Goal: Information Seeking & Learning: Learn about a topic

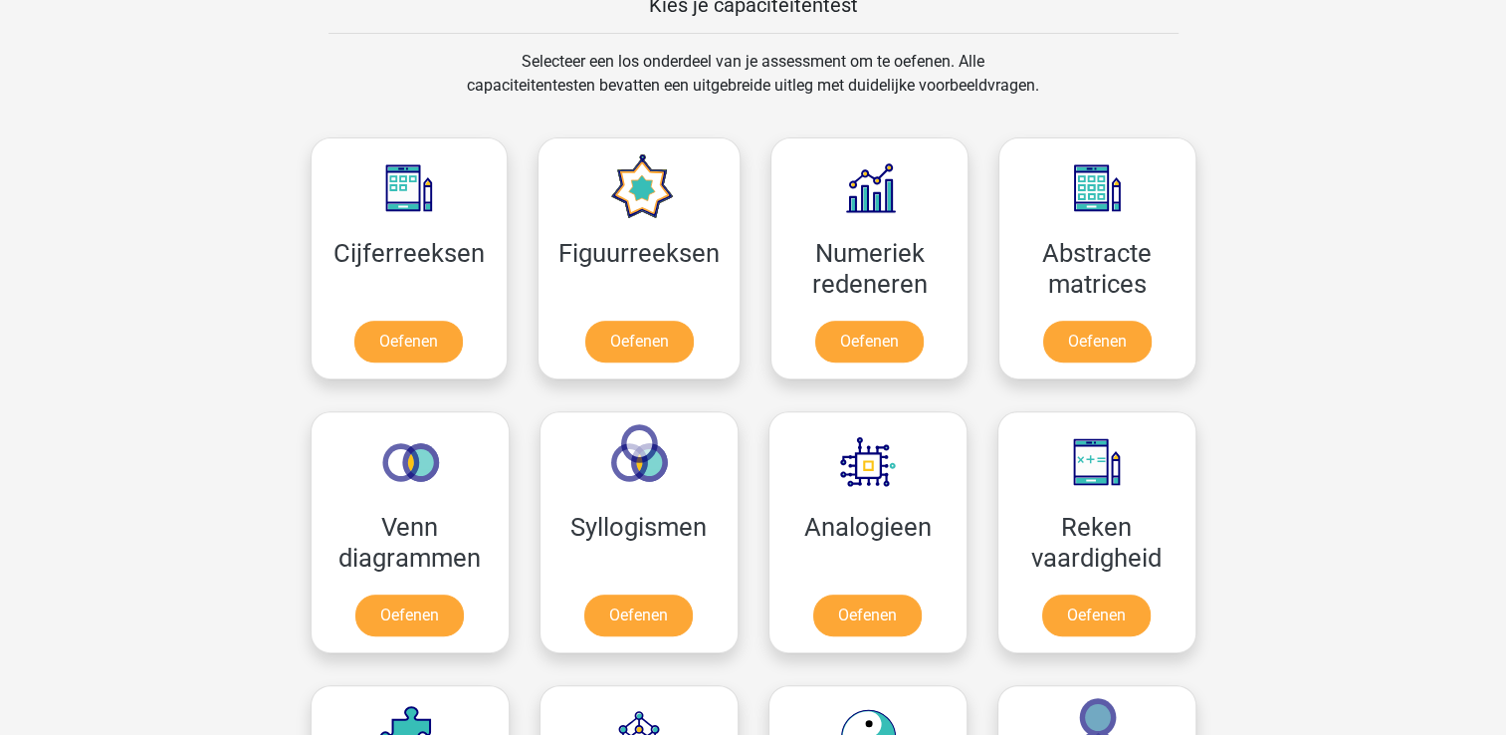
scroll to position [697, 0]
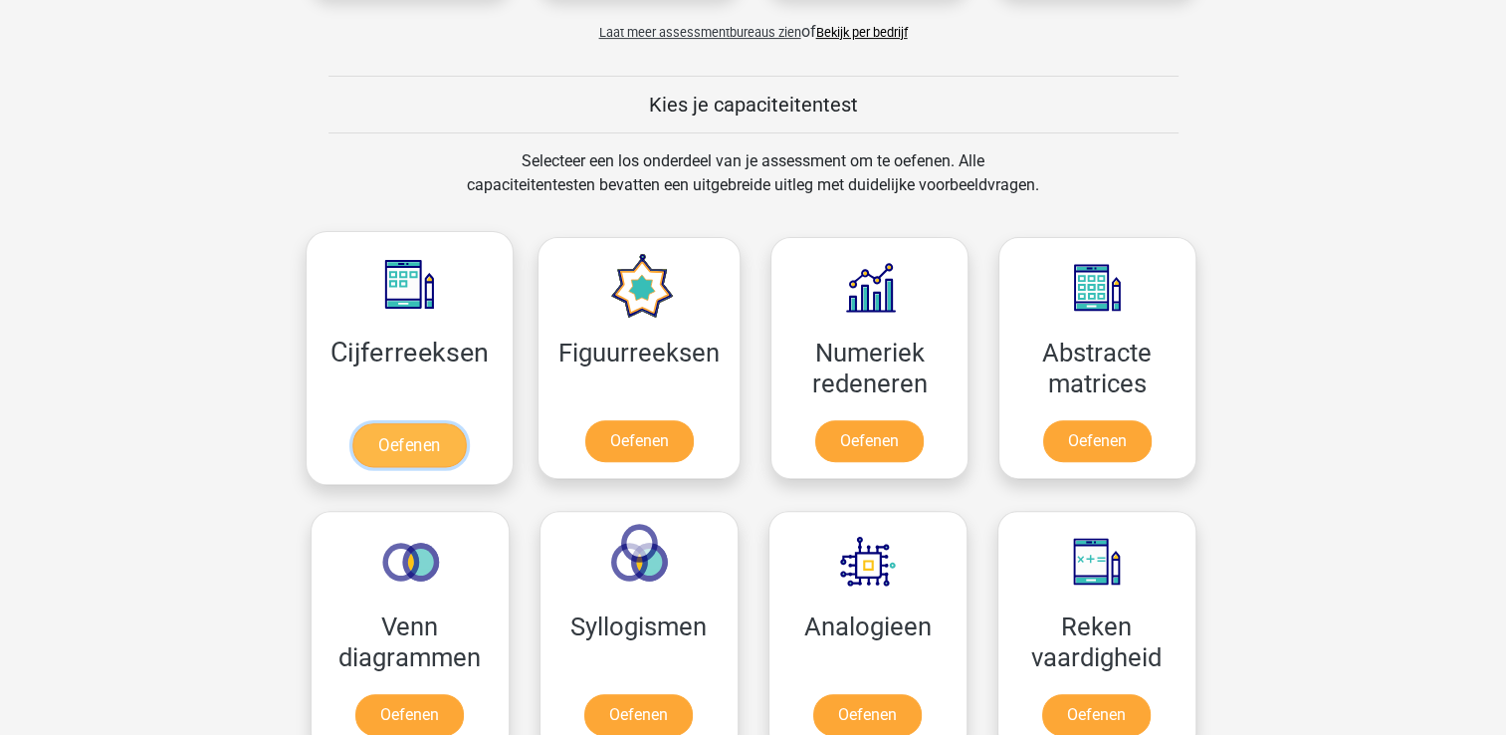
click at [432, 451] on link "Oefenen" at bounding box center [408, 445] width 113 height 44
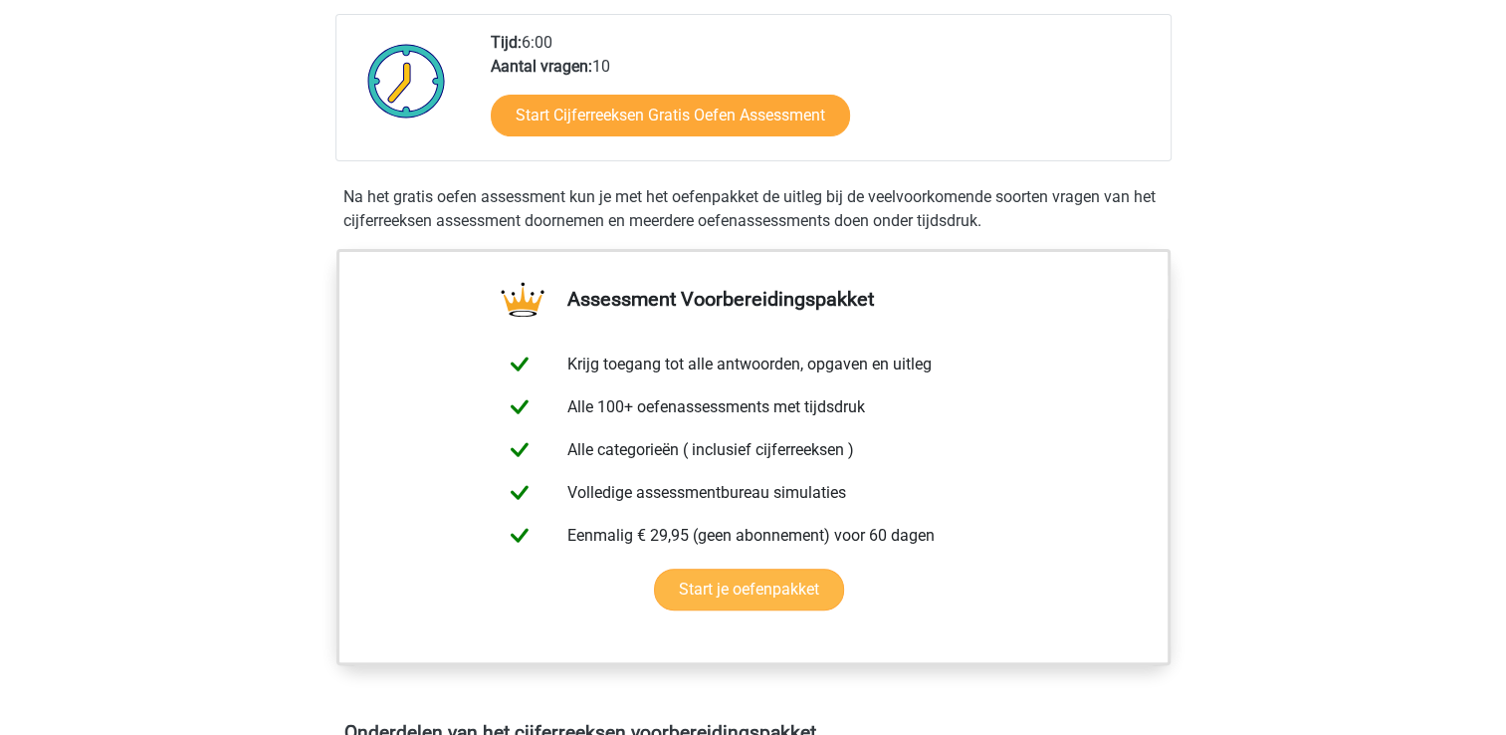
scroll to position [398, 0]
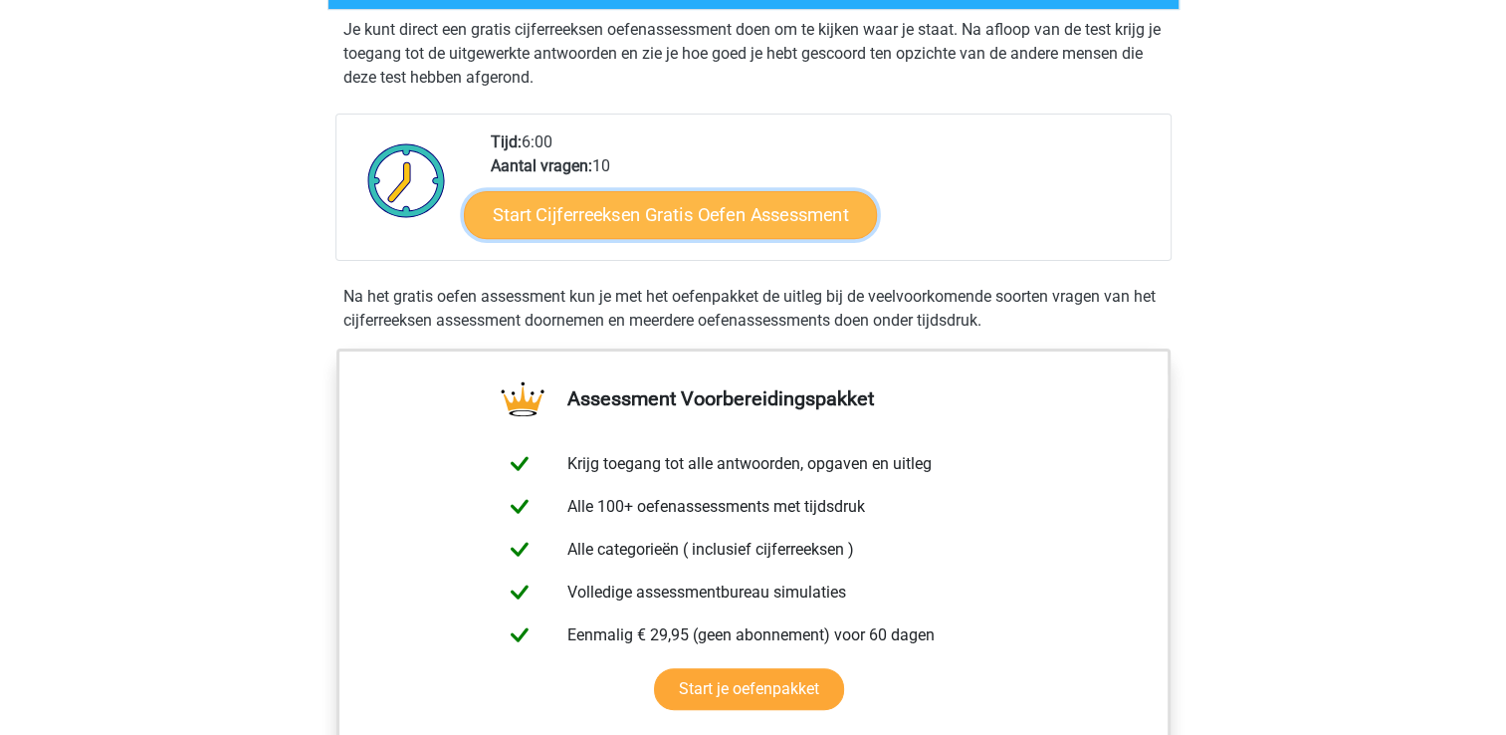
click at [734, 238] on link "Start Cijferreeksen Gratis Oefen Assessment" at bounding box center [670, 214] width 413 height 48
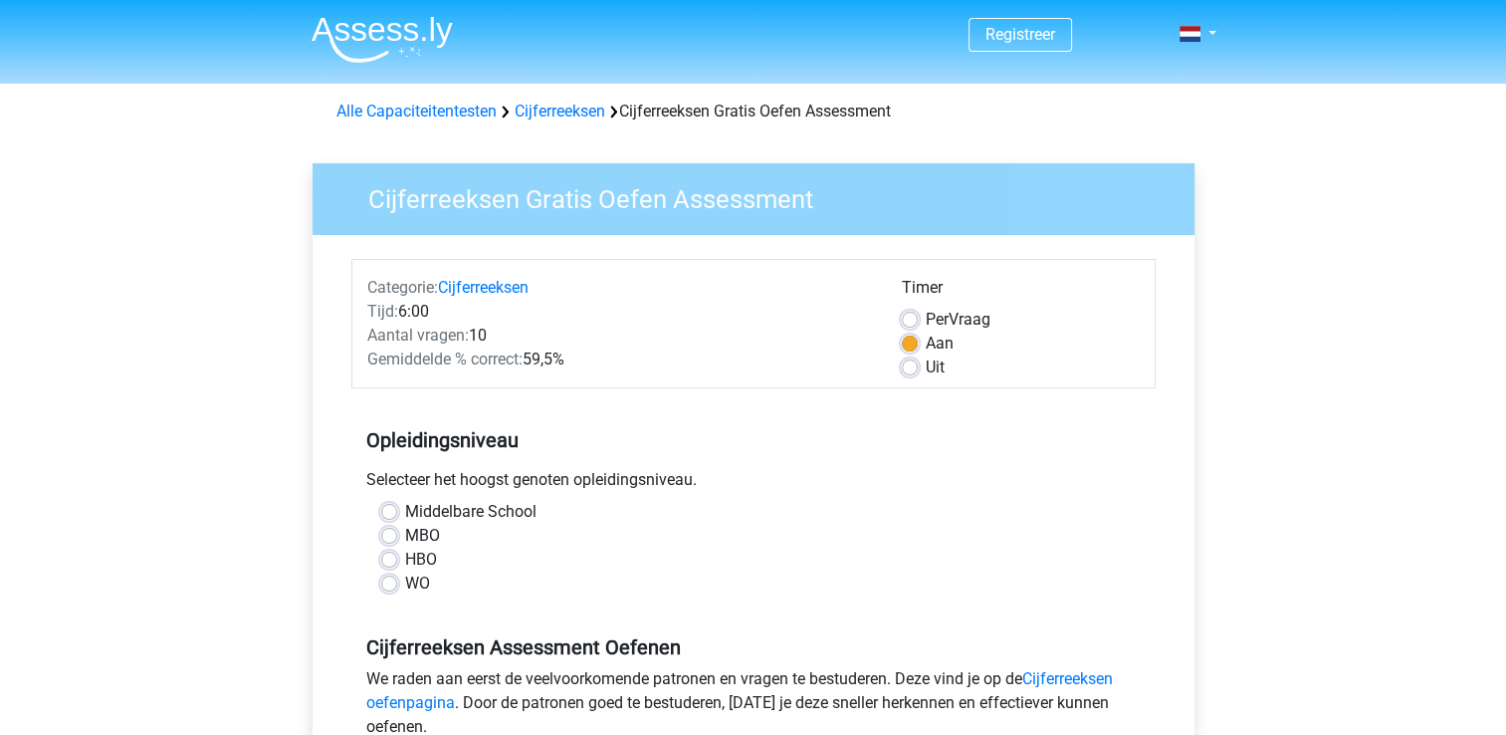
click at [414, 556] on label "HBO" at bounding box center [421, 560] width 32 height 24
click at [397, 556] on input "HBO" at bounding box center [389, 558] width 16 height 20
radio input "true"
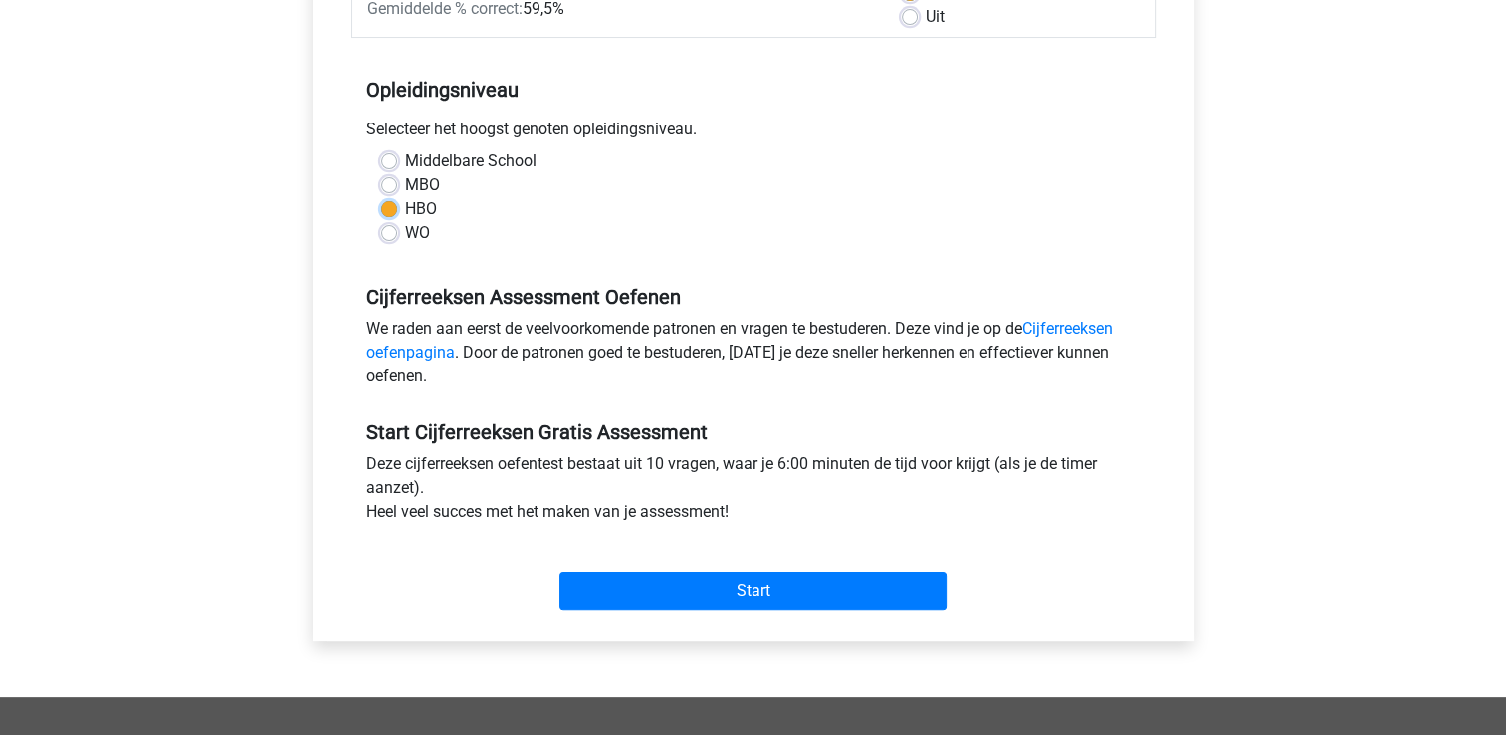
scroll to position [398, 0]
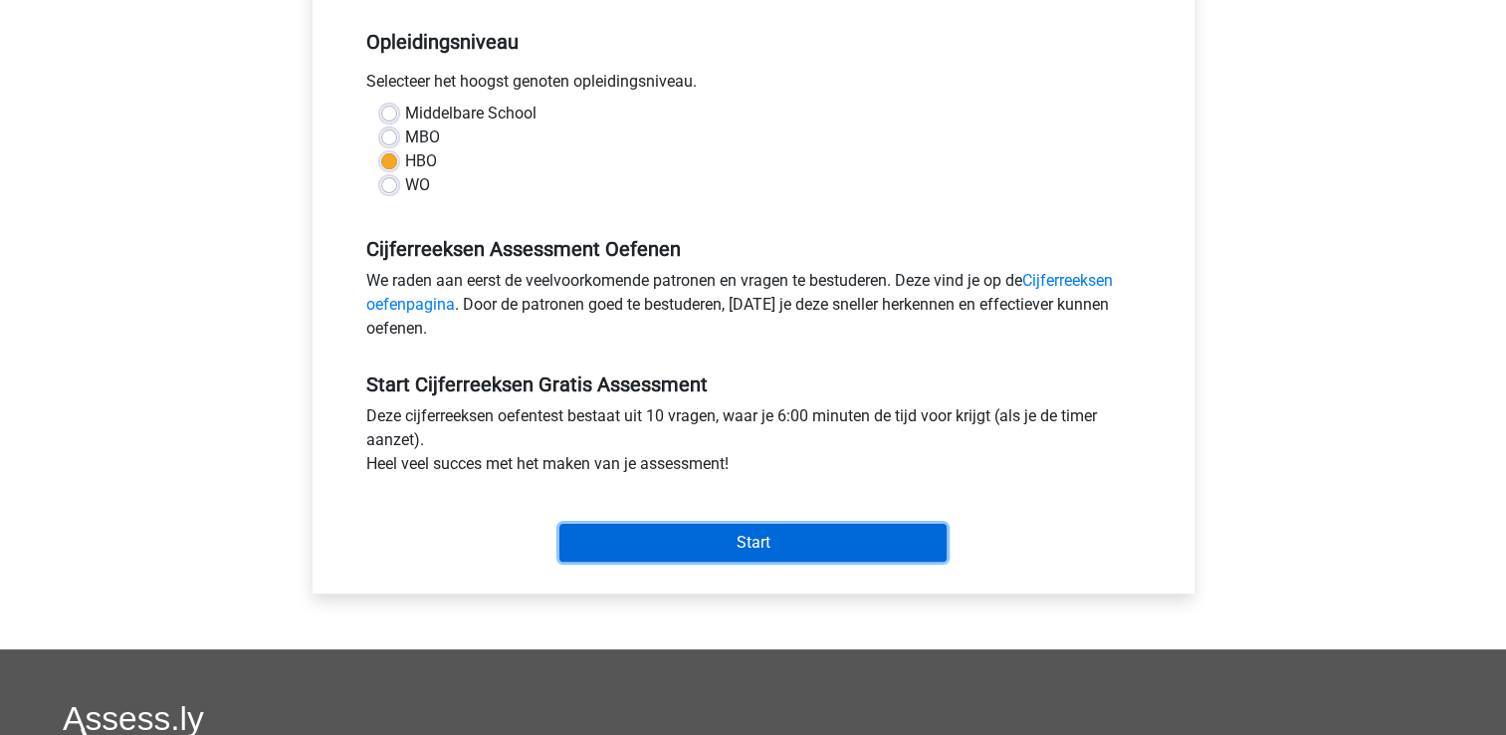
click at [754, 541] on input "Start" at bounding box center [752, 543] width 387 height 38
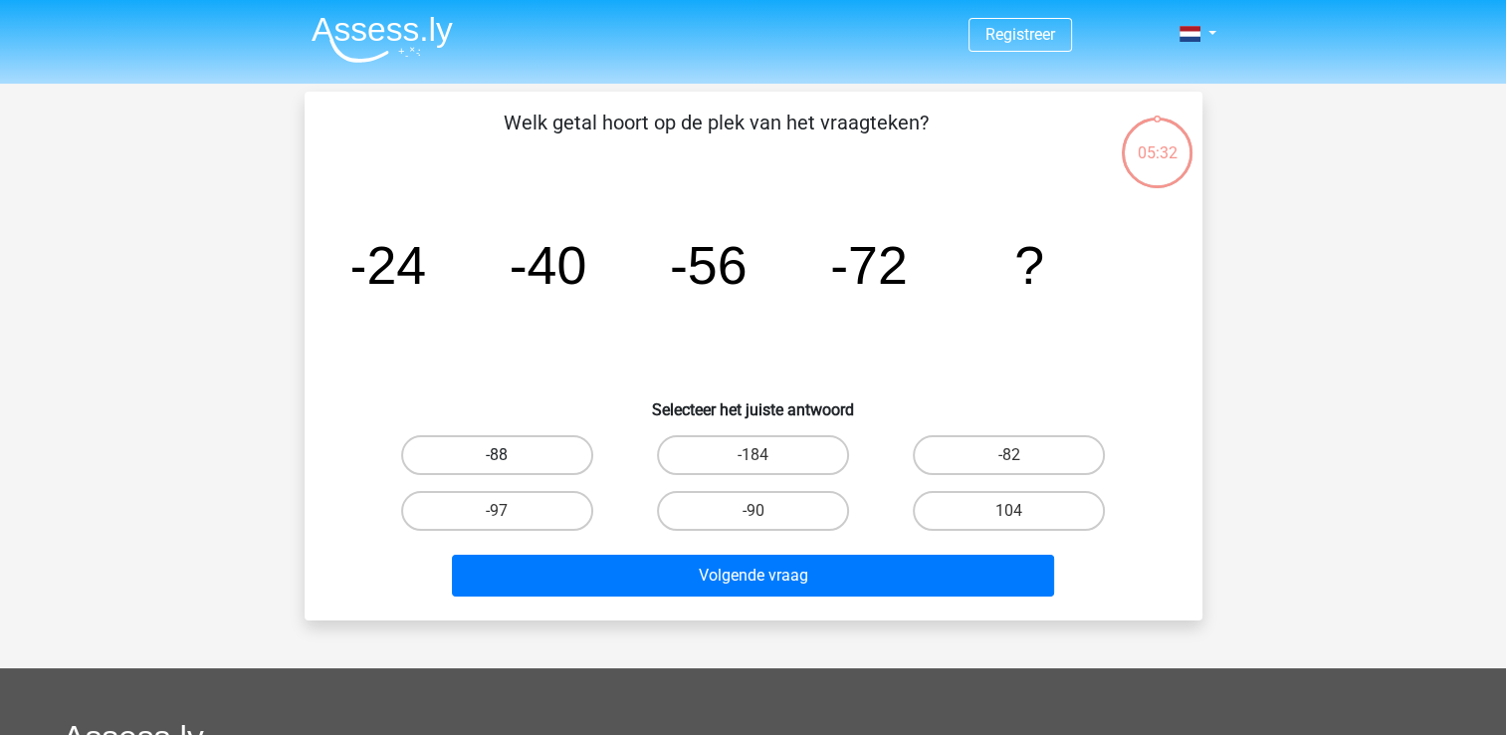
click at [465, 453] on label "-88" at bounding box center [497, 455] width 192 height 40
click at [497, 455] on input "-88" at bounding box center [503, 461] width 13 height 13
radio input "true"
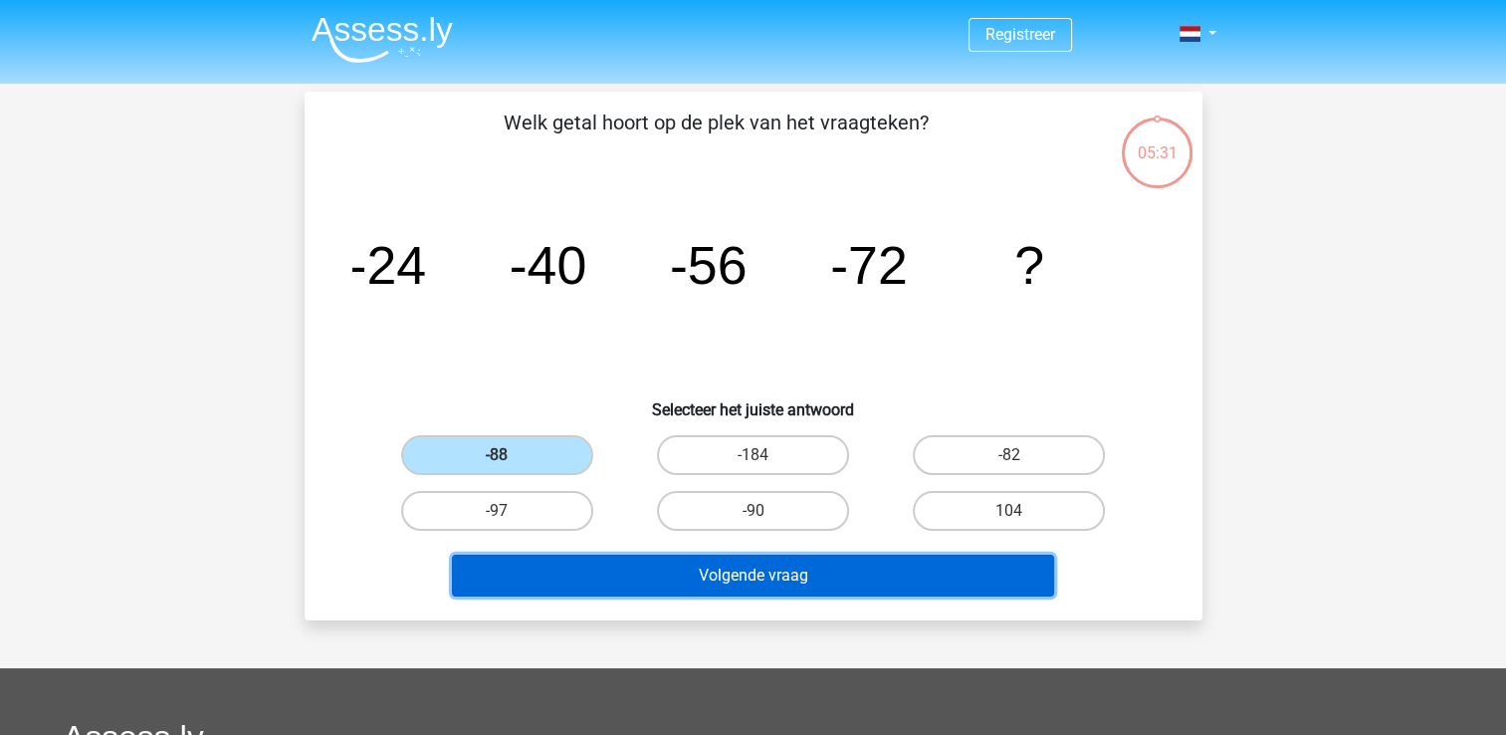
click at [927, 582] on button "Volgende vraag" at bounding box center [753, 576] width 602 height 42
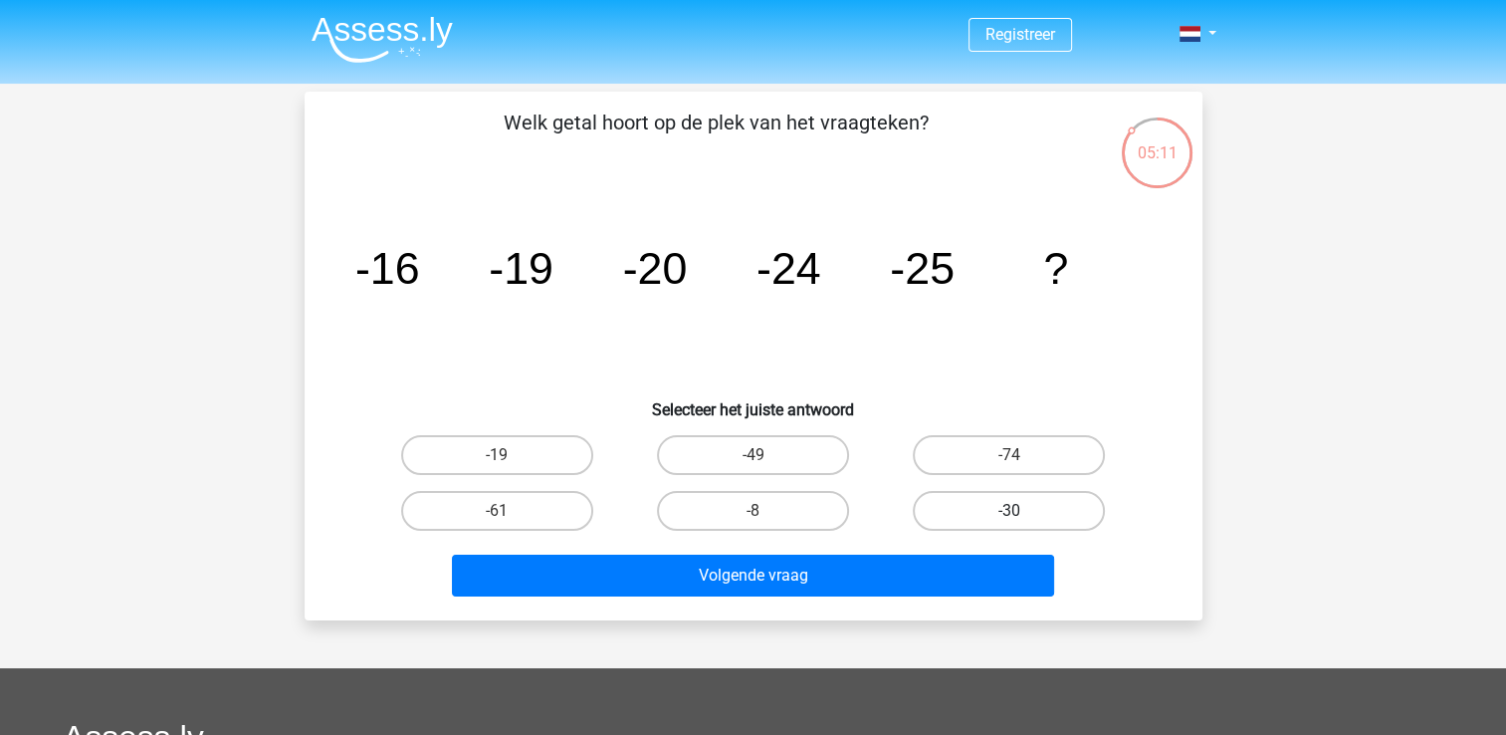
click at [1043, 511] on label "-30" at bounding box center [1009, 511] width 192 height 40
click at [1022, 511] on input "-30" at bounding box center [1015, 517] width 13 height 13
radio input "true"
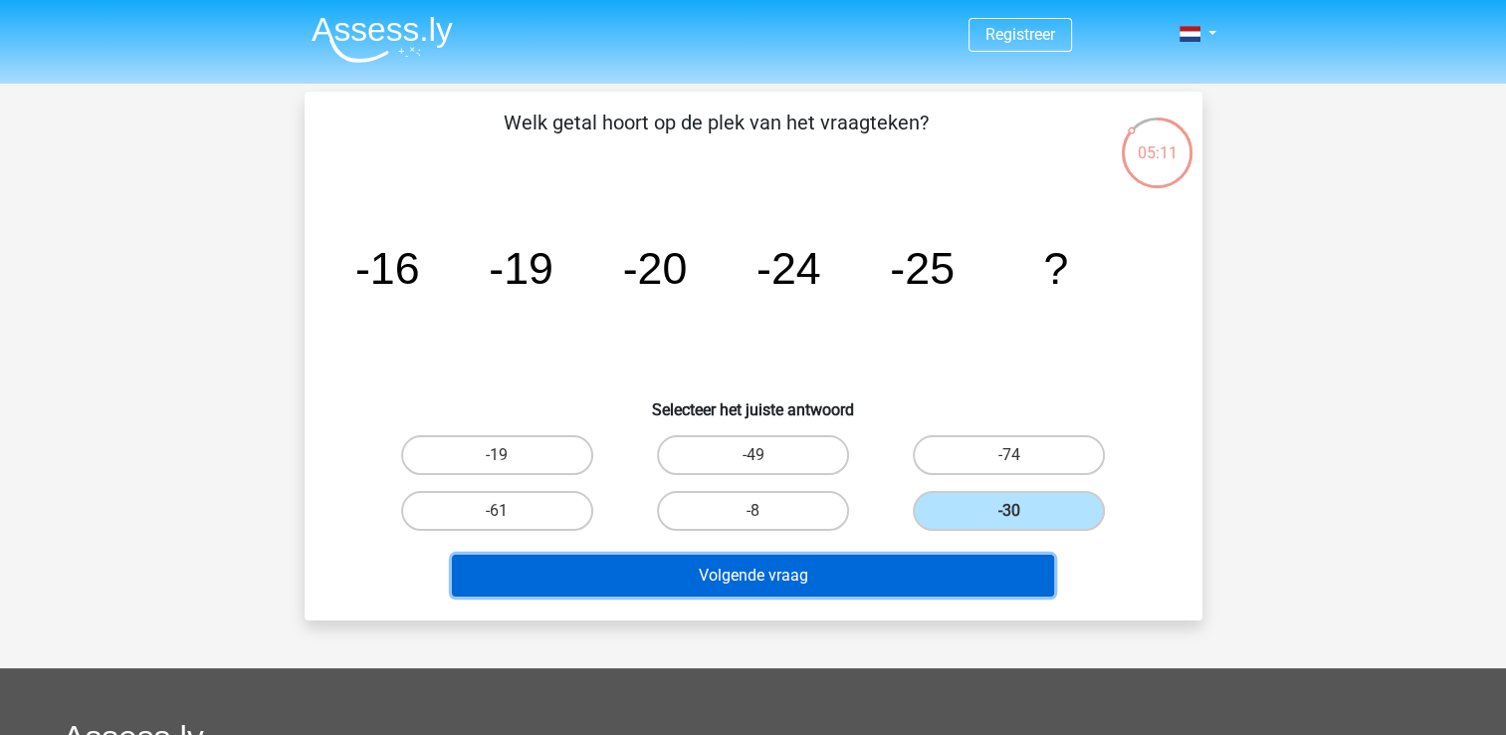
click at [903, 555] on button "Volgende vraag" at bounding box center [753, 576] width 602 height 42
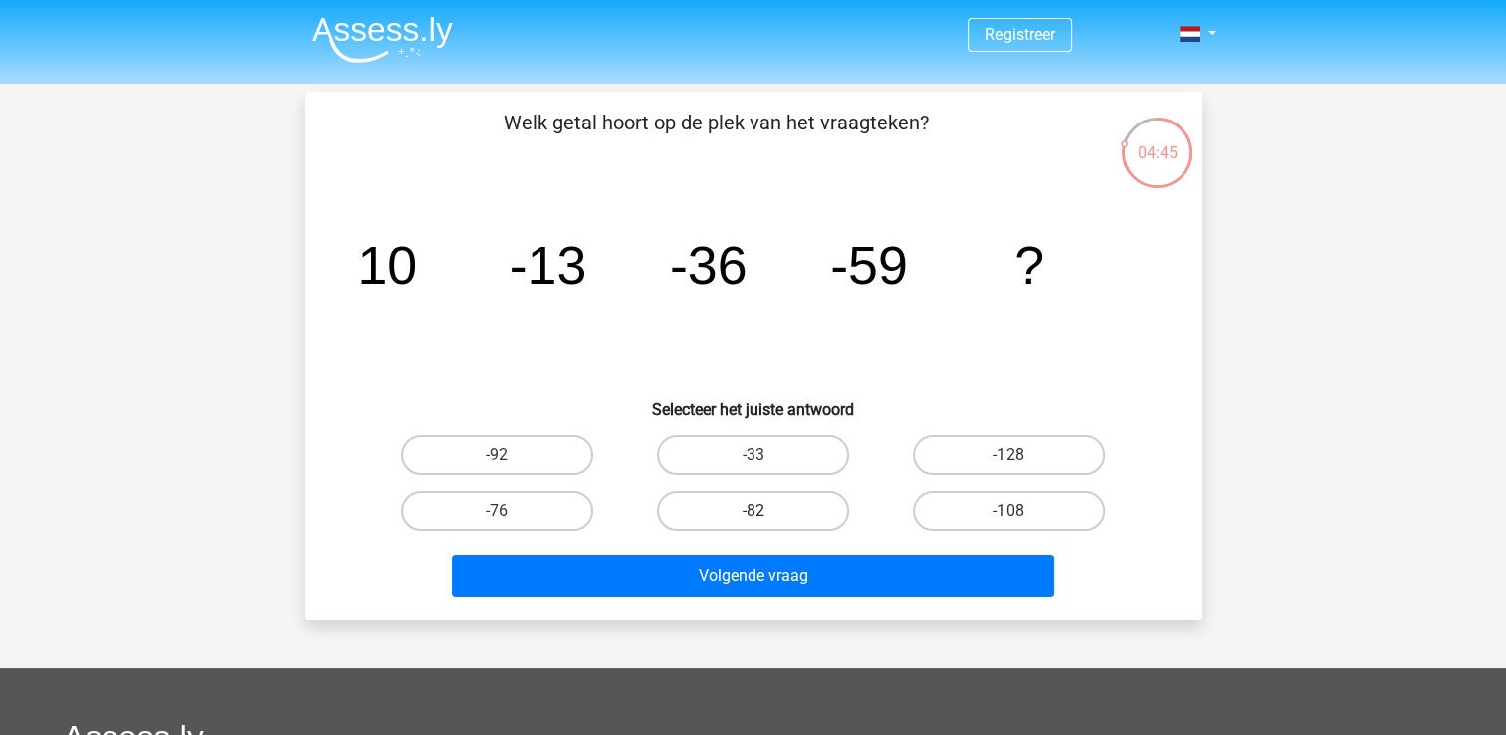
click at [760, 500] on label "-82" at bounding box center [753, 511] width 192 height 40
click at [760, 511] on input "-82" at bounding box center [759, 517] width 13 height 13
radio input "true"
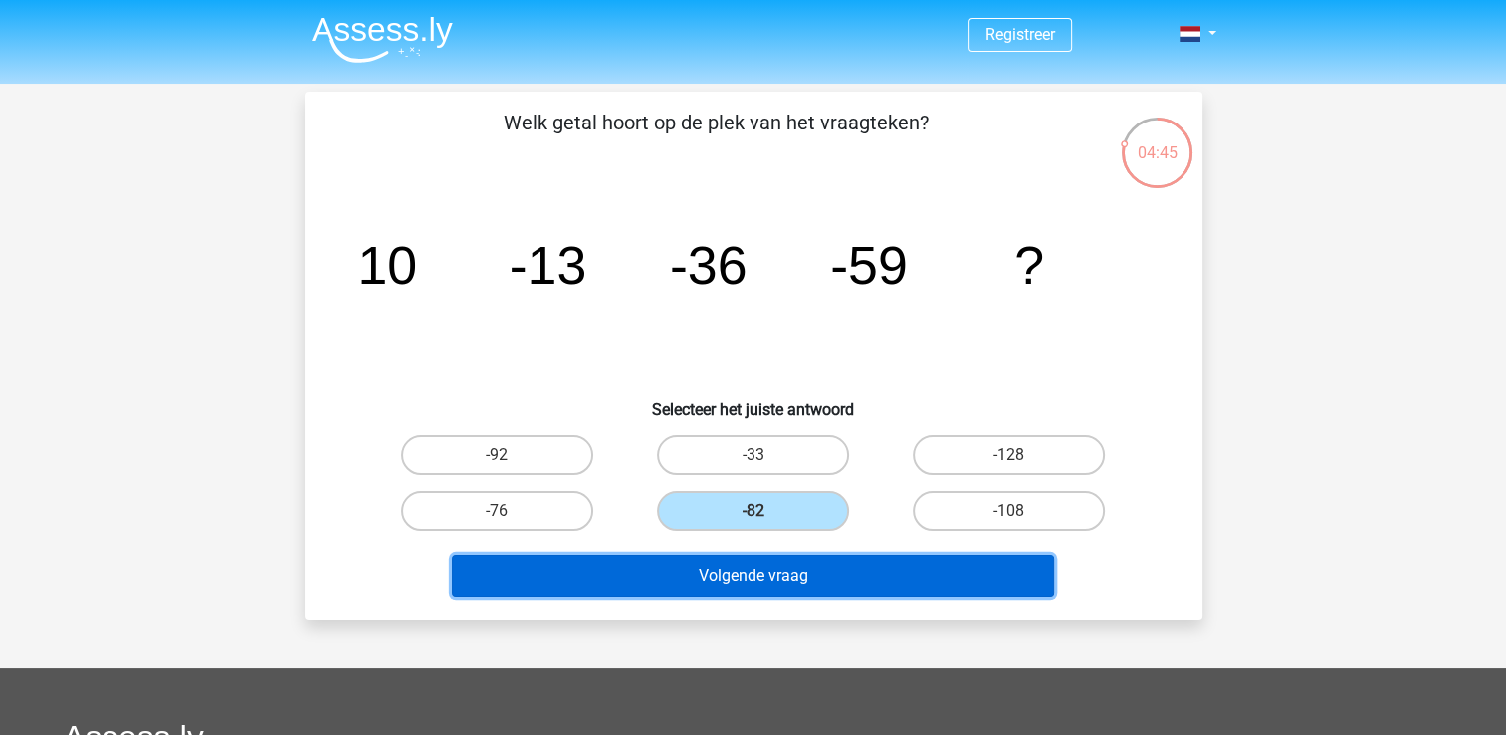
click at [790, 571] on button "Volgende vraag" at bounding box center [753, 576] width 602 height 42
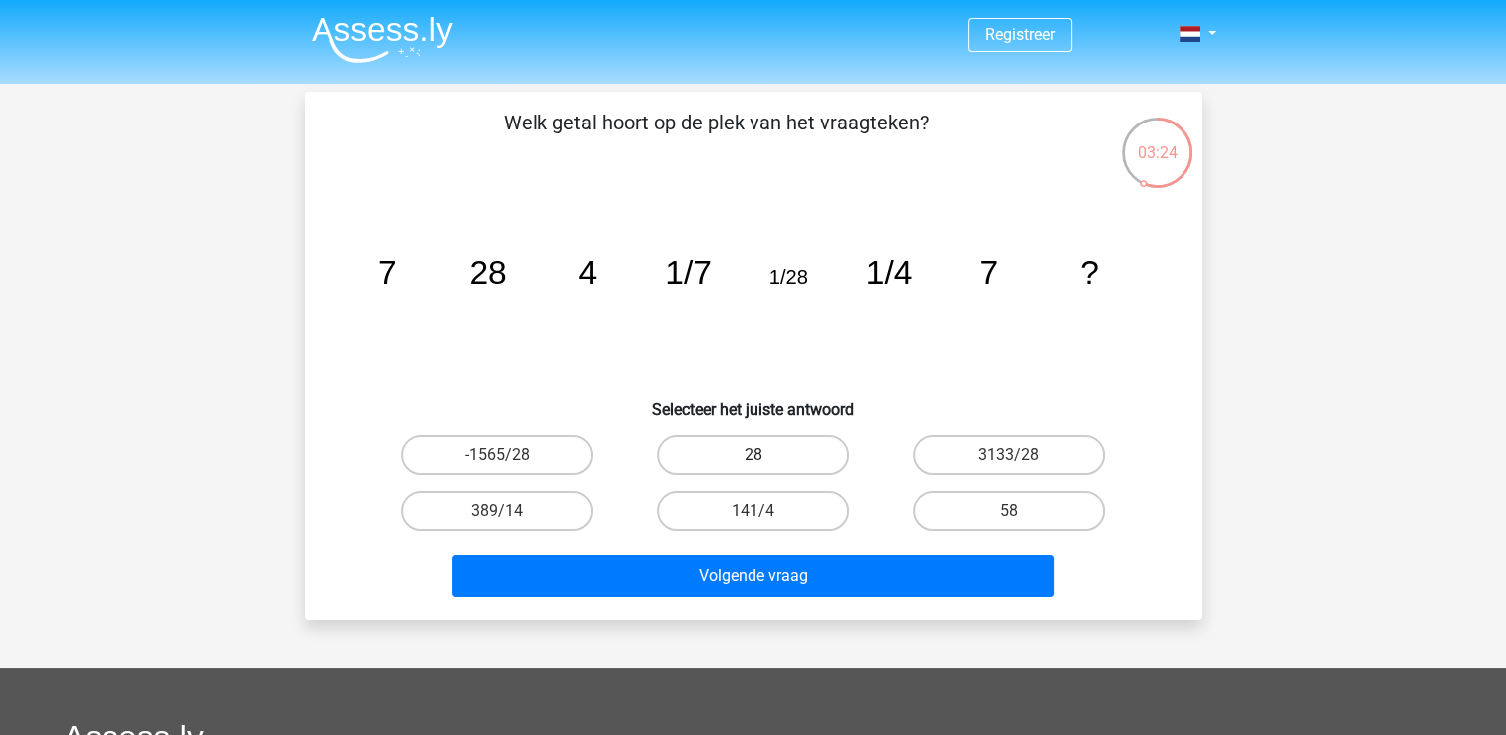
click at [734, 456] on label "28" at bounding box center [753, 455] width 192 height 40
click at [753, 456] on input "28" at bounding box center [759, 461] width 13 height 13
radio input "true"
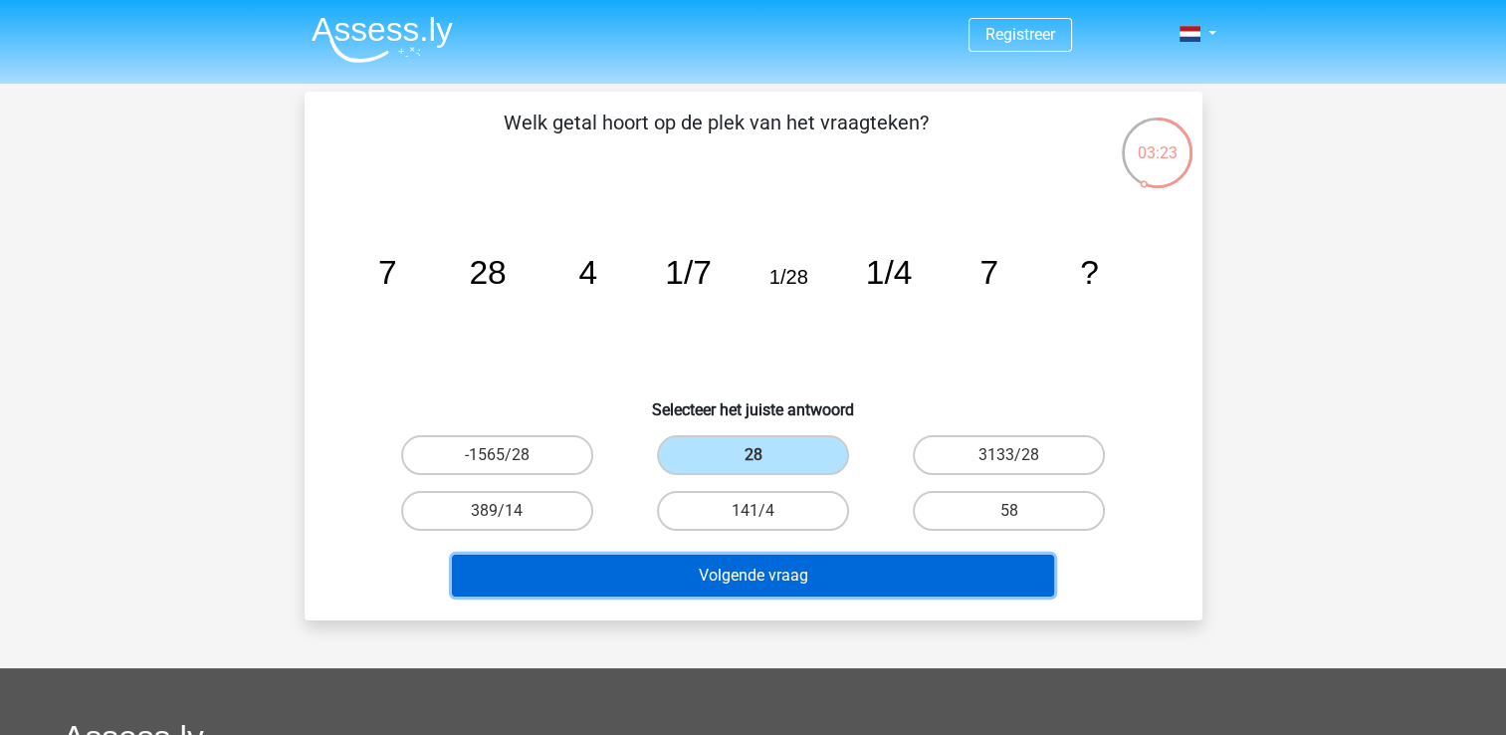
click at [777, 582] on button "Volgende vraag" at bounding box center [753, 576] width 602 height 42
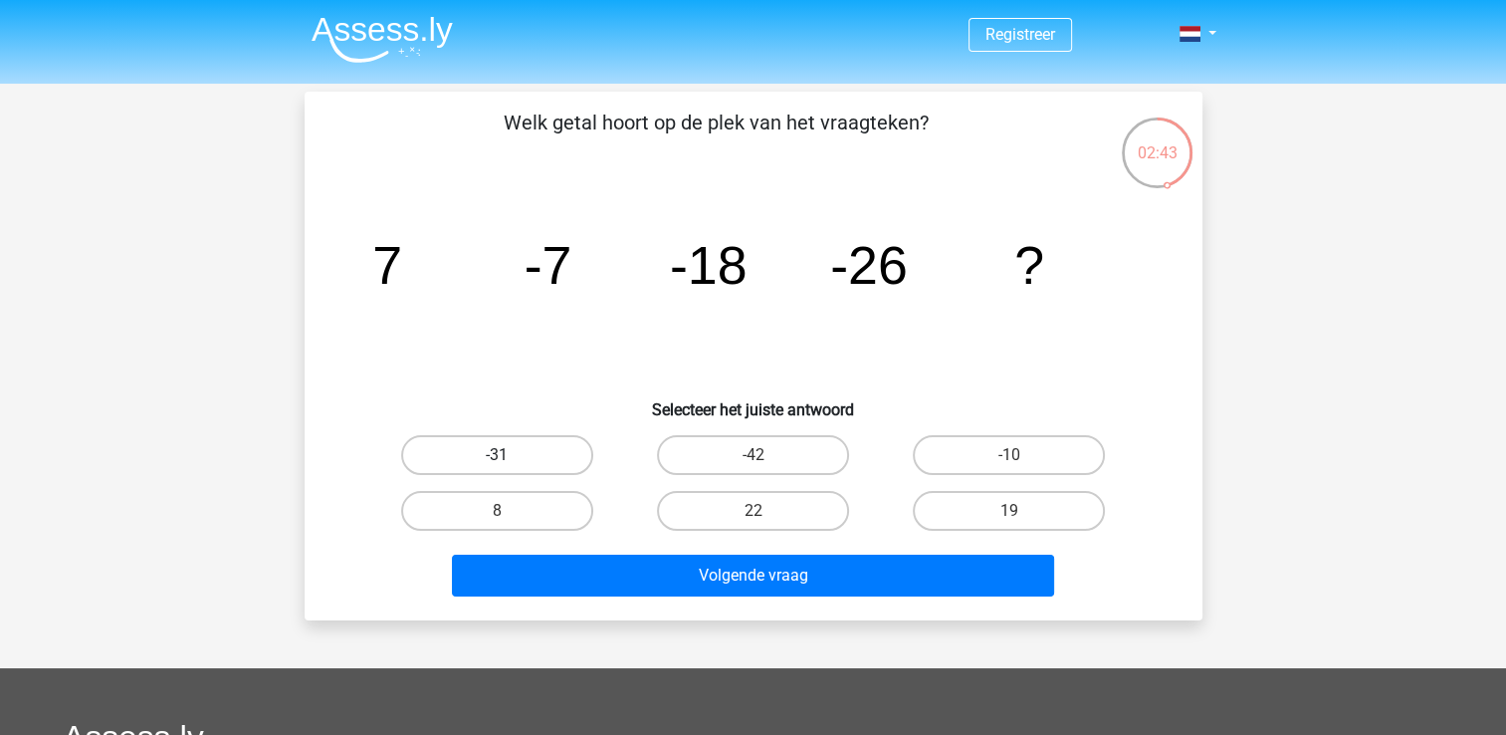
drag, startPoint x: 499, startPoint y: 452, endPoint x: 746, endPoint y: 583, distance: 279.7
click at [501, 453] on label "-31" at bounding box center [497, 455] width 192 height 40
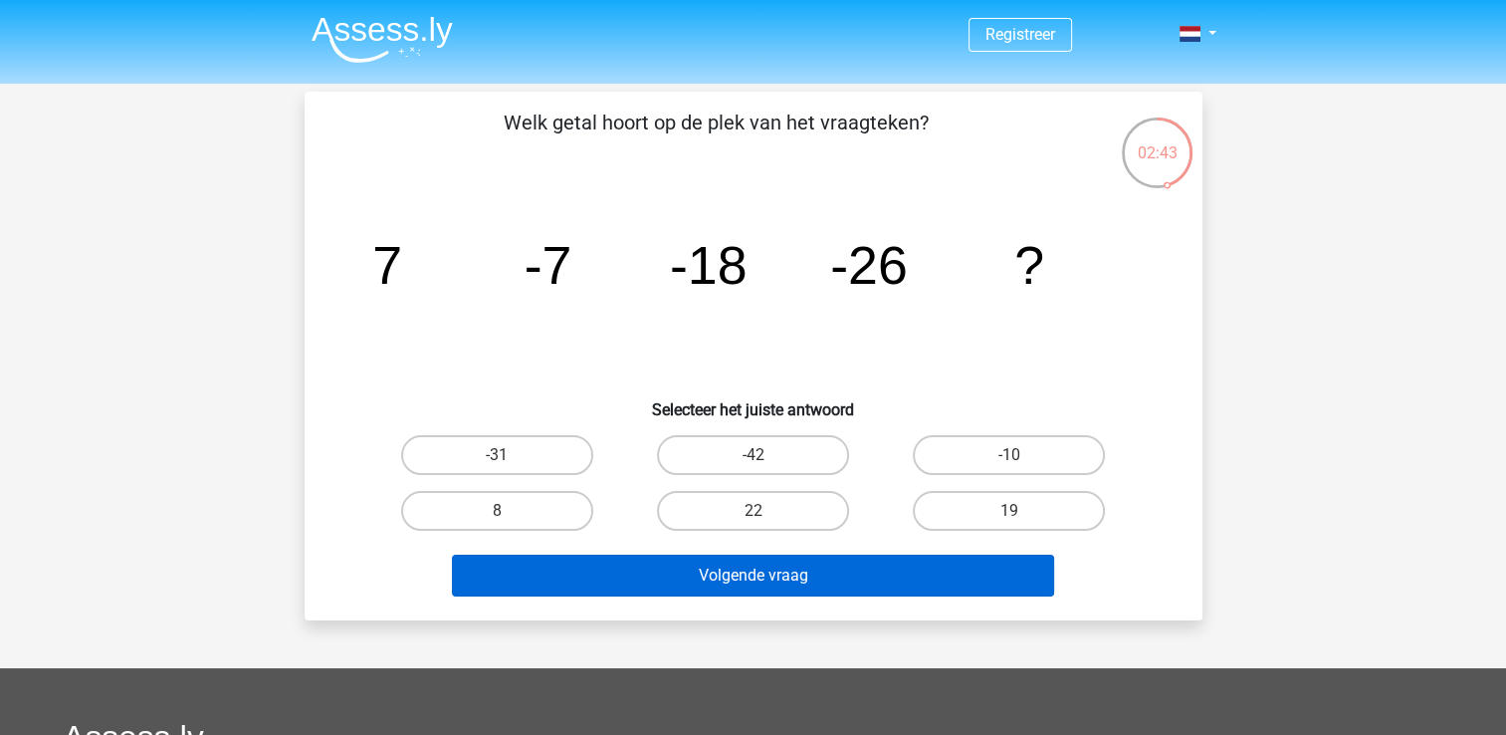
click at [501, 455] on input "-31" at bounding box center [503, 461] width 13 height 13
radio input "true"
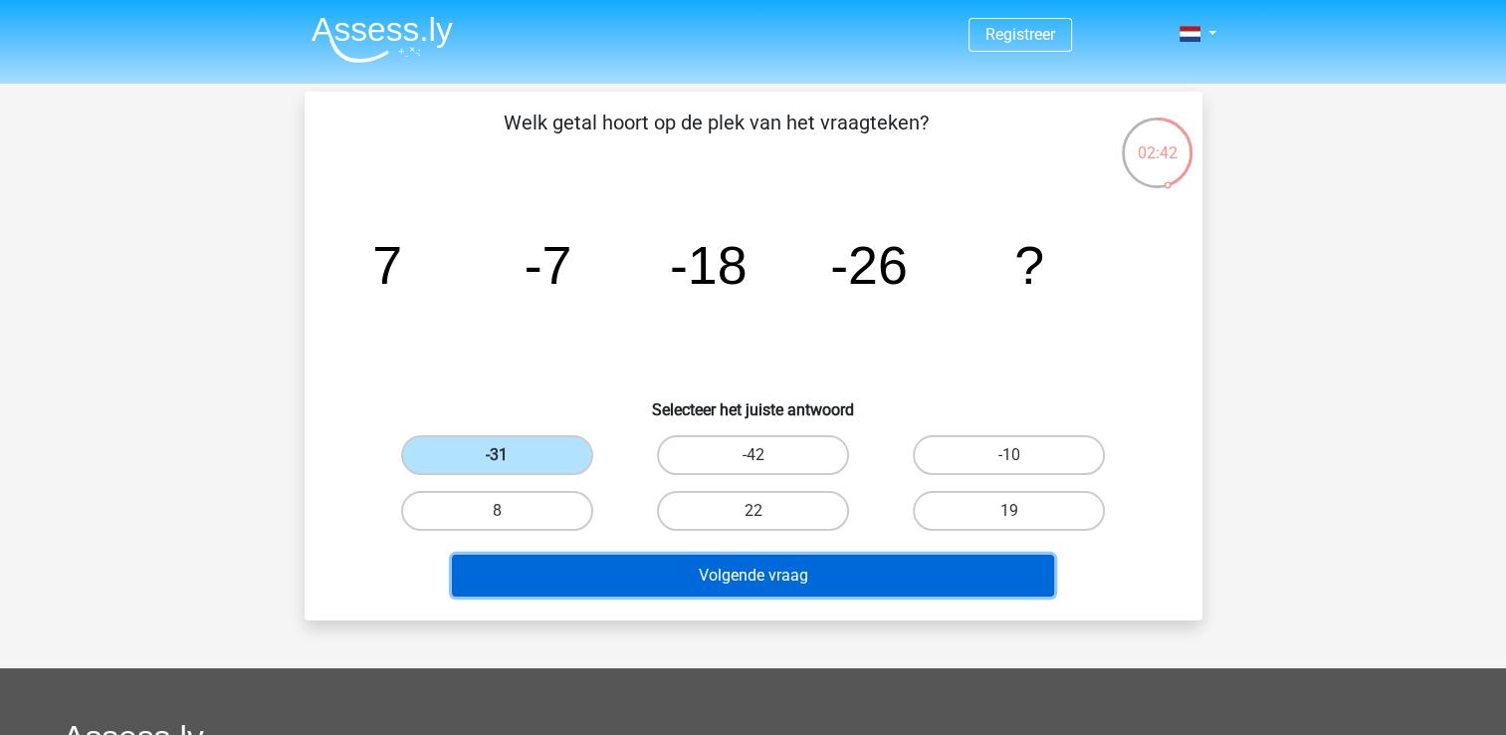
click at [848, 573] on button "Volgende vraag" at bounding box center [753, 576] width 602 height 42
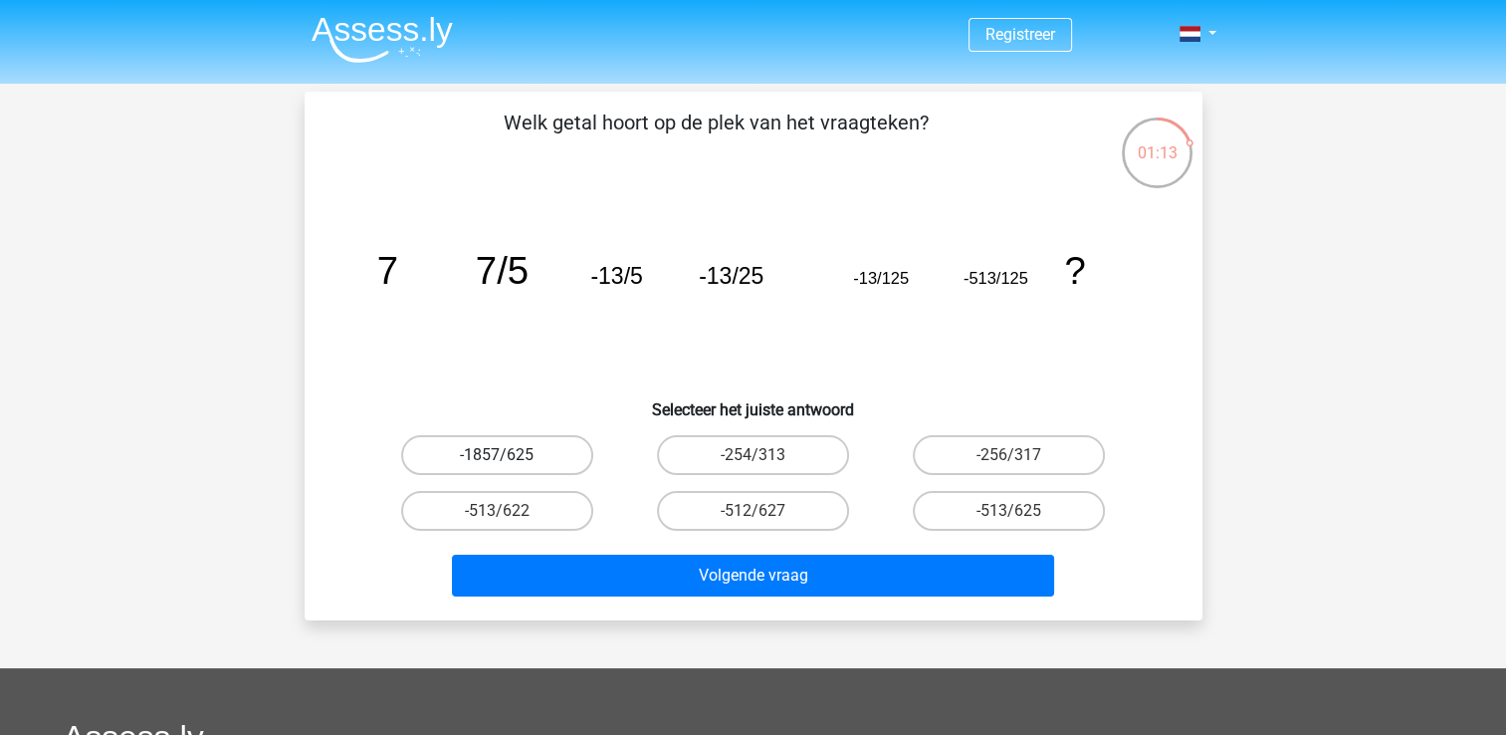
click at [565, 448] on label "-1857/625" at bounding box center [497, 455] width 192 height 40
click at [510, 455] on input "-1857/625" at bounding box center [503, 461] width 13 height 13
radio input "true"
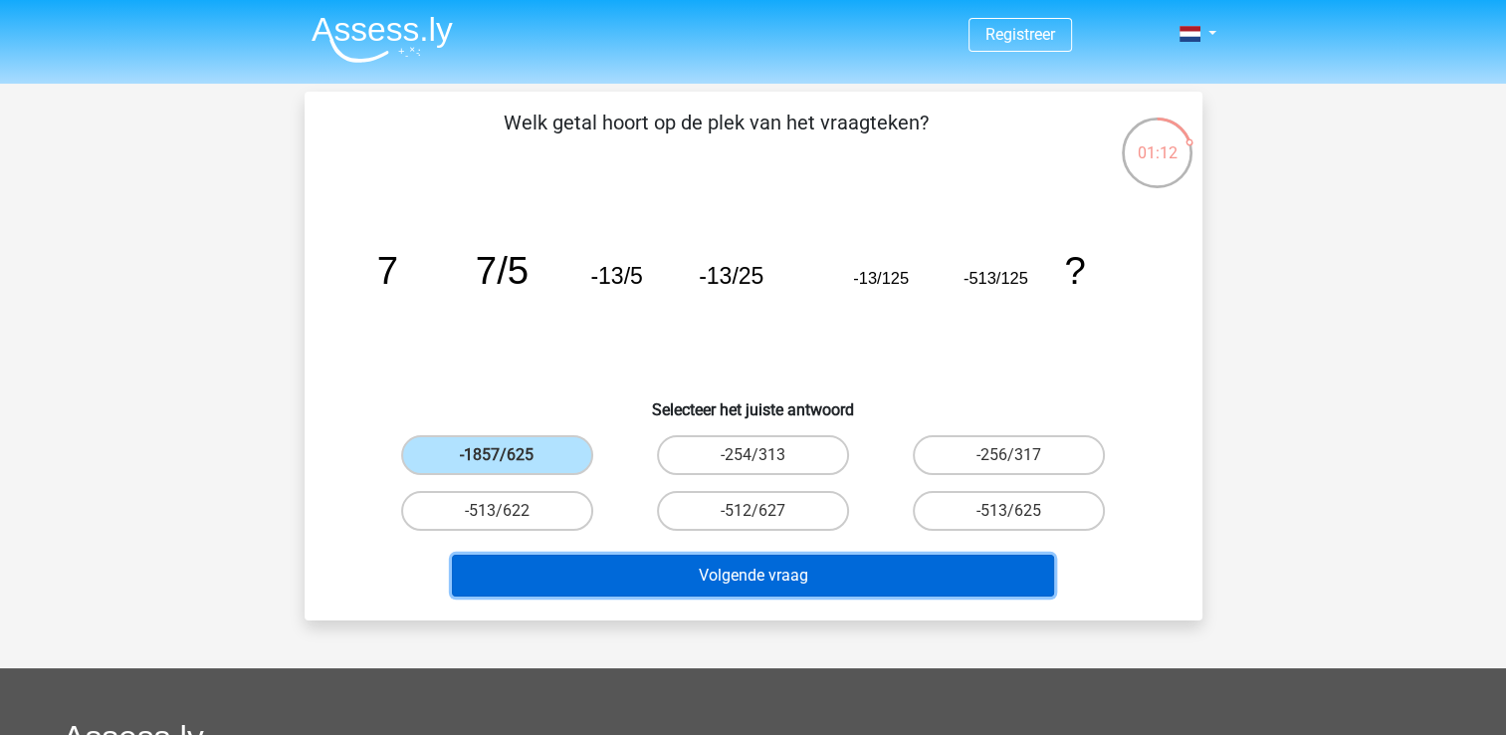
click at [793, 569] on button "Volgende vraag" at bounding box center [753, 576] width 602 height 42
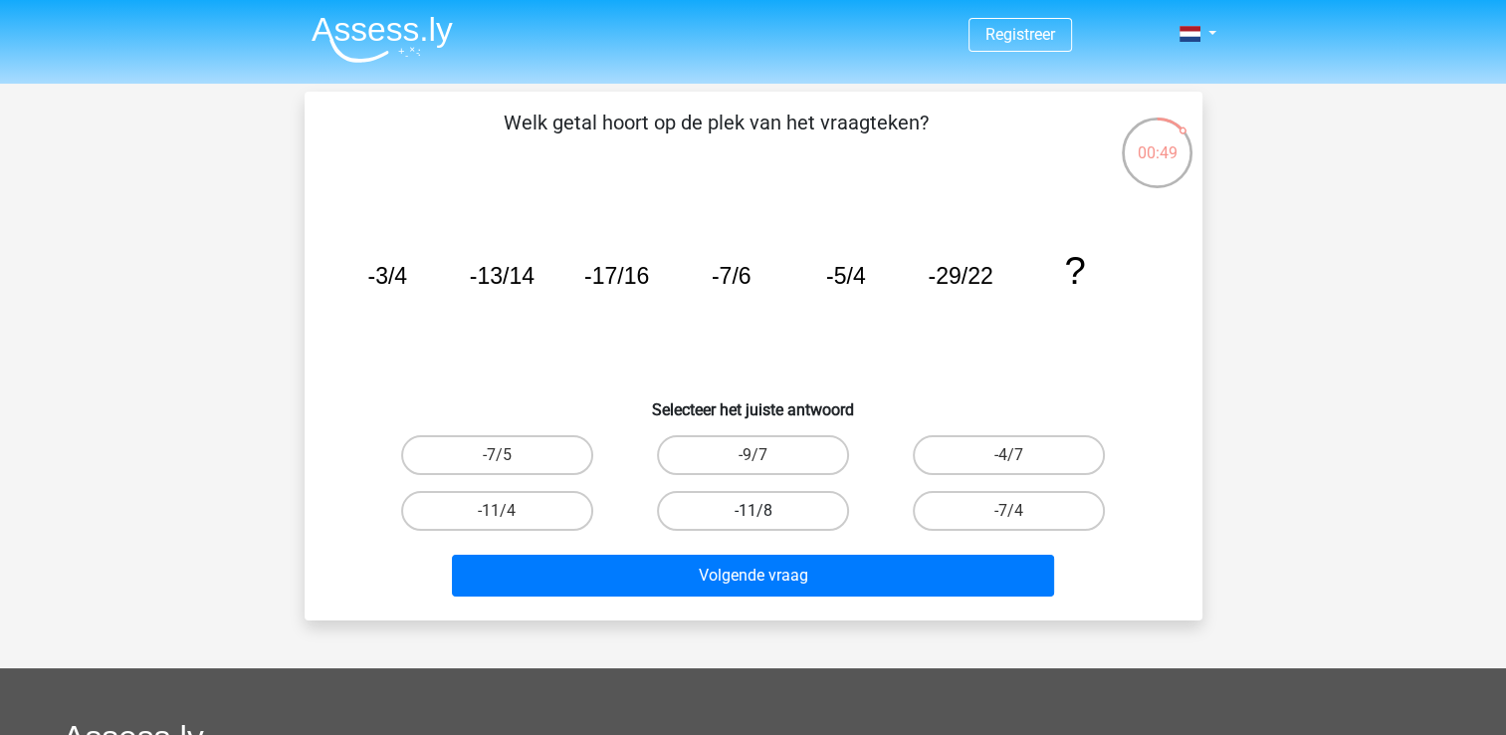
click at [776, 504] on label "-11/8" at bounding box center [753, 511] width 192 height 40
click at [766, 511] on input "-11/8" at bounding box center [759, 517] width 13 height 13
radio input "true"
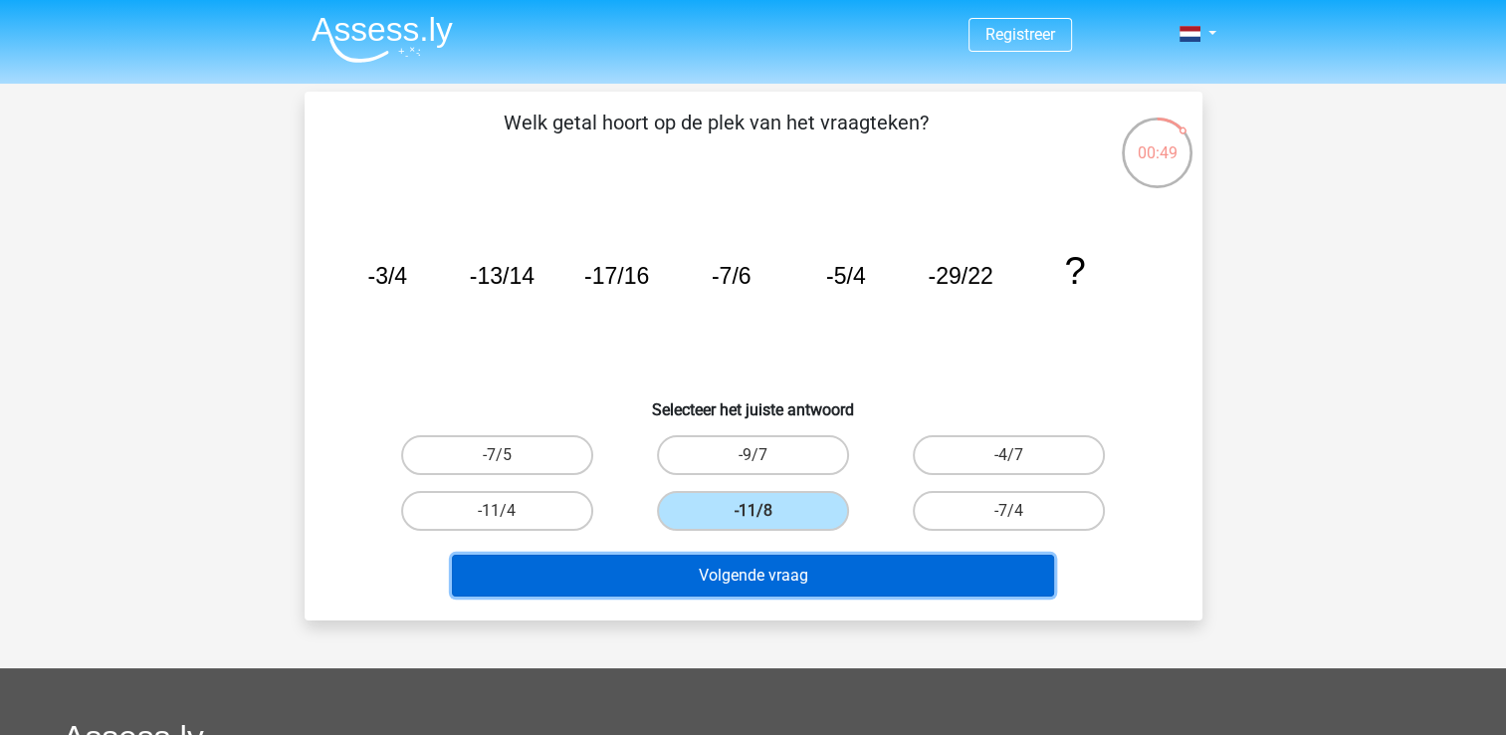
click at [781, 568] on button "Volgende vraag" at bounding box center [753, 576] width 602 height 42
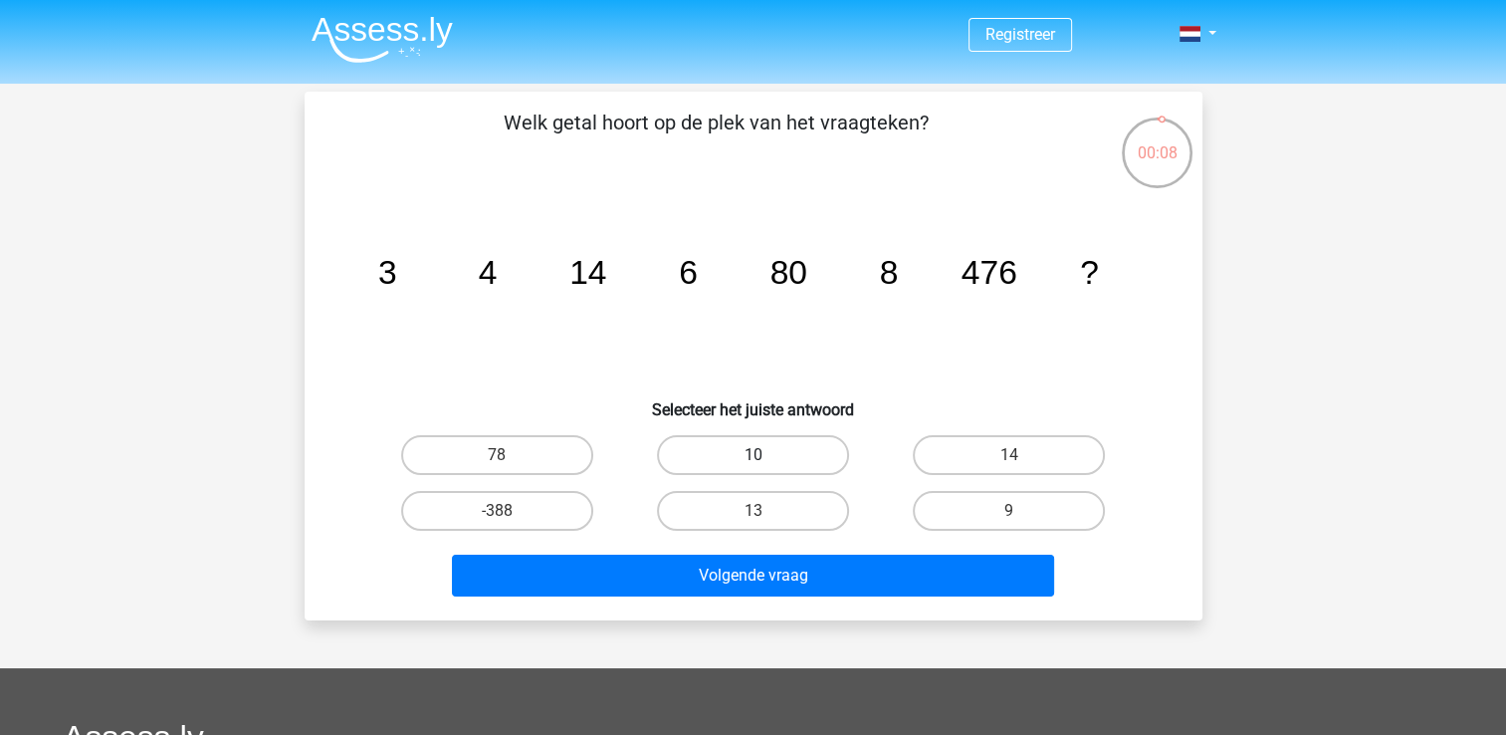
click at [790, 452] on label "10" at bounding box center [753, 455] width 192 height 40
click at [766, 455] on input "10" at bounding box center [759, 461] width 13 height 13
radio input "true"
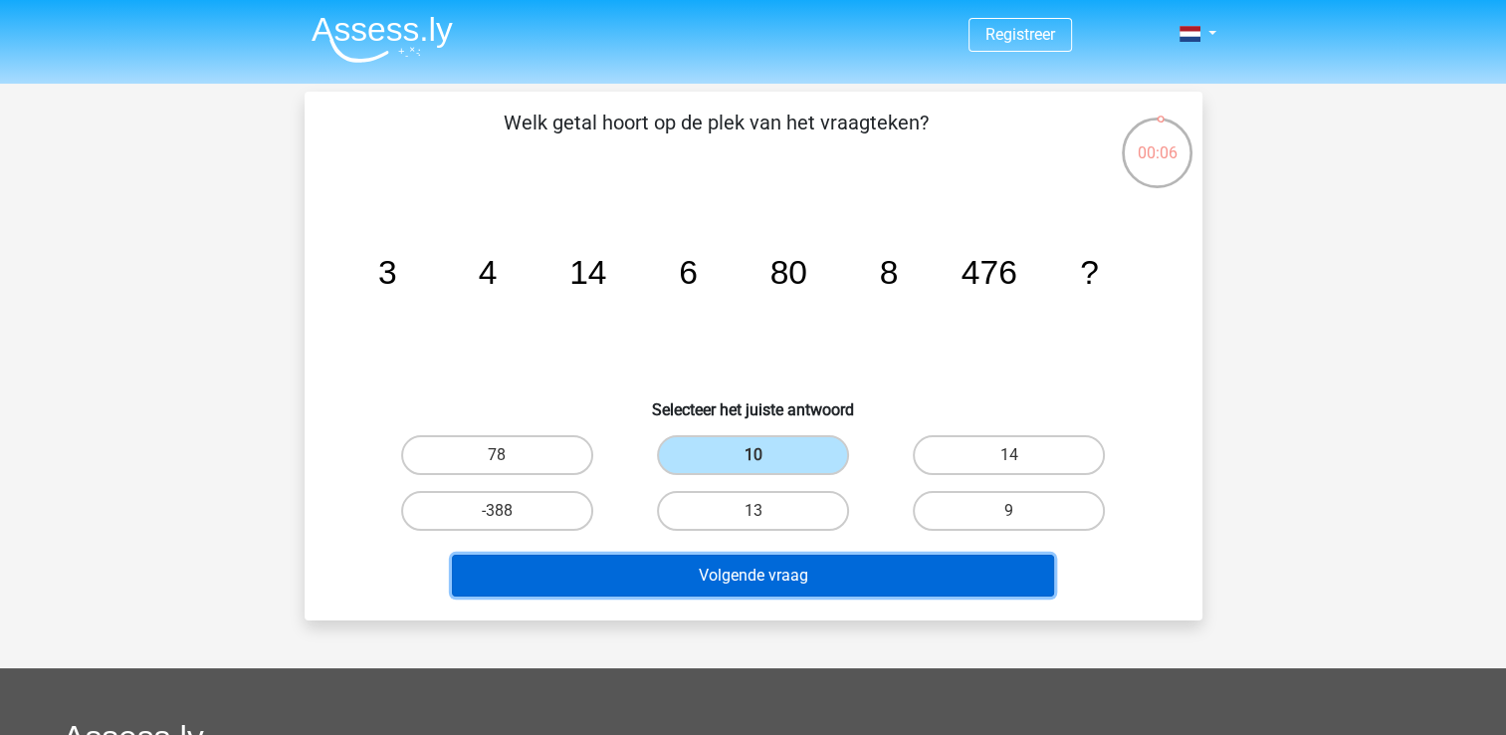
click at [860, 578] on button "Volgende vraag" at bounding box center [753, 576] width 602 height 42
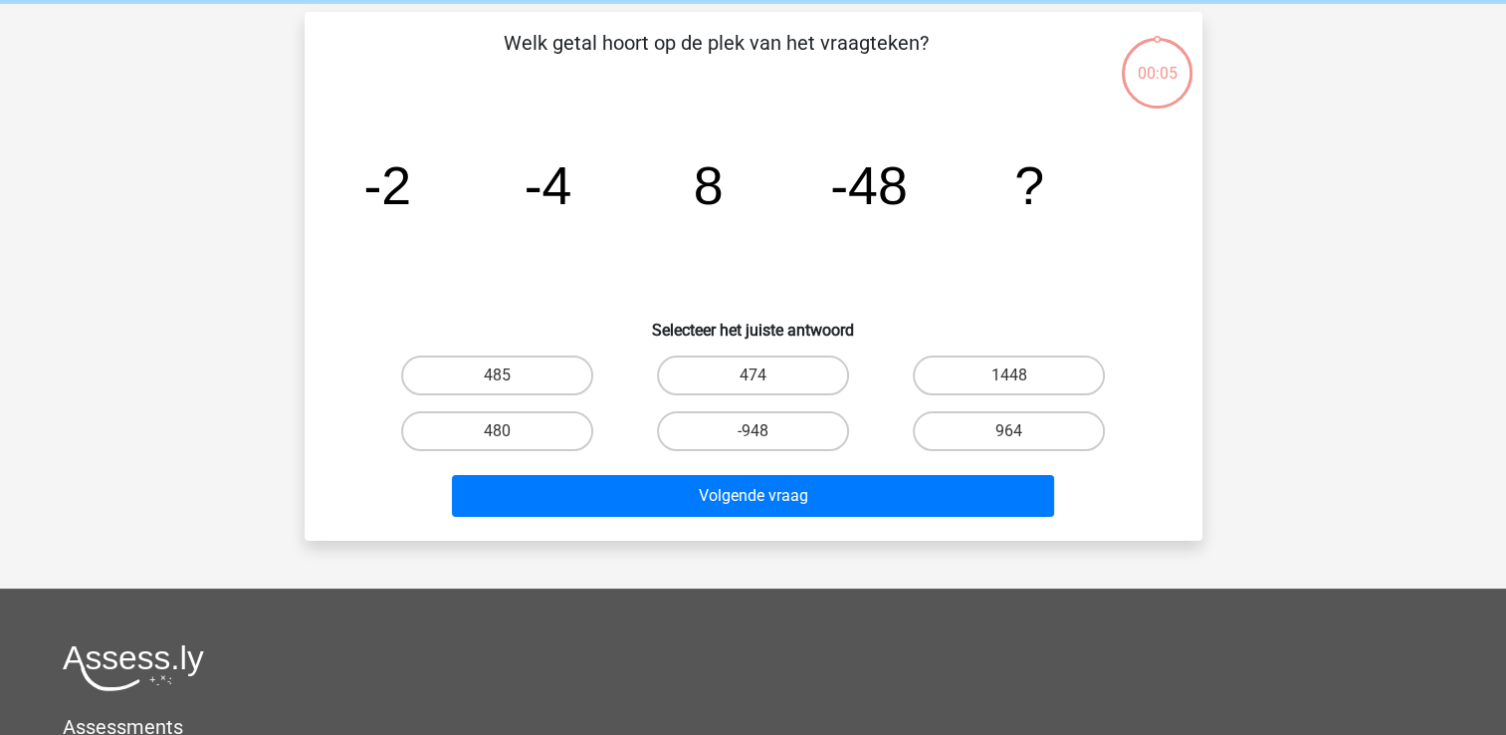
scroll to position [92, 0]
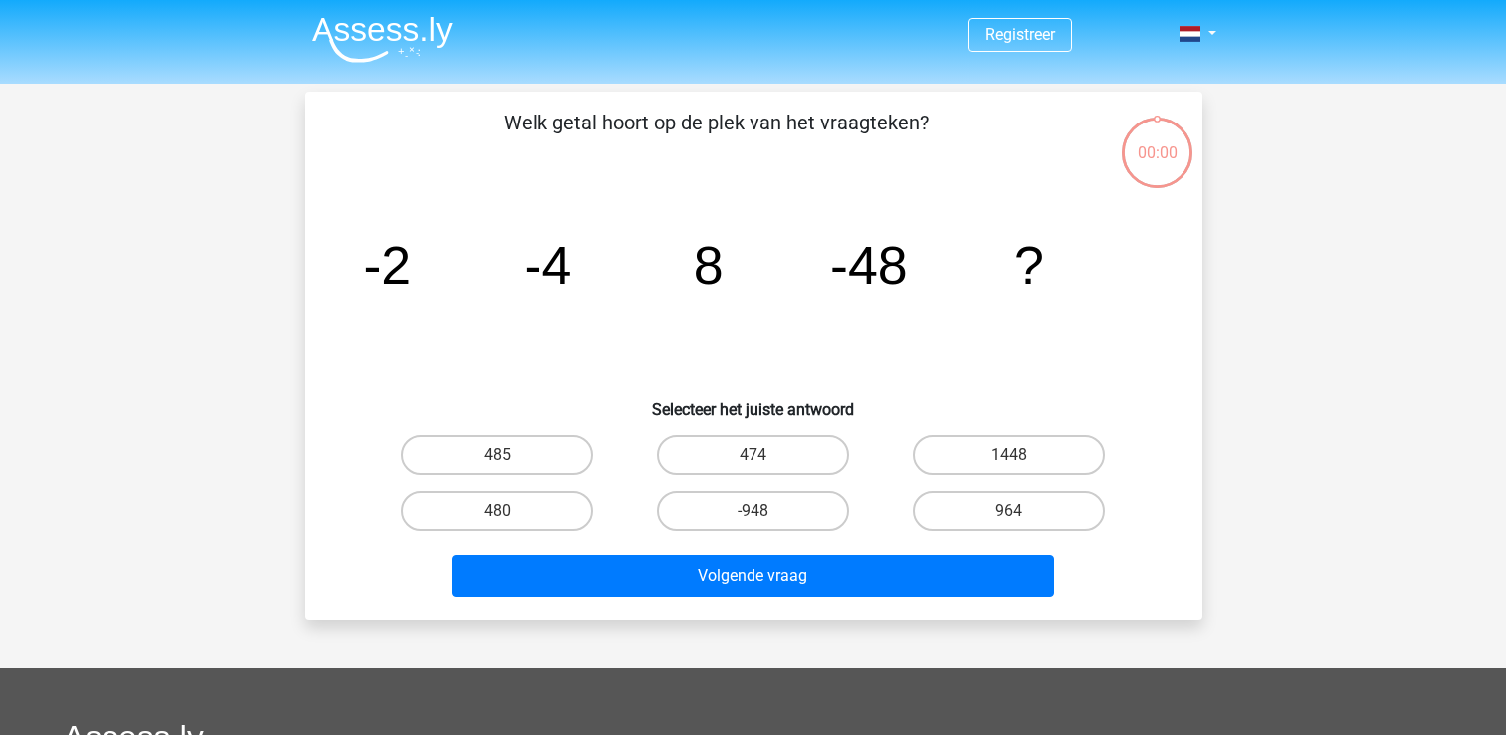
scroll to position [92, 0]
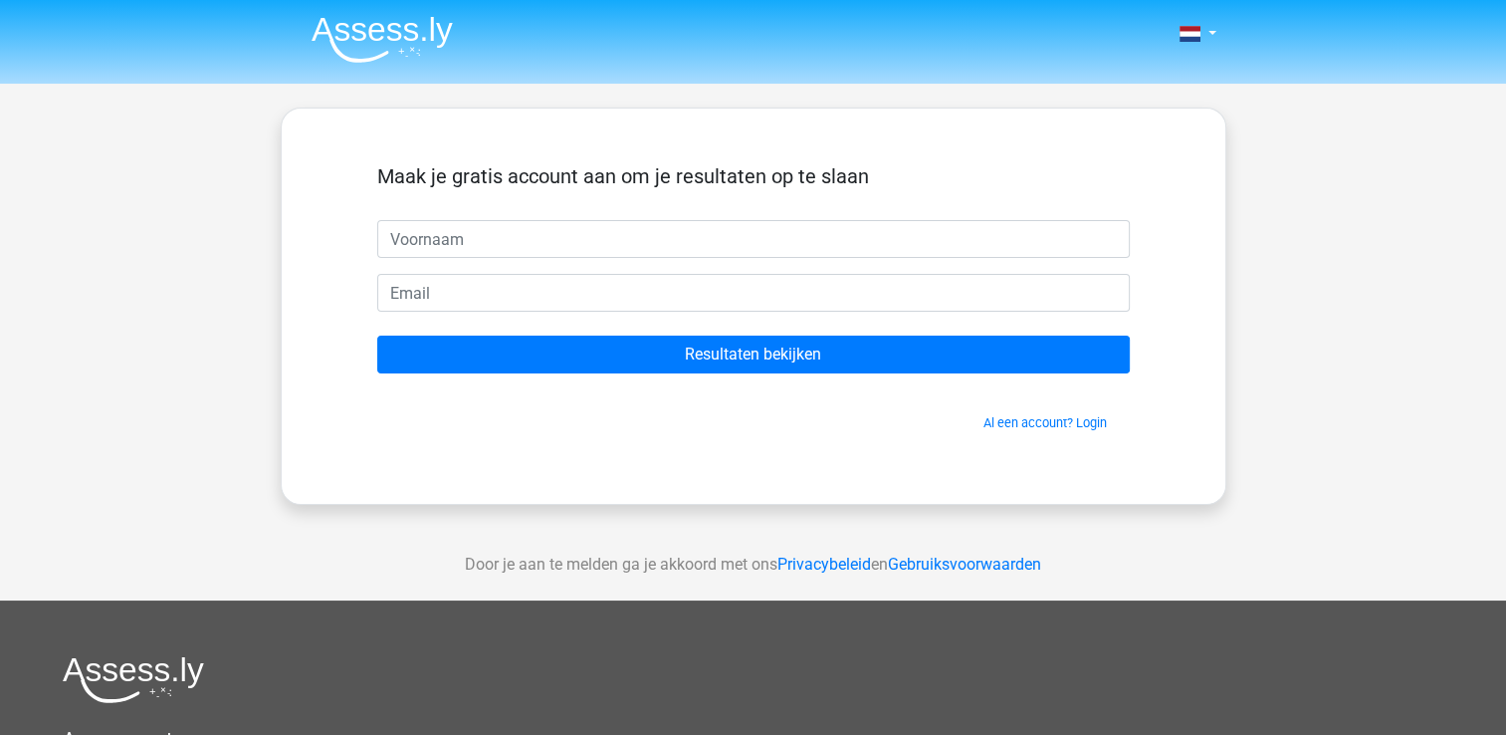
click at [707, 253] on input "text" at bounding box center [753, 239] width 753 height 38
type input "colinda"
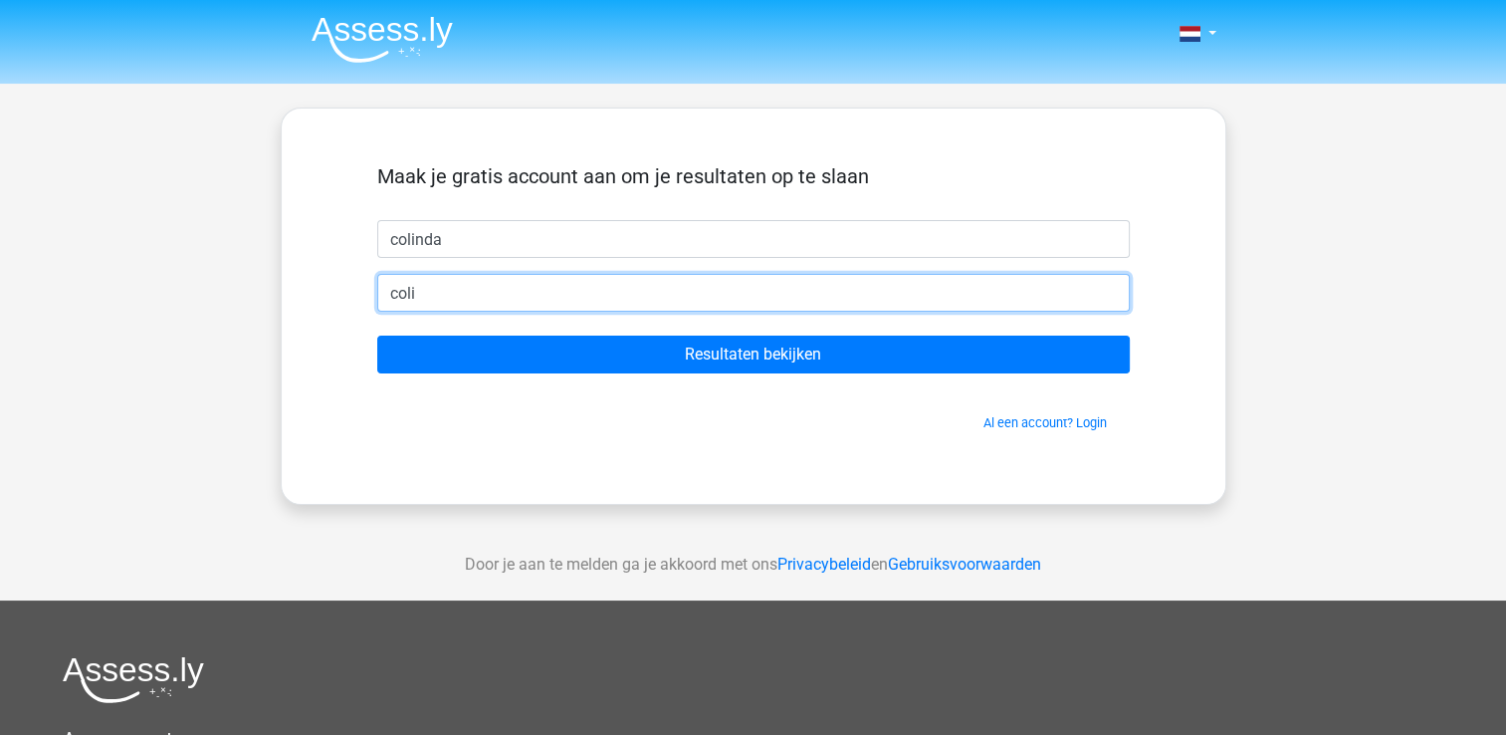
type input "colindavdh@yahoo.com"
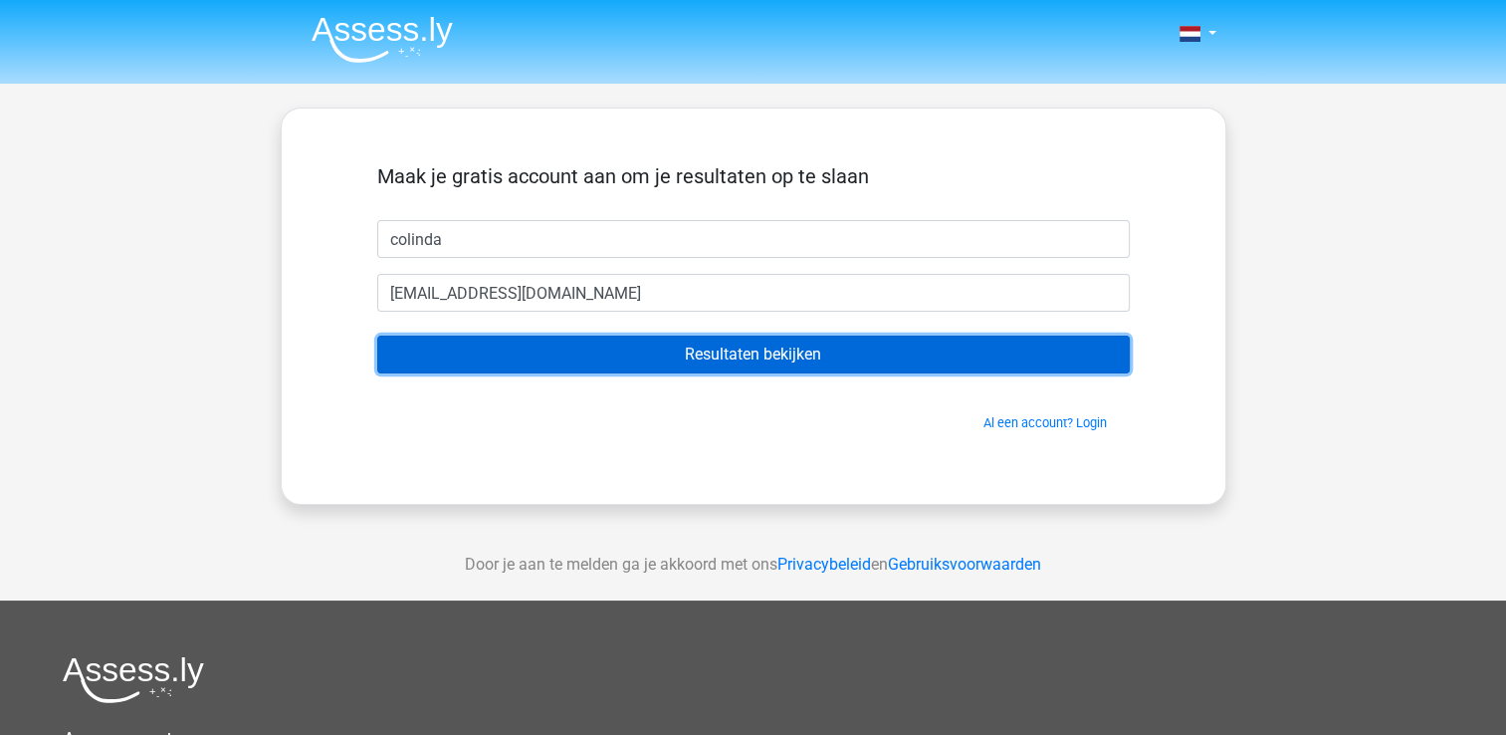
click at [730, 348] on input "Resultaten bekijken" at bounding box center [753, 354] width 753 height 38
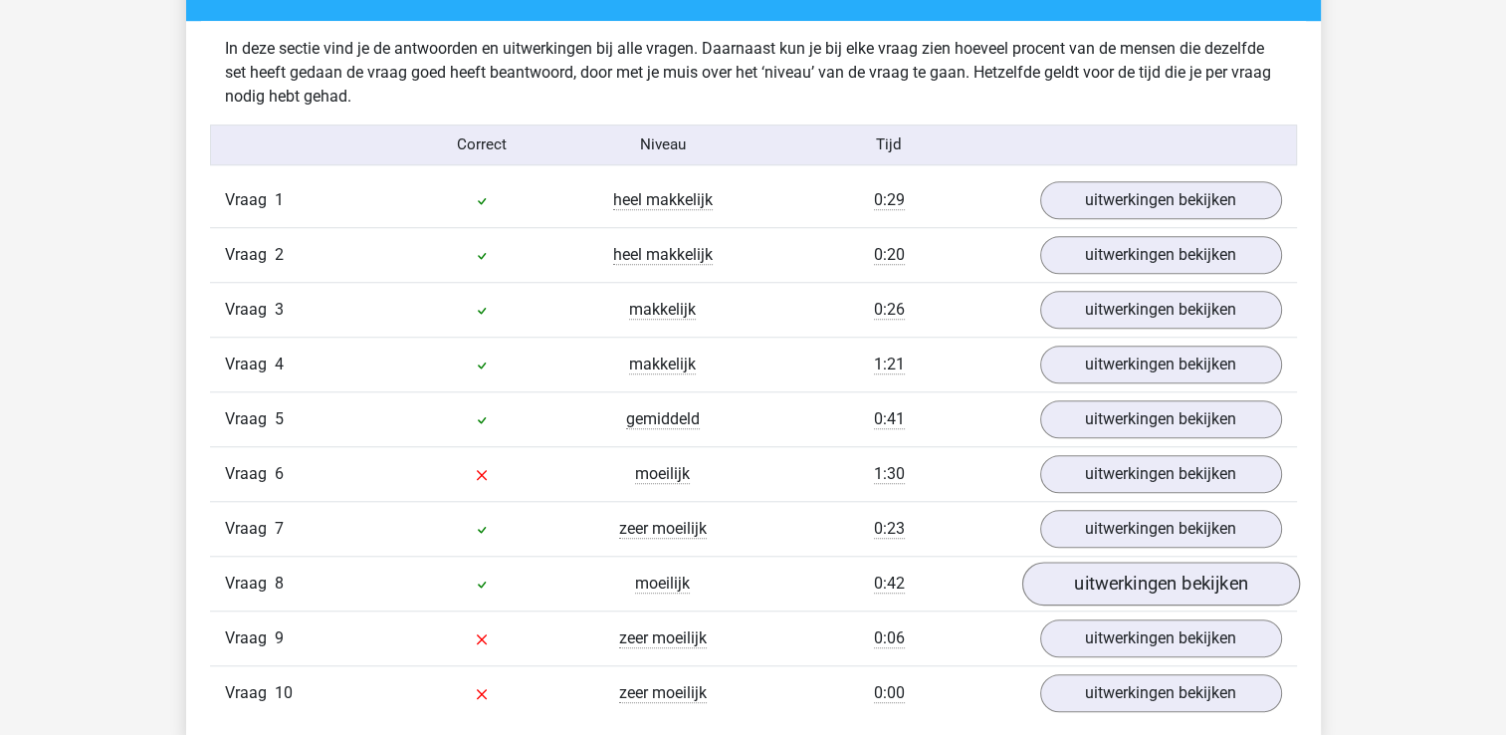
scroll to position [1593, 0]
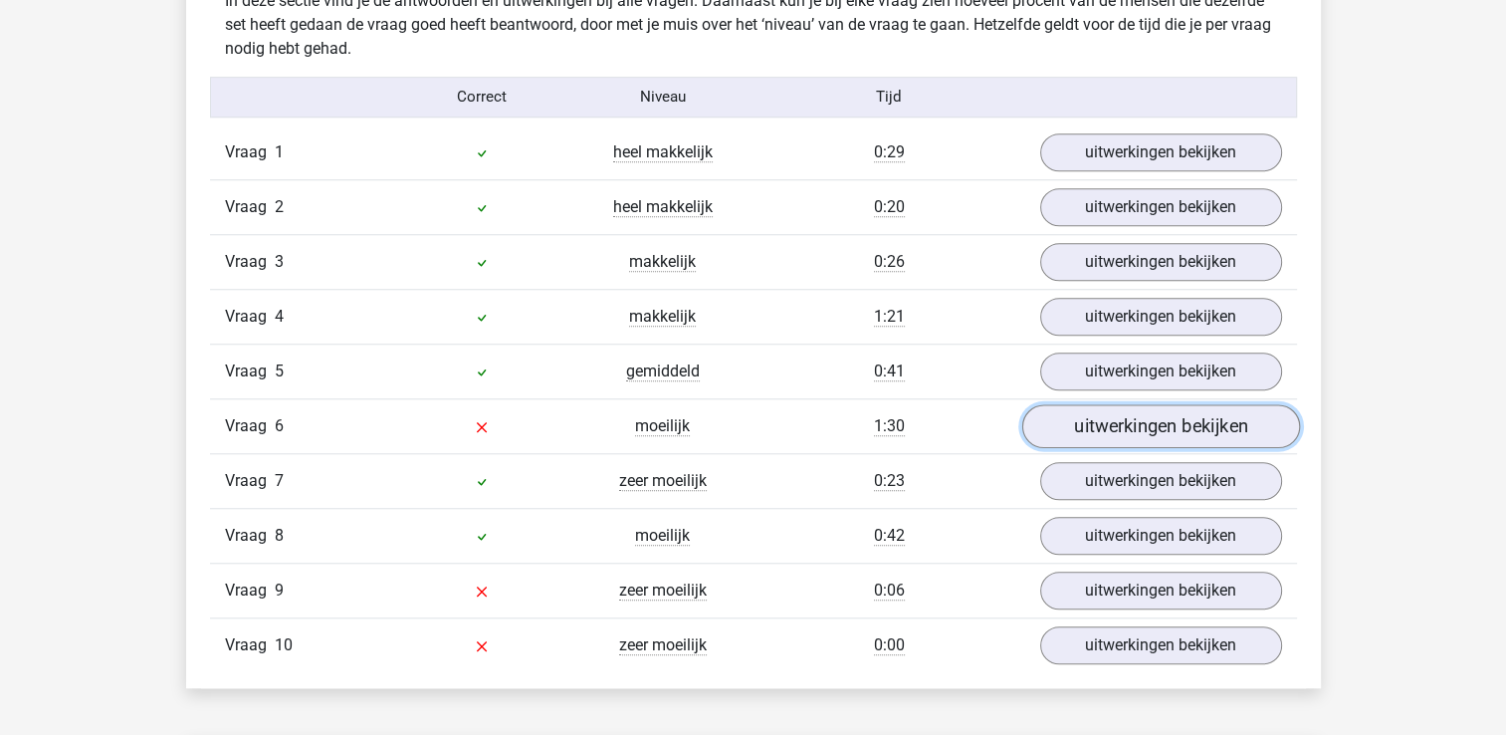
click at [1157, 413] on link "uitwerkingen bekijken" at bounding box center [1160, 426] width 278 height 44
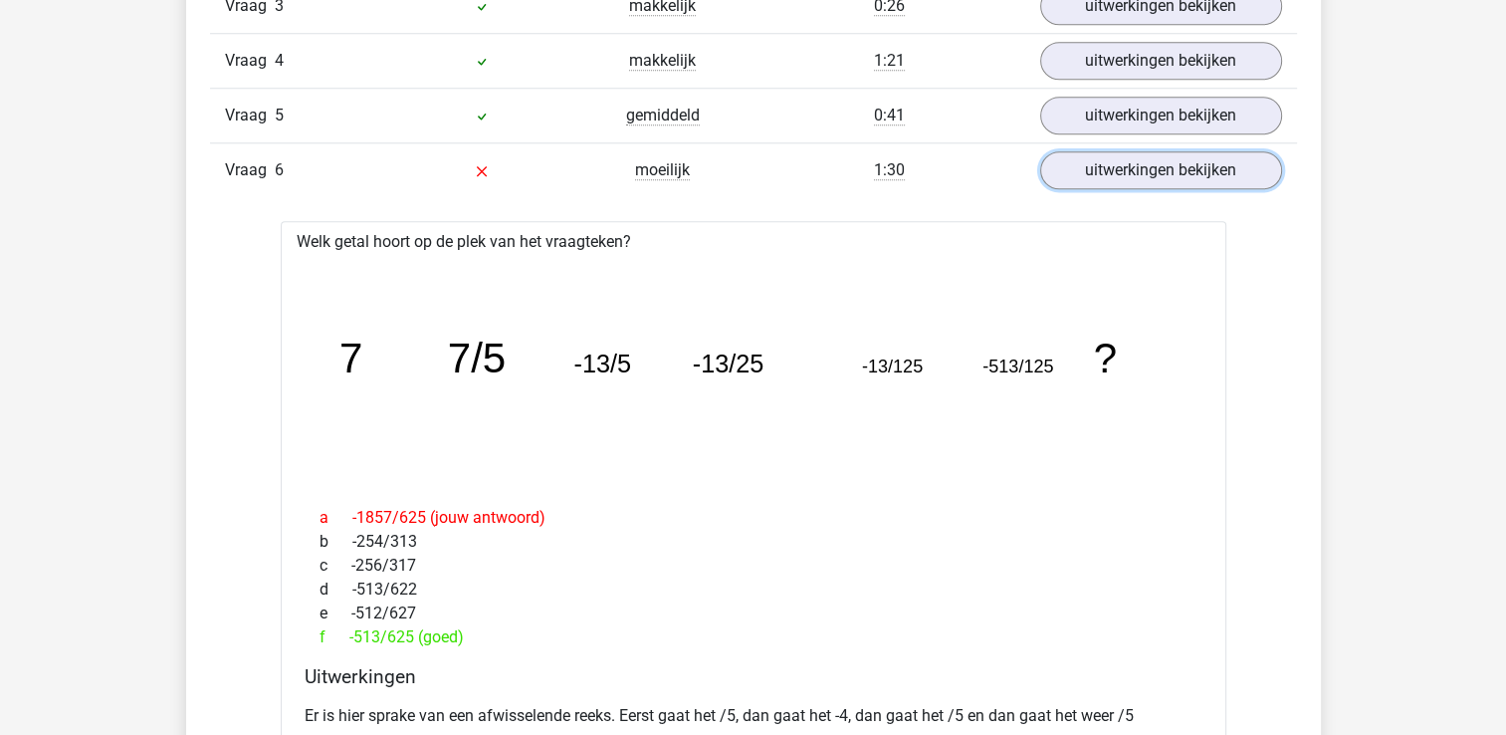
scroll to position [1692, 0]
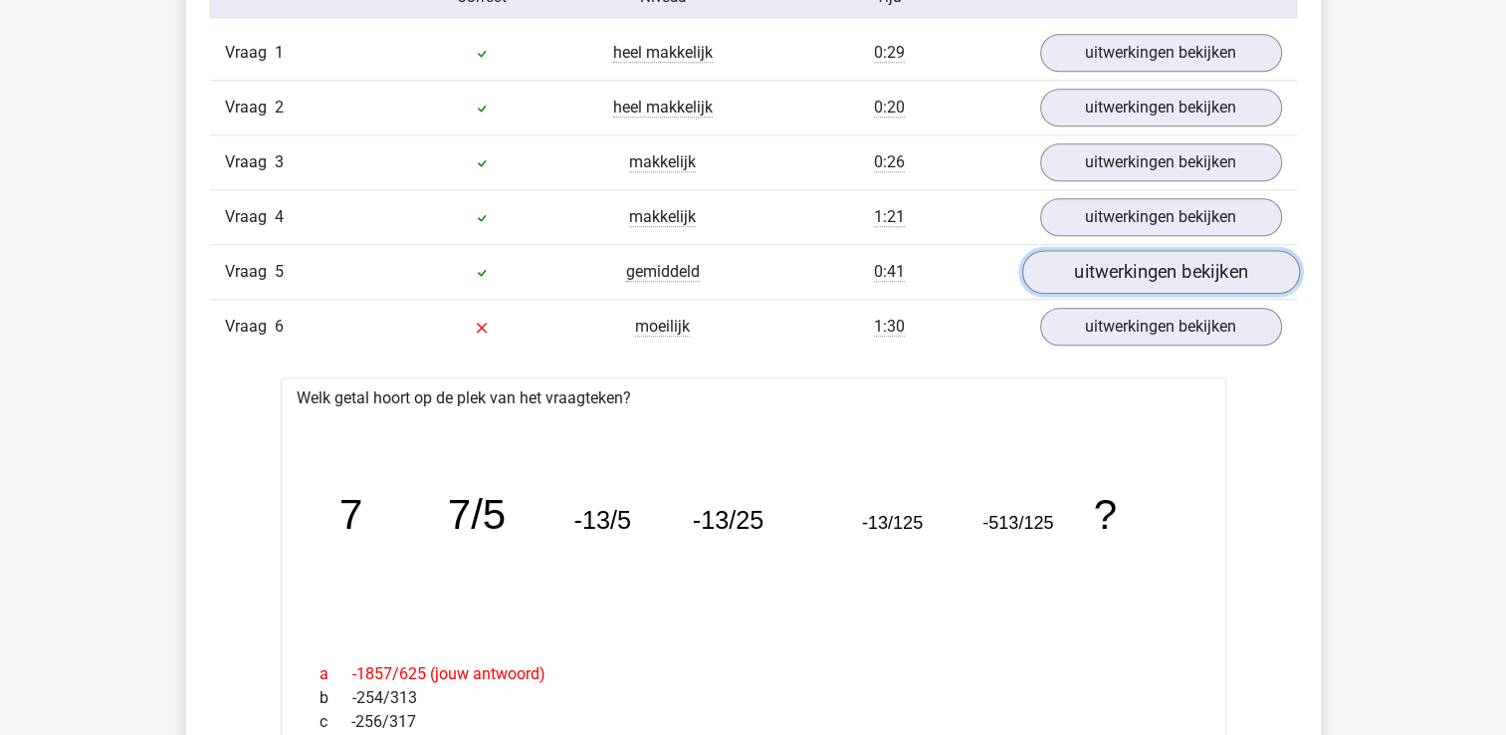
click at [1111, 261] on link "uitwerkingen bekijken" at bounding box center [1160, 272] width 278 height 44
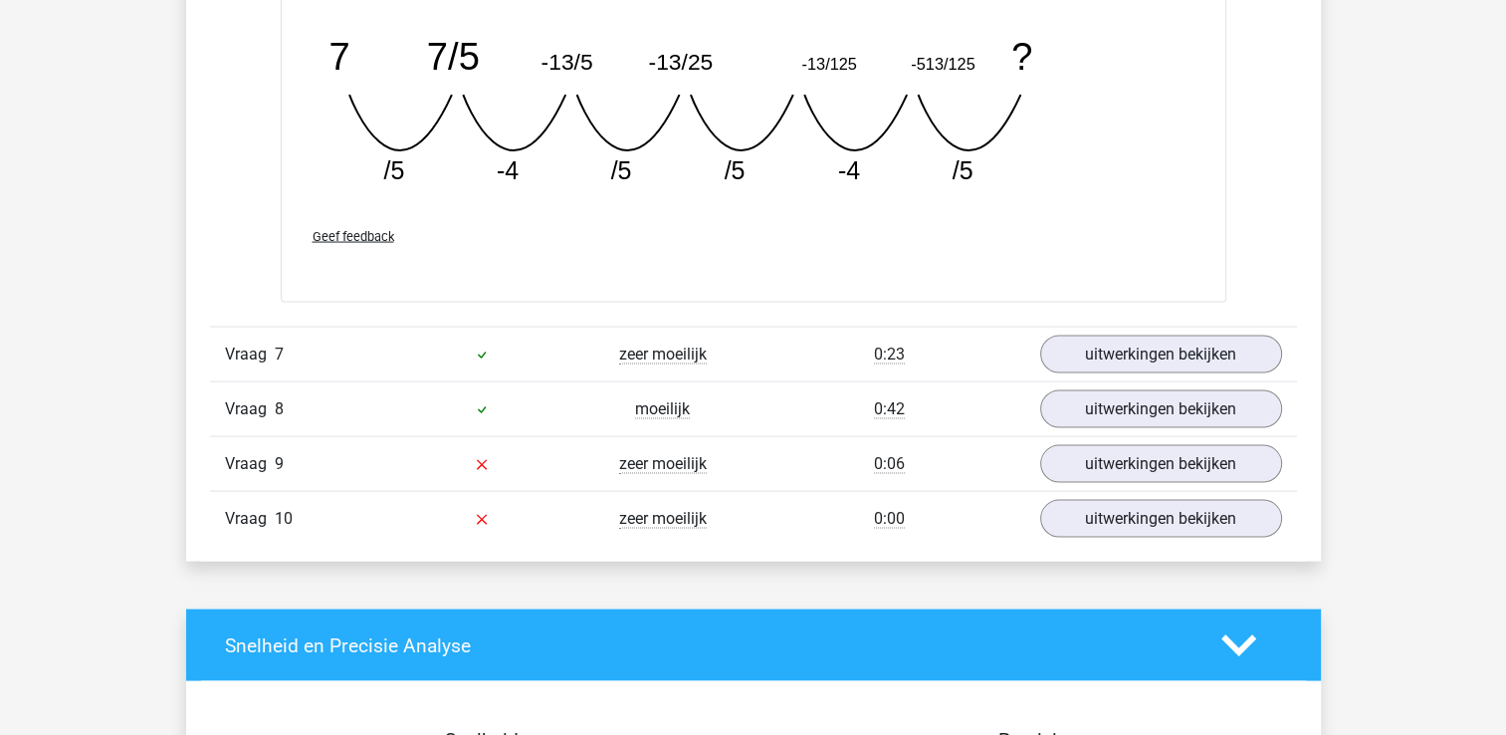
scroll to position [3783, 0]
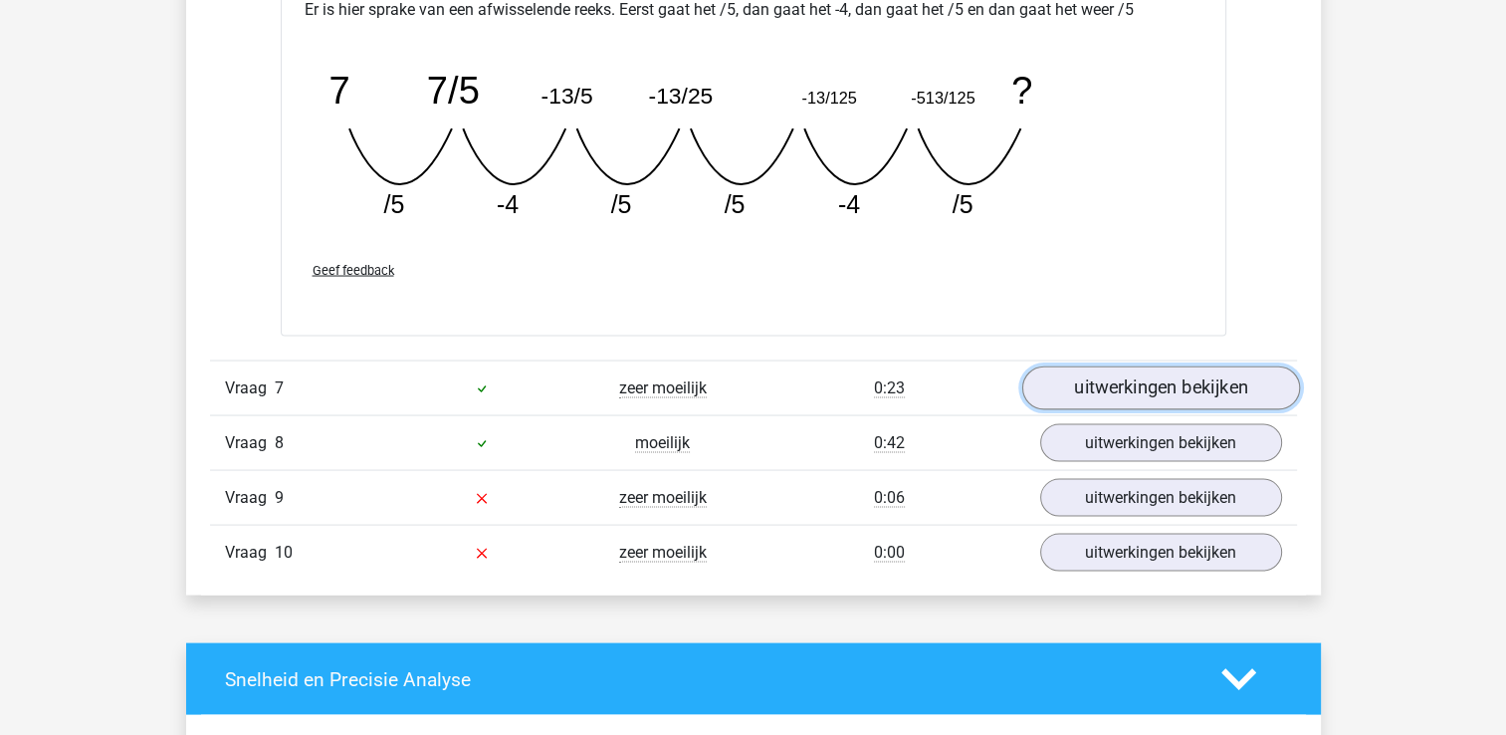
click at [1120, 385] on link "uitwerkingen bekijken" at bounding box center [1160, 389] width 278 height 44
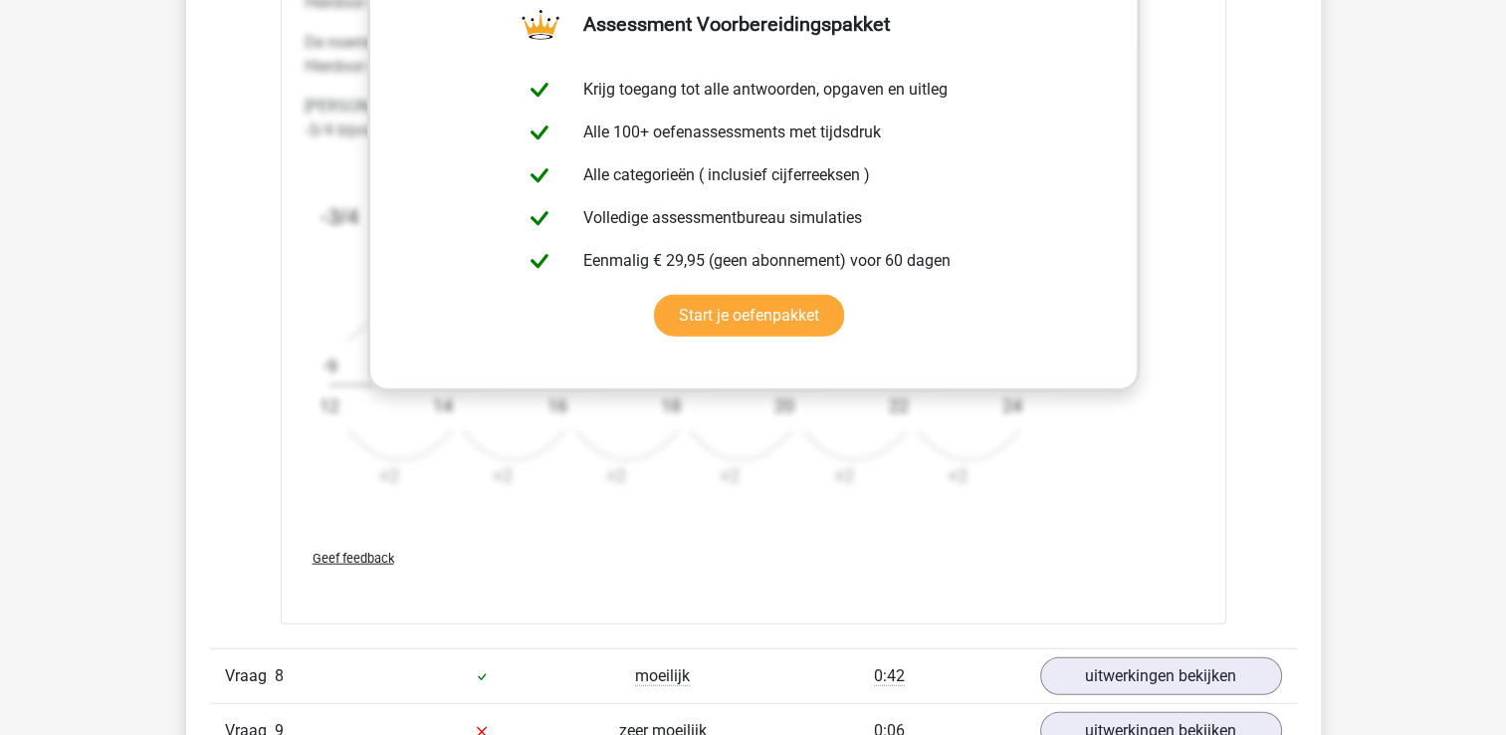
scroll to position [5077, 0]
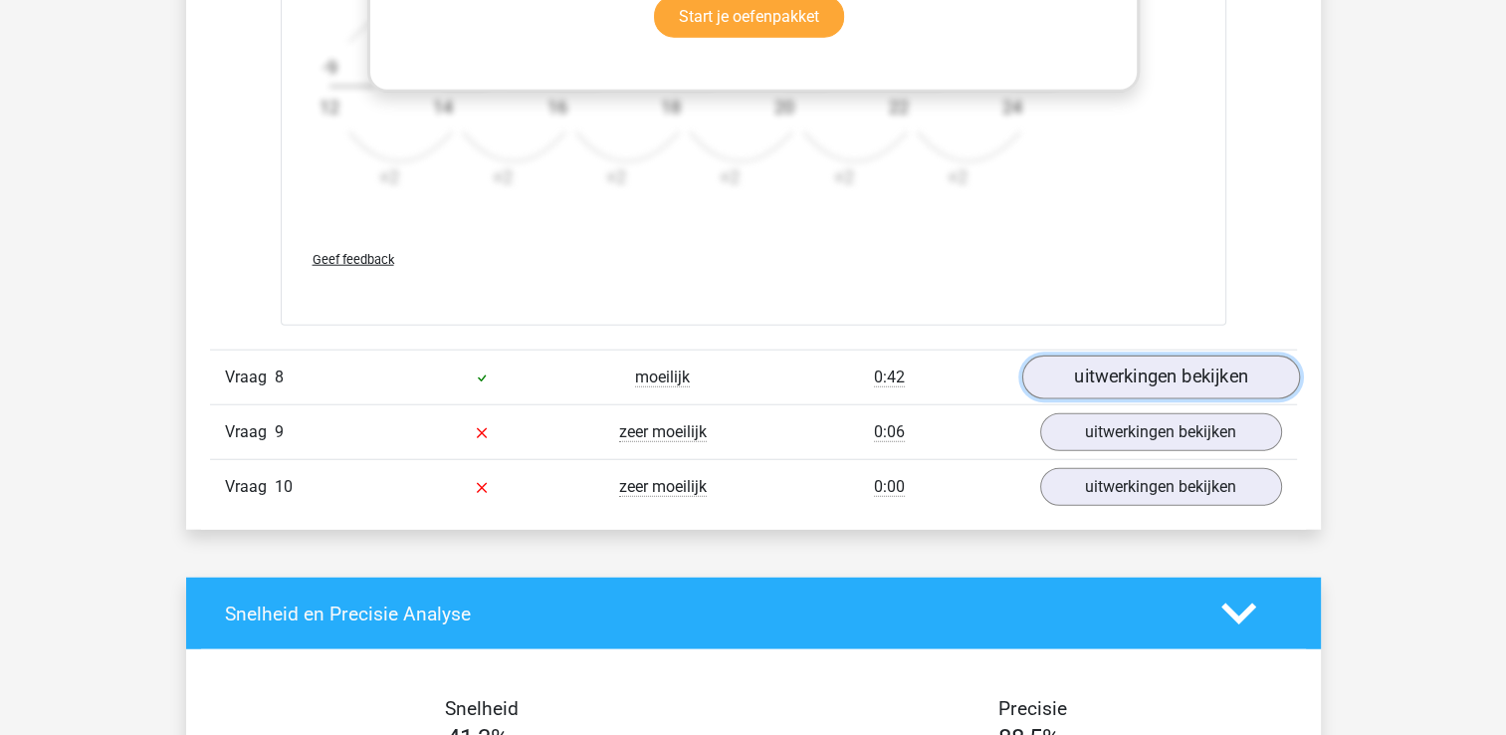
click at [1155, 368] on link "uitwerkingen bekijken" at bounding box center [1160, 377] width 278 height 44
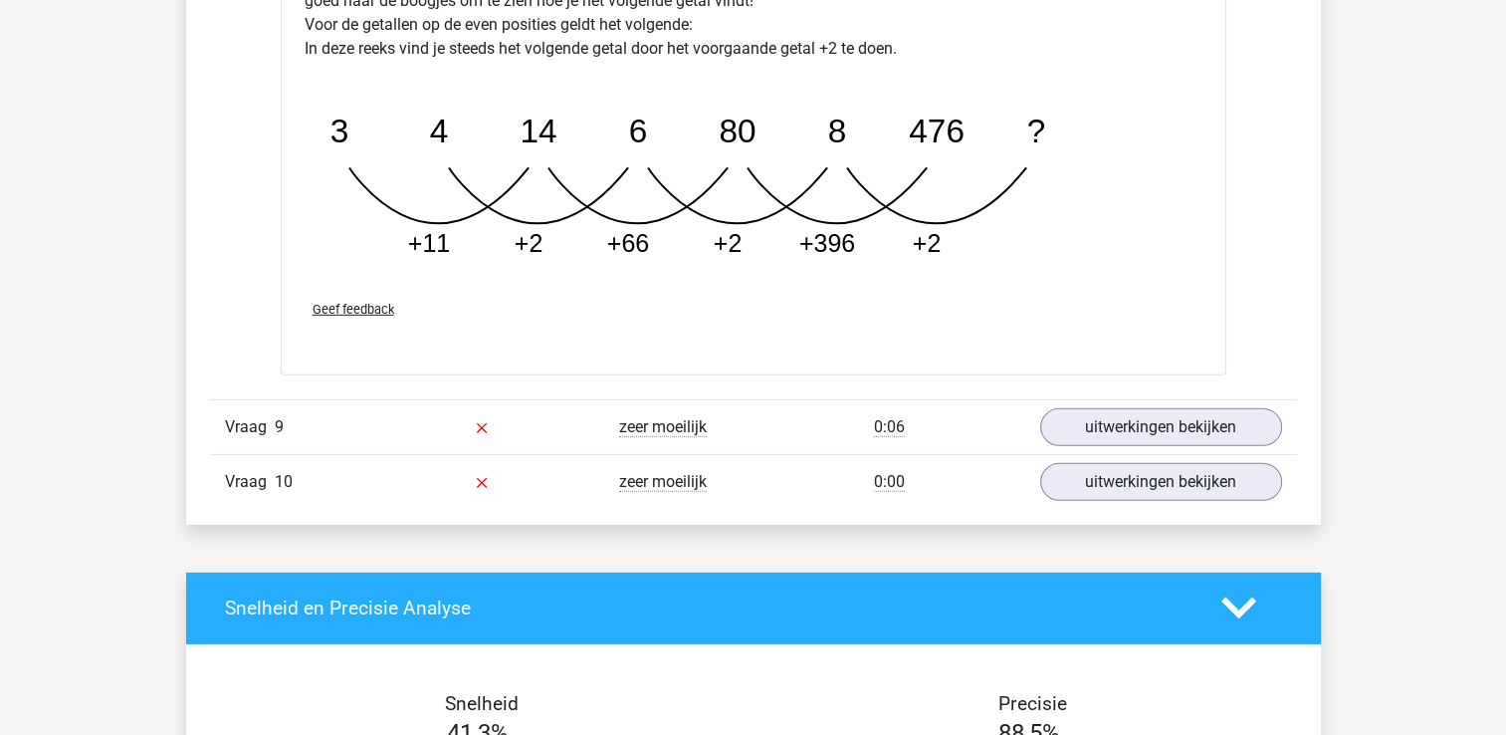
scroll to position [6073, 0]
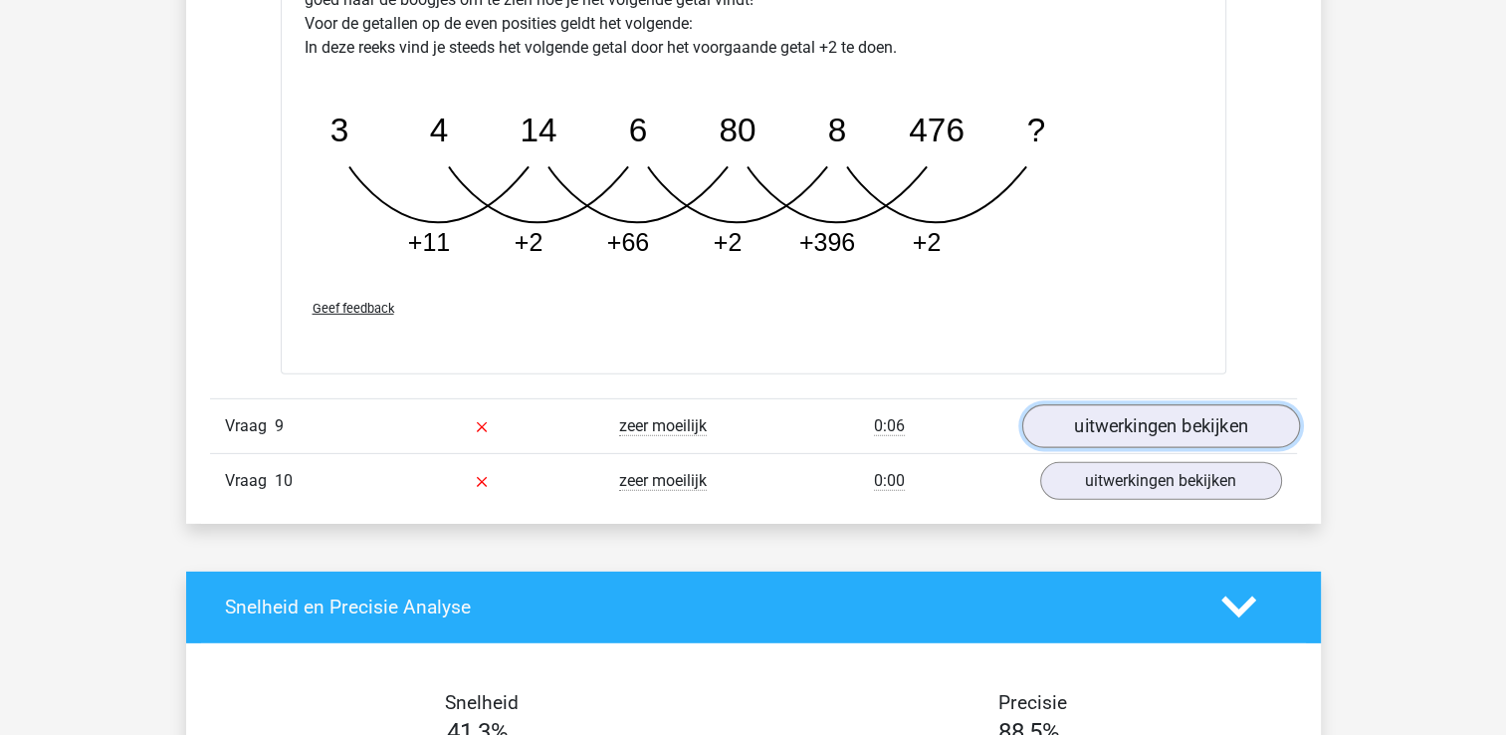
click at [1171, 408] on link "uitwerkingen bekijken" at bounding box center [1160, 426] width 278 height 44
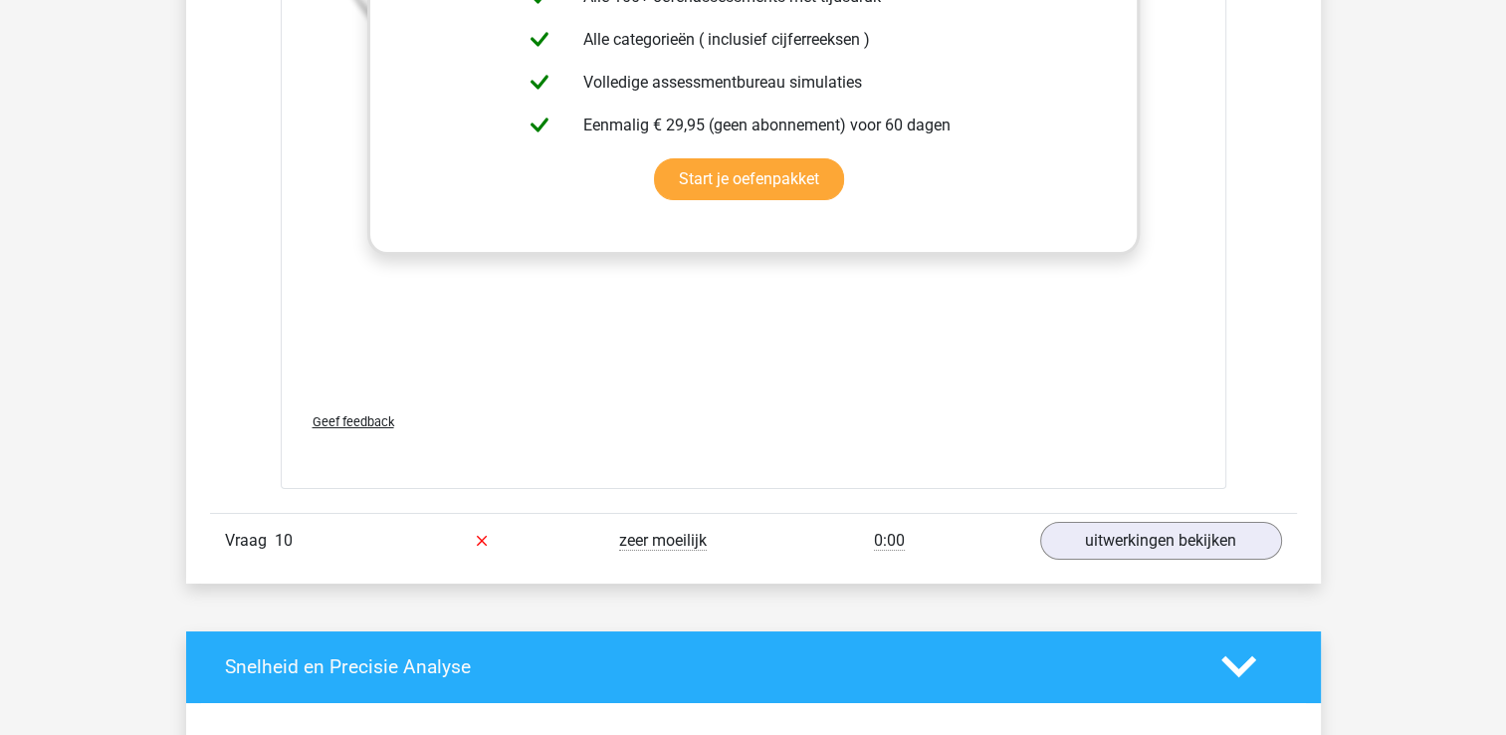
scroll to position [7267, 0]
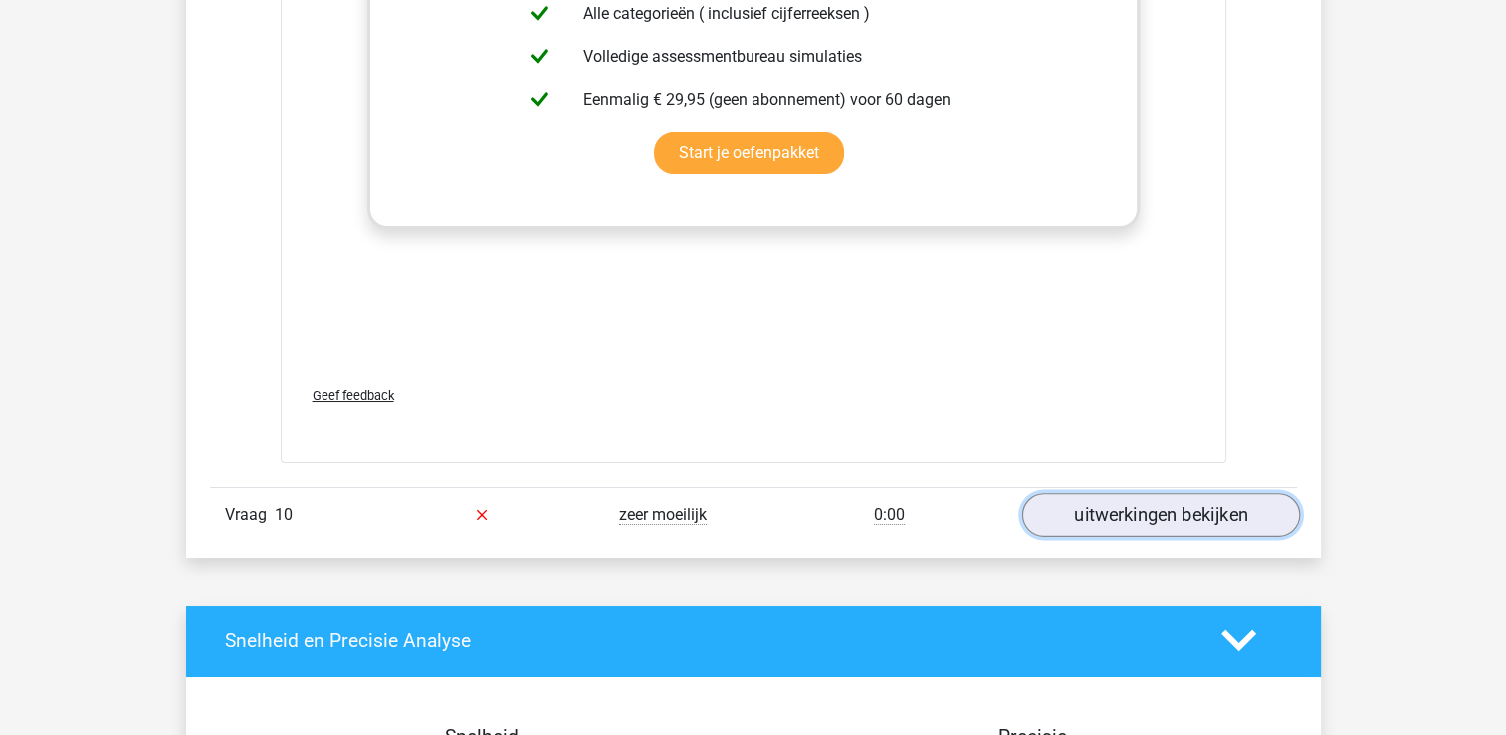
click at [1165, 508] on link "uitwerkingen bekijken" at bounding box center [1160, 515] width 278 height 44
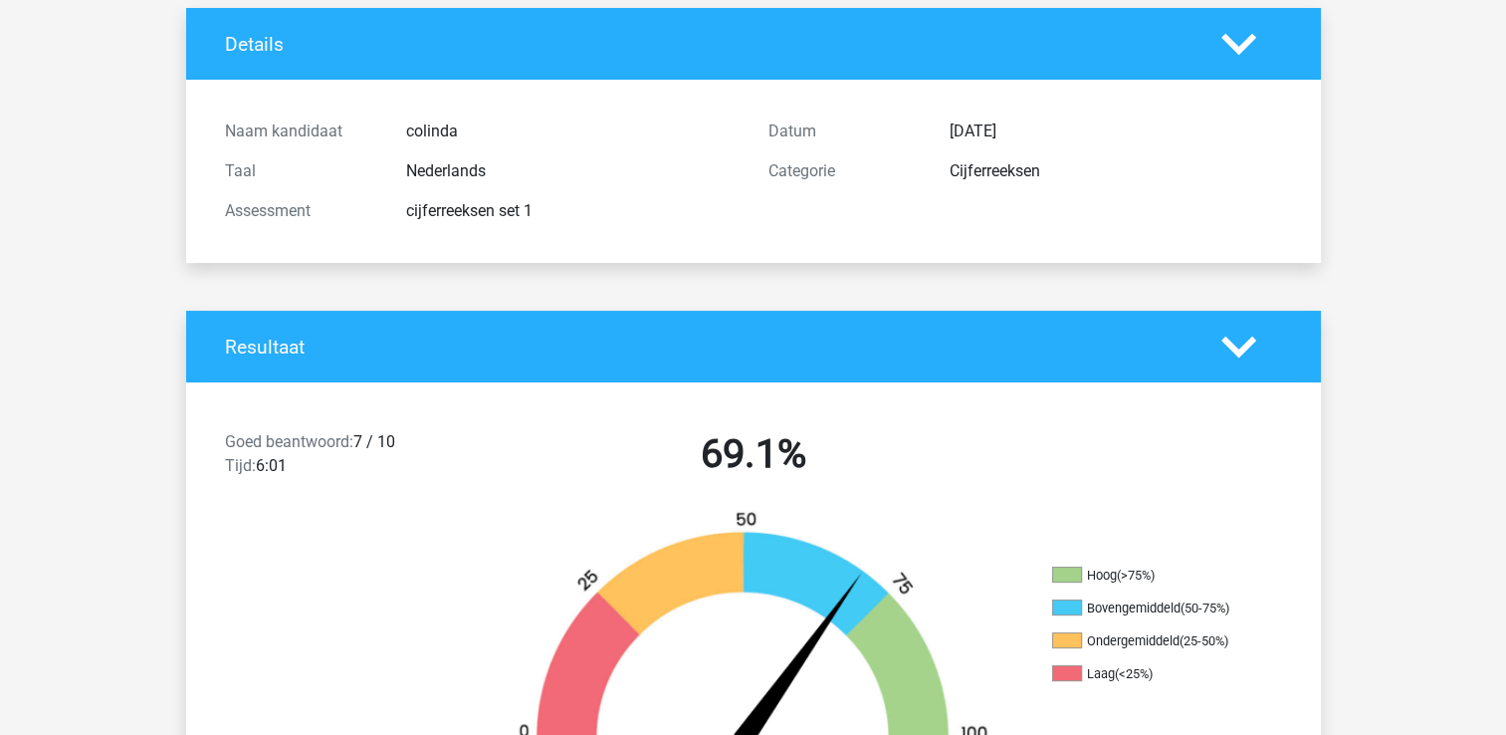
scroll to position [0, 0]
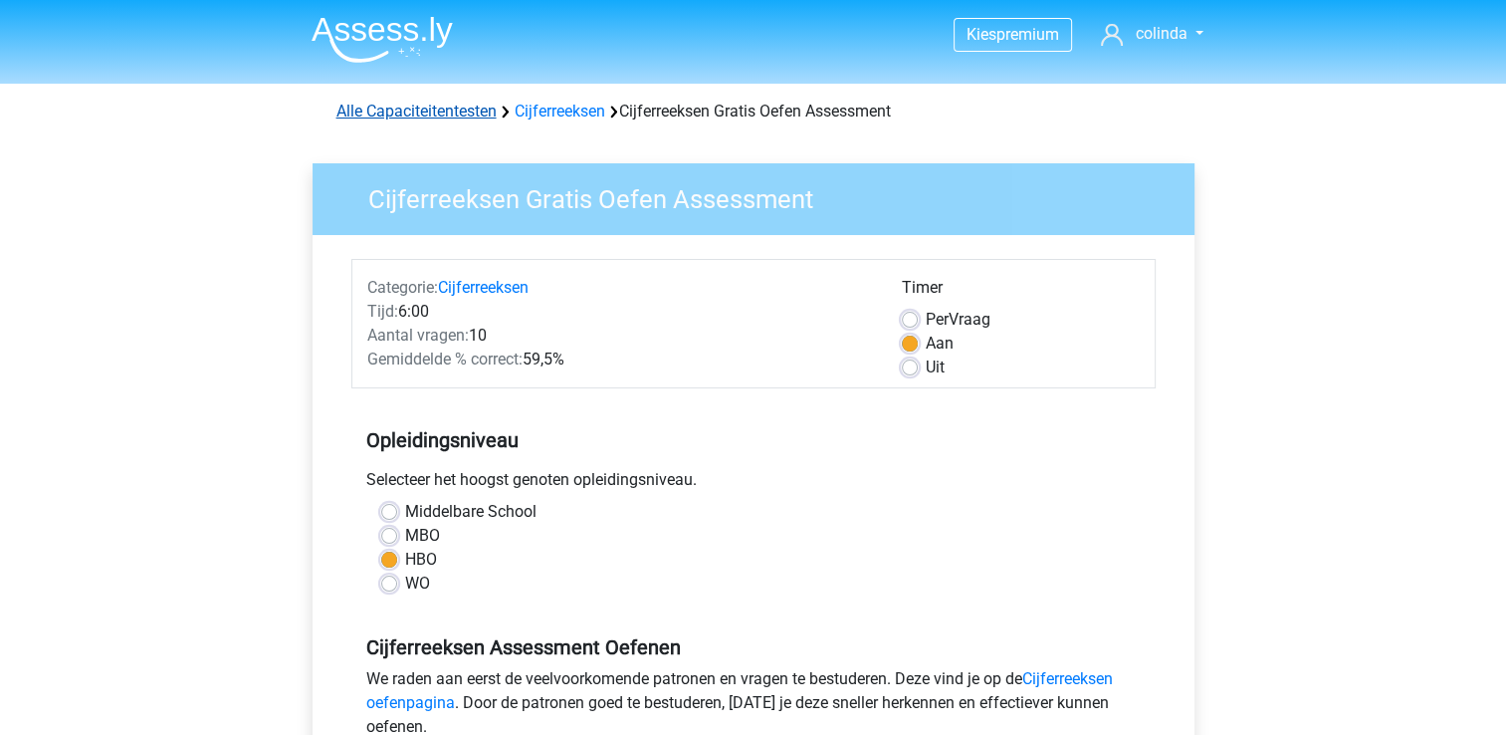
drag, startPoint x: 477, startPoint y: 108, endPoint x: 486, endPoint y: 118, distance: 14.1
click at [478, 108] on link "Alle Capaciteitentesten" at bounding box center [416, 111] width 160 height 19
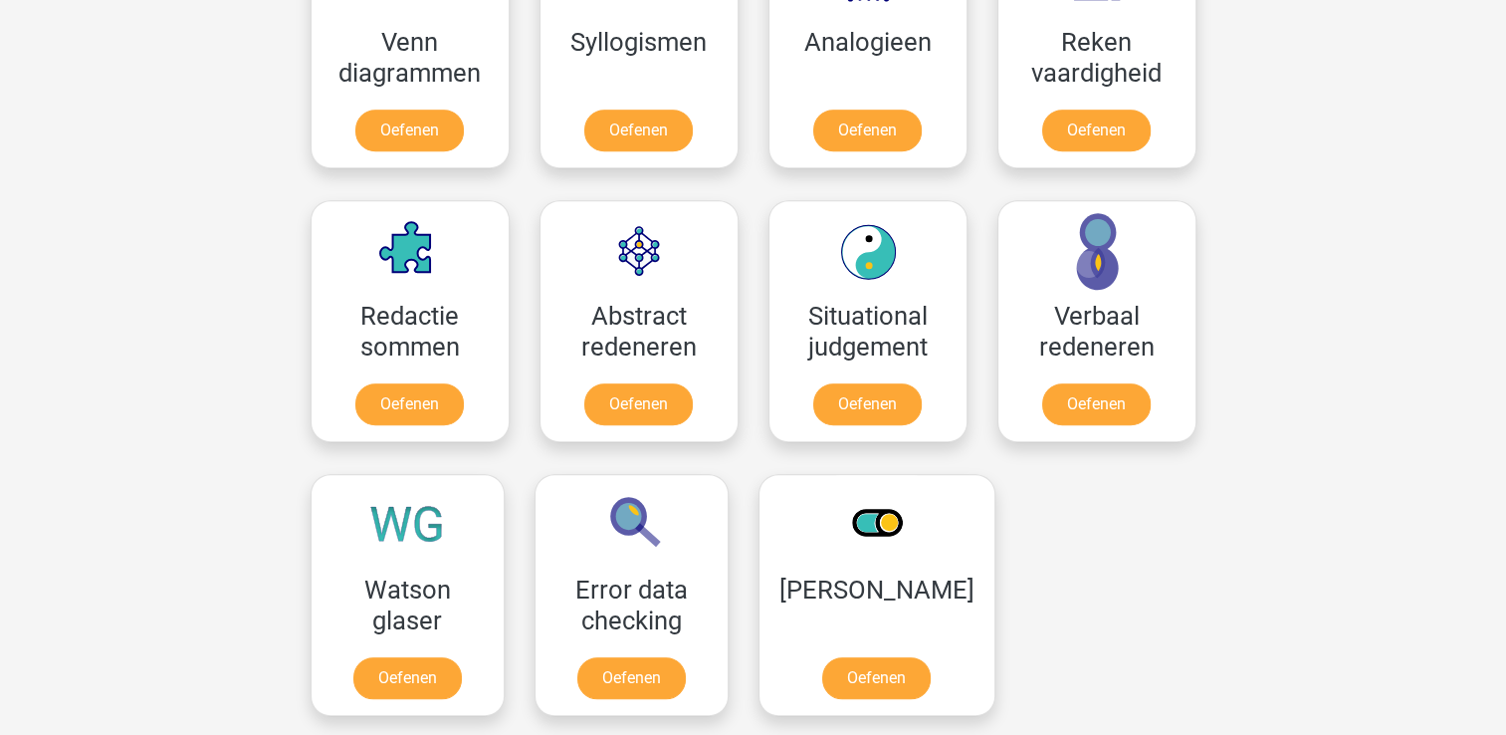
scroll to position [1342, 0]
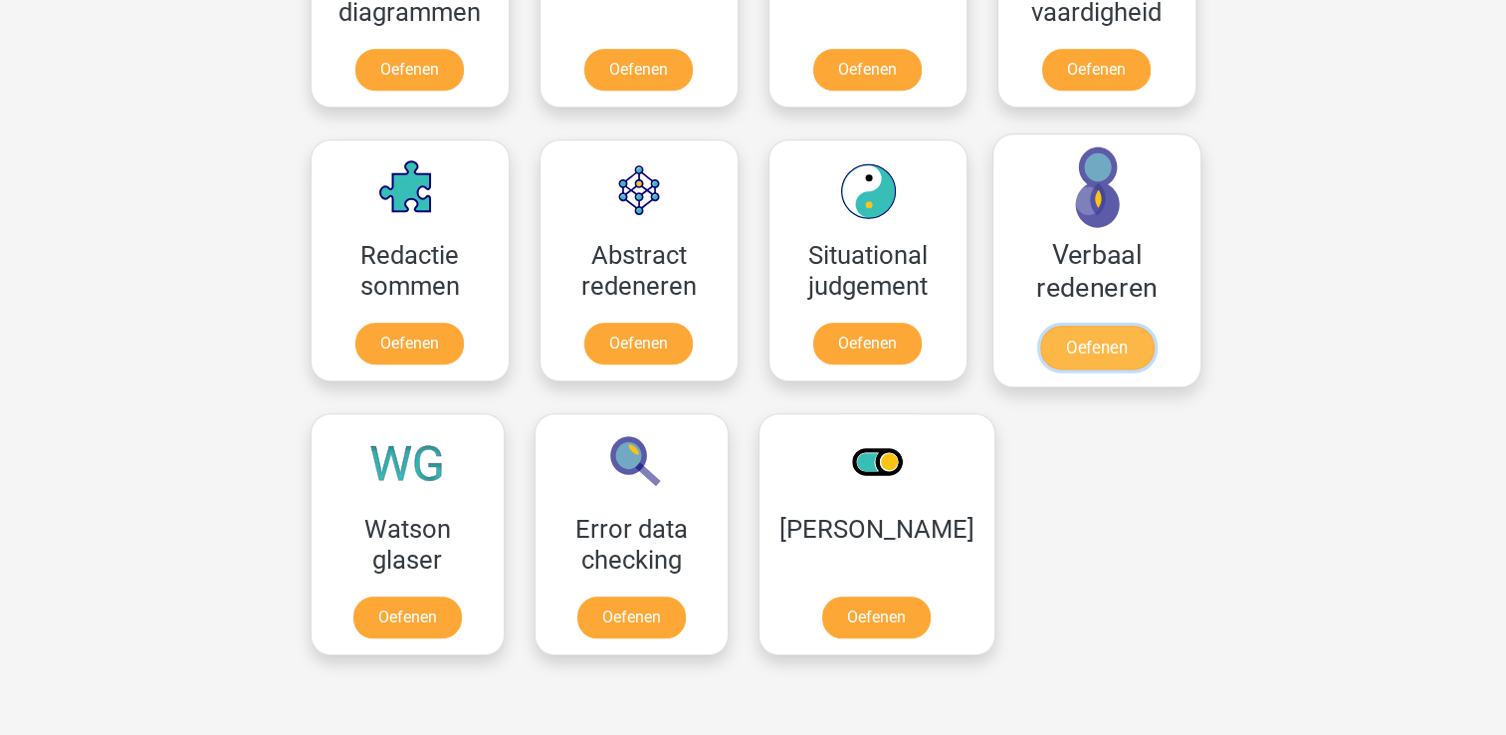
click at [1099, 326] on link "Oefenen" at bounding box center [1095, 348] width 113 height 44
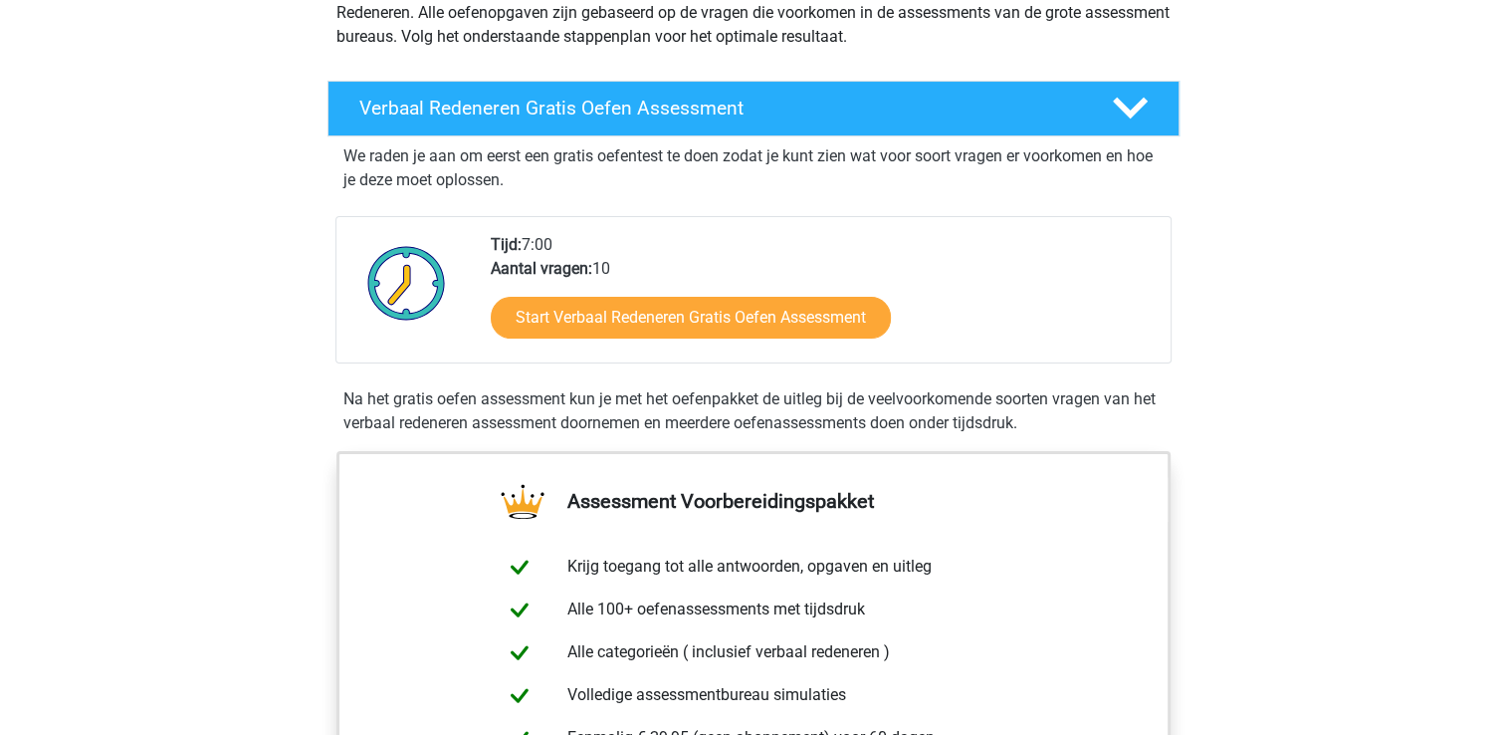
scroll to position [299, 0]
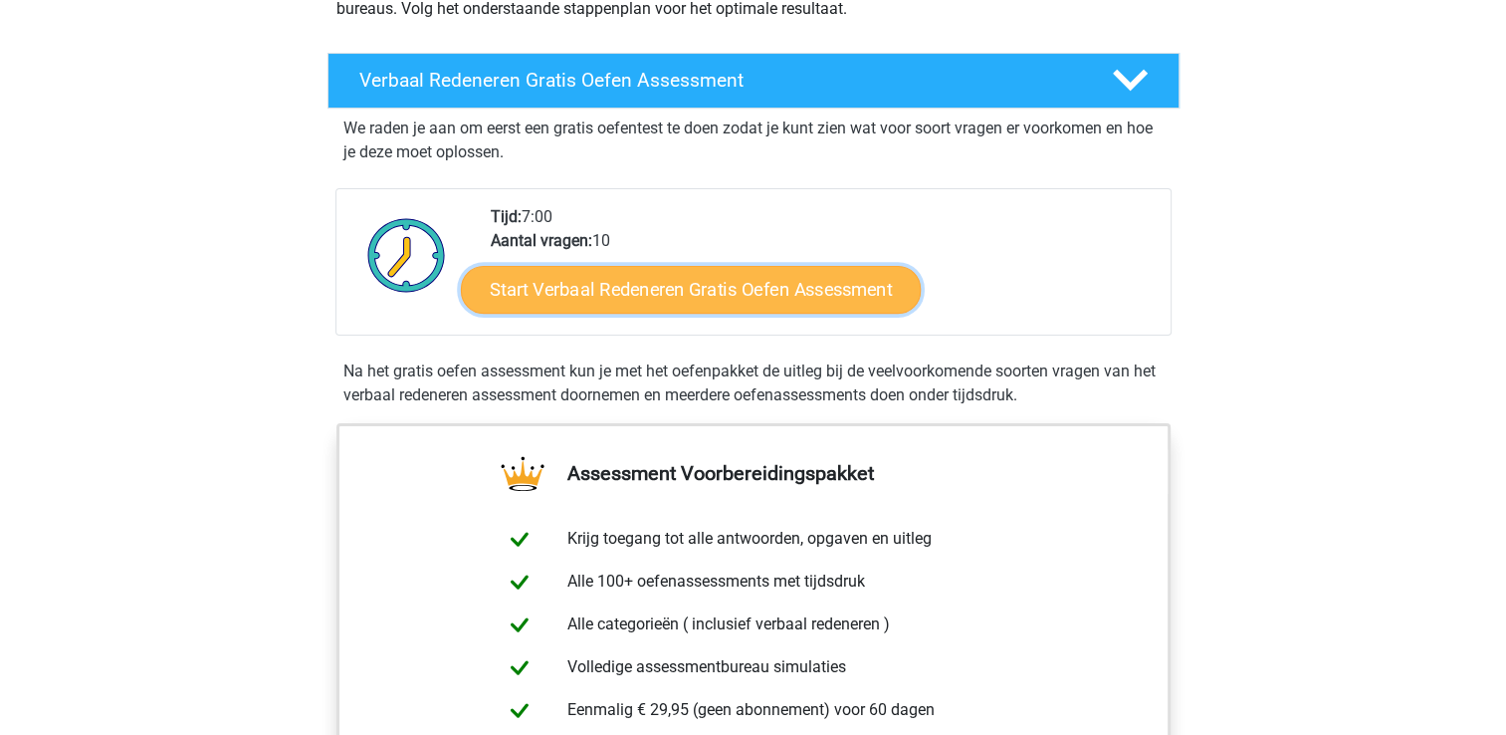
click at [873, 289] on link "Start Verbaal Redeneren Gratis Oefen Assessment" at bounding box center [691, 290] width 460 height 48
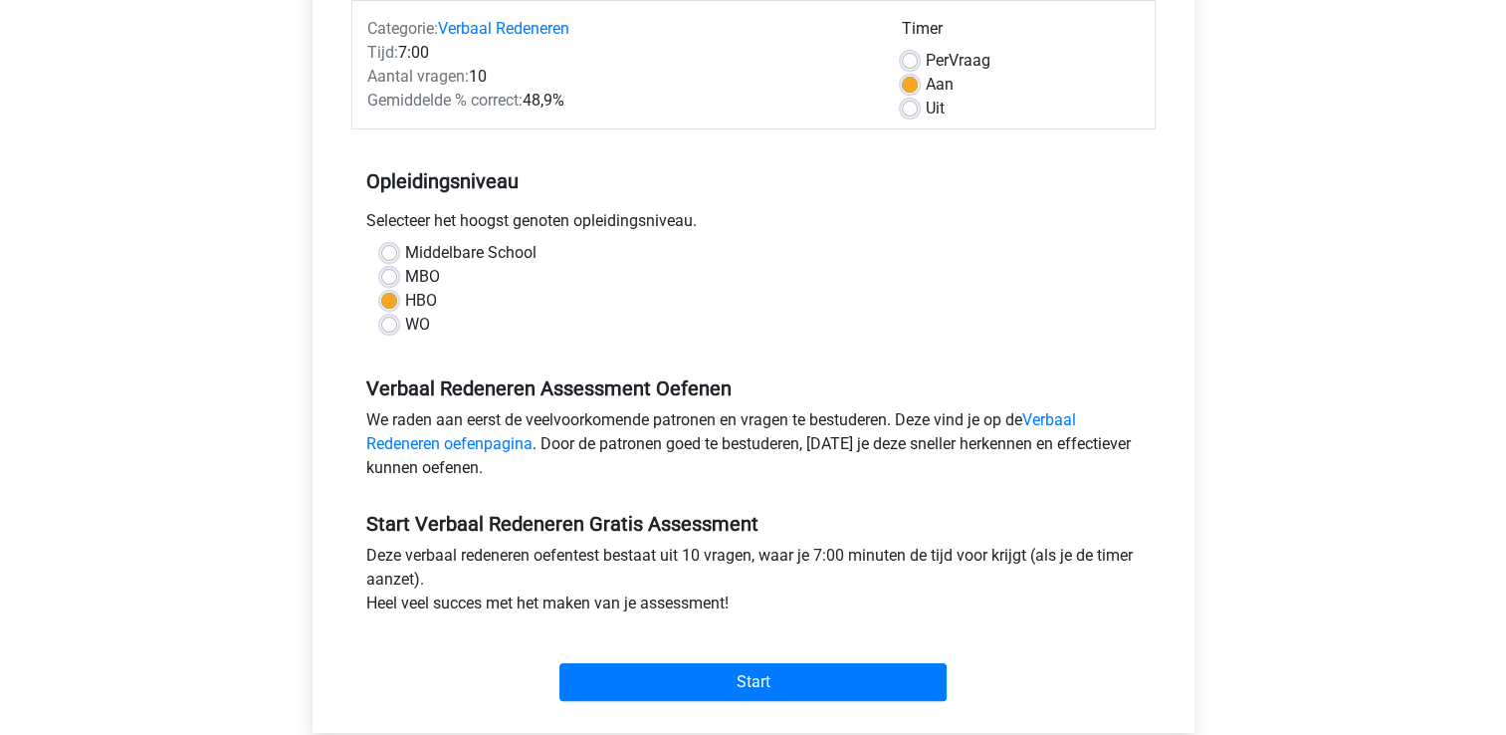
scroll to position [299, 0]
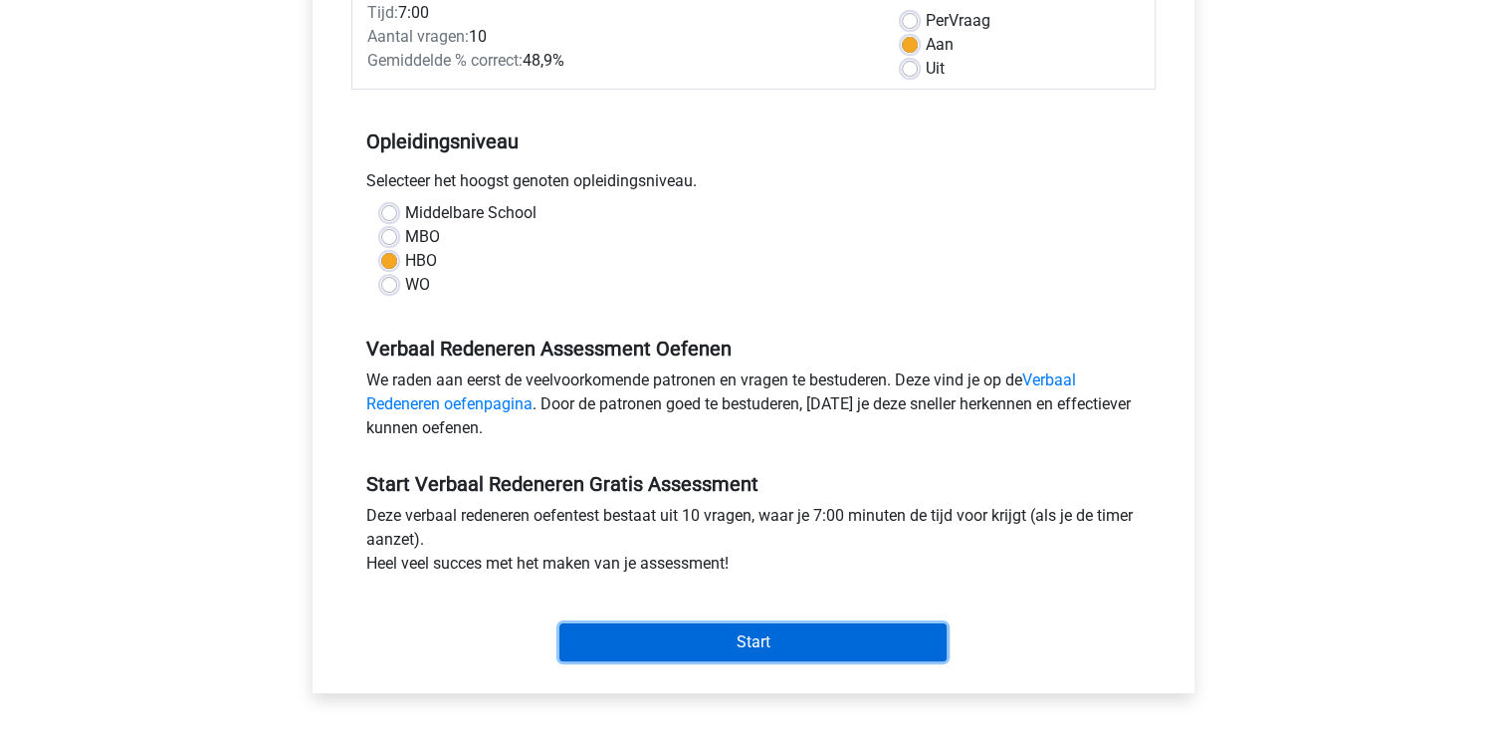
click at [709, 646] on input "Start" at bounding box center [752, 642] width 387 height 38
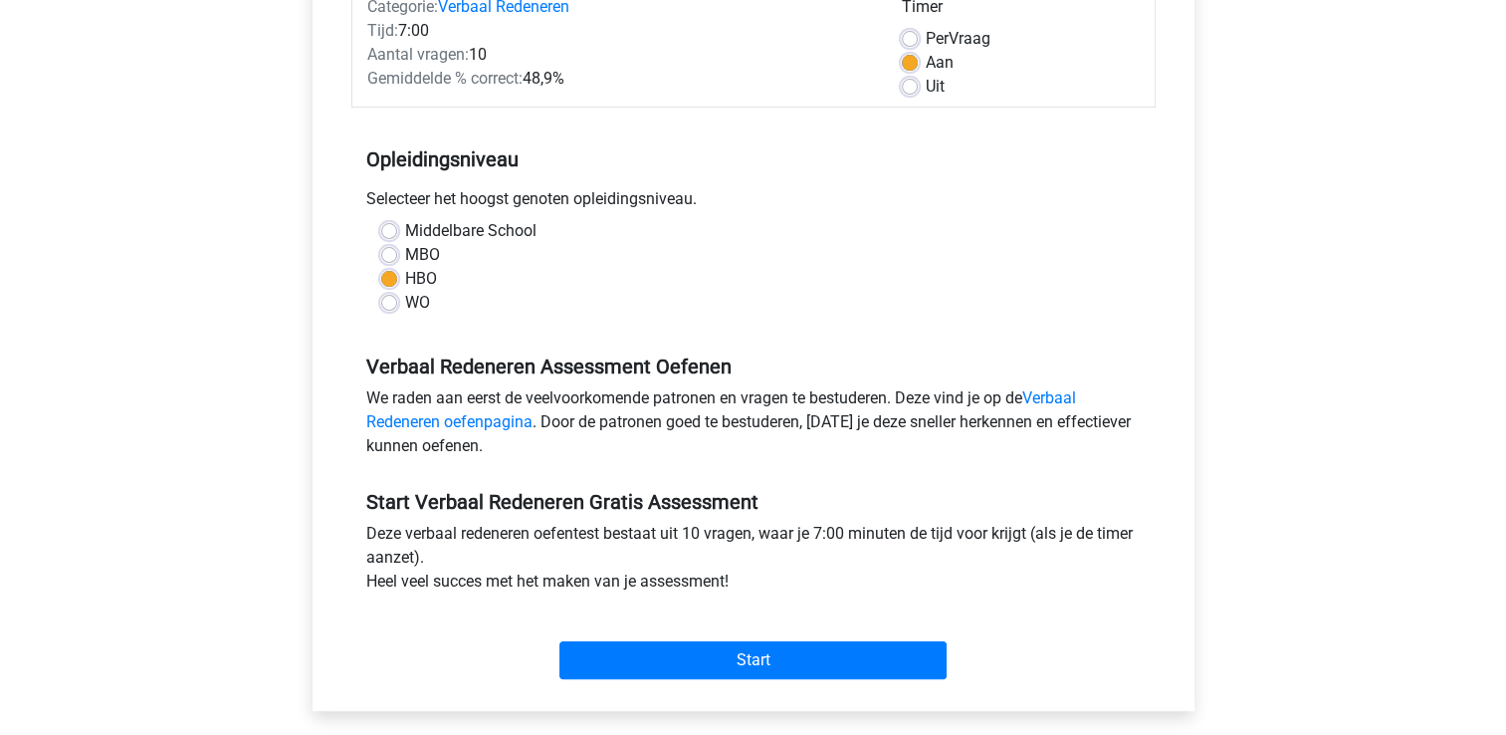
scroll to position [100, 0]
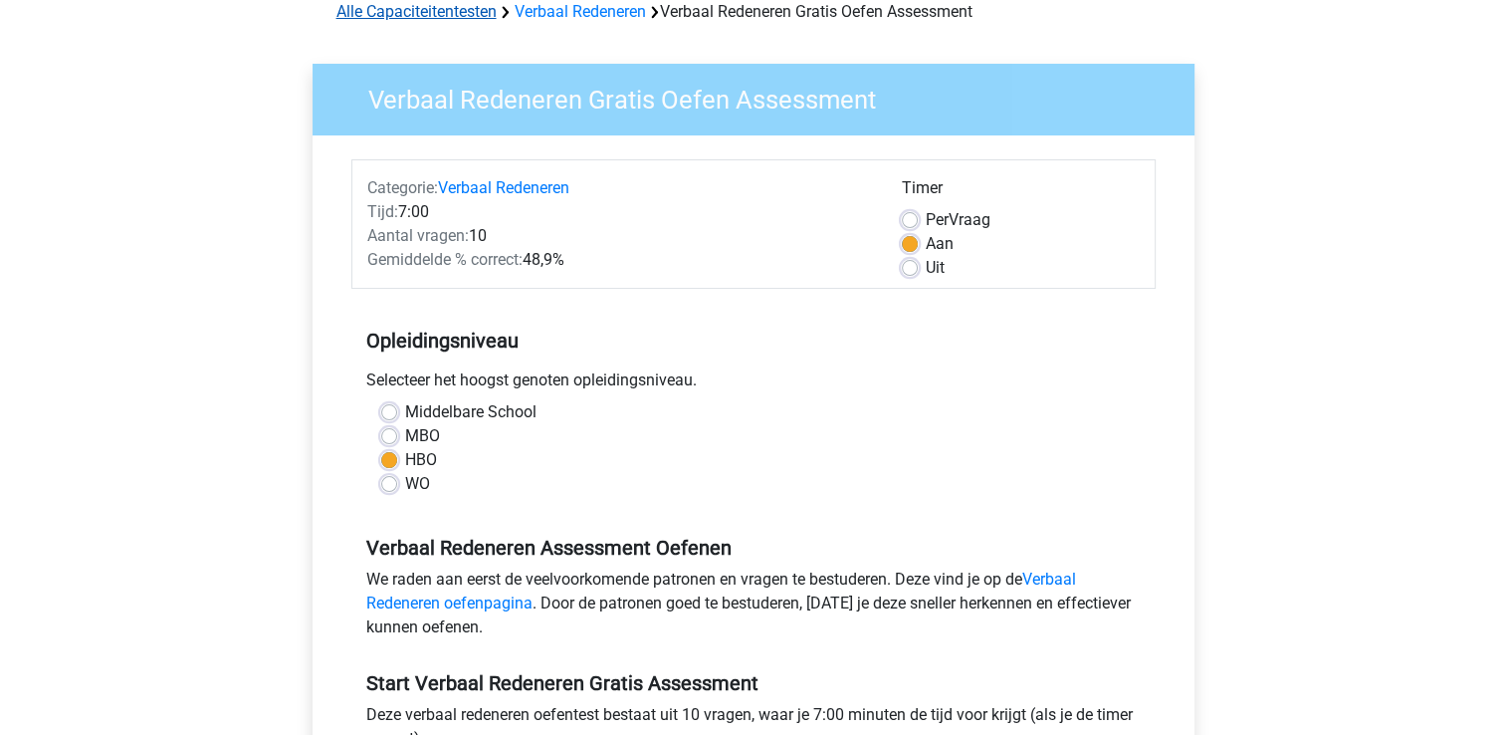
click at [453, 17] on link "Alle Capaciteitentesten" at bounding box center [416, 11] width 160 height 19
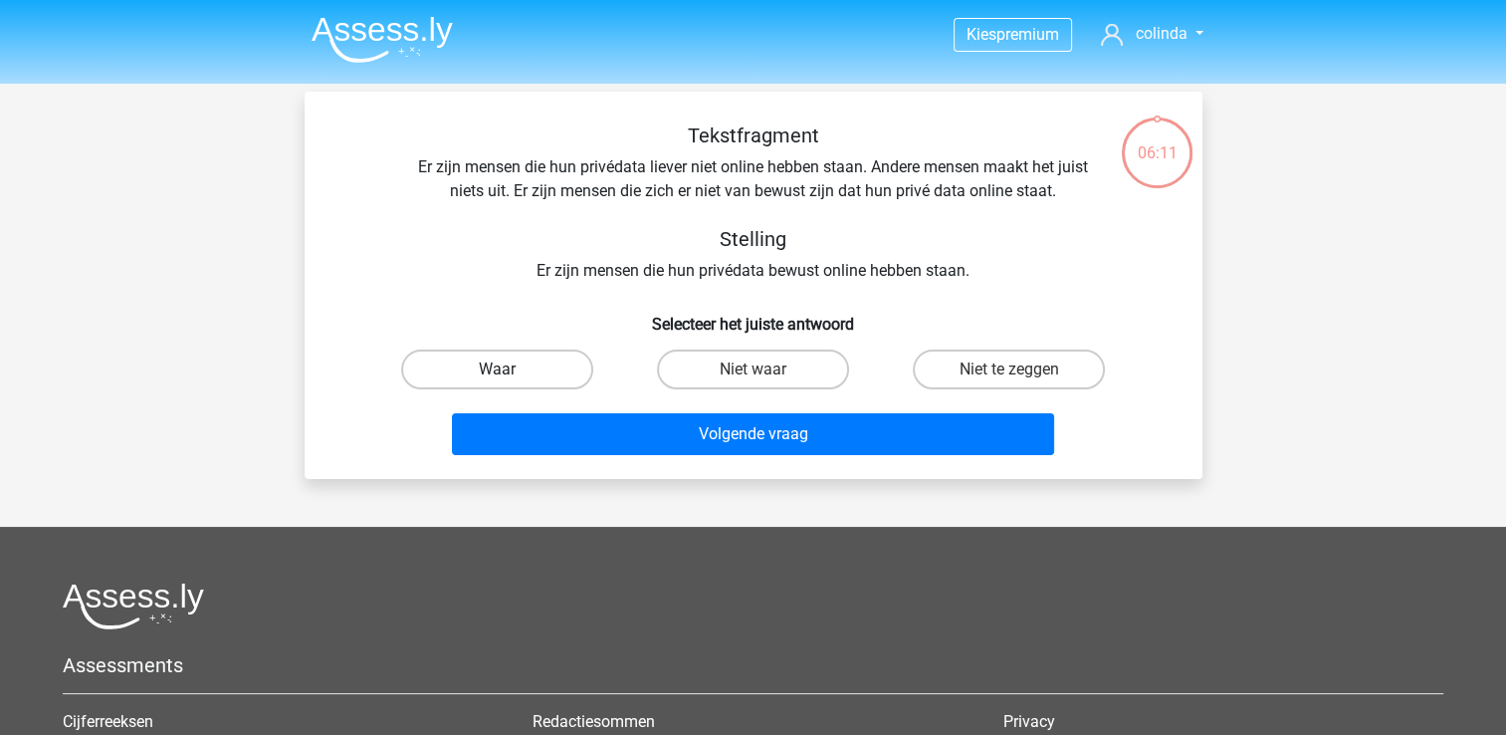
click at [562, 360] on label "Waar" at bounding box center [497, 369] width 192 height 40
click at [510, 369] on input "Waar" at bounding box center [503, 375] width 13 height 13
radio input "true"
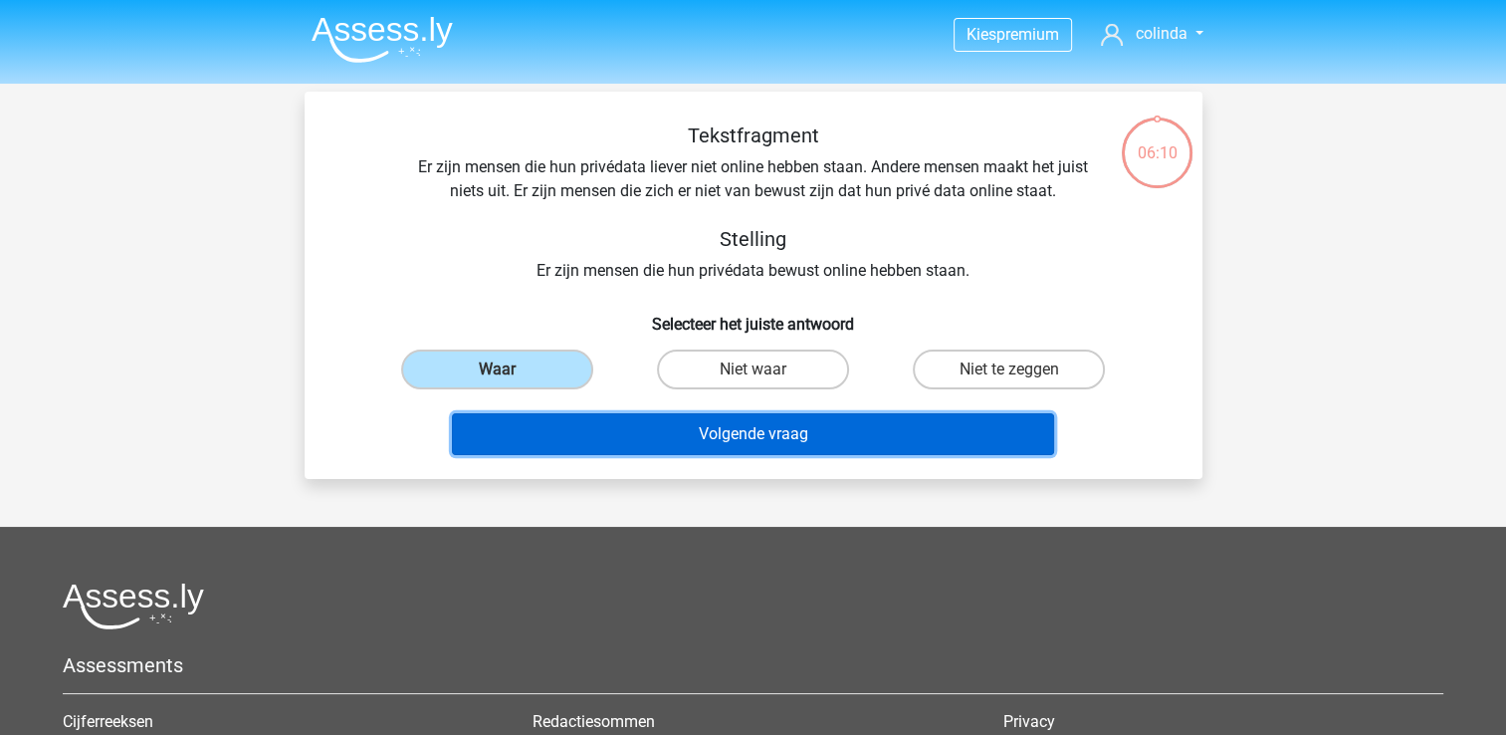
click at [780, 435] on button "Volgende vraag" at bounding box center [753, 434] width 602 height 42
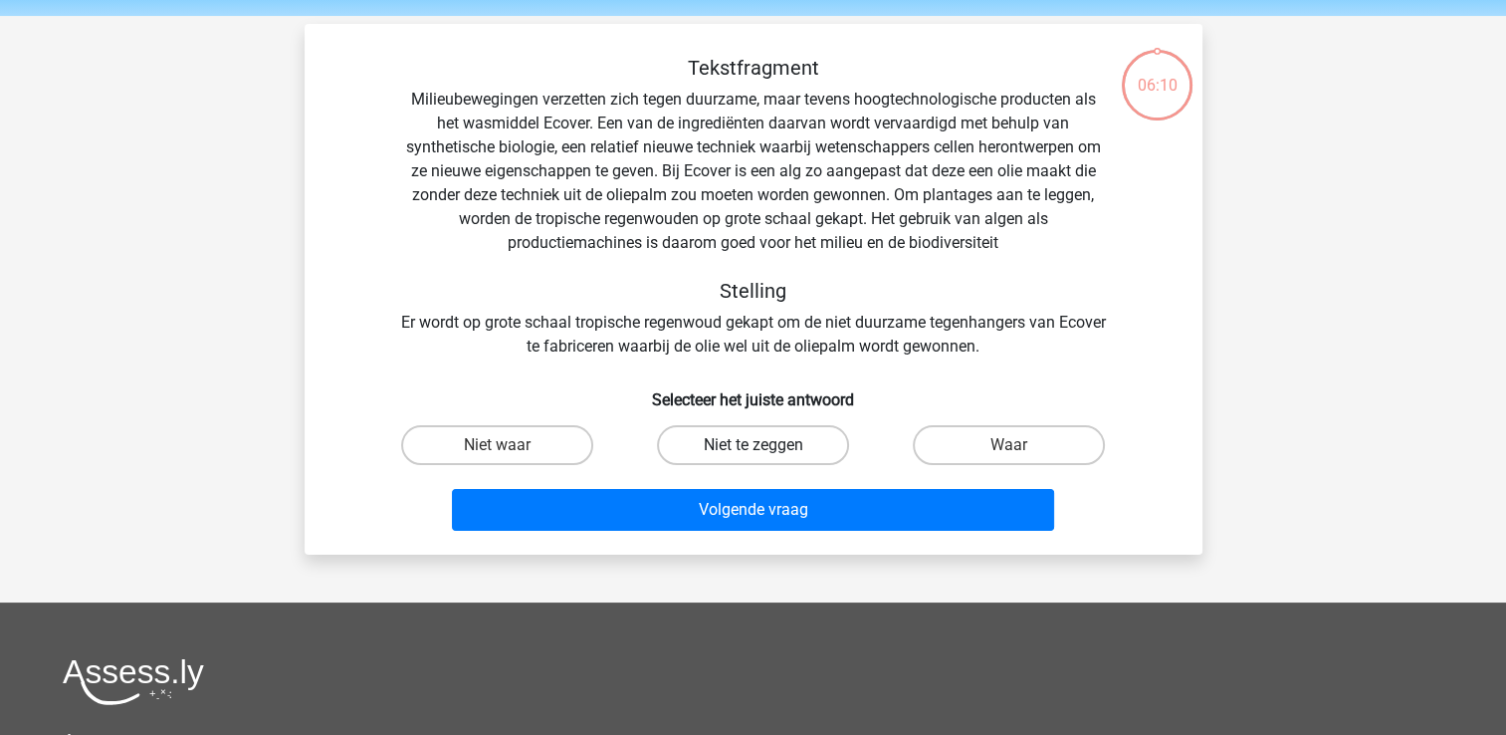
scroll to position [92, 0]
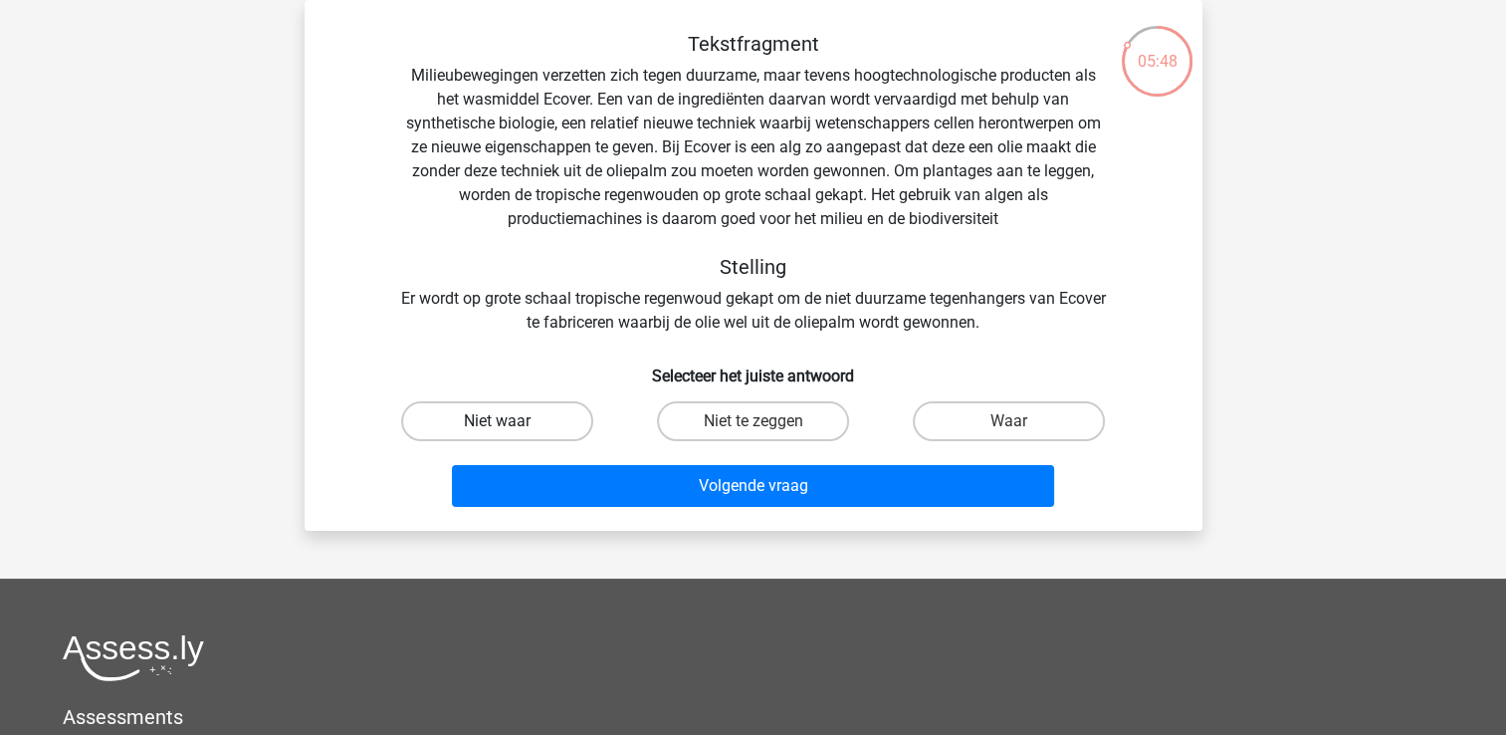
click at [557, 403] on label "Niet waar" at bounding box center [497, 421] width 192 height 40
click at [510, 421] on input "Niet waar" at bounding box center [503, 427] width 13 height 13
radio input "true"
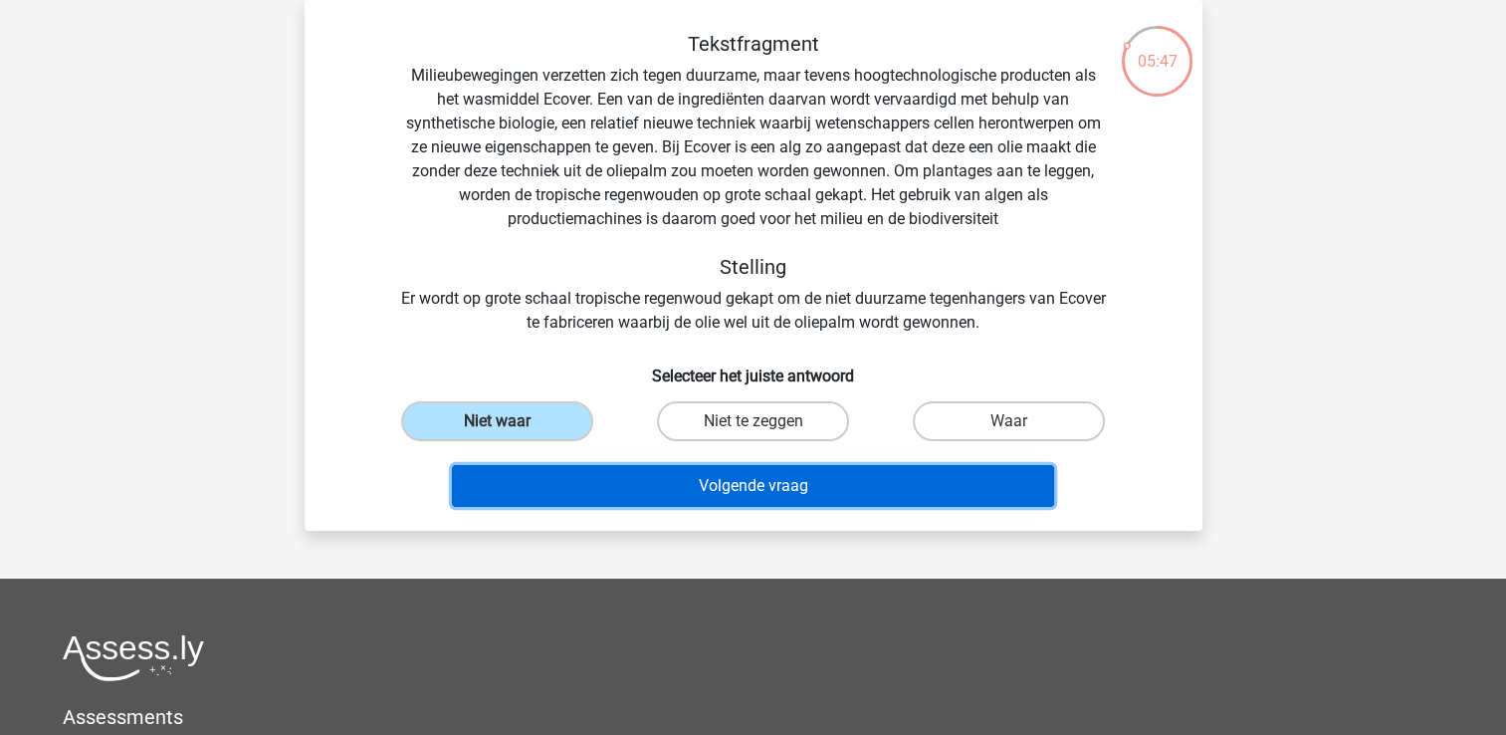
drag, startPoint x: 597, startPoint y: 474, endPoint x: 648, endPoint y: 488, distance: 52.7
click at [604, 478] on button "Volgende vraag" at bounding box center [753, 486] width 602 height 42
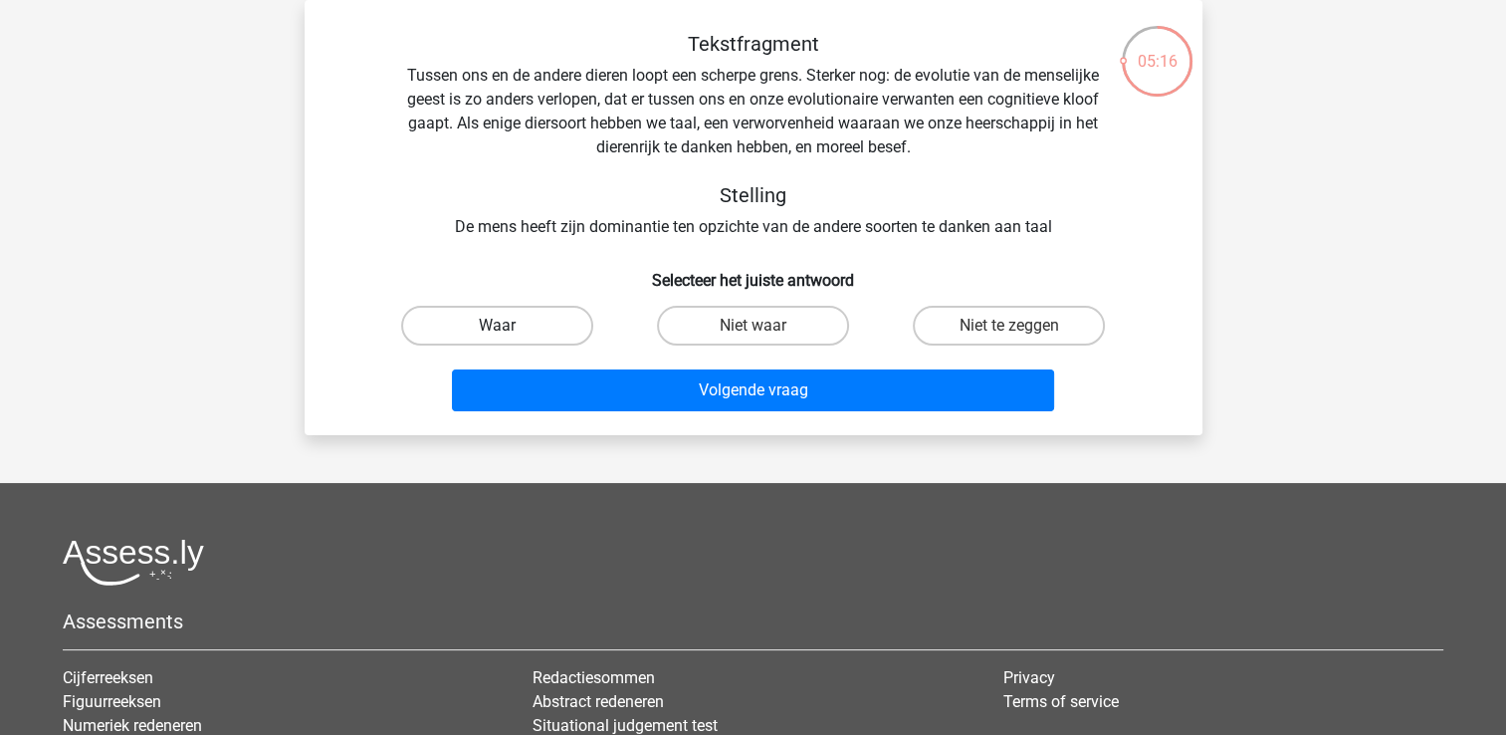
click at [524, 317] on label "Waar" at bounding box center [497, 326] width 192 height 40
click at [510, 326] on input "Waar" at bounding box center [503, 332] width 13 height 13
radio input "true"
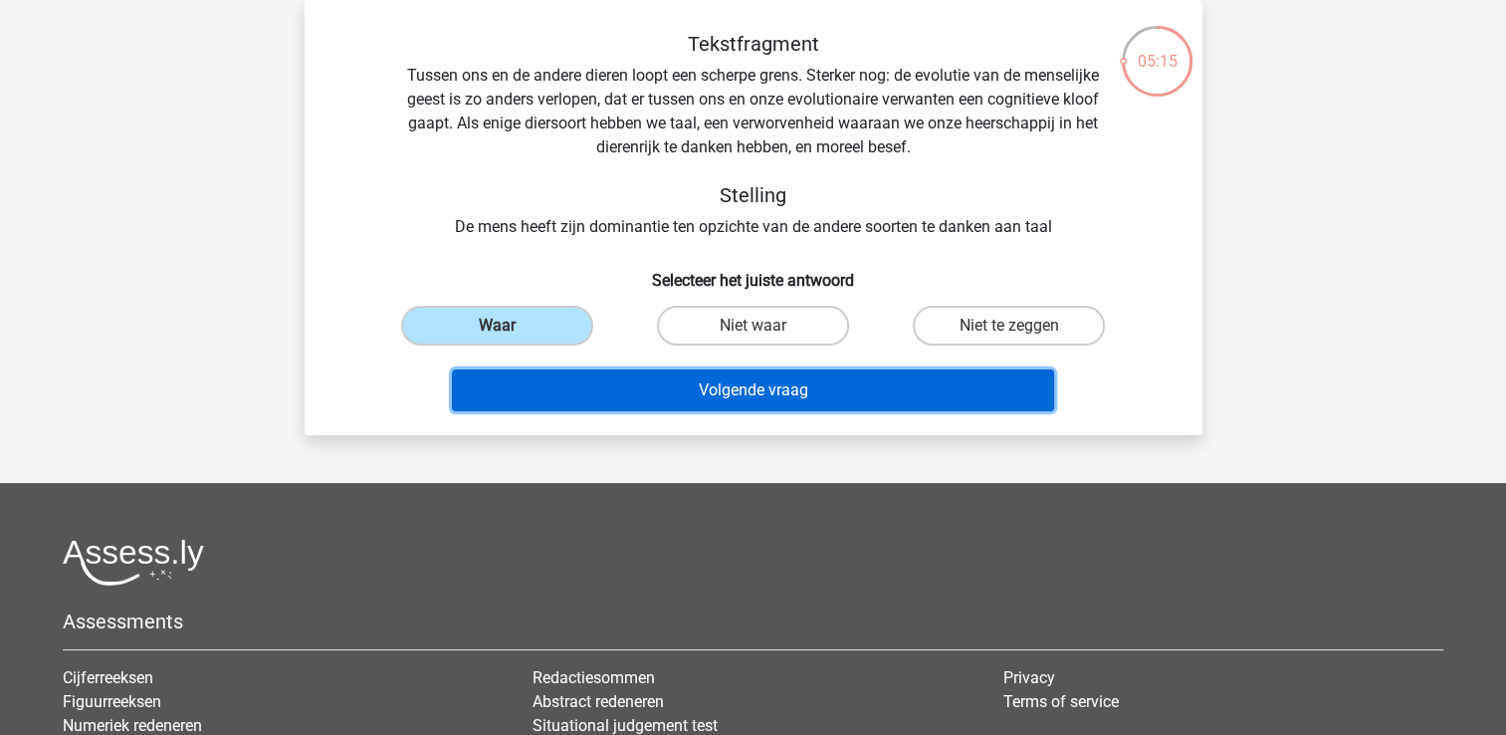
click at [642, 396] on button "Volgende vraag" at bounding box center [753, 390] width 602 height 42
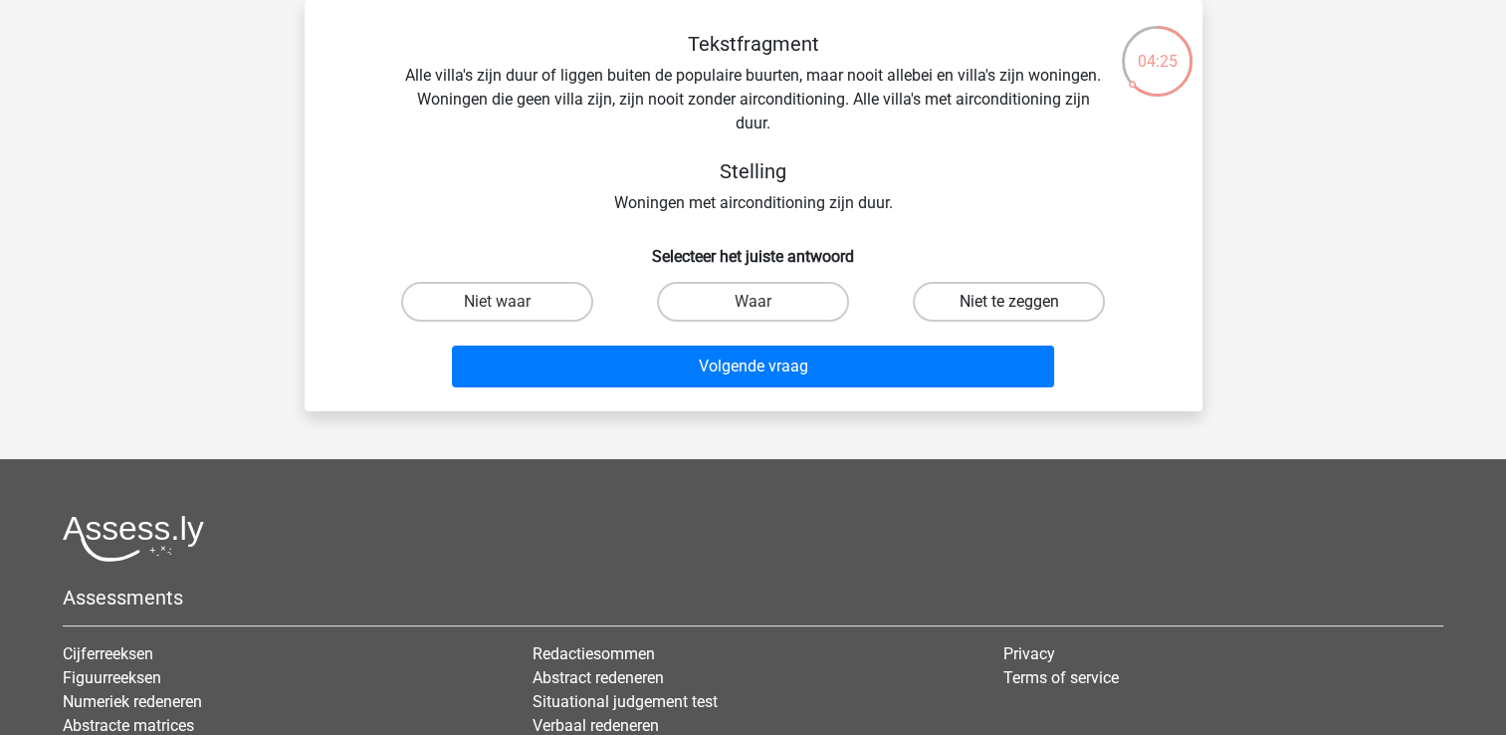
drag, startPoint x: 995, startPoint y: 302, endPoint x: 1002, endPoint y: 313, distance: 13.5
click at [1001, 306] on label "Niet te zeggen" at bounding box center [1009, 302] width 192 height 40
click at [1009, 306] on input "Niet te zeggen" at bounding box center [1015, 308] width 13 height 13
radio input "true"
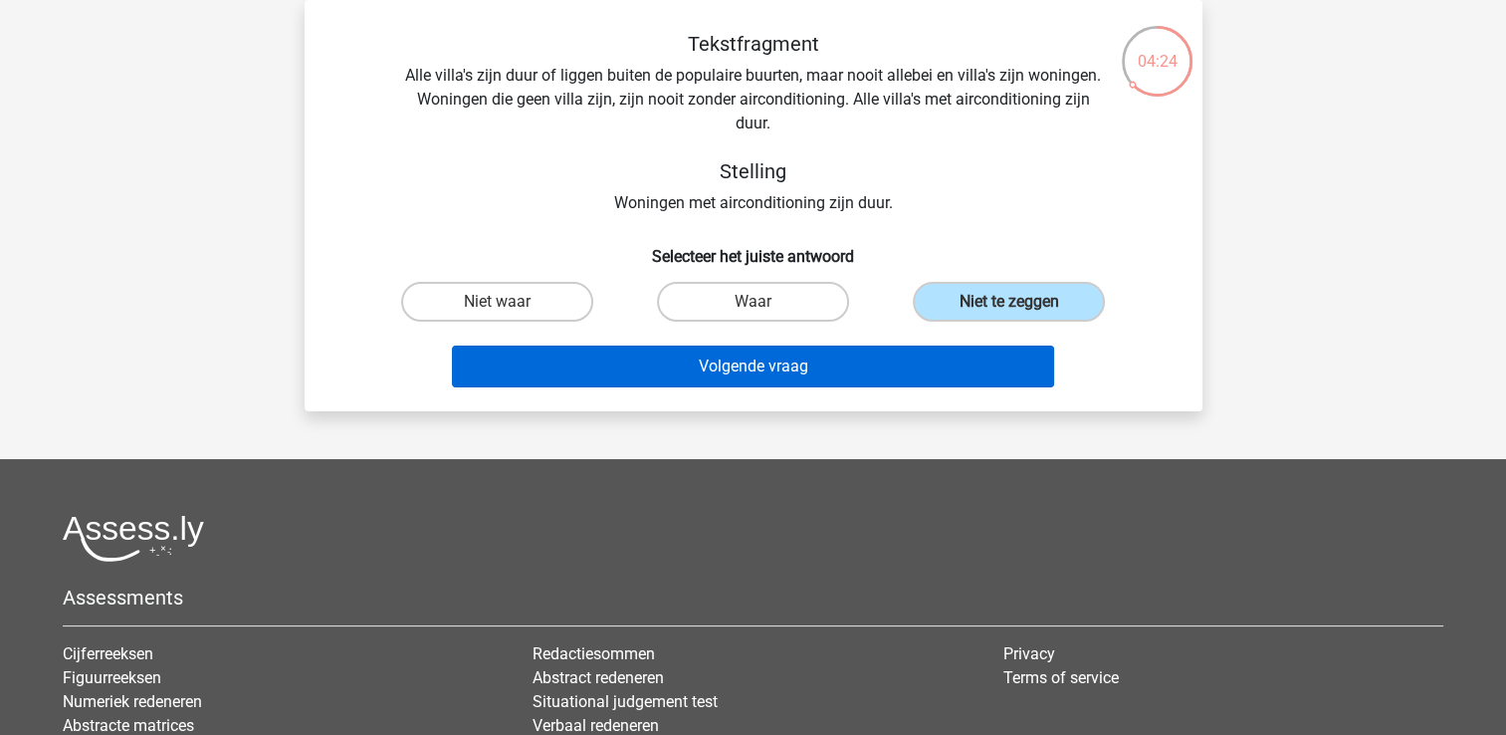
drag, startPoint x: 928, startPoint y: 341, endPoint x: 934, endPoint y: 354, distance: 14.3
click at [931, 347] on div "Volgende vraag" at bounding box center [753, 363] width 834 height 66
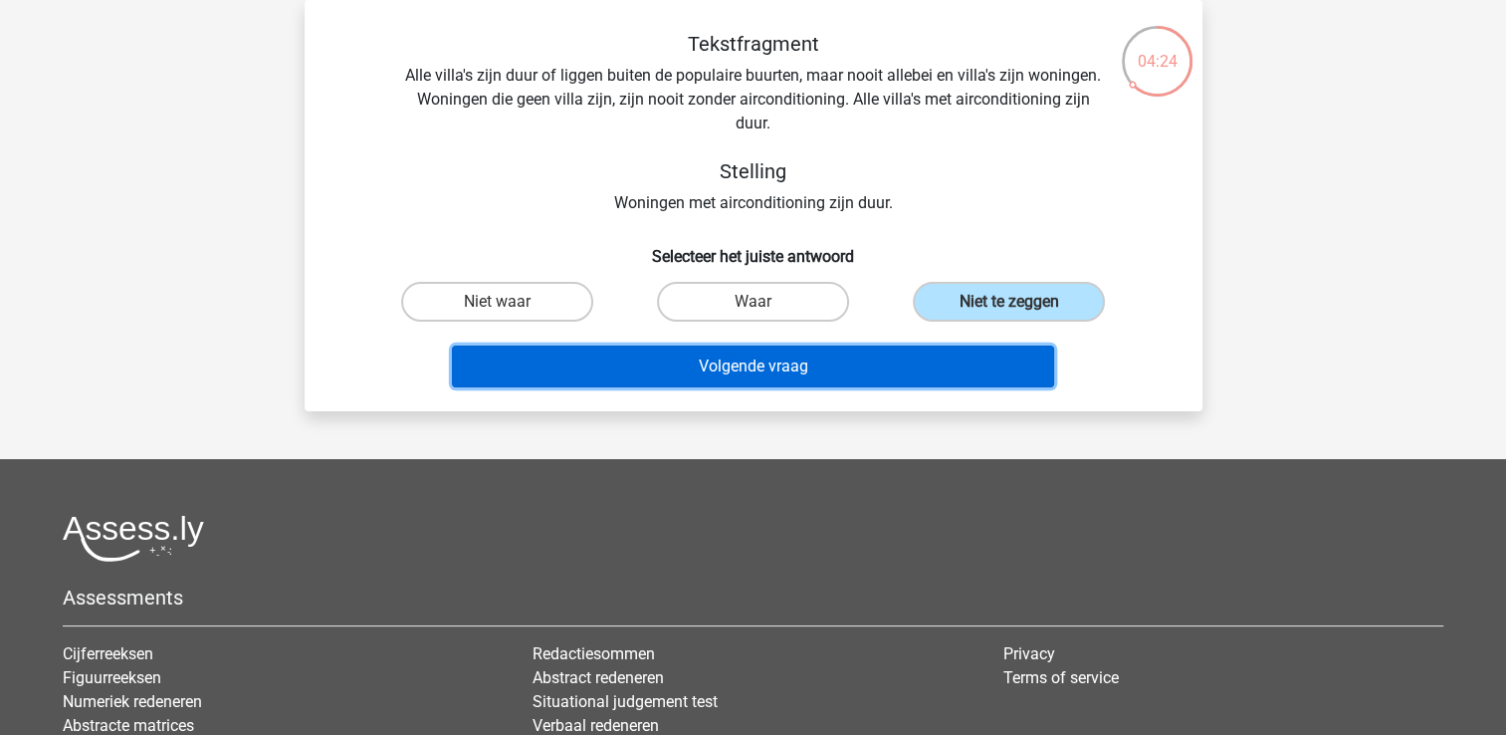
click at [935, 362] on button "Volgende vraag" at bounding box center [753, 366] width 602 height 42
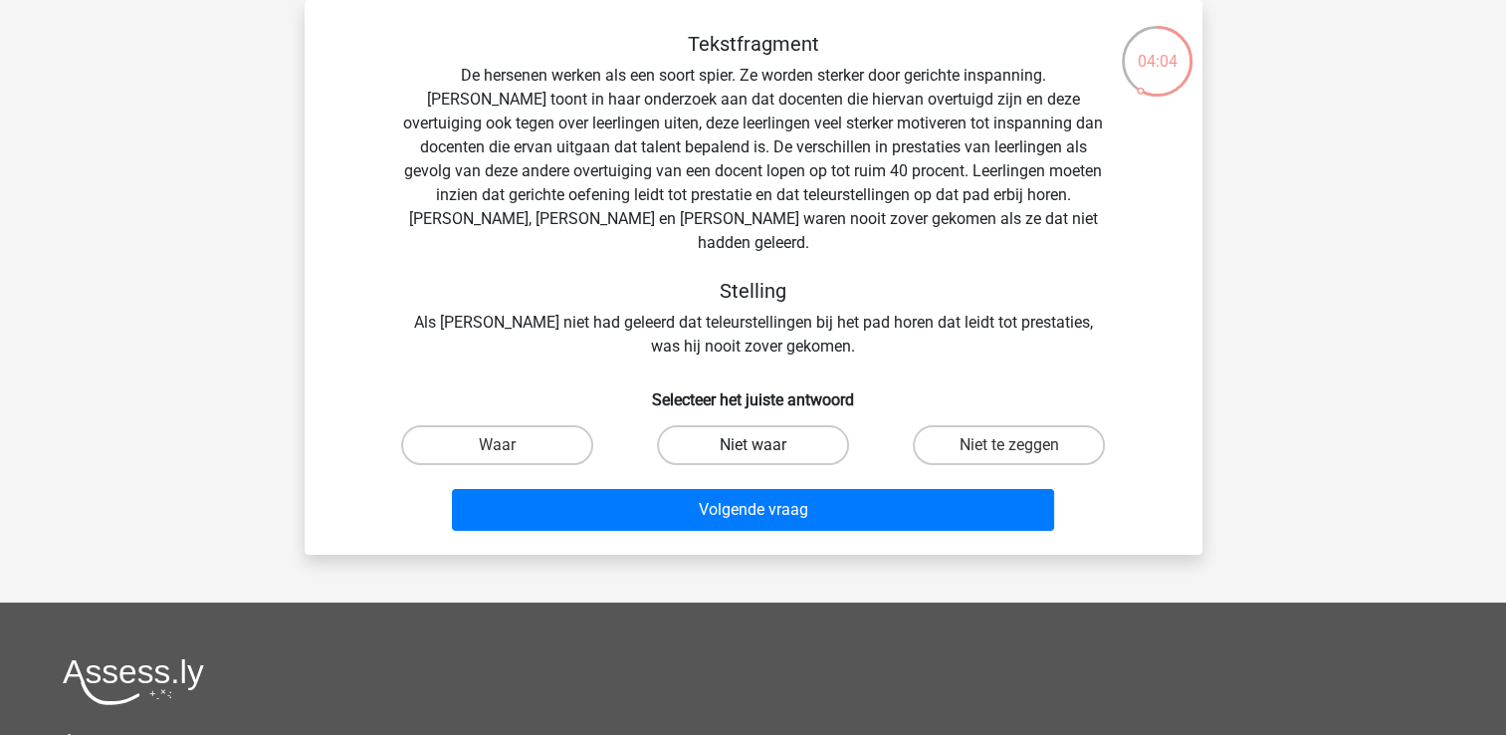
click at [834, 425] on label "Niet waar" at bounding box center [753, 445] width 192 height 40
click at [766, 445] on input "Niet waar" at bounding box center [759, 451] width 13 height 13
radio input "true"
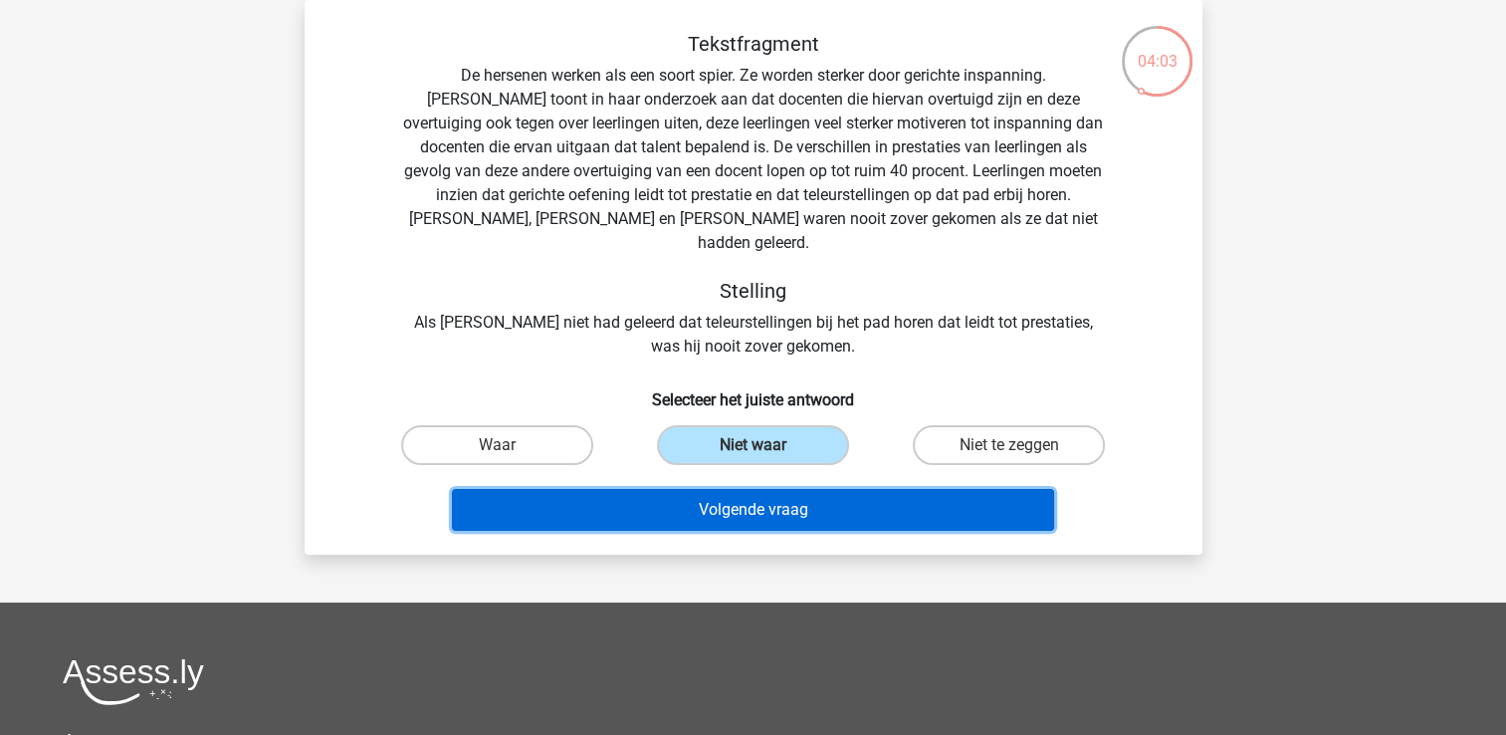
click at [830, 489] on button "Volgende vraag" at bounding box center [753, 510] width 602 height 42
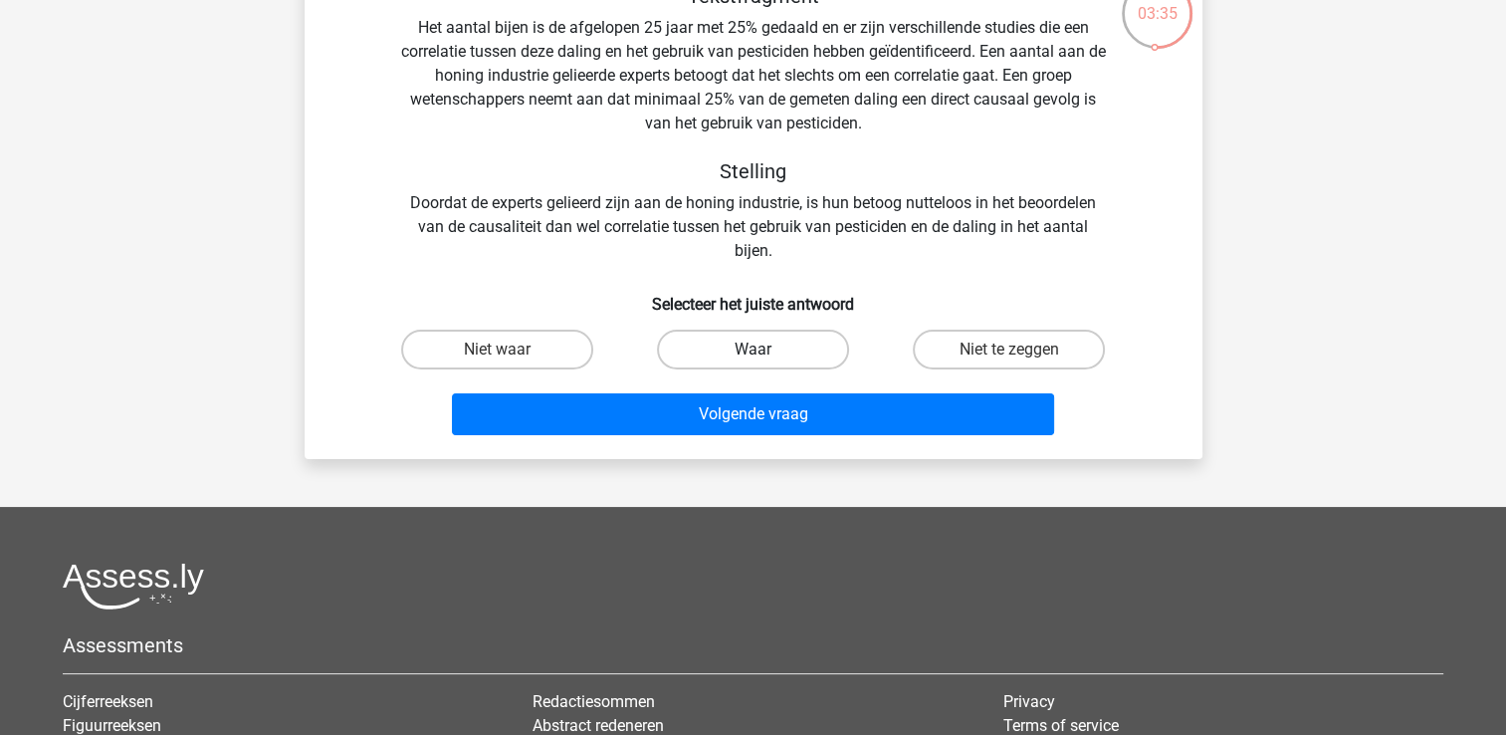
scroll to position [0, 0]
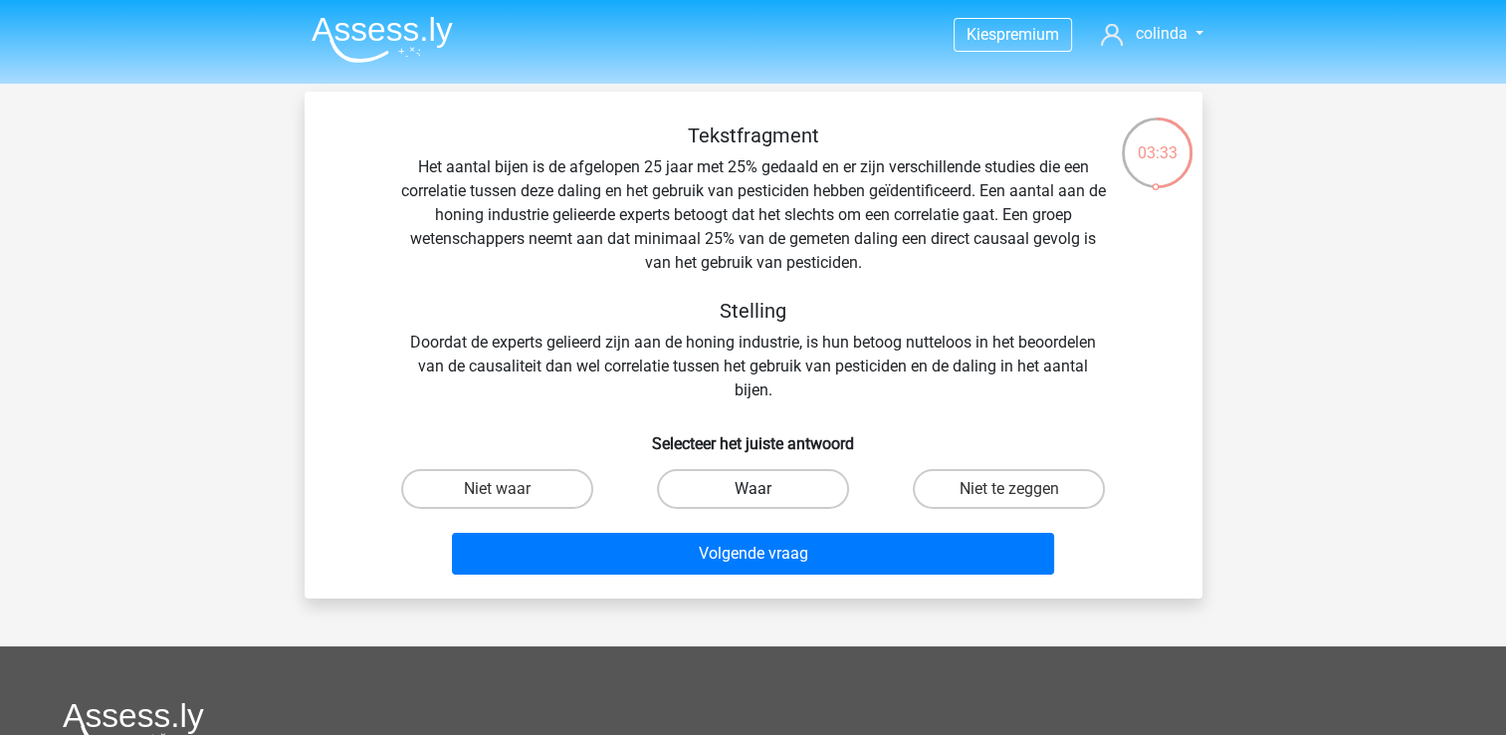
click at [824, 488] on label "Waar" at bounding box center [753, 489] width 192 height 40
click at [766, 489] on input "Waar" at bounding box center [759, 495] width 13 height 13
radio input "true"
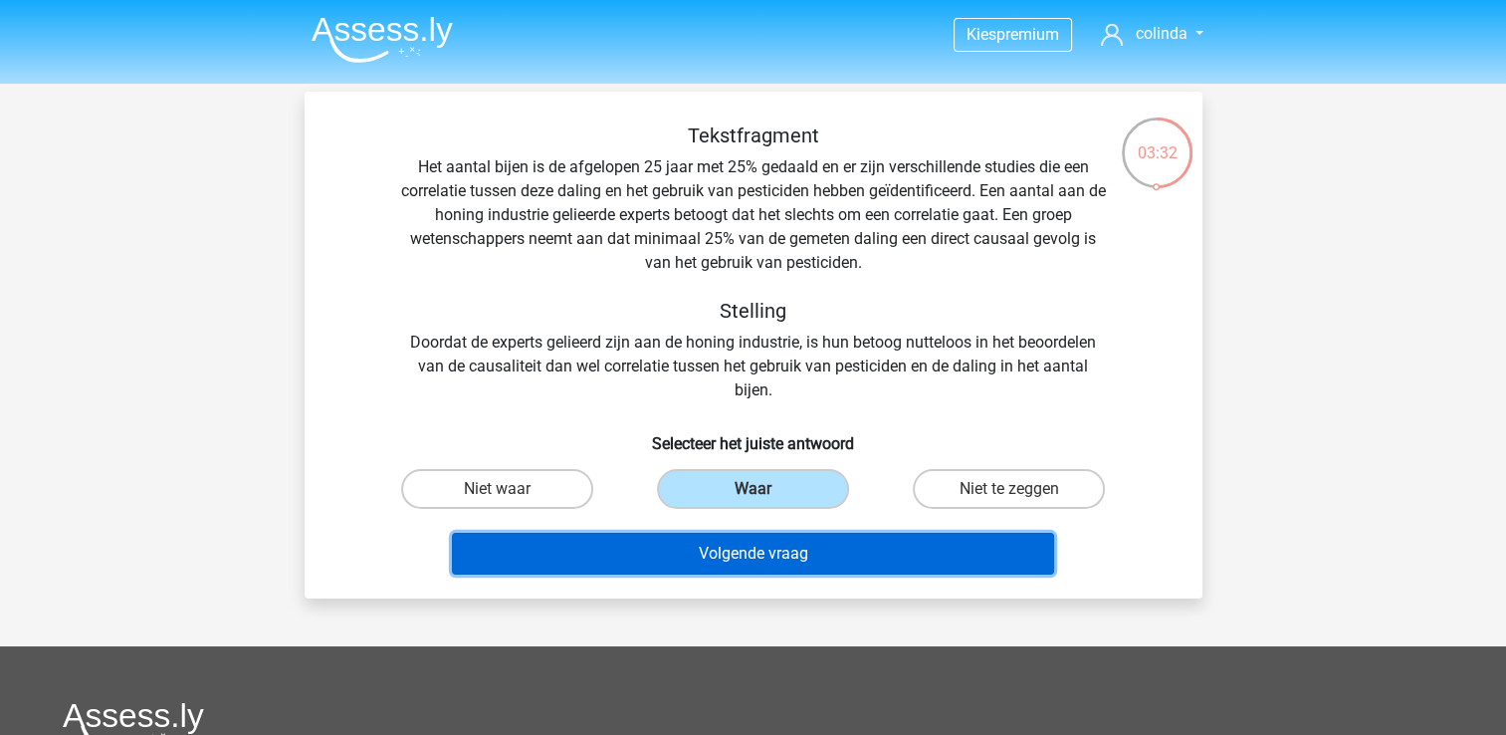
click at [807, 541] on button "Volgende vraag" at bounding box center [753, 554] width 602 height 42
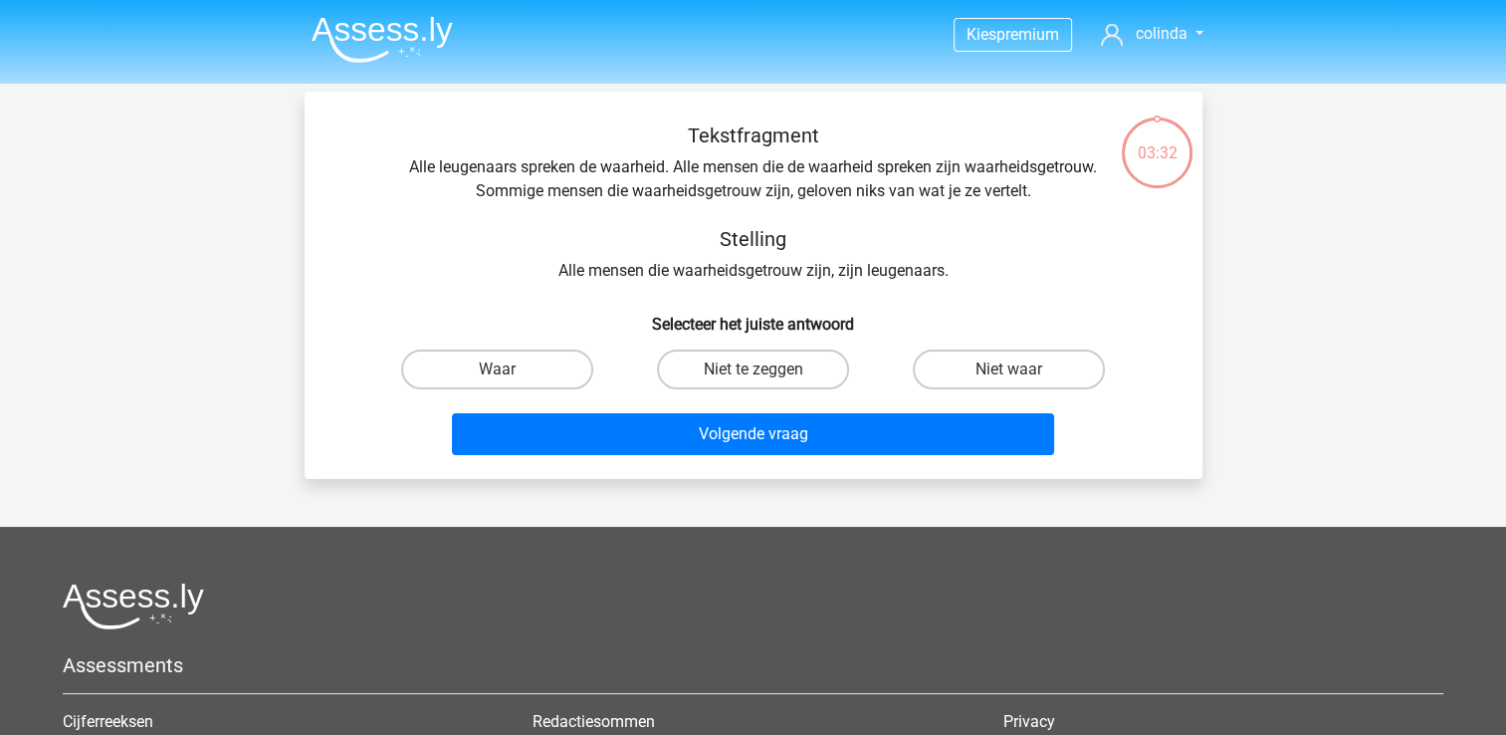
scroll to position [92, 0]
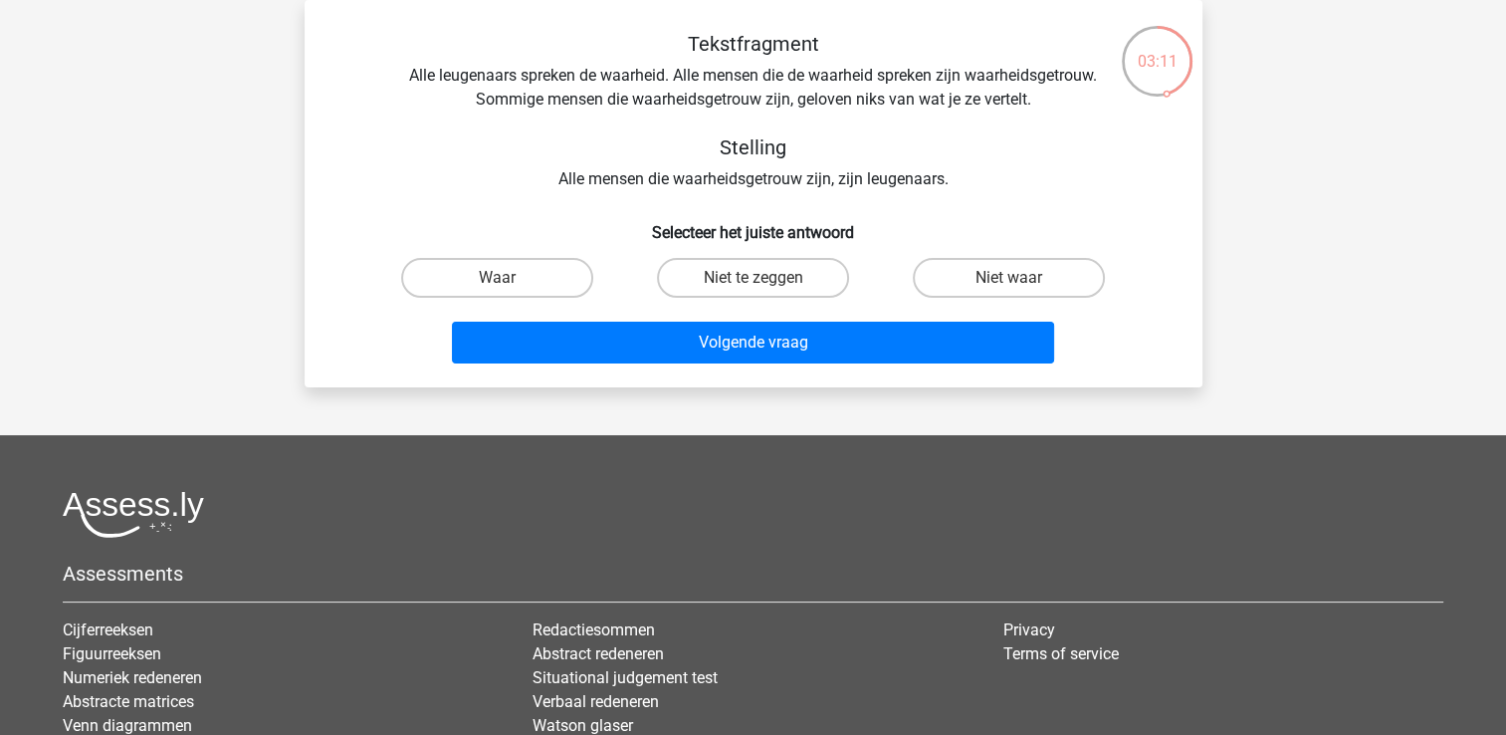
drag, startPoint x: 976, startPoint y: 276, endPoint x: 964, endPoint y: 304, distance: 30.3
click at [976, 279] on label "Niet waar" at bounding box center [1009, 278] width 192 height 40
click at [1009, 279] on input "Niet waar" at bounding box center [1015, 284] width 13 height 13
radio input "true"
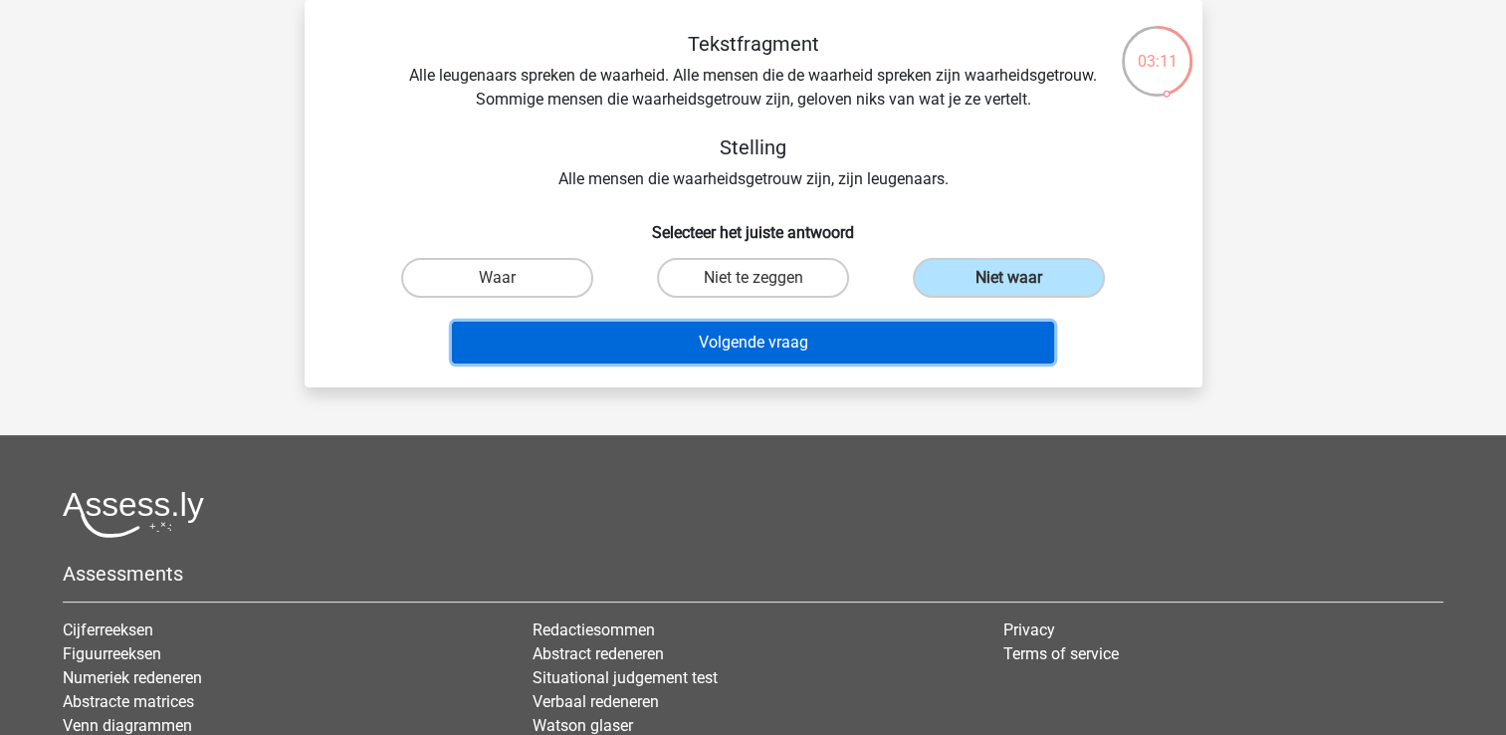
click at [913, 338] on button "Volgende vraag" at bounding box center [753, 343] width 602 height 42
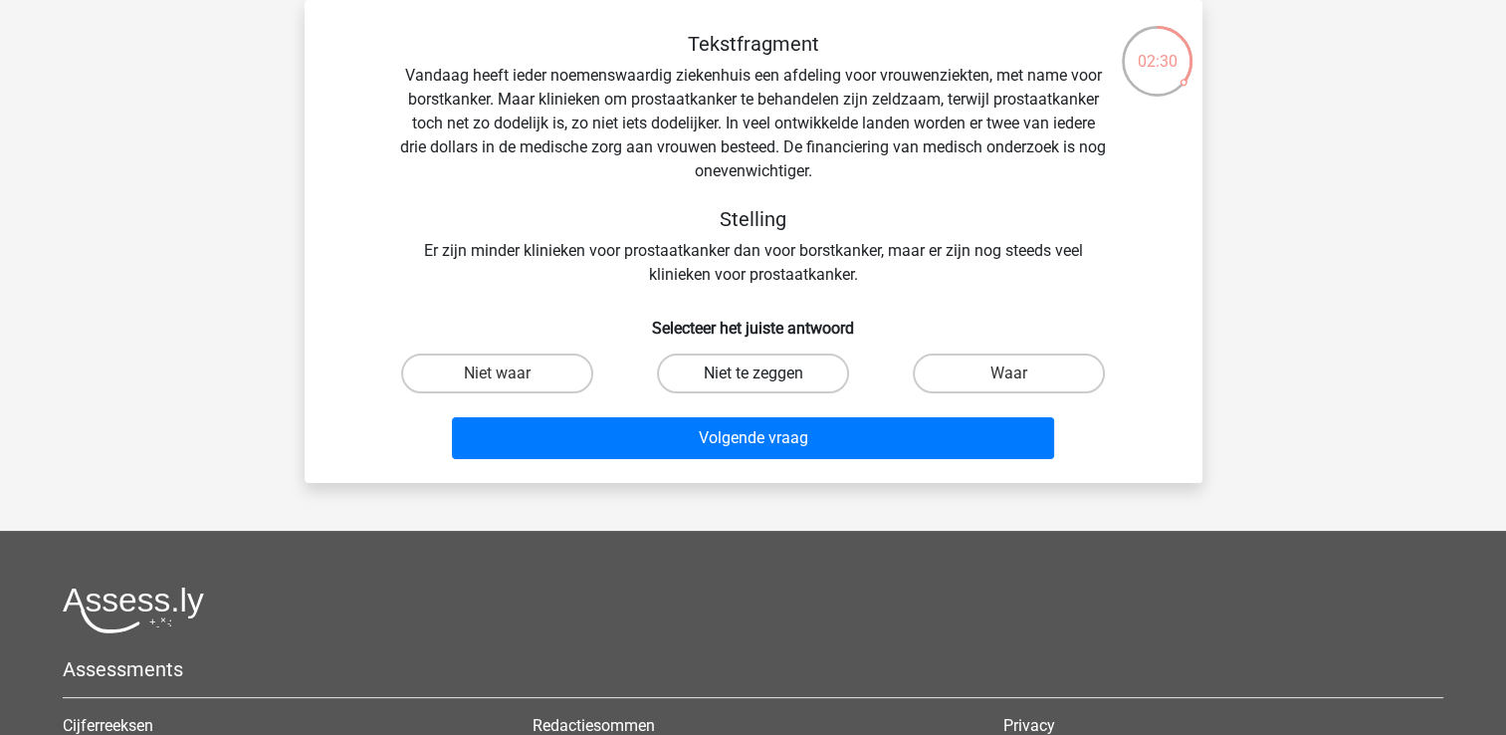
drag, startPoint x: 832, startPoint y: 370, endPoint x: 832, endPoint y: 384, distance: 13.9
click at [831, 371] on label "Niet te zeggen" at bounding box center [753, 373] width 192 height 40
click at [766, 373] on input "Niet te zeggen" at bounding box center [759, 379] width 13 height 13
radio input "true"
click at [529, 372] on label "Niet waar" at bounding box center [497, 373] width 192 height 40
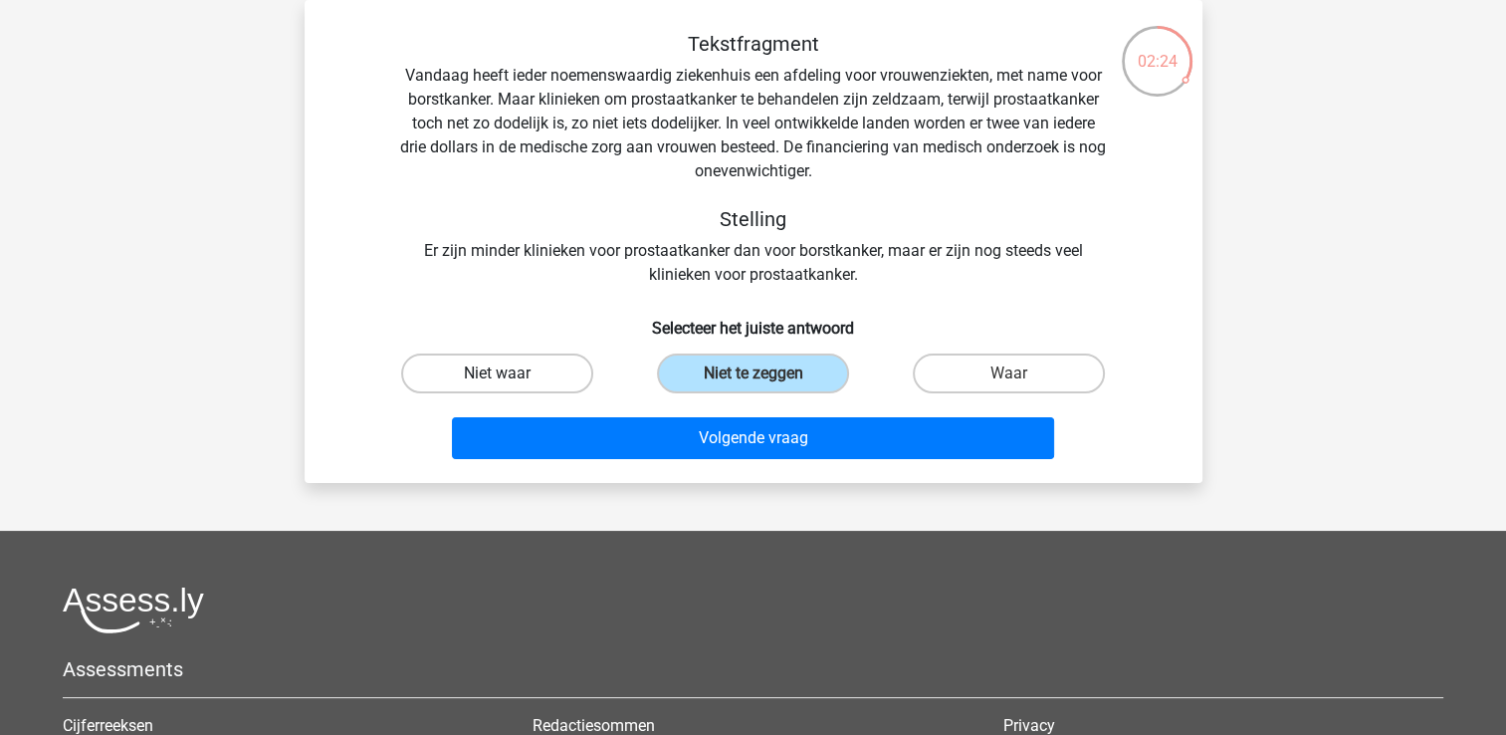
click at [510, 373] on input "Niet waar" at bounding box center [503, 379] width 13 height 13
radio input "true"
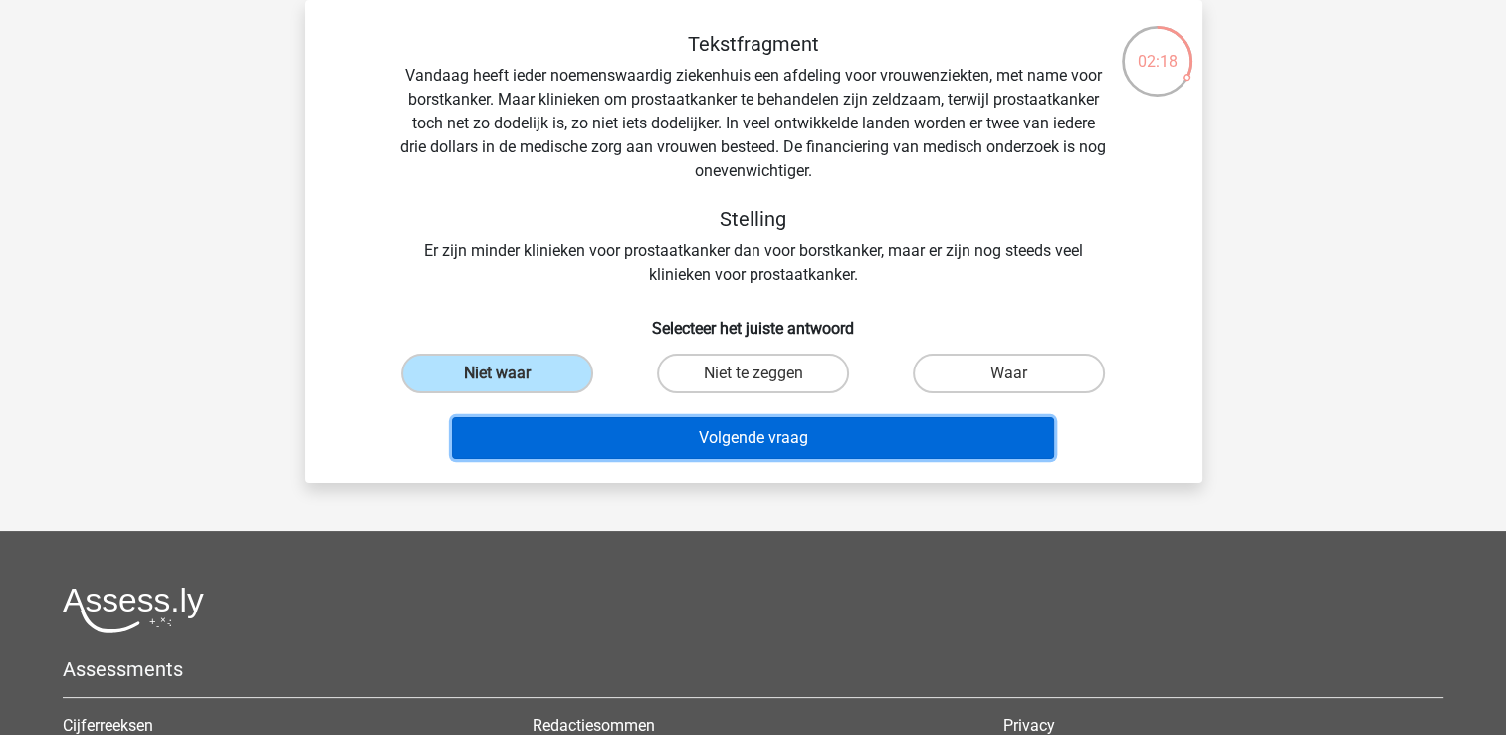
click at [681, 437] on button "Volgende vraag" at bounding box center [753, 438] width 602 height 42
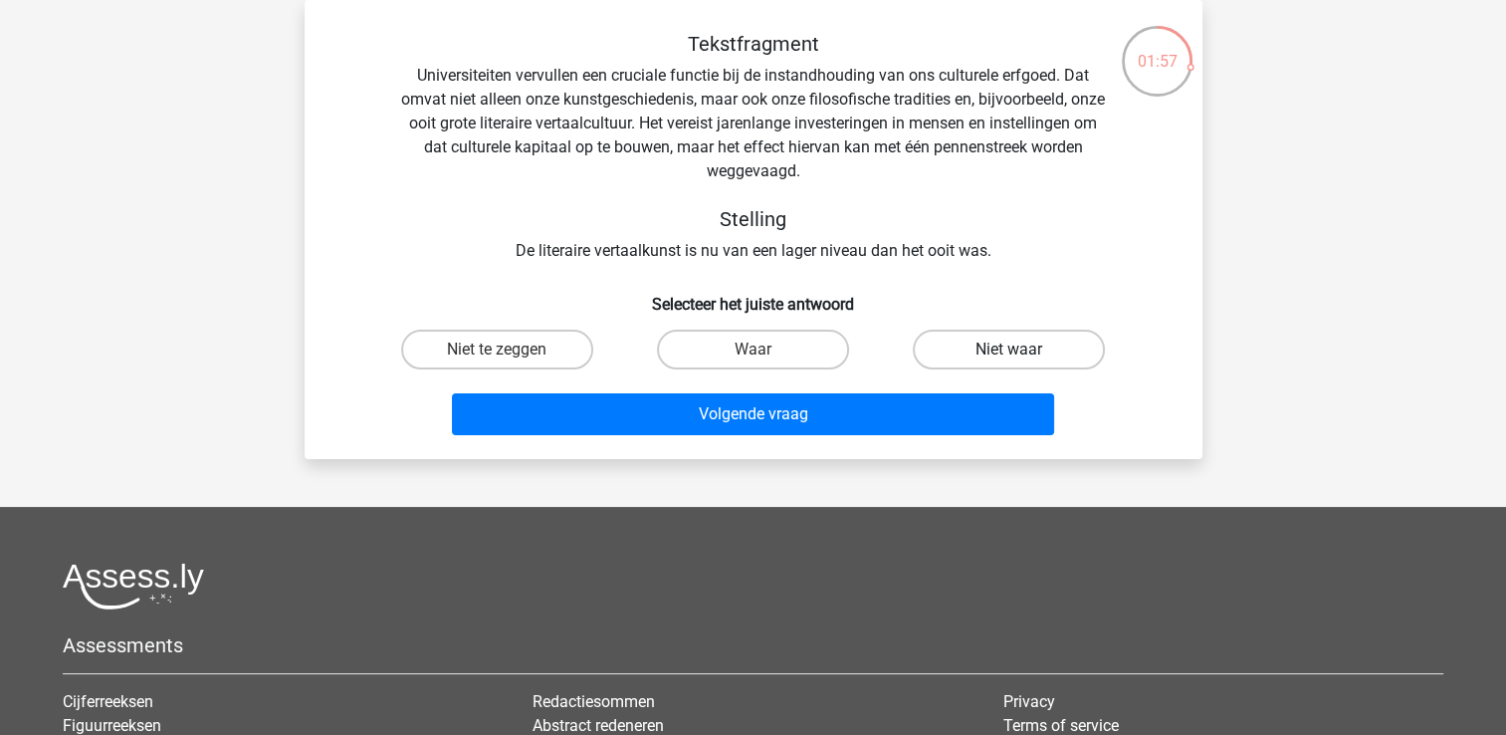
drag, startPoint x: 944, startPoint y: 345, endPoint x: 936, endPoint y: 360, distance: 16.9
click at [944, 346] on label "Niet waar" at bounding box center [1009, 350] width 192 height 40
click at [1009, 349] on input "Niet waar" at bounding box center [1015, 355] width 13 height 13
radio input "true"
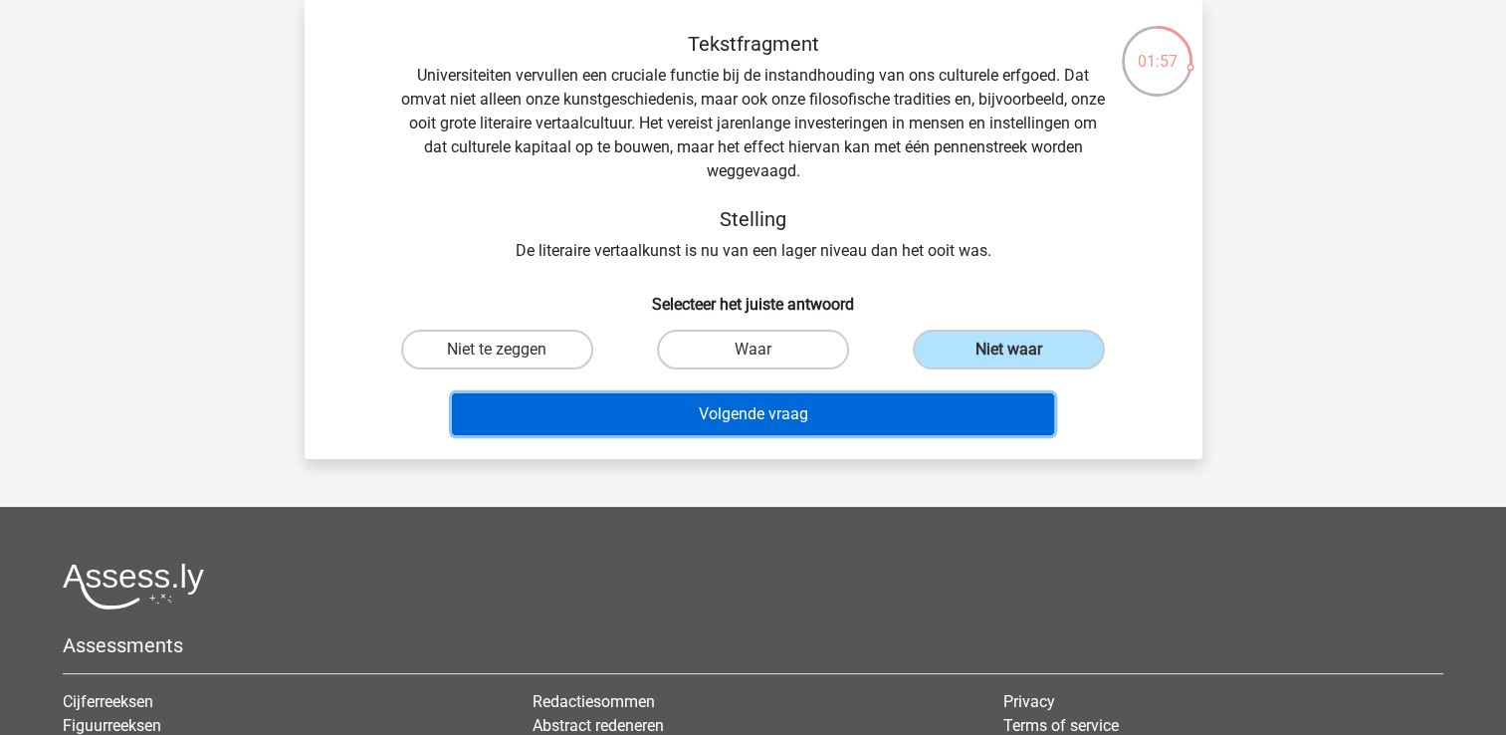
click at [901, 404] on button "Volgende vraag" at bounding box center [753, 414] width 602 height 42
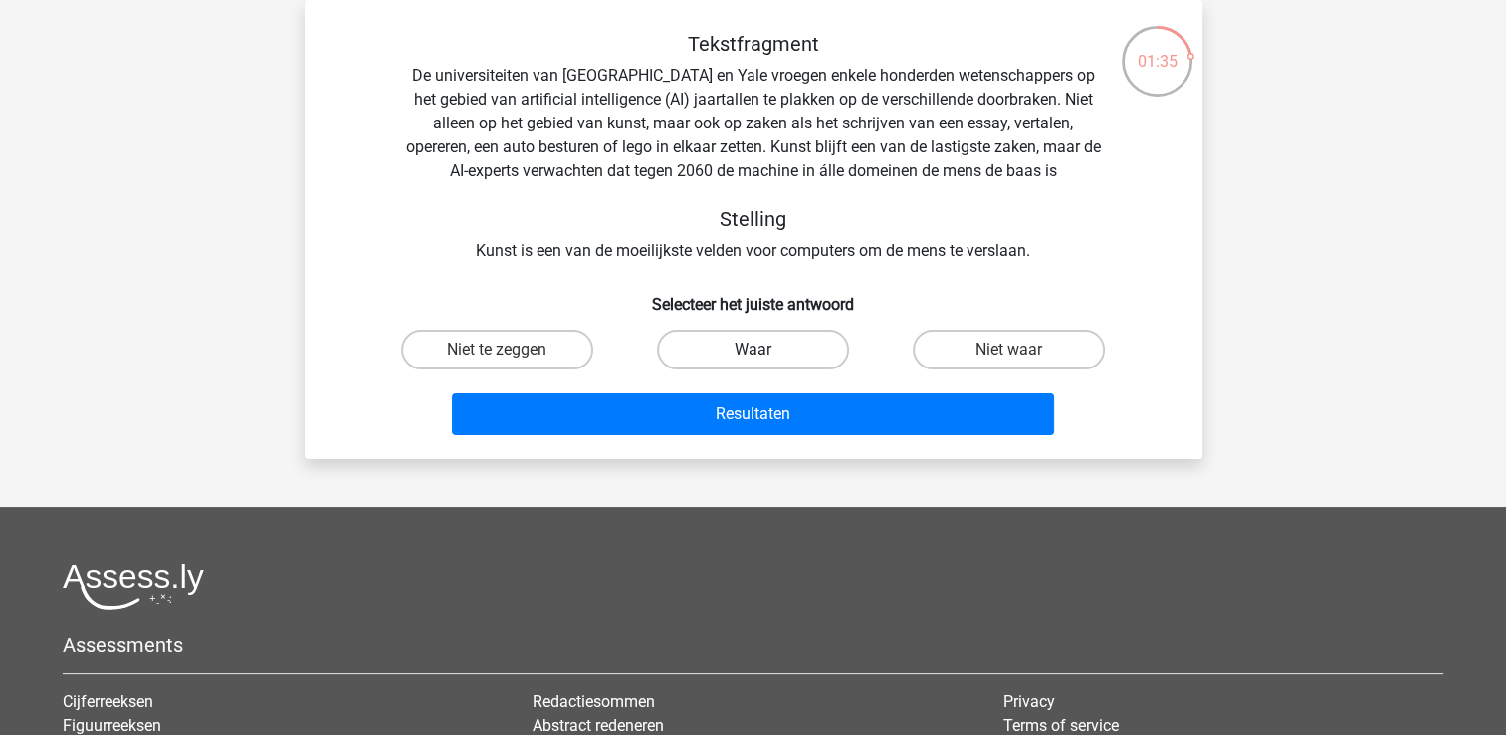
drag, startPoint x: 693, startPoint y: 348, endPoint x: 697, endPoint y: 363, distance: 15.5
click at [693, 348] on label "Waar" at bounding box center [753, 350] width 192 height 40
click at [753, 349] on input "Waar" at bounding box center [759, 355] width 13 height 13
radio input "true"
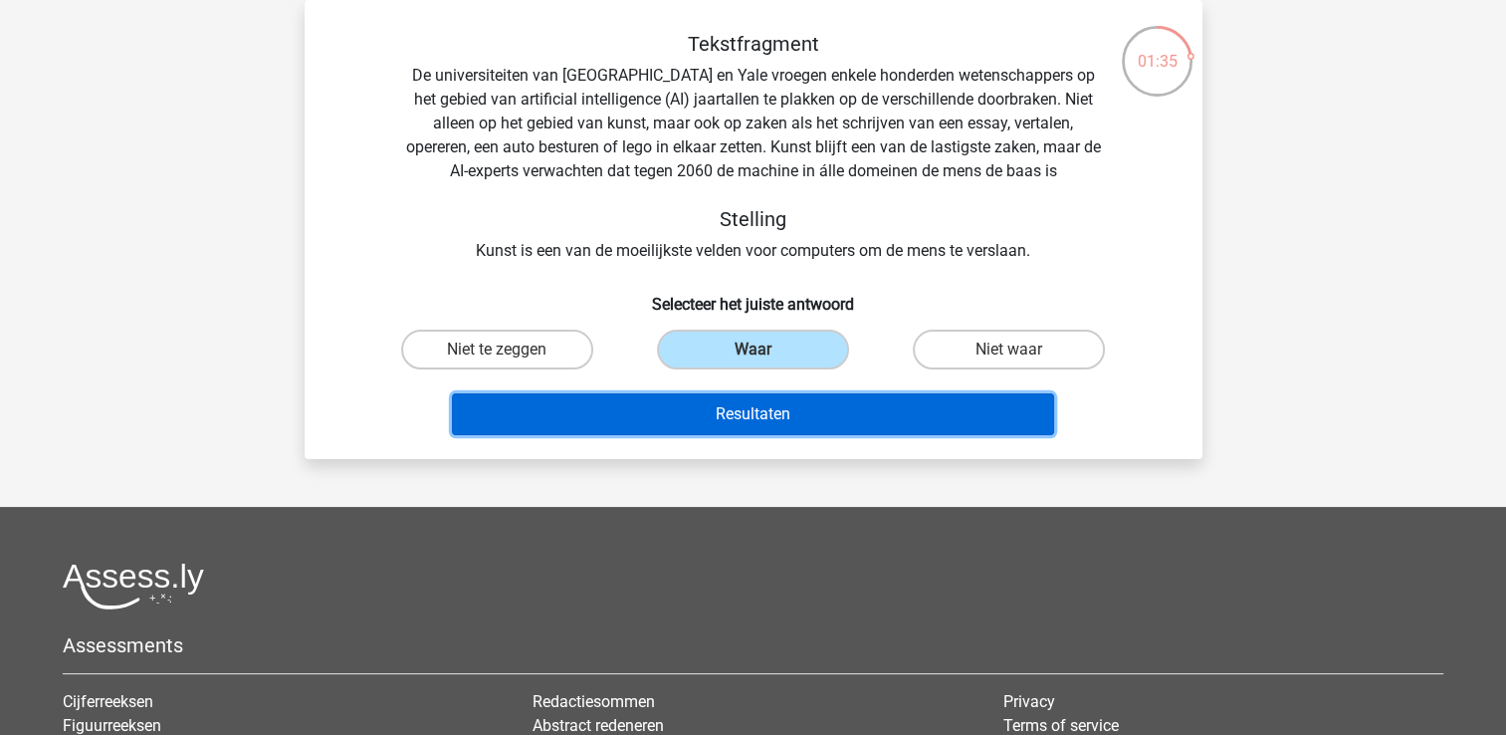
click at [715, 407] on button "Resultaten" at bounding box center [753, 414] width 602 height 42
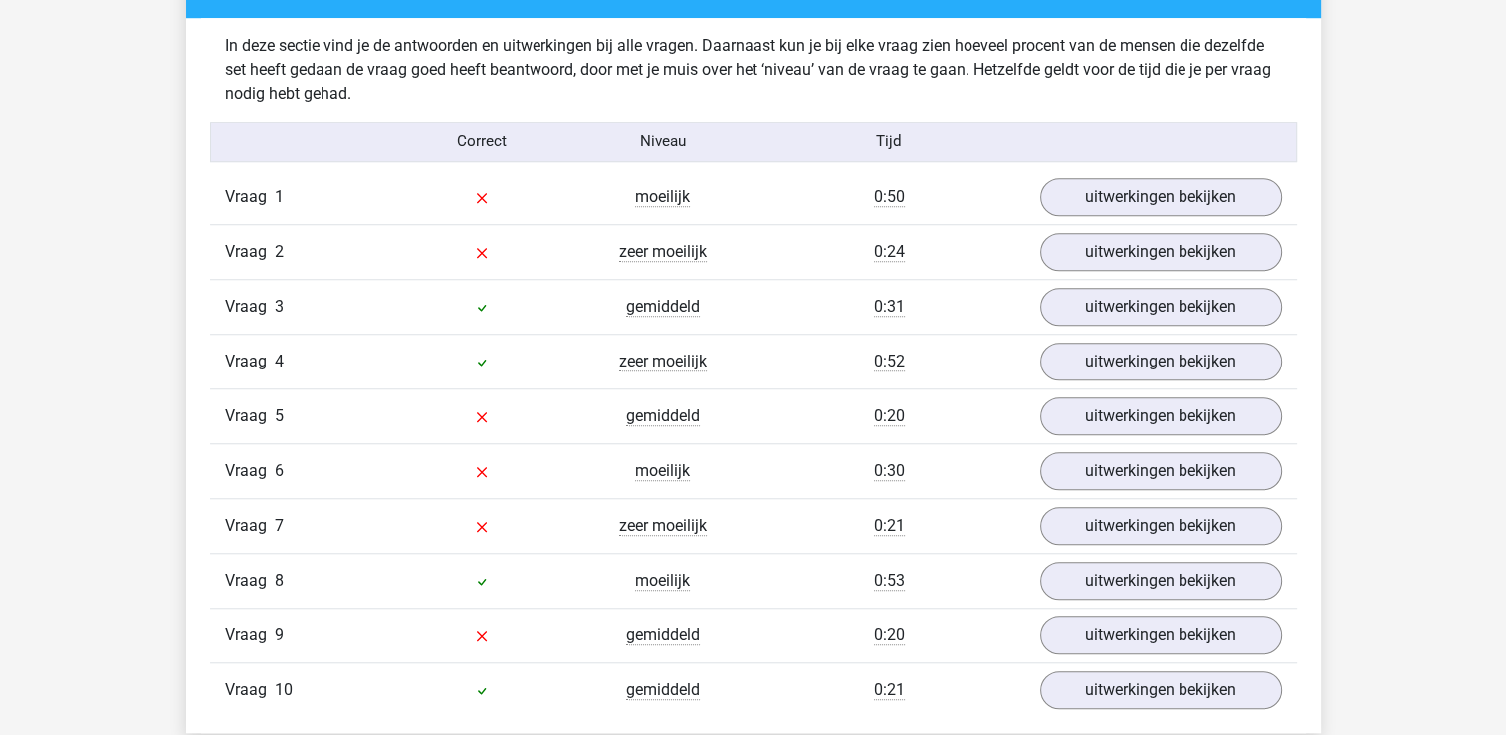
scroll to position [1593, 0]
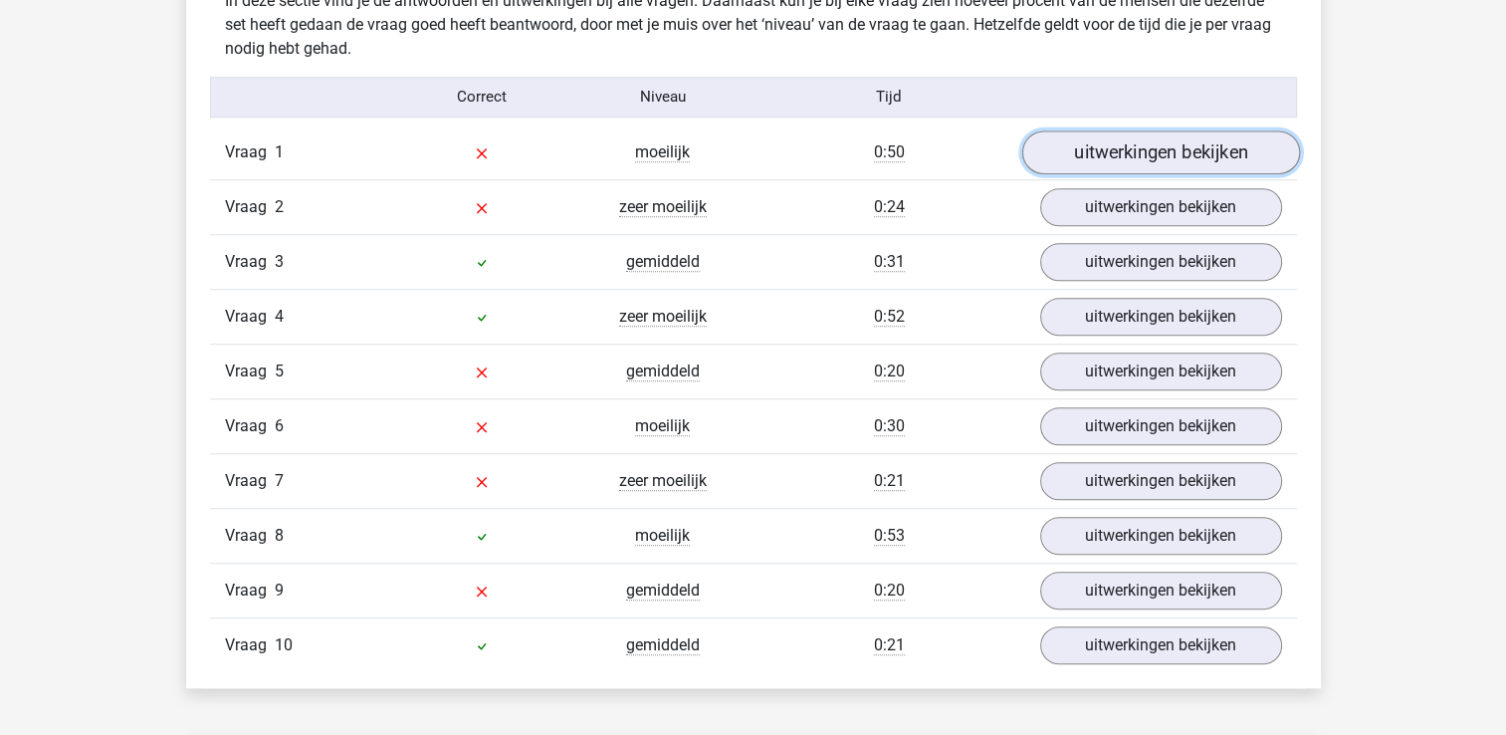
click at [1131, 145] on link "uitwerkingen bekijken" at bounding box center [1160, 152] width 278 height 44
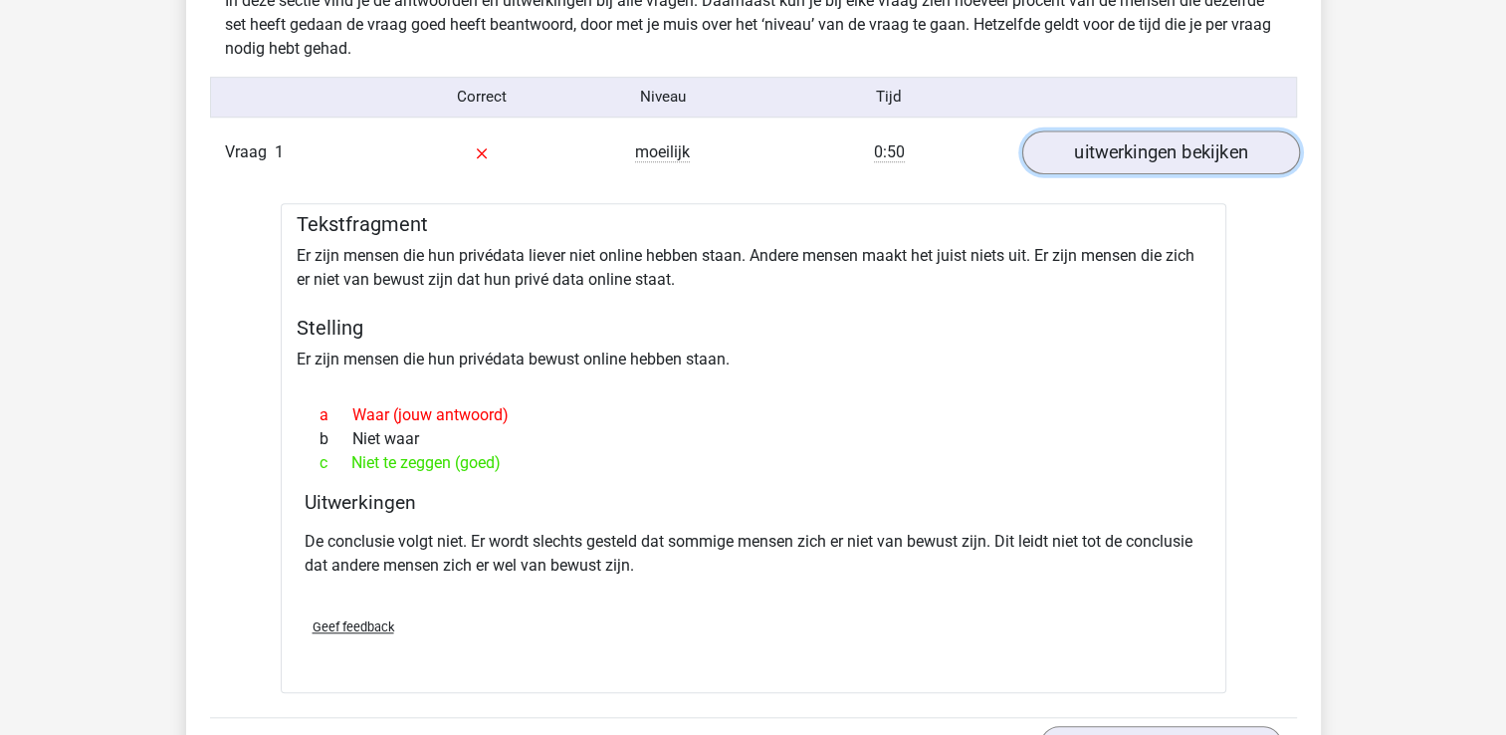
click at [1131, 145] on link "uitwerkingen bekijken" at bounding box center [1160, 152] width 278 height 44
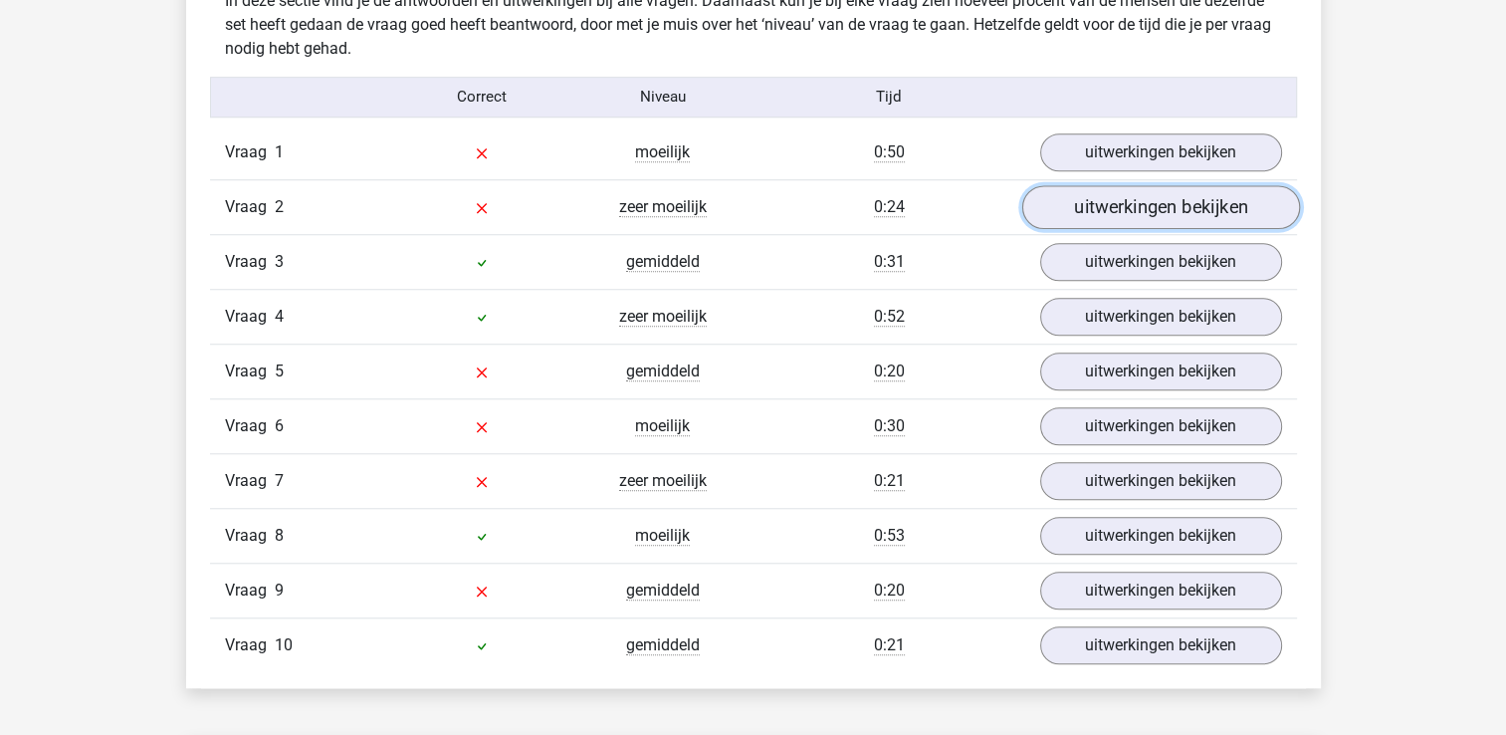
click at [1139, 198] on link "uitwerkingen bekijken" at bounding box center [1160, 207] width 278 height 44
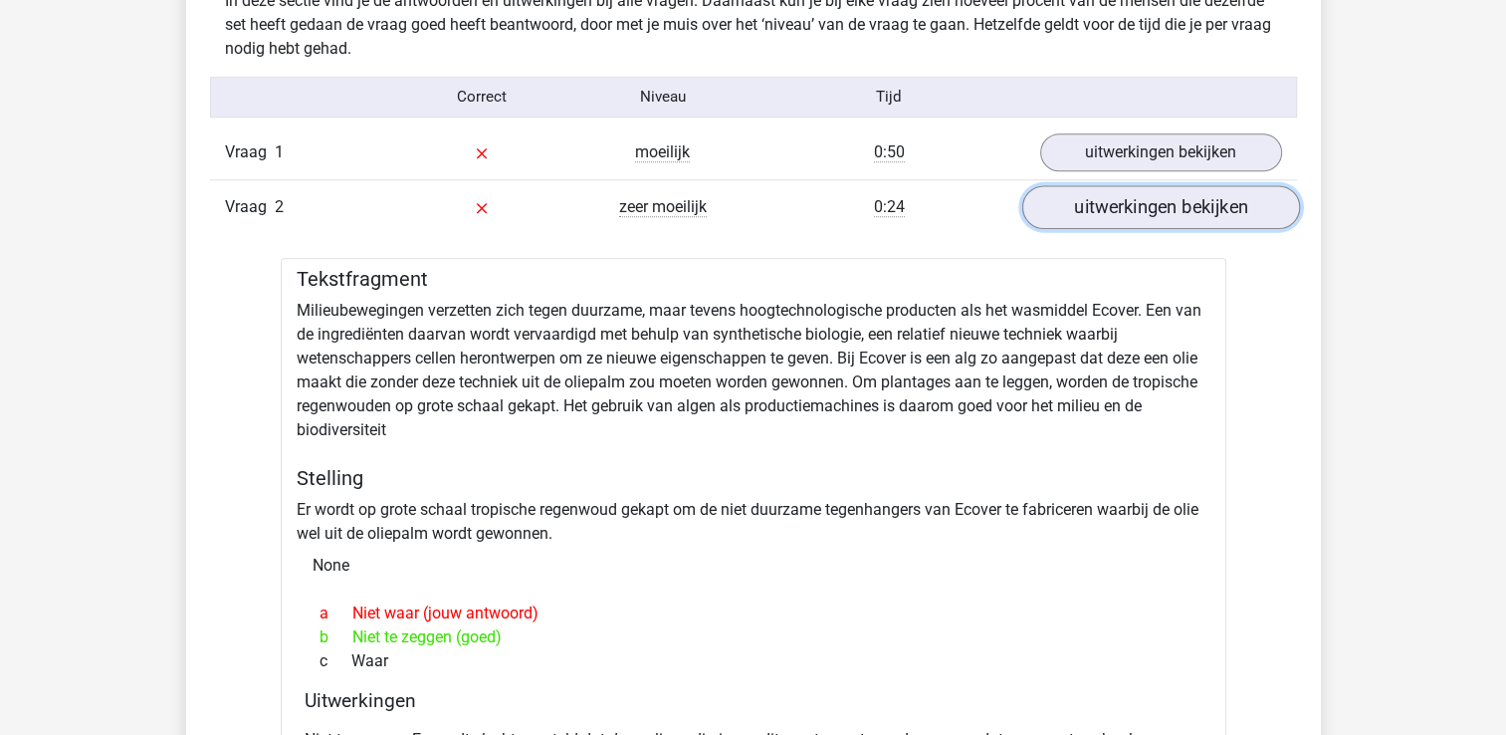
click at [1139, 198] on link "uitwerkingen bekijken" at bounding box center [1160, 207] width 278 height 44
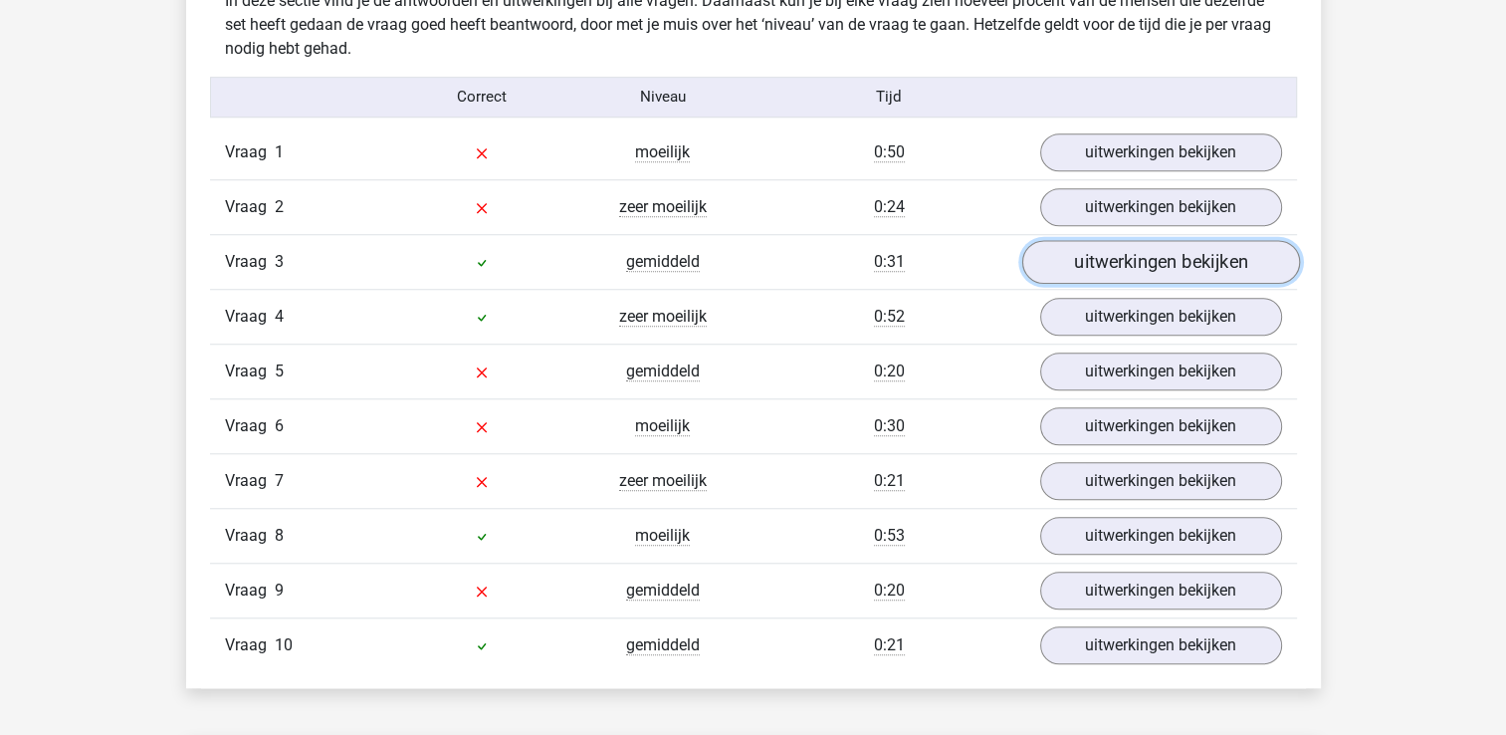
click at [1129, 261] on link "uitwerkingen bekijken" at bounding box center [1160, 262] width 278 height 44
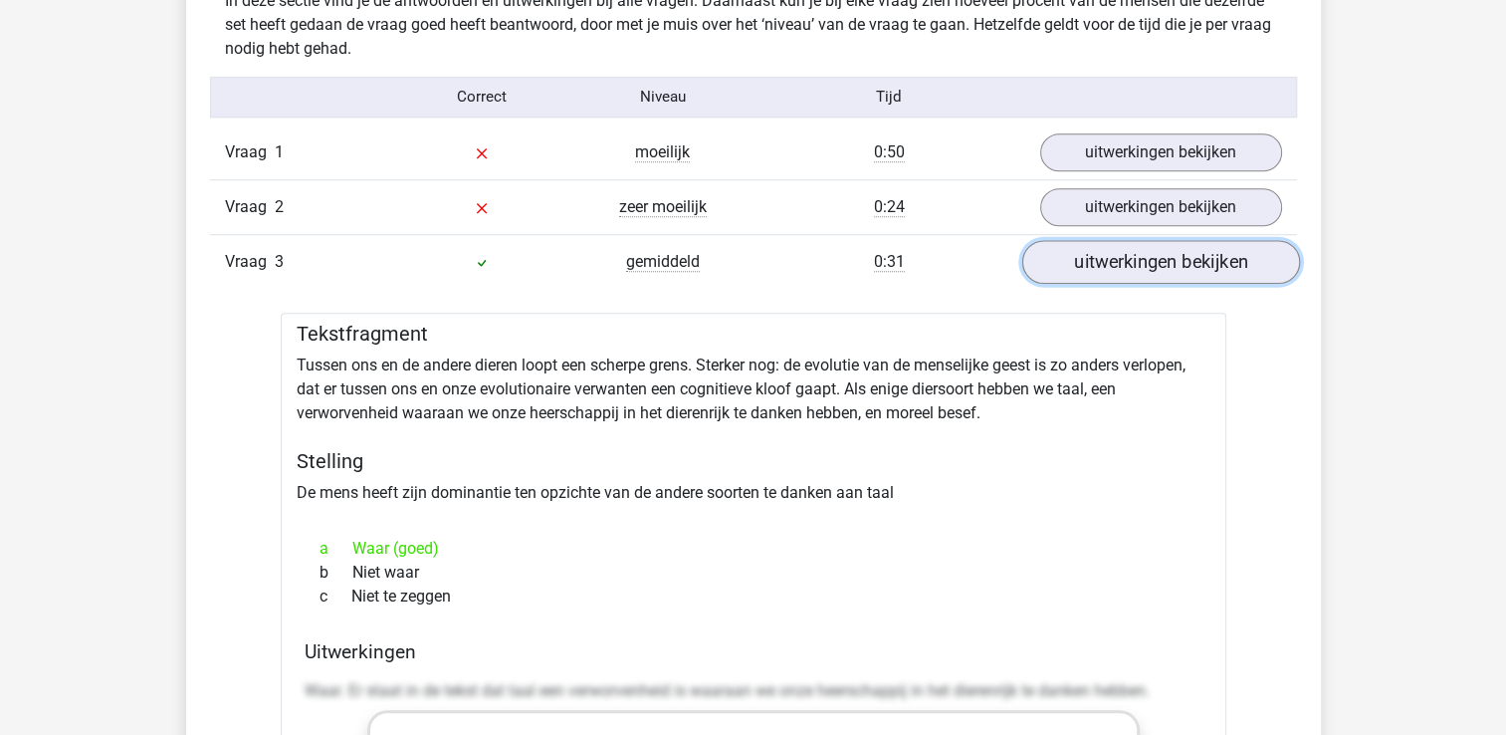
click at [1129, 260] on link "uitwerkingen bekijken" at bounding box center [1160, 262] width 278 height 44
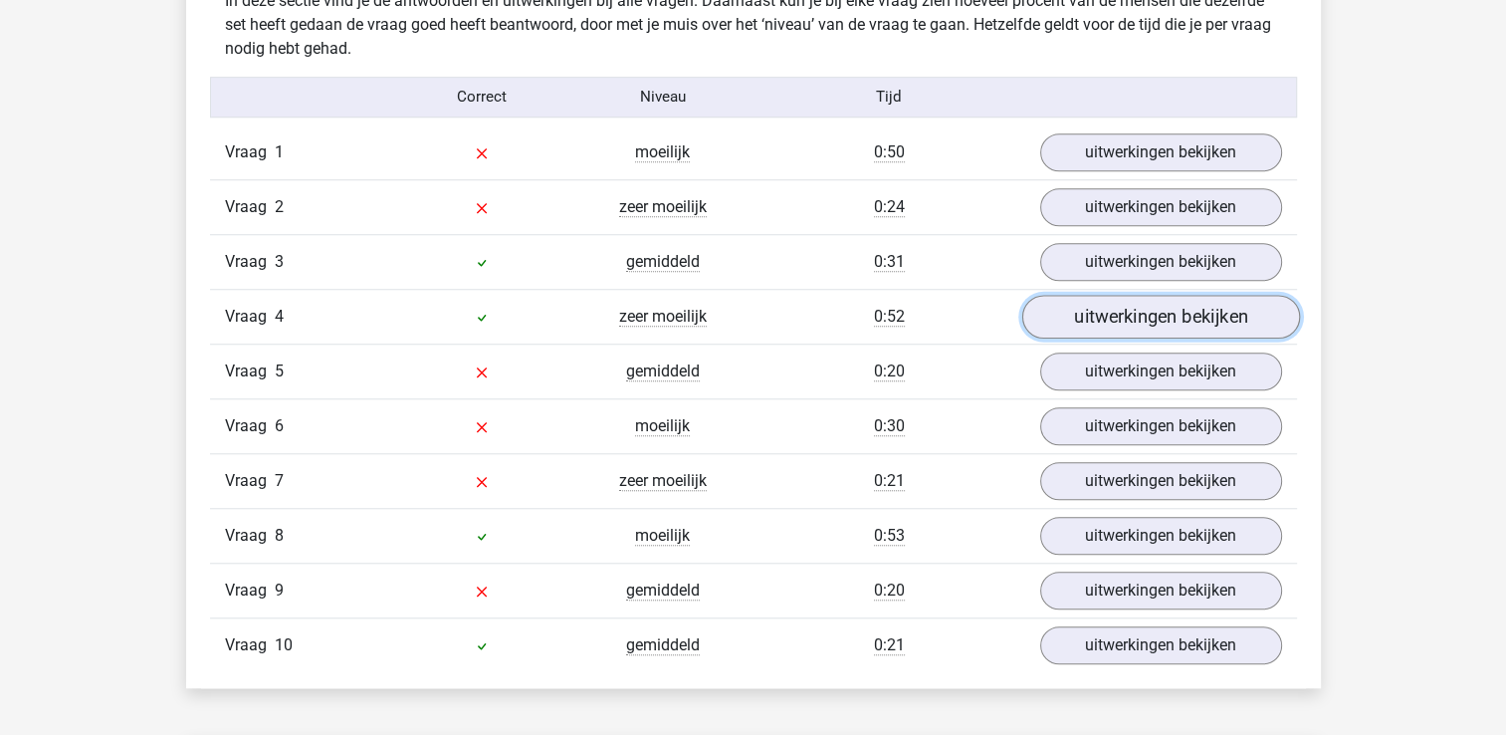
click at [1129, 303] on link "uitwerkingen bekijken" at bounding box center [1160, 317] width 278 height 44
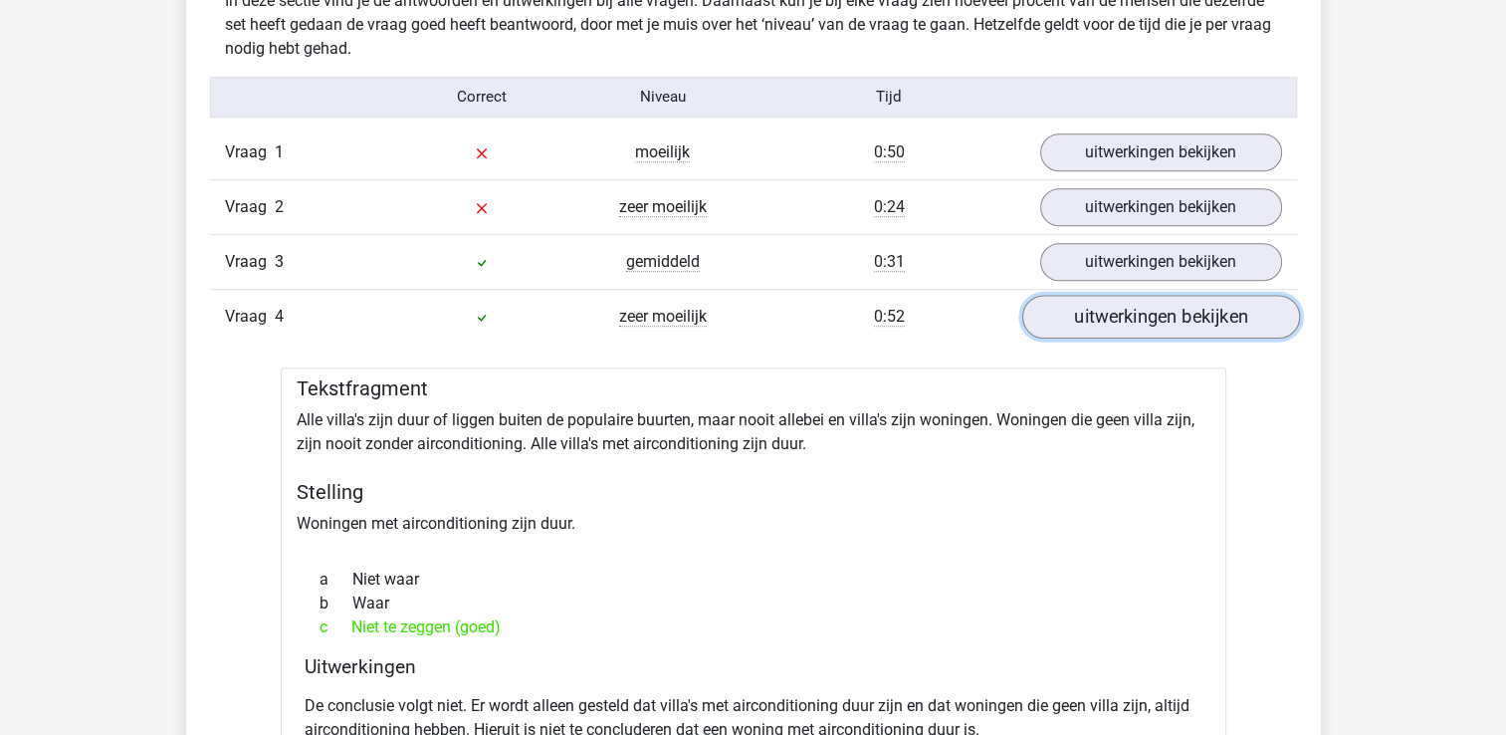
click at [1127, 302] on link "uitwerkingen bekijken" at bounding box center [1160, 317] width 278 height 44
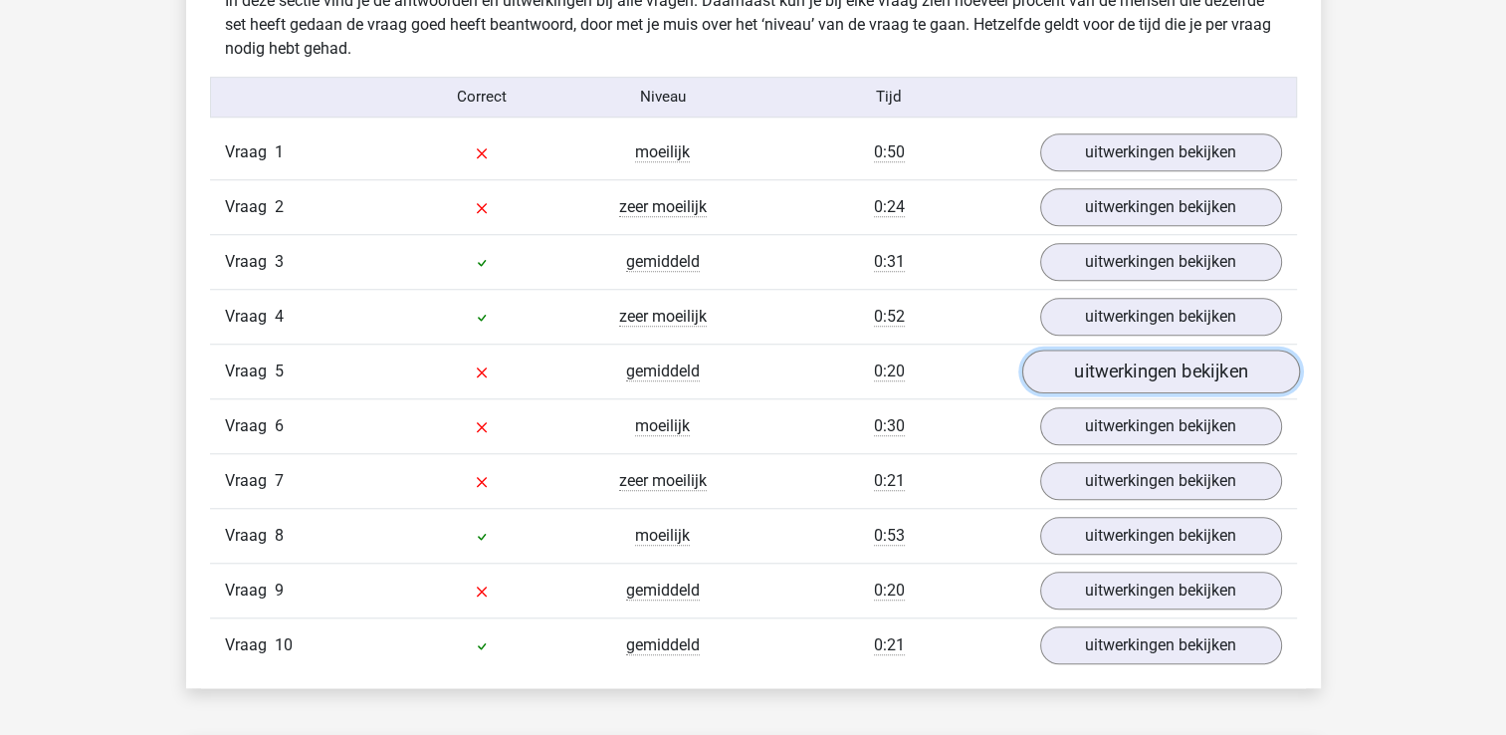
click at [1137, 365] on link "uitwerkingen bekijken" at bounding box center [1160, 371] width 278 height 44
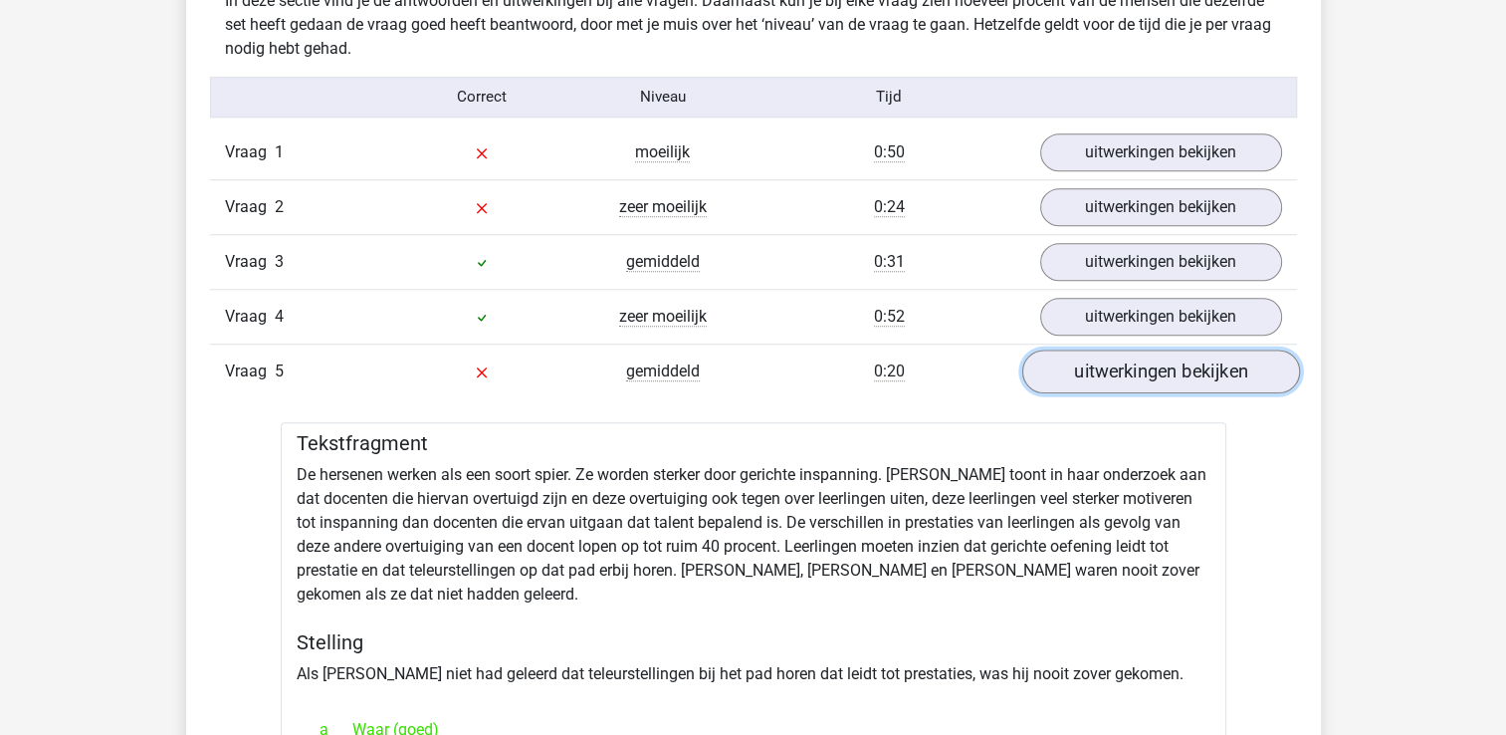
click at [1131, 360] on link "uitwerkingen bekijken" at bounding box center [1160, 371] width 278 height 44
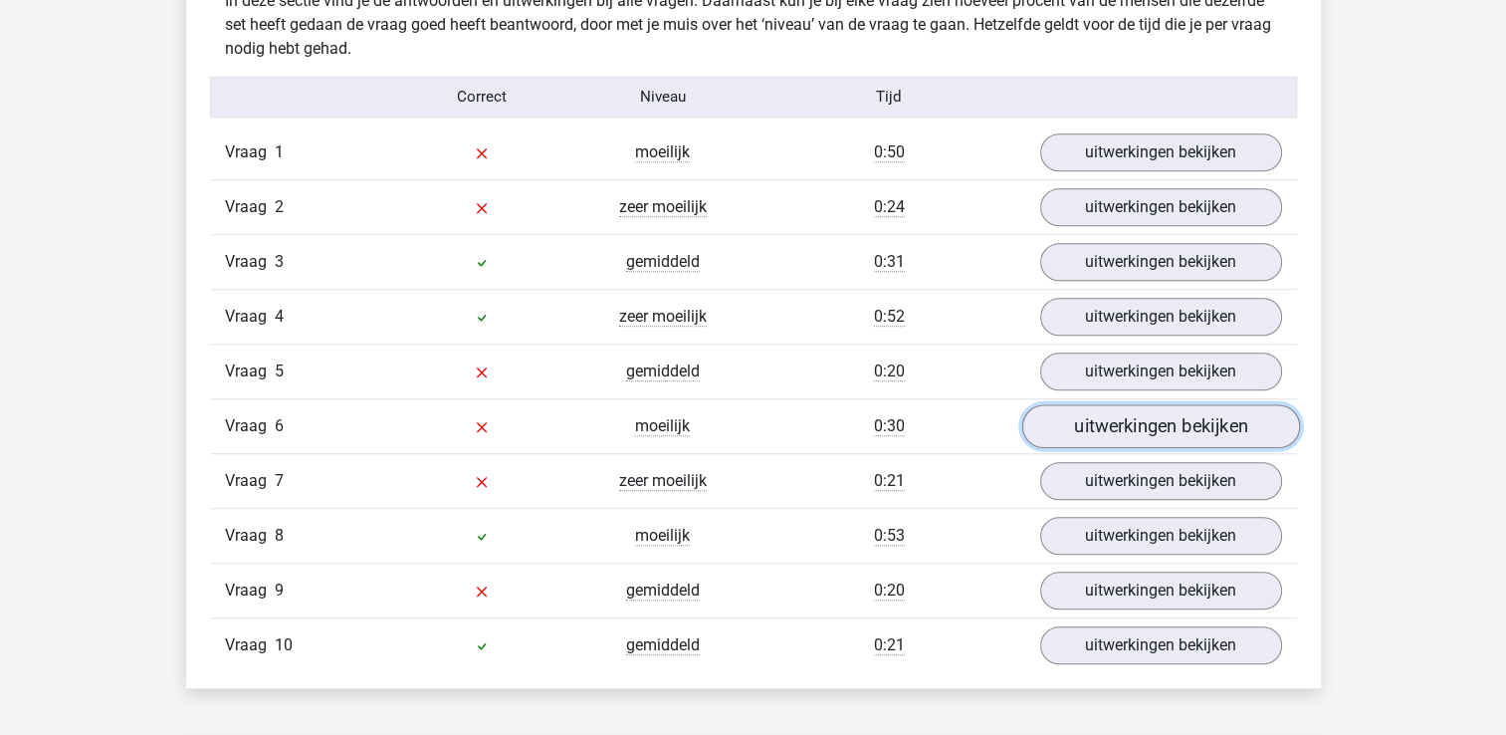
click at [1148, 420] on link "uitwerkingen bekijken" at bounding box center [1160, 426] width 278 height 44
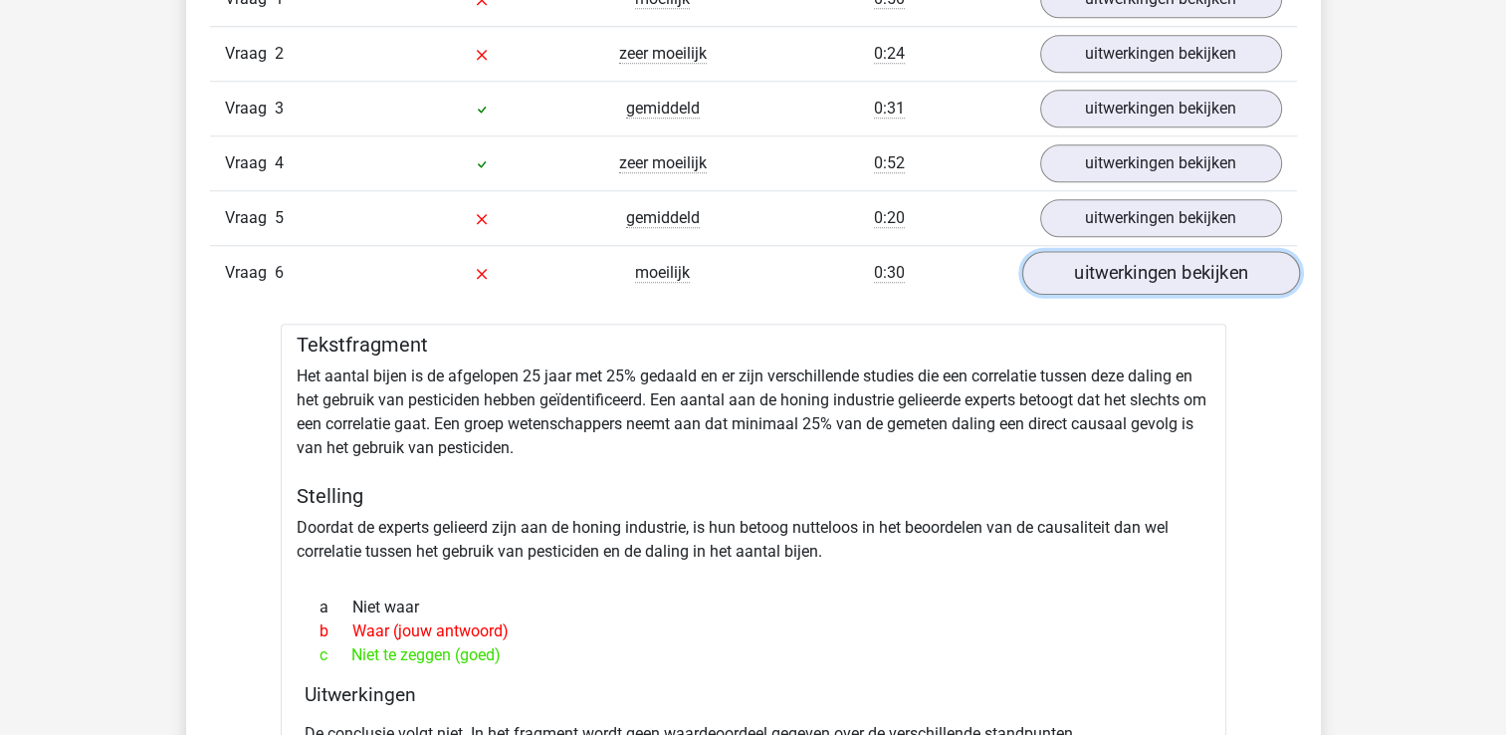
scroll to position [1792, 0]
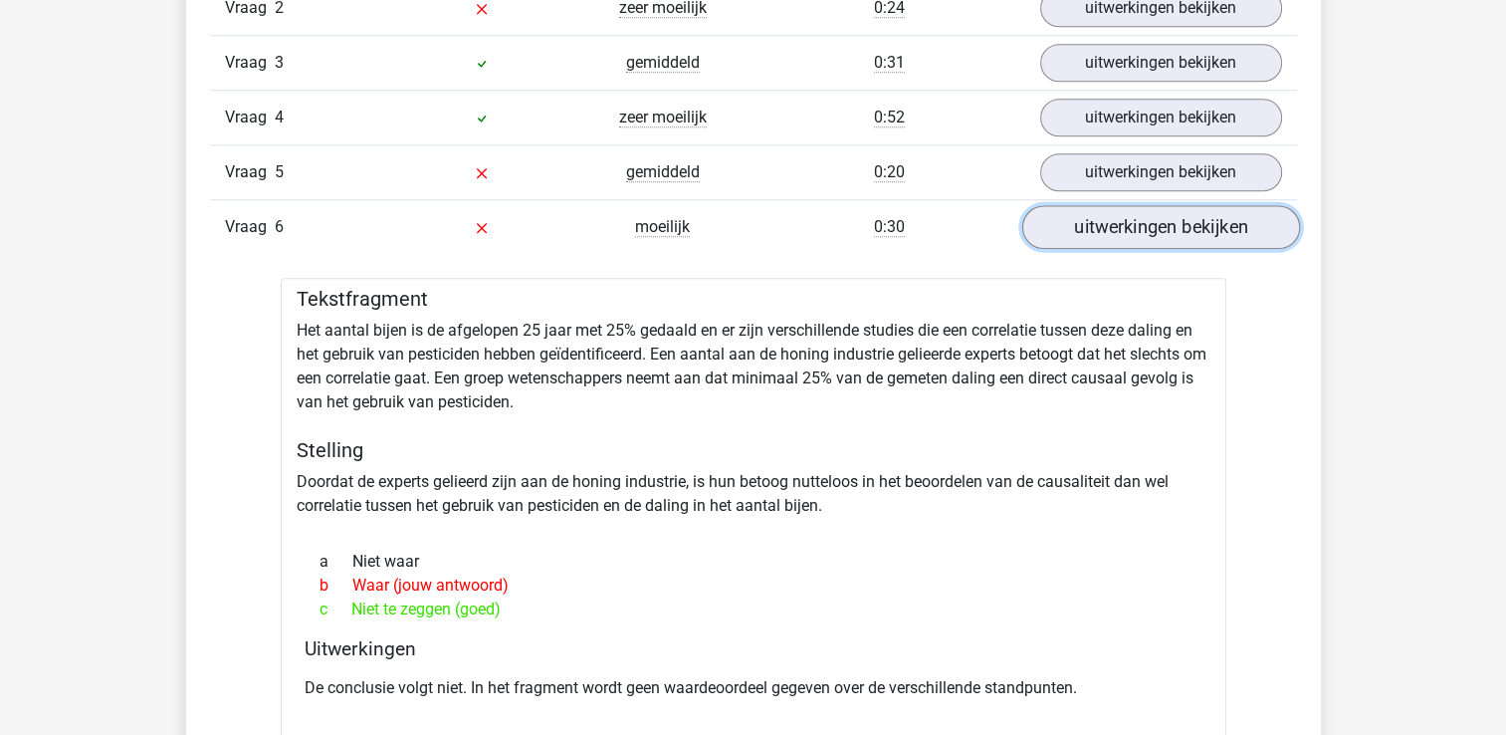
click at [1124, 217] on link "uitwerkingen bekijken" at bounding box center [1160, 227] width 278 height 44
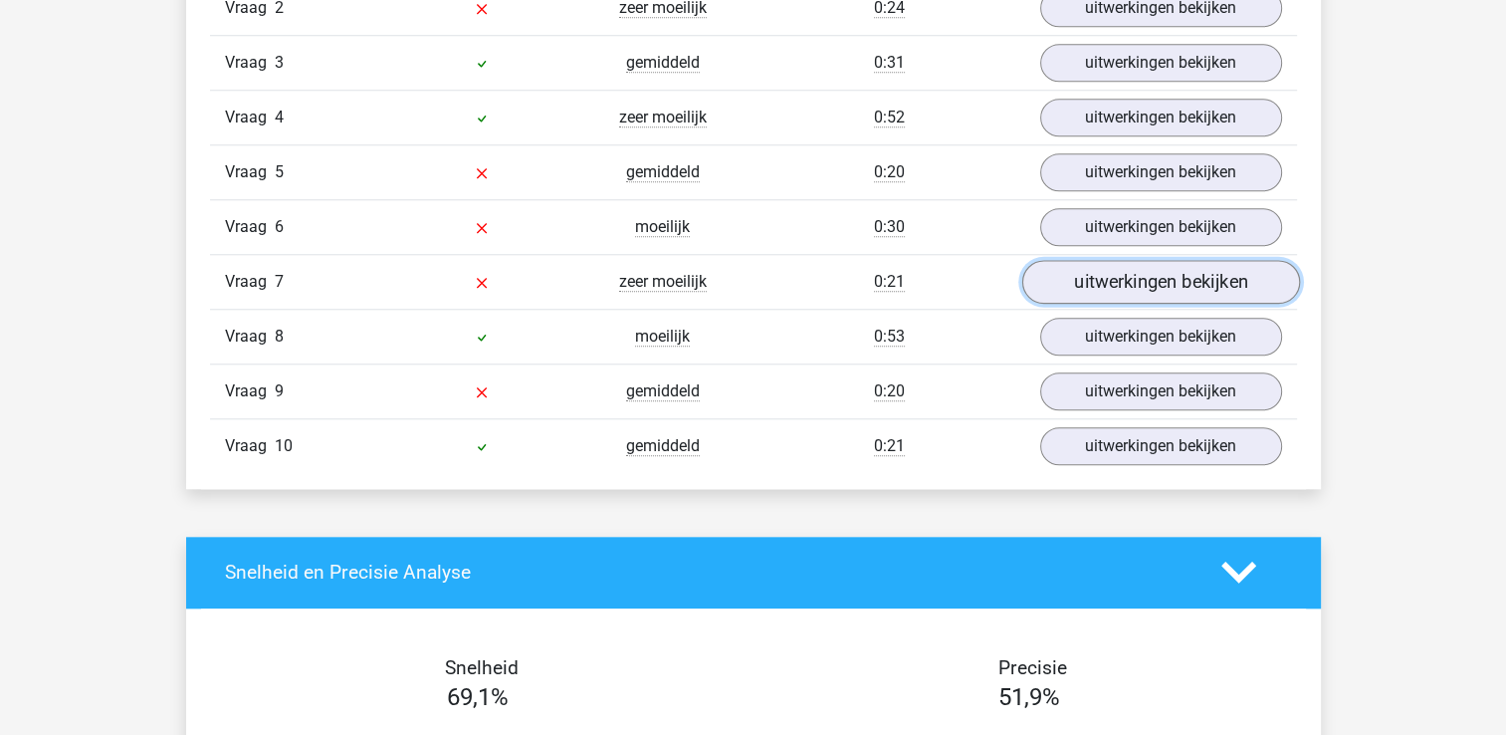
click at [1140, 273] on link "uitwerkingen bekijken" at bounding box center [1160, 282] width 278 height 44
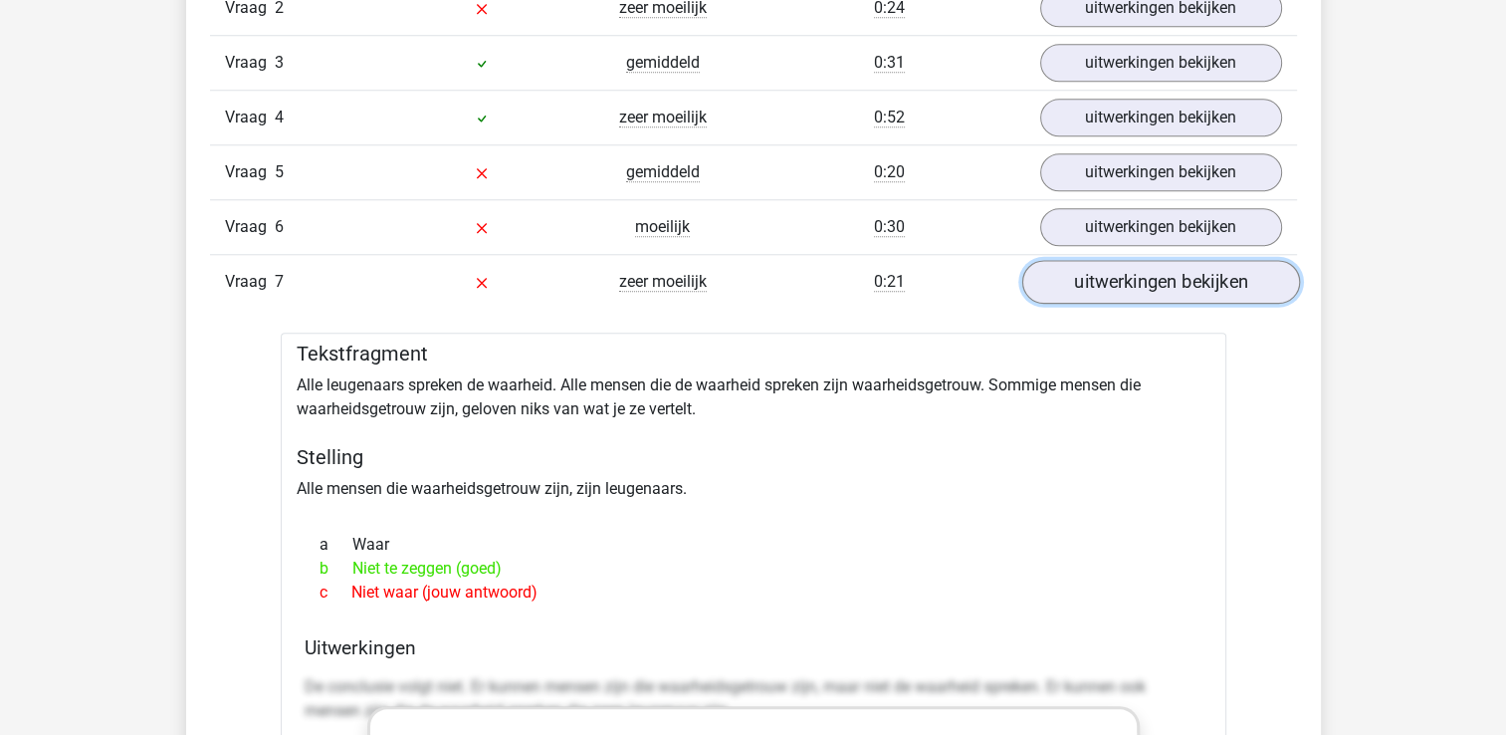
click at [1143, 277] on link "uitwerkingen bekijken" at bounding box center [1160, 282] width 278 height 44
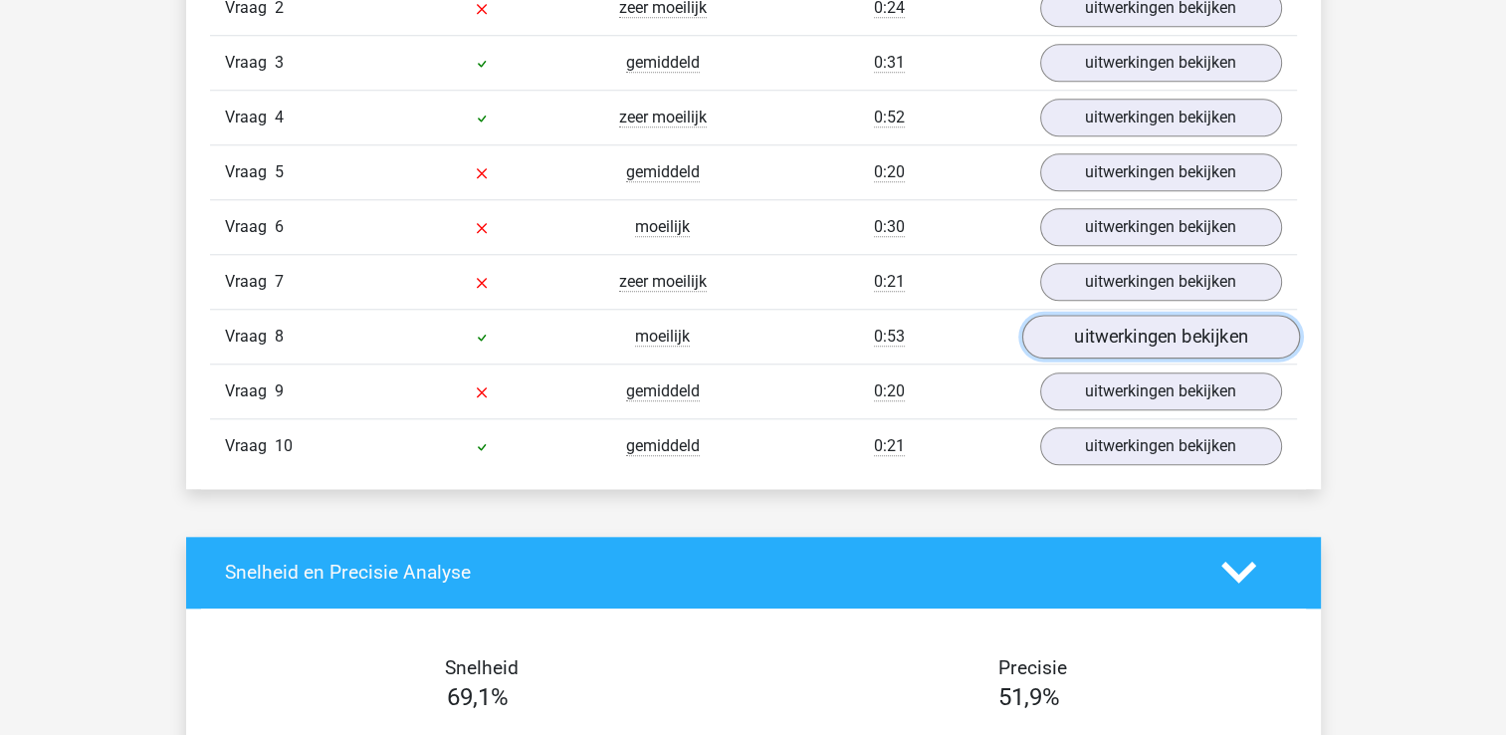
click at [1123, 323] on link "uitwerkingen bekijken" at bounding box center [1160, 337] width 278 height 44
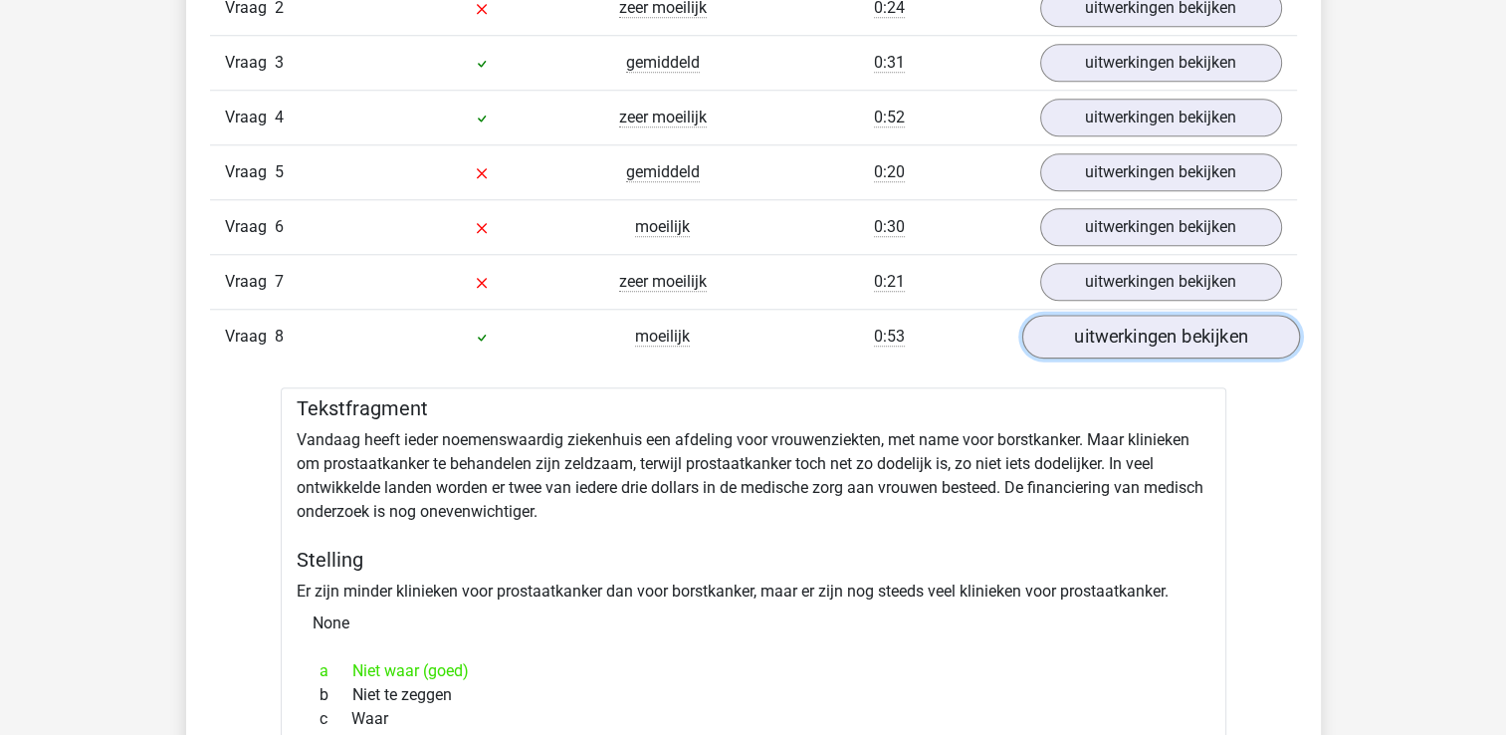
click at [1123, 322] on link "uitwerkingen bekijken" at bounding box center [1160, 337] width 278 height 44
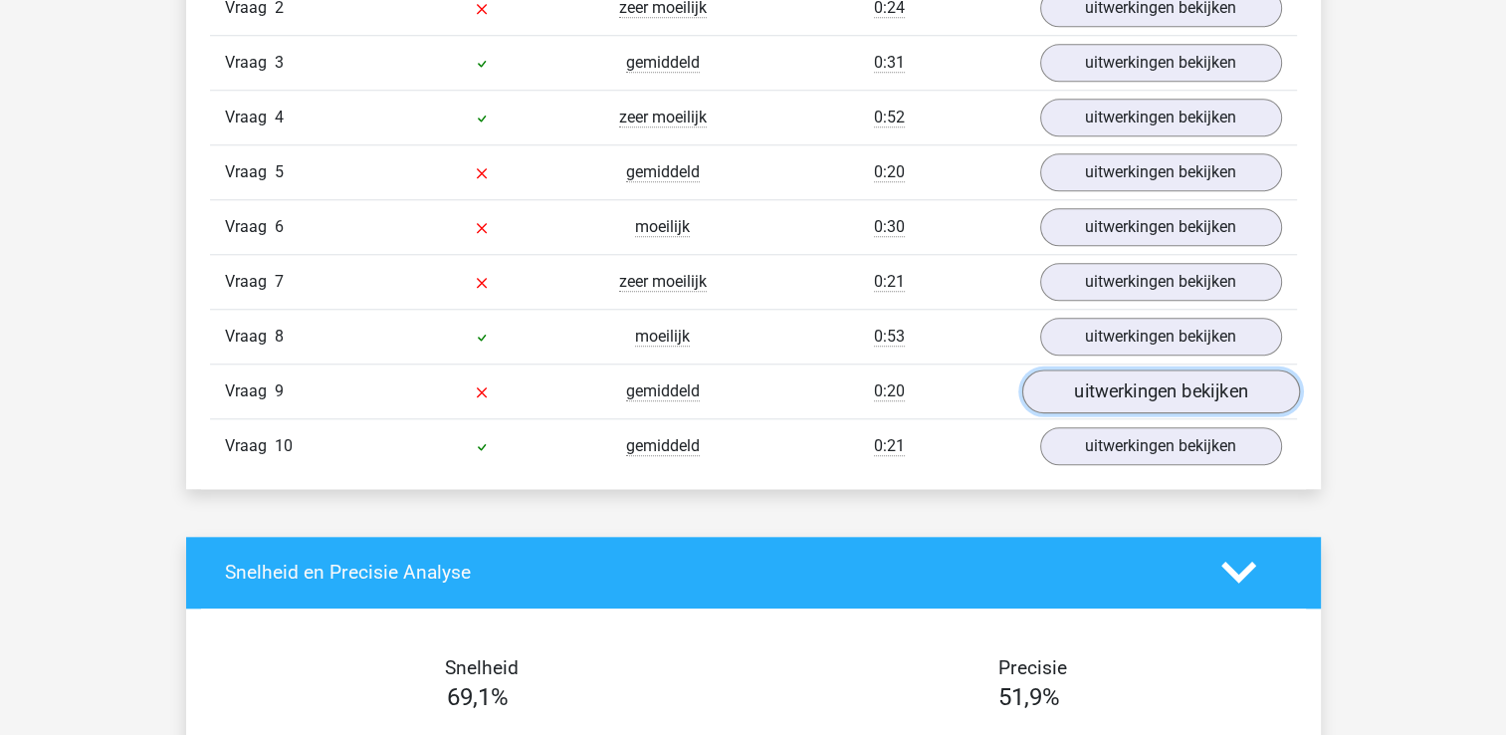
click at [1131, 376] on link "uitwerkingen bekijken" at bounding box center [1160, 391] width 278 height 44
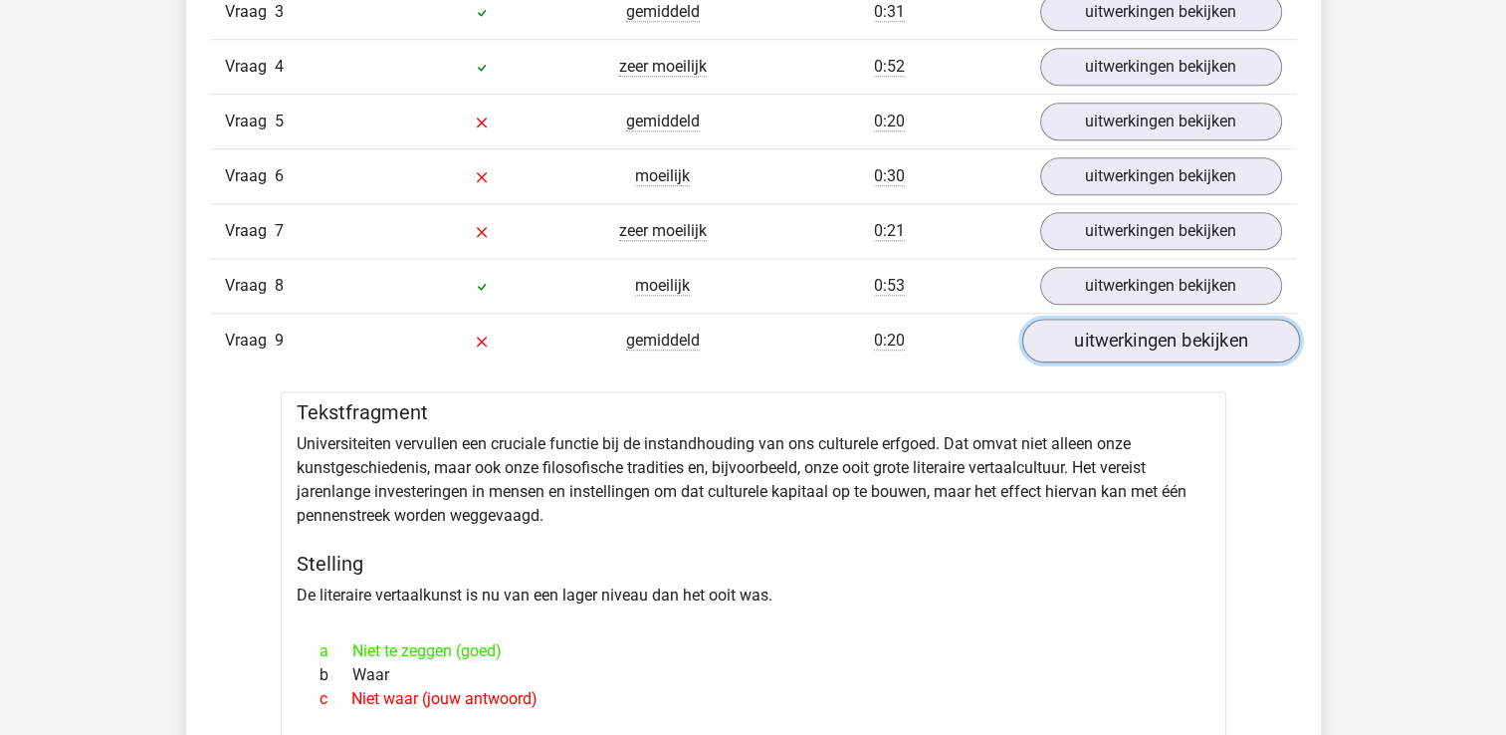
scroll to position [1892, 0]
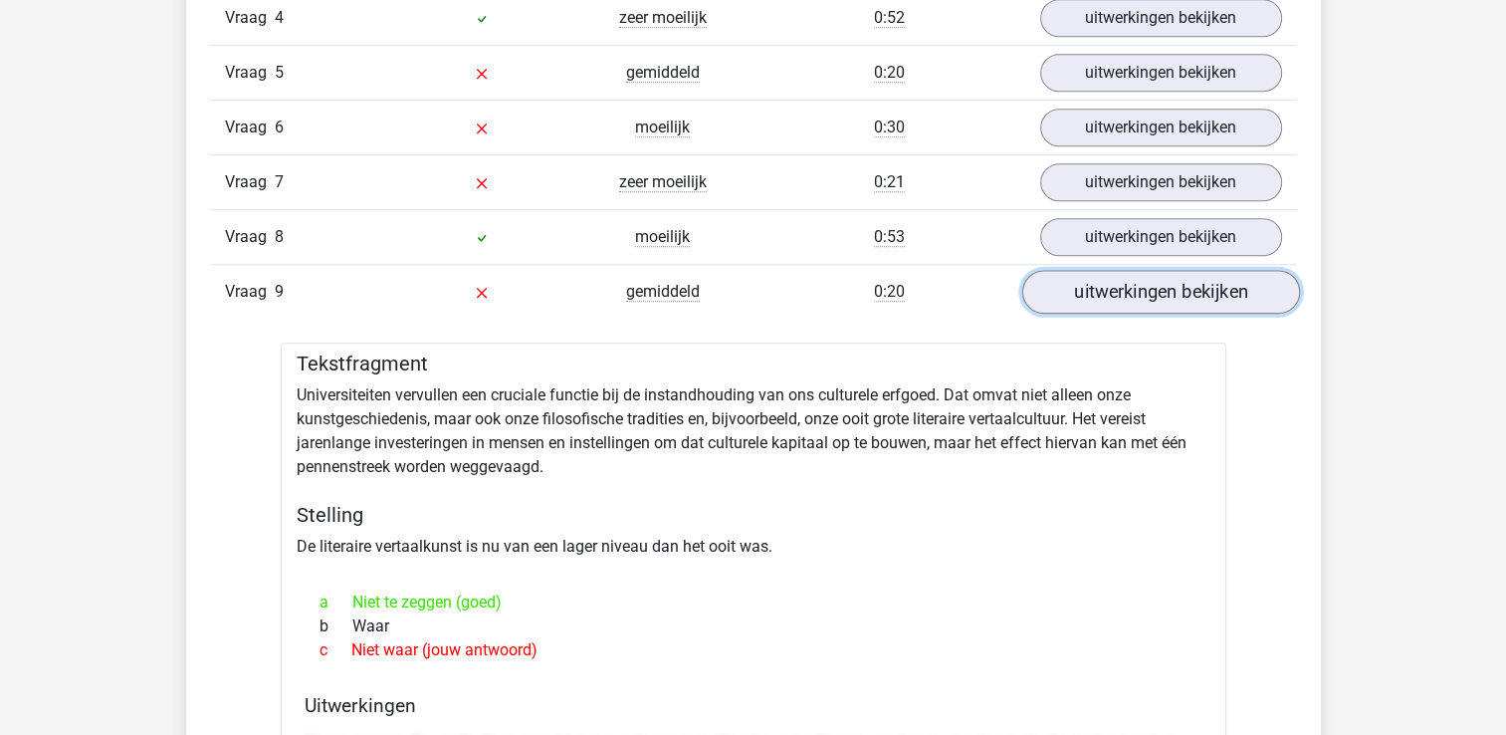
click at [1123, 291] on link "uitwerkingen bekijken" at bounding box center [1160, 292] width 278 height 44
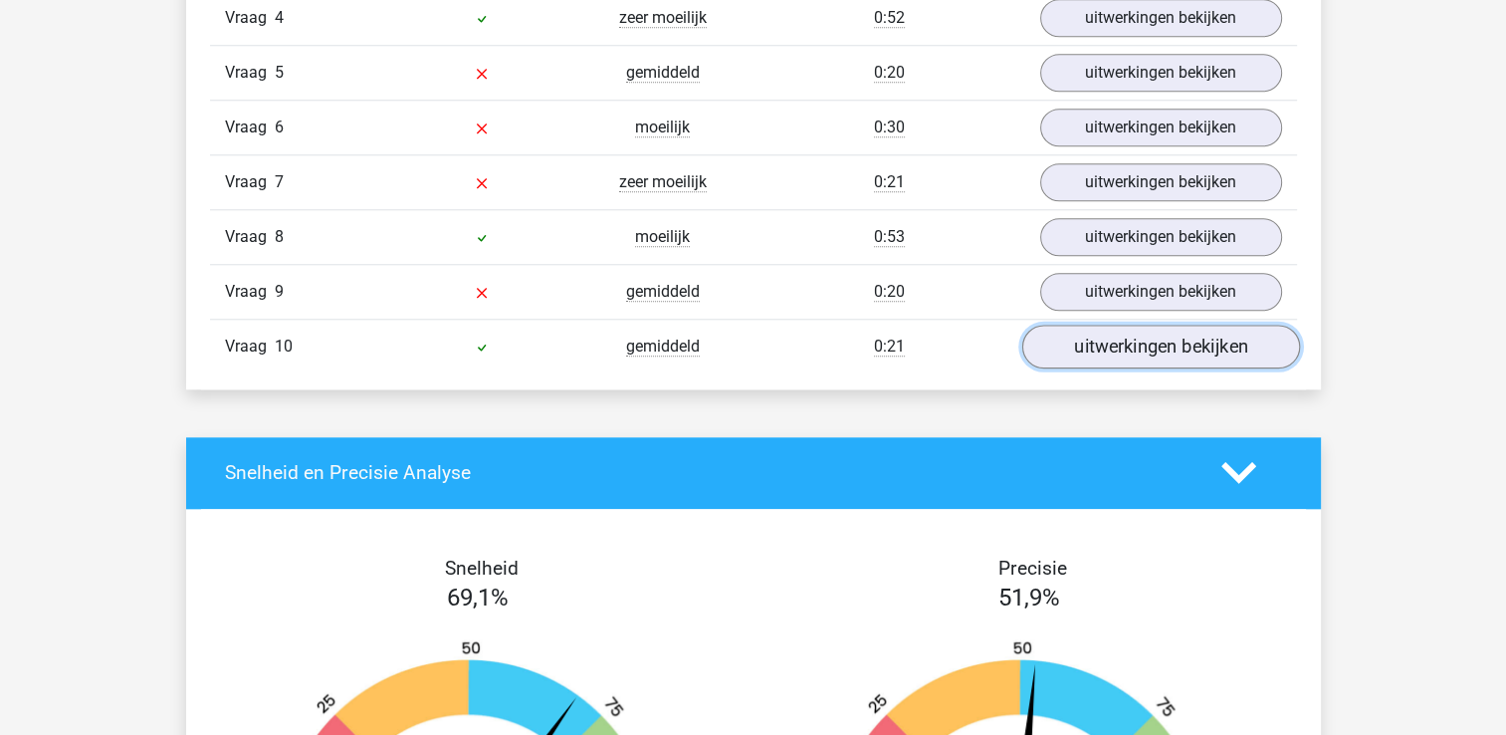
click at [1127, 329] on link "uitwerkingen bekijken" at bounding box center [1160, 347] width 278 height 44
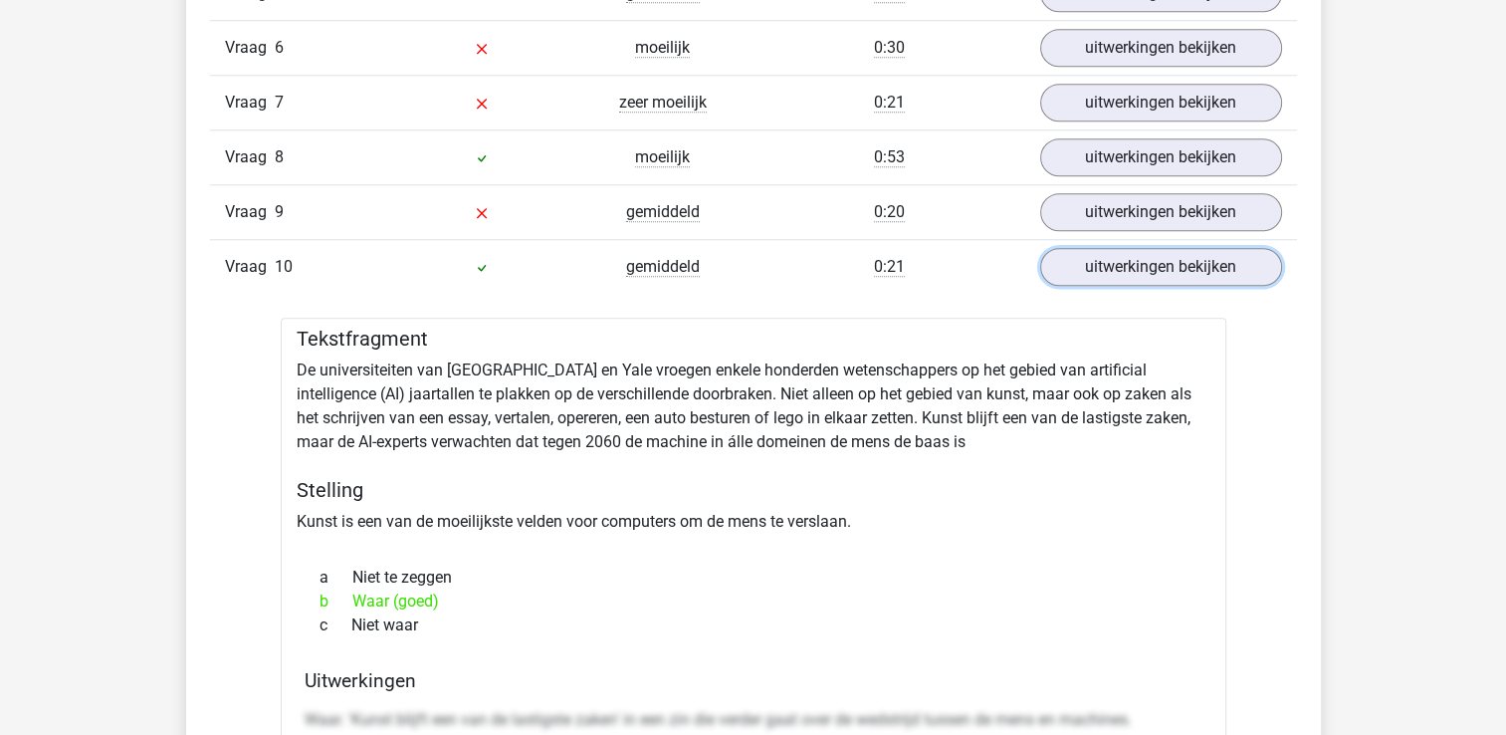
scroll to position [1692, 0]
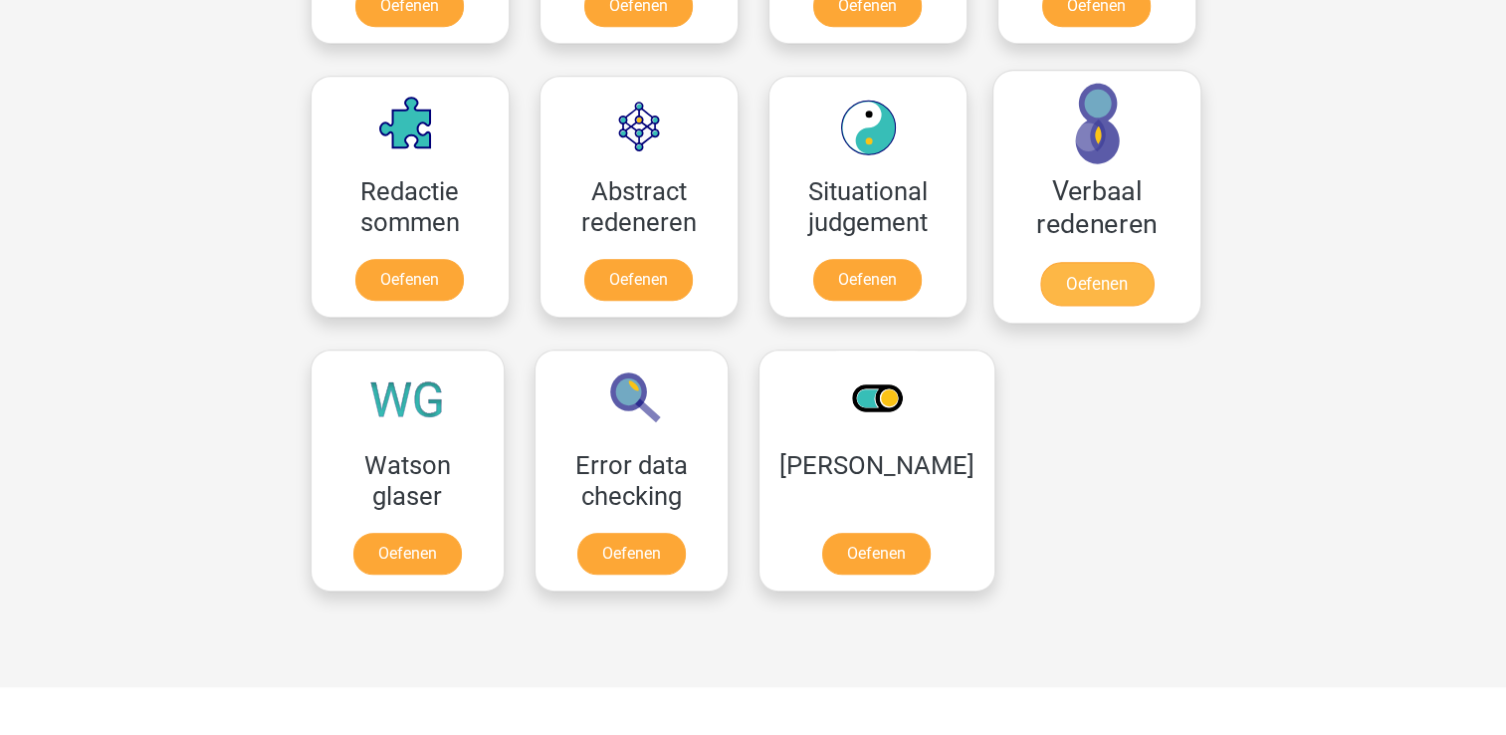
scroll to position [1442, 0]
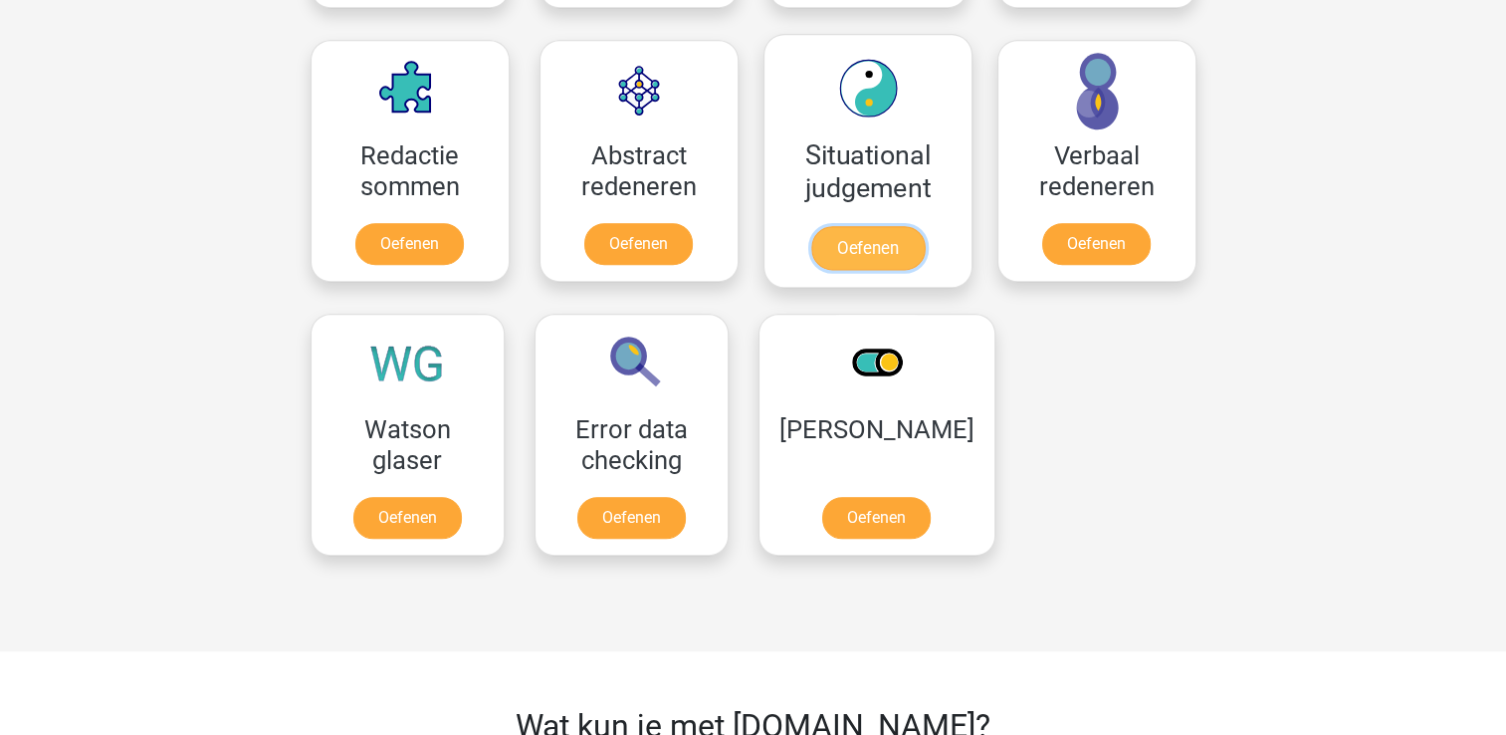
click at [874, 237] on link "Oefenen" at bounding box center [866, 248] width 113 height 44
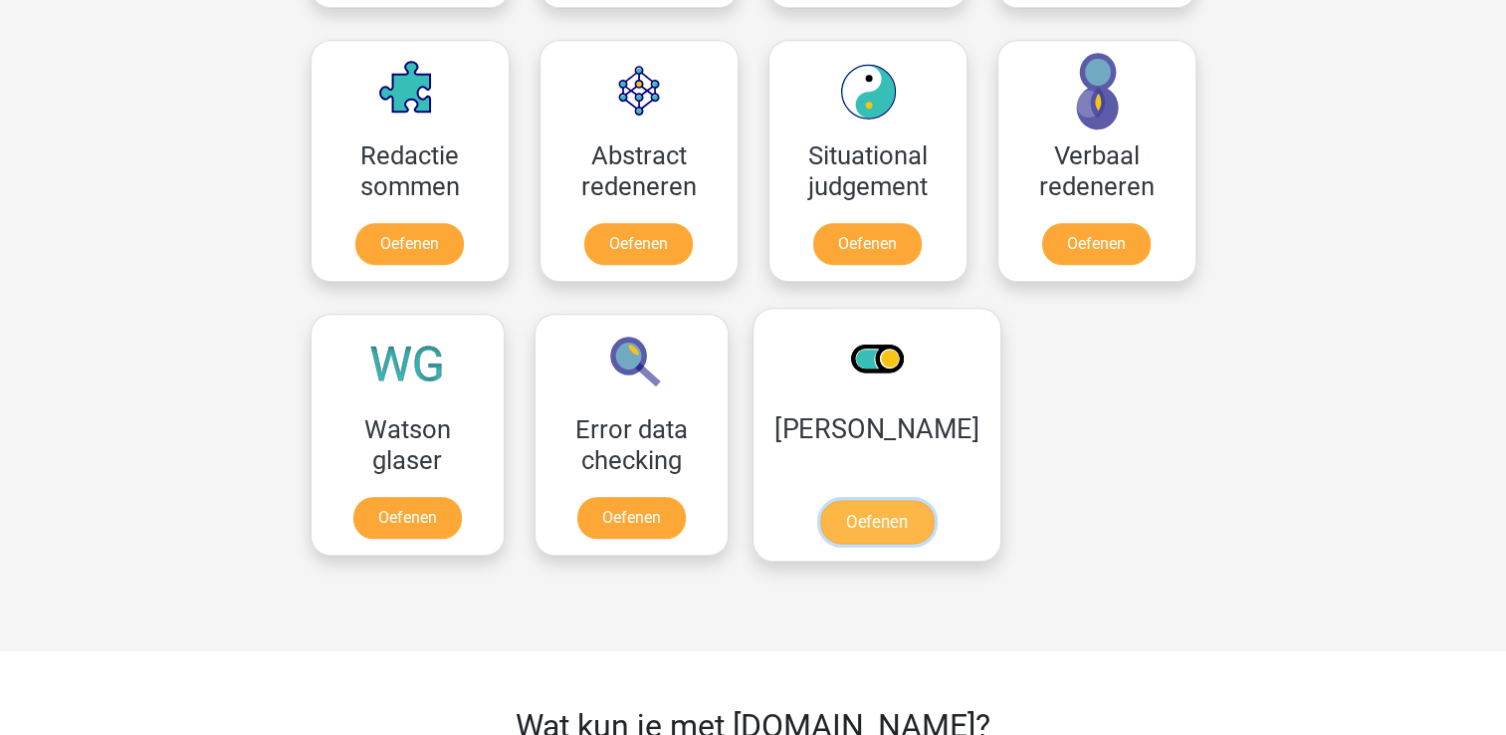
click at [864, 500] on link "Oefenen" at bounding box center [875, 522] width 113 height 44
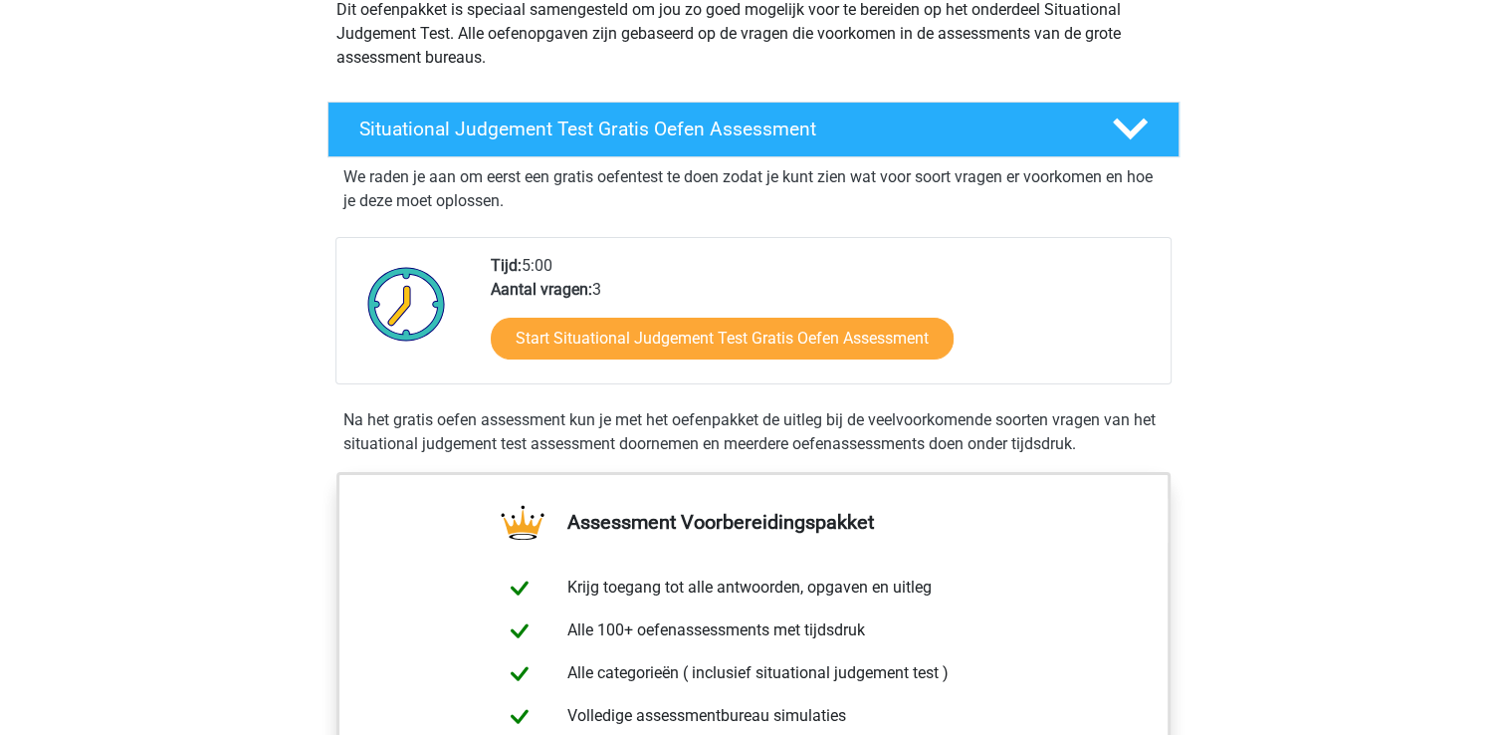
scroll to position [299, 0]
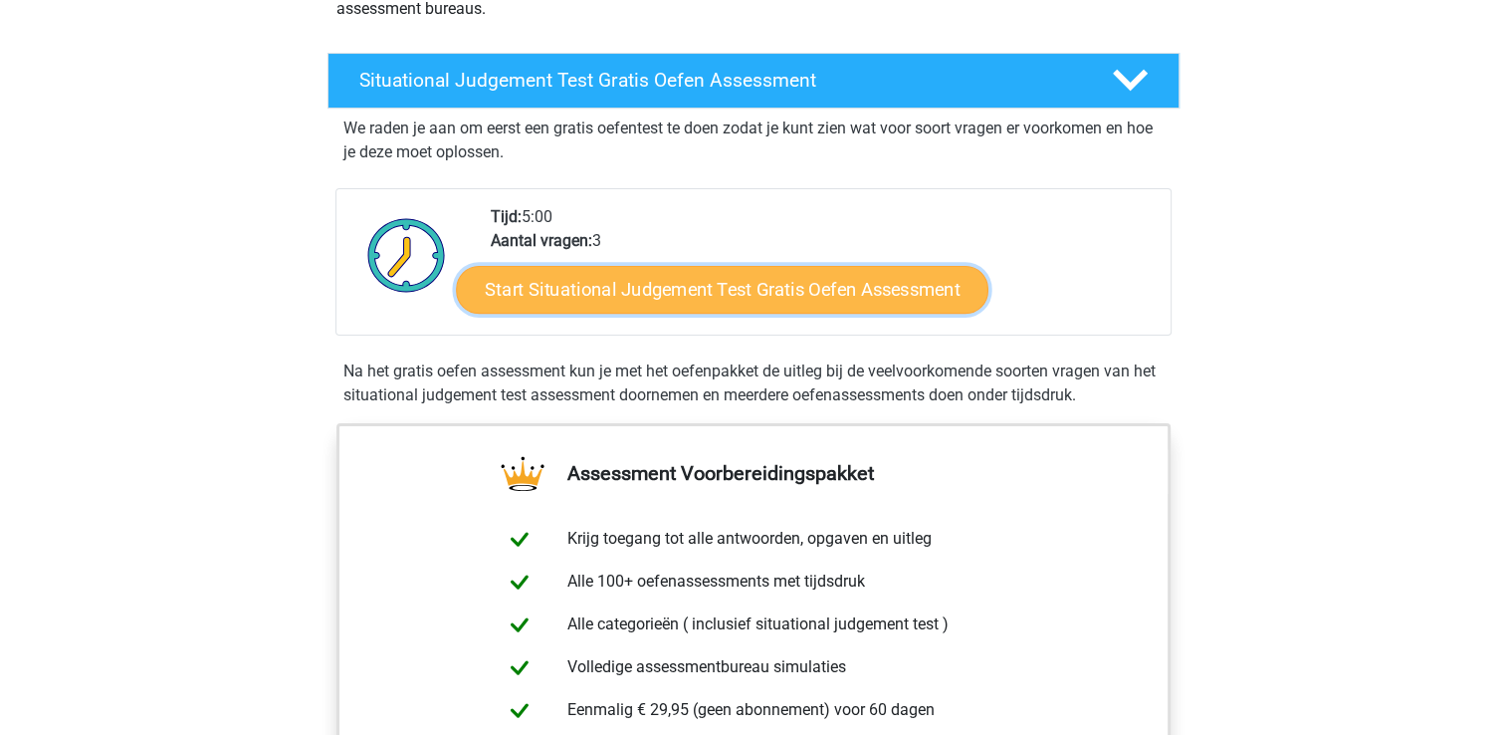
click at [907, 294] on link "Start Situational Judgement Test Gratis Oefen Assessment" at bounding box center [722, 290] width 533 height 48
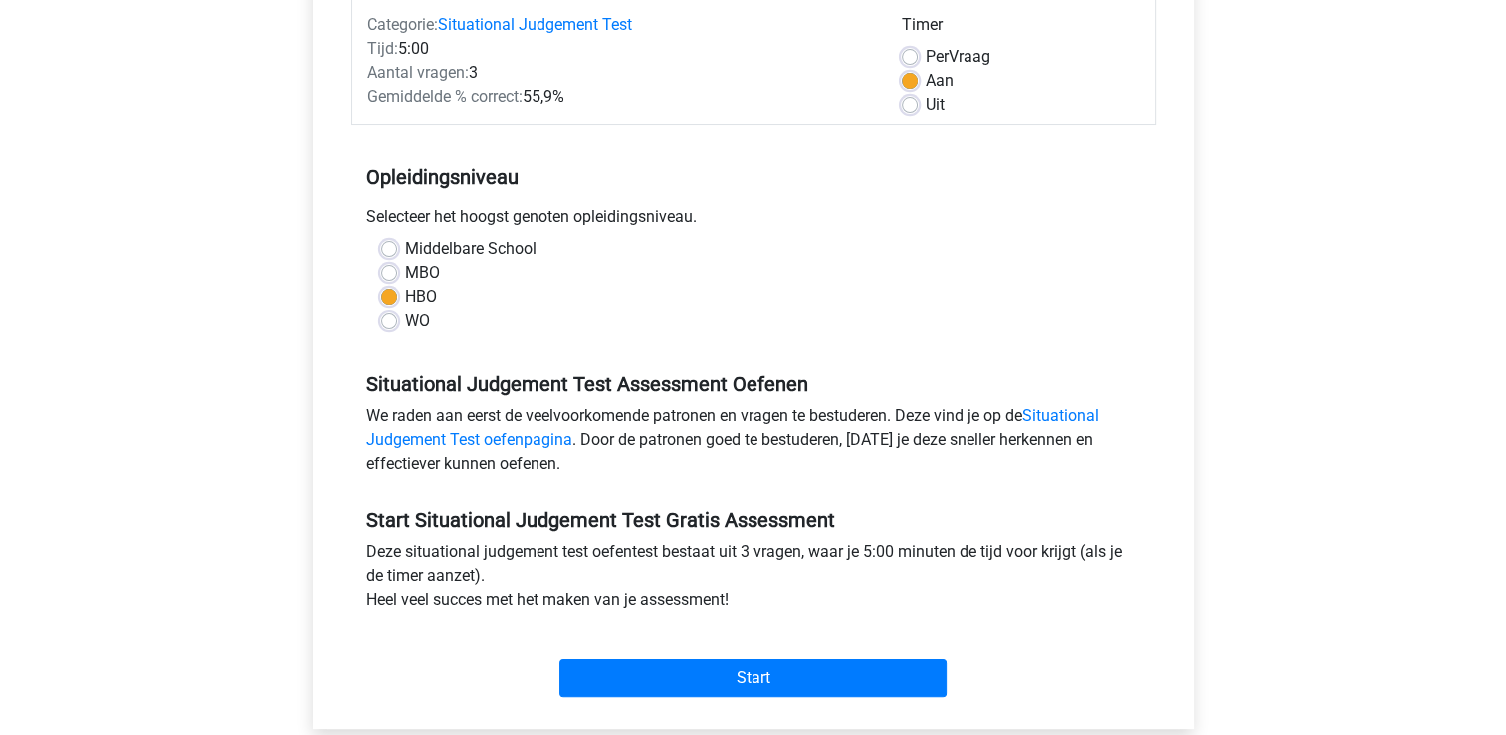
scroll to position [299, 0]
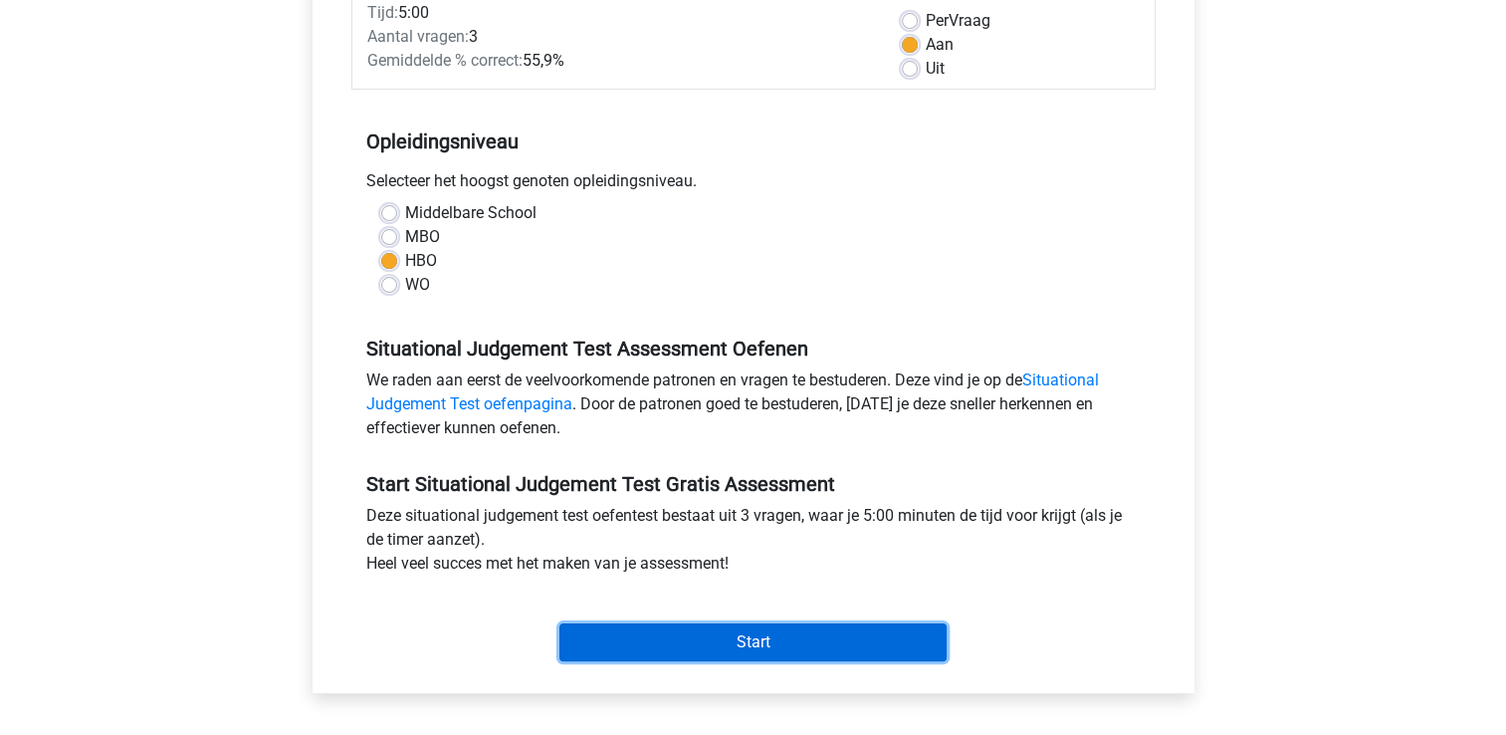
click at [816, 643] on input "Start" at bounding box center [752, 642] width 387 height 38
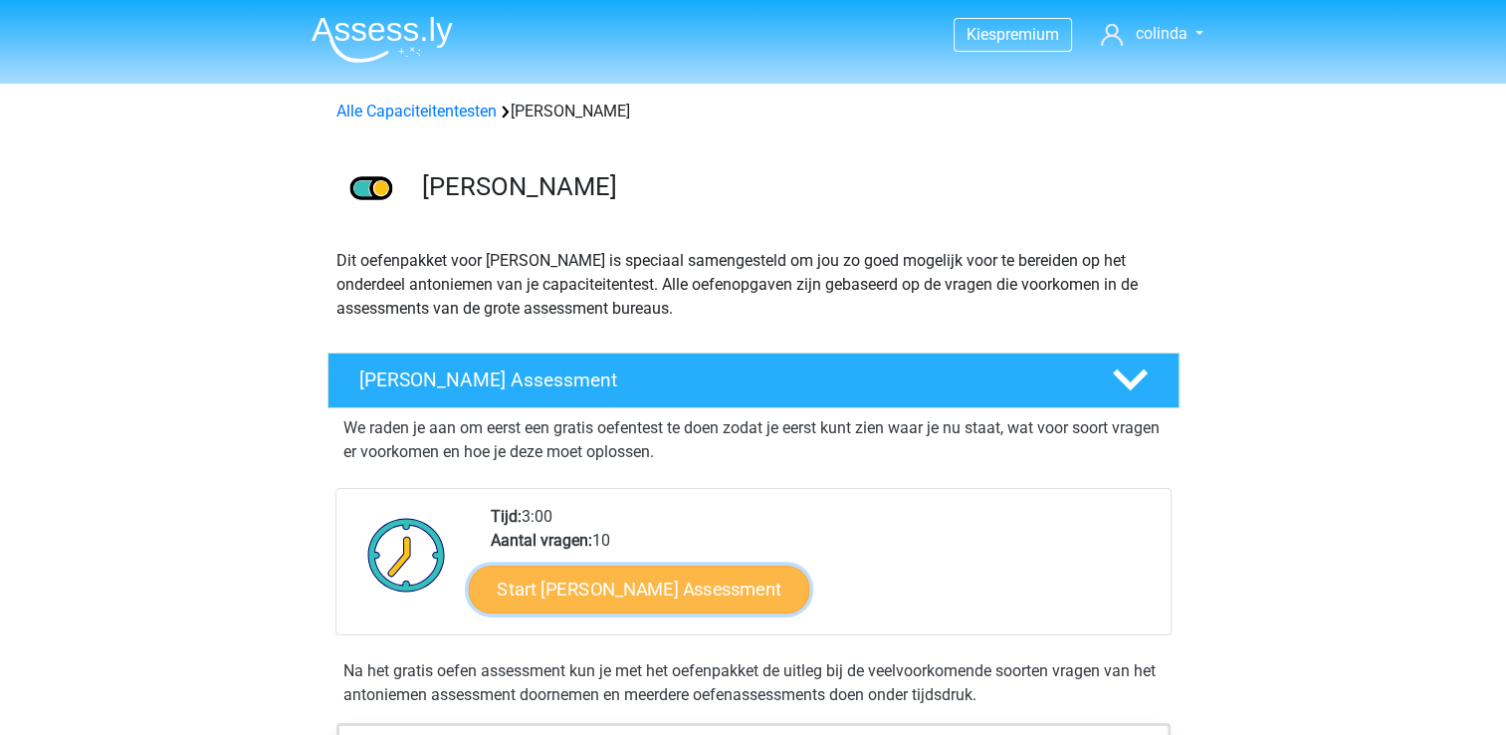
click at [758, 589] on link "Start Antoniemen Gratis Oefen Assessment" at bounding box center [638, 588] width 341 height 48
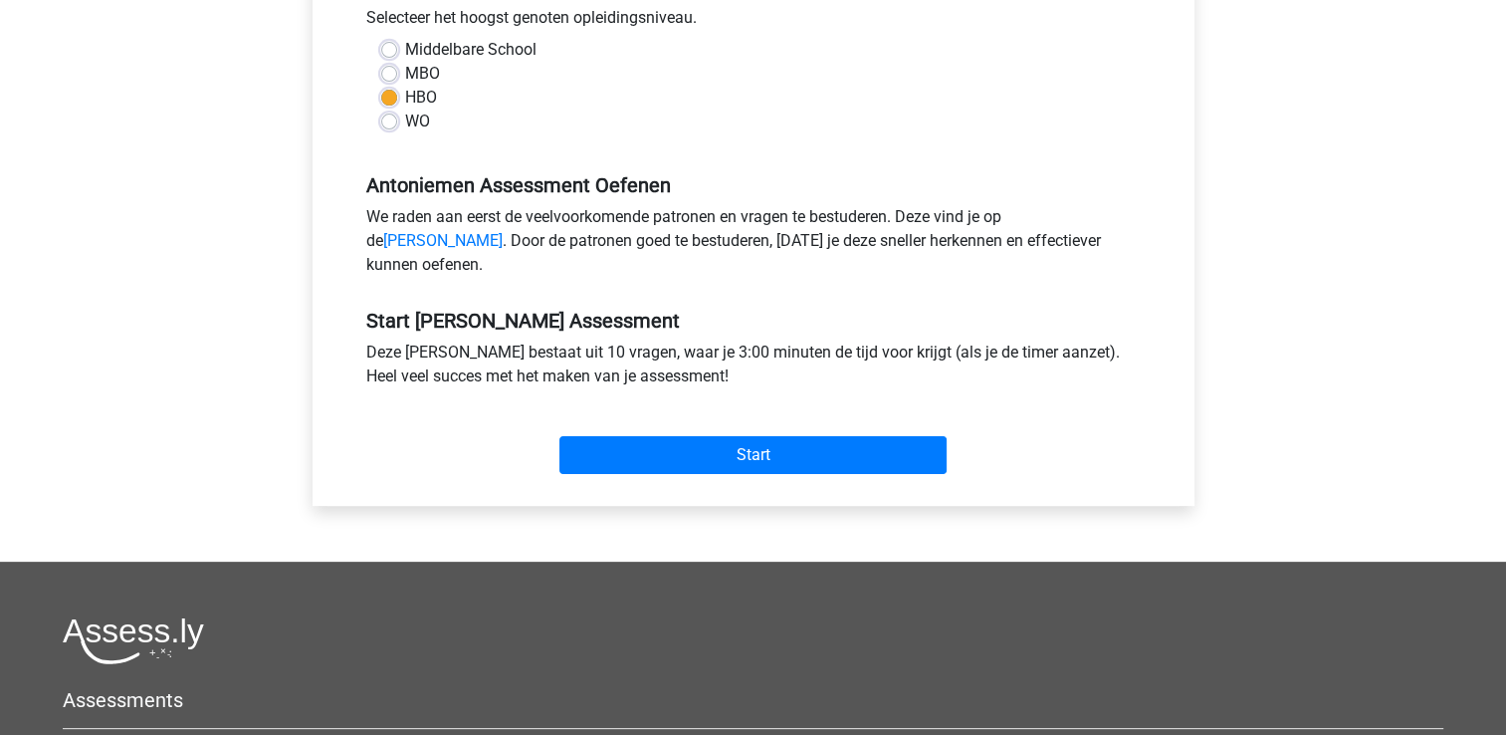
scroll to position [498, 0]
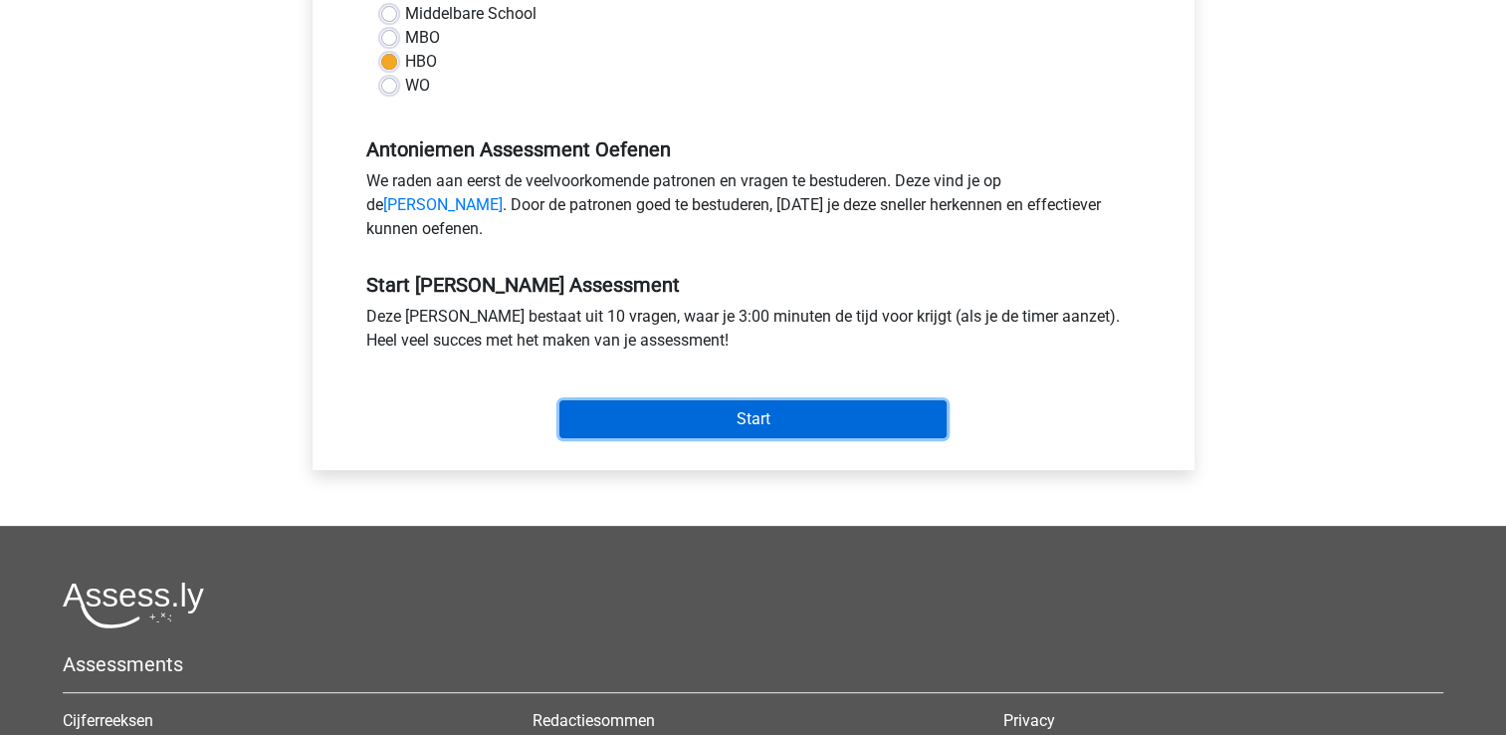
click at [791, 430] on input "Start" at bounding box center [752, 419] width 387 height 38
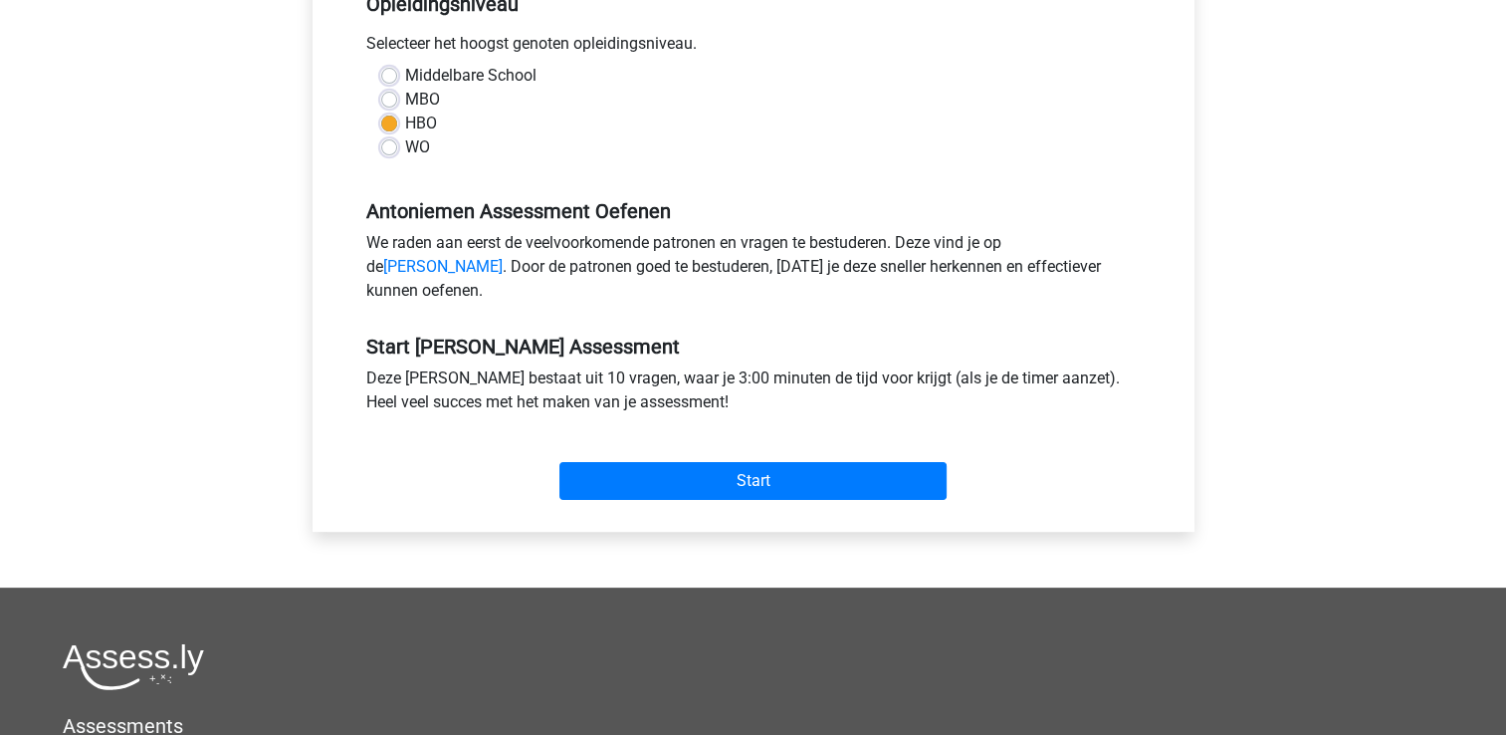
scroll to position [0, 0]
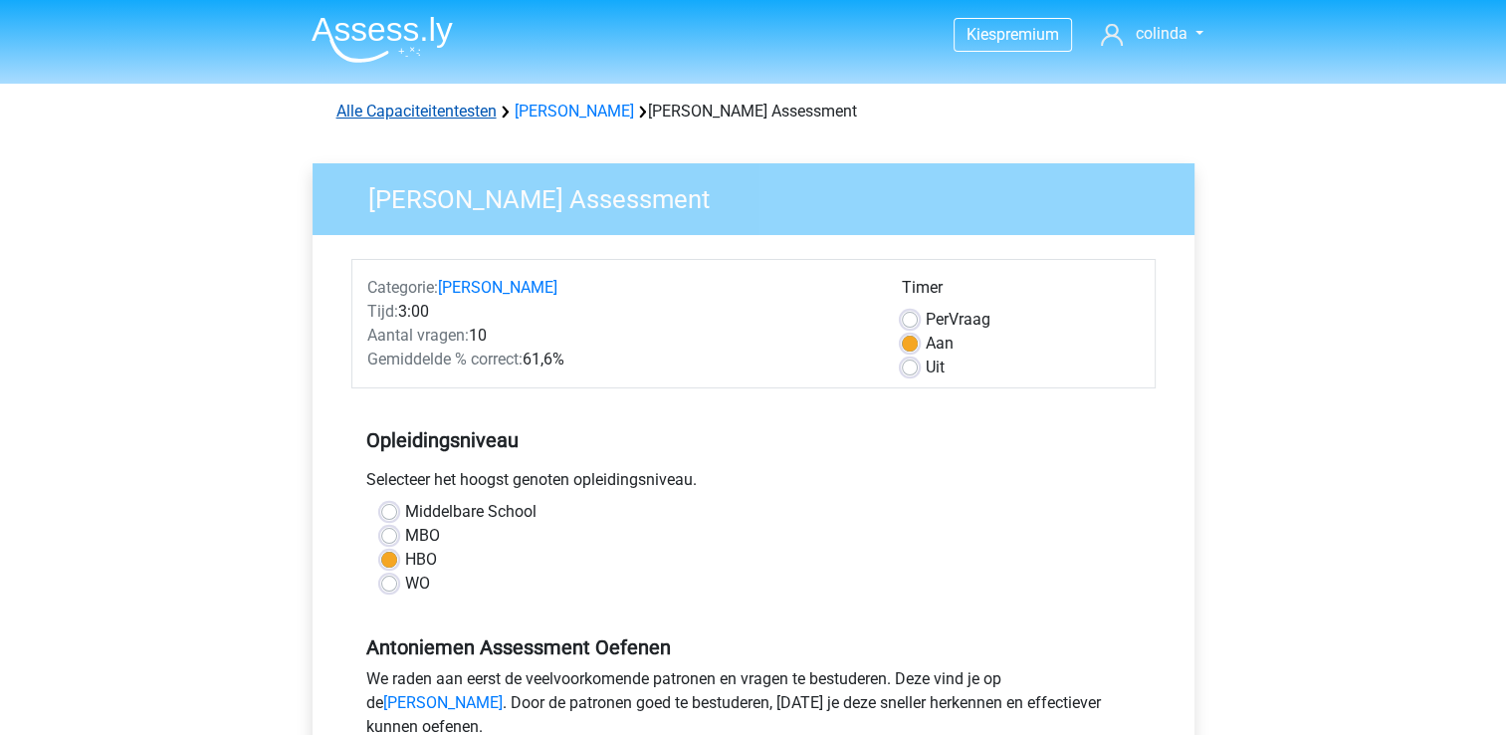
click at [468, 110] on link "Alle Capaciteitentesten" at bounding box center [416, 111] width 160 height 19
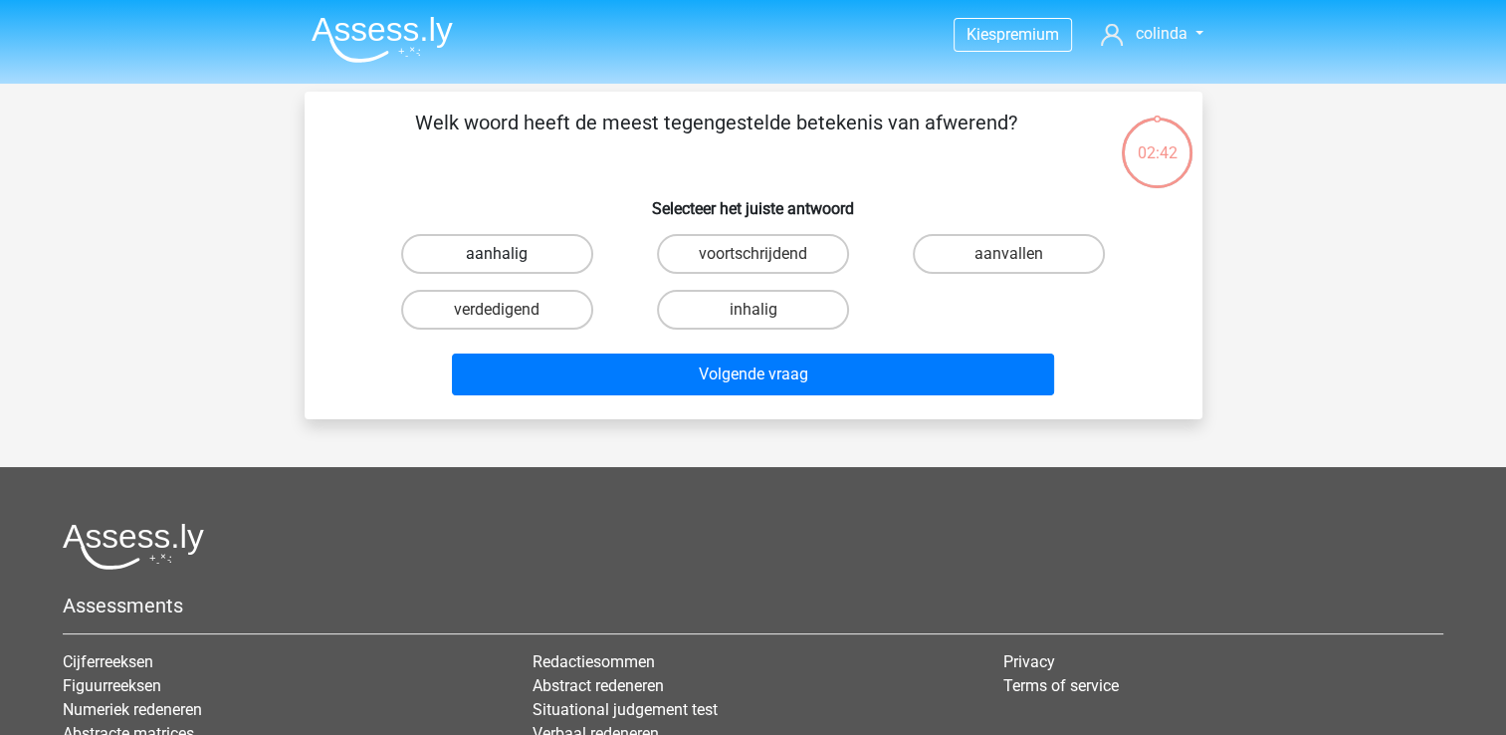
click at [556, 248] on label "aanhalig" at bounding box center [497, 254] width 192 height 40
click at [510, 254] on input "aanhalig" at bounding box center [503, 260] width 13 height 13
radio input "true"
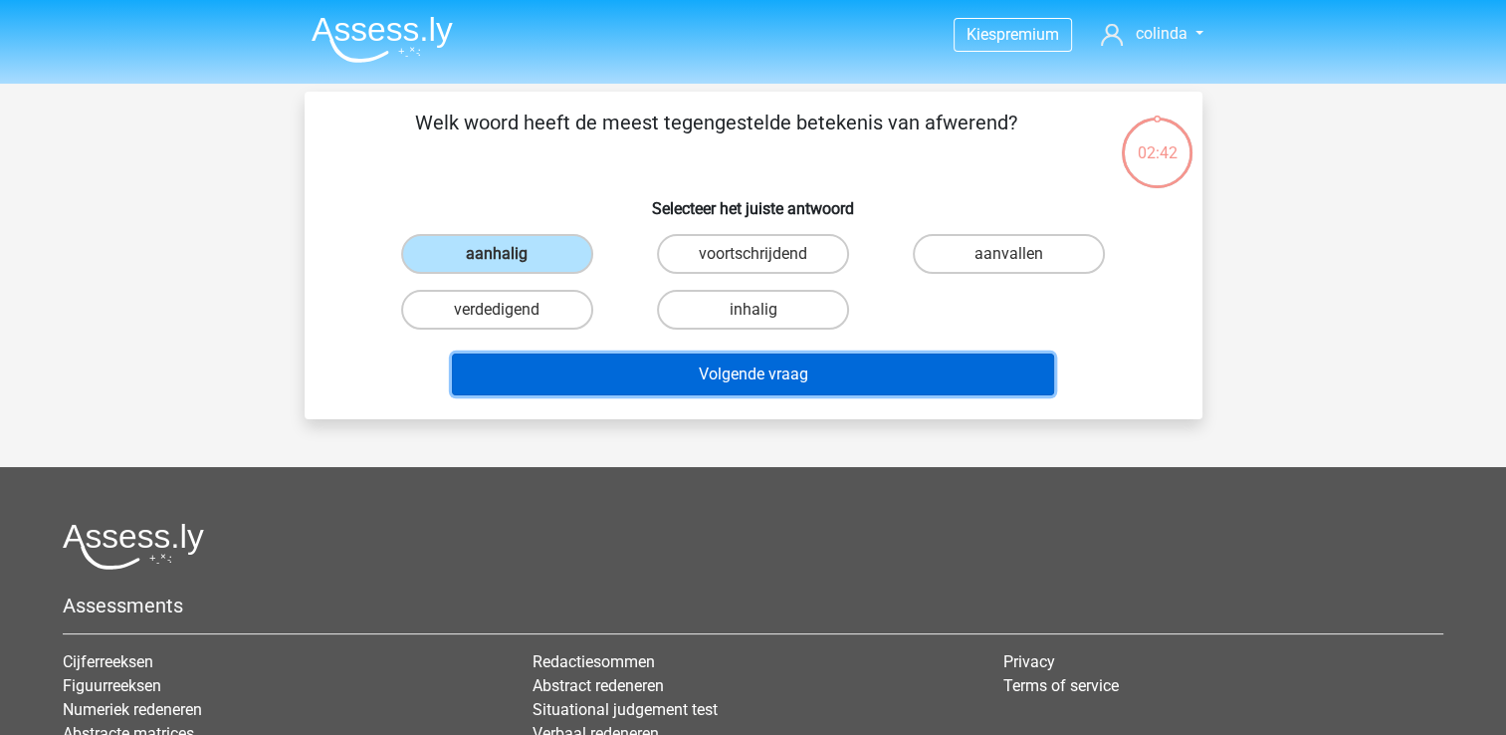
click at [654, 355] on button "Volgende vraag" at bounding box center [753, 374] width 602 height 42
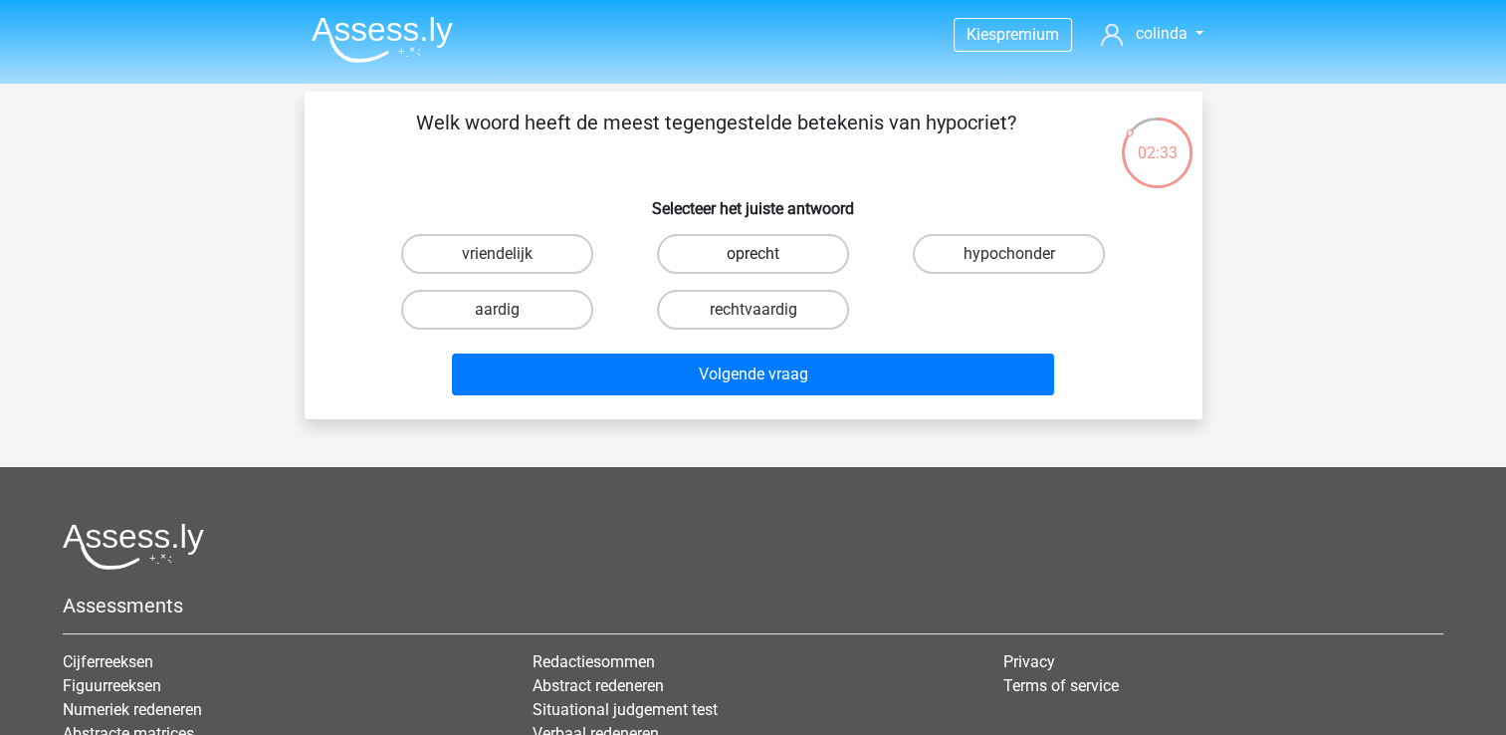
click at [801, 257] on label "oprecht" at bounding box center [753, 254] width 192 height 40
click at [766, 257] on input "oprecht" at bounding box center [759, 260] width 13 height 13
radio input "true"
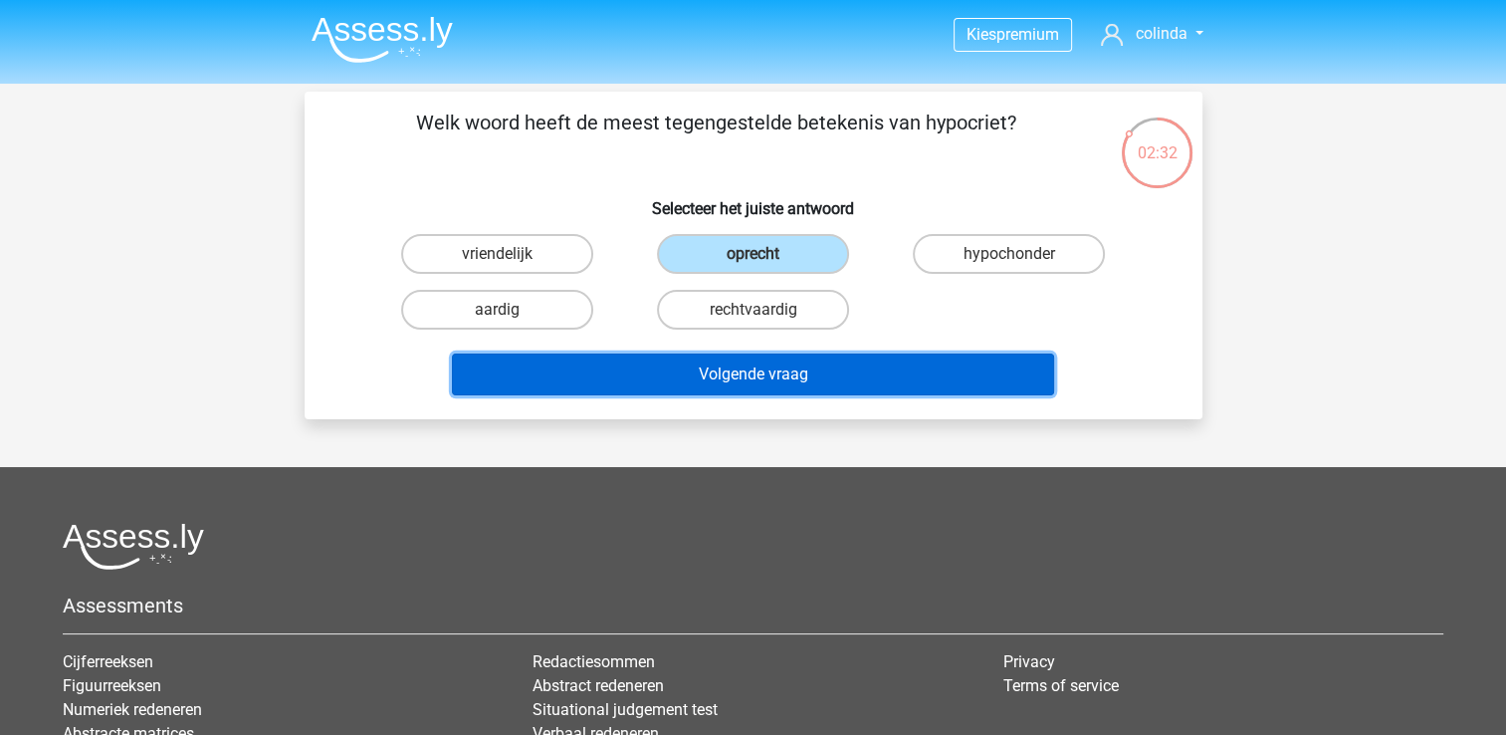
click at [816, 368] on button "Volgende vraag" at bounding box center [753, 374] width 602 height 42
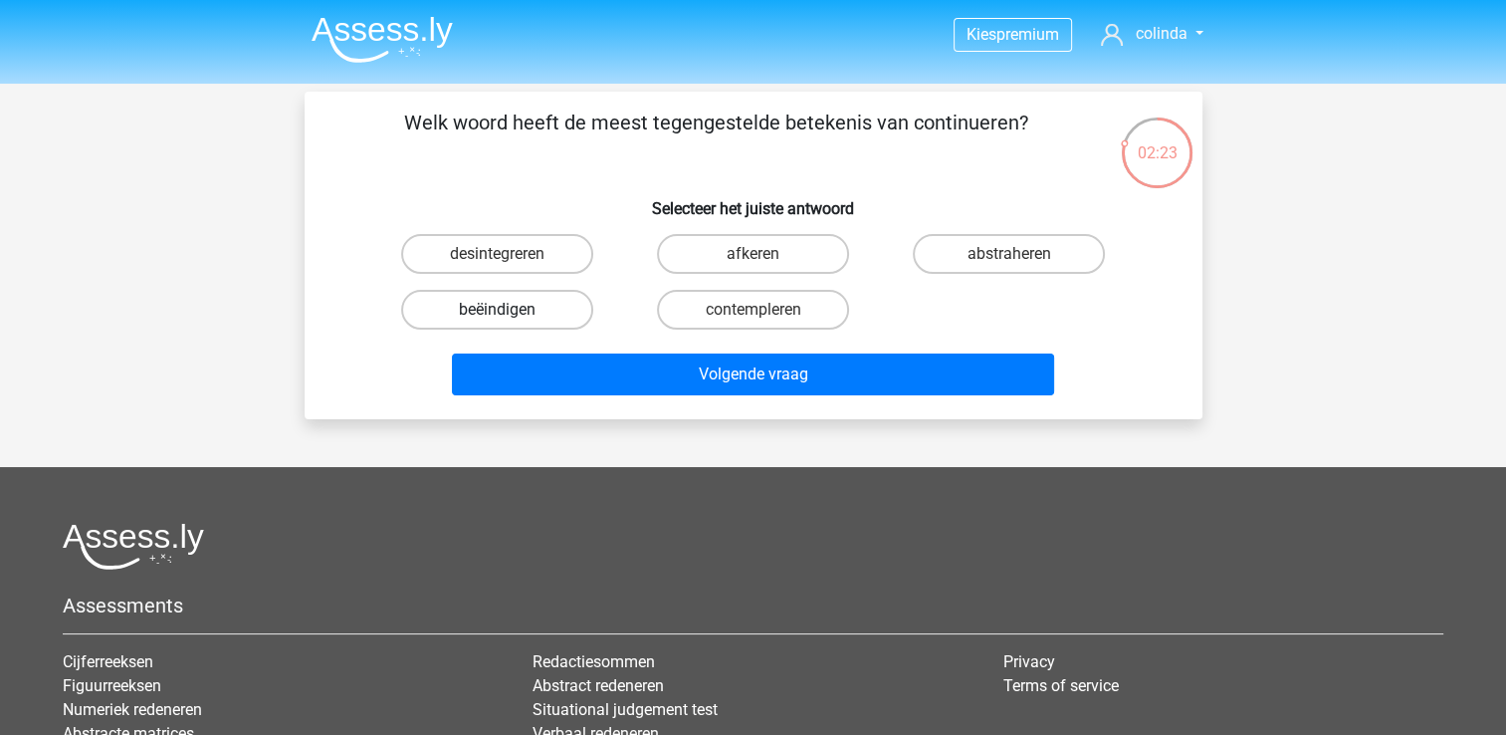
click at [543, 311] on label "beëindigen" at bounding box center [497, 310] width 192 height 40
click at [510, 311] on input "beëindigen" at bounding box center [503, 316] width 13 height 13
radio input "true"
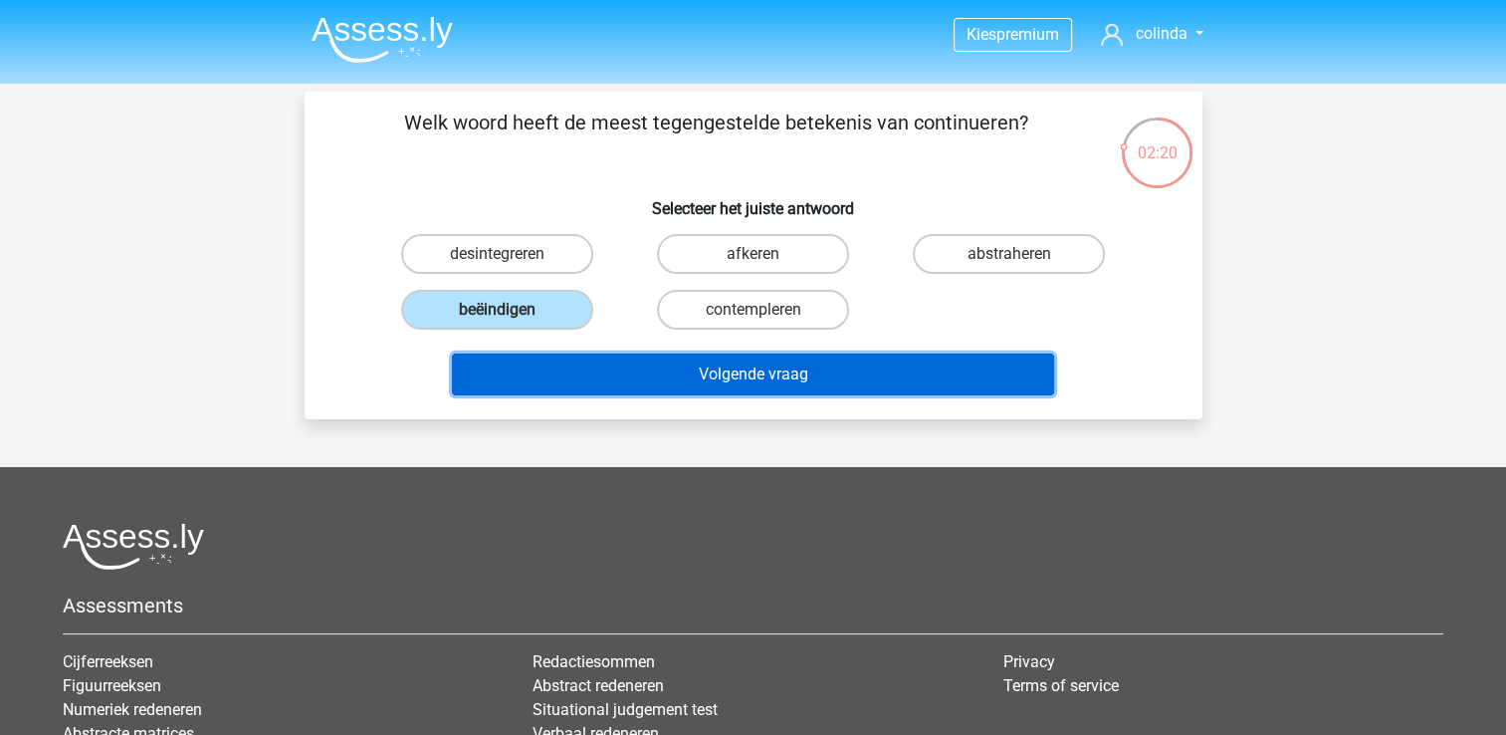
click at [693, 379] on button "Volgende vraag" at bounding box center [753, 374] width 602 height 42
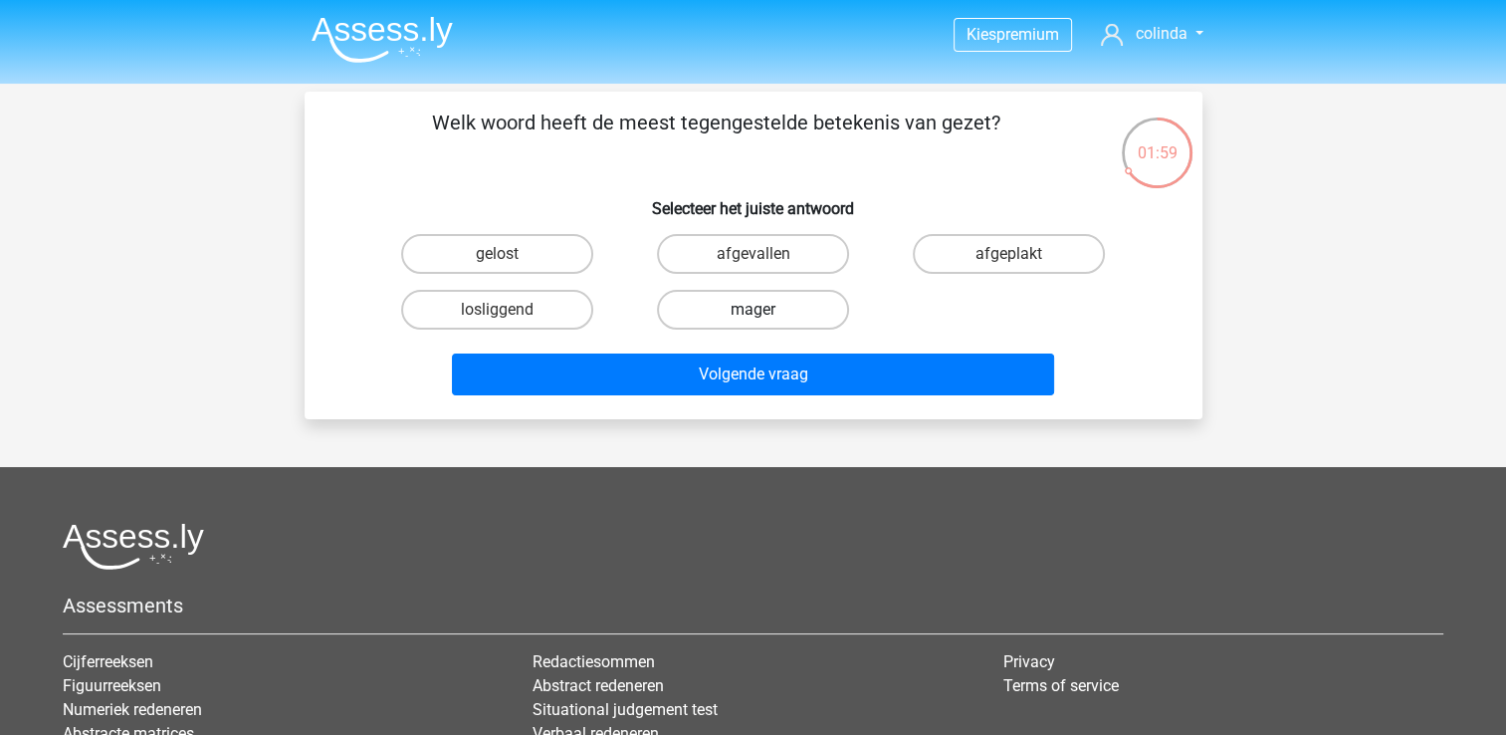
click at [722, 304] on label "mager" at bounding box center [753, 310] width 192 height 40
click at [753, 310] on input "mager" at bounding box center [759, 316] width 13 height 13
radio input "true"
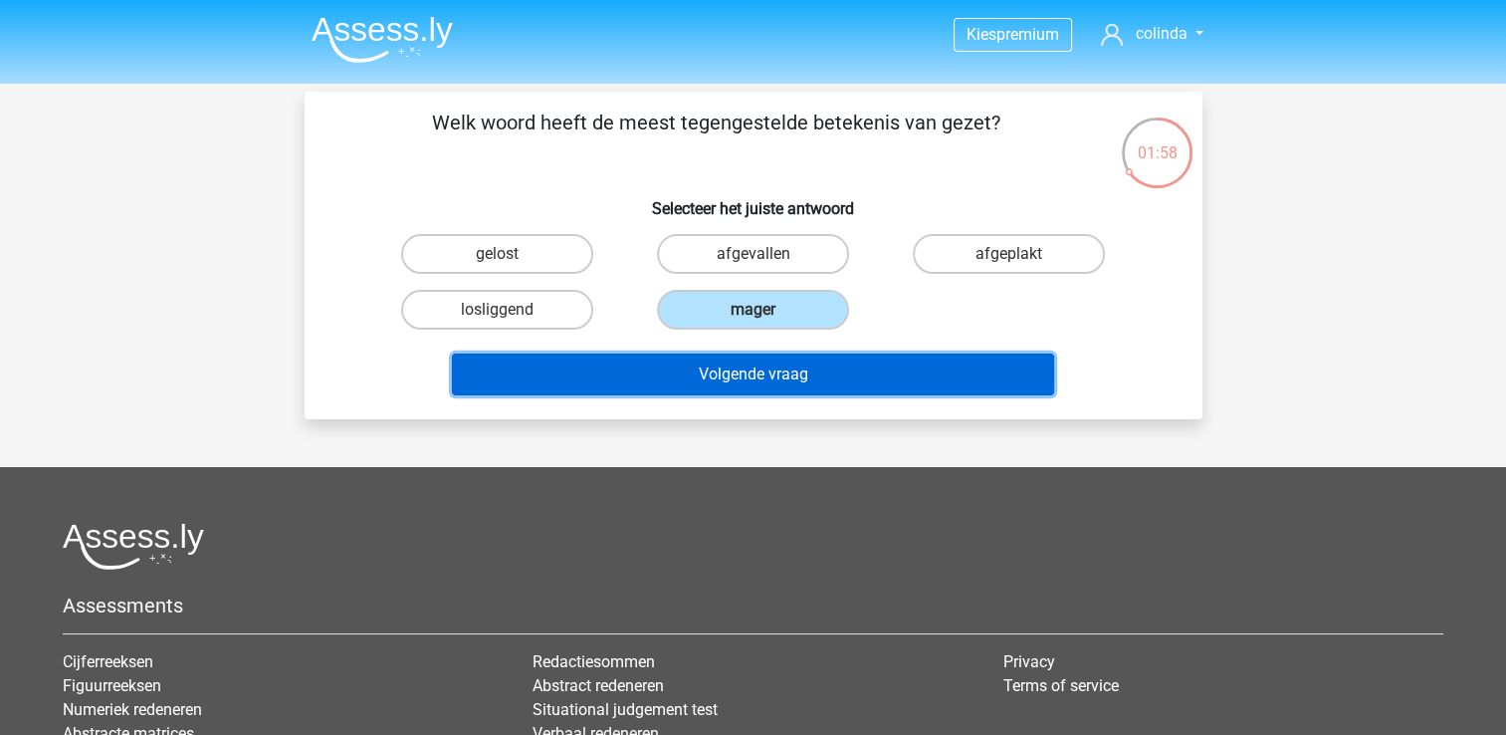
click at [715, 376] on button "Volgende vraag" at bounding box center [753, 374] width 602 height 42
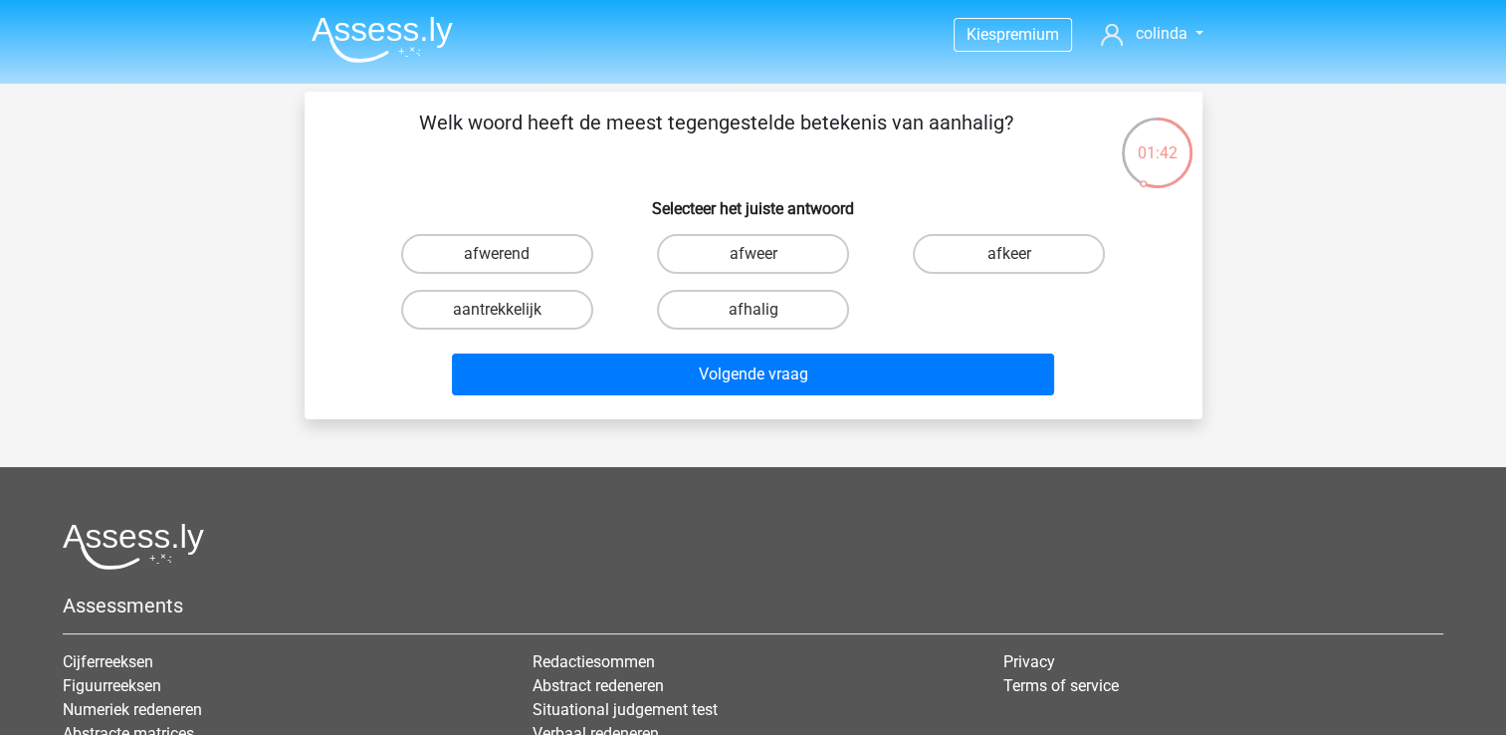
drag, startPoint x: 551, startPoint y: 249, endPoint x: 593, endPoint y: 293, distance: 61.2
click at [550, 252] on label "afwerend" at bounding box center [497, 254] width 192 height 40
click at [510, 254] on input "afwerend" at bounding box center [503, 260] width 13 height 13
radio input "true"
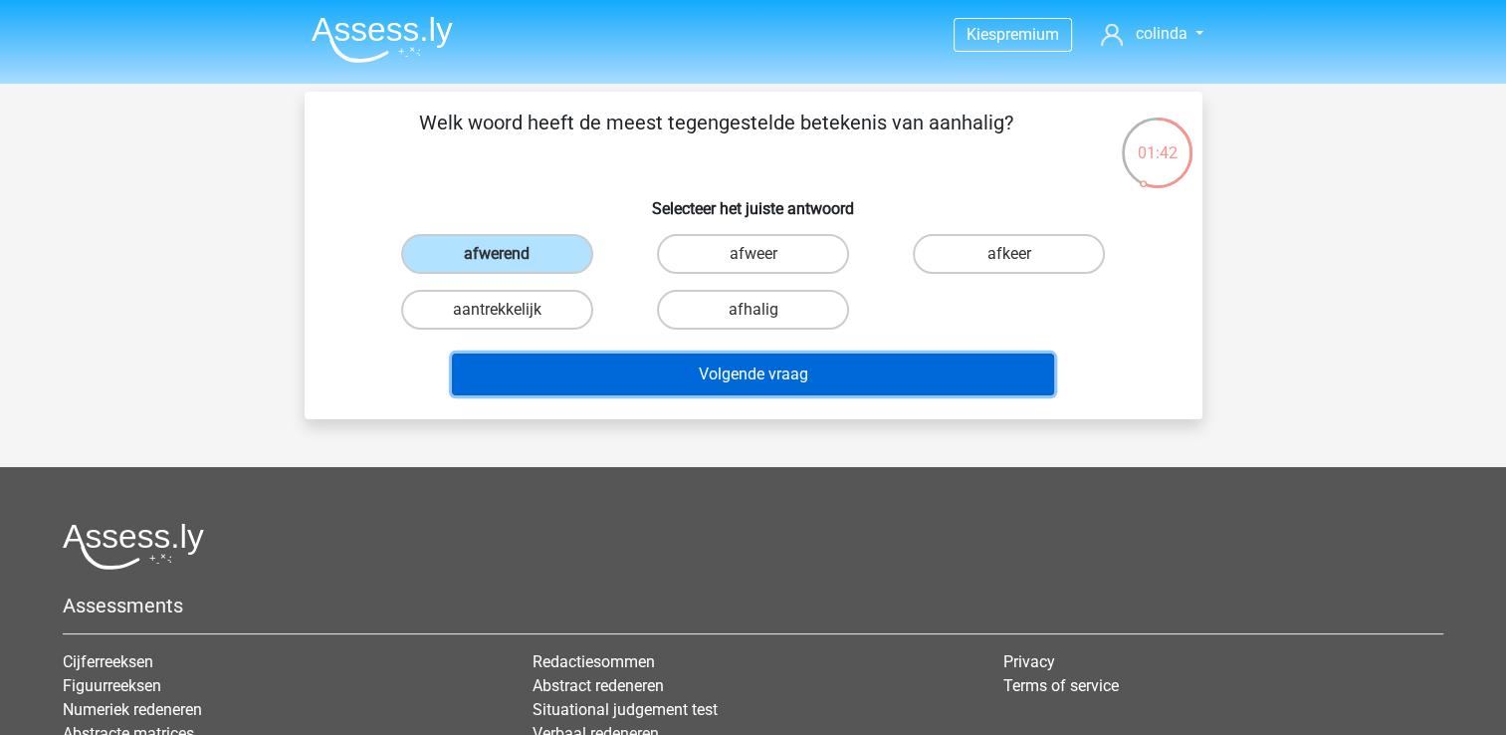
click at [693, 367] on button "Volgende vraag" at bounding box center [753, 374] width 602 height 42
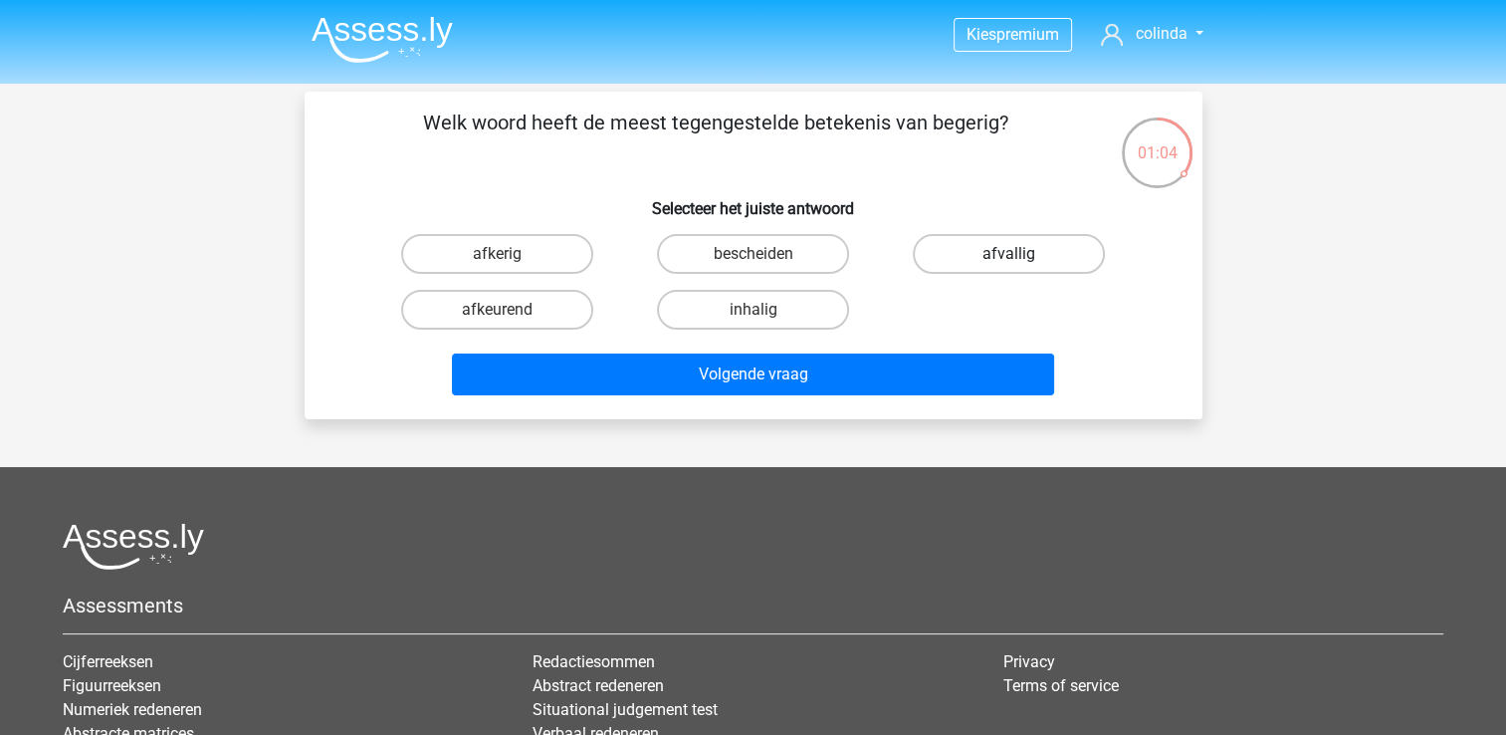
click at [1006, 249] on label "afvallig" at bounding box center [1009, 254] width 192 height 40
click at [1009, 254] on input "afvallig" at bounding box center [1015, 260] width 13 height 13
radio input "true"
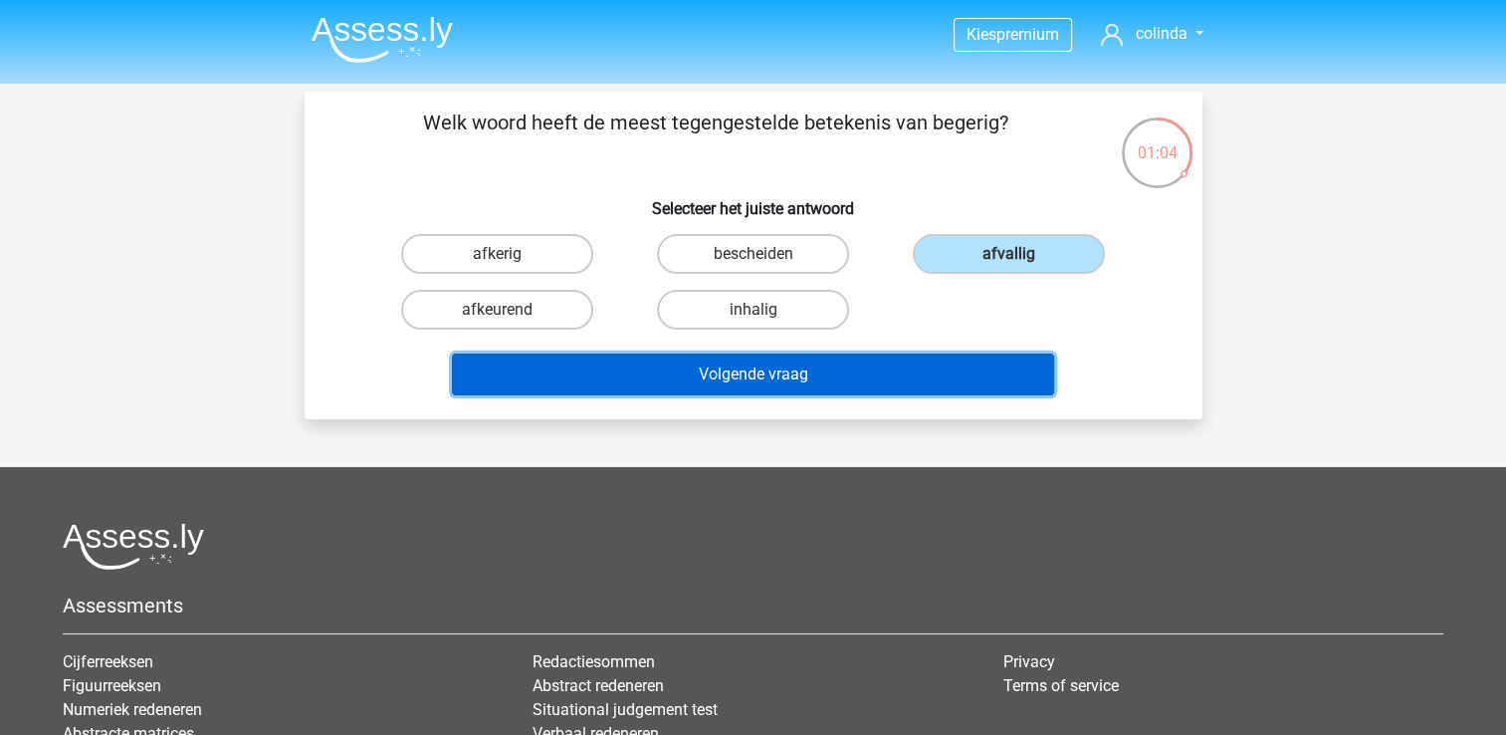
click at [969, 379] on button "Volgende vraag" at bounding box center [753, 374] width 602 height 42
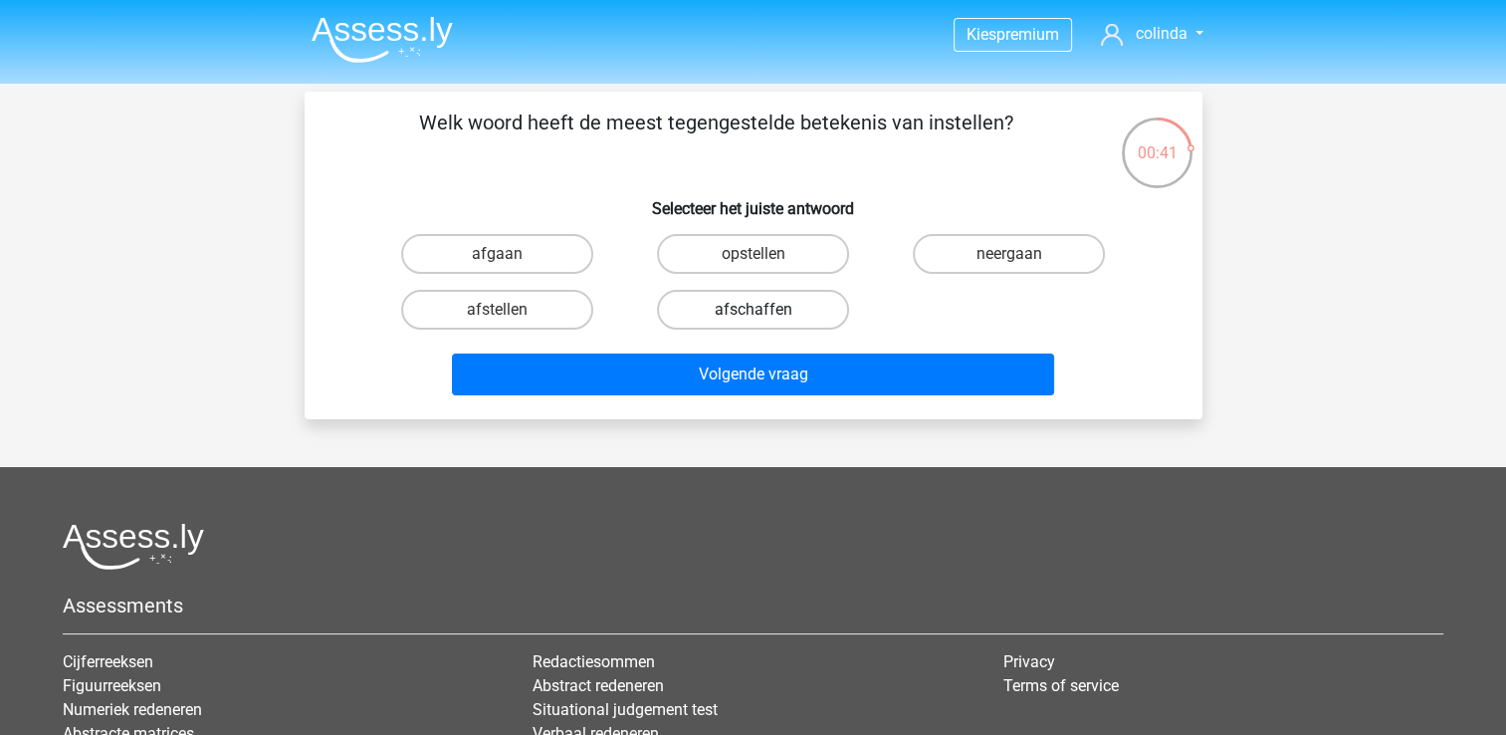
click at [729, 305] on label "afschaffen" at bounding box center [753, 310] width 192 height 40
click at [753, 310] on input "afschaffen" at bounding box center [759, 316] width 13 height 13
radio input "true"
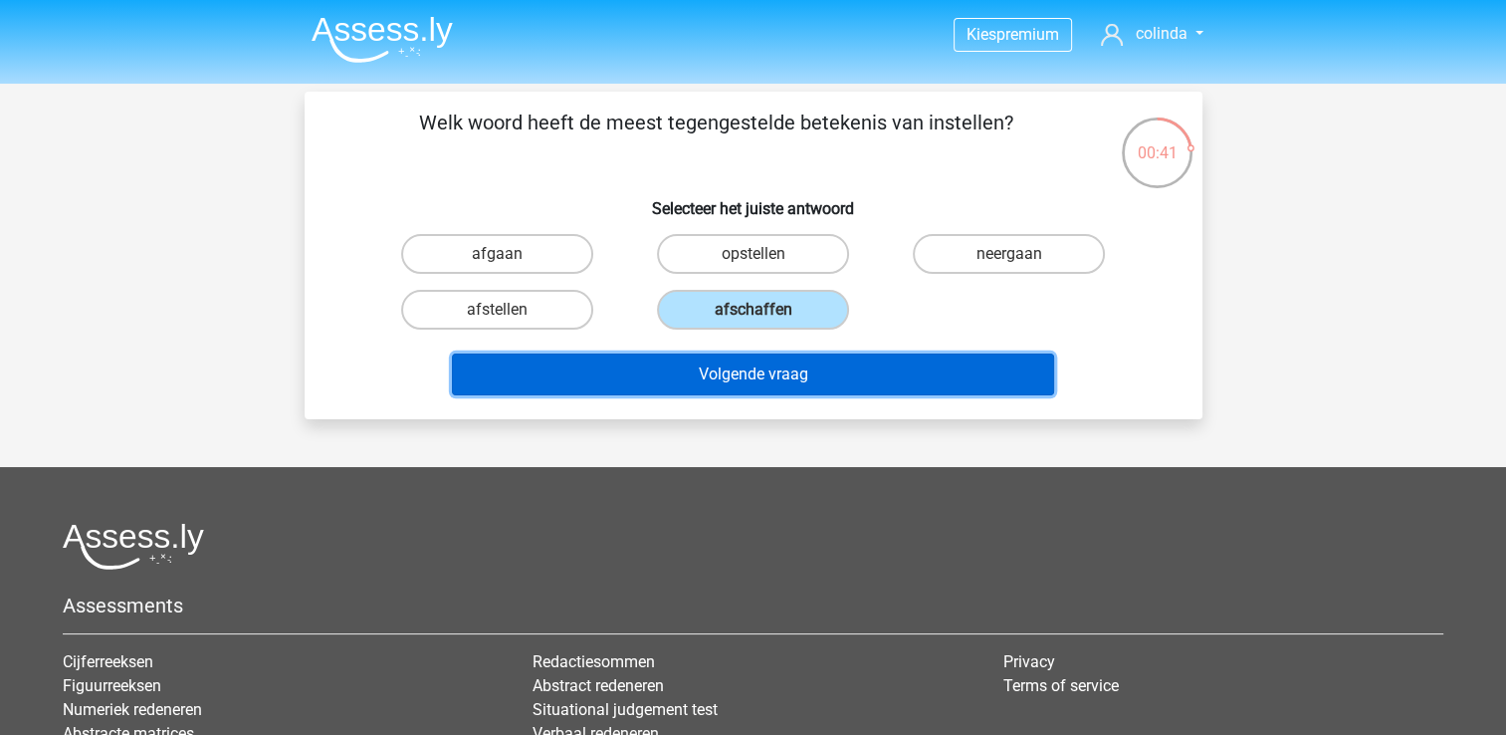
click at [735, 374] on button "Volgende vraag" at bounding box center [753, 374] width 602 height 42
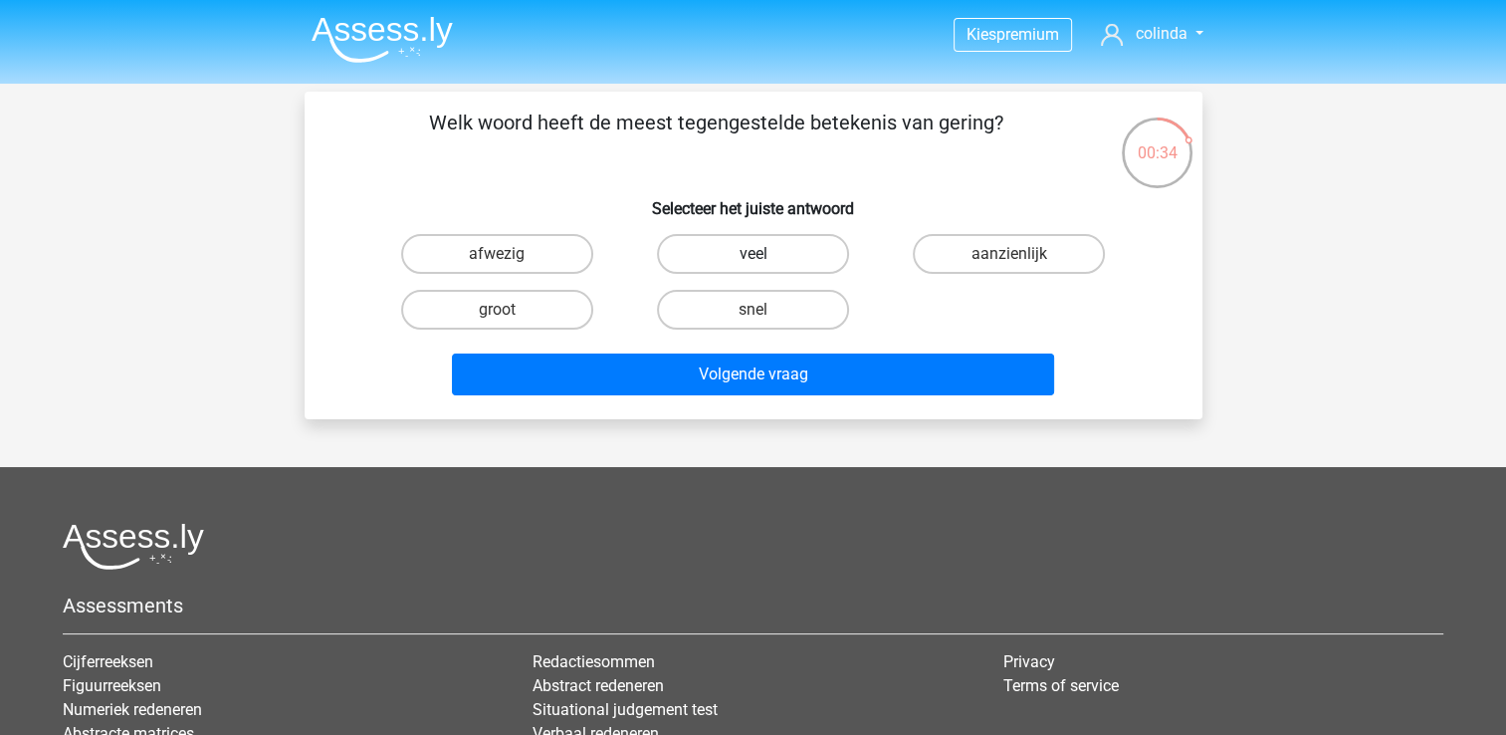
click at [797, 244] on label "veel" at bounding box center [753, 254] width 192 height 40
click at [766, 254] on input "veel" at bounding box center [759, 260] width 13 height 13
radio input "true"
click at [940, 265] on label "aanzienlijk" at bounding box center [1009, 254] width 192 height 40
click at [1009, 265] on input "aanzienlijk" at bounding box center [1015, 260] width 13 height 13
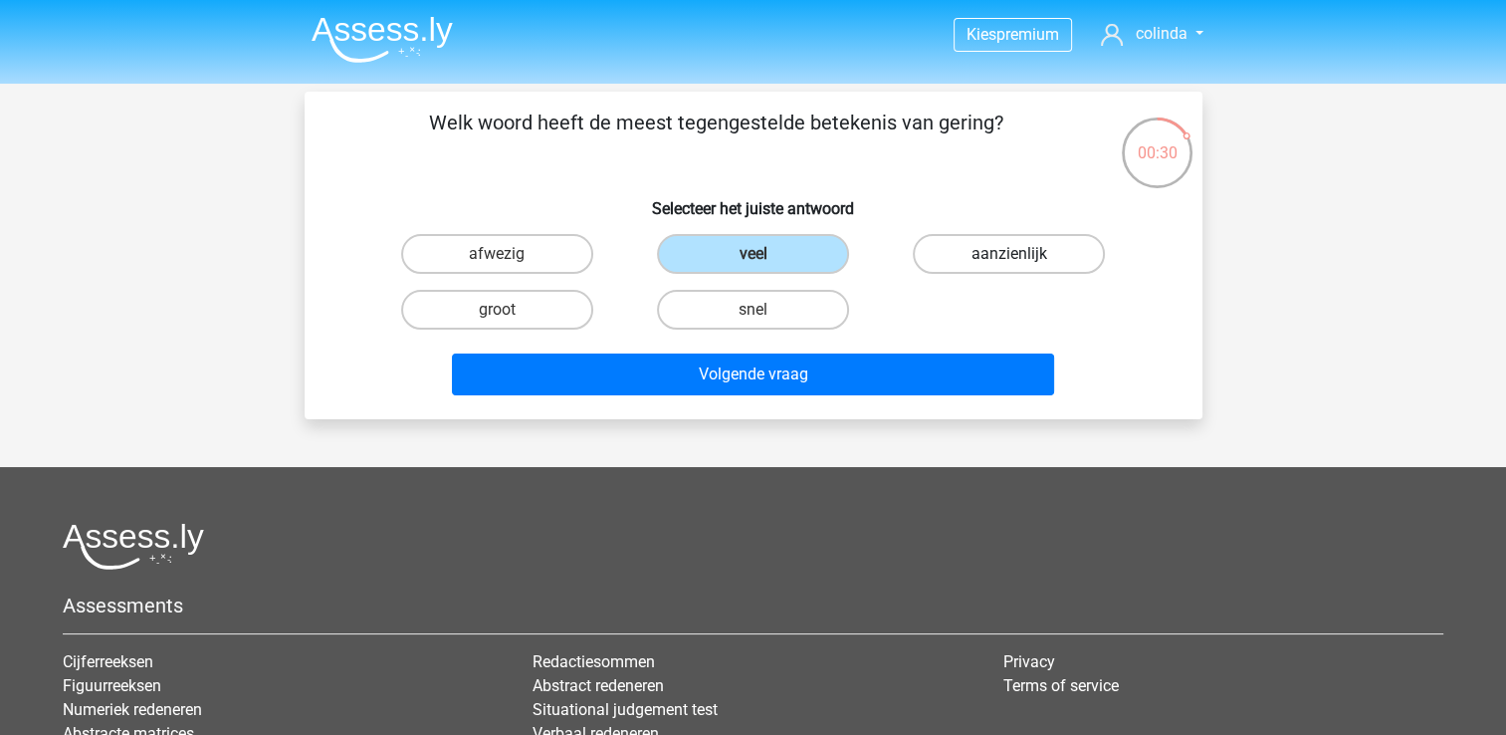
radio input "true"
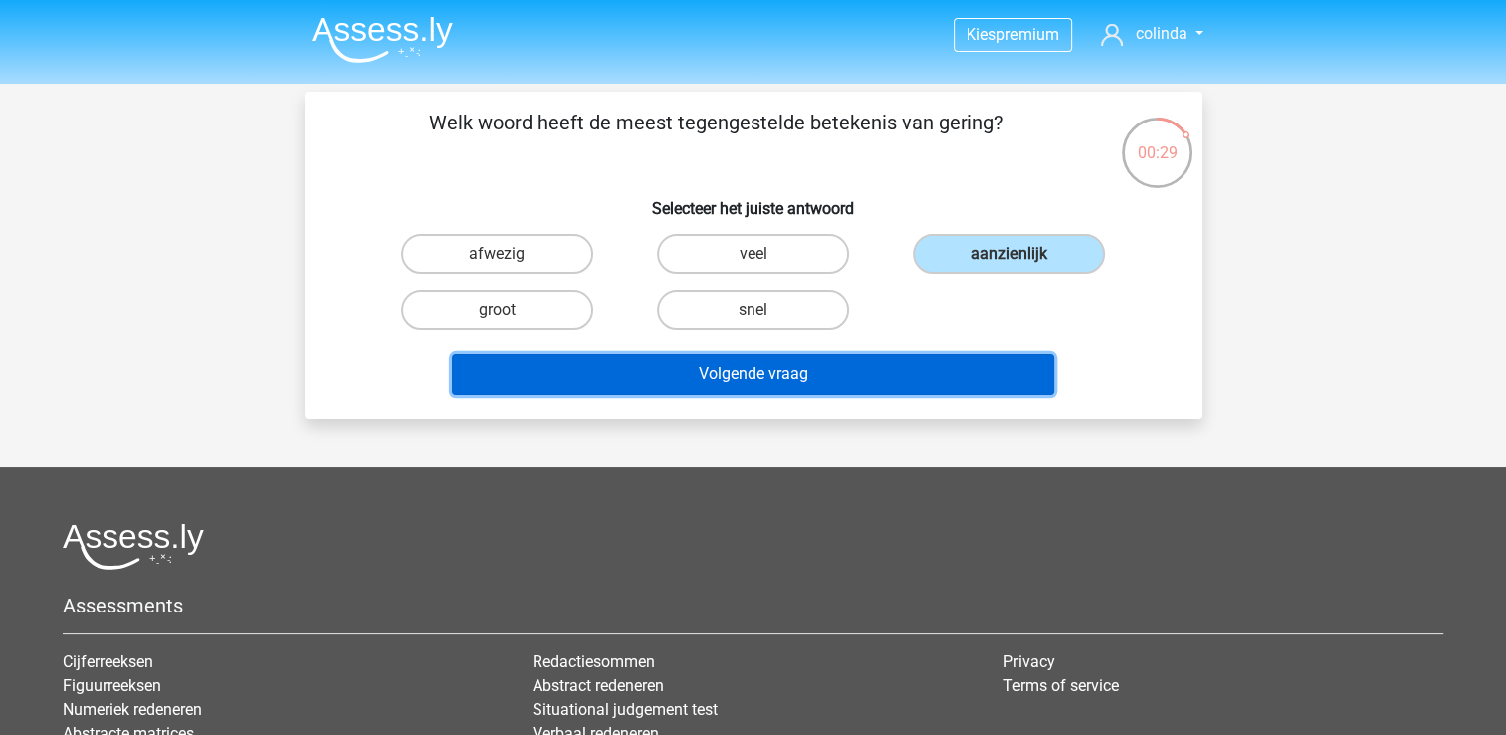
click at [842, 371] on button "Volgende vraag" at bounding box center [753, 374] width 602 height 42
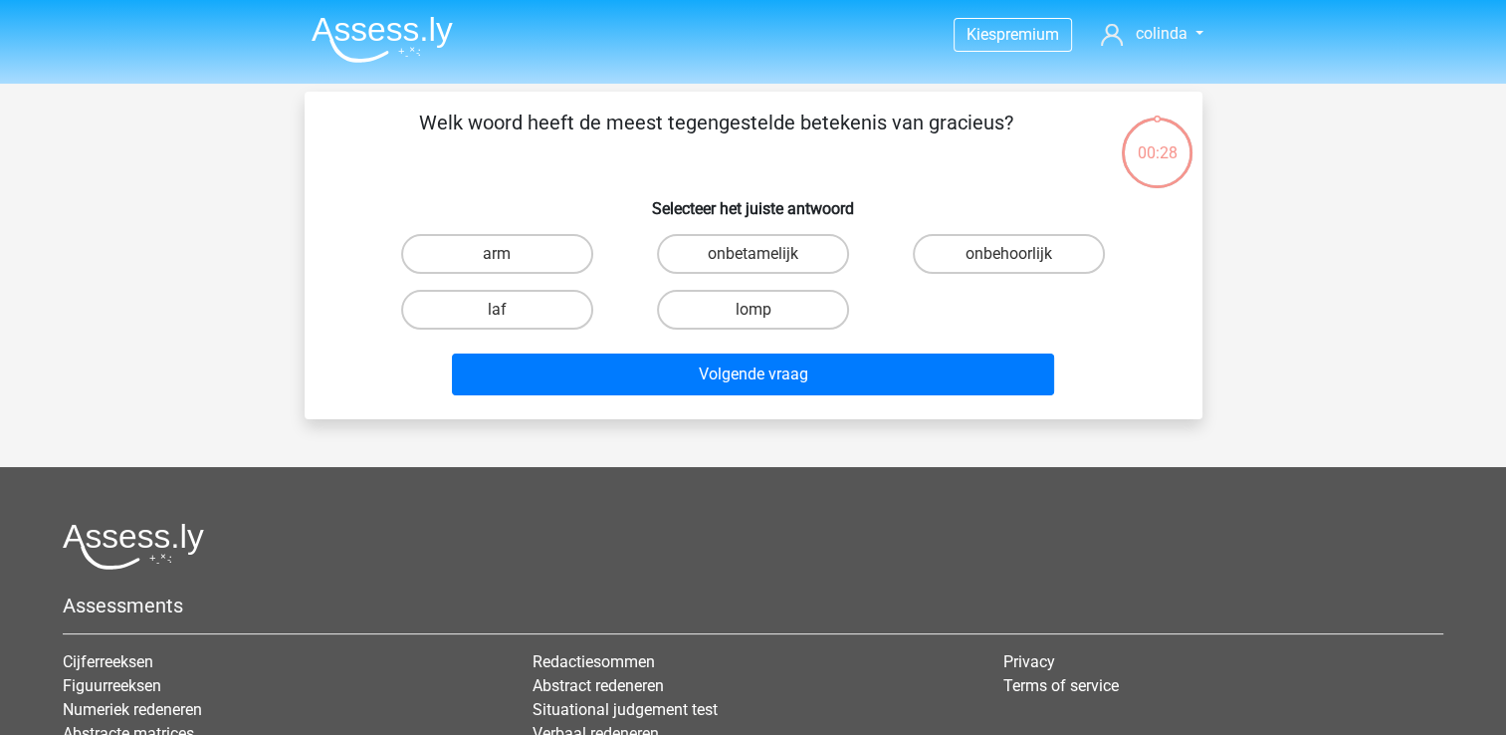
scroll to position [92, 0]
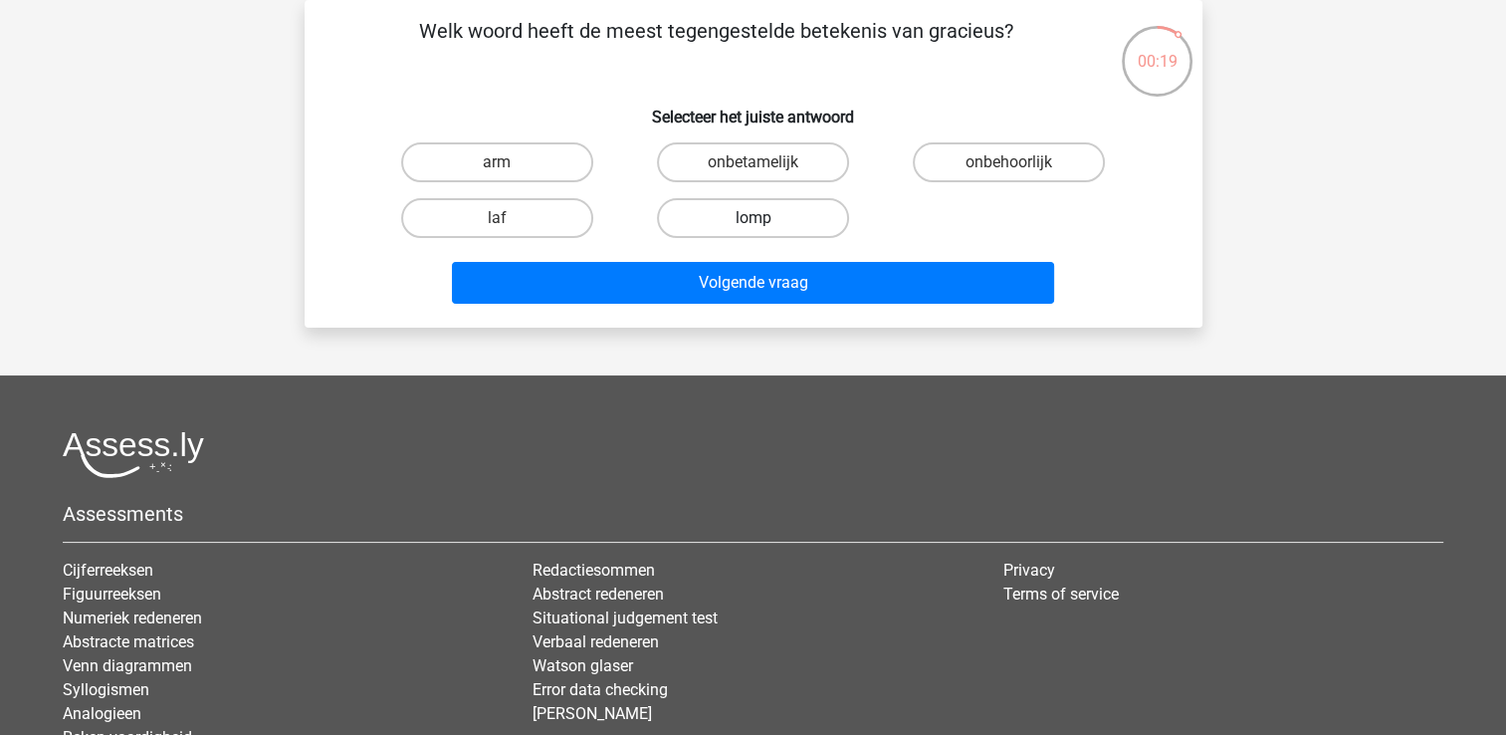
click at [784, 225] on label "lomp" at bounding box center [753, 218] width 192 height 40
click at [766, 225] on input "lomp" at bounding box center [759, 224] width 13 height 13
radio input "true"
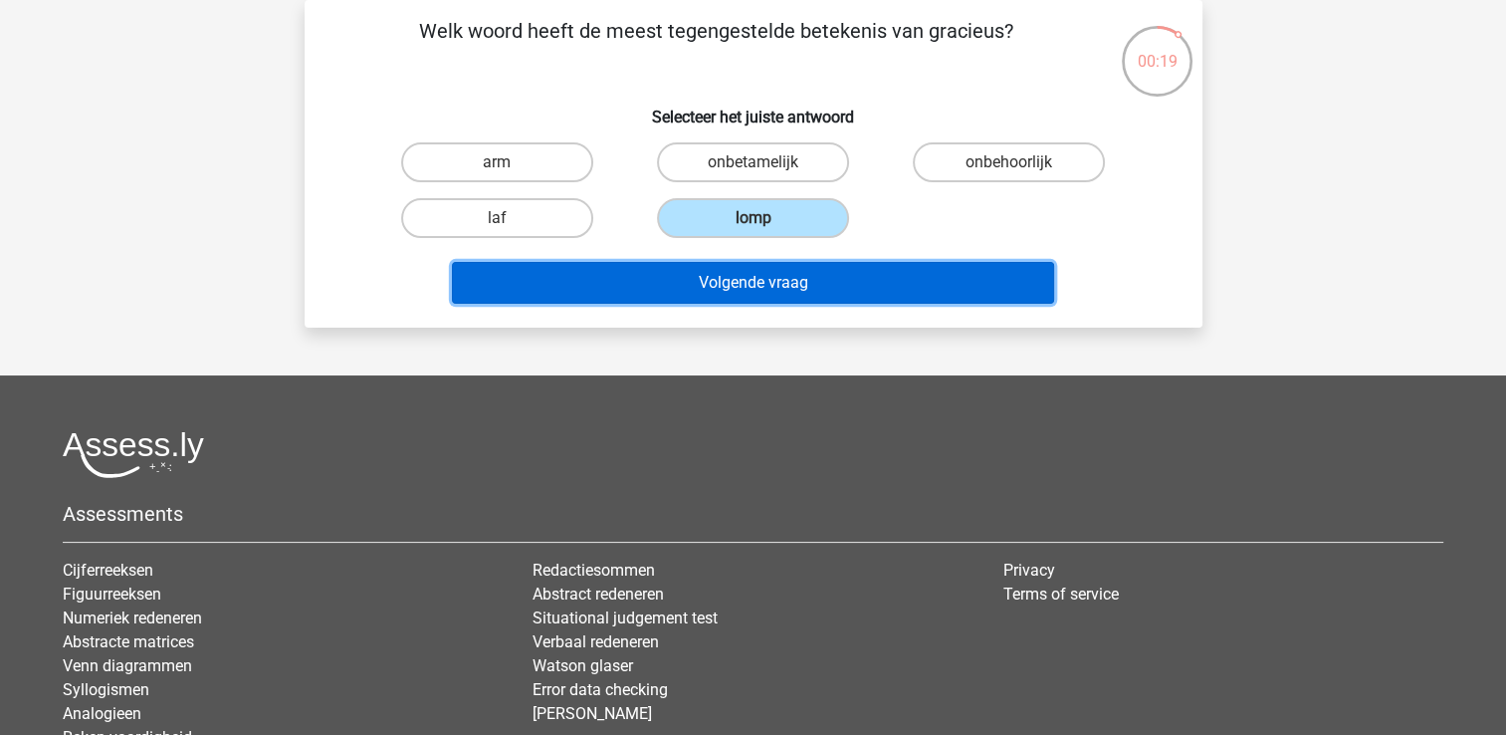
click at [788, 286] on button "Volgende vraag" at bounding box center [753, 283] width 602 height 42
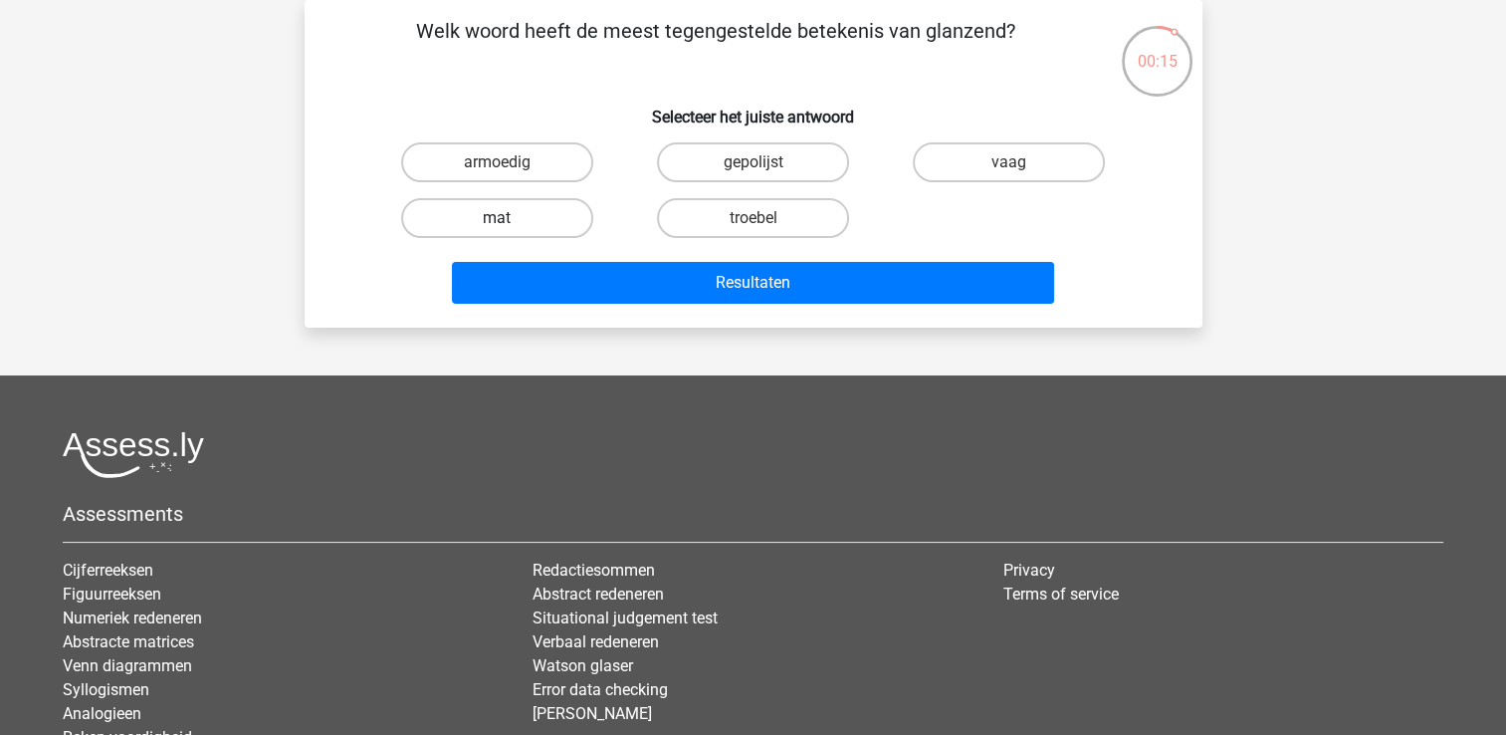
click at [552, 209] on label "mat" at bounding box center [497, 218] width 192 height 40
click at [510, 218] on input "mat" at bounding box center [503, 224] width 13 height 13
radio input "true"
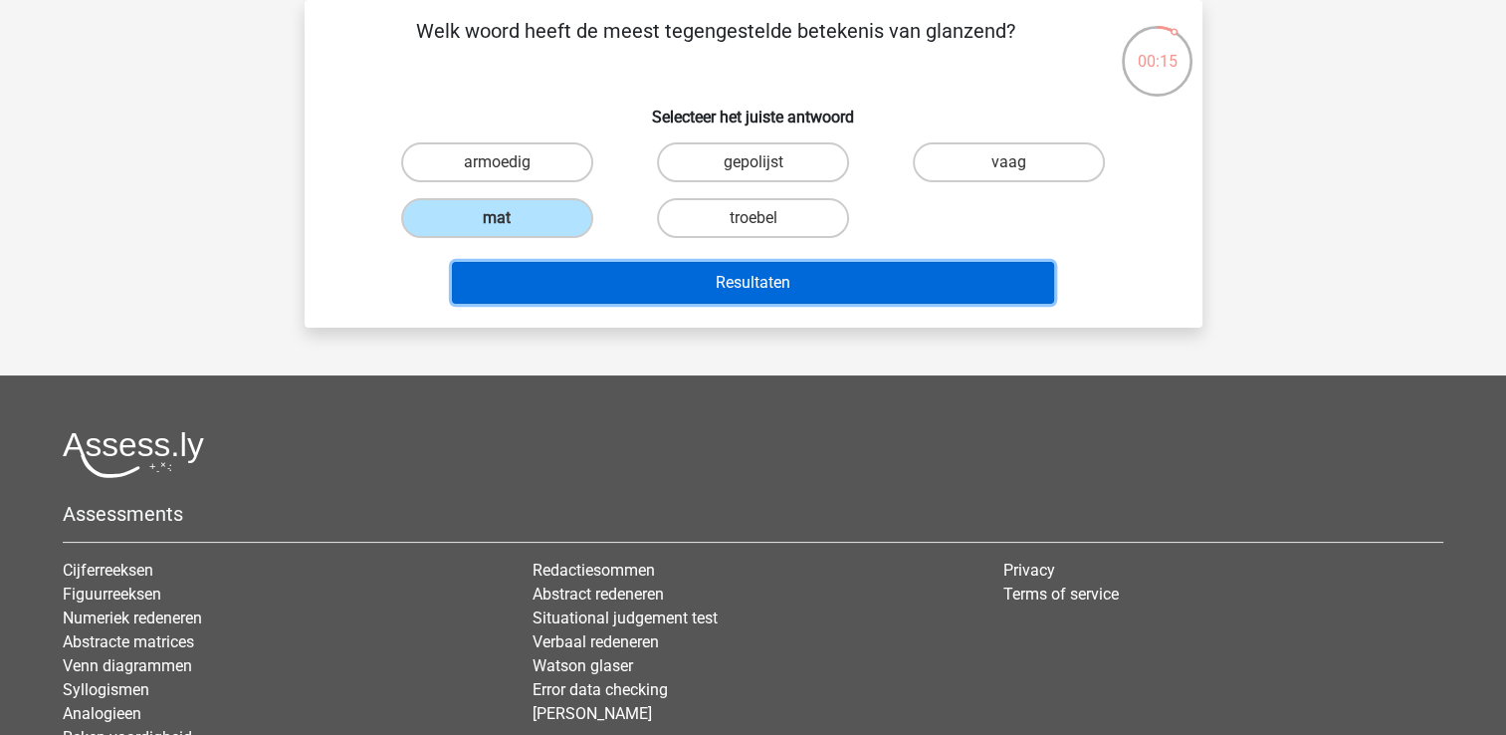
click at [615, 279] on button "Resultaten" at bounding box center [753, 283] width 602 height 42
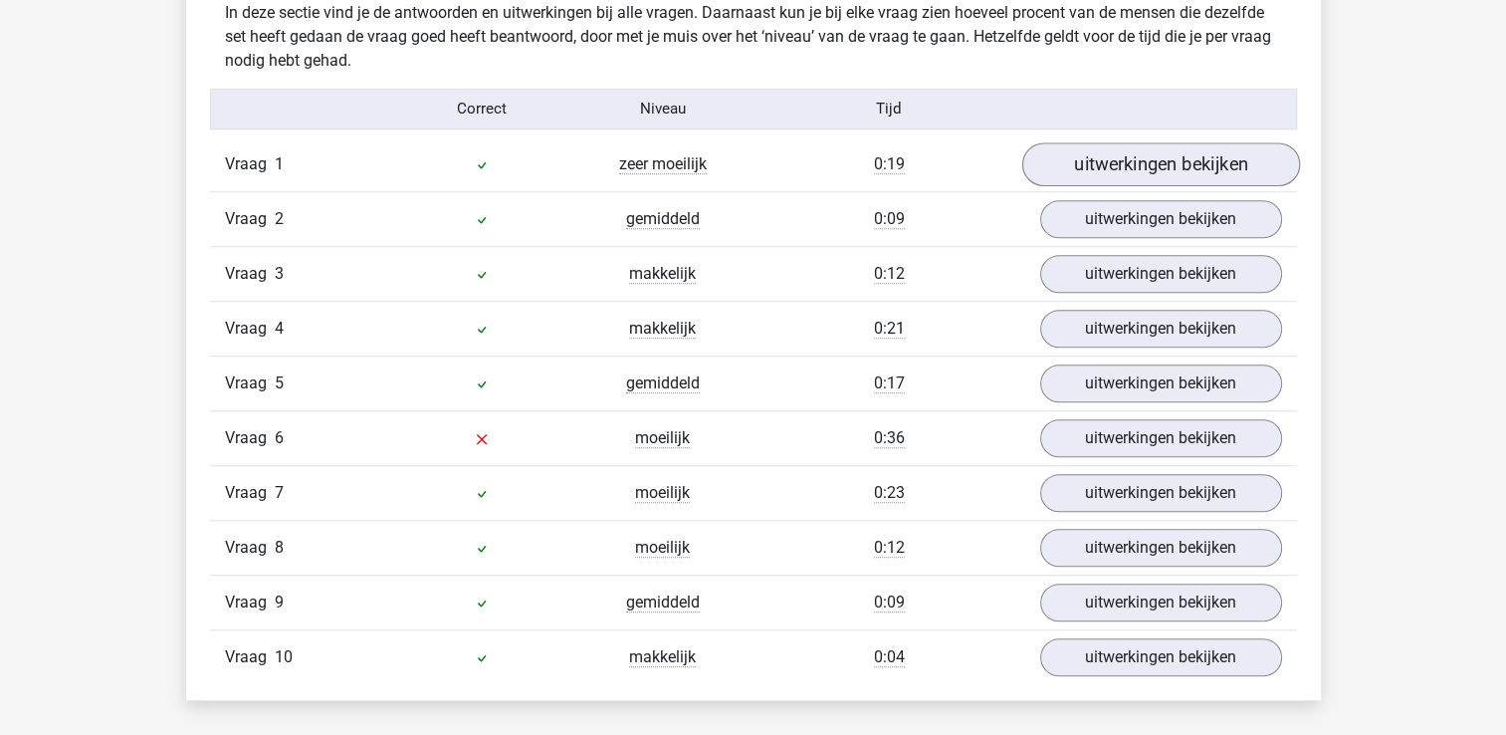
scroll to position [1593, 0]
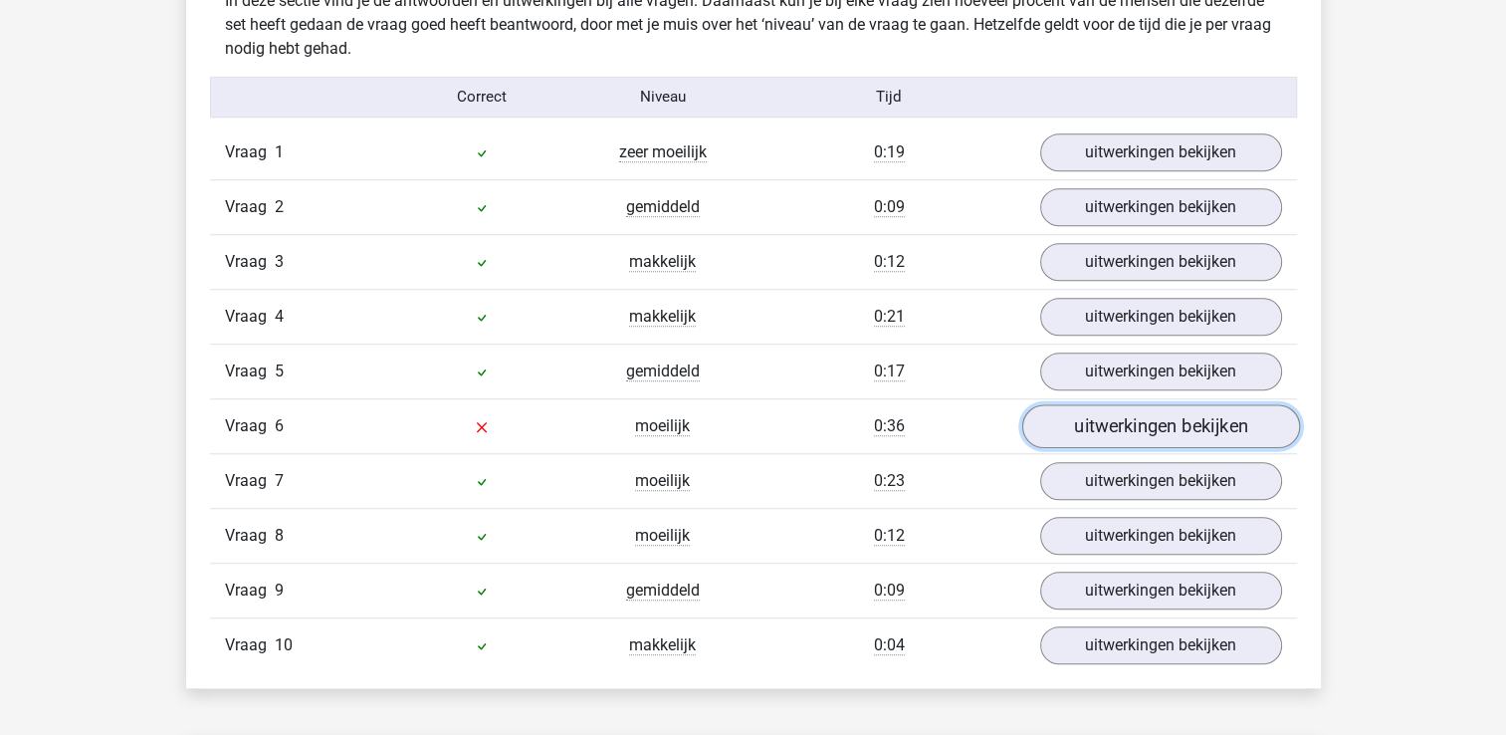
click at [1158, 415] on link "uitwerkingen bekijken" at bounding box center [1160, 426] width 278 height 44
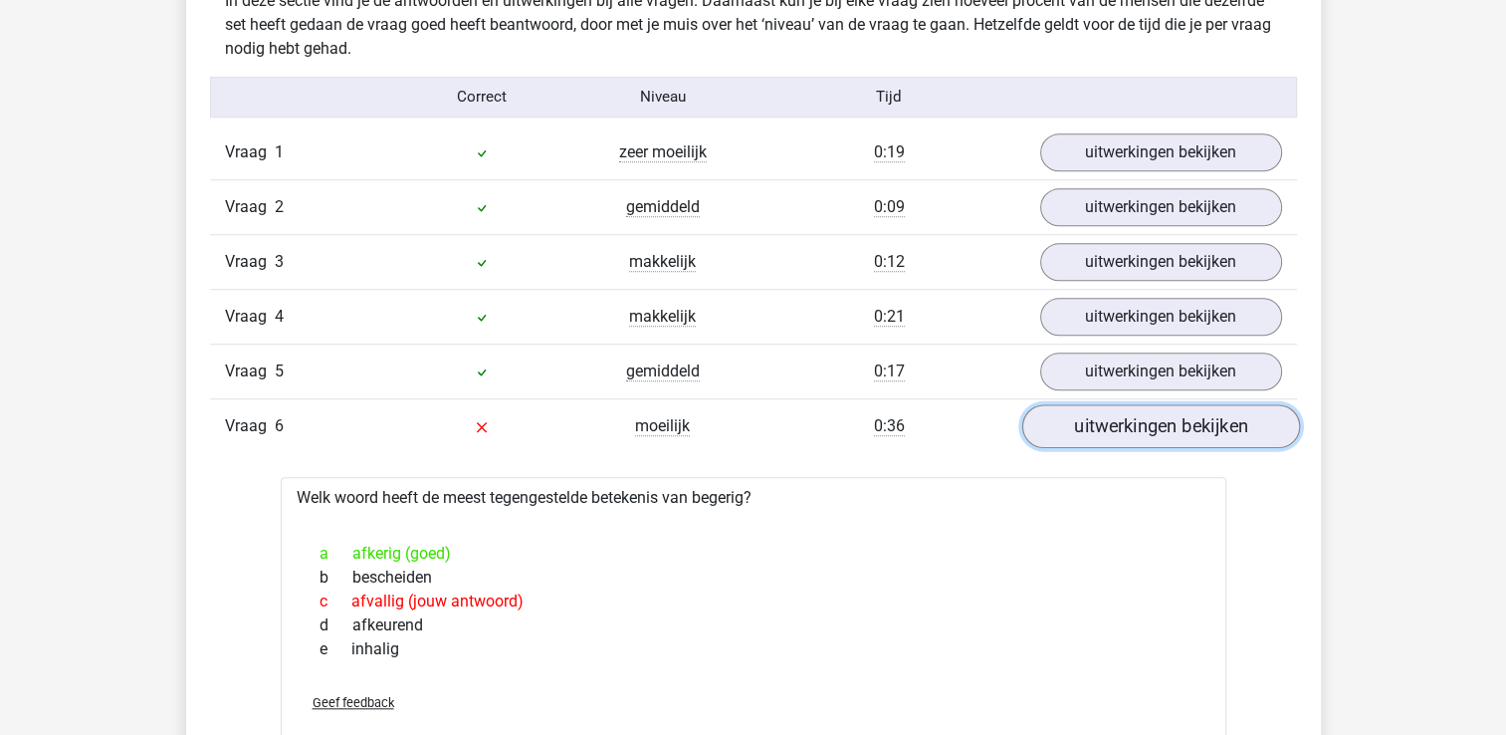
click at [1158, 415] on link "uitwerkingen bekijken" at bounding box center [1160, 426] width 278 height 44
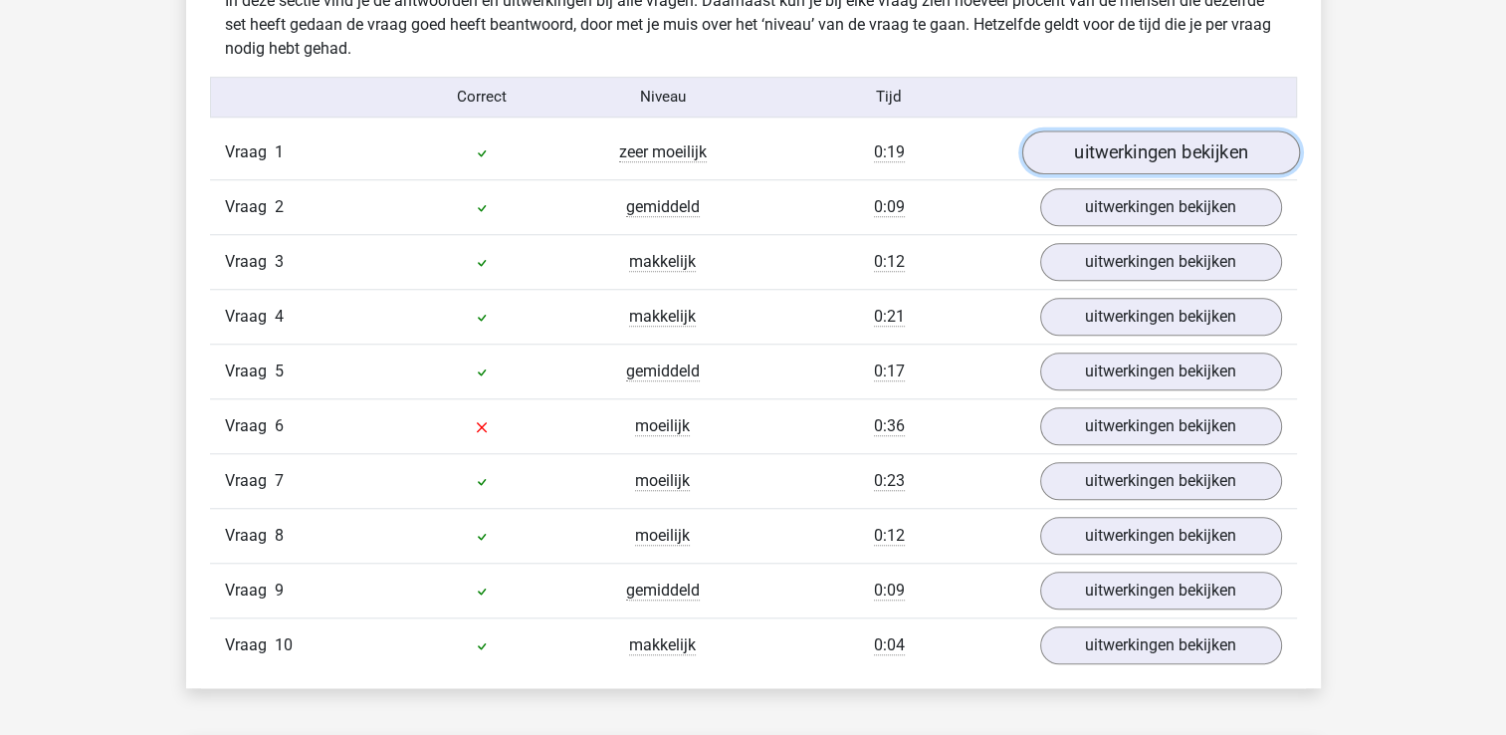
click at [1128, 157] on link "uitwerkingen bekijken" at bounding box center [1160, 152] width 278 height 44
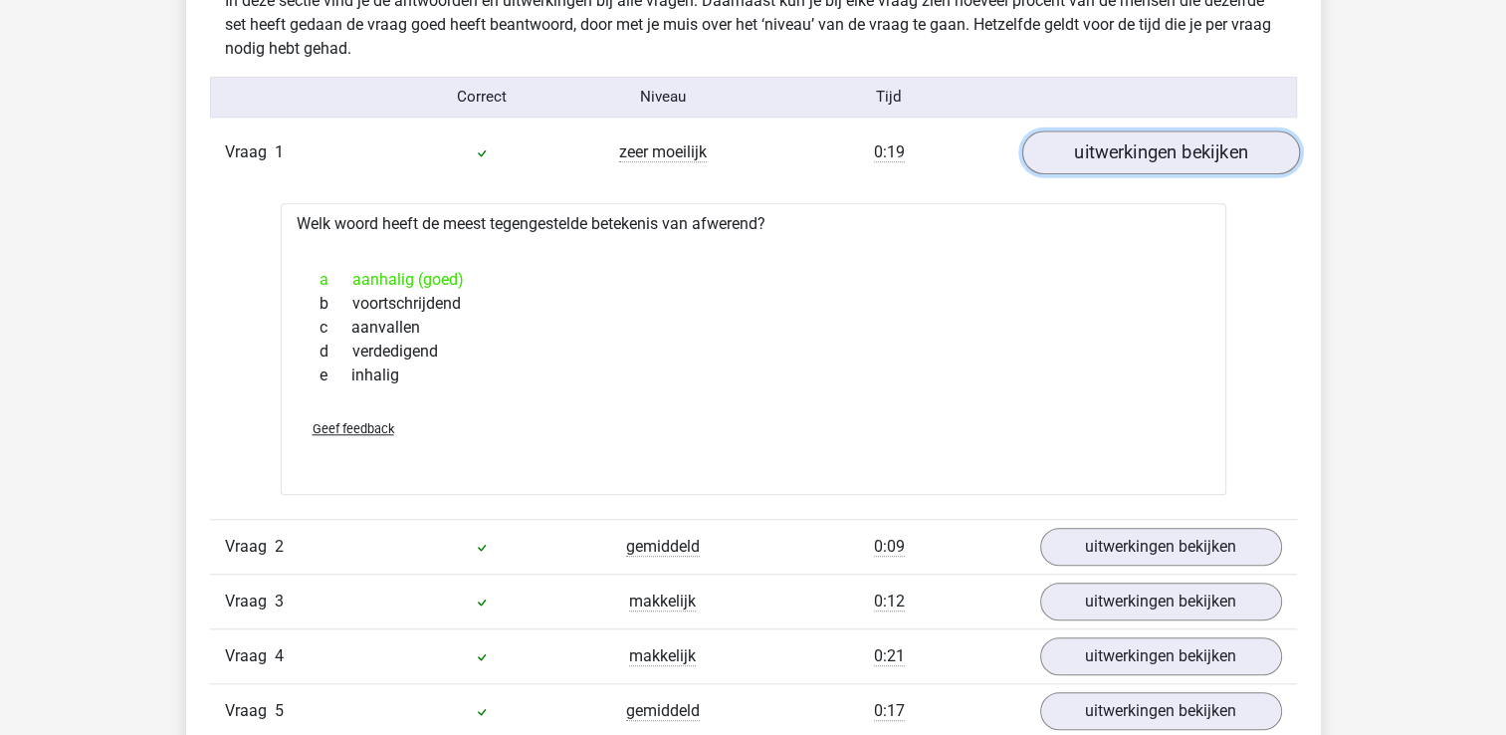
click at [1128, 157] on link "uitwerkingen bekijken" at bounding box center [1160, 152] width 278 height 44
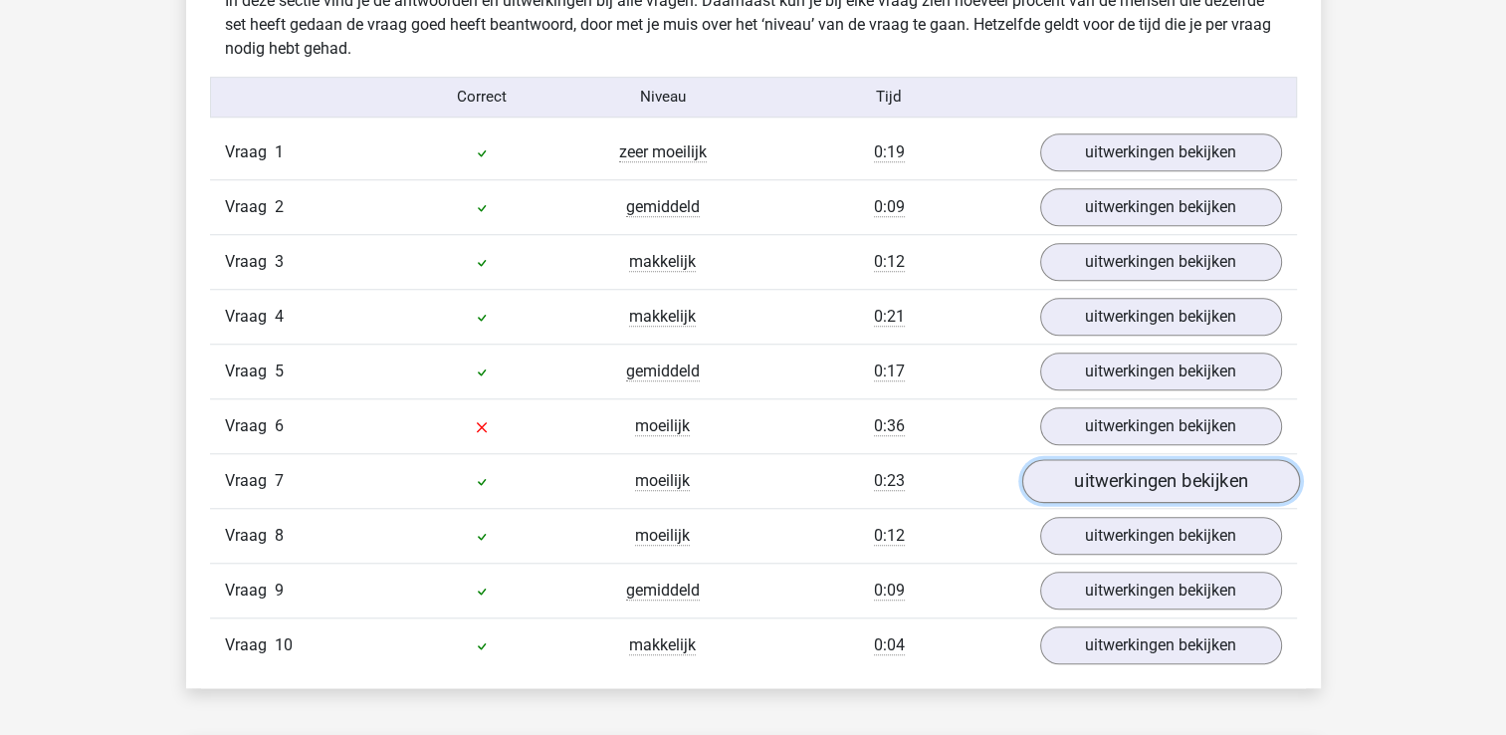
click at [1177, 470] on link "uitwerkingen bekijken" at bounding box center [1160, 481] width 278 height 44
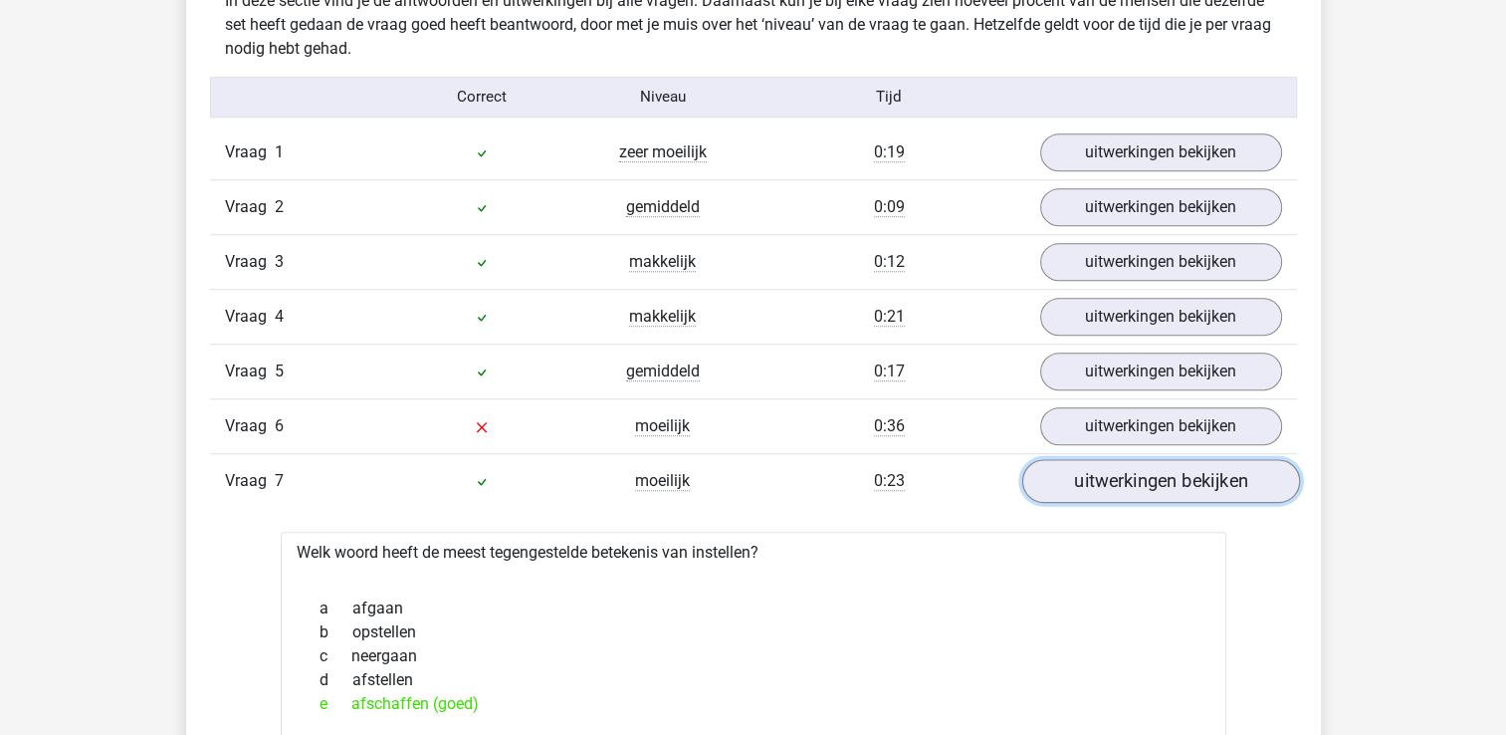
click at [1178, 471] on link "uitwerkingen bekijken" at bounding box center [1160, 481] width 278 height 44
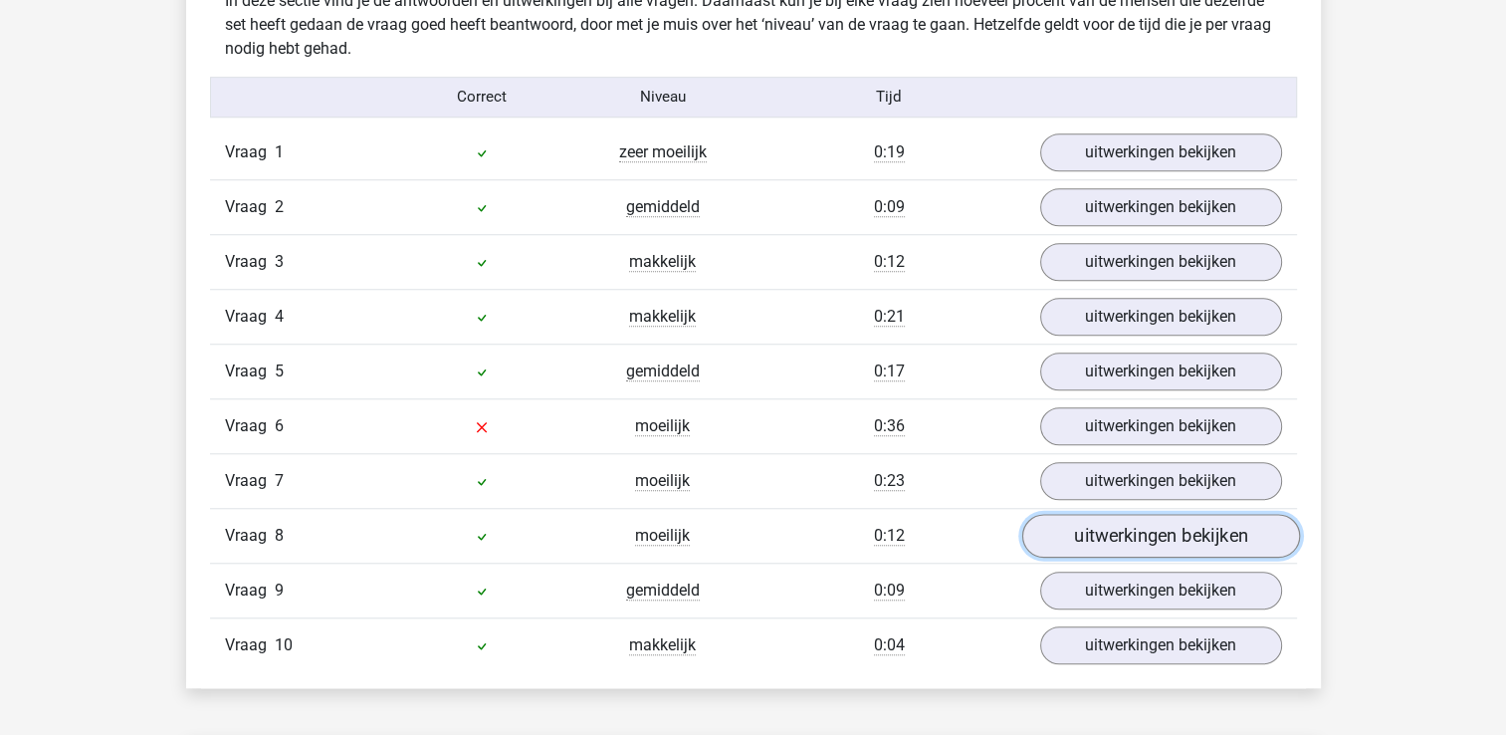
click at [1191, 529] on link "uitwerkingen bekijken" at bounding box center [1160, 536] width 278 height 44
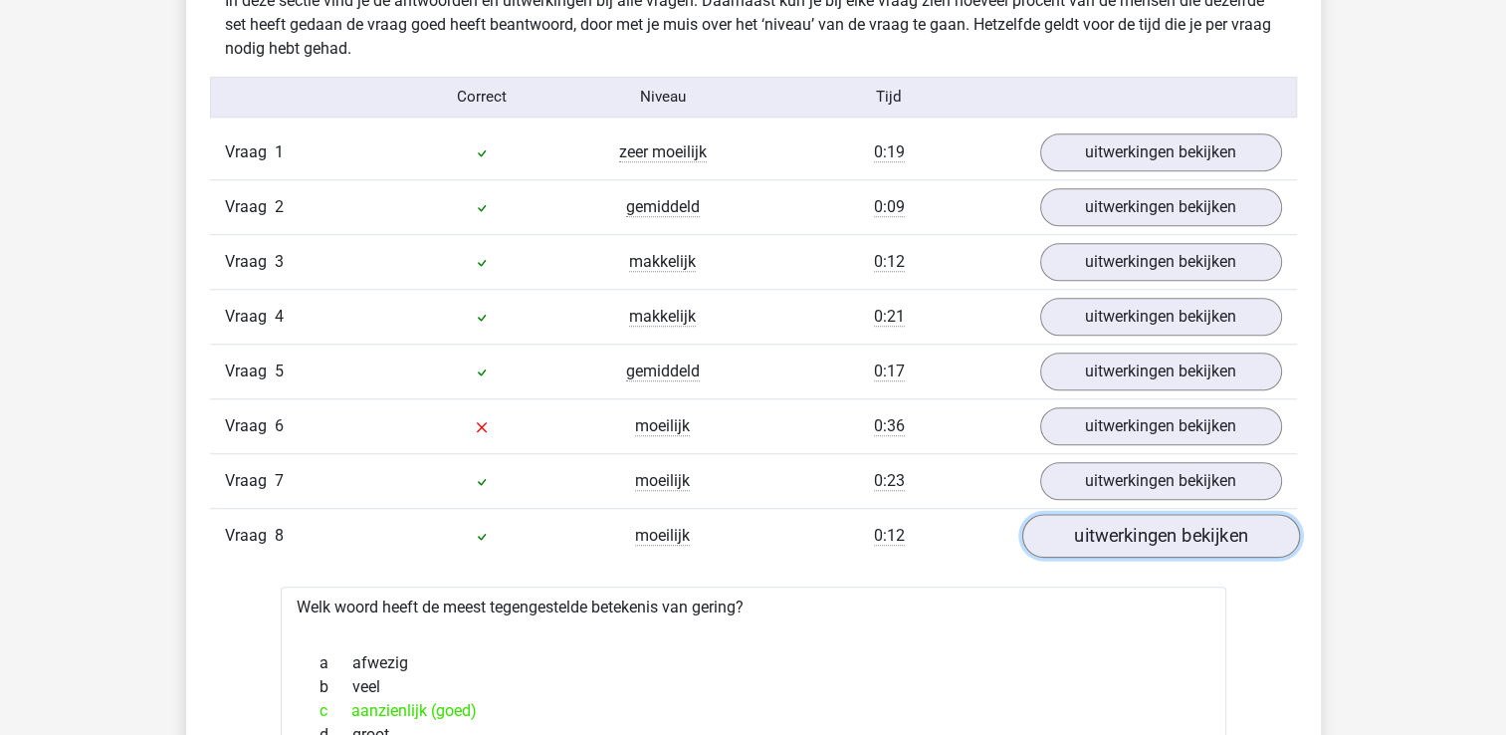
click at [1191, 529] on link "uitwerkingen bekijken" at bounding box center [1160, 536] width 278 height 44
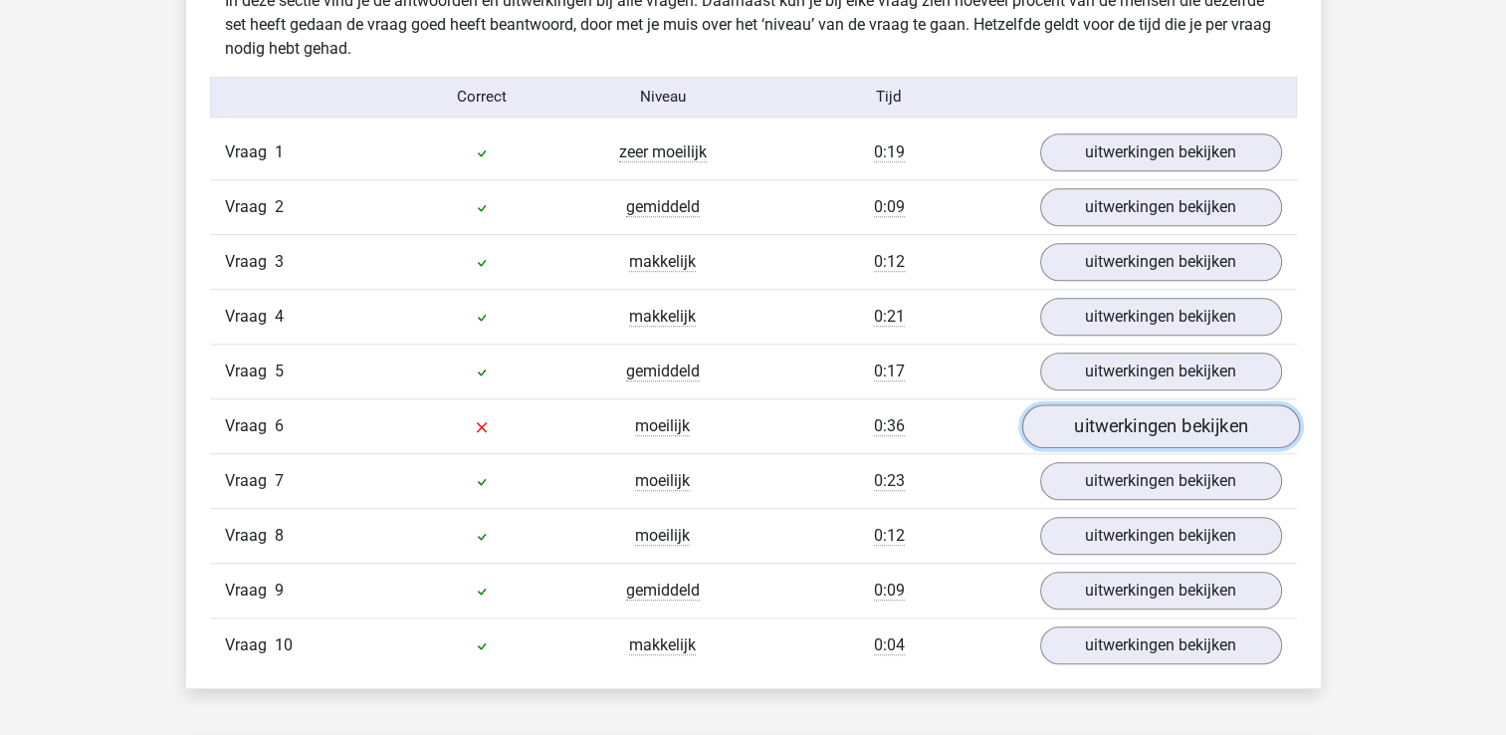
click at [1143, 416] on link "uitwerkingen bekijken" at bounding box center [1160, 426] width 278 height 44
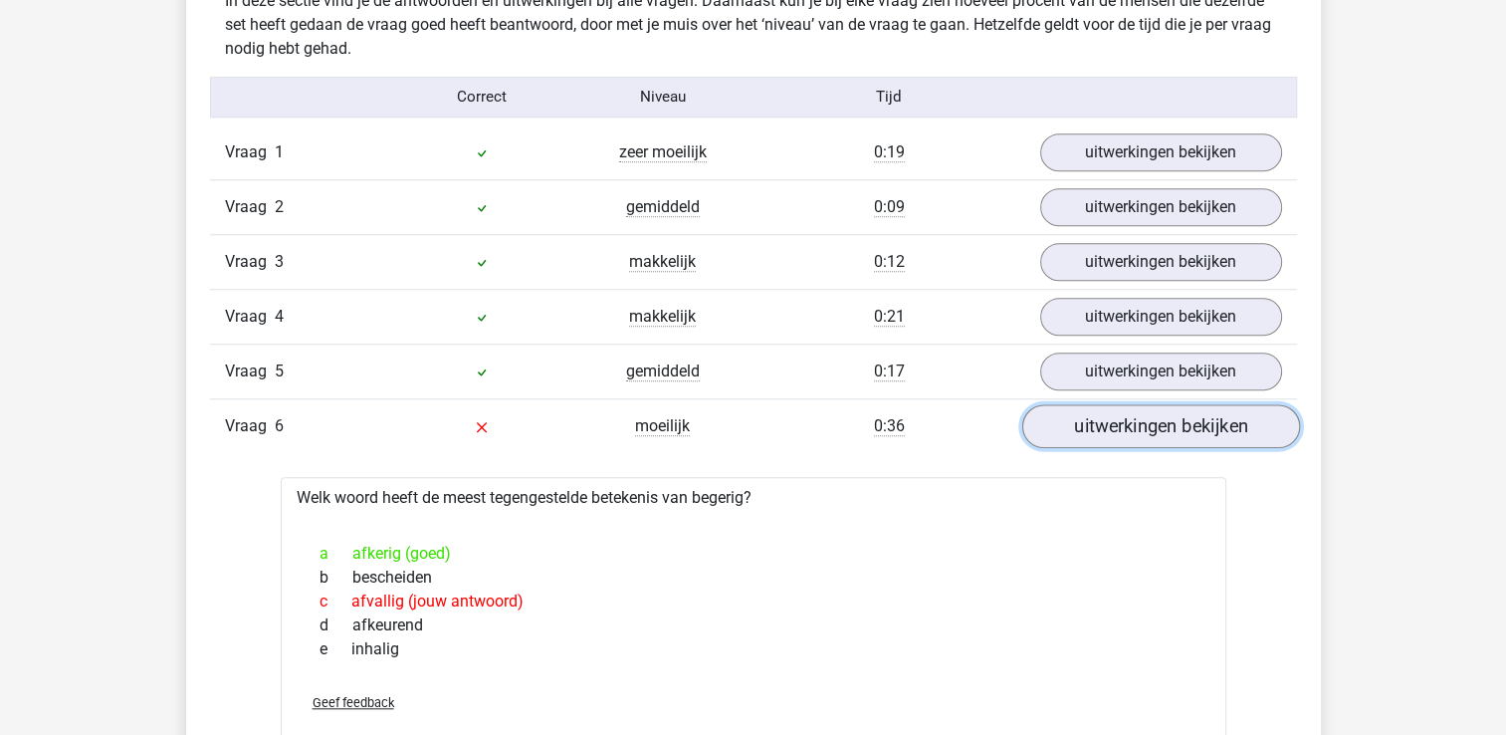
click at [1147, 420] on link "uitwerkingen bekijken" at bounding box center [1160, 426] width 278 height 44
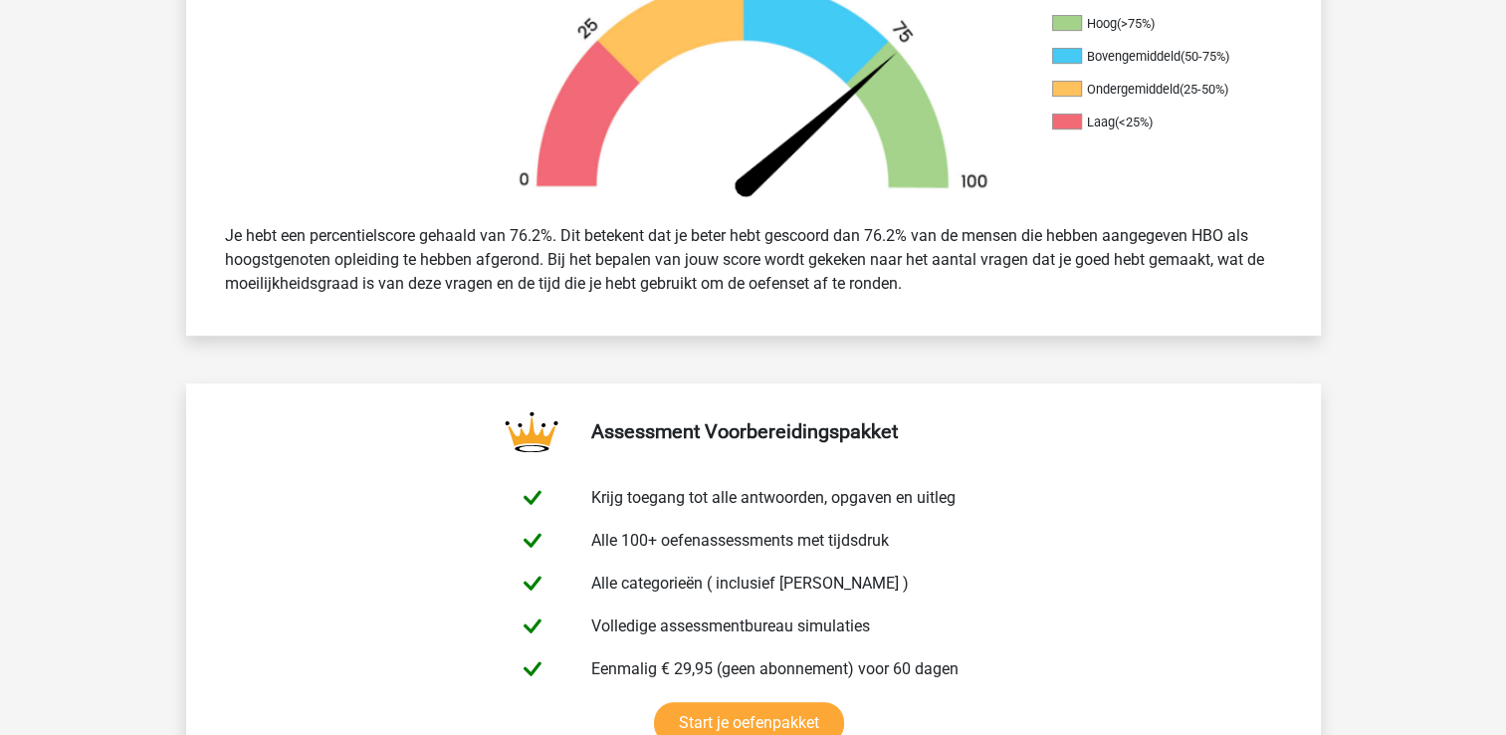
scroll to position [498, 0]
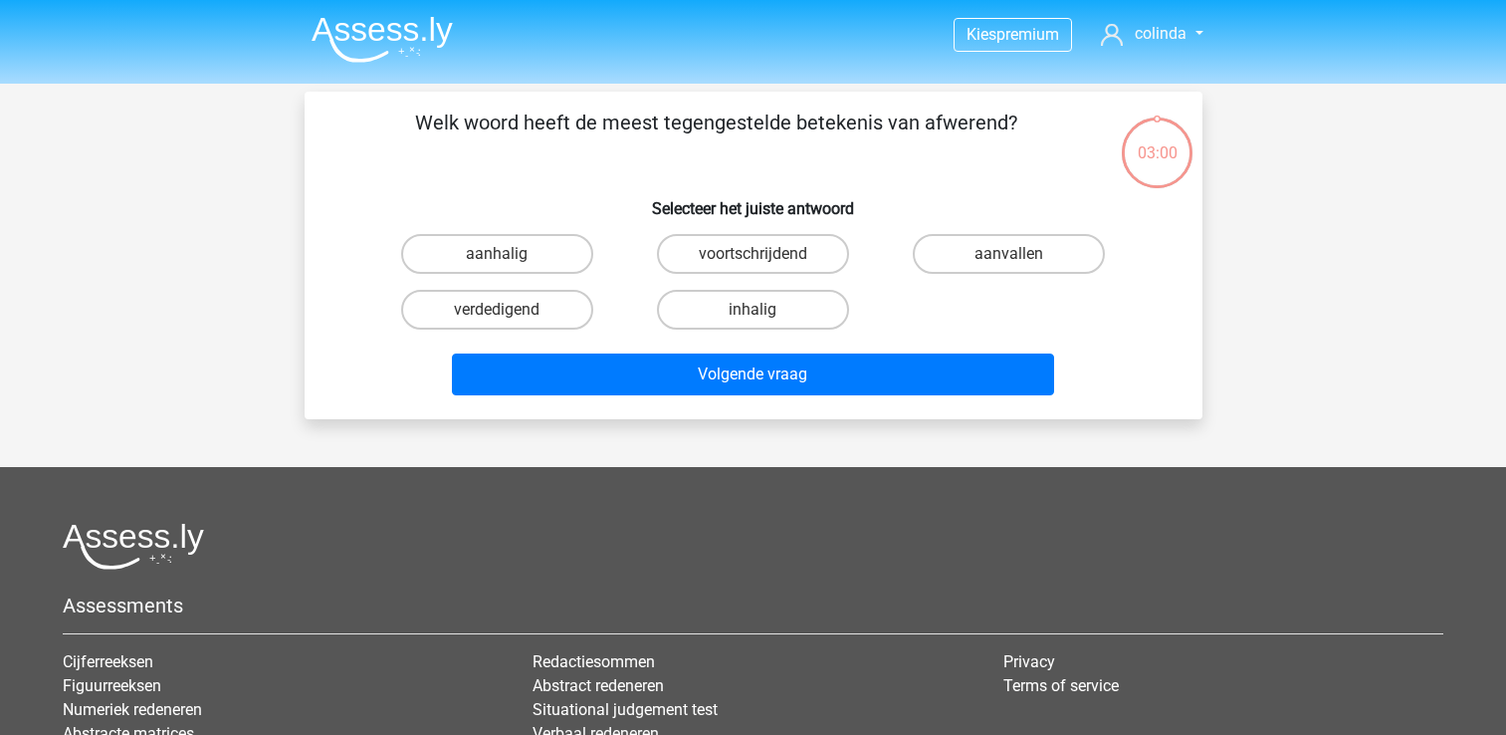
scroll to position [92, 0]
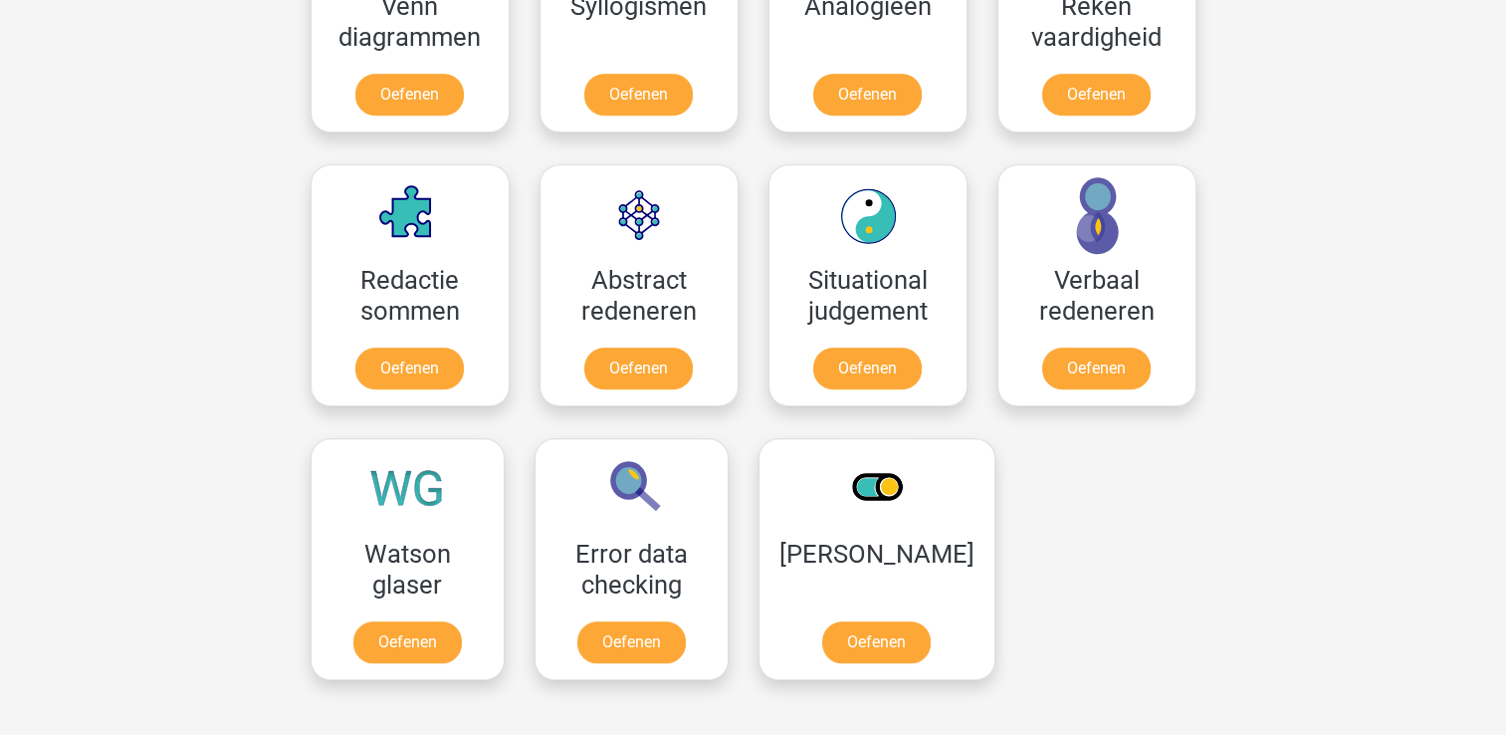
scroll to position [1342, 0]
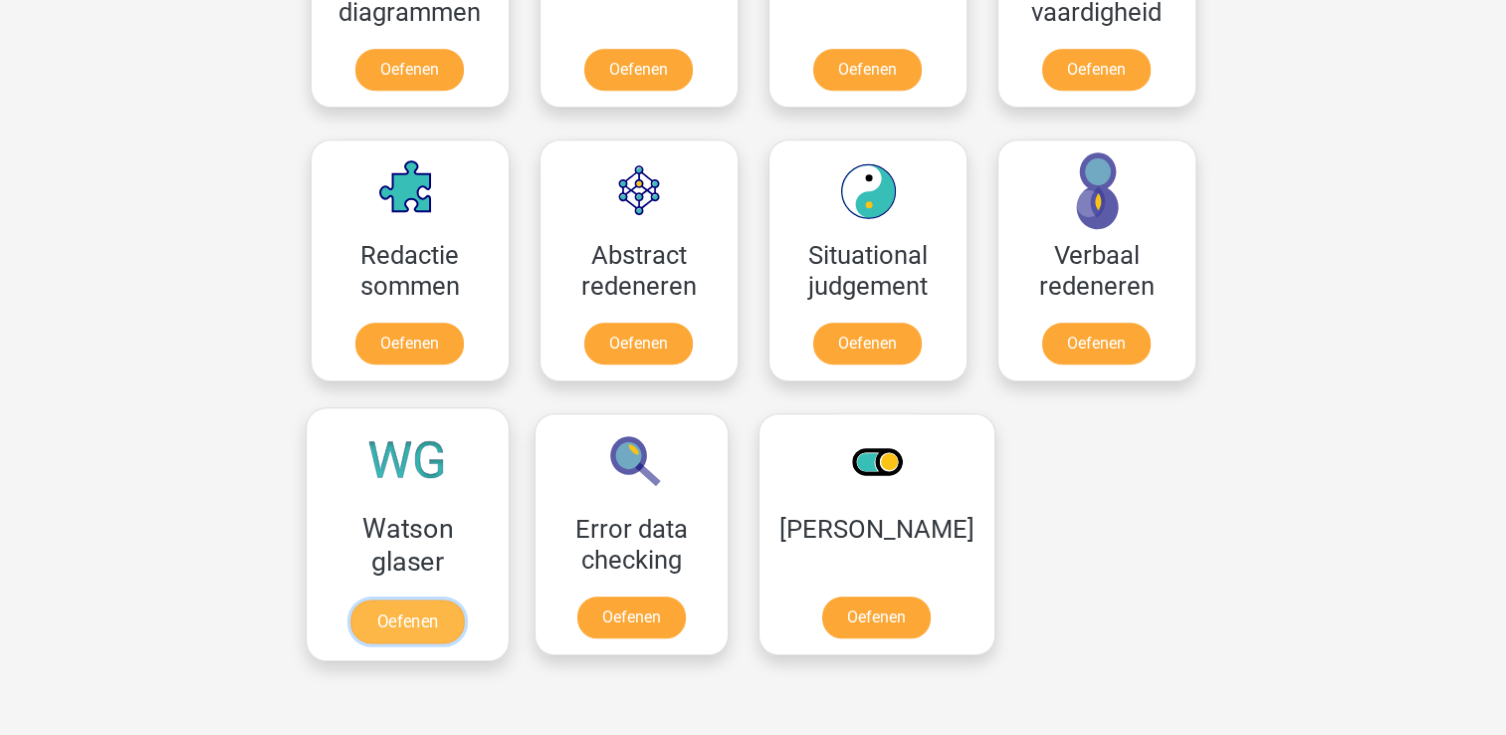
click at [381, 599] on link "Oefenen" at bounding box center [406, 621] width 113 height 44
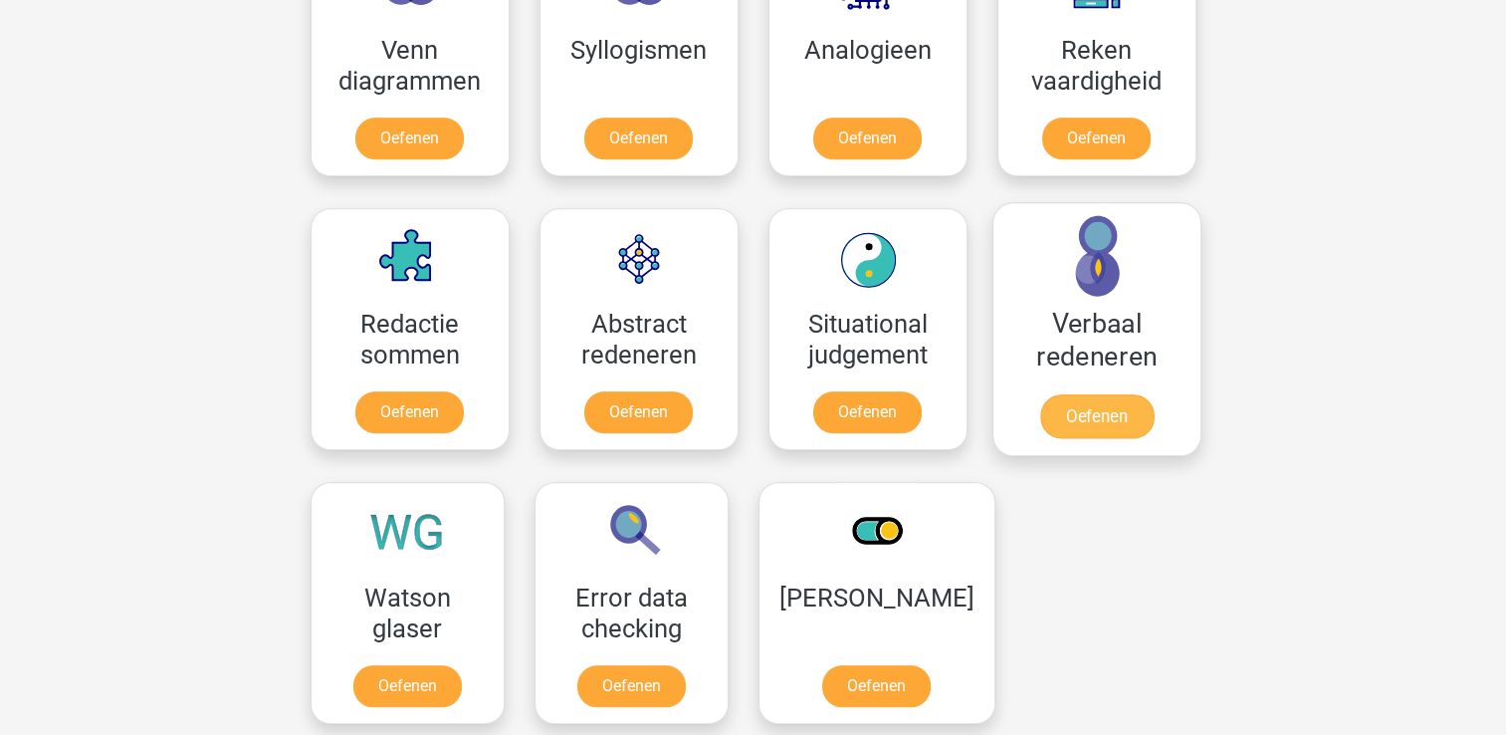
scroll to position [1043, 0]
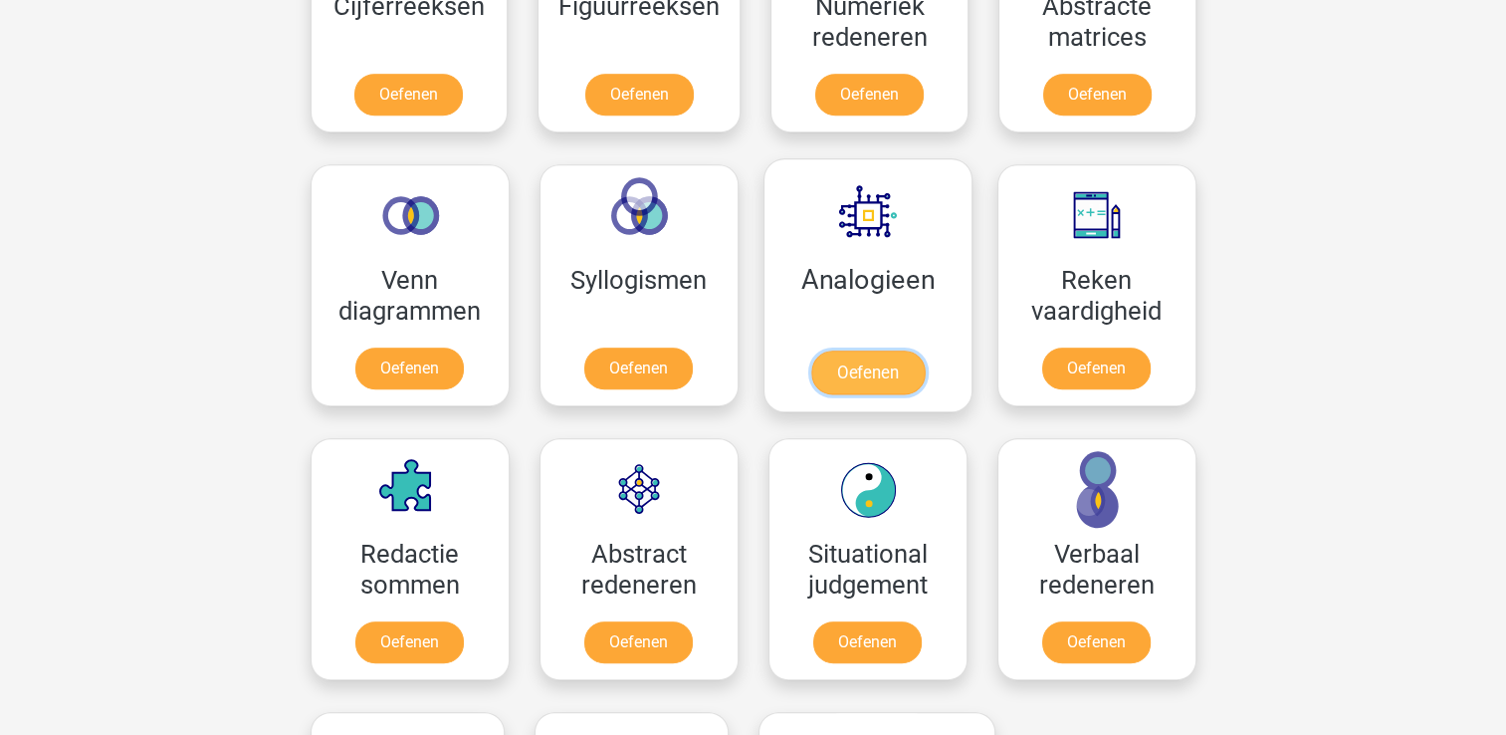
click at [863, 350] on link "Oefenen" at bounding box center [866, 372] width 113 height 44
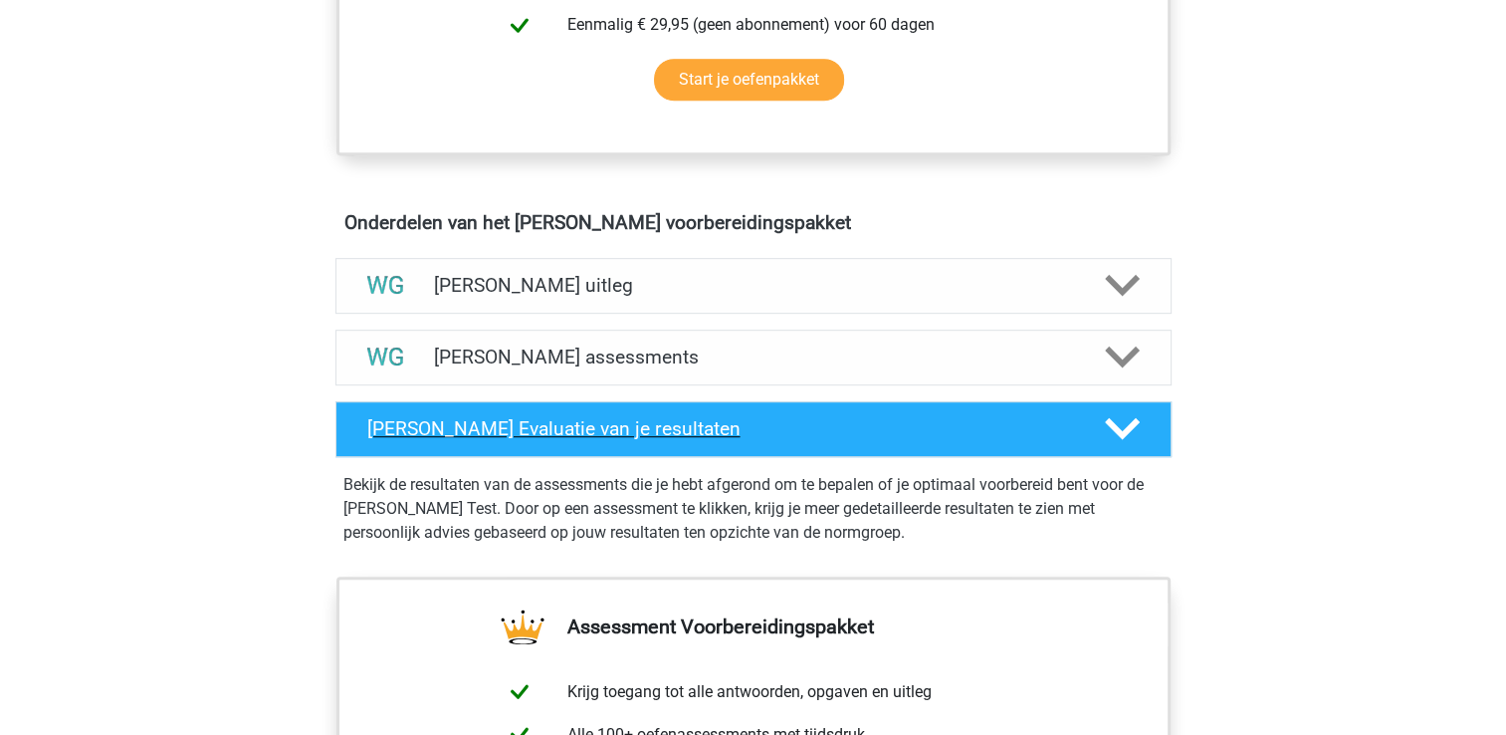
scroll to position [996, 0]
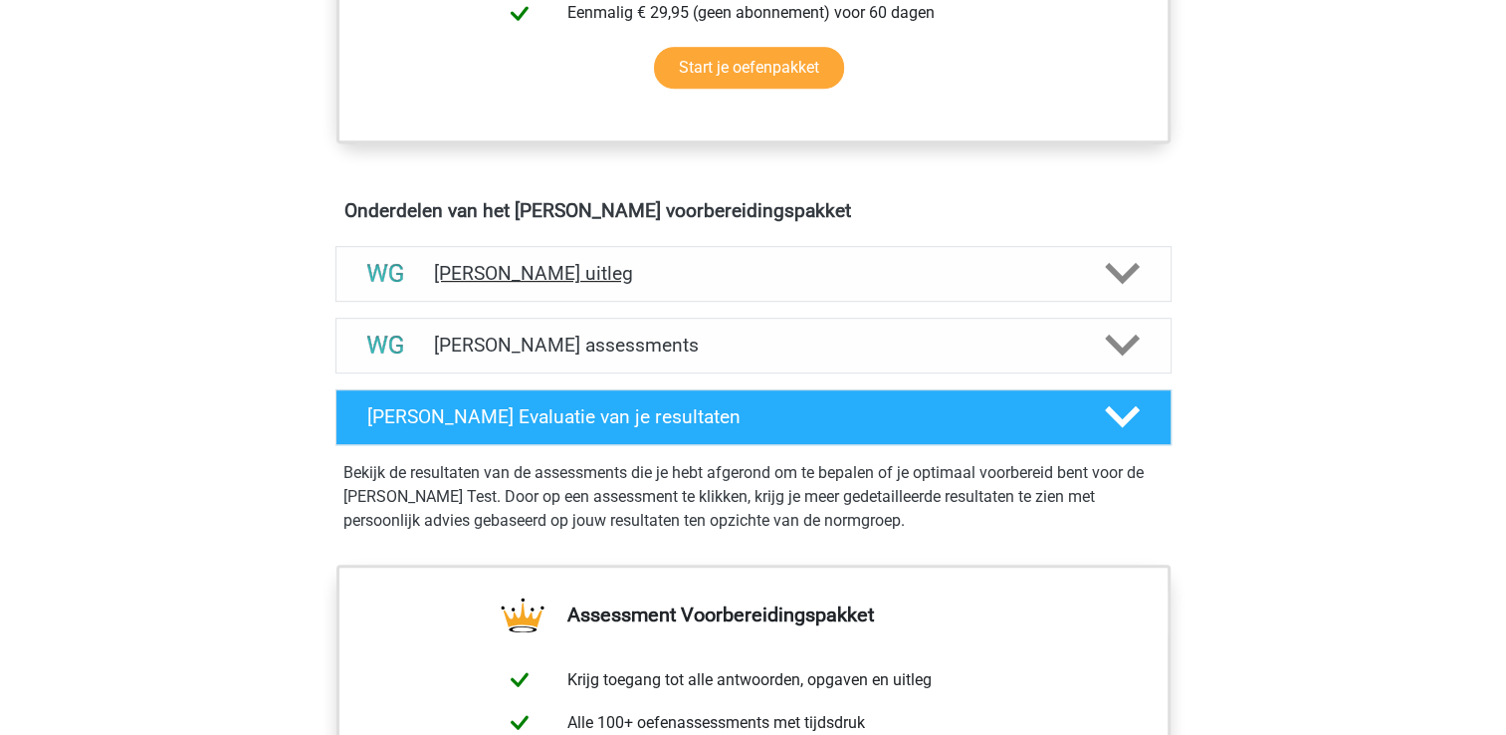
click at [1135, 273] on icon at bounding box center [1122, 273] width 35 height 35
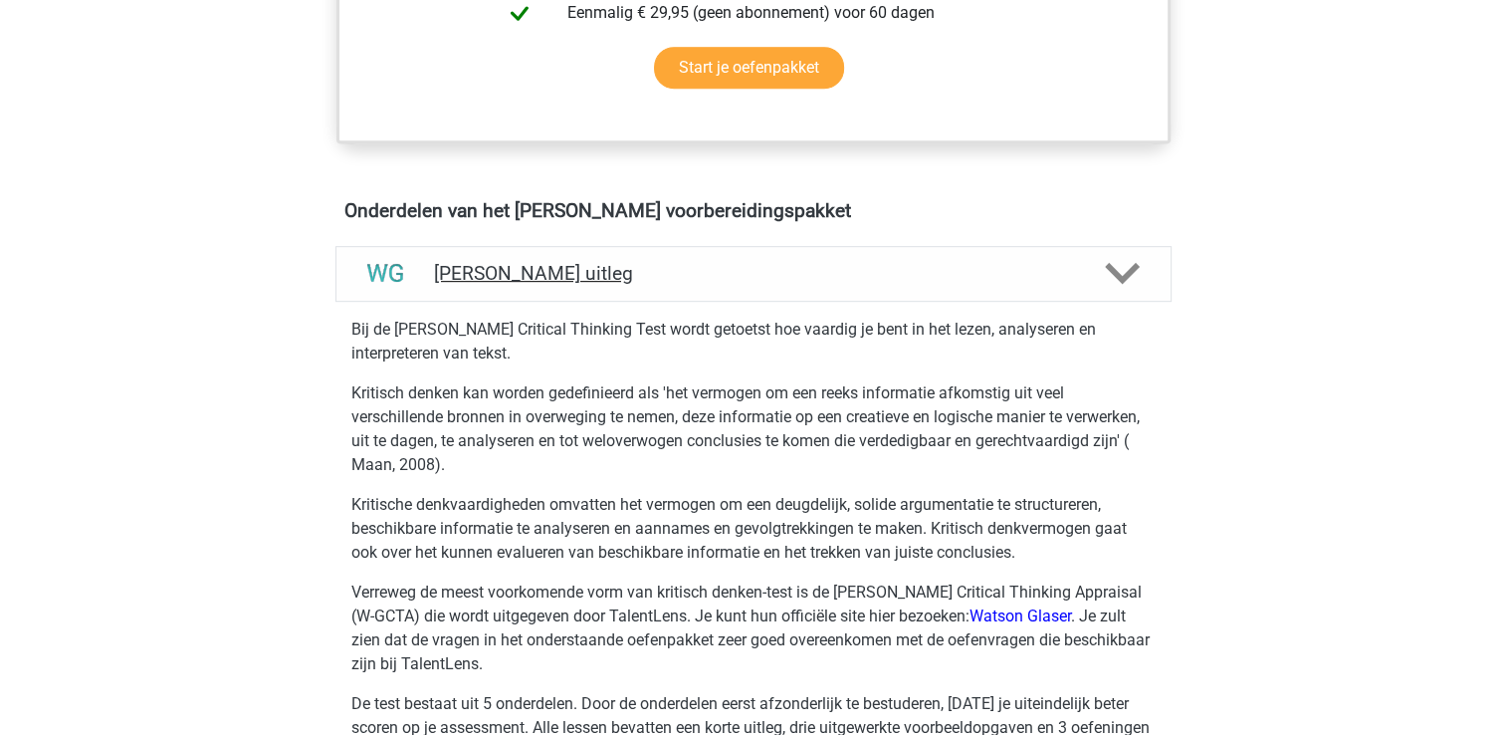
click at [1135, 273] on icon at bounding box center [1122, 273] width 35 height 35
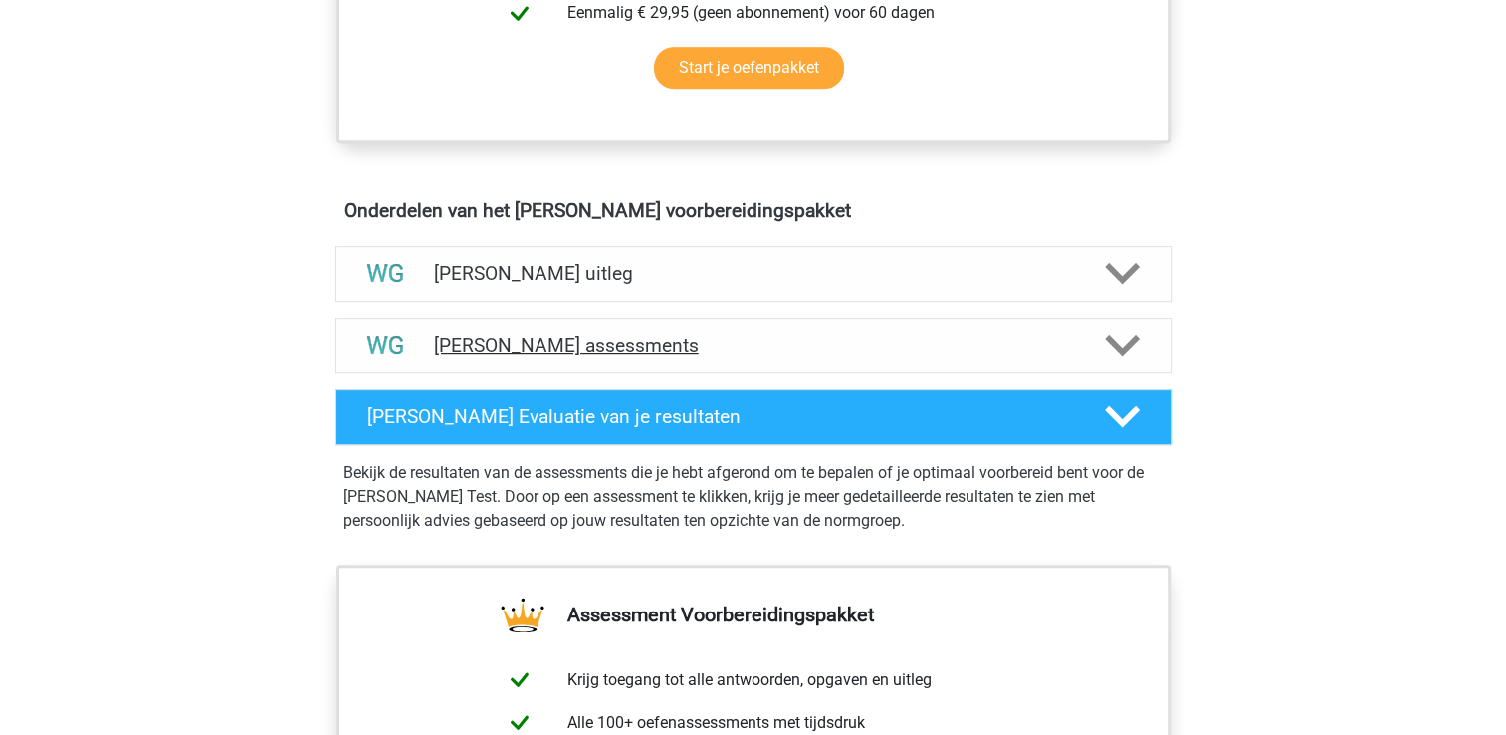
click at [1114, 333] on icon at bounding box center [1122, 345] width 35 height 35
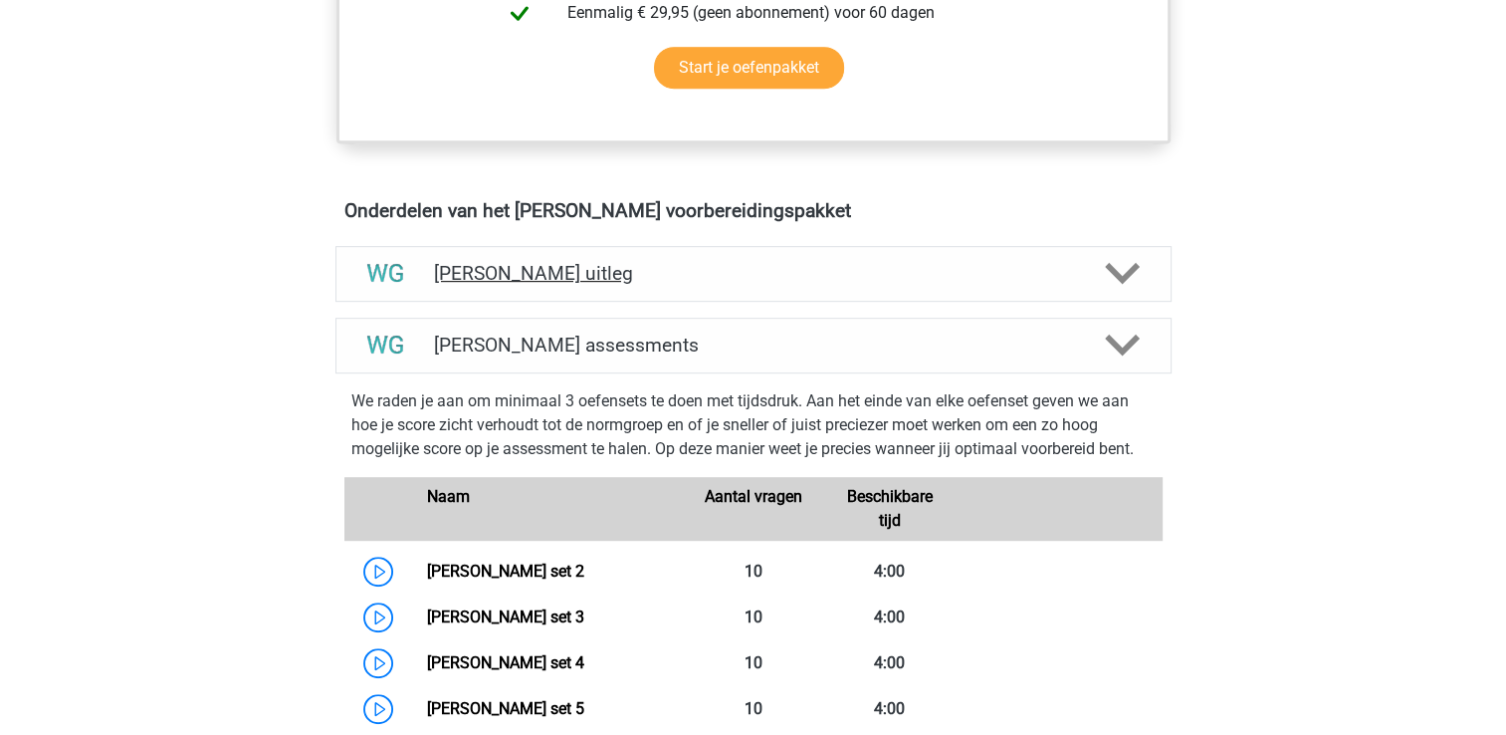
click at [1111, 267] on polygon at bounding box center [1122, 274] width 35 height 22
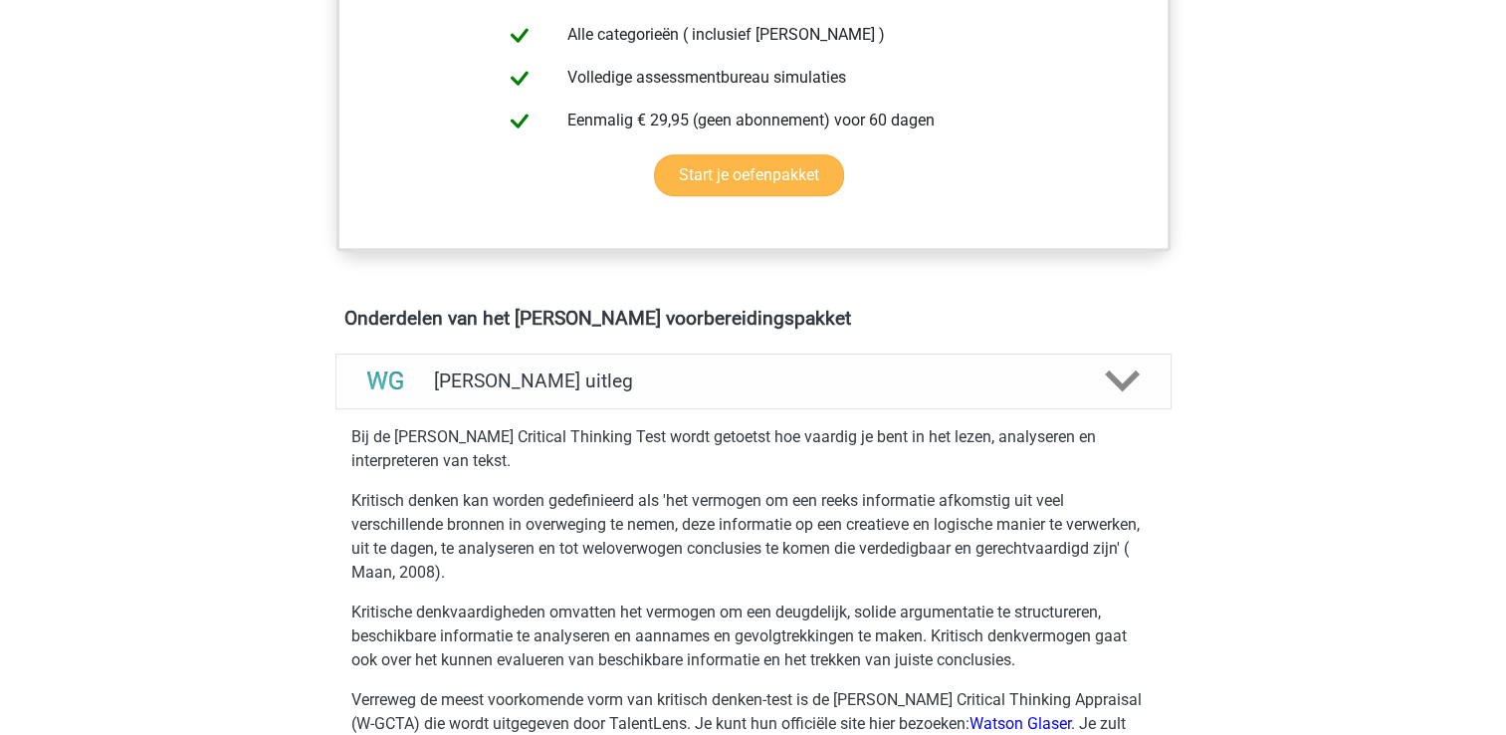
scroll to position [597, 0]
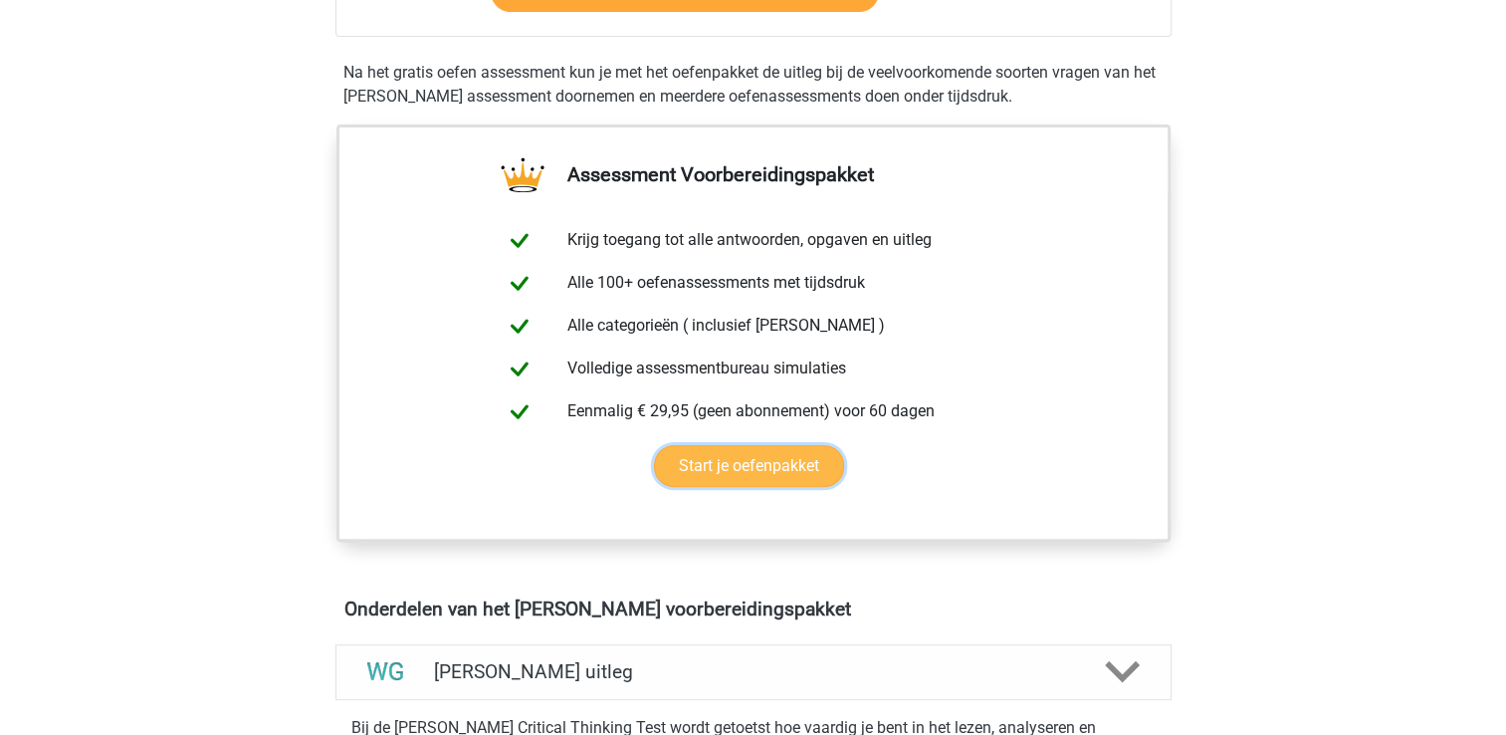
click at [807, 456] on link "Start je oefenpakket" at bounding box center [749, 466] width 190 height 42
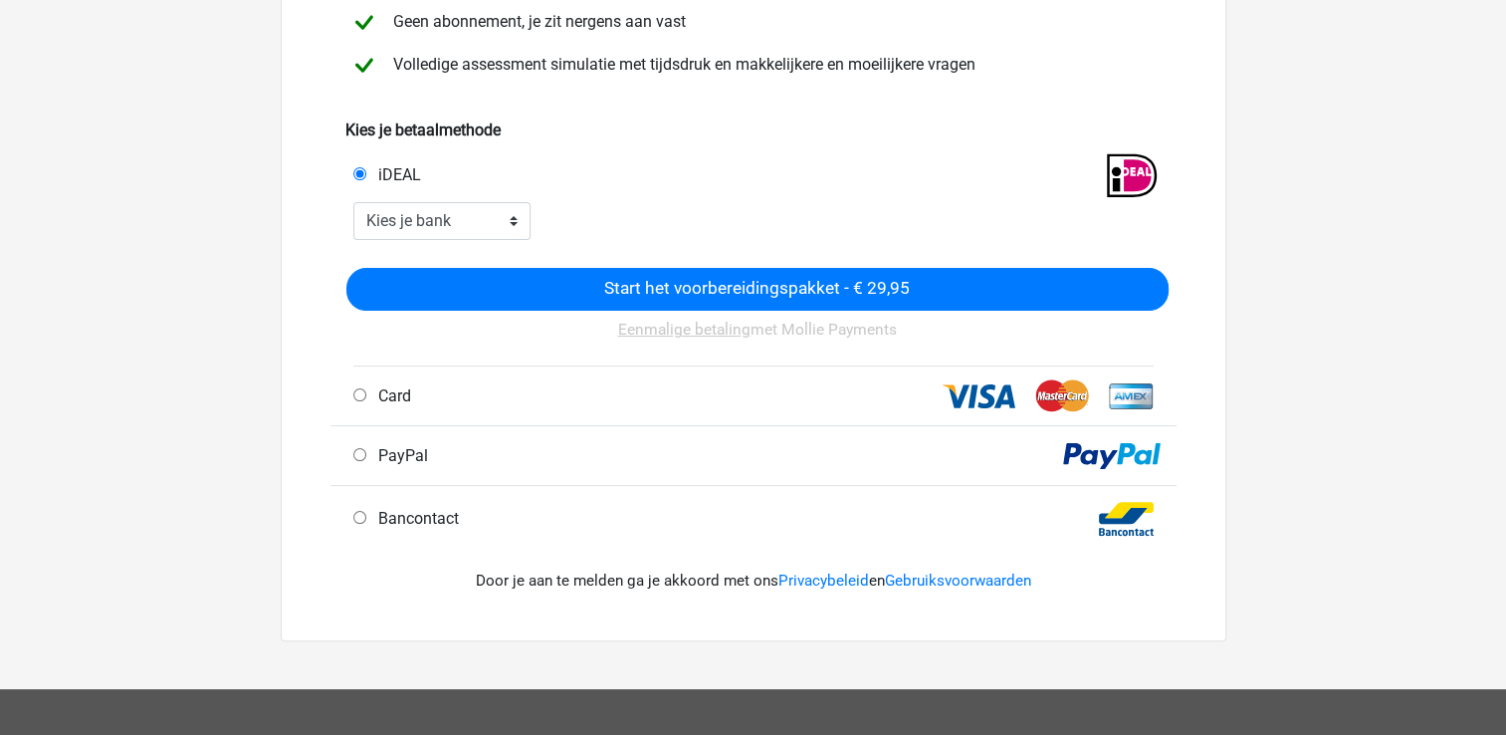
scroll to position [398, 0]
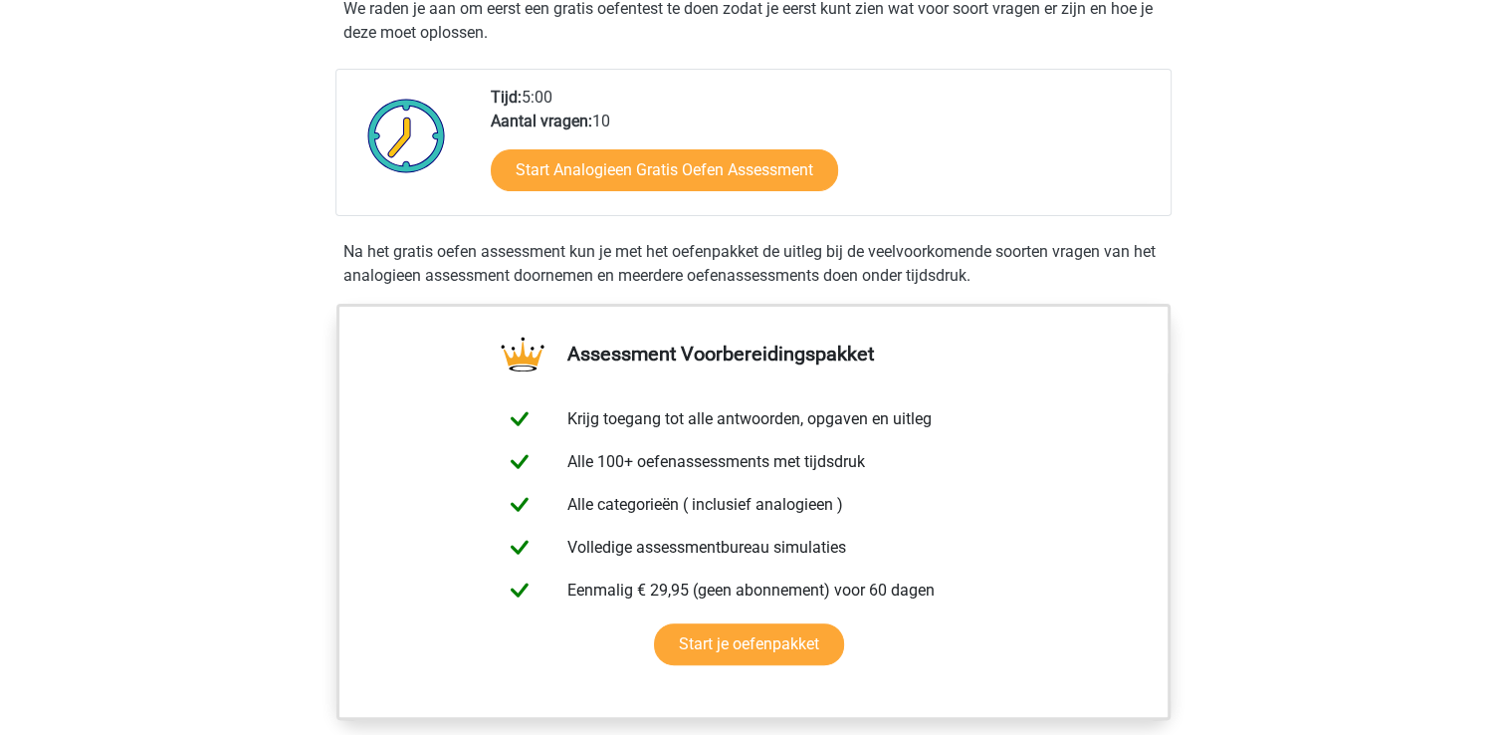
scroll to position [597, 0]
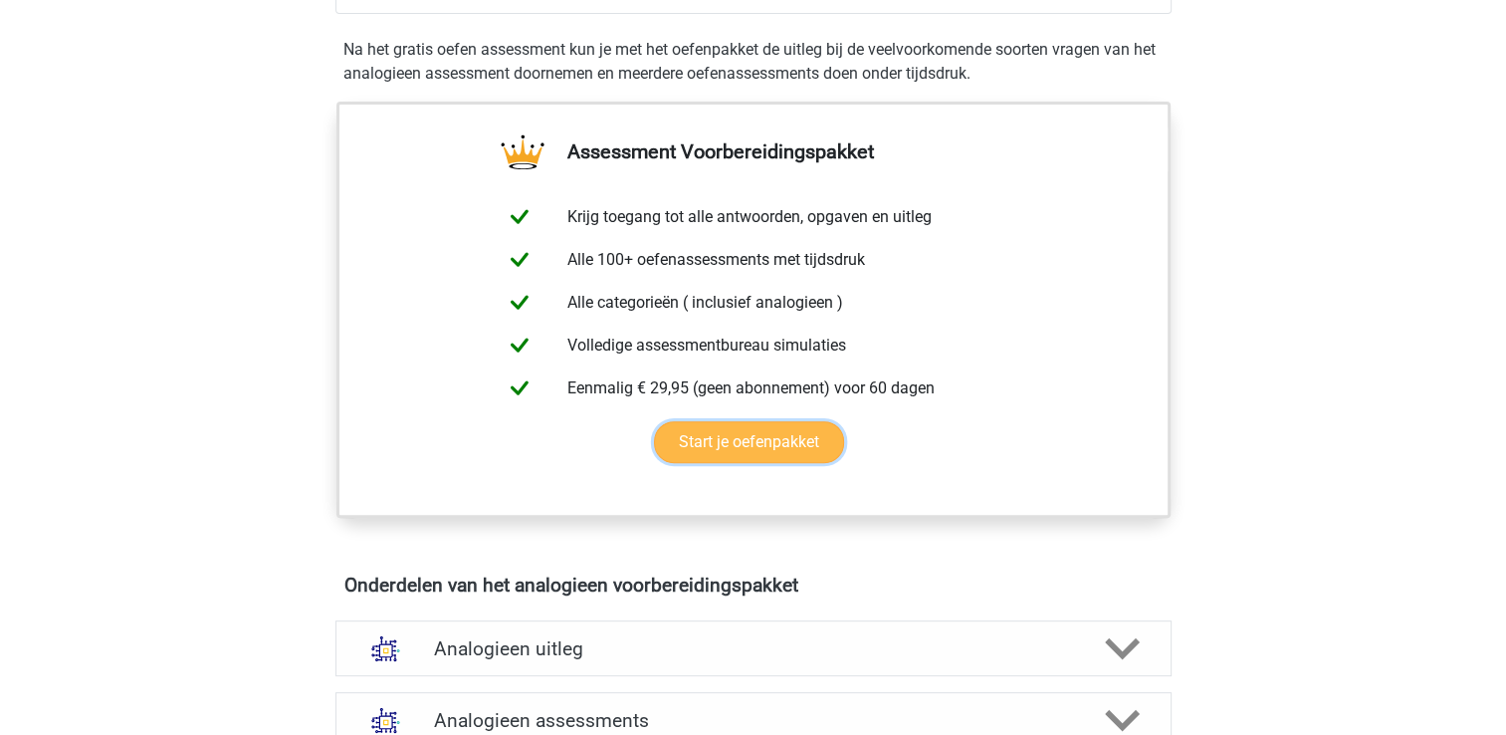
click at [777, 438] on link "Start je oefenpakket" at bounding box center [749, 442] width 190 height 42
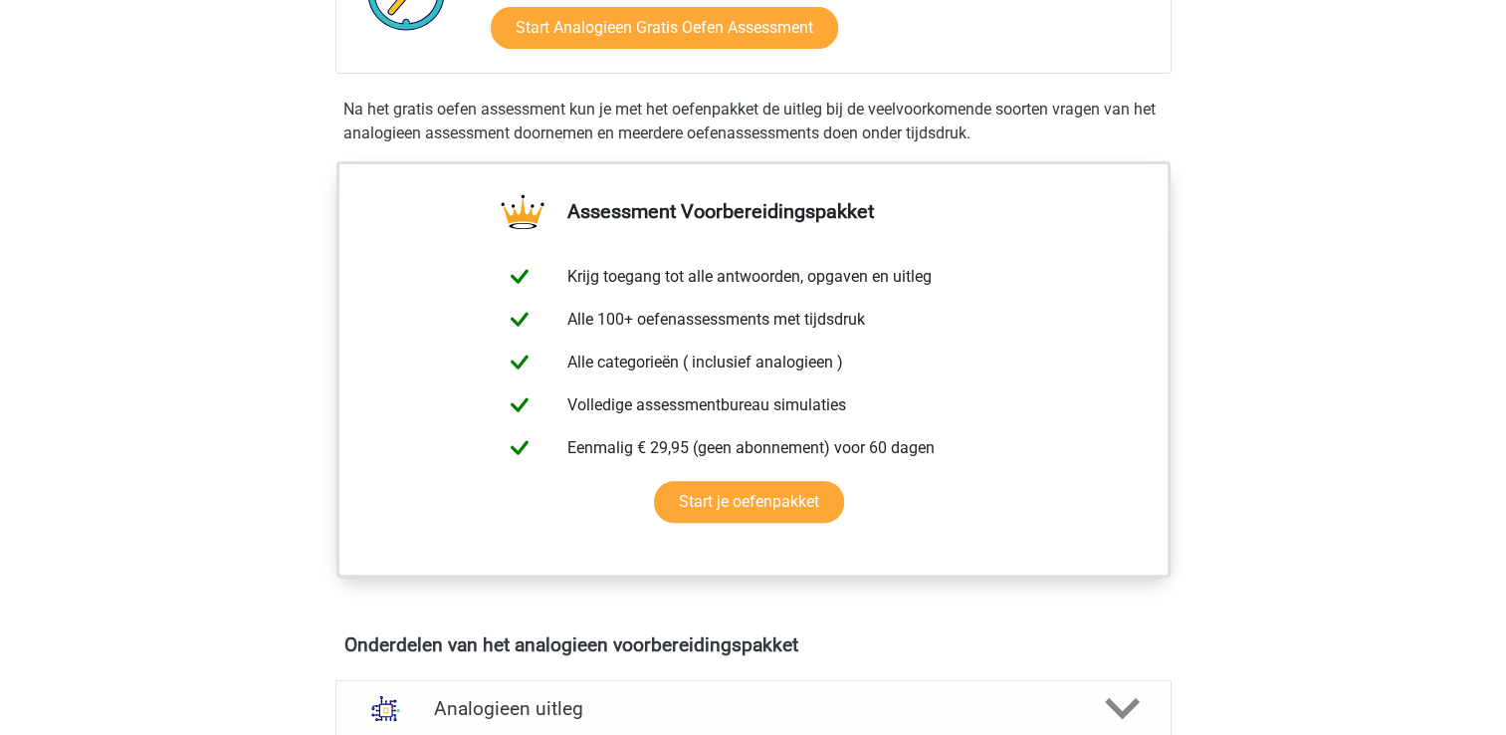
scroll to position [0, 0]
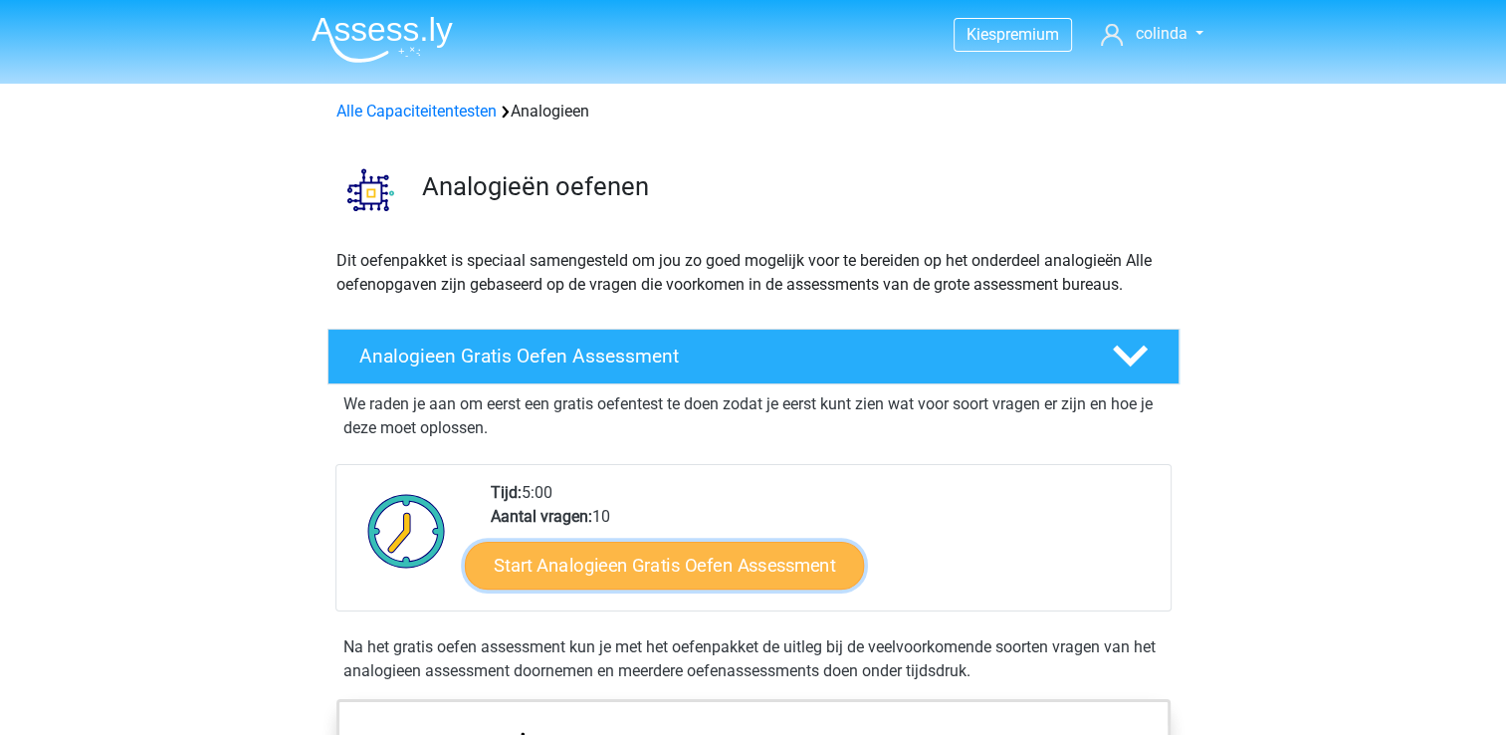
click at [642, 562] on link "Start Analogieen Gratis Oefen Assessment" at bounding box center [664, 565] width 399 height 48
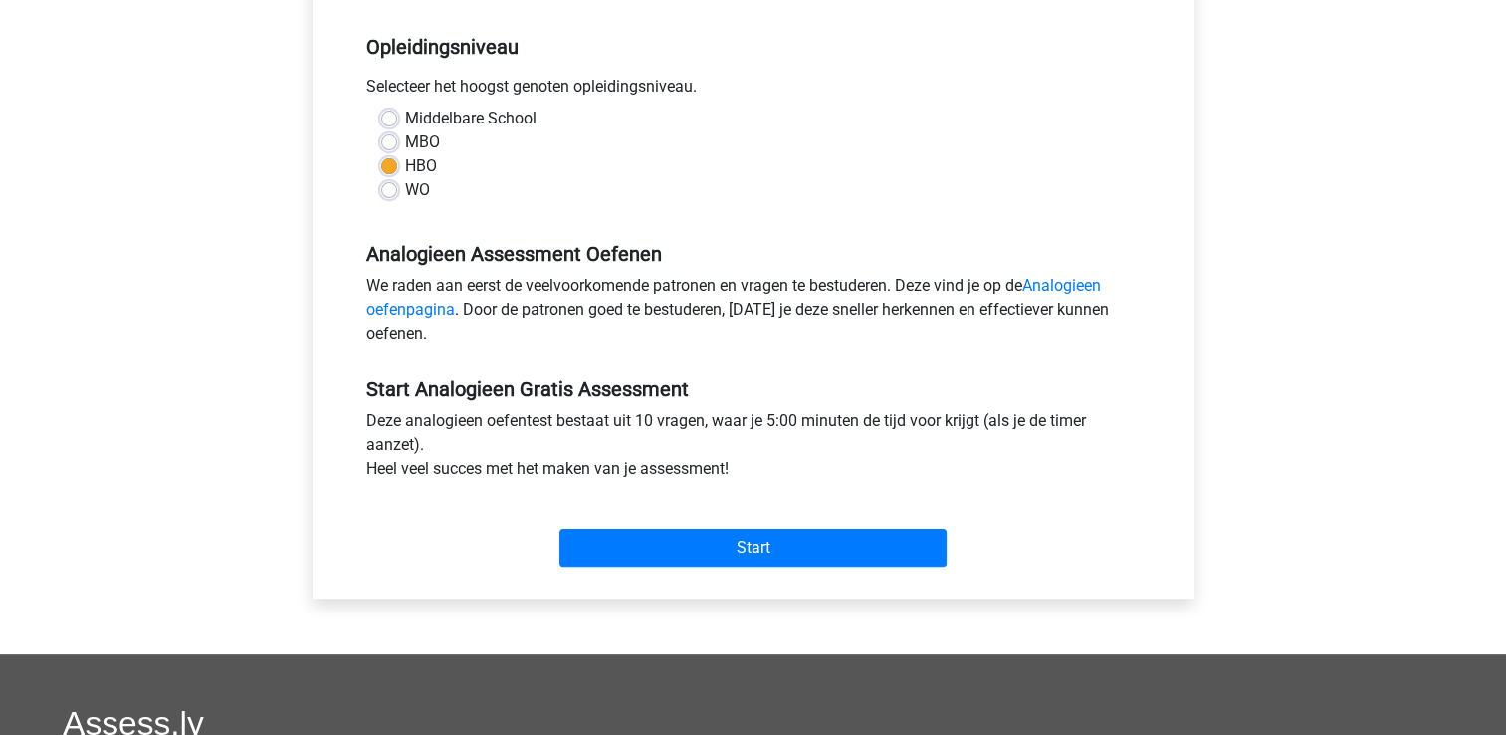
scroll to position [498, 0]
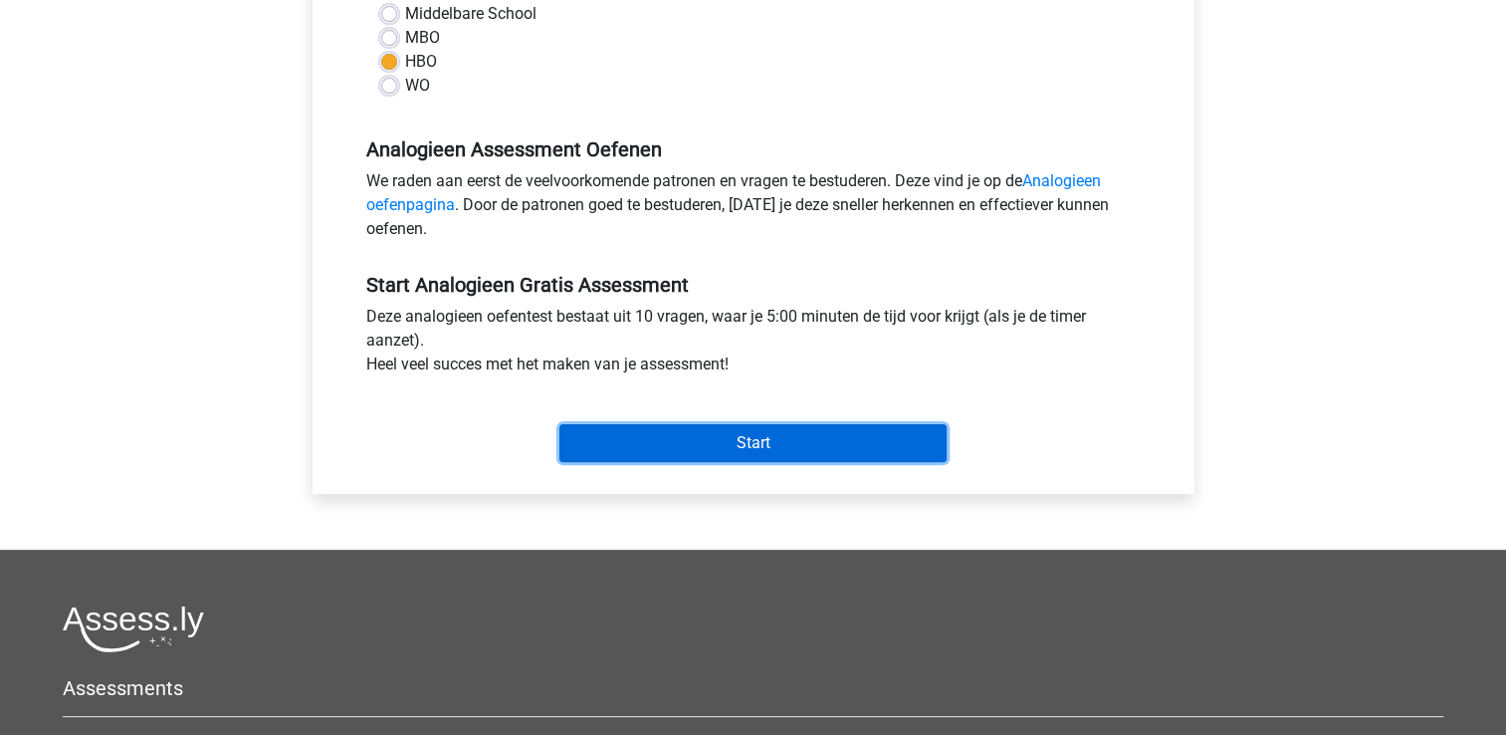
click at [810, 444] on input "Start" at bounding box center [752, 443] width 387 height 38
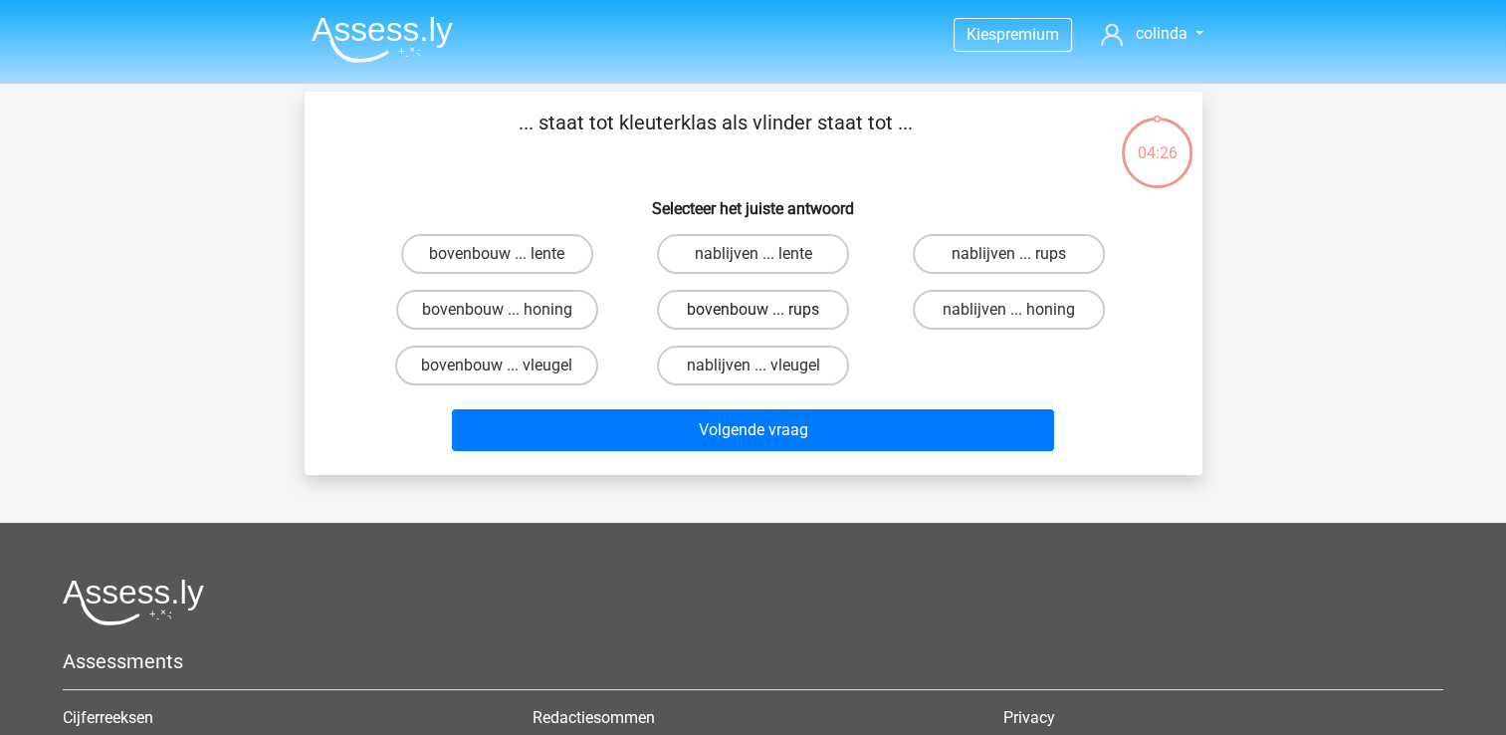
click at [717, 306] on label "bovenbouw ... rups" at bounding box center [753, 310] width 192 height 40
click at [753, 310] on input "bovenbouw ... rups" at bounding box center [759, 316] width 13 height 13
radio input "true"
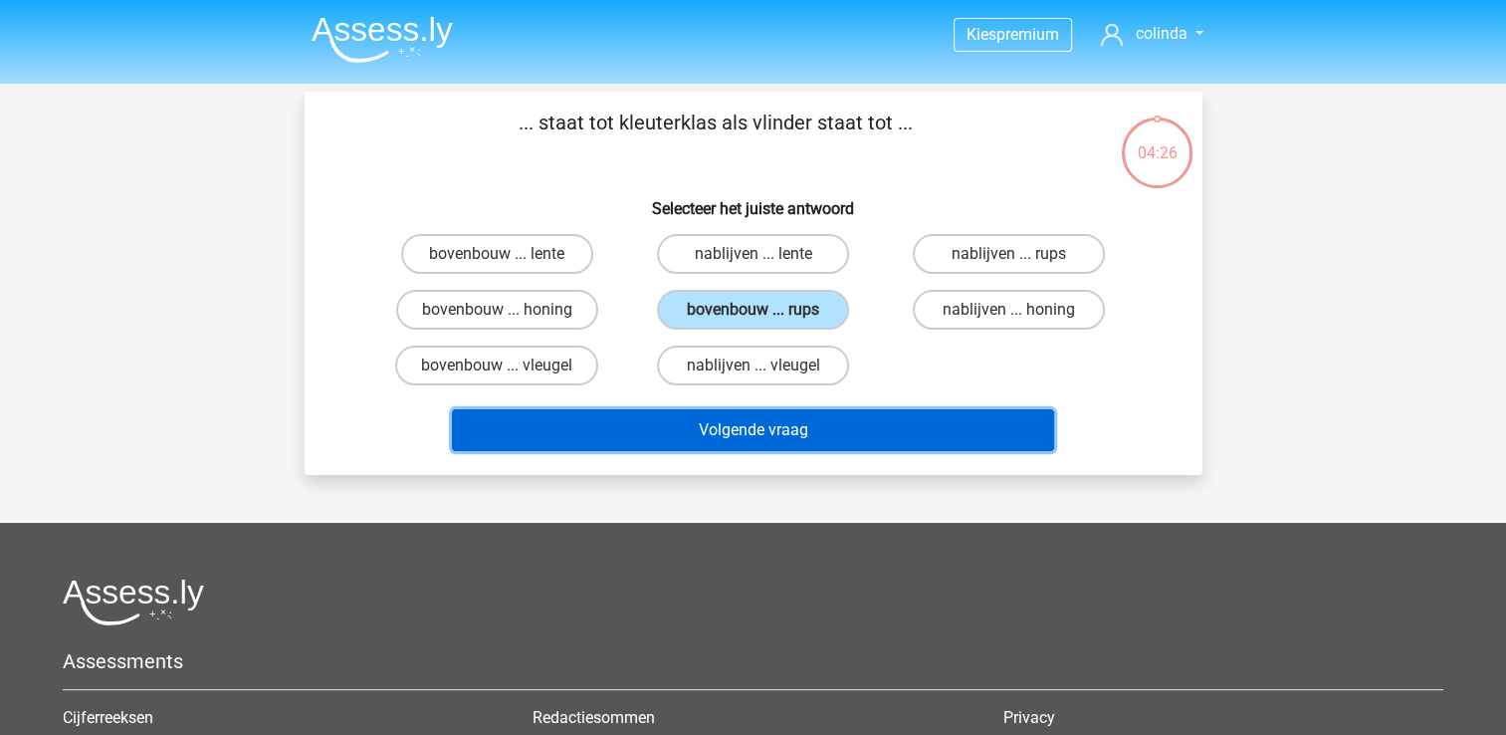
click at [877, 422] on button "Volgende vraag" at bounding box center [753, 430] width 602 height 42
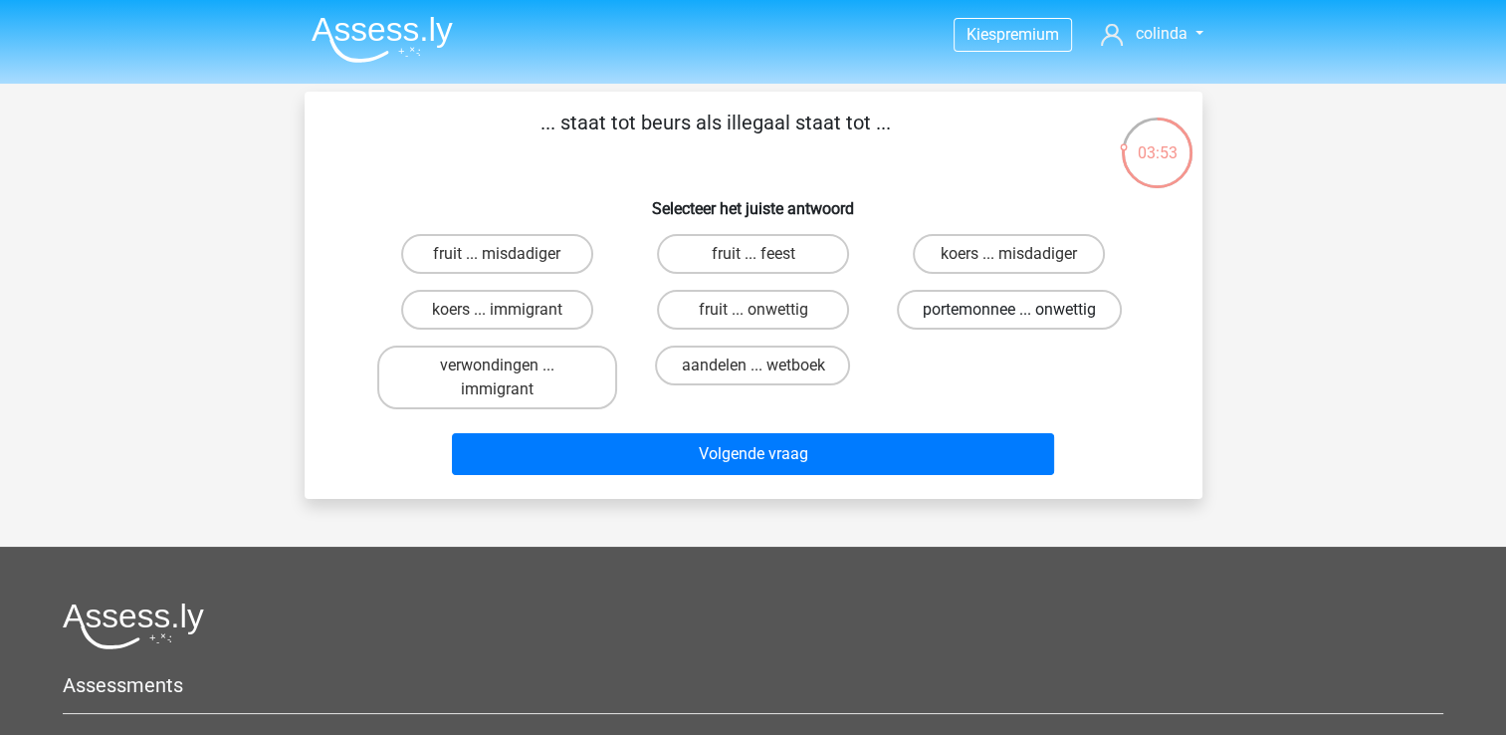
click at [980, 303] on label "portemonnee ... onwettig" at bounding box center [1009, 310] width 225 height 40
click at [1009, 310] on input "portemonnee ... onwettig" at bounding box center [1015, 316] width 13 height 13
radio input "true"
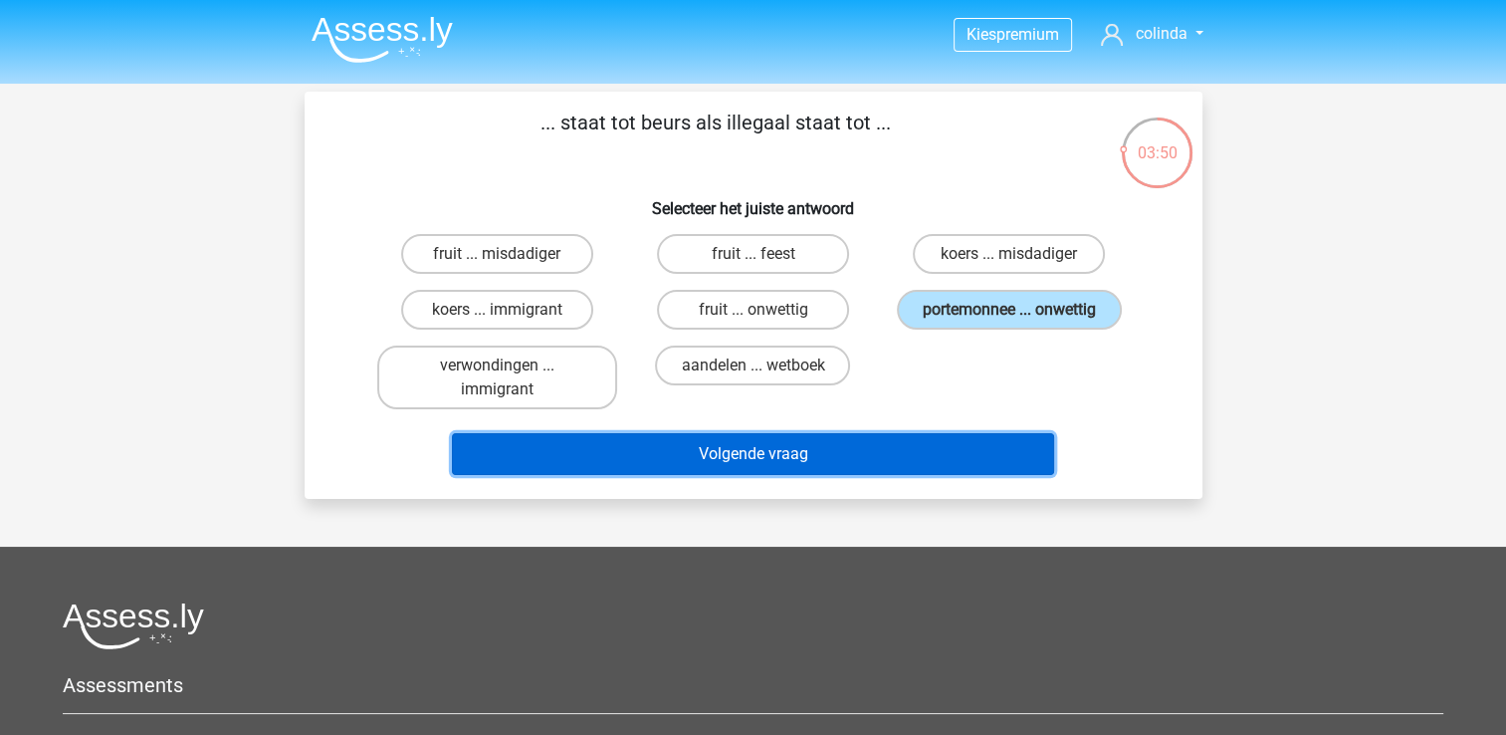
click at [840, 444] on button "Volgende vraag" at bounding box center [753, 454] width 602 height 42
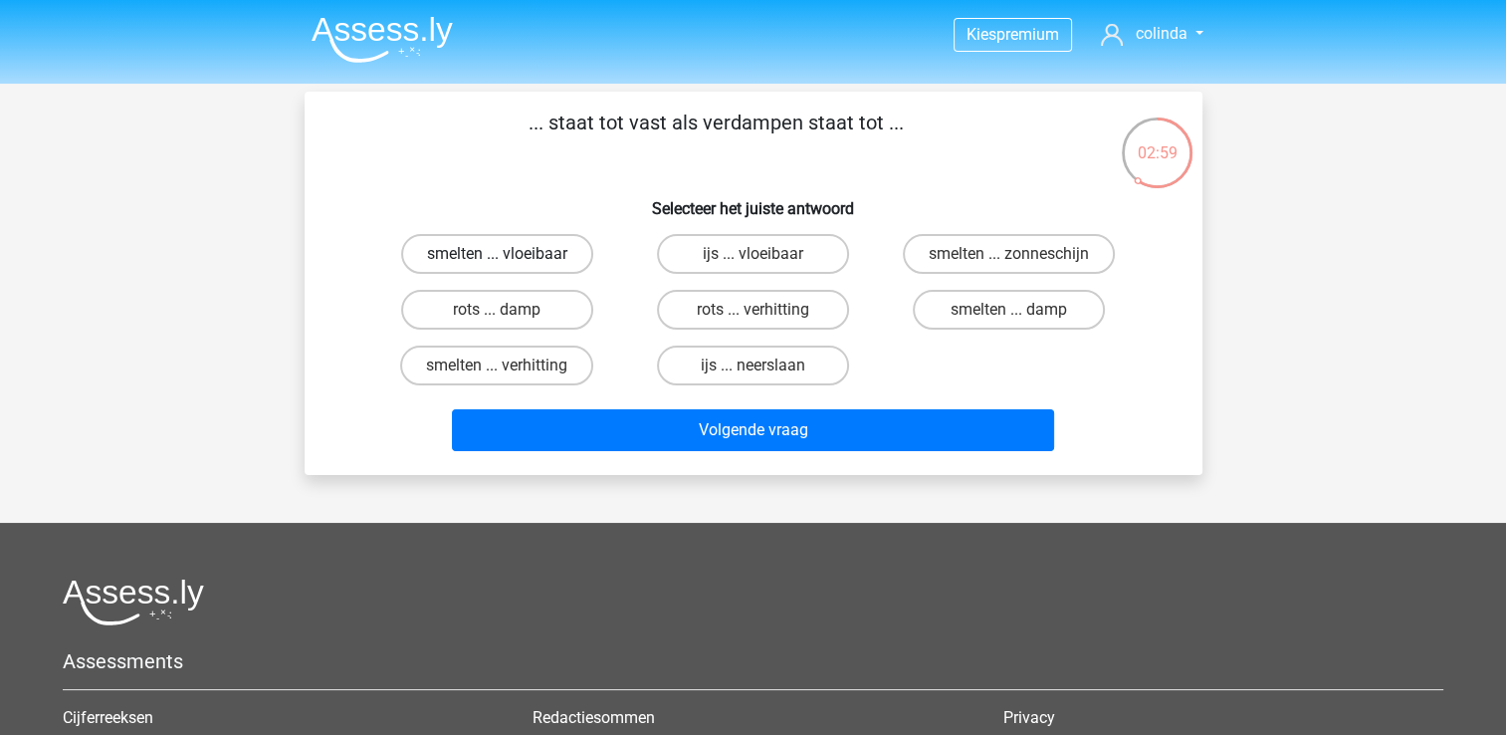
click at [550, 253] on label "smelten ... vloeibaar" at bounding box center [497, 254] width 192 height 40
click at [510, 254] on input "smelten ... vloeibaar" at bounding box center [503, 260] width 13 height 13
radio input "true"
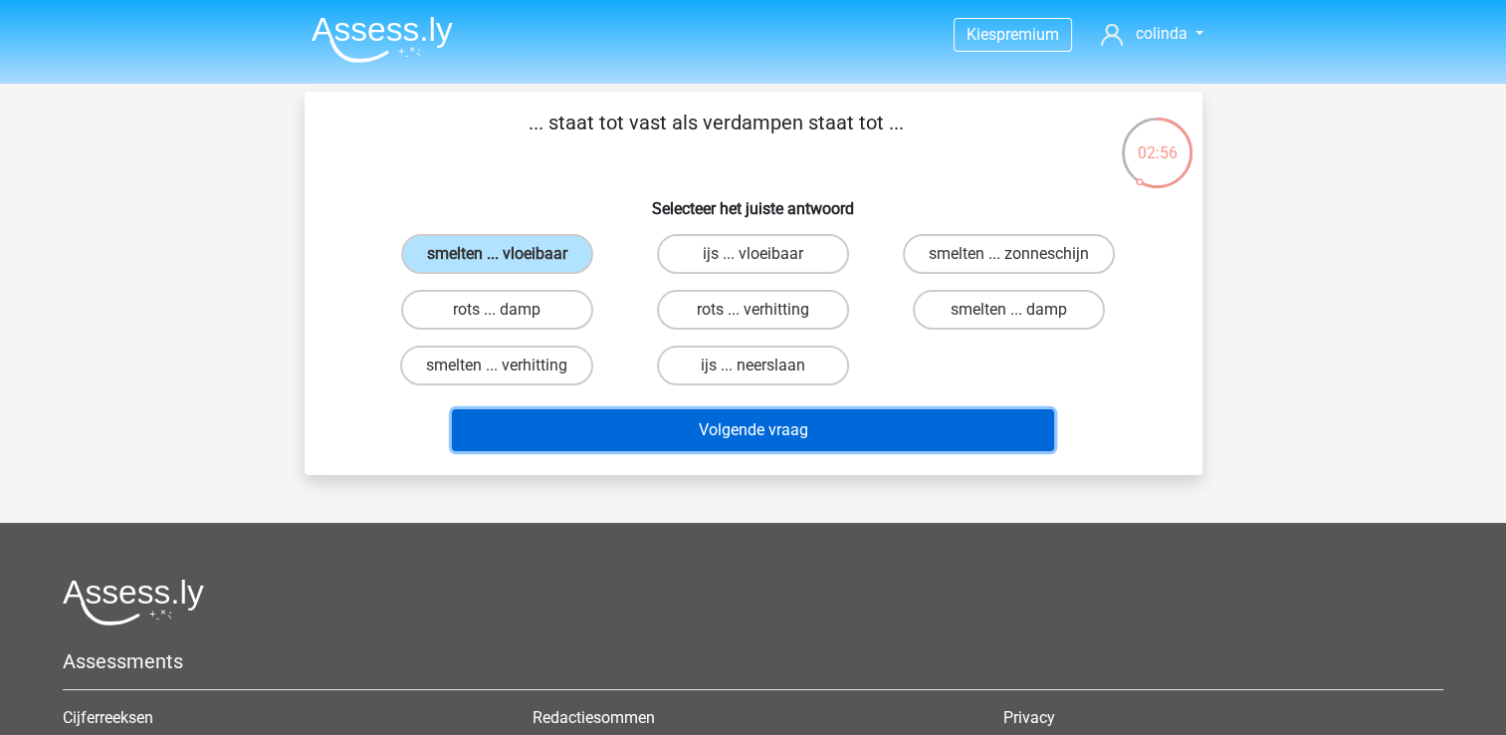
click at [791, 424] on button "Volgende vraag" at bounding box center [753, 430] width 602 height 42
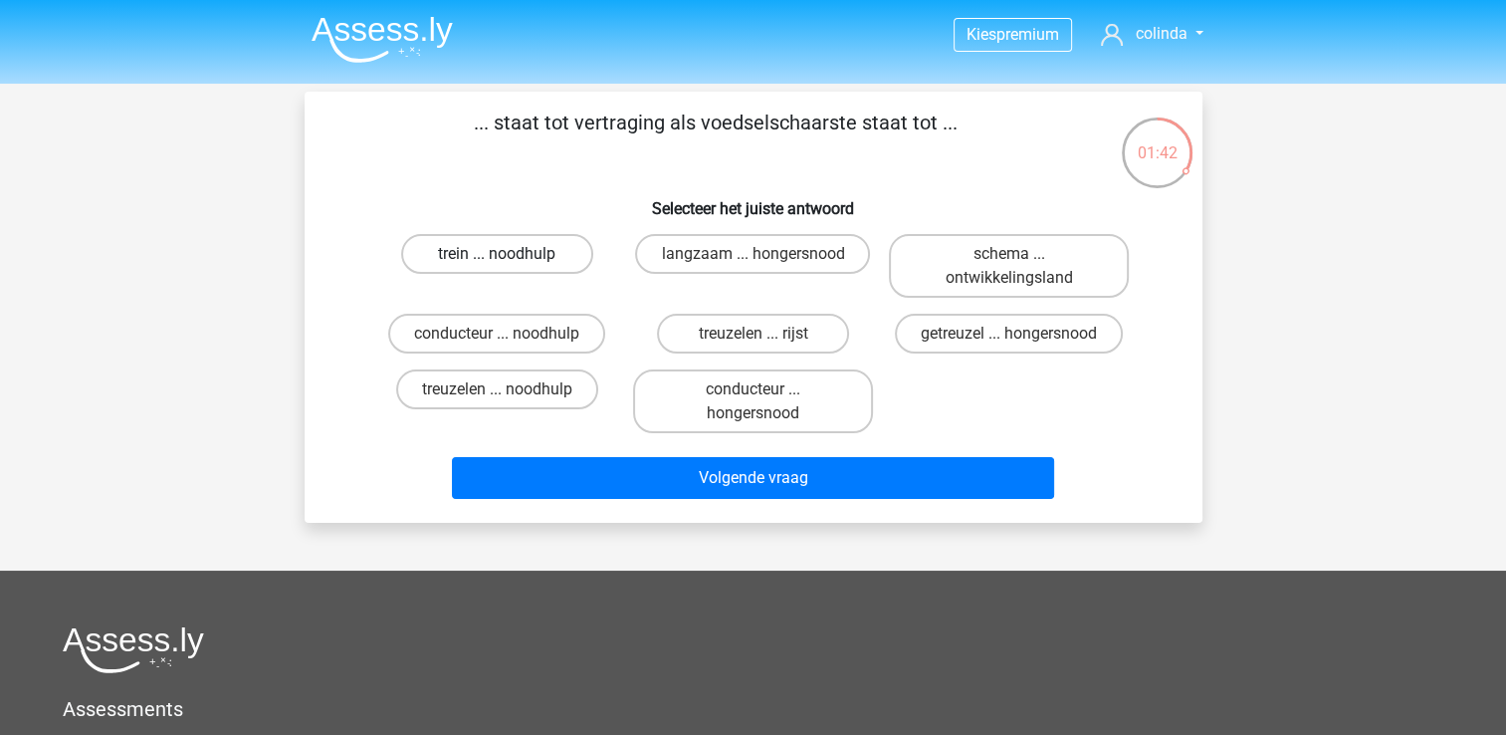
drag, startPoint x: 522, startPoint y: 248, endPoint x: 617, endPoint y: 339, distance: 132.4
click at [522, 249] on label "trein ... noodhulp" at bounding box center [497, 254] width 192 height 40
click at [510, 254] on input "trein ... noodhulp" at bounding box center [503, 260] width 13 height 13
radio input "true"
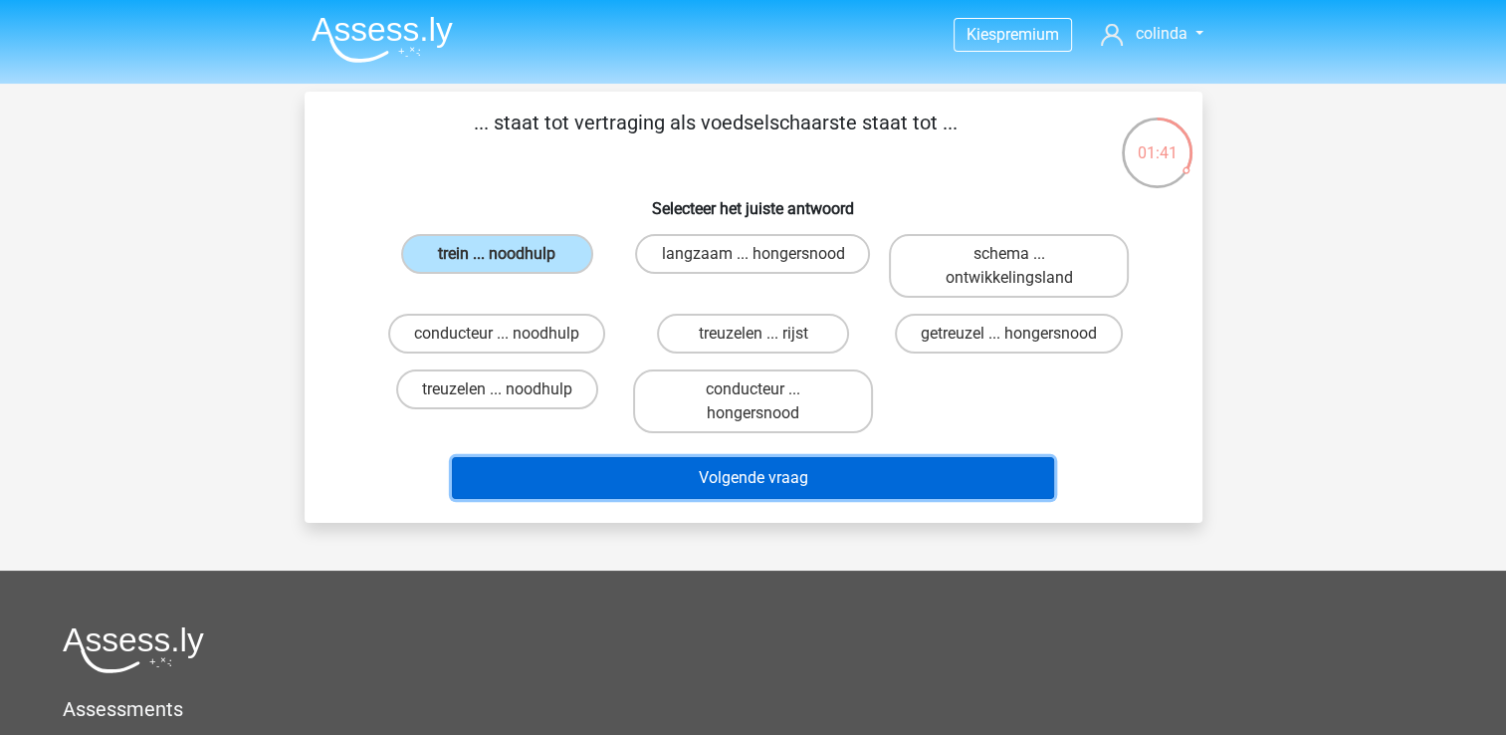
click at [740, 469] on button "Volgende vraag" at bounding box center [753, 478] width 602 height 42
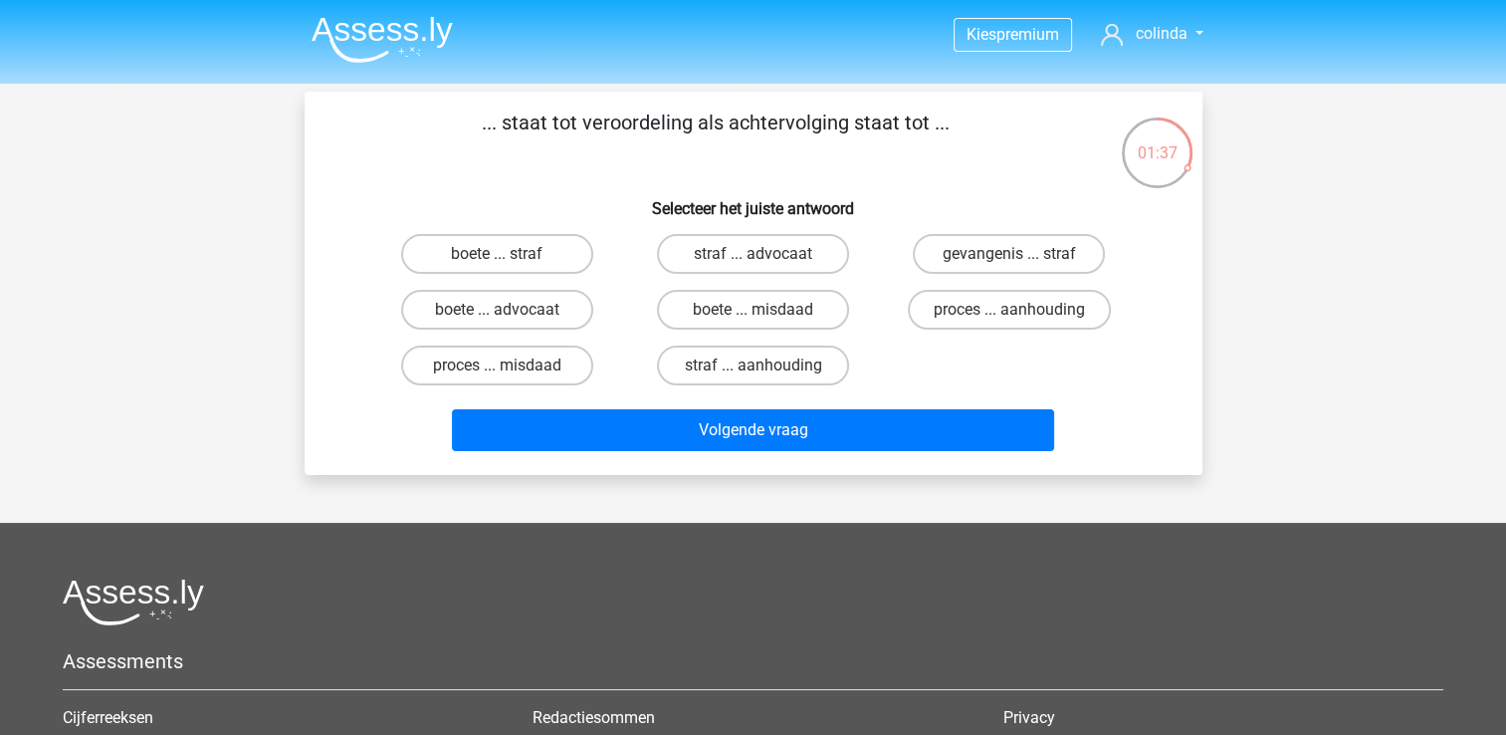
click at [1156, 164] on div "01:37" at bounding box center [1157, 140] width 75 height 50
click at [1063, 309] on label "proces ... aanhouding" at bounding box center [1009, 310] width 203 height 40
click at [1022, 310] on input "proces ... aanhouding" at bounding box center [1015, 316] width 13 height 13
radio input "true"
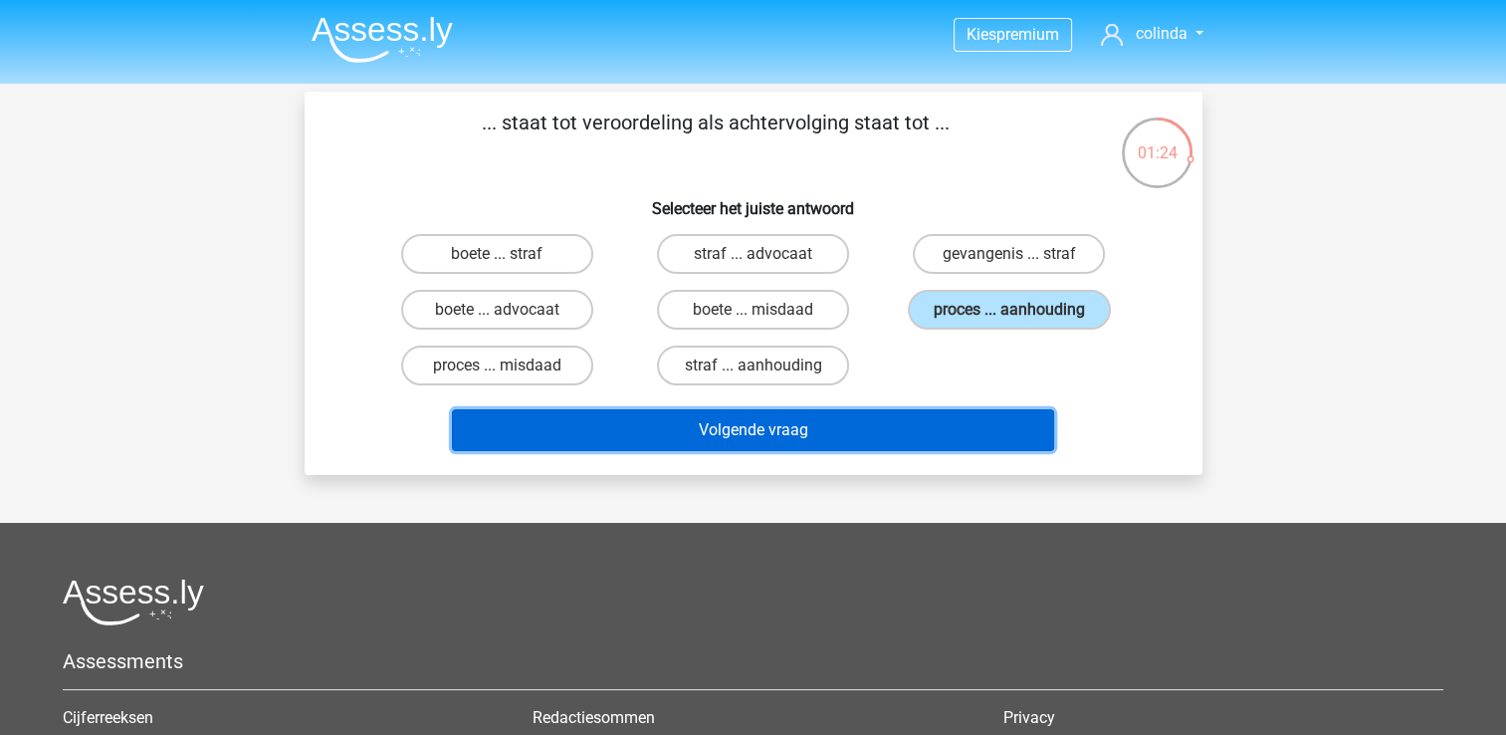
click at [875, 428] on button "Volgende vraag" at bounding box center [753, 430] width 602 height 42
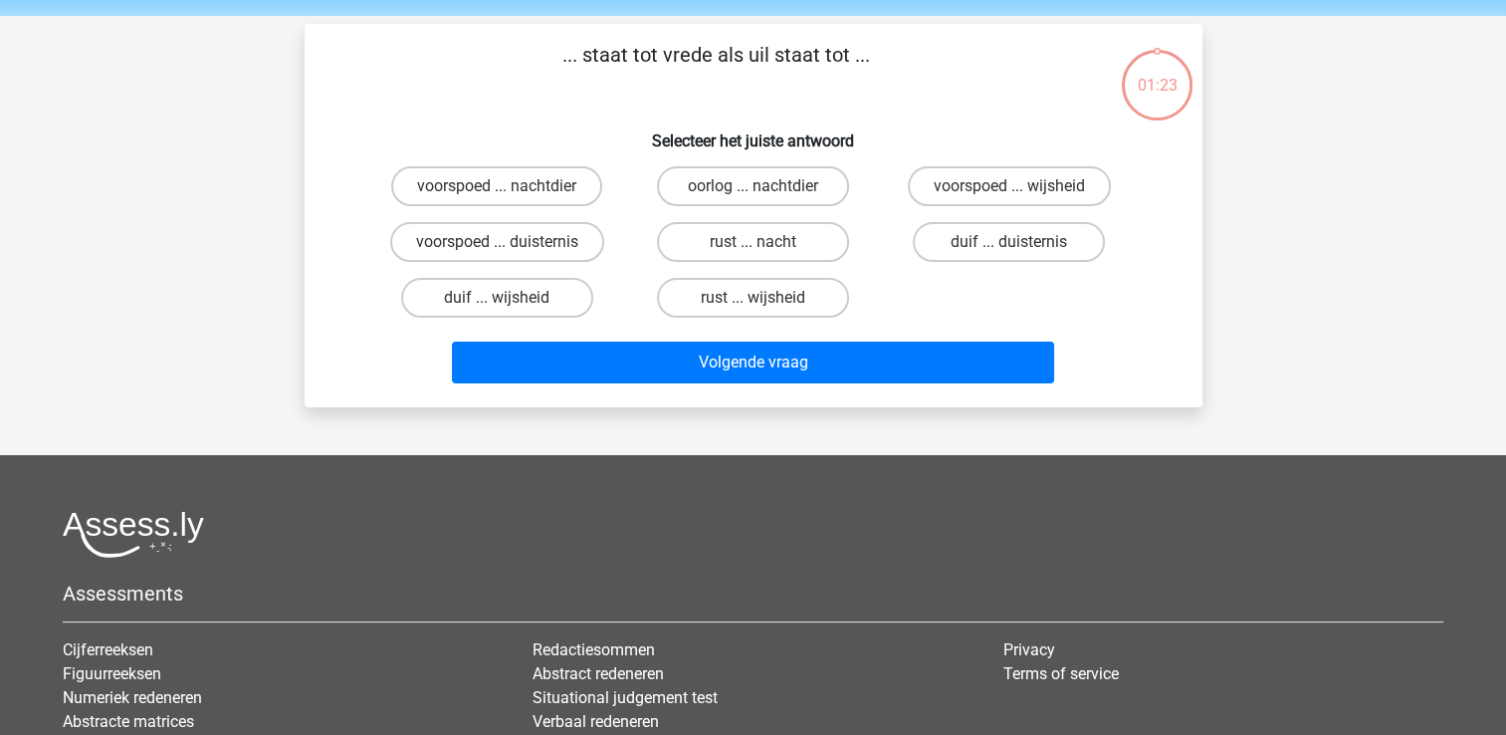
scroll to position [92, 0]
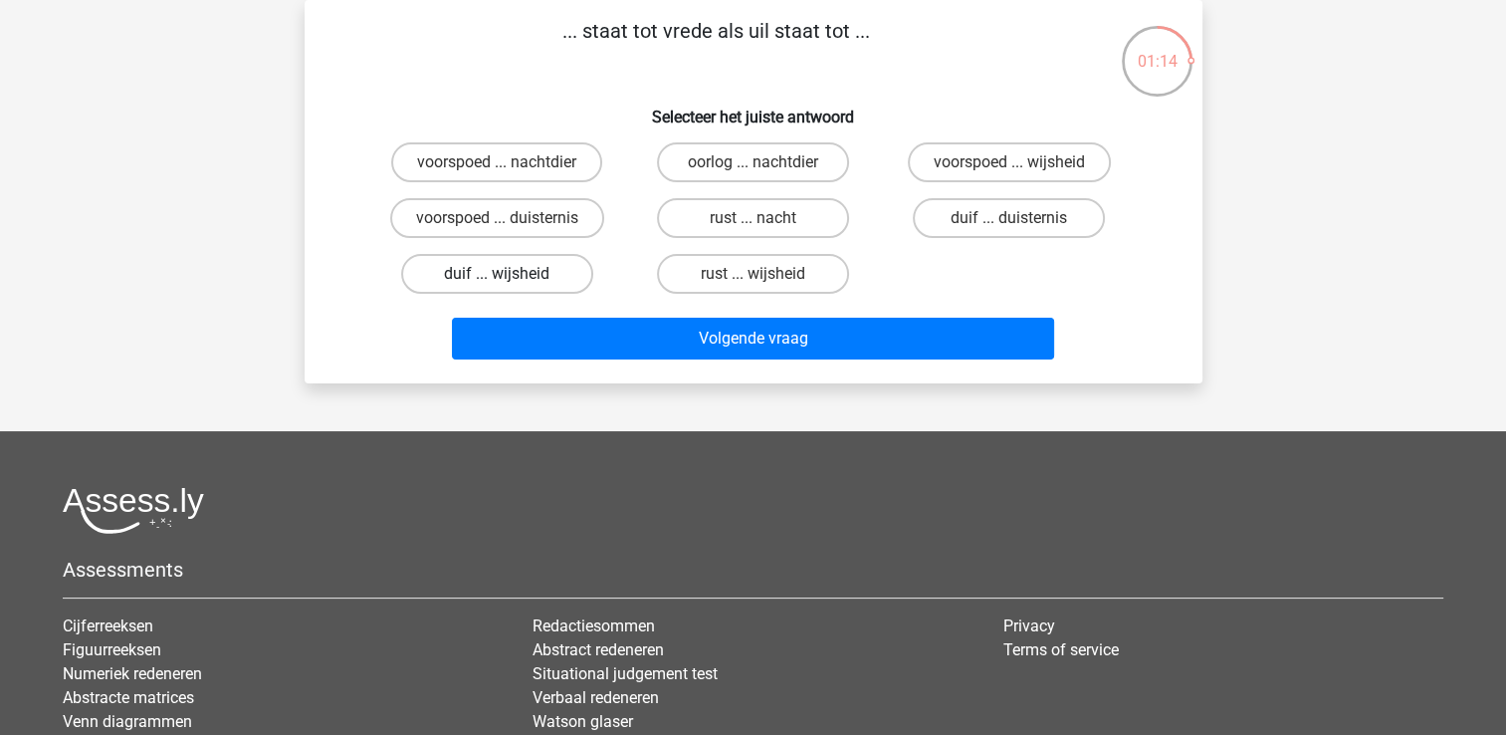
click at [501, 270] on label "duif ... wijsheid" at bounding box center [497, 274] width 192 height 40
click at [501, 274] on input "duif ... wijsheid" at bounding box center [503, 280] width 13 height 13
radio input "true"
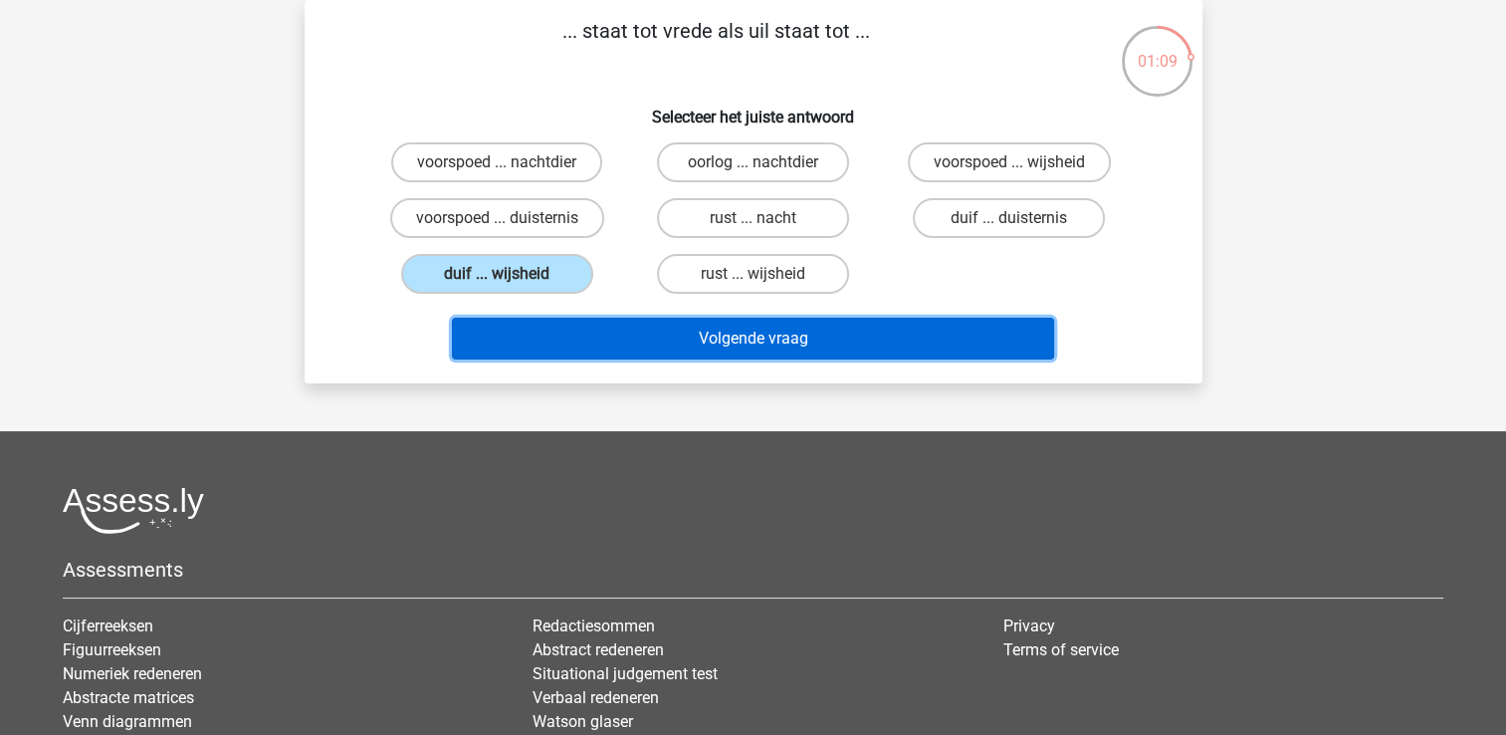
click at [733, 333] on button "Volgende vraag" at bounding box center [753, 339] width 602 height 42
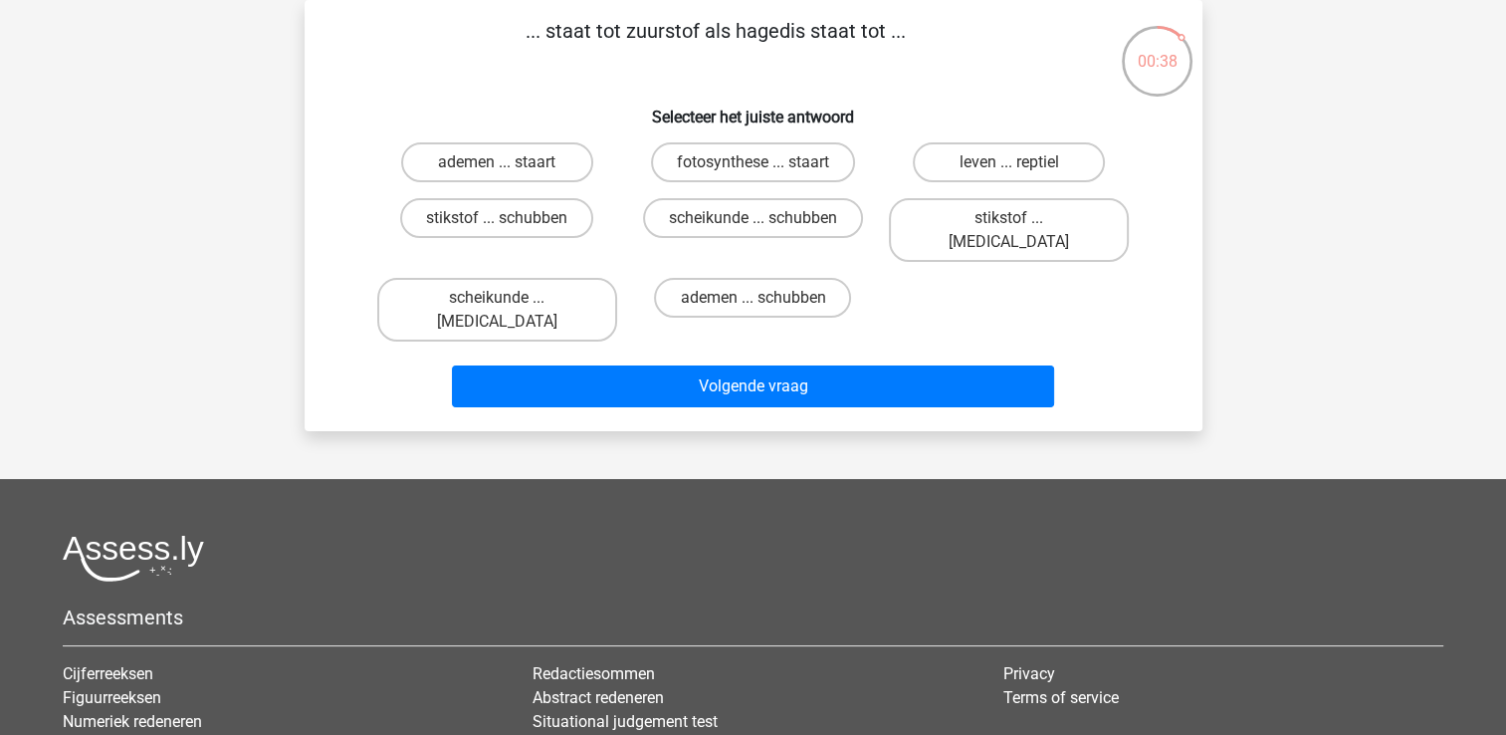
drag, startPoint x: 960, startPoint y: 225, endPoint x: 955, endPoint y: 241, distance: 16.7
click at [960, 223] on label "stikstof ... krokodil" at bounding box center [1009, 230] width 240 height 64
click at [1009, 223] on input "stikstof ... krokodil" at bounding box center [1015, 224] width 13 height 13
radio input "true"
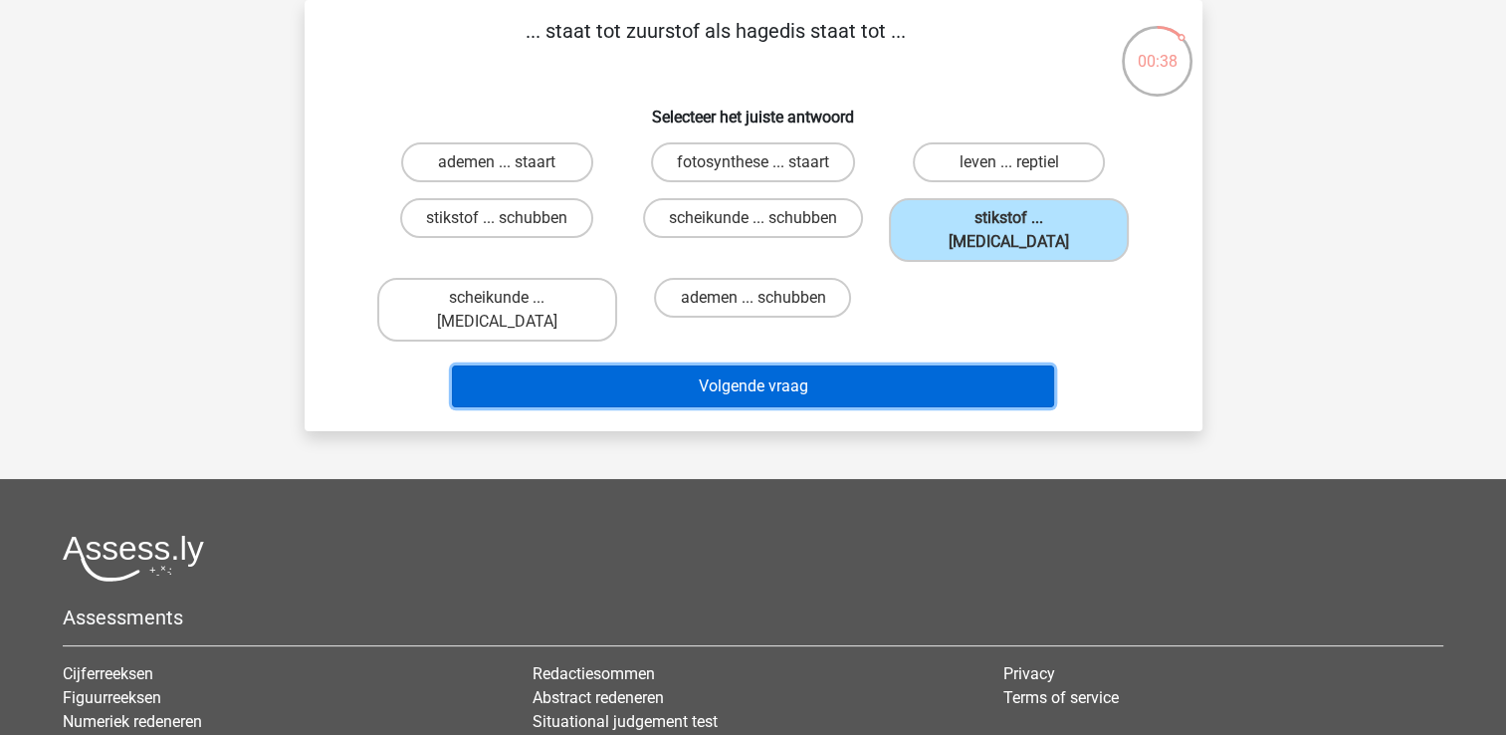
click at [912, 365] on button "Volgende vraag" at bounding box center [753, 386] width 602 height 42
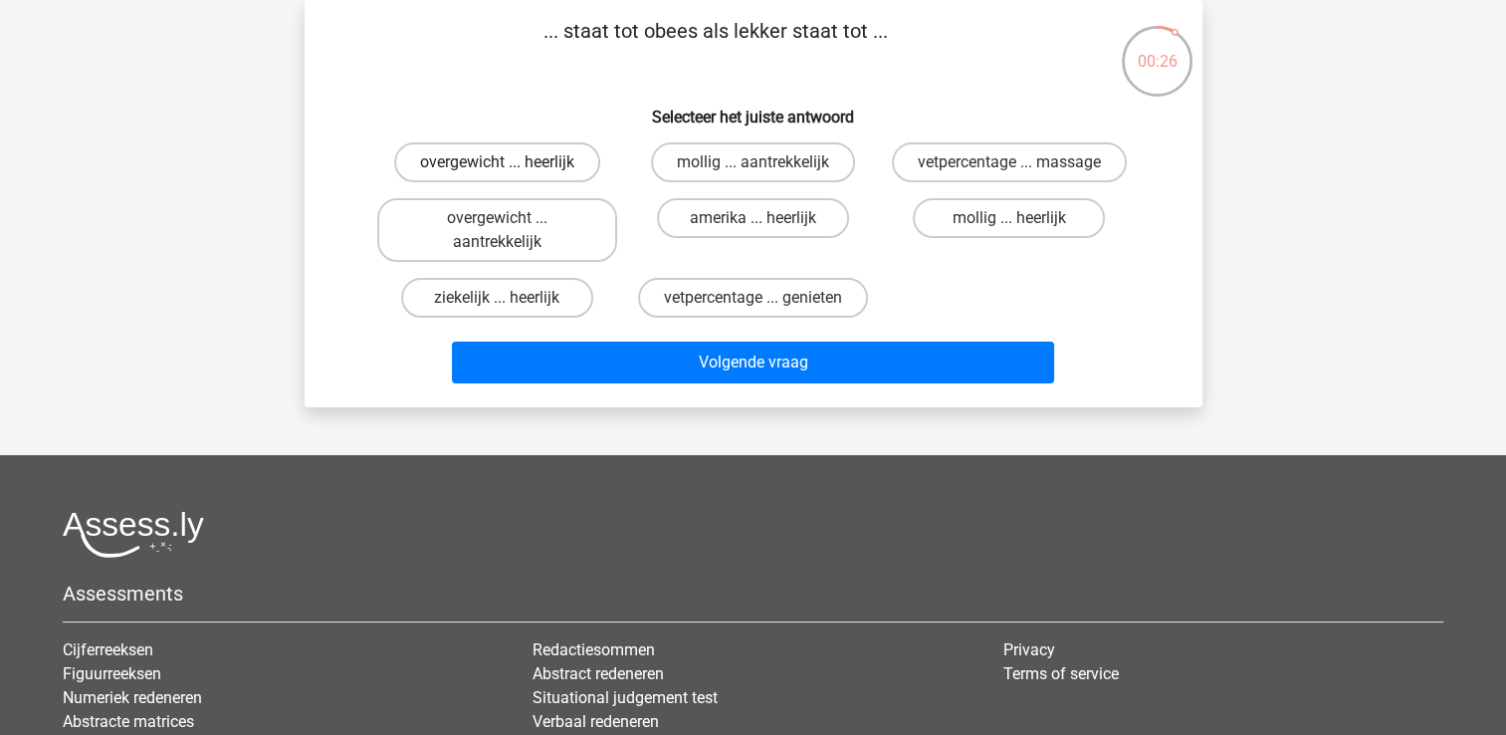
click at [549, 156] on label "overgewicht ... heerlijk" at bounding box center [497, 162] width 206 height 40
click at [510, 162] on input "overgewicht ... heerlijk" at bounding box center [503, 168] width 13 height 13
radio input "true"
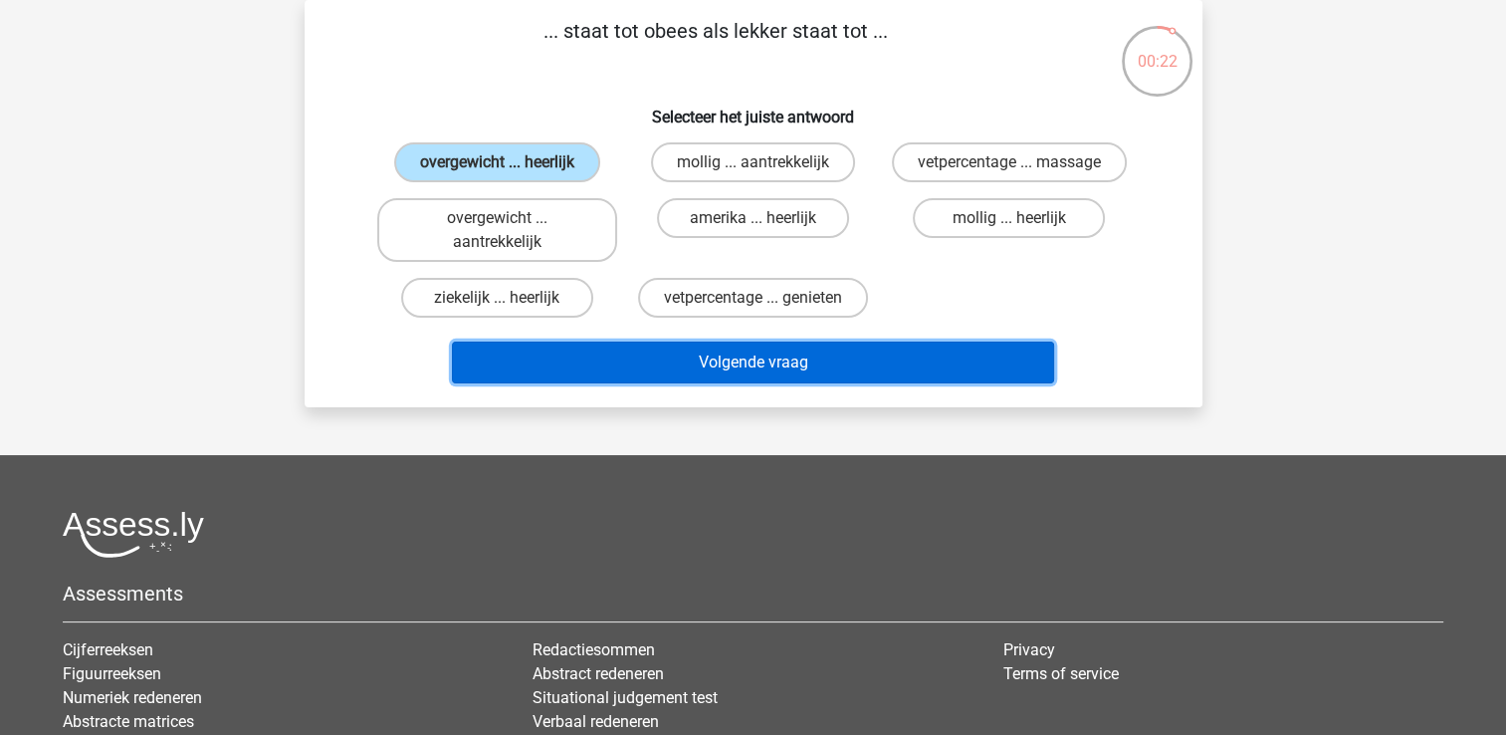
click at [824, 356] on button "Volgende vraag" at bounding box center [753, 362] width 602 height 42
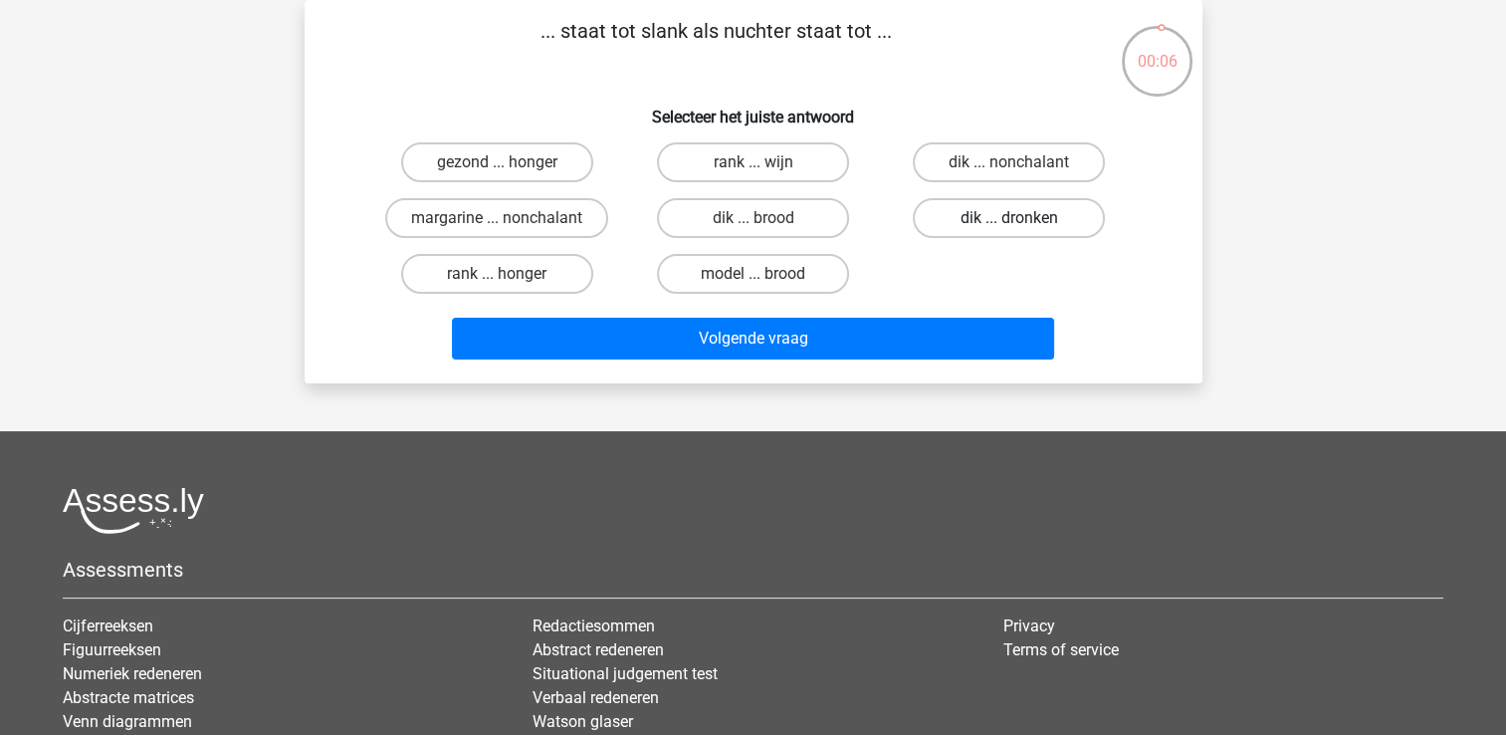
click at [959, 210] on label "dik ... dronken" at bounding box center [1009, 218] width 192 height 40
click at [1009, 218] on input "dik ... dronken" at bounding box center [1015, 224] width 13 height 13
radio input "true"
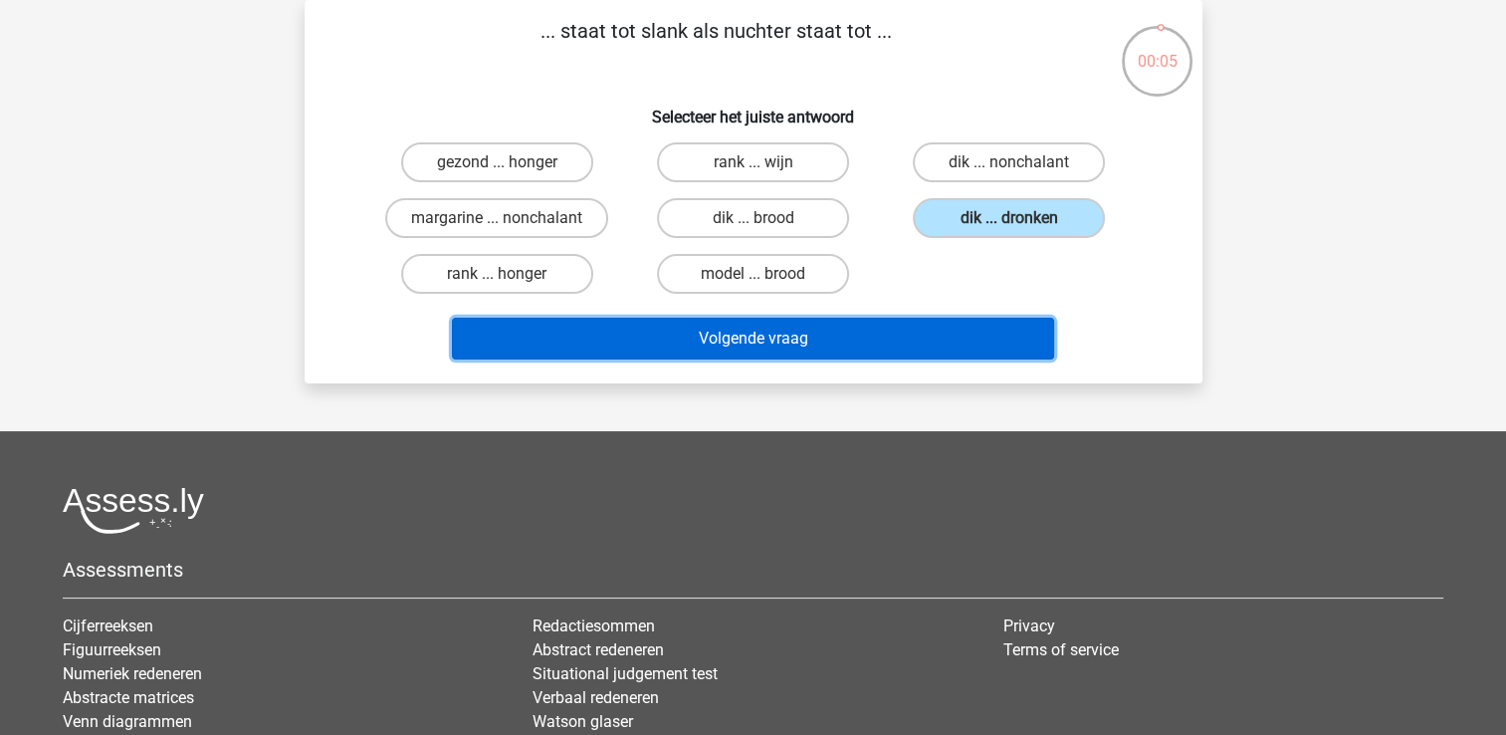
click at [891, 334] on button "Volgende vraag" at bounding box center [753, 339] width 602 height 42
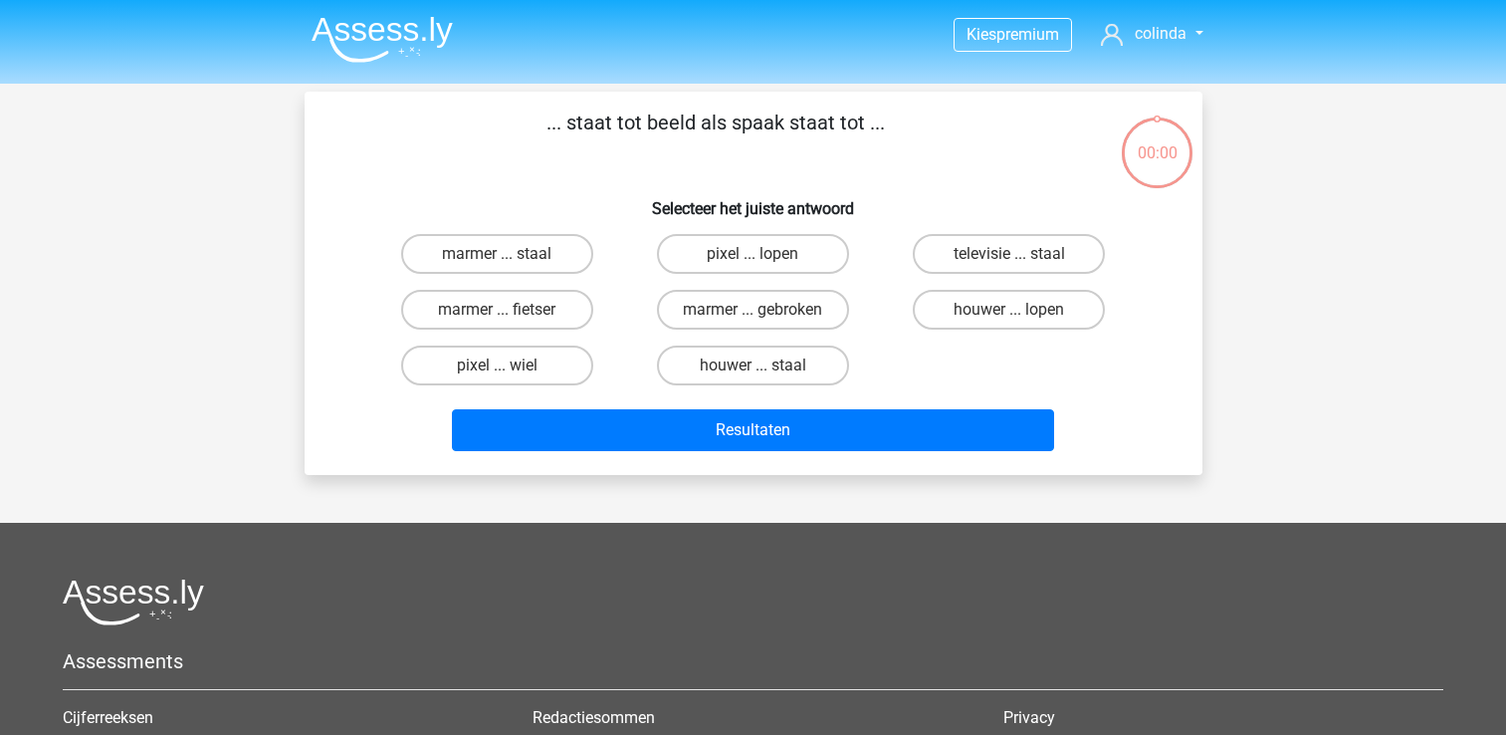
scroll to position [92, 0]
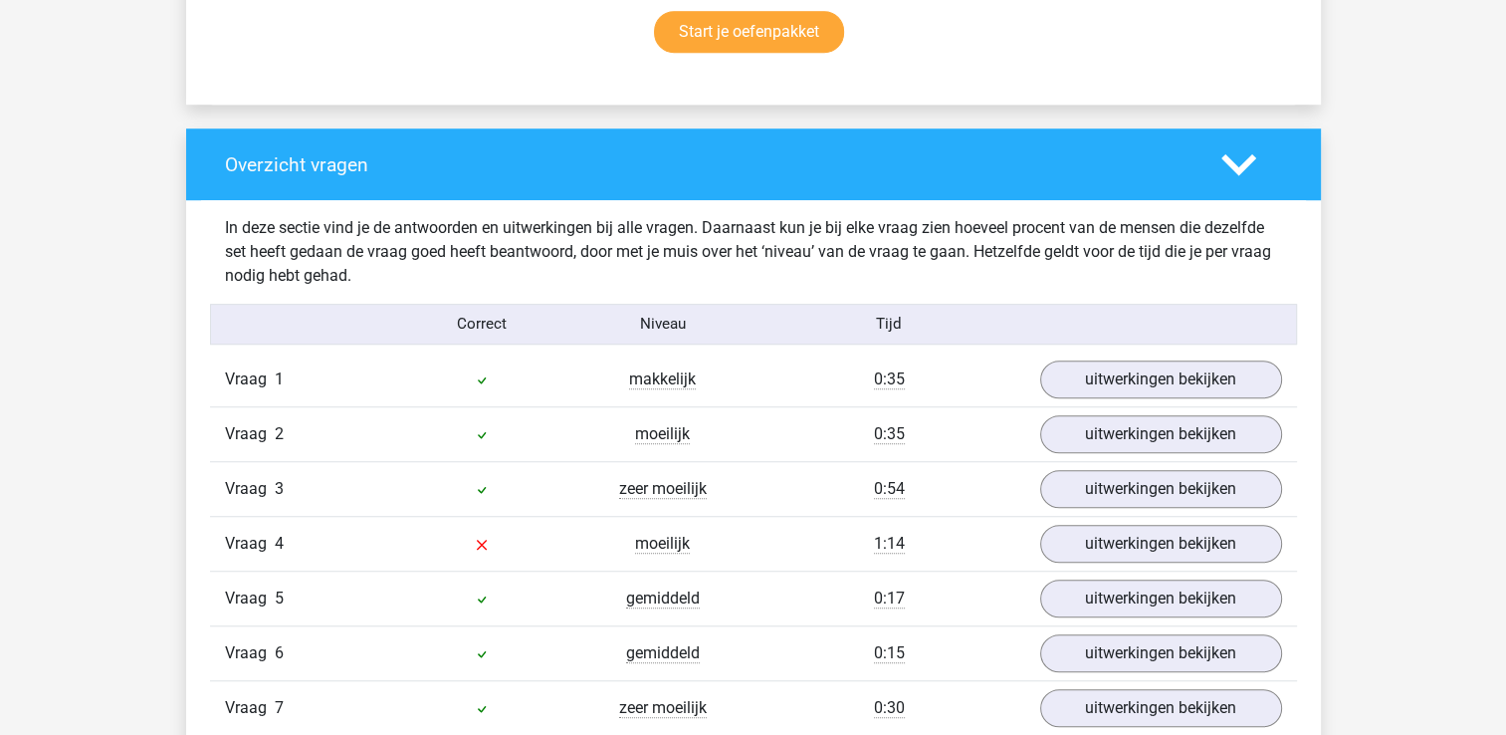
scroll to position [1394, 0]
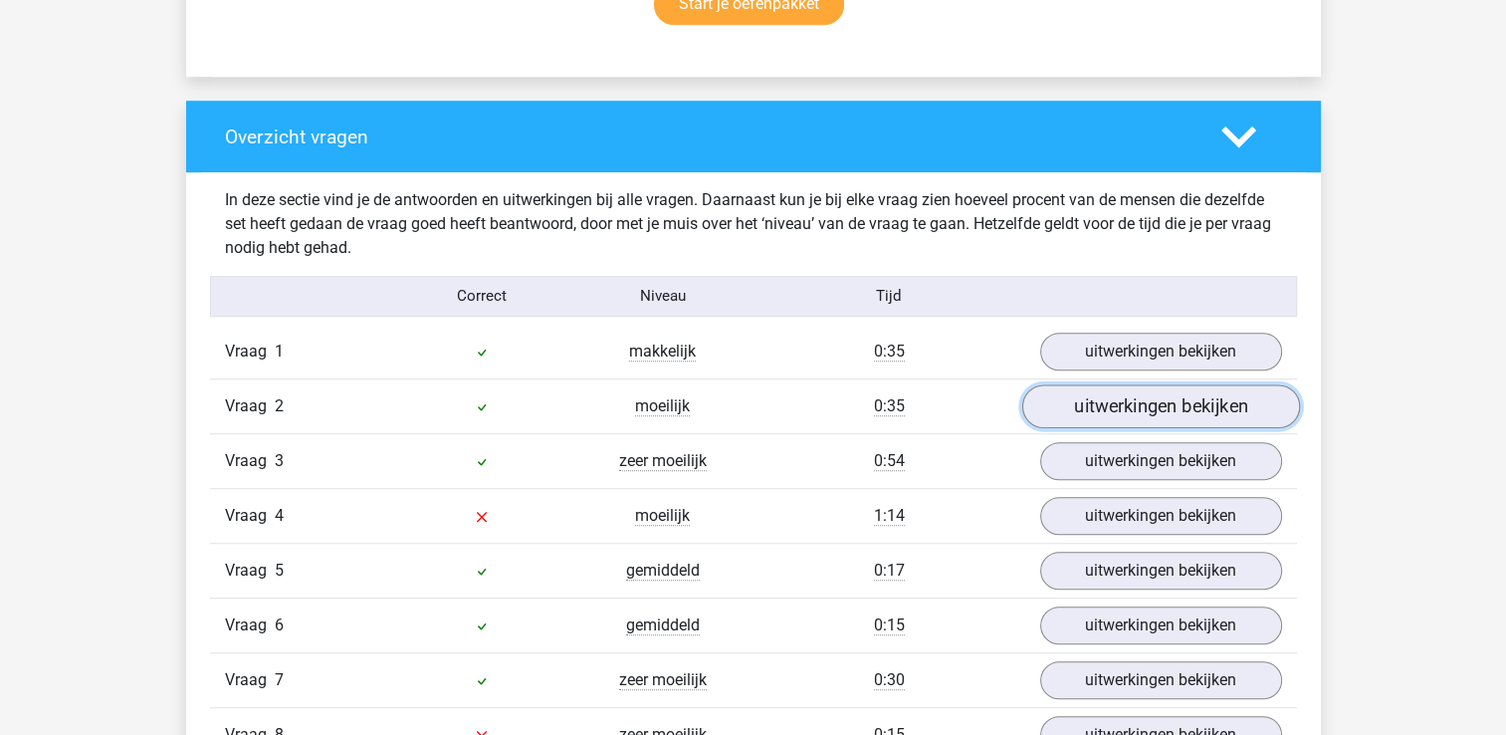
click at [1175, 404] on link "uitwerkingen bekijken" at bounding box center [1160, 406] width 278 height 44
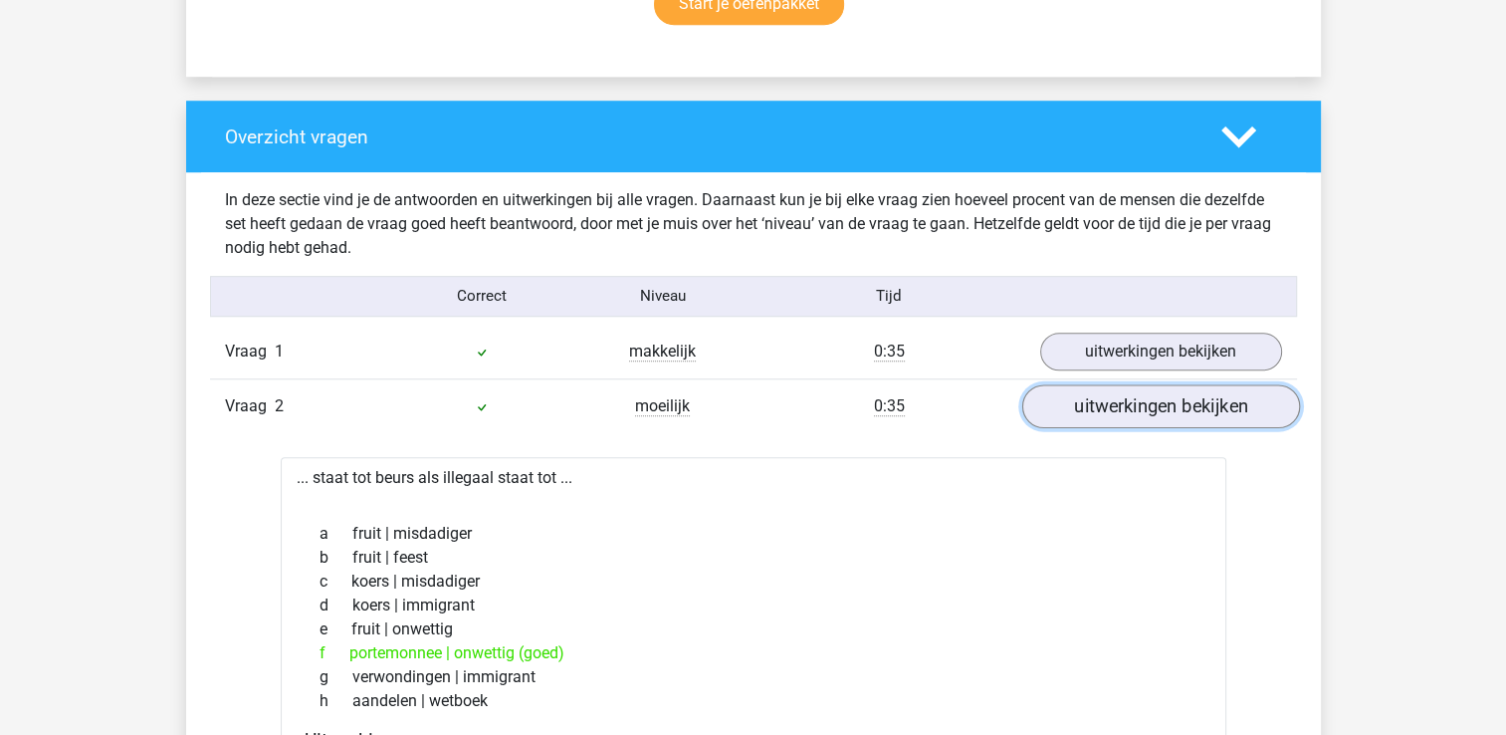
click at [1178, 406] on link "uitwerkingen bekijken" at bounding box center [1160, 406] width 278 height 44
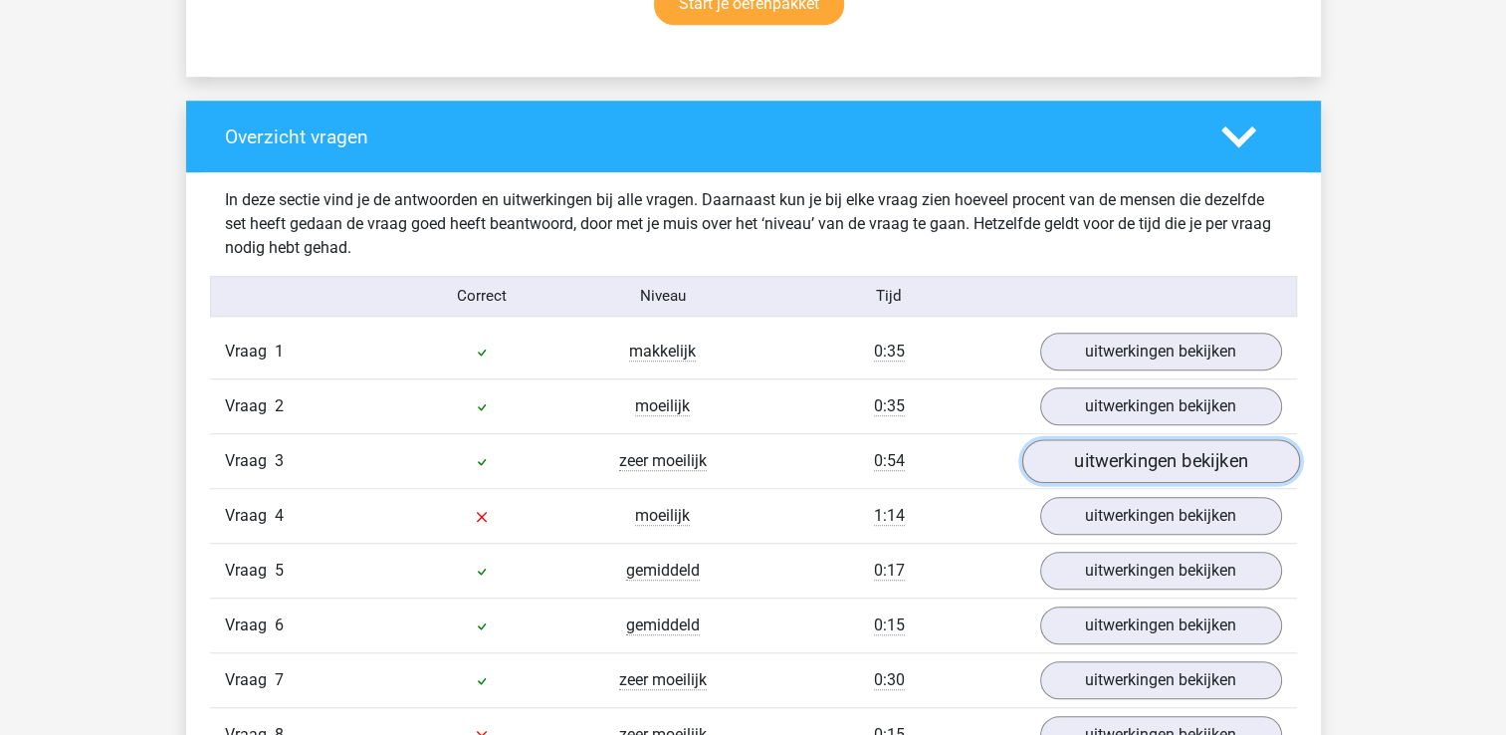
click at [1182, 456] on link "uitwerkingen bekijken" at bounding box center [1160, 461] width 278 height 44
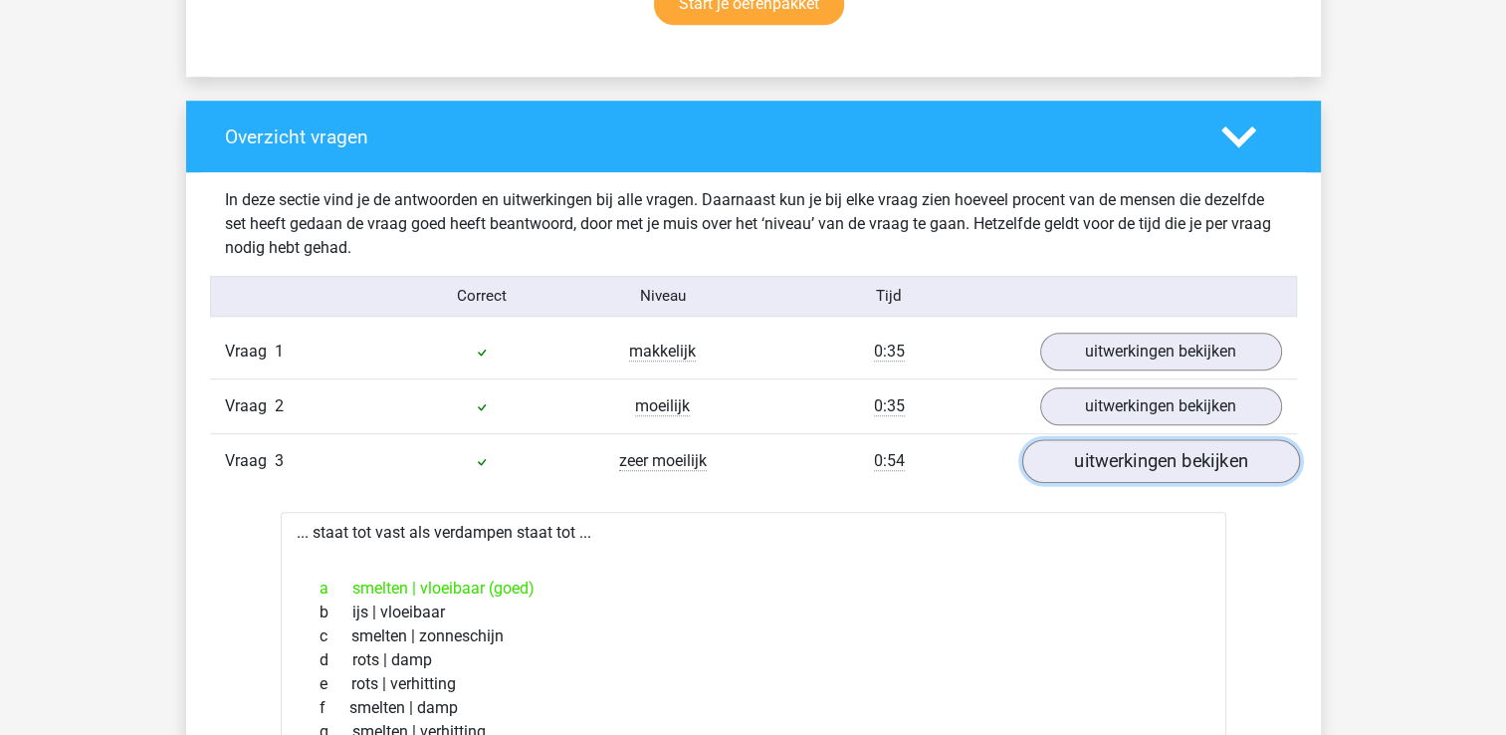
click at [1181, 457] on link "uitwerkingen bekijken" at bounding box center [1160, 461] width 278 height 44
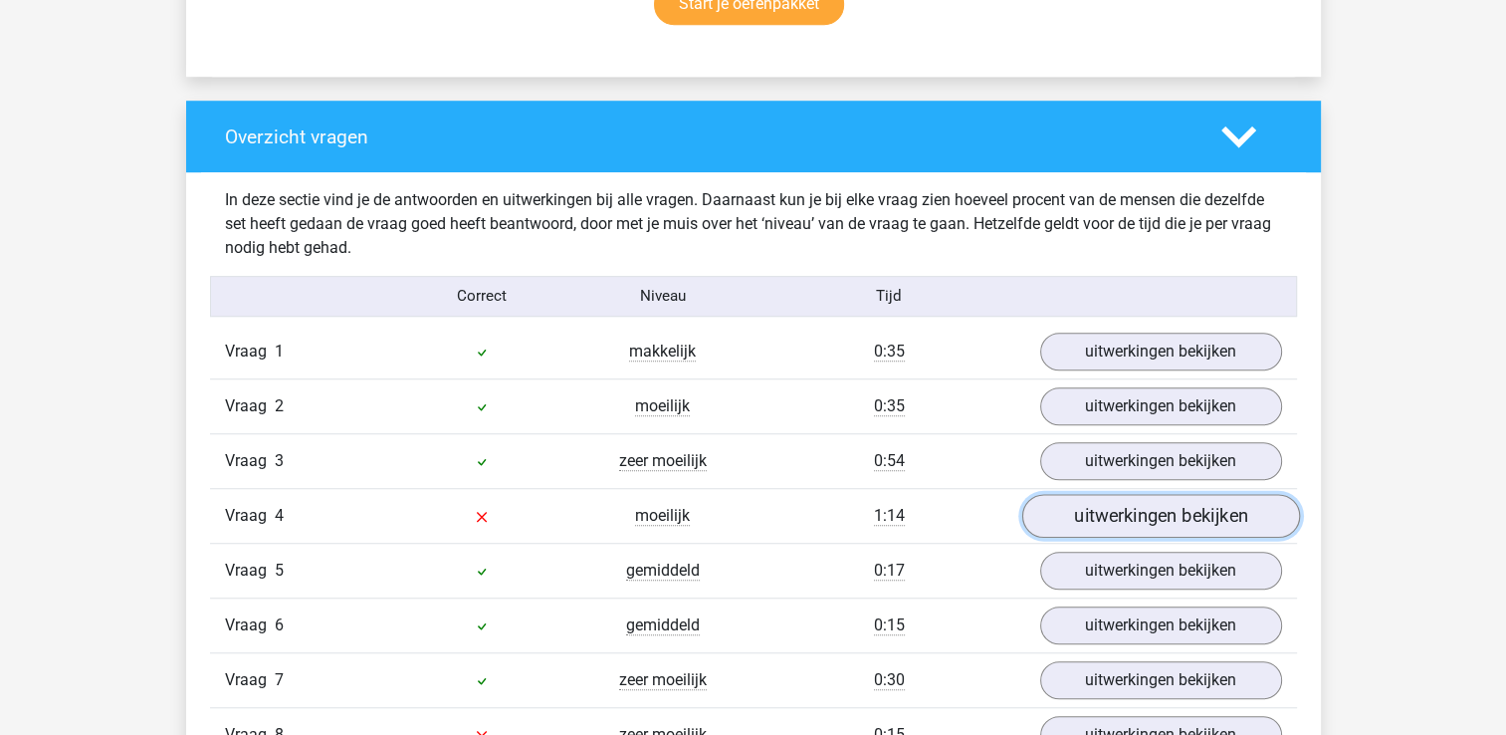
click at [1181, 512] on link "uitwerkingen bekijken" at bounding box center [1160, 516] width 278 height 44
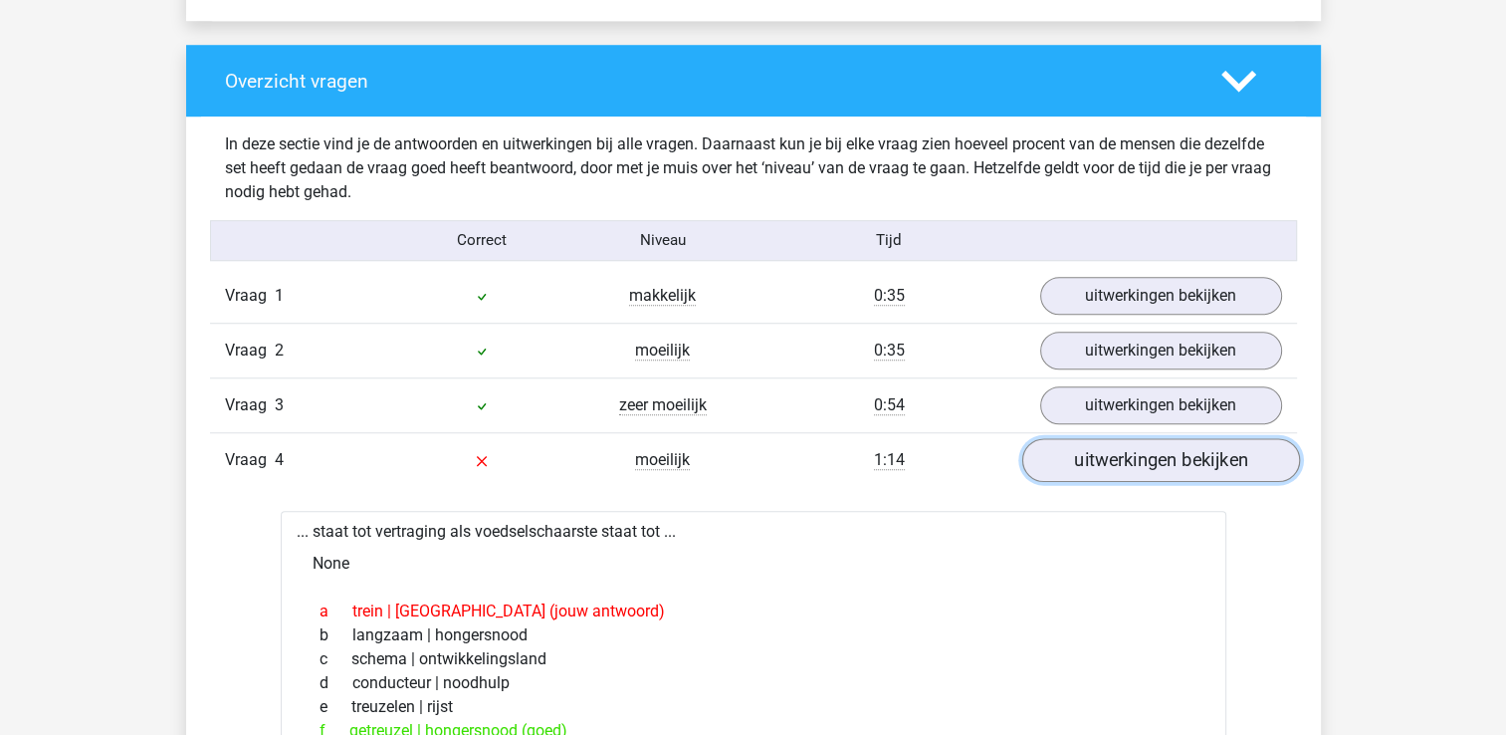
scroll to position [1493, 0]
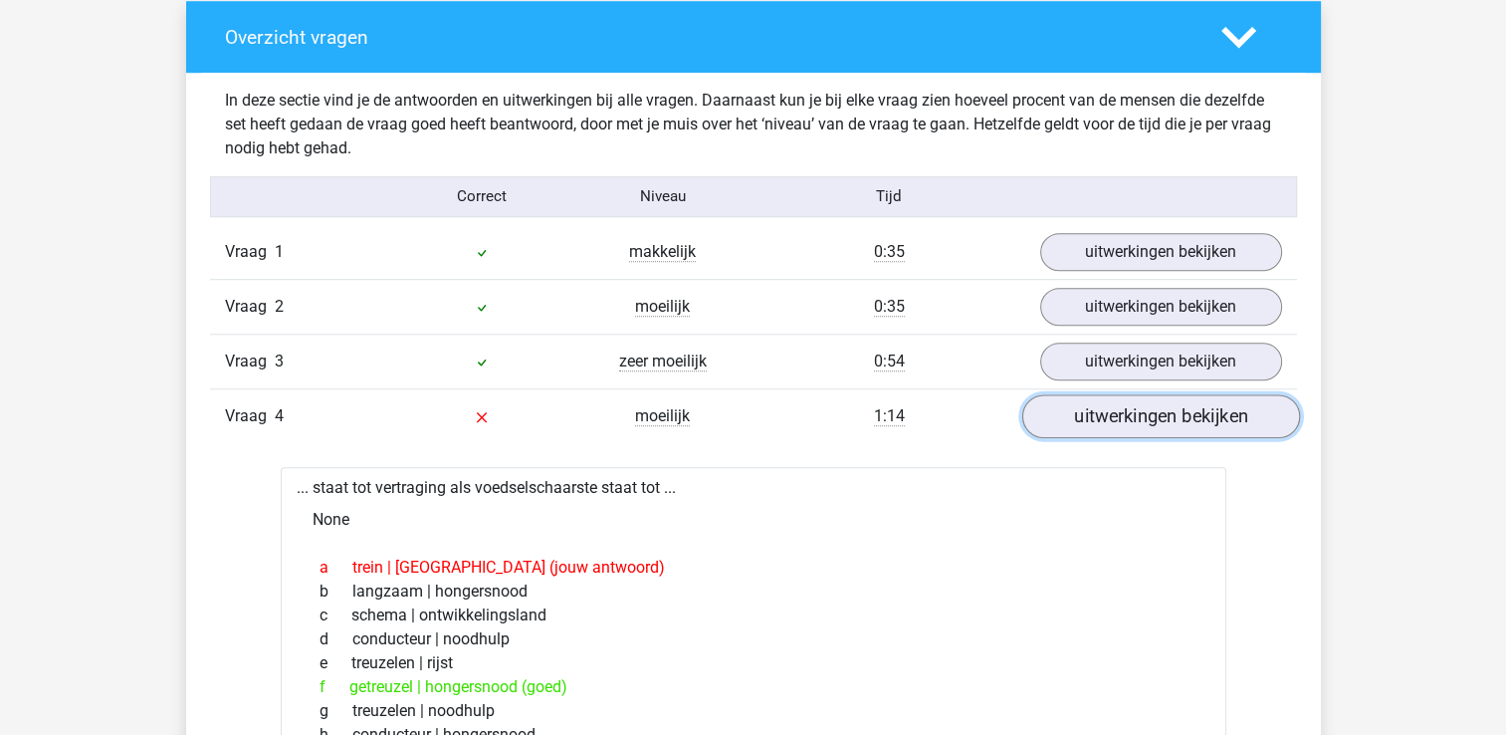
click at [1178, 412] on link "uitwerkingen bekijken" at bounding box center [1160, 416] width 278 height 44
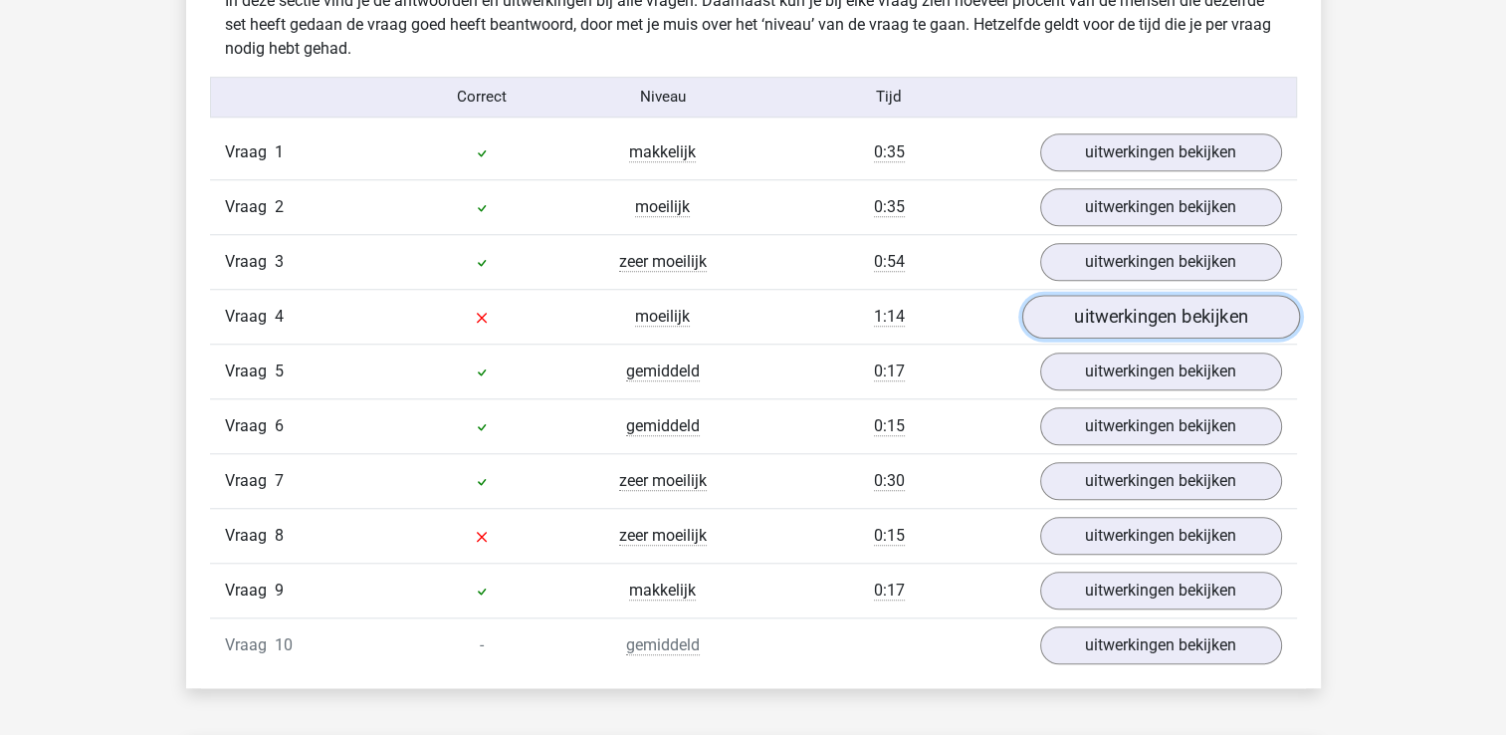
scroll to position [1692, 0]
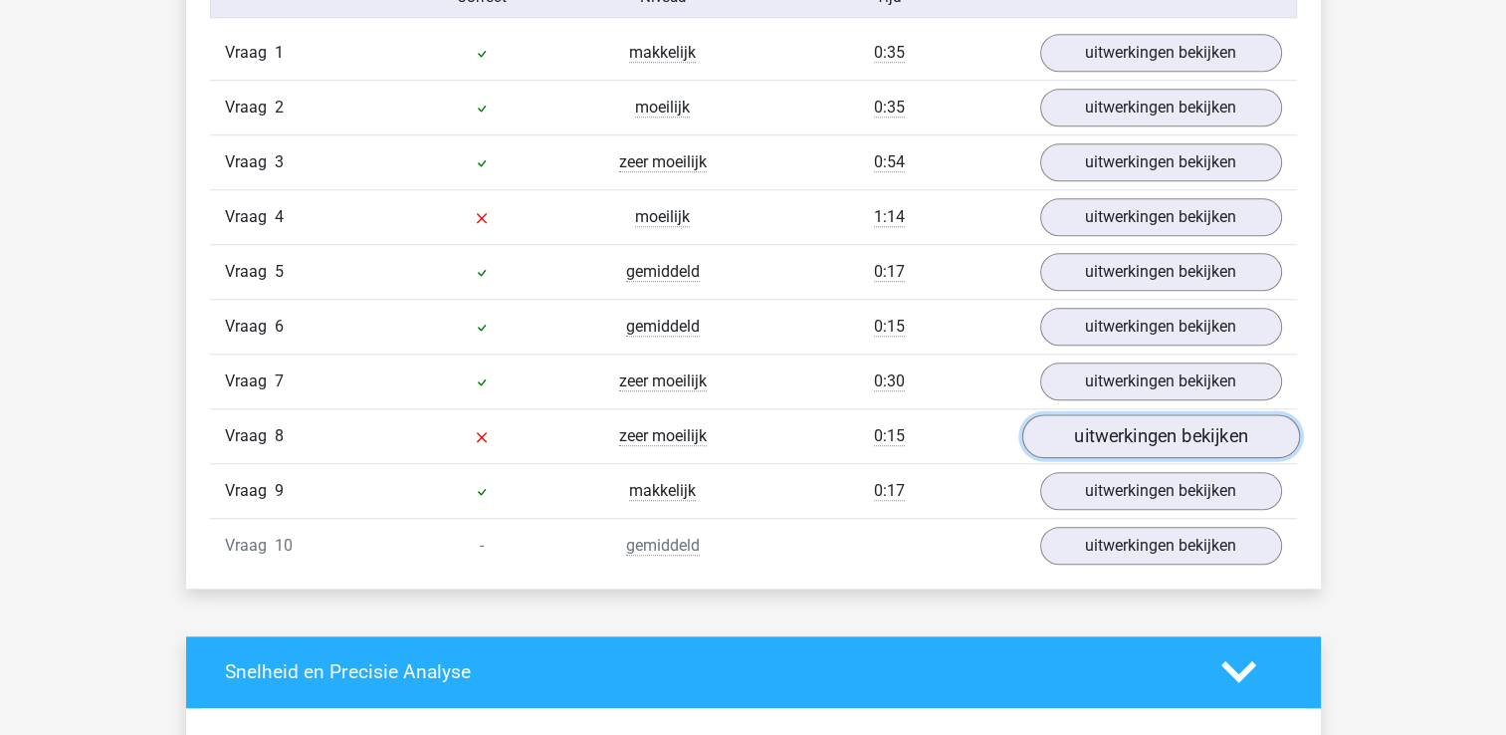
click at [1184, 422] on link "uitwerkingen bekijken" at bounding box center [1160, 436] width 278 height 44
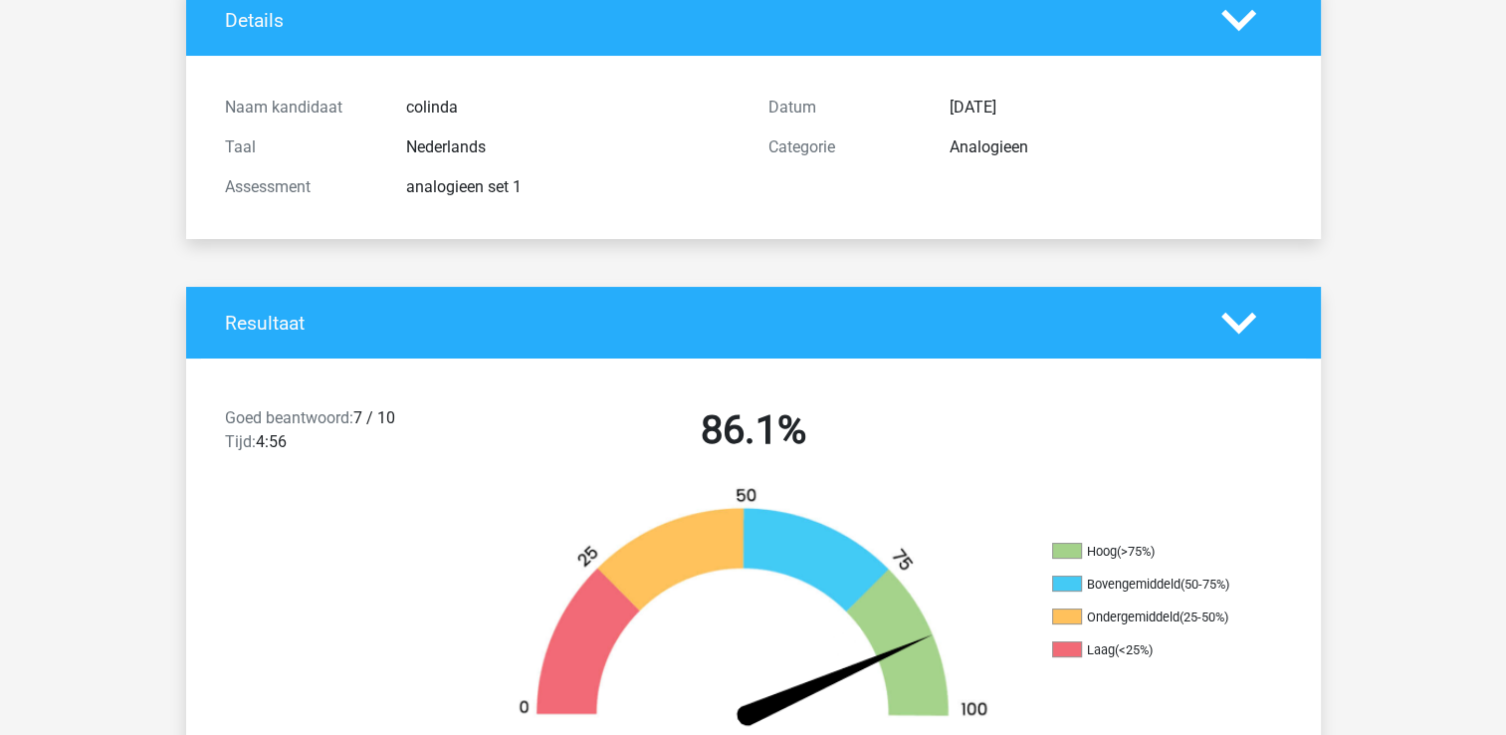
scroll to position [0, 0]
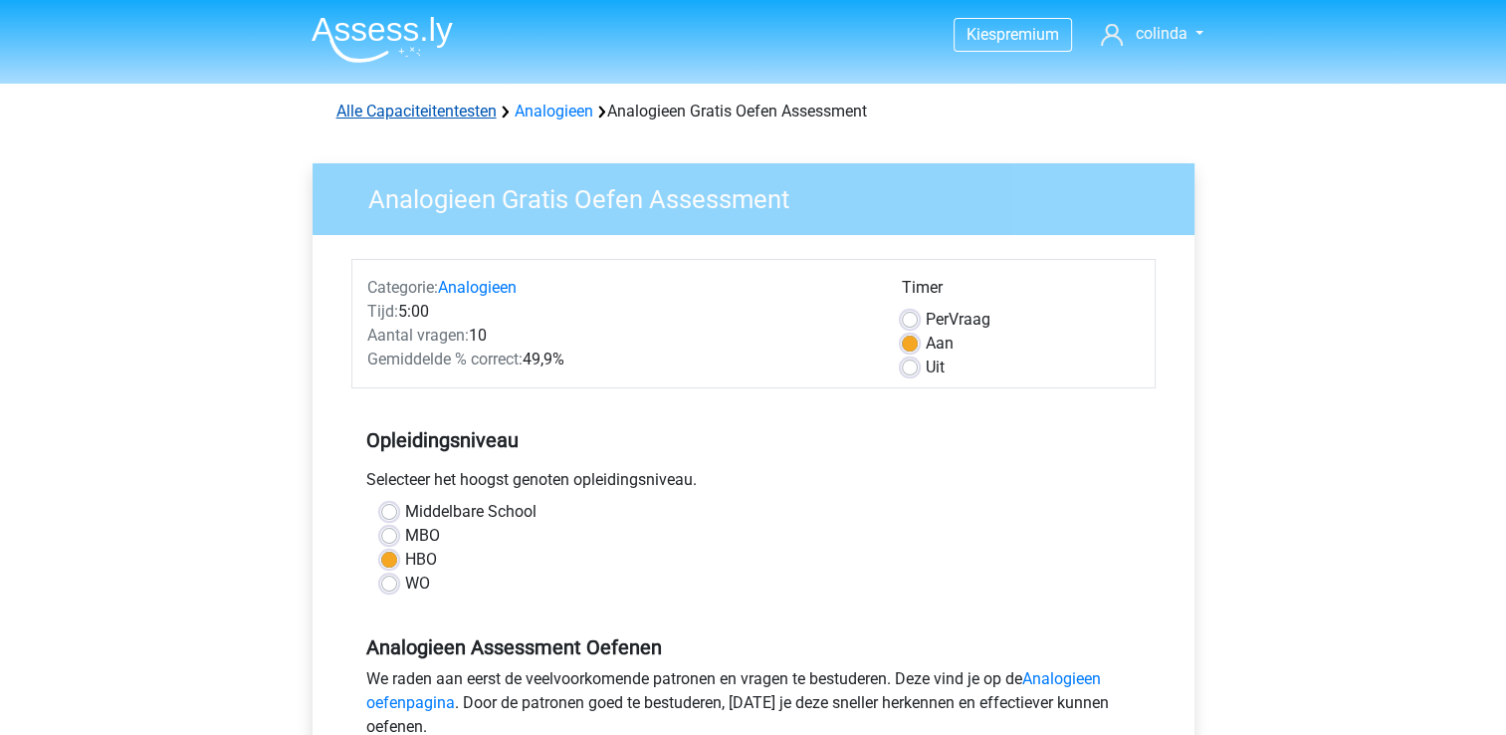
drag, startPoint x: 450, startPoint y: 106, endPoint x: 453, endPoint y: 118, distance: 13.3
click at [449, 106] on link "Alle Capaciteitentesten" at bounding box center [416, 111] width 160 height 19
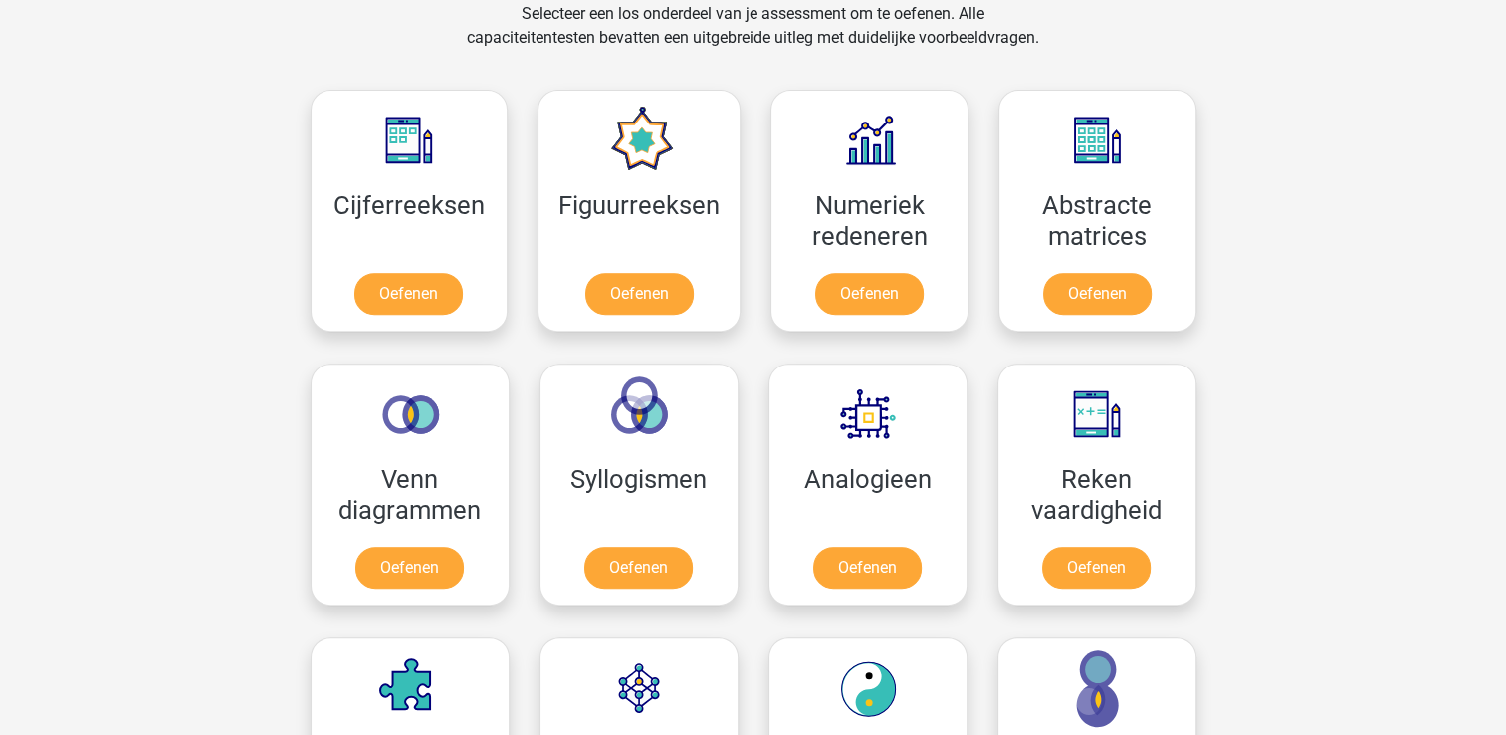
scroll to position [844, 0]
click at [661, 550] on link "Oefenen" at bounding box center [637, 572] width 113 height 44
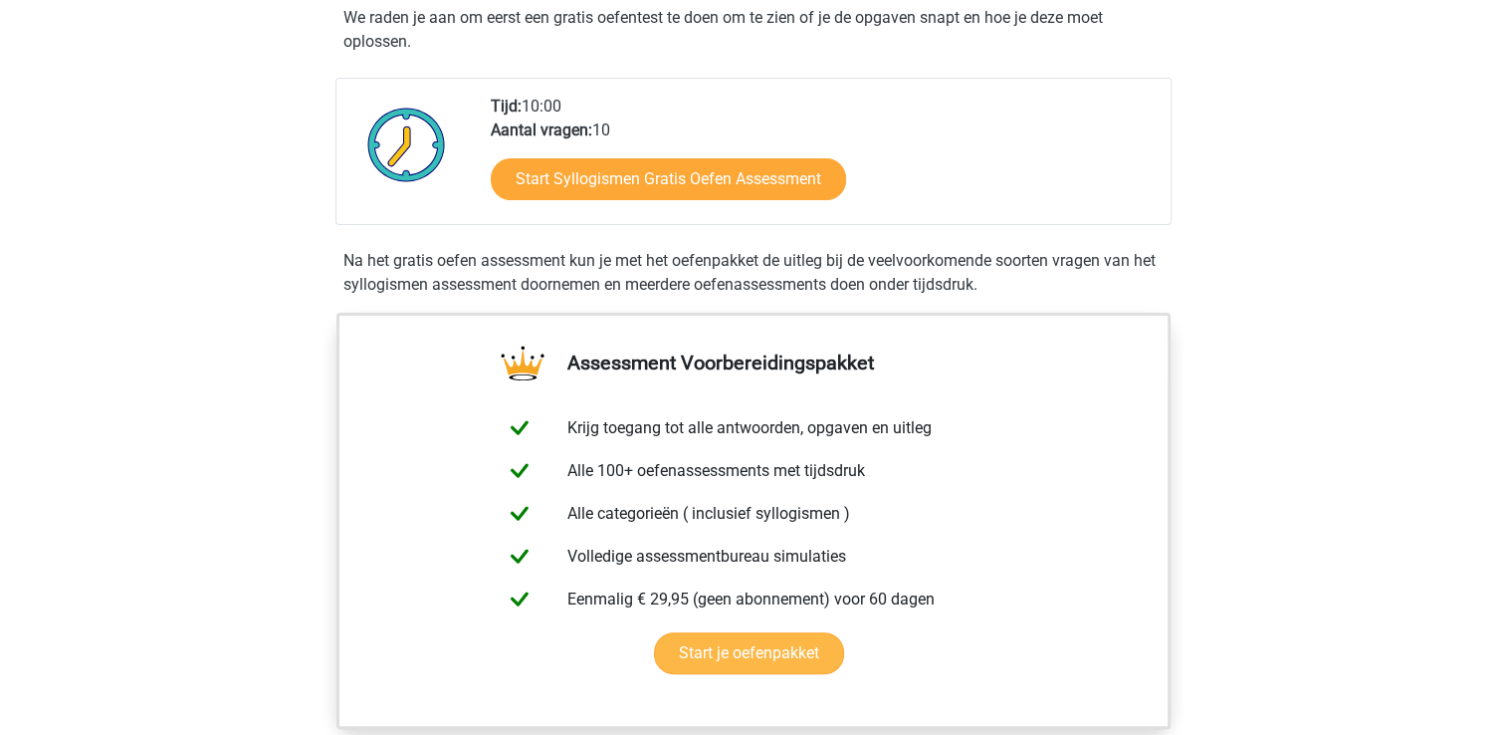
scroll to position [398, 0]
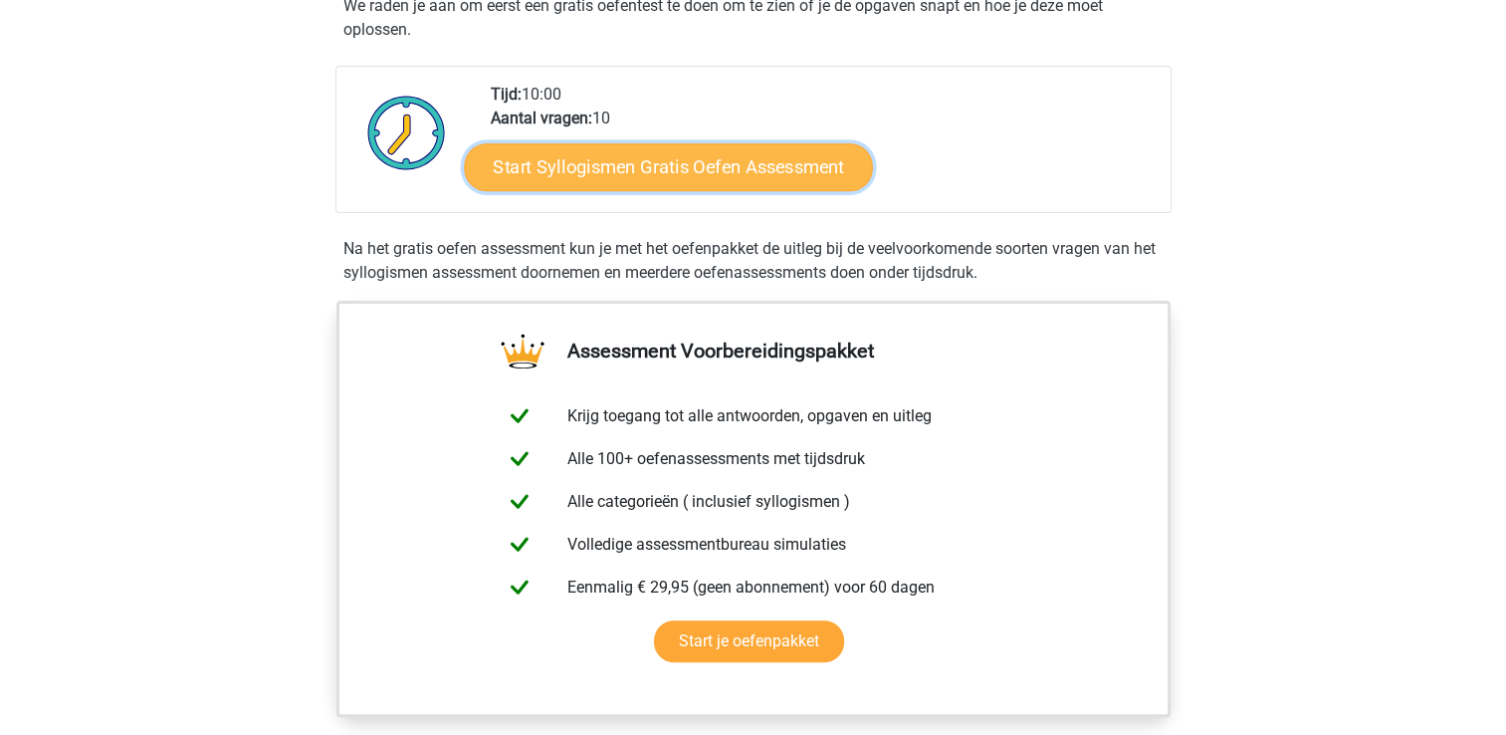
click at [730, 163] on link "Start Syllogismen Gratis Oefen Assessment" at bounding box center [668, 166] width 409 height 48
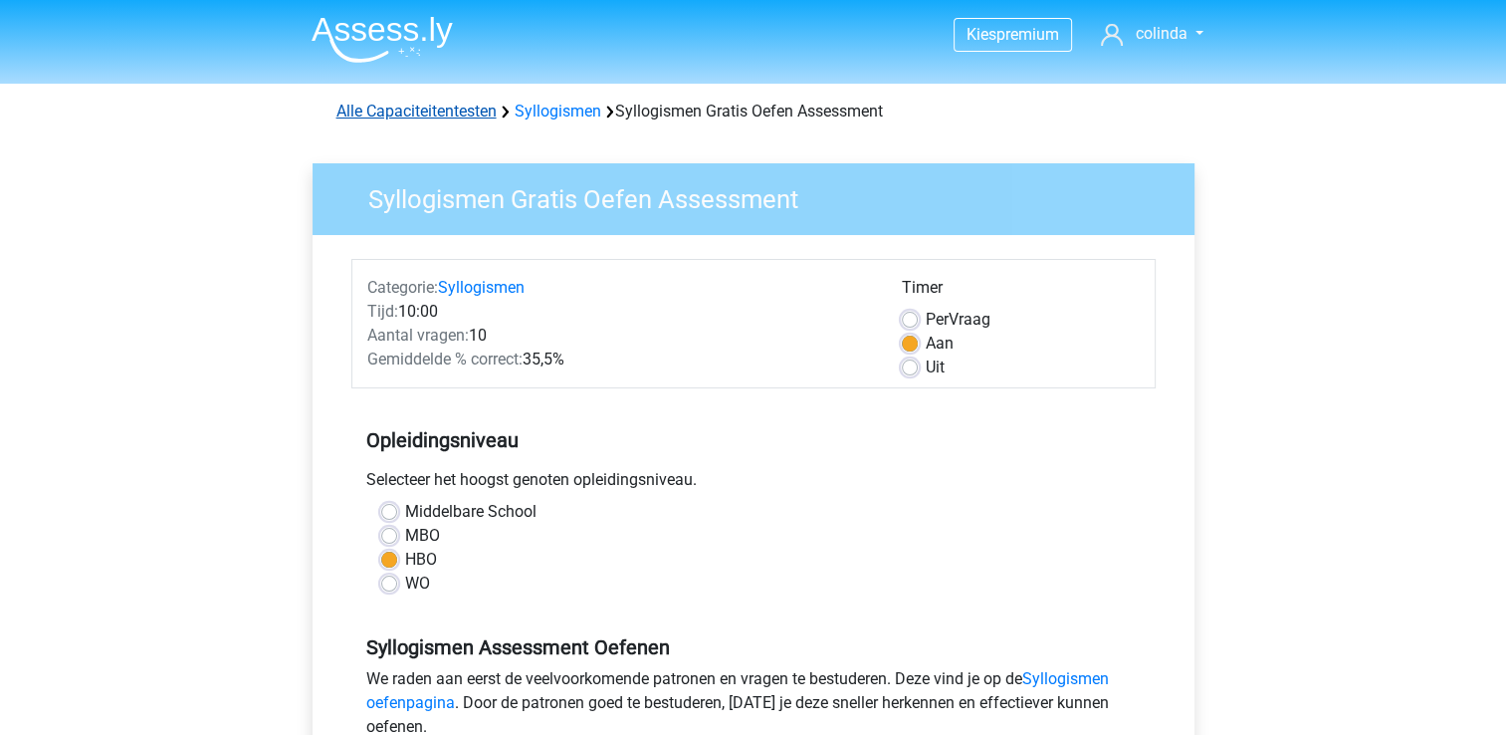
click at [346, 103] on link "Alle Capaciteitentesten" at bounding box center [416, 111] width 160 height 19
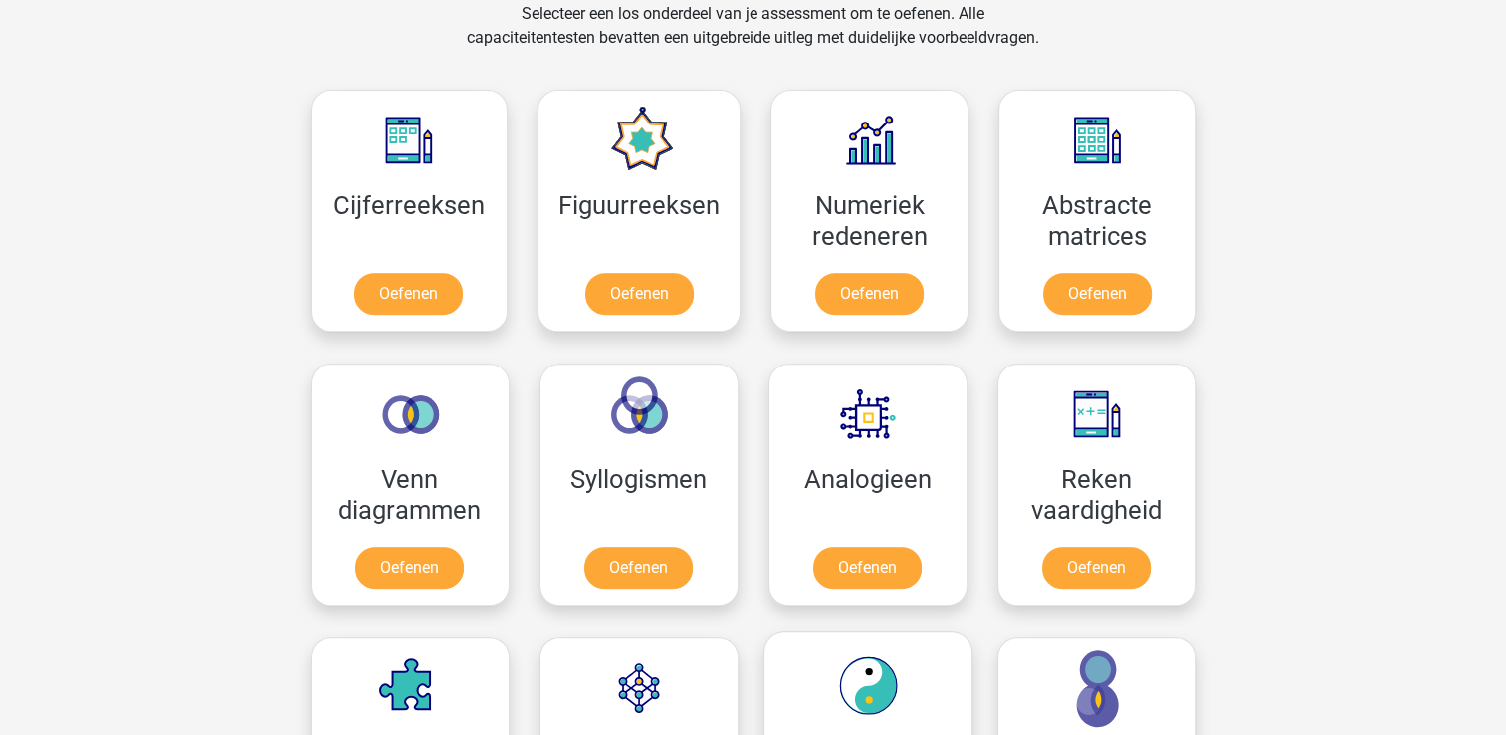
scroll to position [1242, 0]
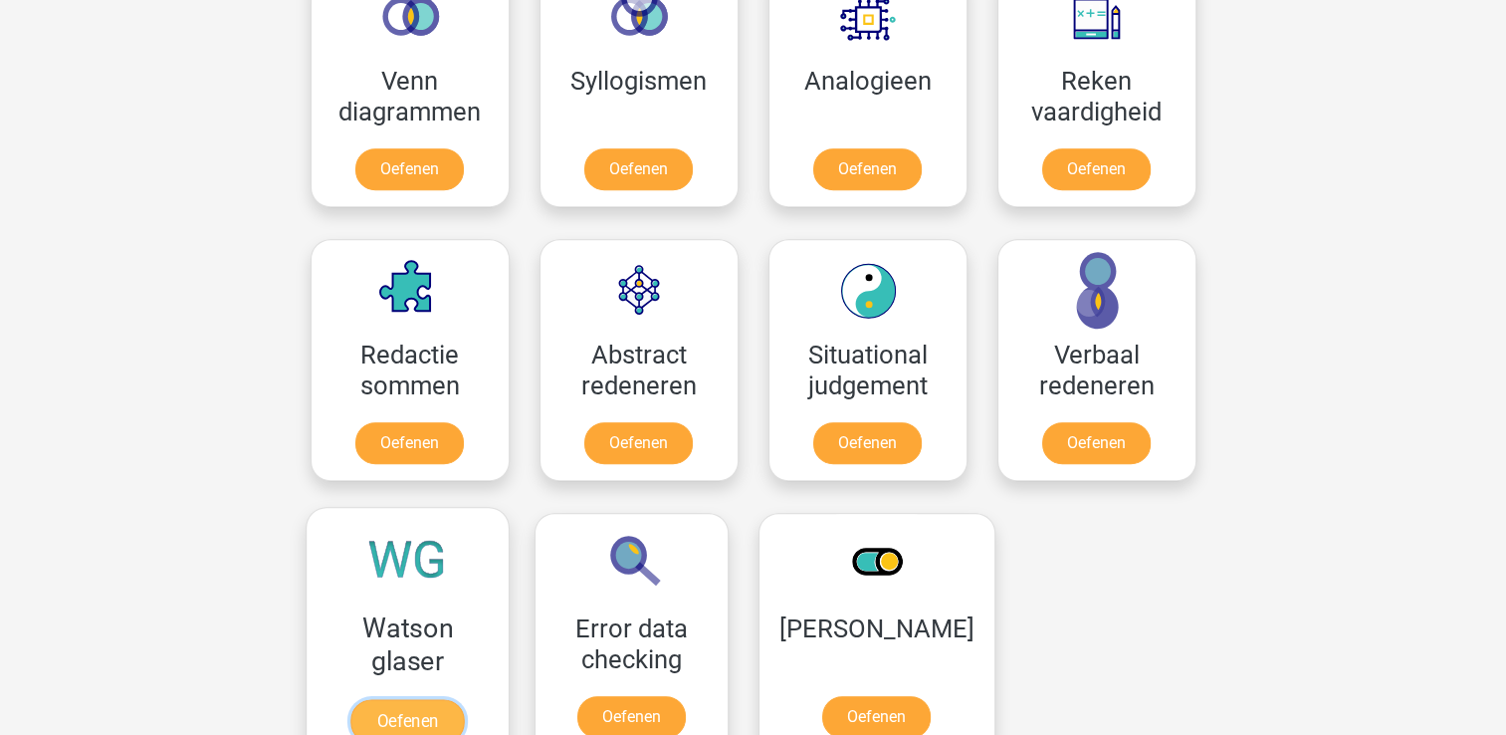
click at [462, 699] on link "Oefenen" at bounding box center [406, 721] width 113 height 44
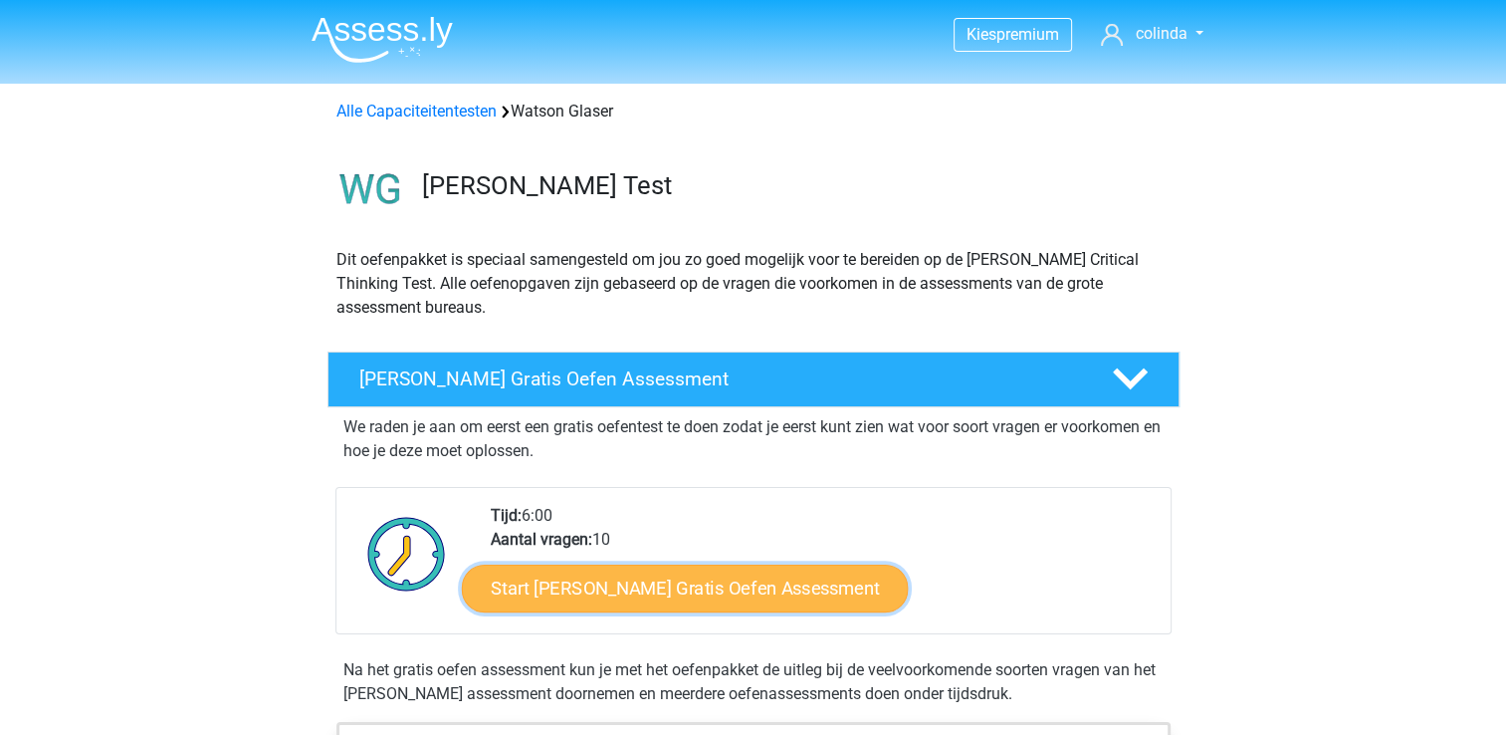
click at [769, 579] on link "Start [PERSON_NAME] Gratis Oefen Assessment" at bounding box center [685, 588] width 447 height 48
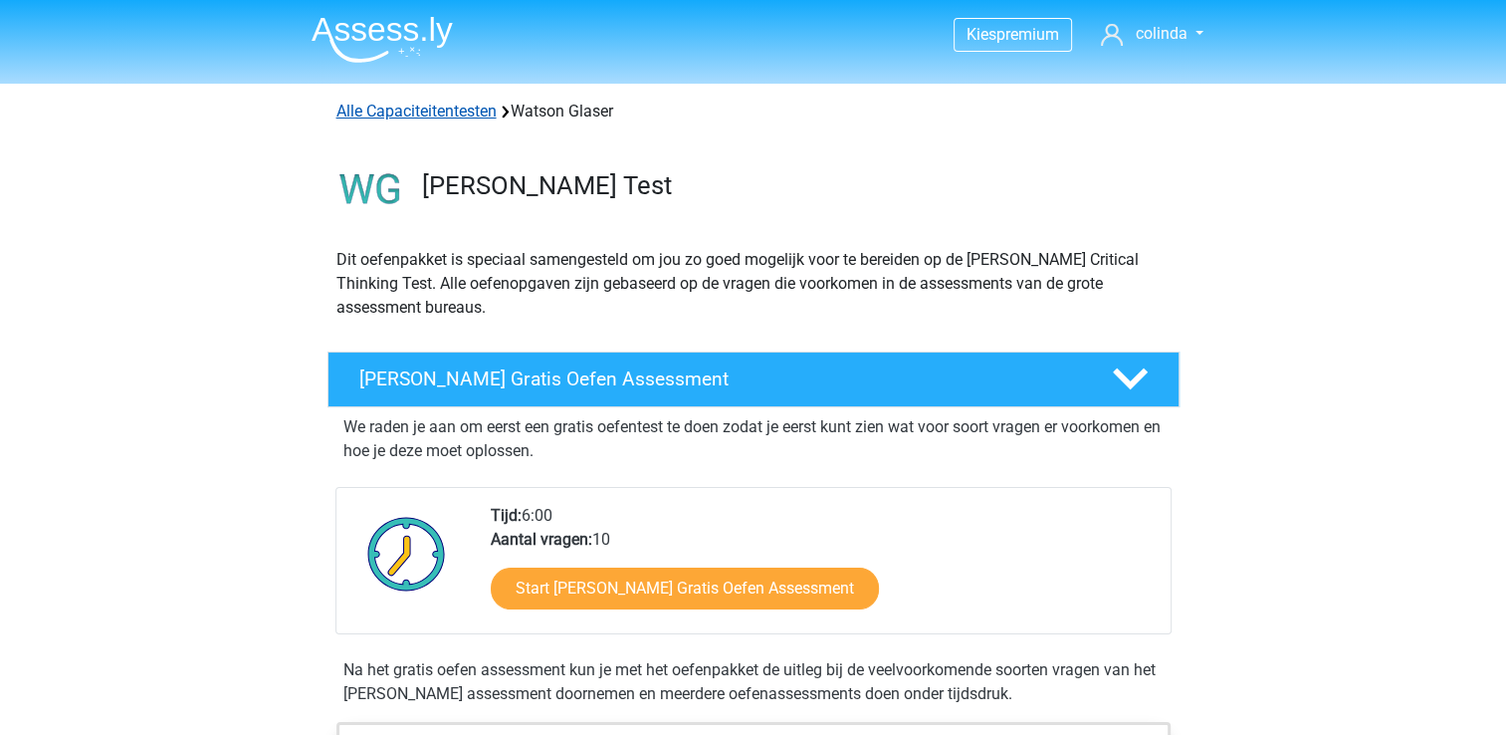
click at [402, 111] on link "Alle Capaciteitentesten" at bounding box center [416, 111] width 160 height 19
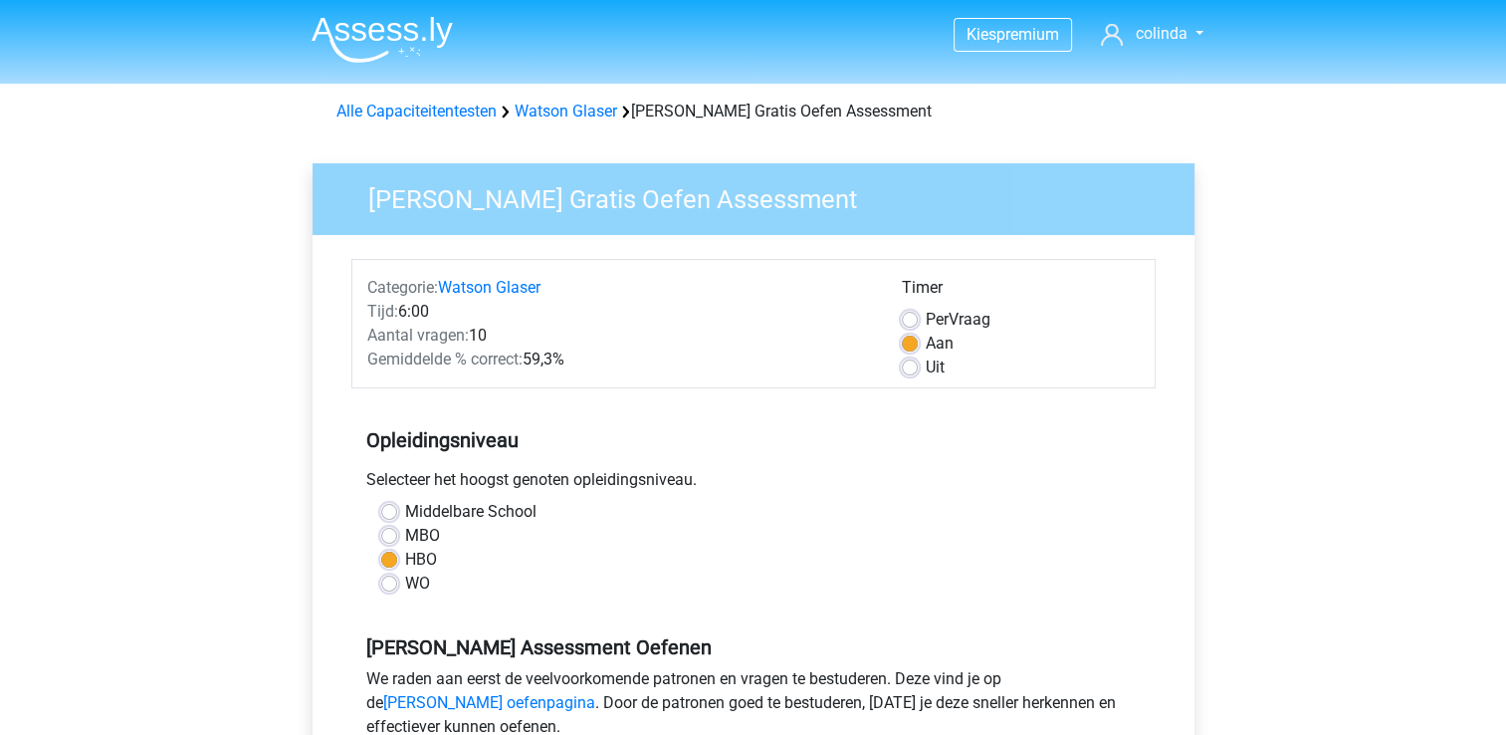
scroll to position [398, 0]
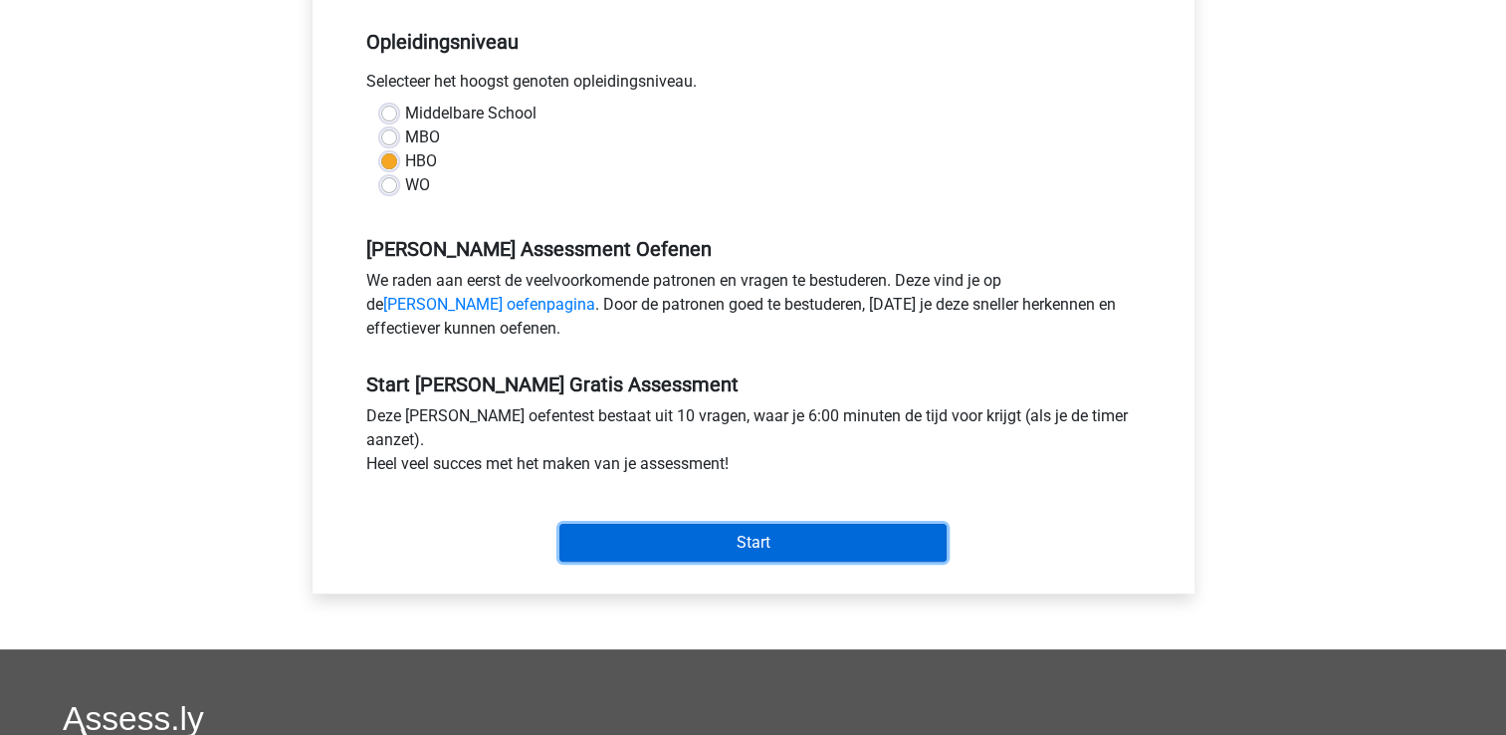
click at [761, 545] on input "Start" at bounding box center [752, 543] width 387 height 38
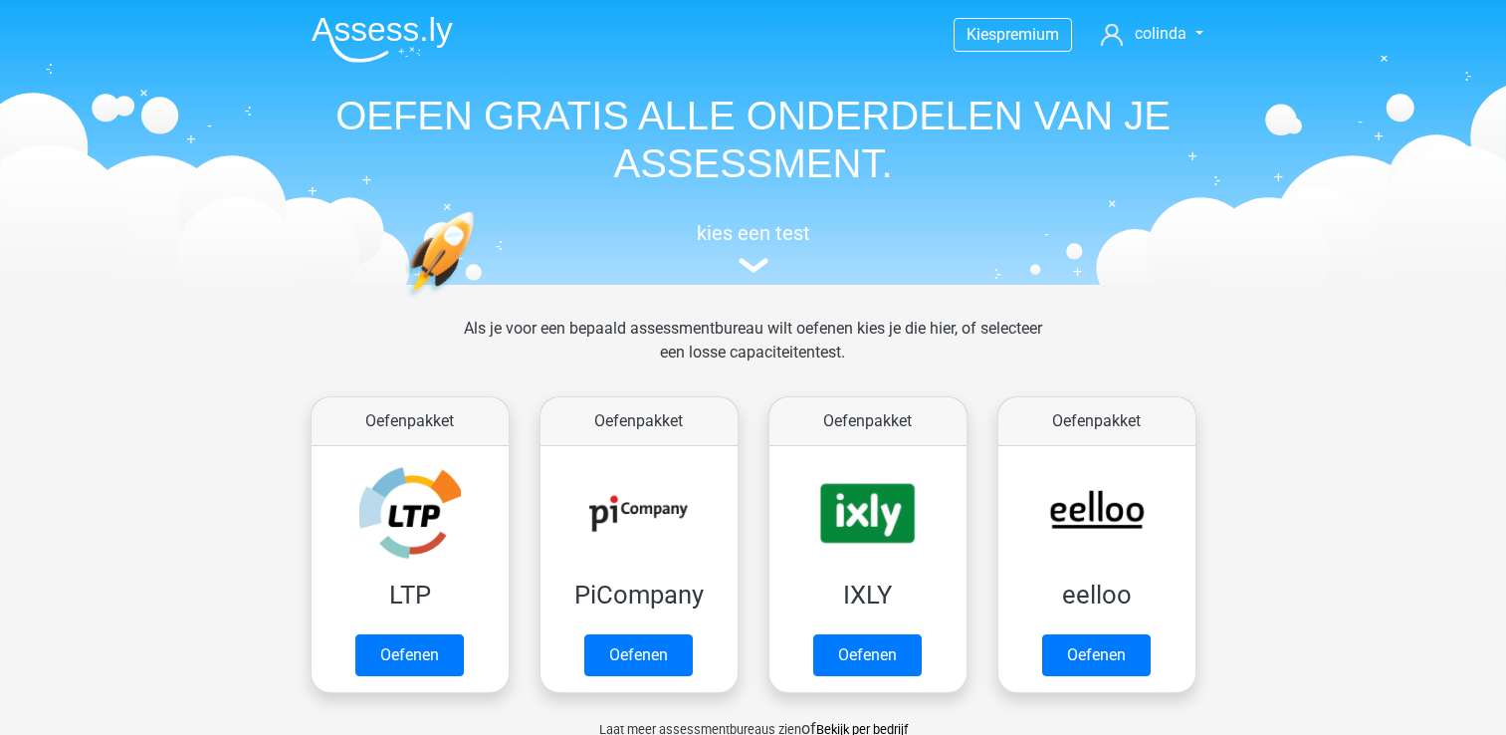
scroll to position [844, 0]
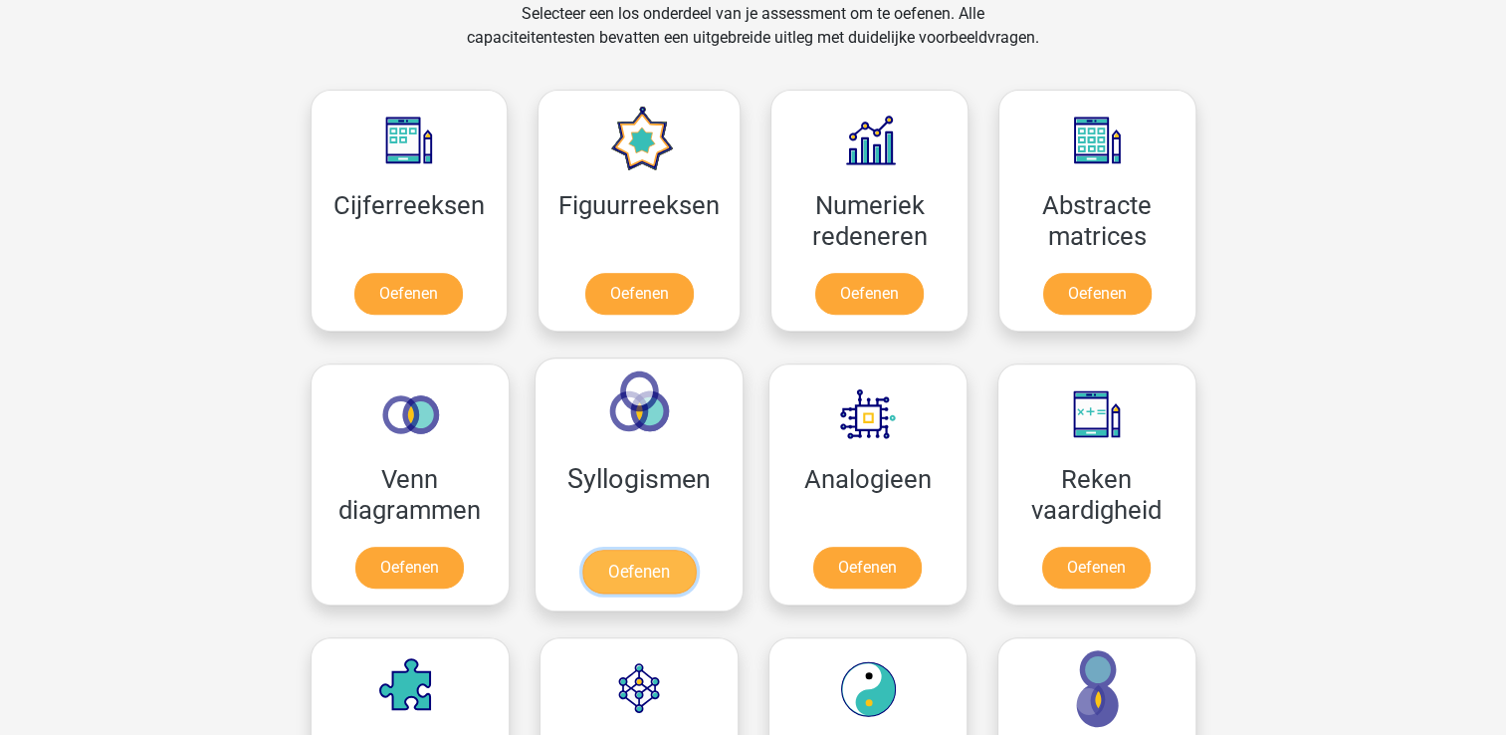
click at [633, 550] on link "Oefenen" at bounding box center [637, 572] width 113 height 44
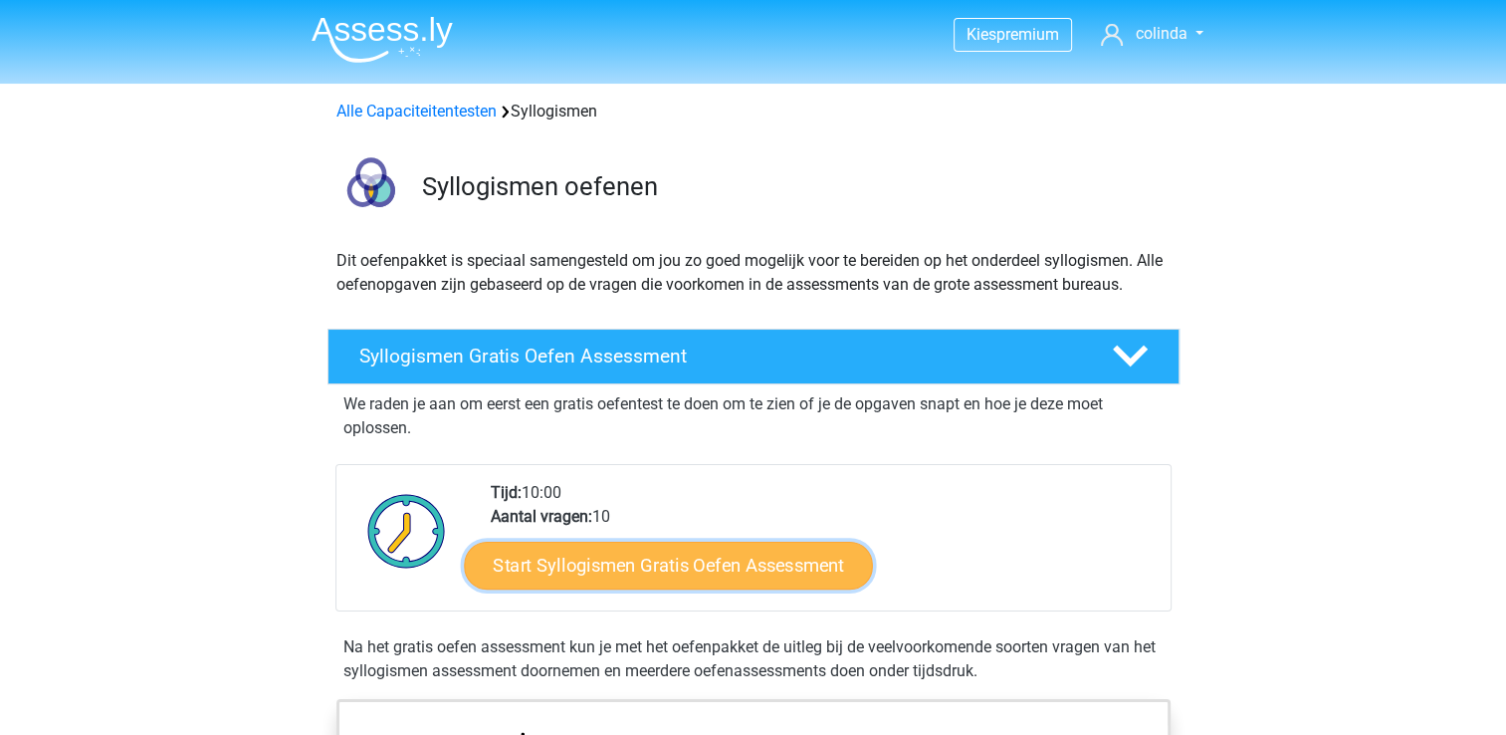
click at [761, 567] on link "Start Syllogismen Gratis Oefen Assessment" at bounding box center [668, 565] width 409 height 48
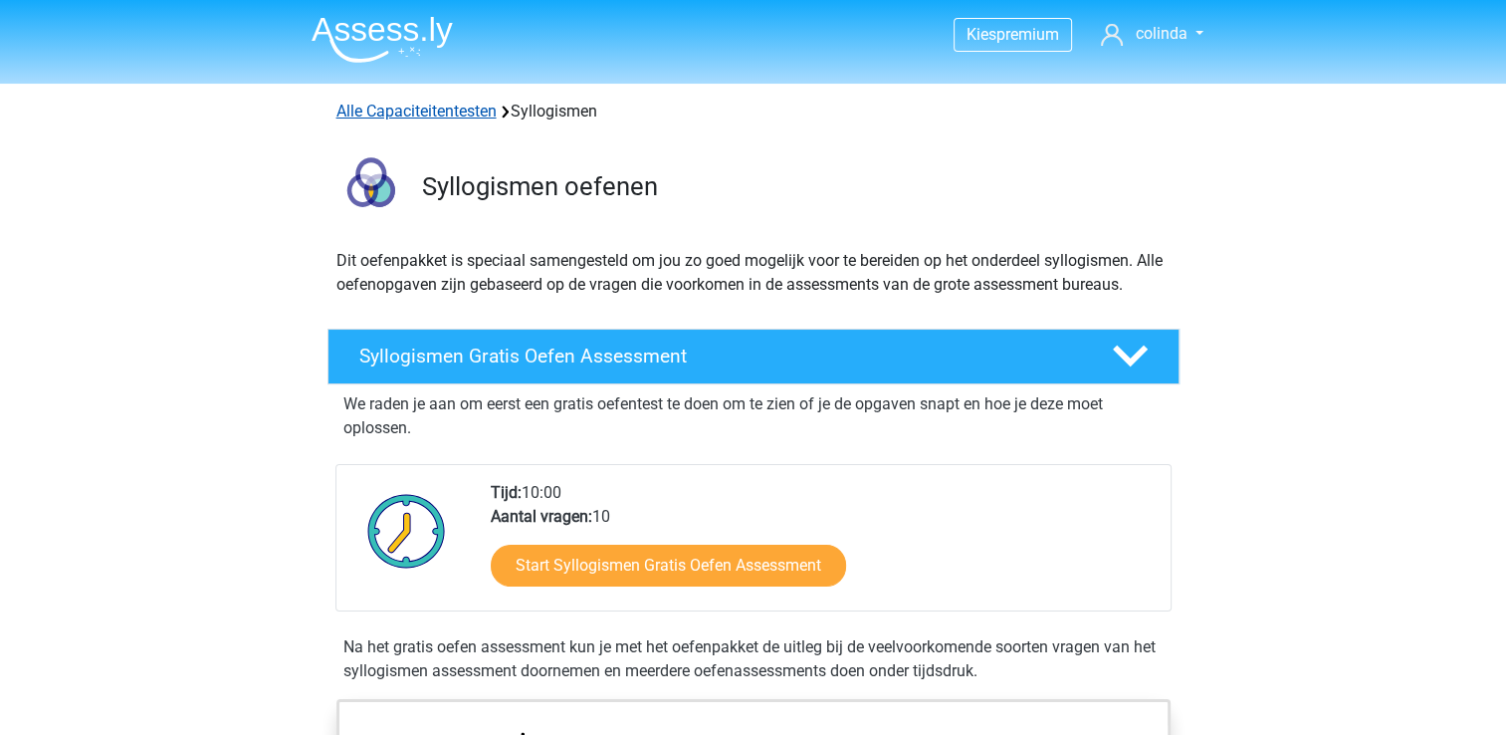
click at [442, 108] on link "Alle Capaciteitentesten" at bounding box center [416, 111] width 160 height 19
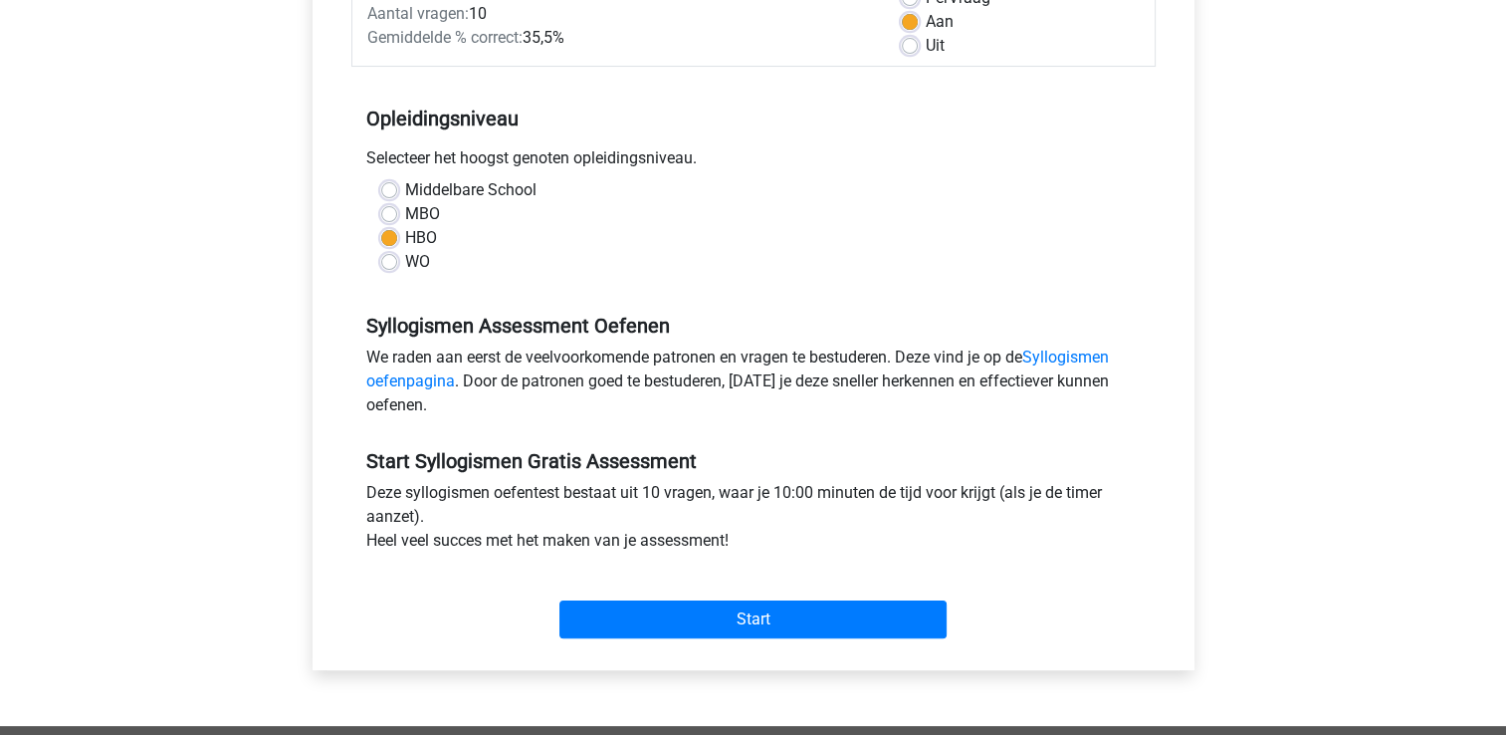
scroll to position [398, 0]
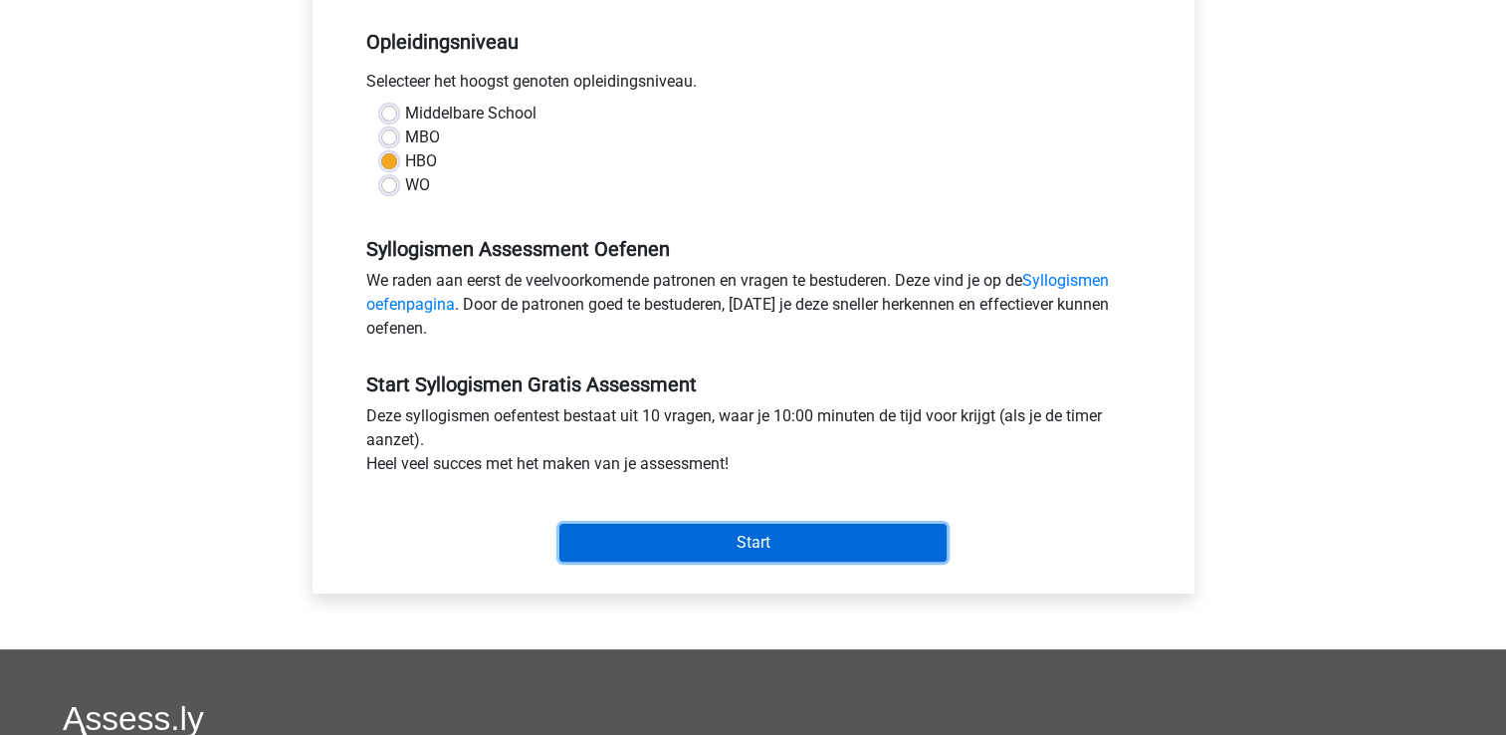
click at [773, 536] on input "Start" at bounding box center [752, 543] width 387 height 38
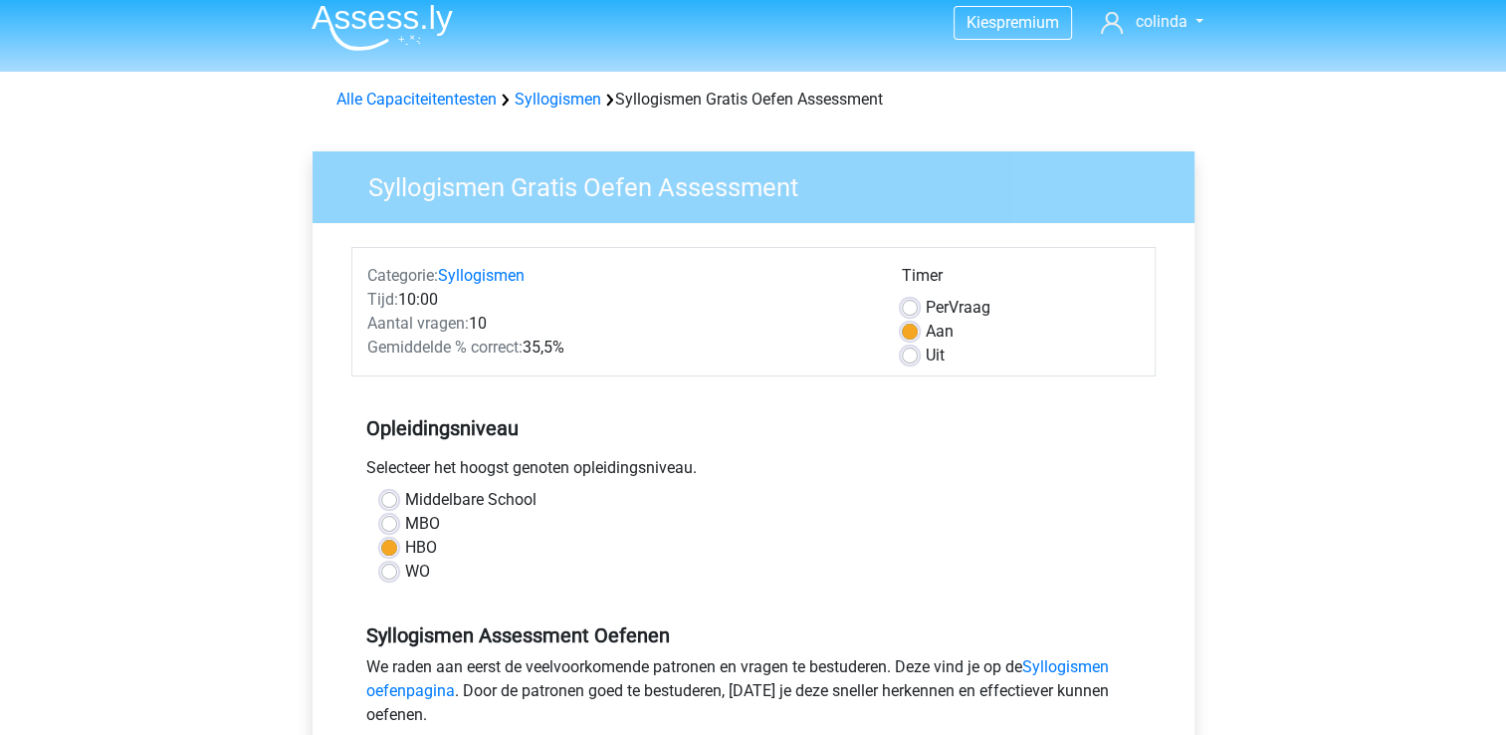
scroll to position [0, 0]
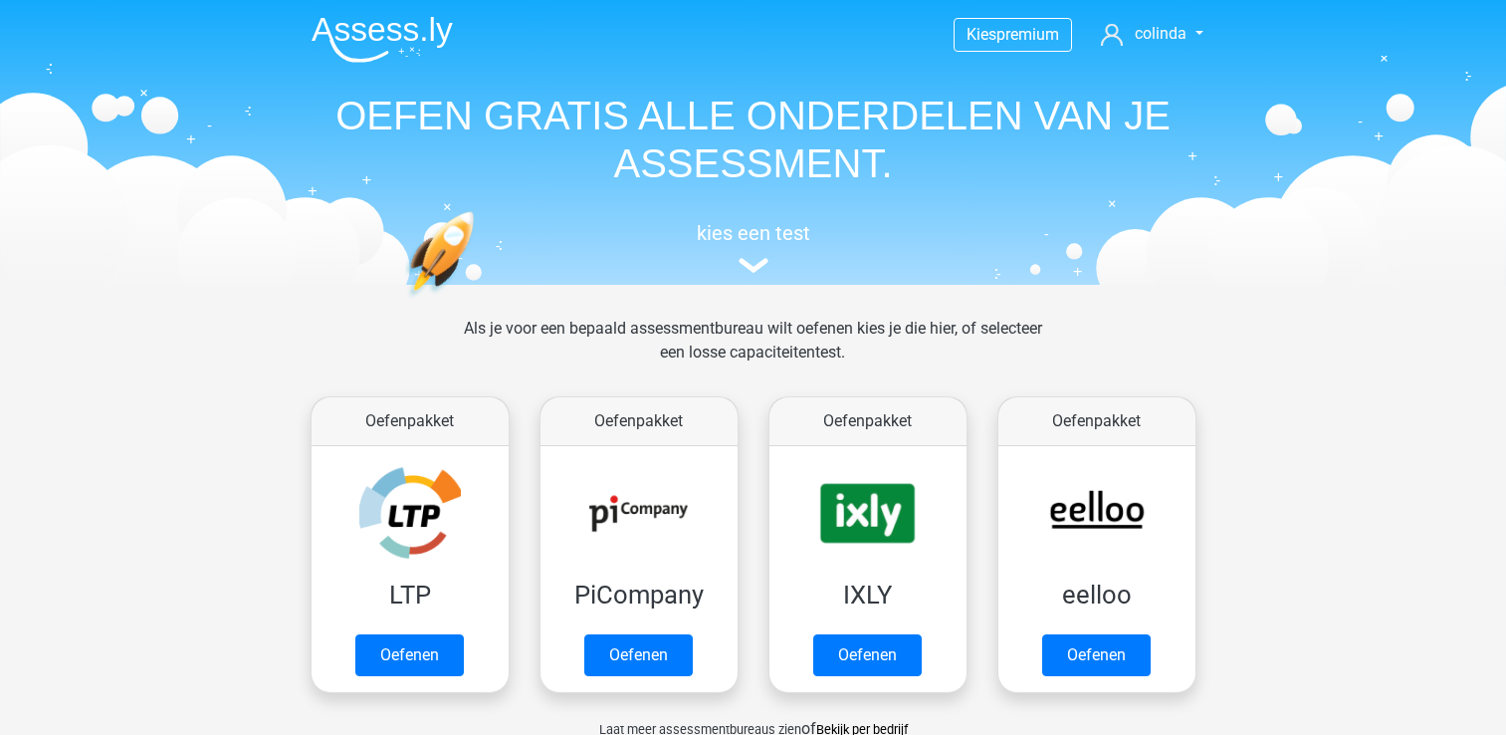
scroll to position [844, 0]
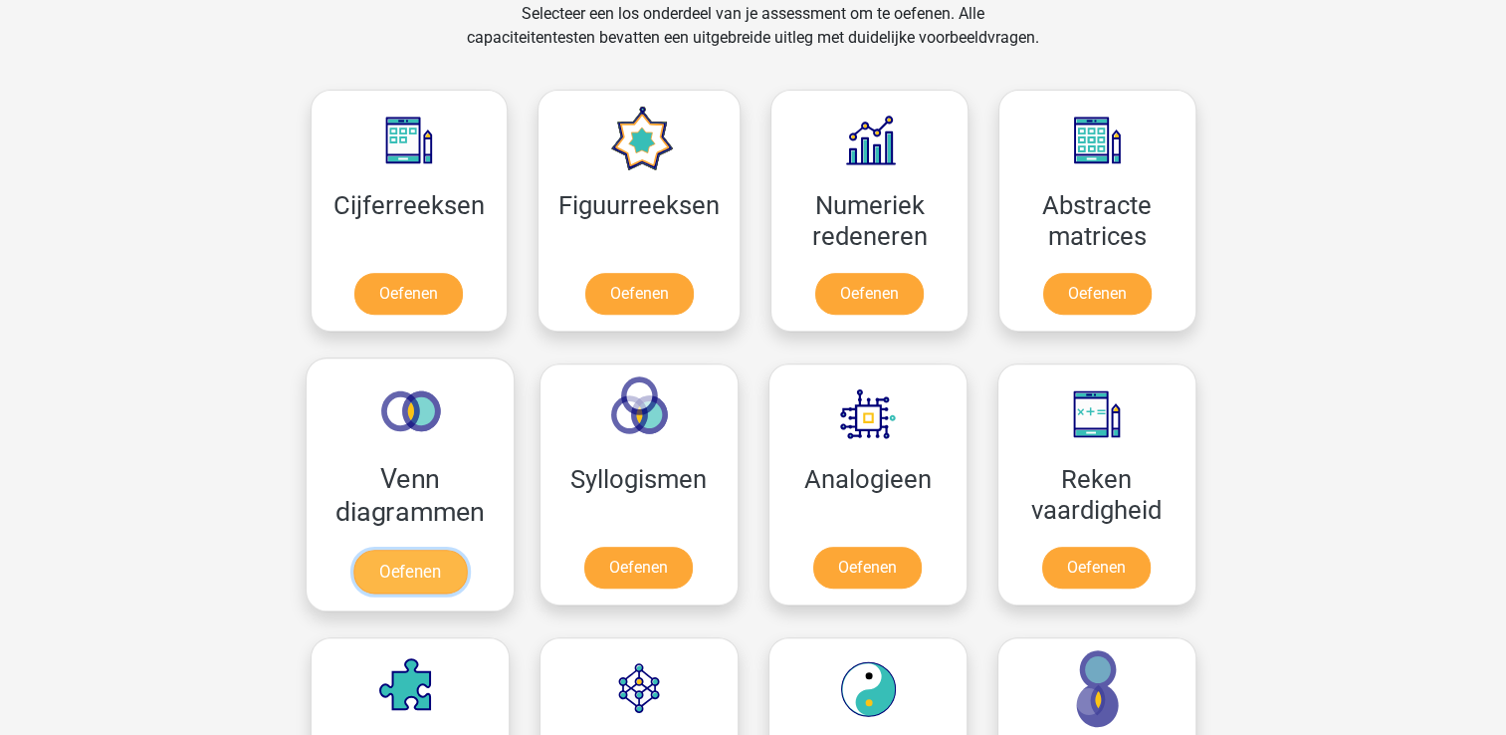
click at [447, 550] on link "Oefenen" at bounding box center [408, 572] width 113 height 44
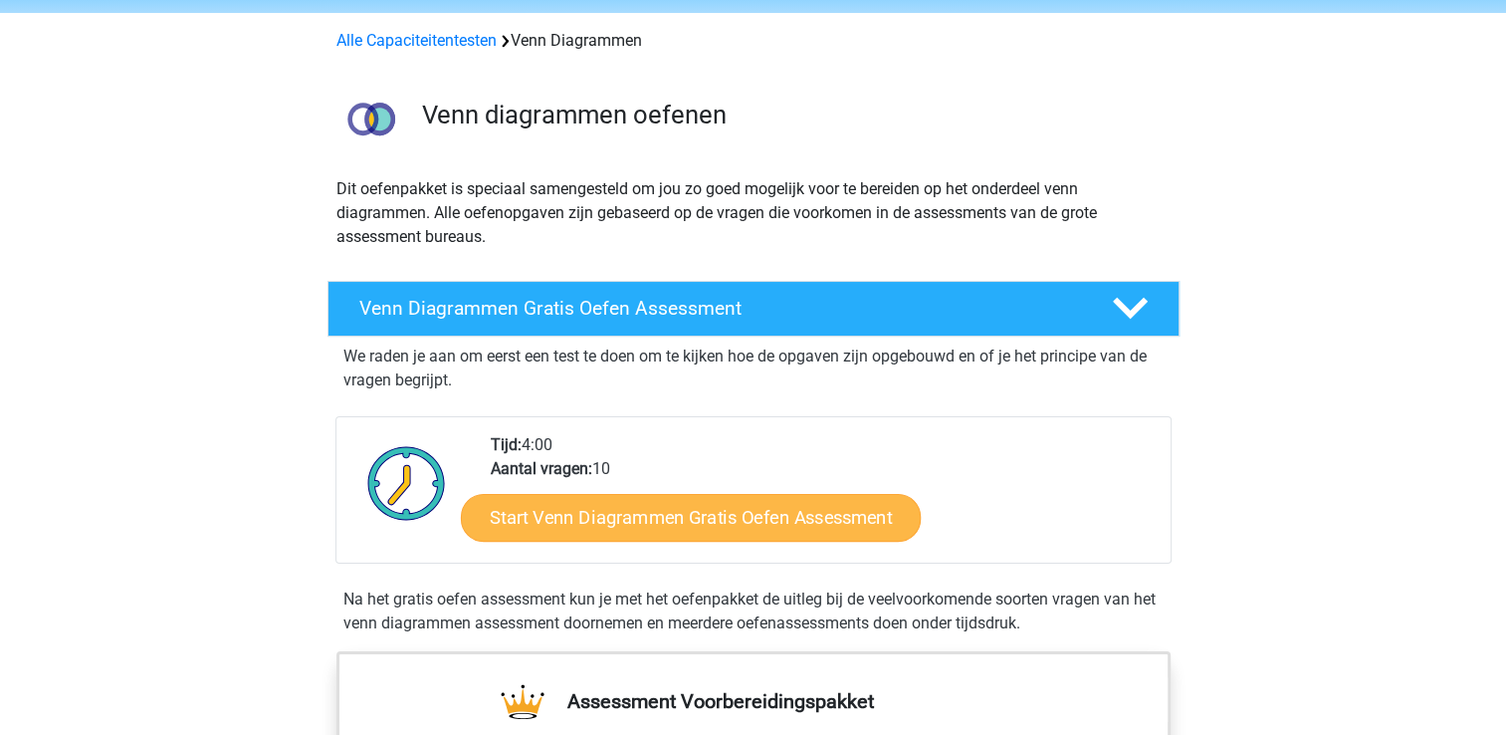
scroll to position [100, 0]
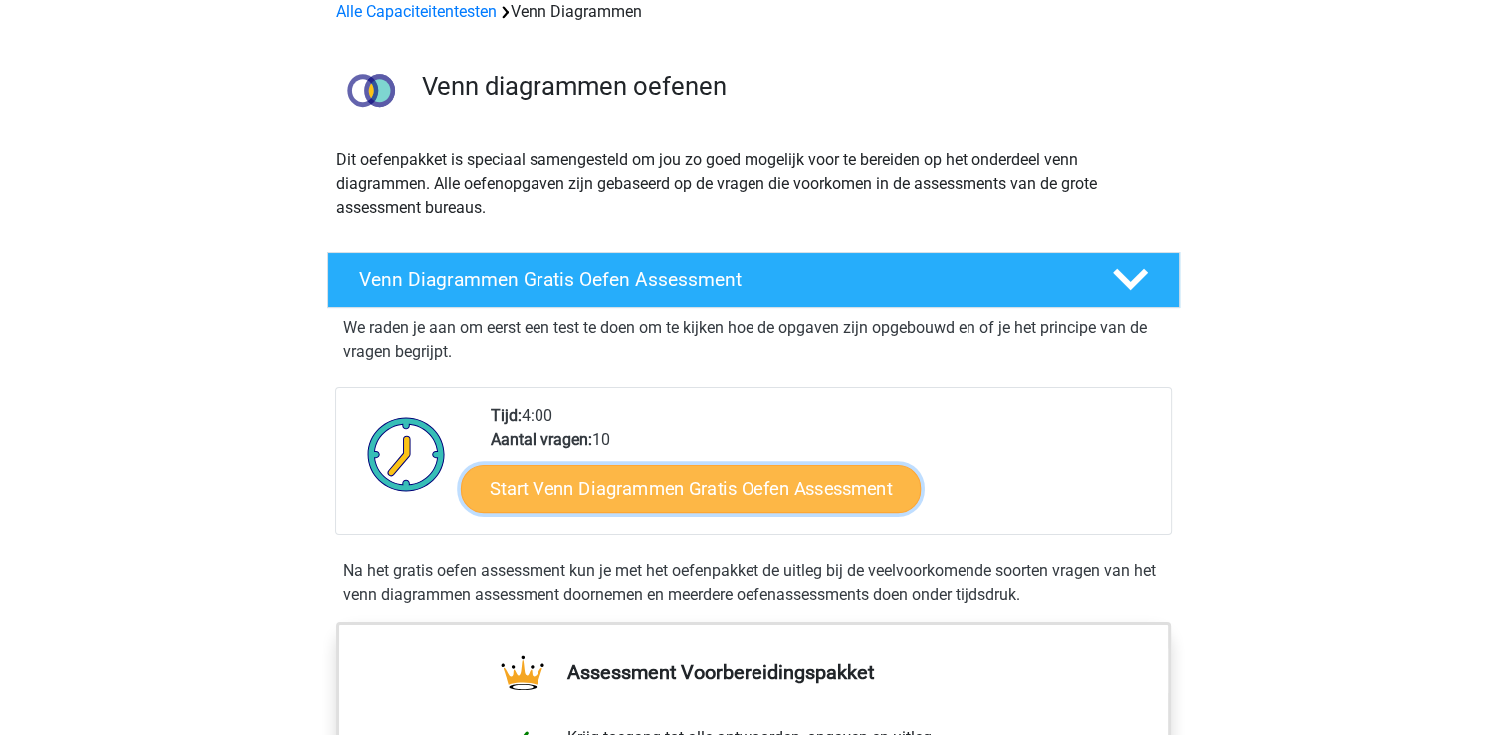
click at [750, 476] on link "Start Venn Diagrammen Gratis Oefen Assessment" at bounding box center [691, 489] width 460 height 48
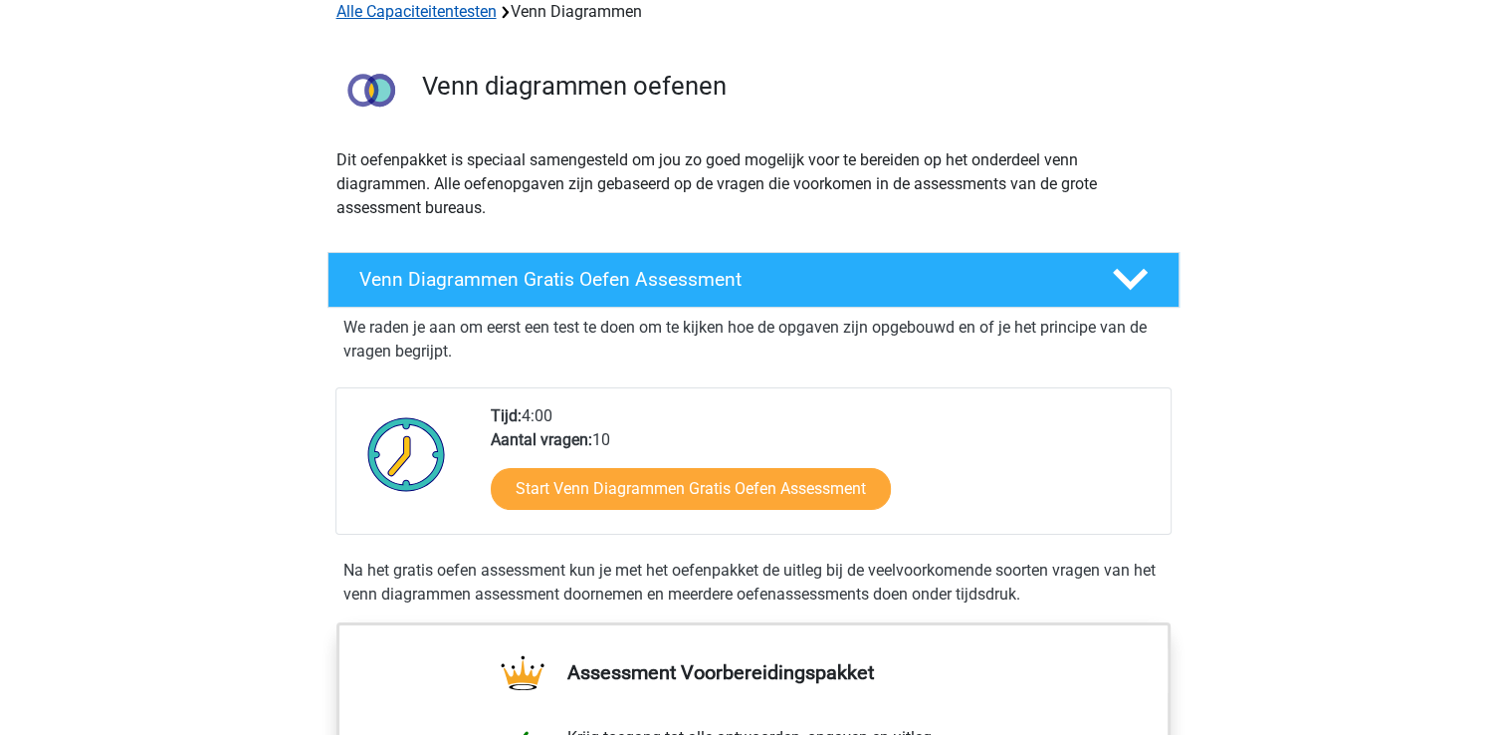
click at [435, 18] on link "Alle Capaciteitentesten" at bounding box center [416, 11] width 160 height 19
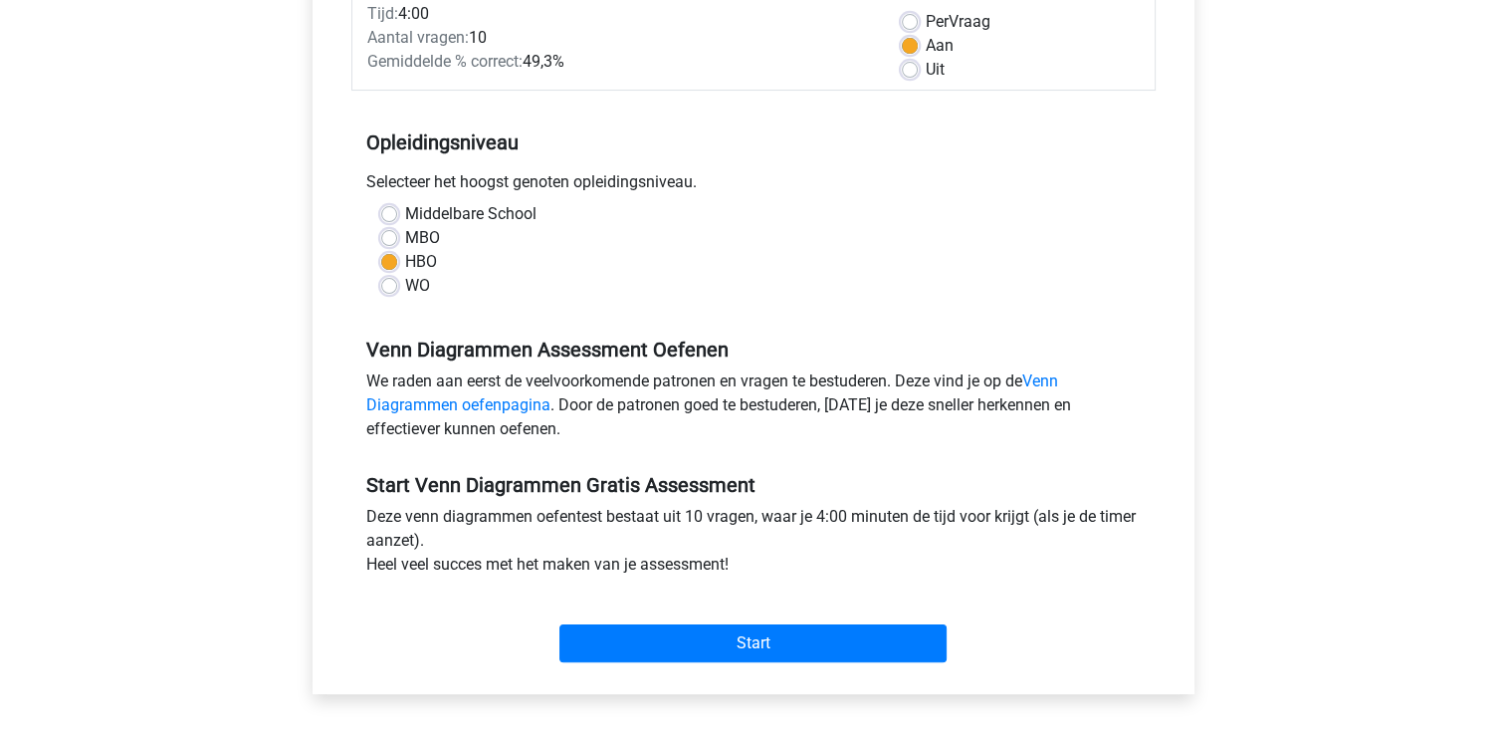
scroll to position [299, 0]
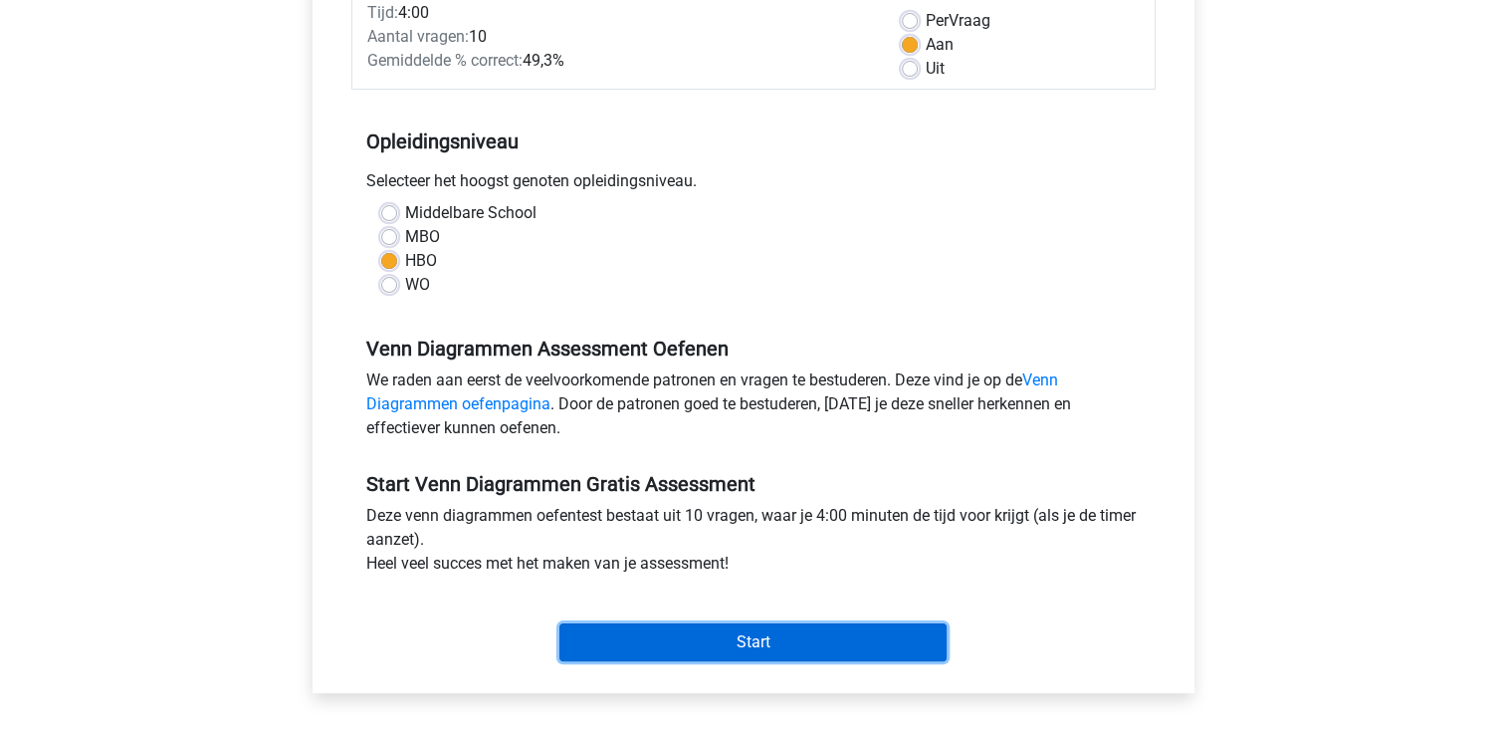
click at [773, 636] on input "Start" at bounding box center [752, 642] width 387 height 38
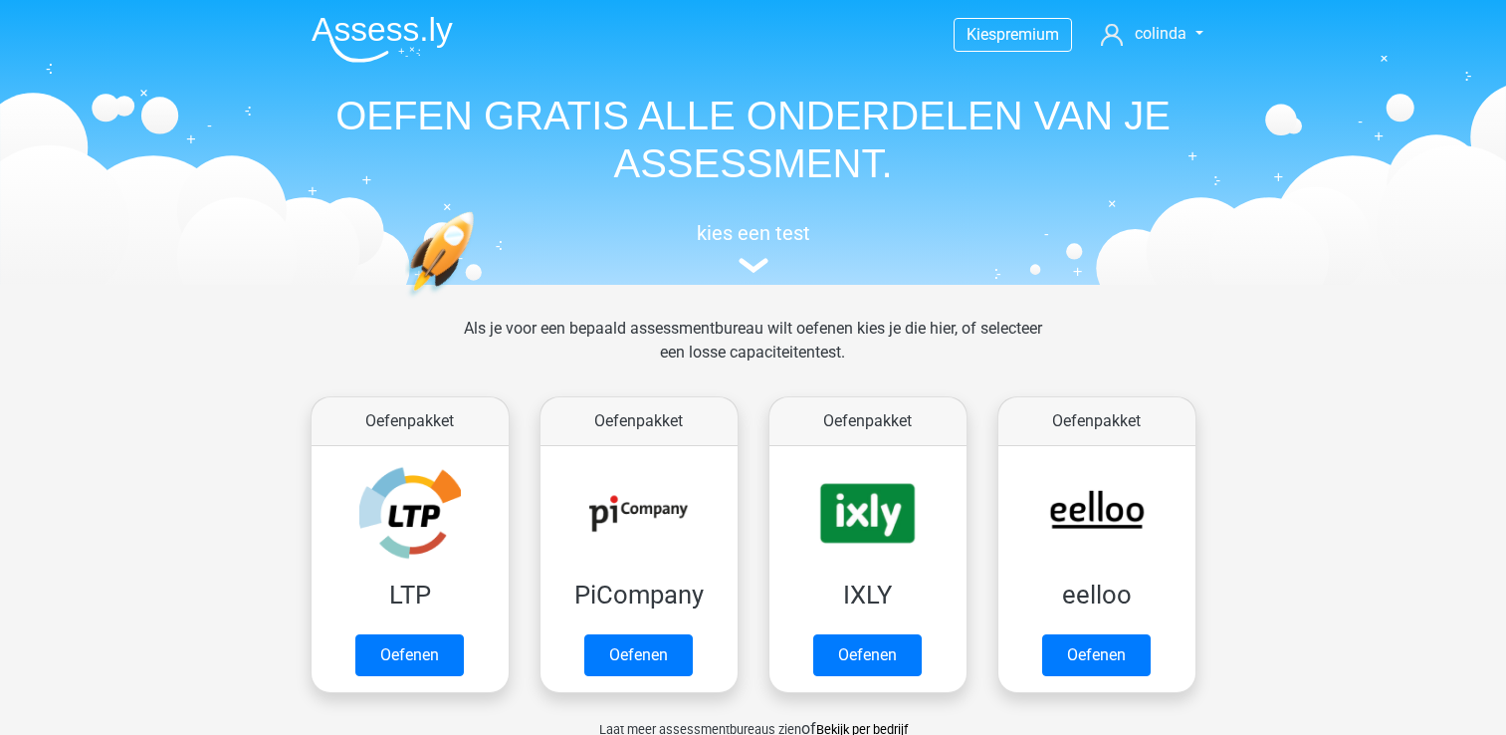
scroll to position [844, 0]
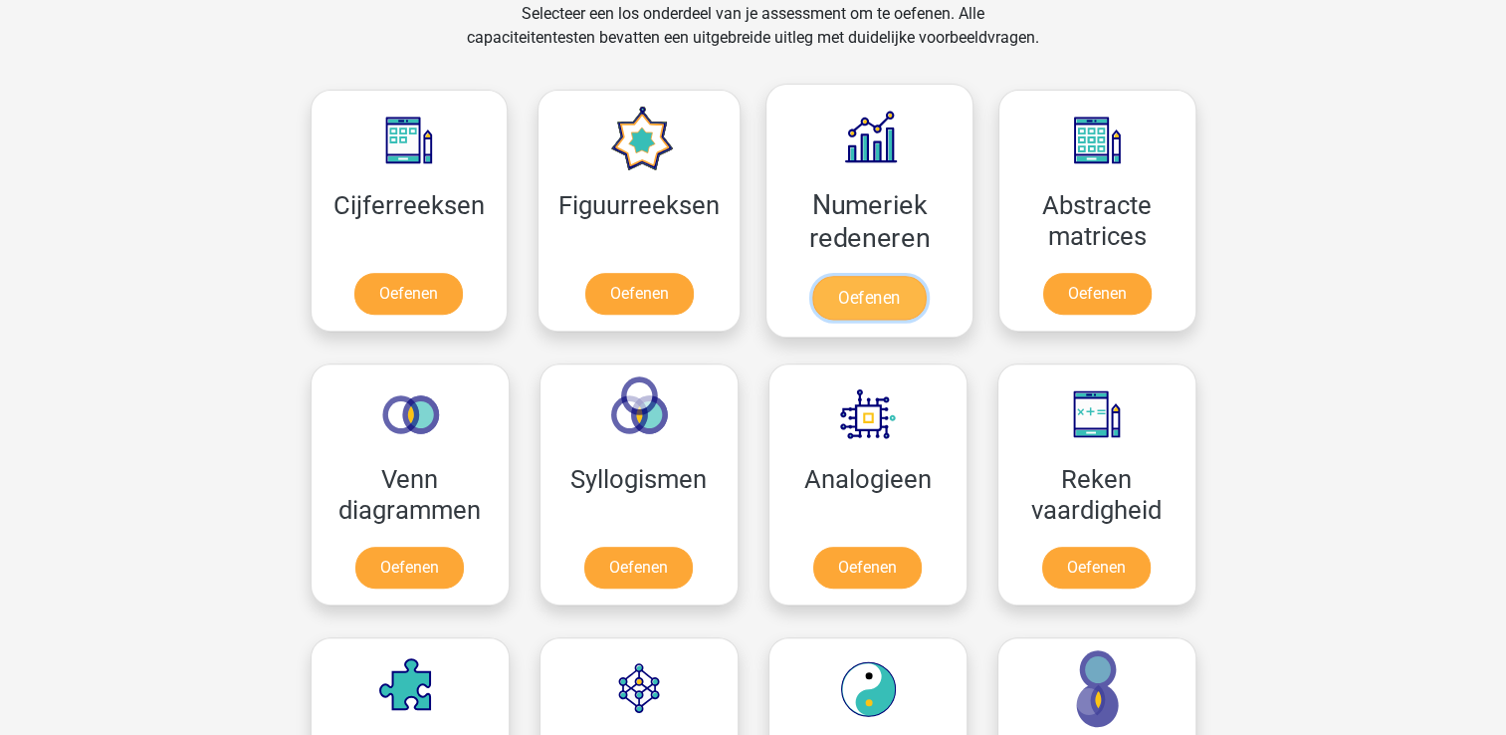
click at [886, 276] on link "Oefenen" at bounding box center [868, 298] width 113 height 44
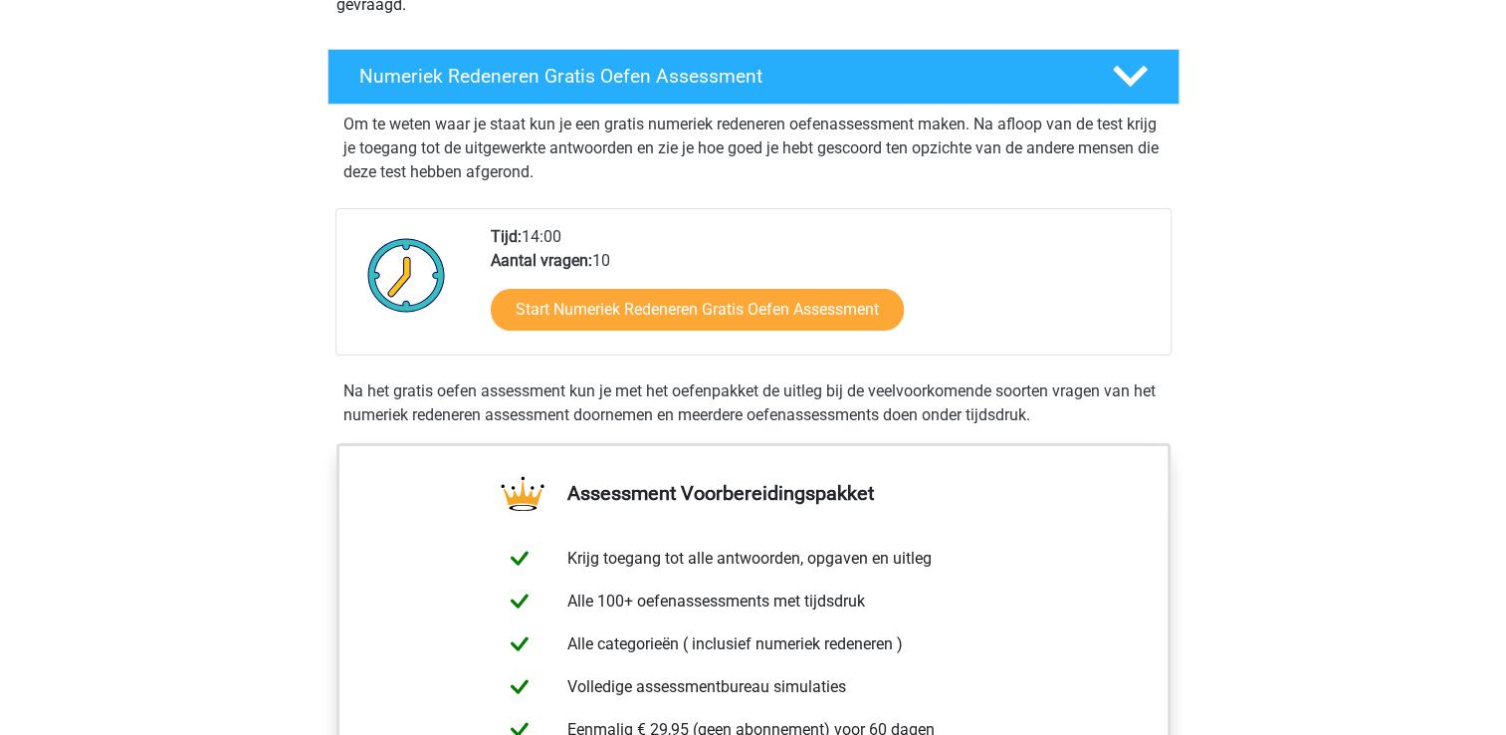
scroll to position [398, 0]
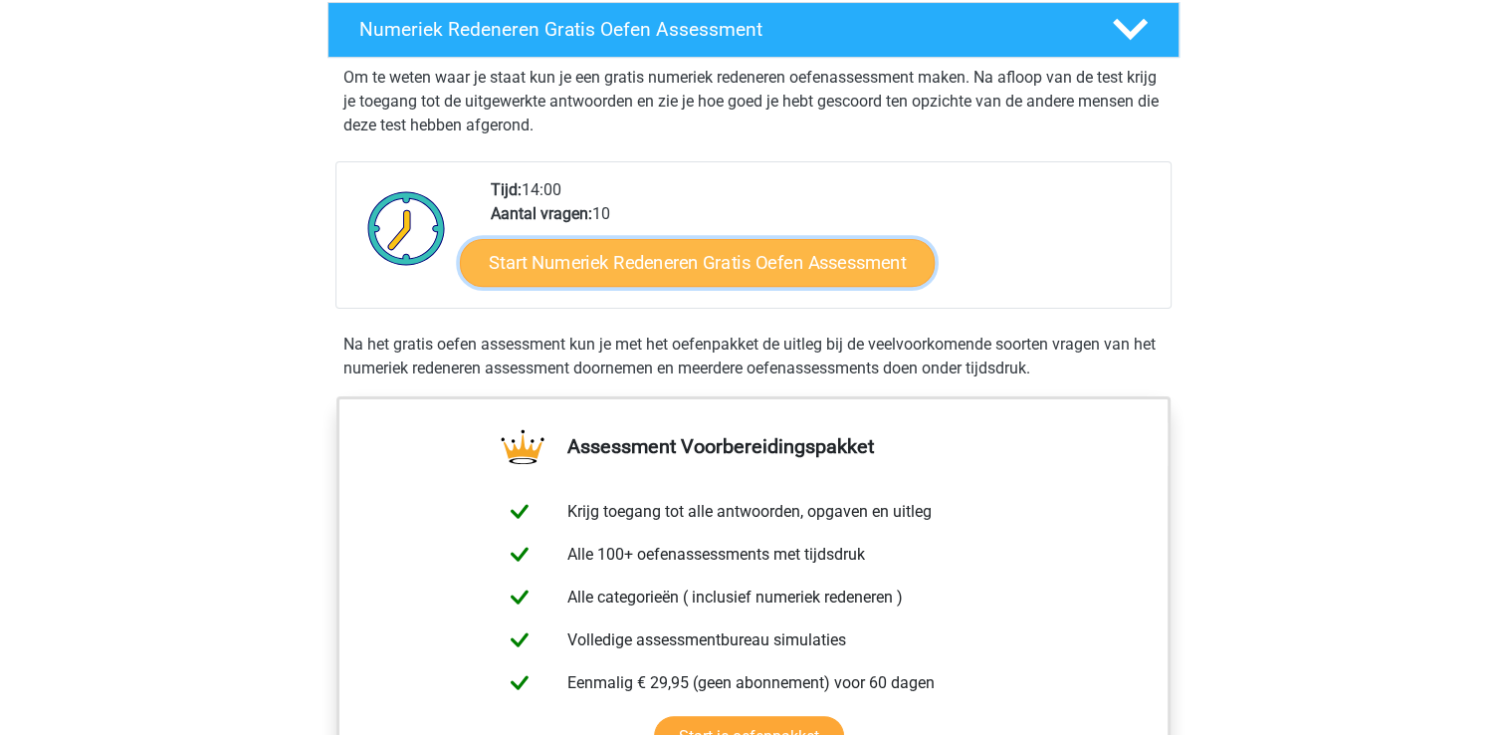
click at [829, 256] on link "Start Numeriek Redeneren Gratis Oefen Assessment" at bounding box center [697, 262] width 475 height 48
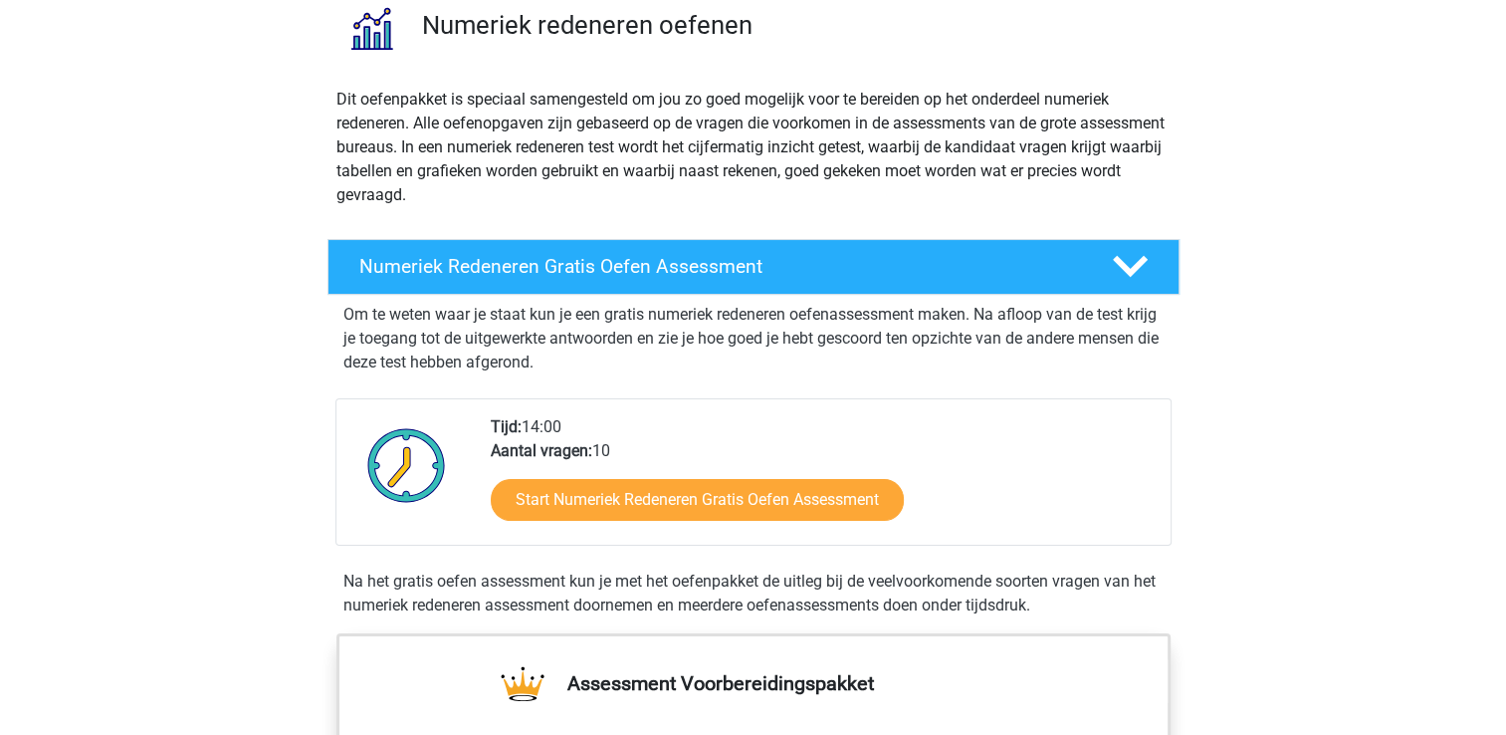
scroll to position [0, 0]
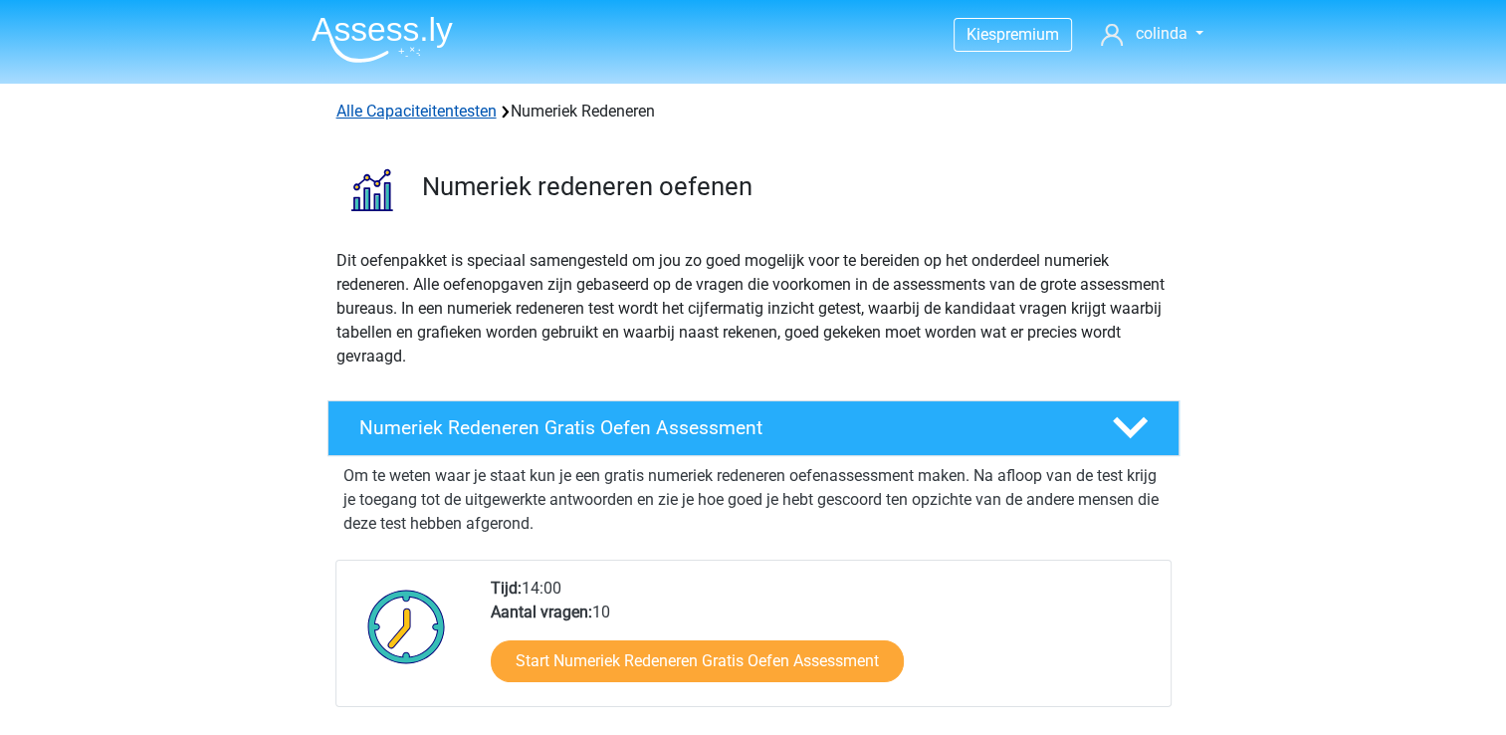
click at [368, 110] on link "Alle Capaciteitentesten" at bounding box center [416, 111] width 160 height 19
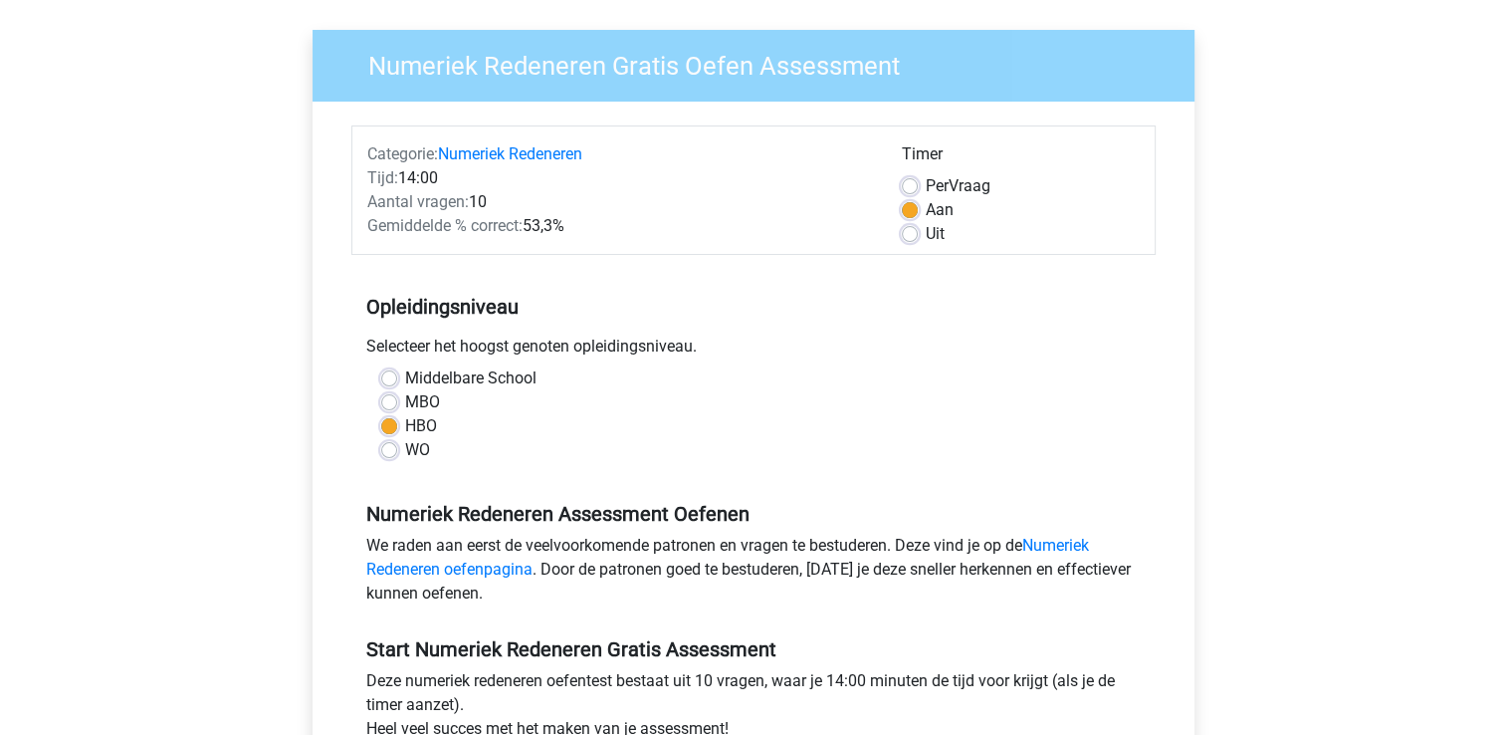
scroll to position [398, 0]
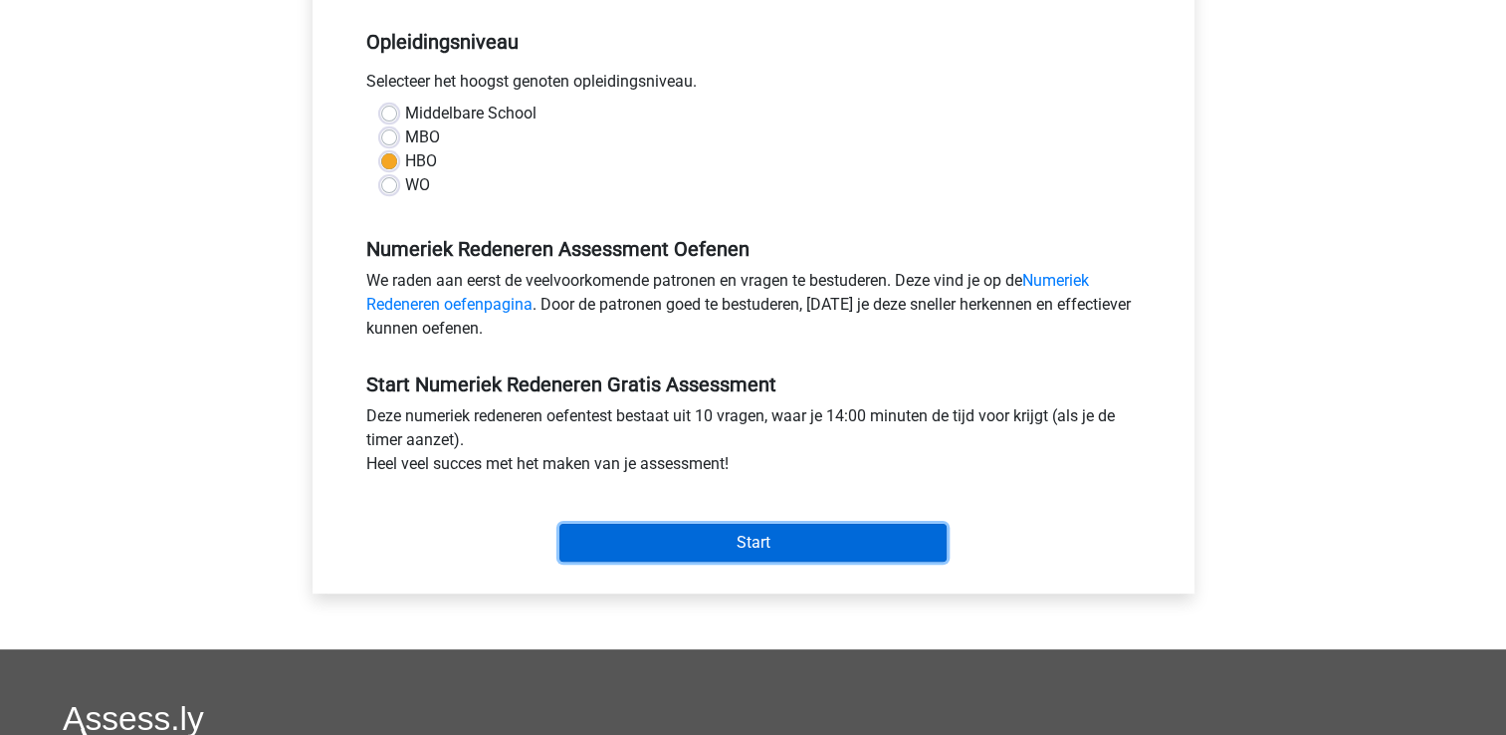
click at [862, 540] on input "Start" at bounding box center [752, 543] width 387 height 38
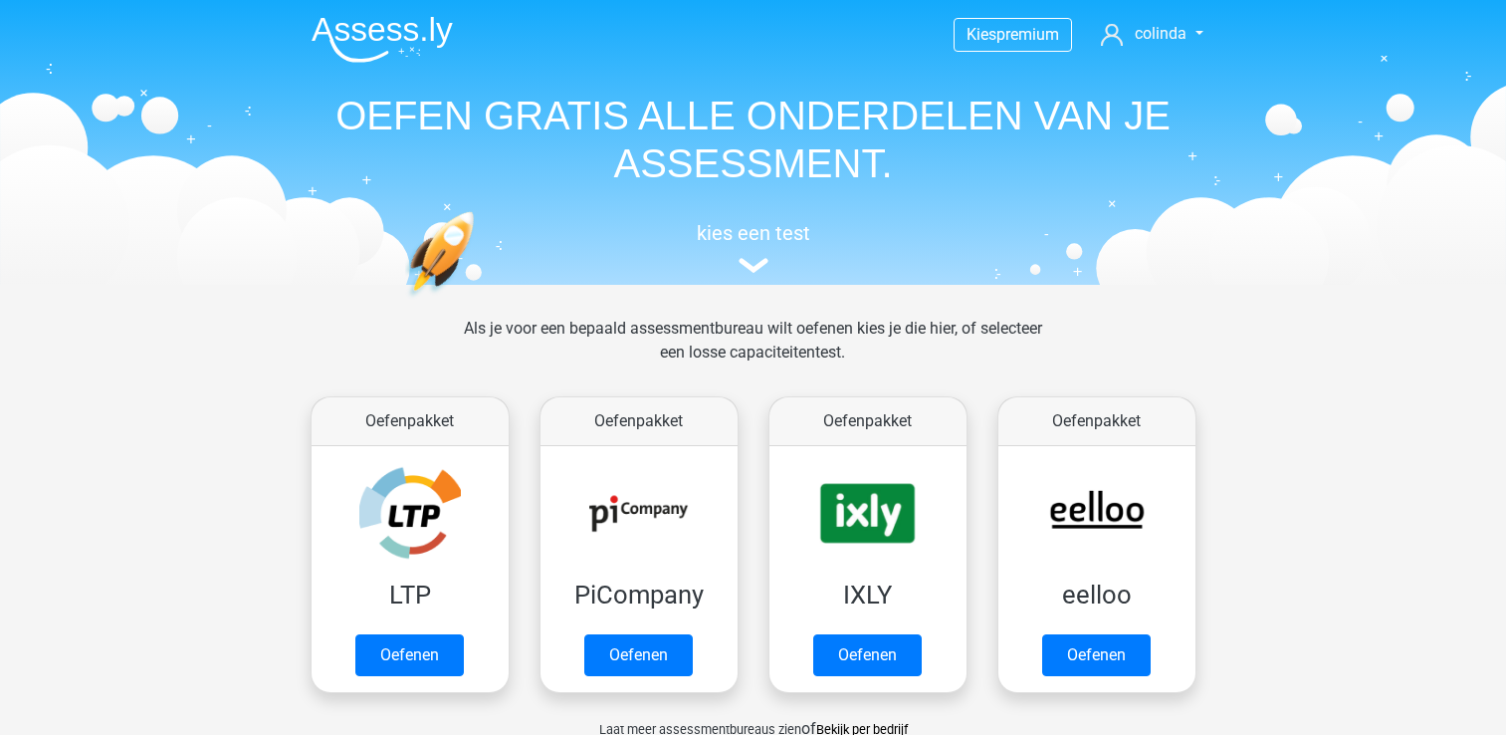
scroll to position [844, 0]
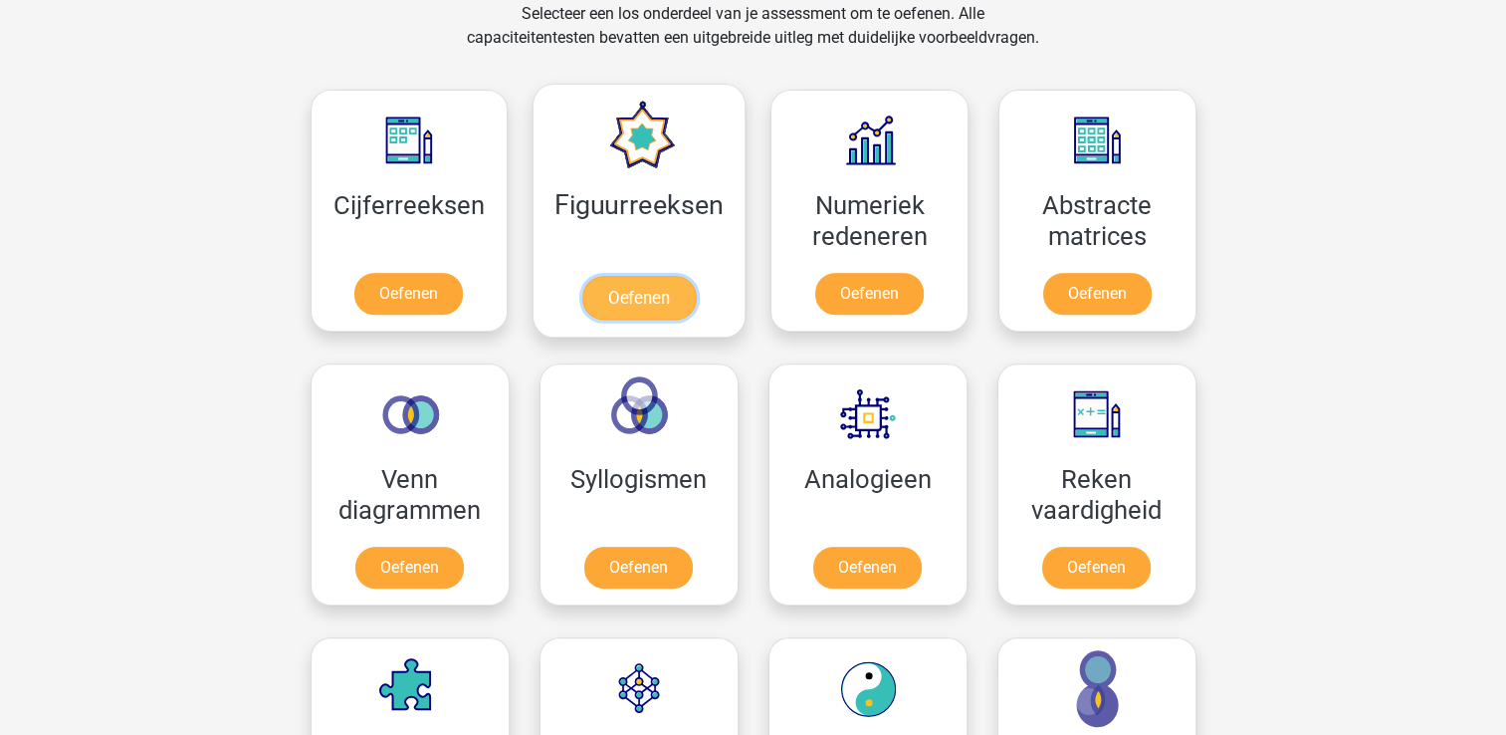
click at [663, 276] on link "Oefenen" at bounding box center [638, 298] width 113 height 44
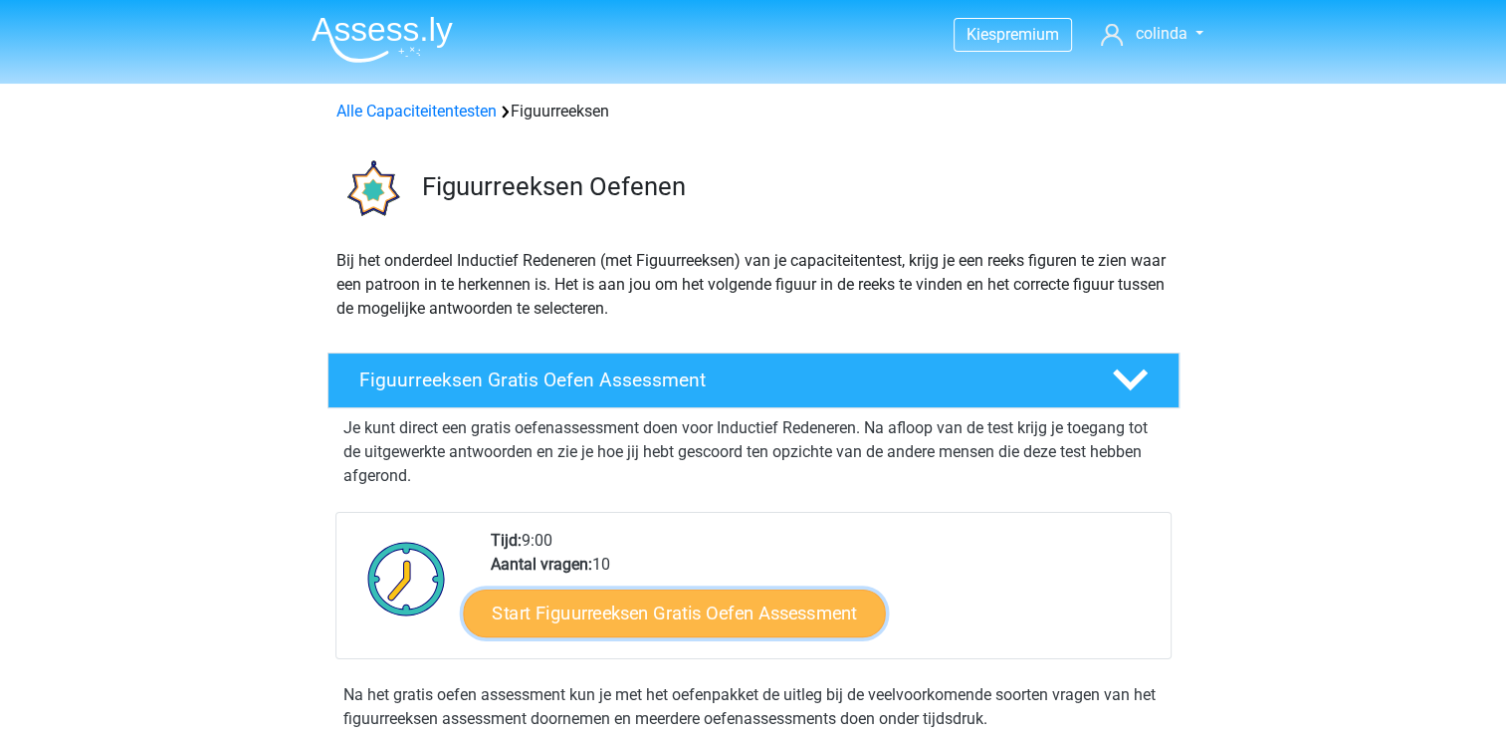
click at [726, 616] on link "Start Figuurreeksen Gratis Oefen Assessment" at bounding box center [674, 612] width 422 height 48
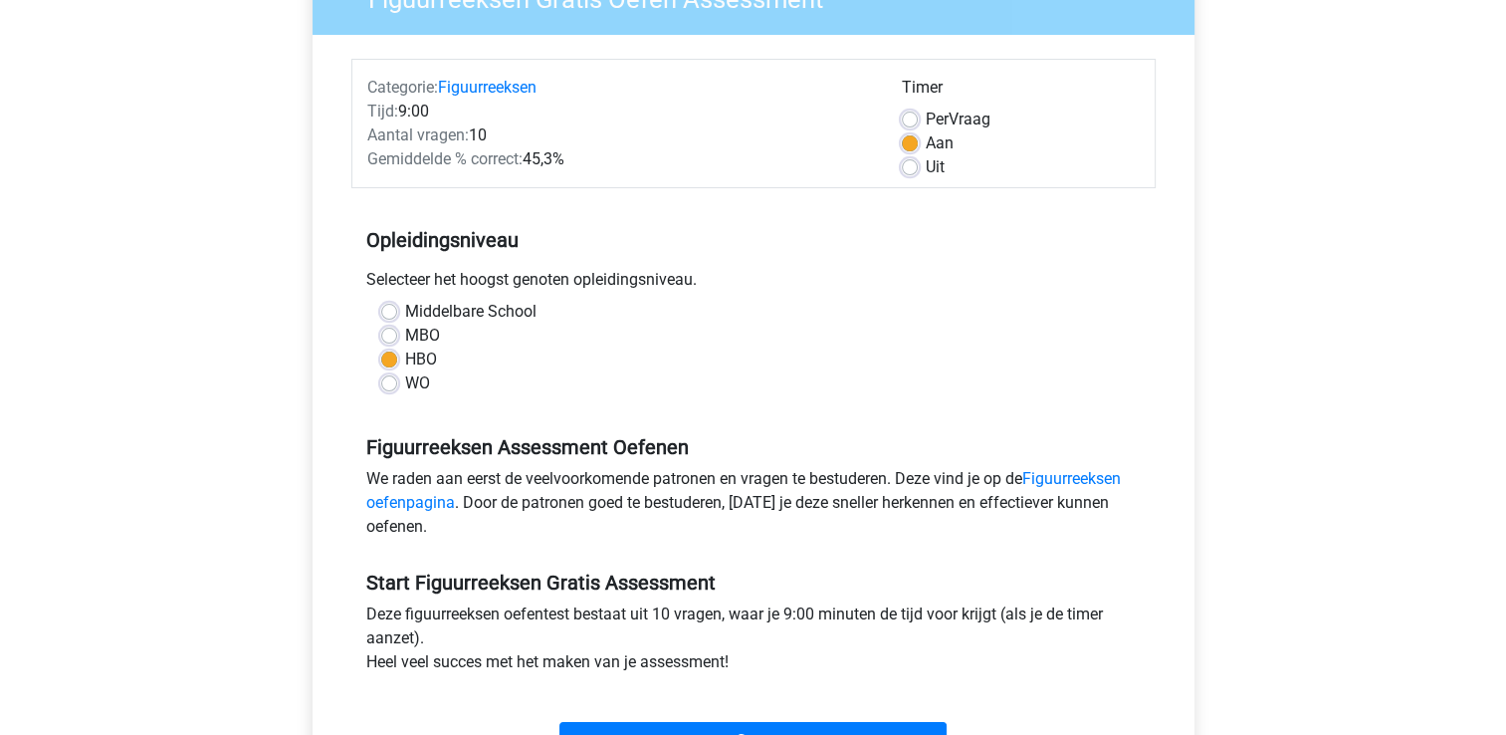
scroll to position [299, 0]
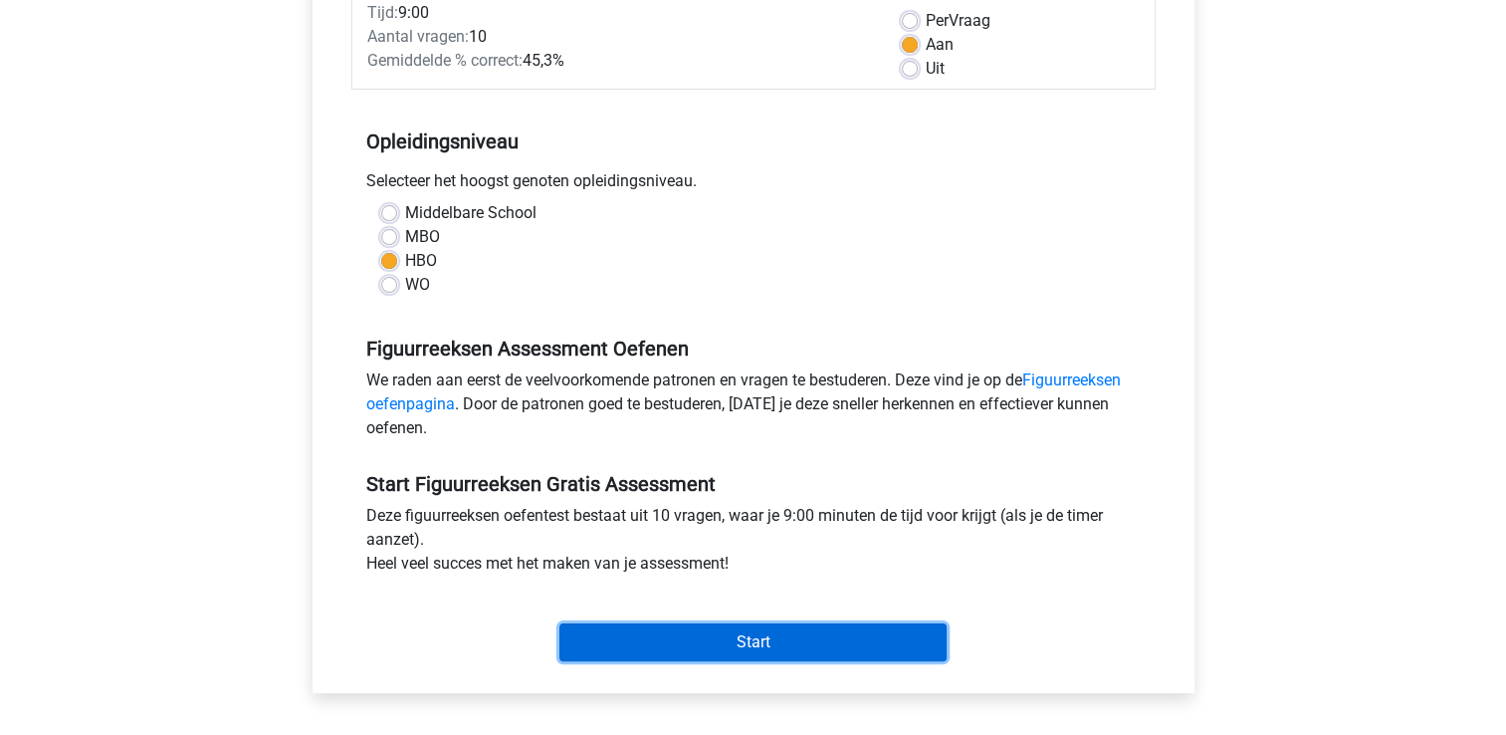
click at [730, 646] on input "Start" at bounding box center [752, 642] width 387 height 38
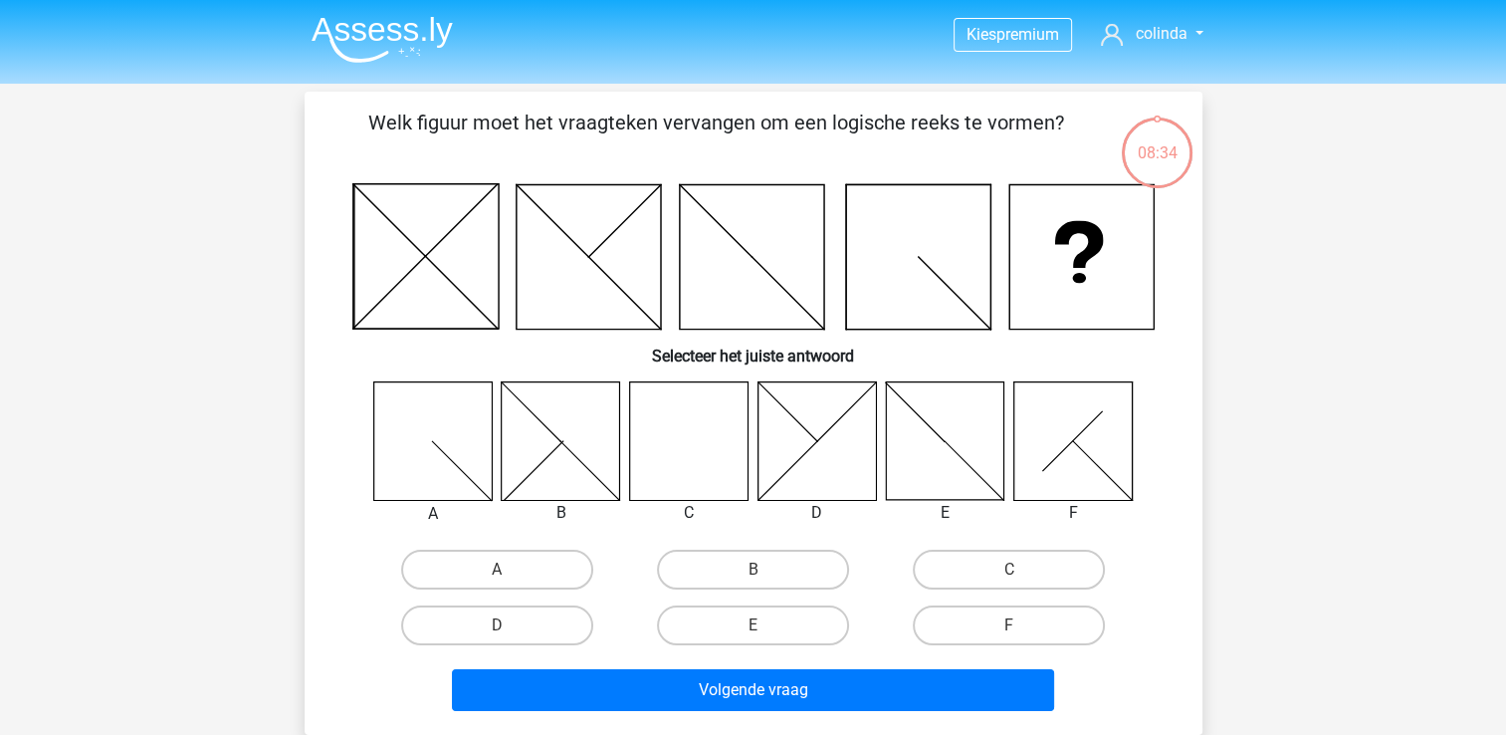
drag, startPoint x: 668, startPoint y: 430, endPoint x: 669, endPoint y: 448, distance: 17.9
click at [668, 432] on icon at bounding box center [688, 440] width 118 height 118
click at [978, 571] on label "C" at bounding box center [1009, 570] width 192 height 40
click at [1009, 571] on input "C" at bounding box center [1015, 575] width 13 height 13
radio input "true"
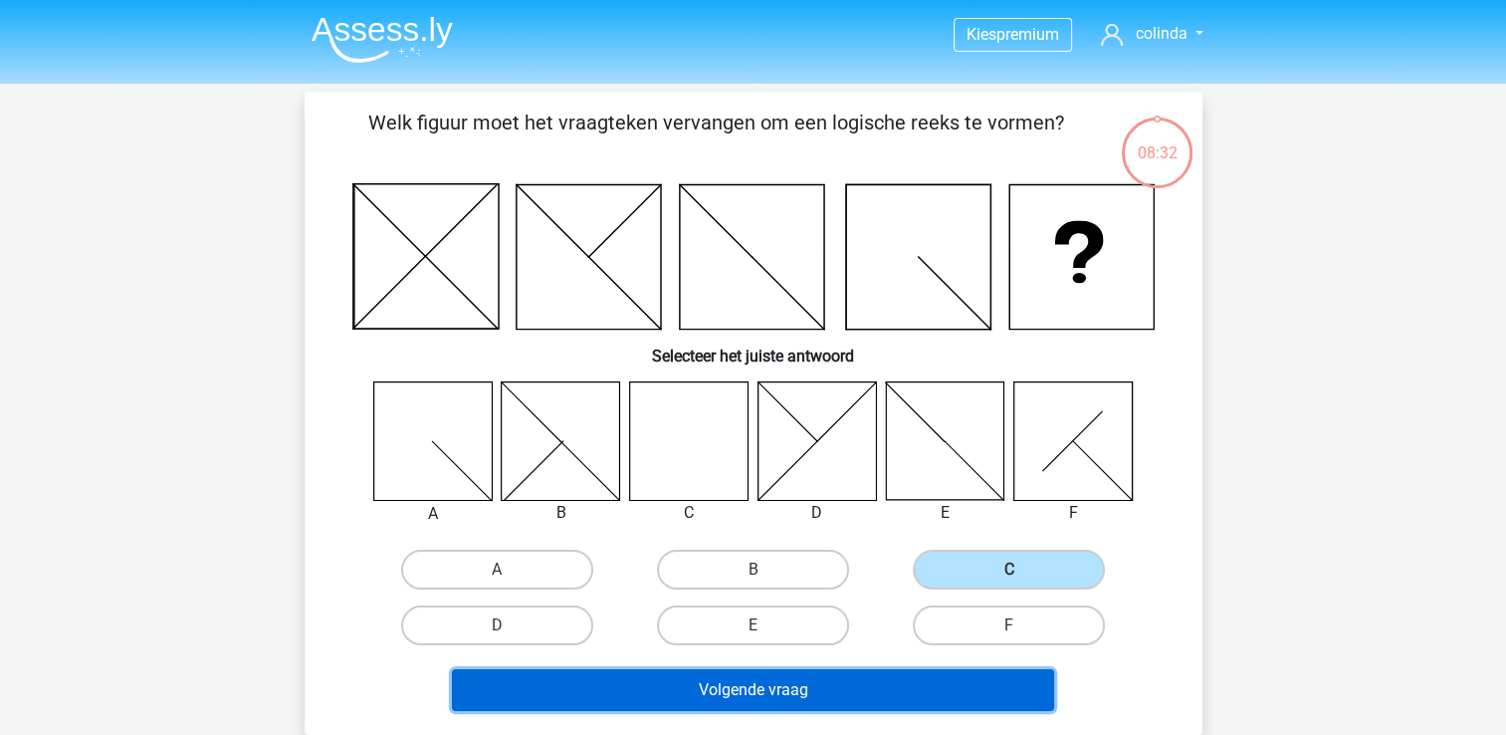
click at [888, 683] on button "Volgende vraag" at bounding box center [753, 690] width 602 height 42
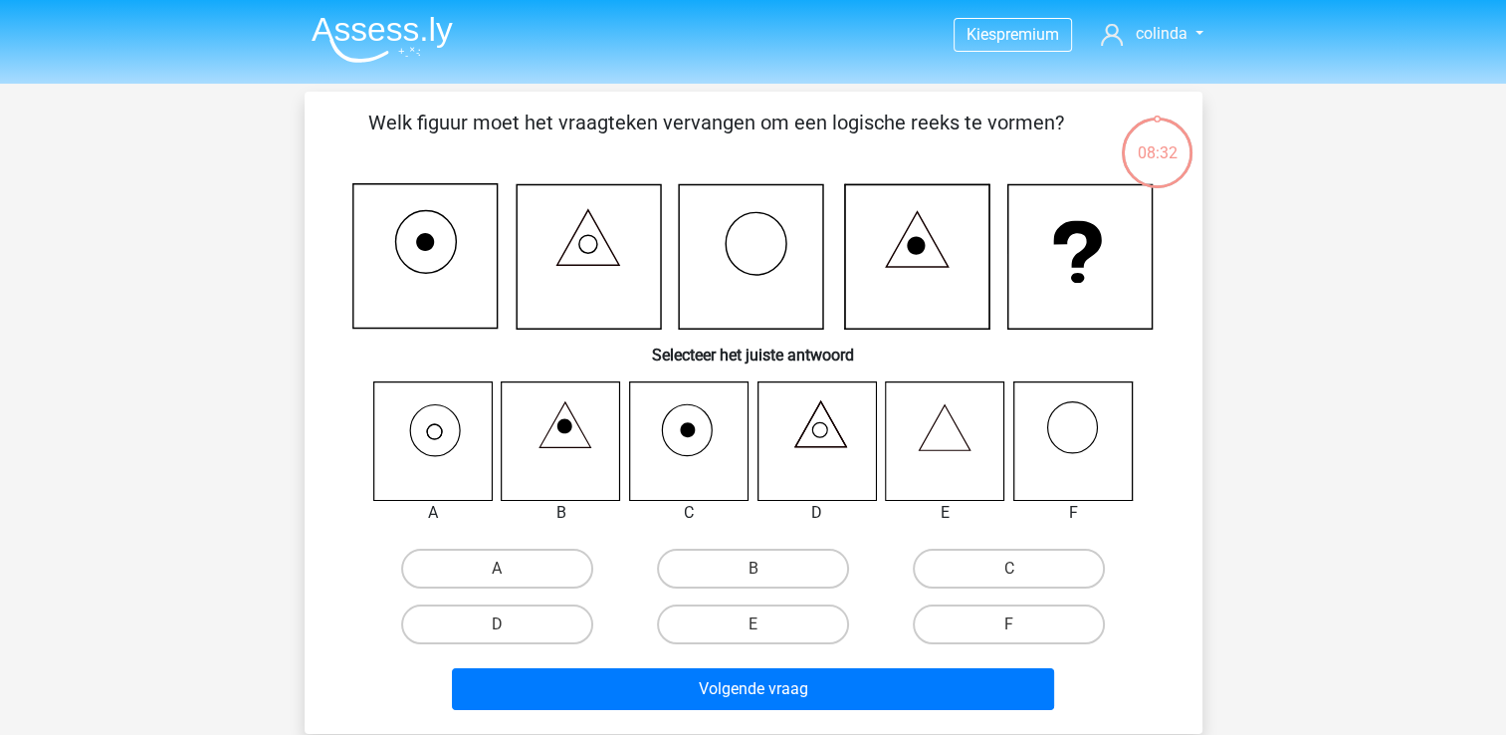
scroll to position [92, 0]
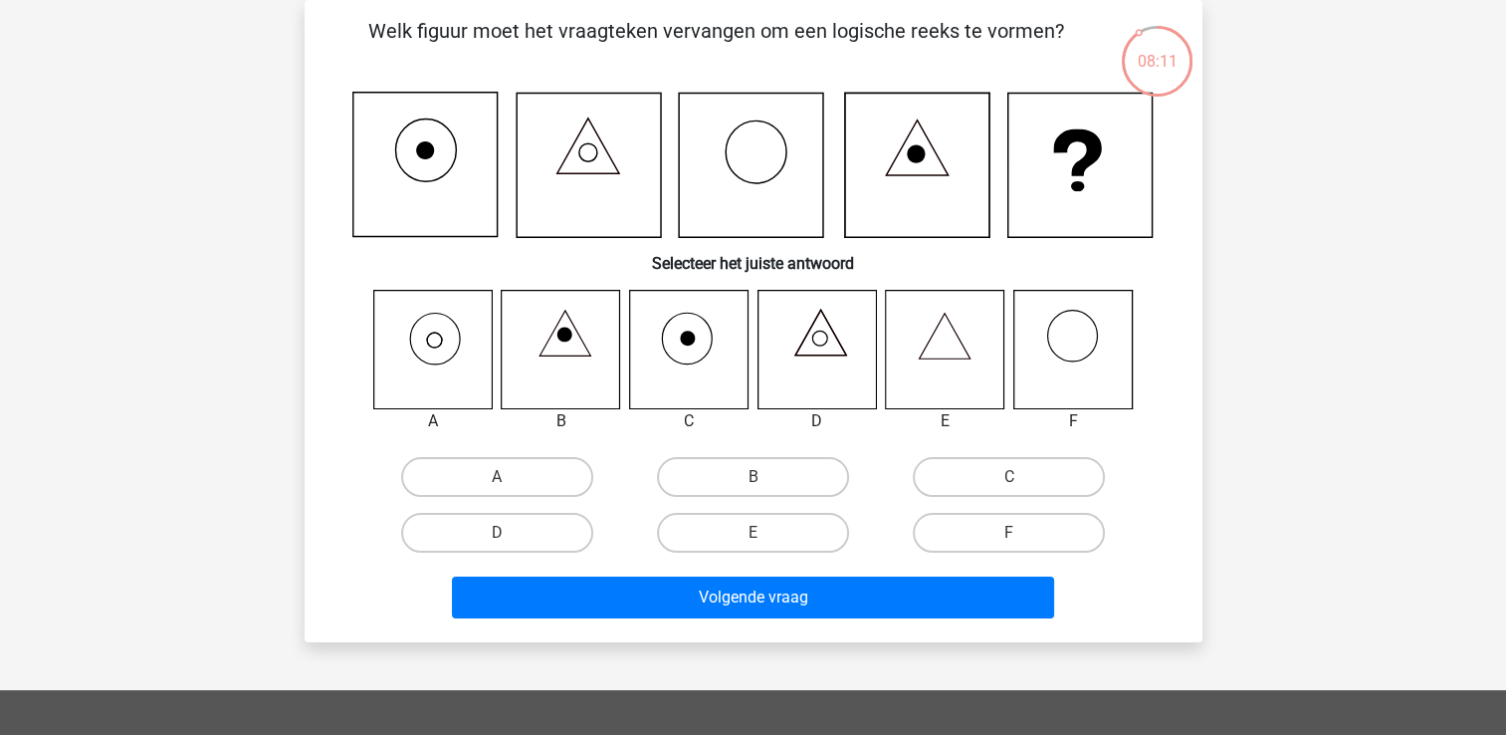
click at [458, 349] on icon at bounding box center [433, 350] width 120 height 120
click at [454, 484] on label "A" at bounding box center [497, 477] width 192 height 40
click at [497, 484] on input "A" at bounding box center [503, 483] width 13 height 13
radio input "true"
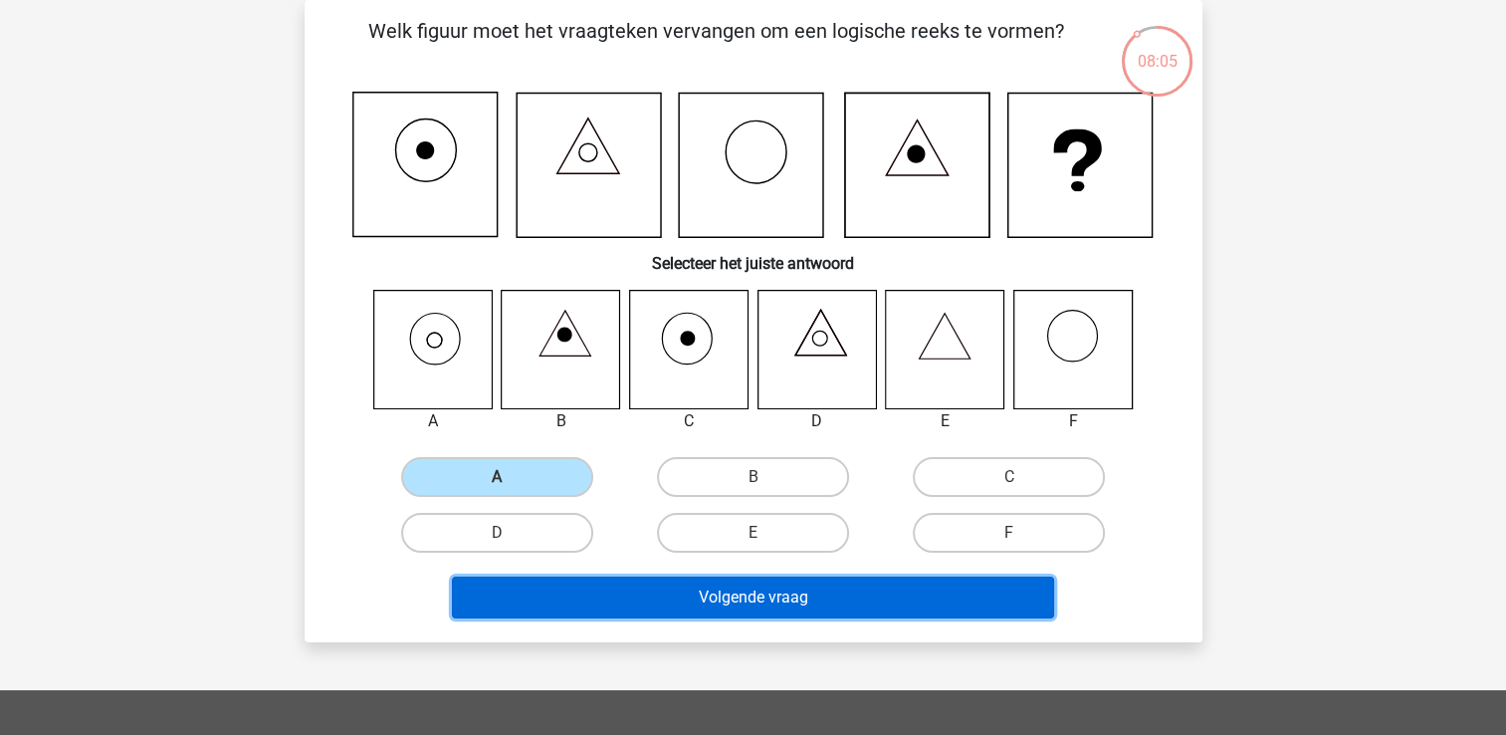
click at [887, 605] on button "Volgende vraag" at bounding box center [753, 597] width 602 height 42
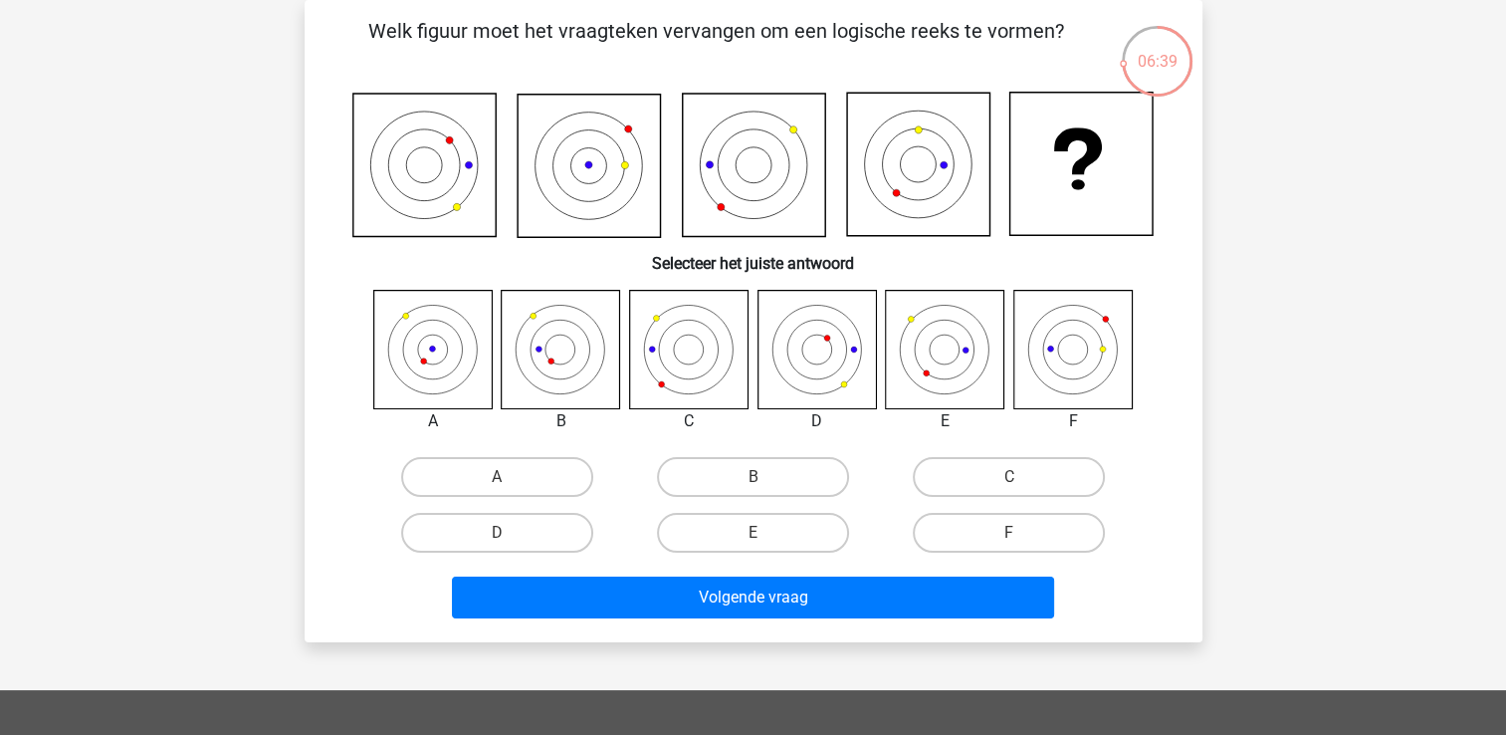
drag, startPoint x: 936, startPoint y: 475, endPoint x: 903, endPoint y: 534, distance: 67.3
click at [936, 474] on label "C" at bounding box center [1009, 477] width 192 height 40
click at [1009, 477] on input "C" at bounding box center [1015, 483] width 13 height 13
radio input "true"
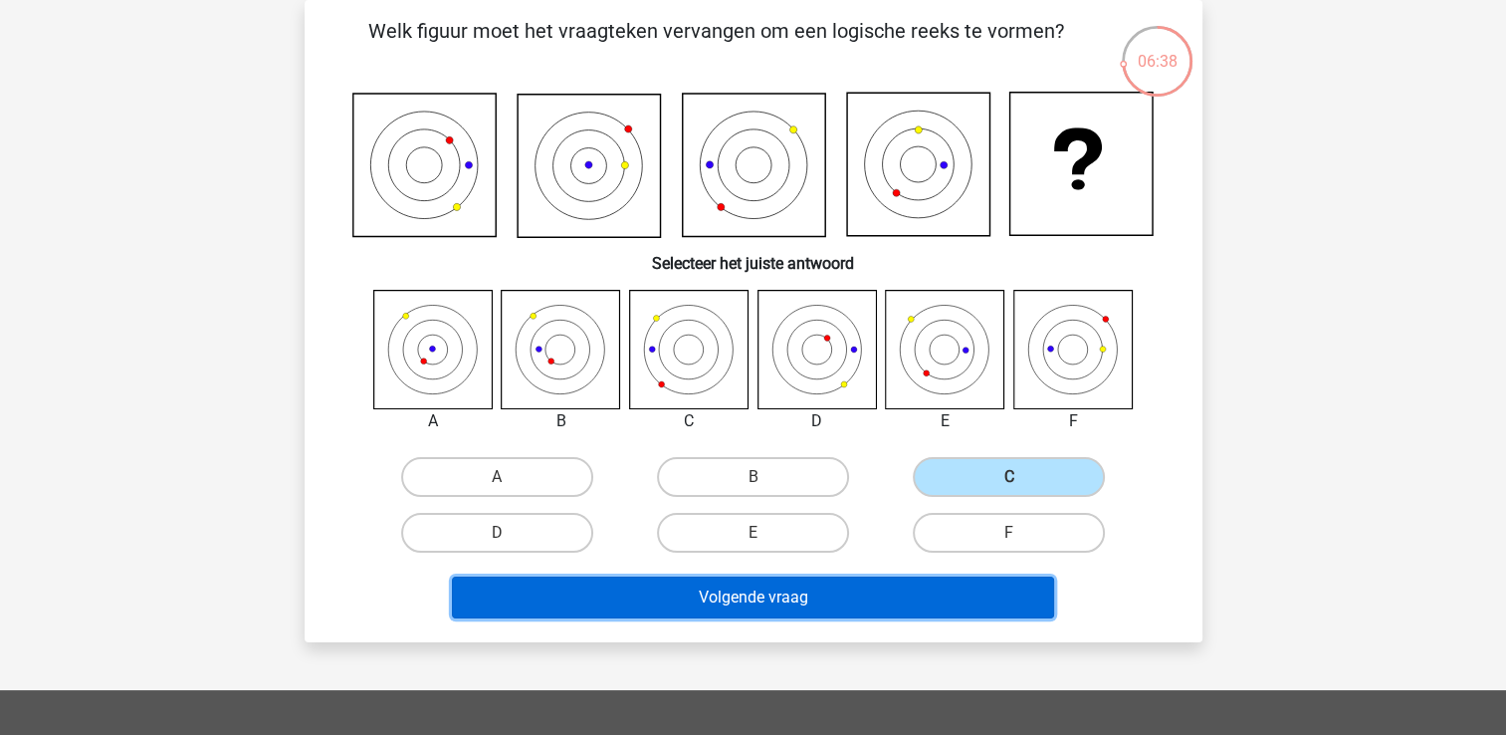
click at [884, 581] on button "Volgende vraag" at bounding box center [753, 597] width 602 height 42
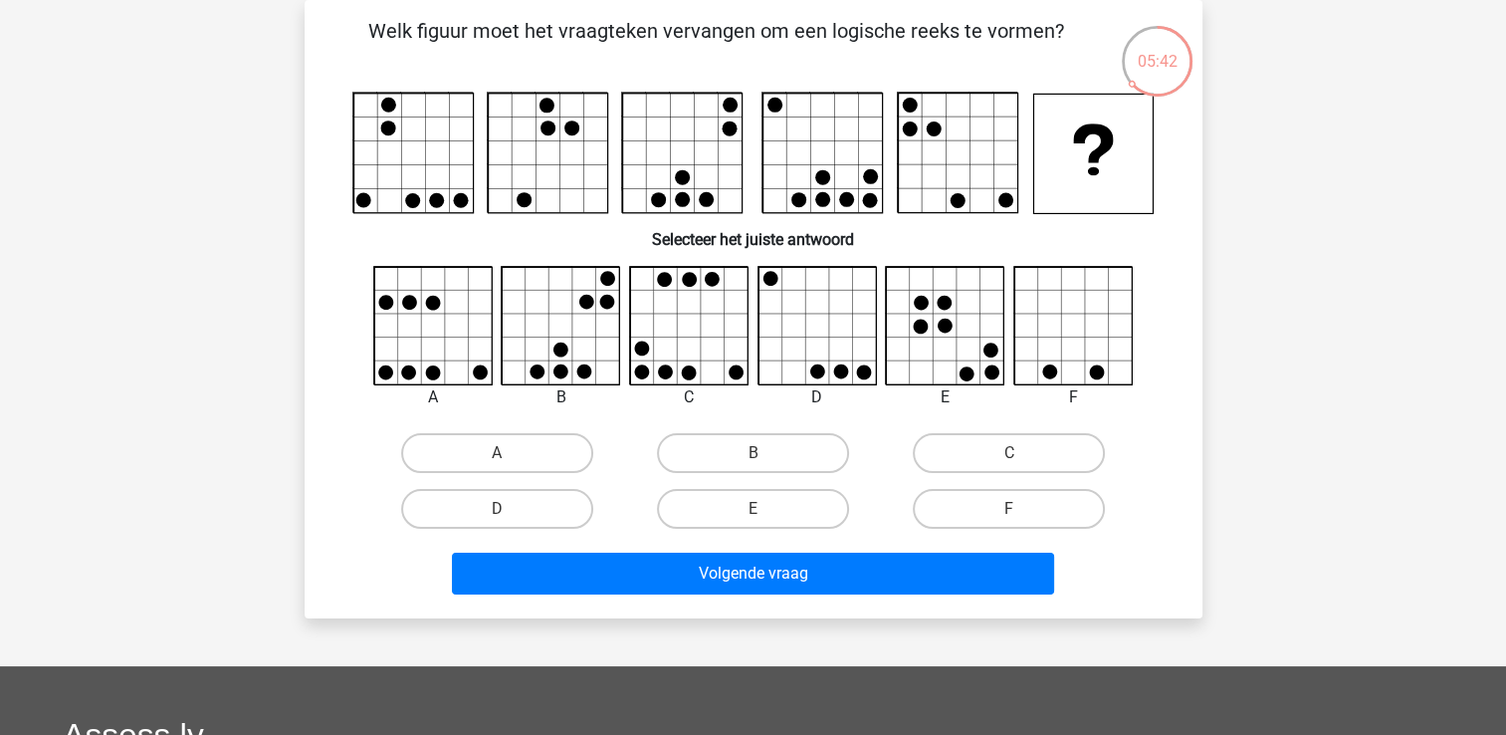
click at [924, 311] on icon at bounding box center [946, 326] width 118 height 118
drag, startPoint x: 741, startPoint y: 505, endPoint x: 763, endPoint y: 563, distance: 62.7
click at [741, 504] on label "E" at bounding box center [753, 509] width 192 height 40
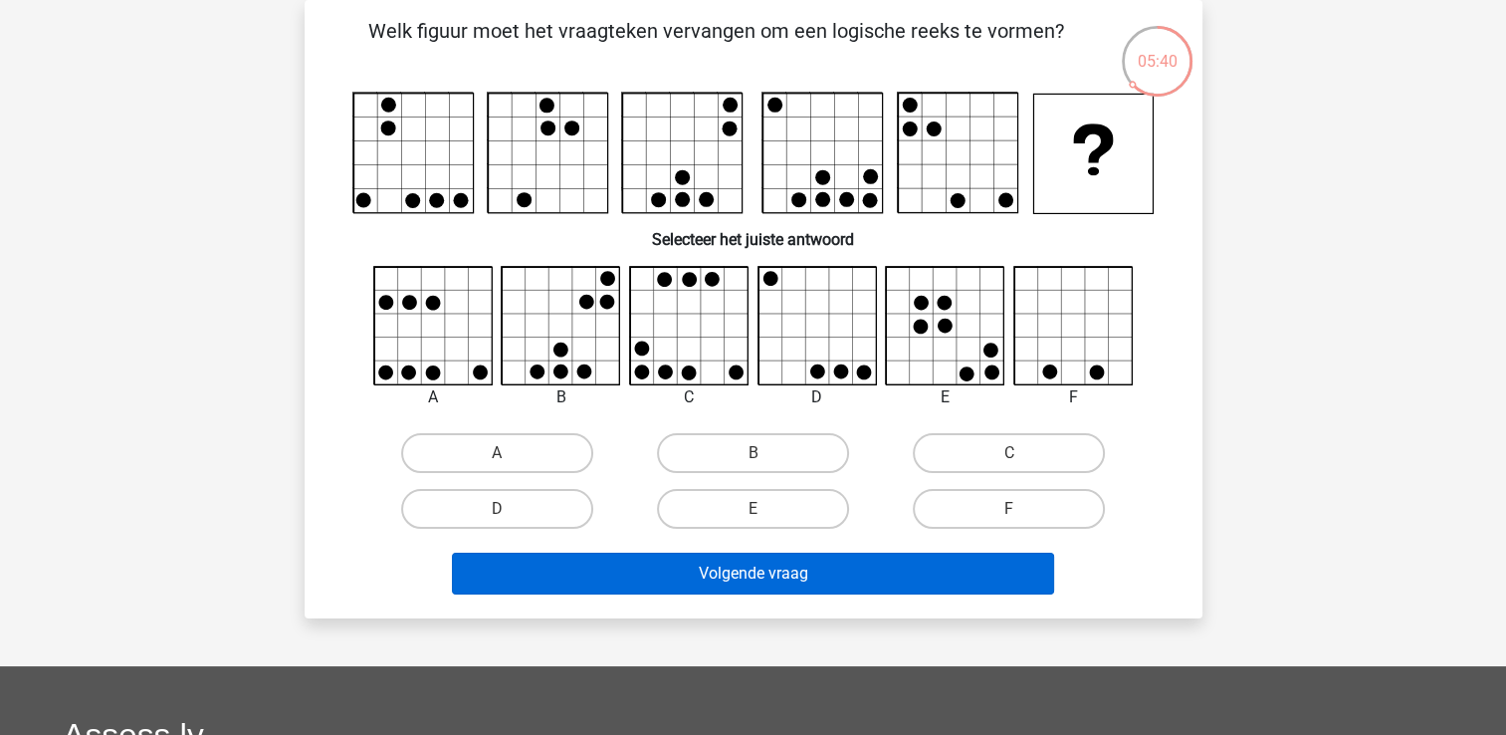
click at [753, 509] on input "E" at bounding box center [759, 515] width 13 height 13
radio input "true"
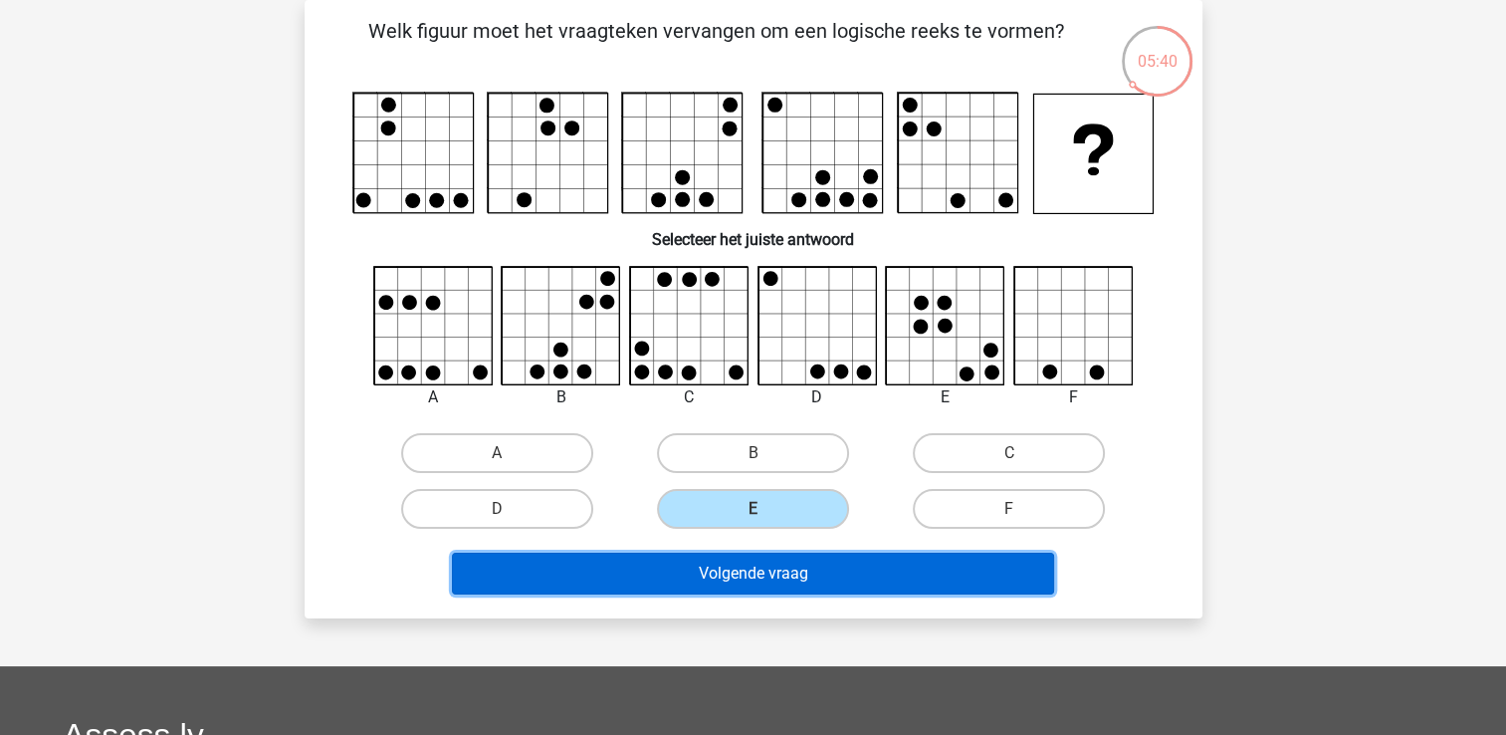
click at [757, 573] on button "Volgende vraag" at bounding box center [753, 574] width 602 height 42
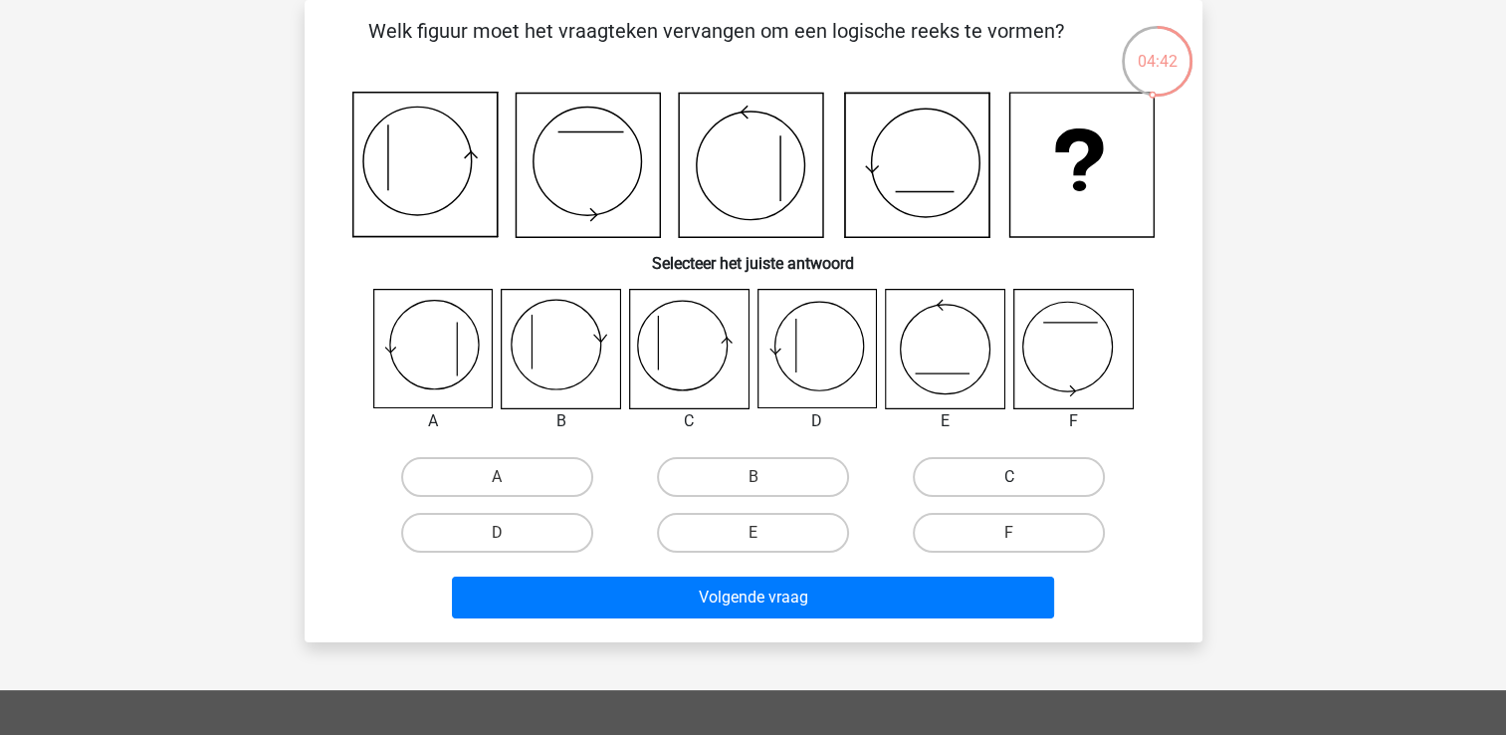
click at [960, 482] on label "C" at bounding box center [1009, 477] width 192 height 40
click at [1009, 482] on input "C" at bounding box center [1015, 483] width 13 height 13
radio input "true"
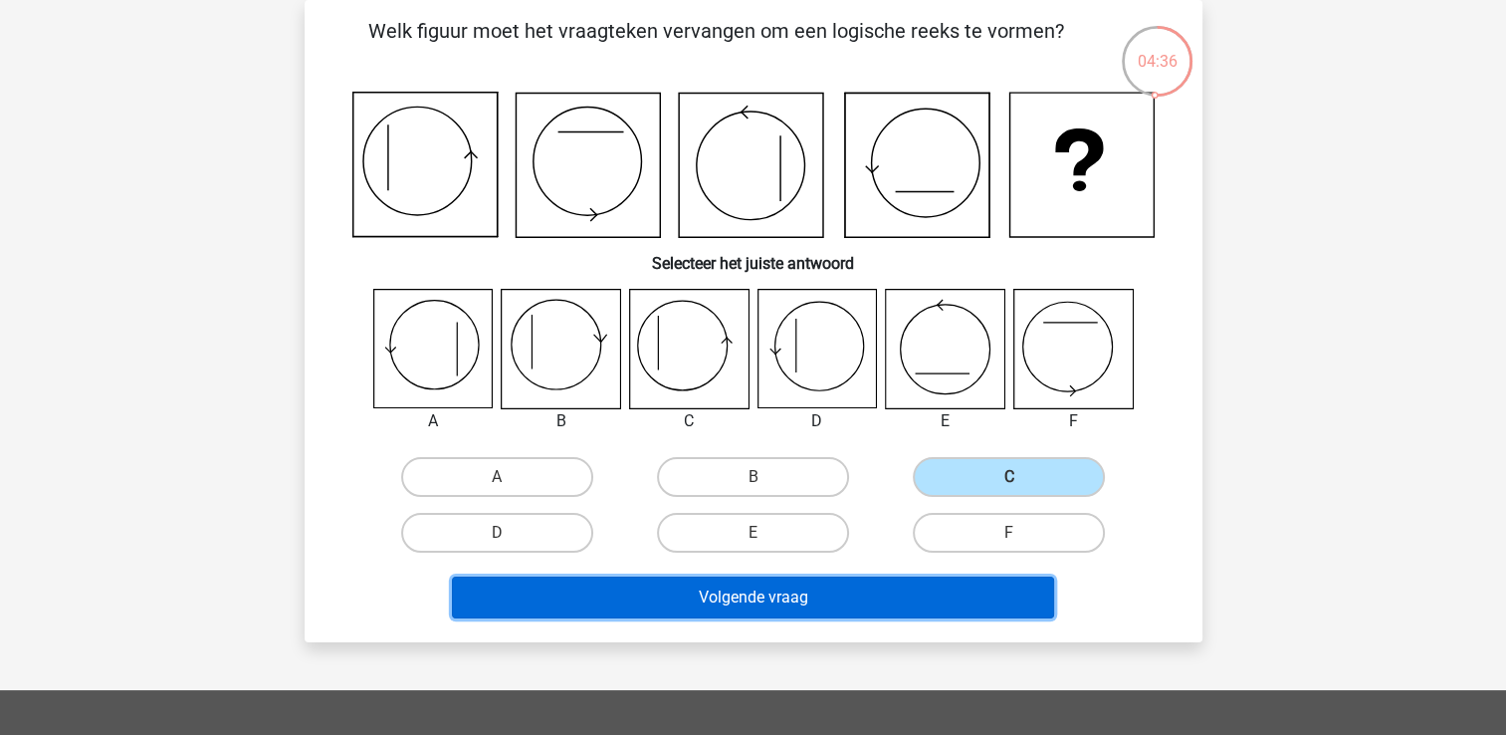
click at [786, 598] on button "Volgende vraag" at bounding box center [753, 597] width 602 height 42
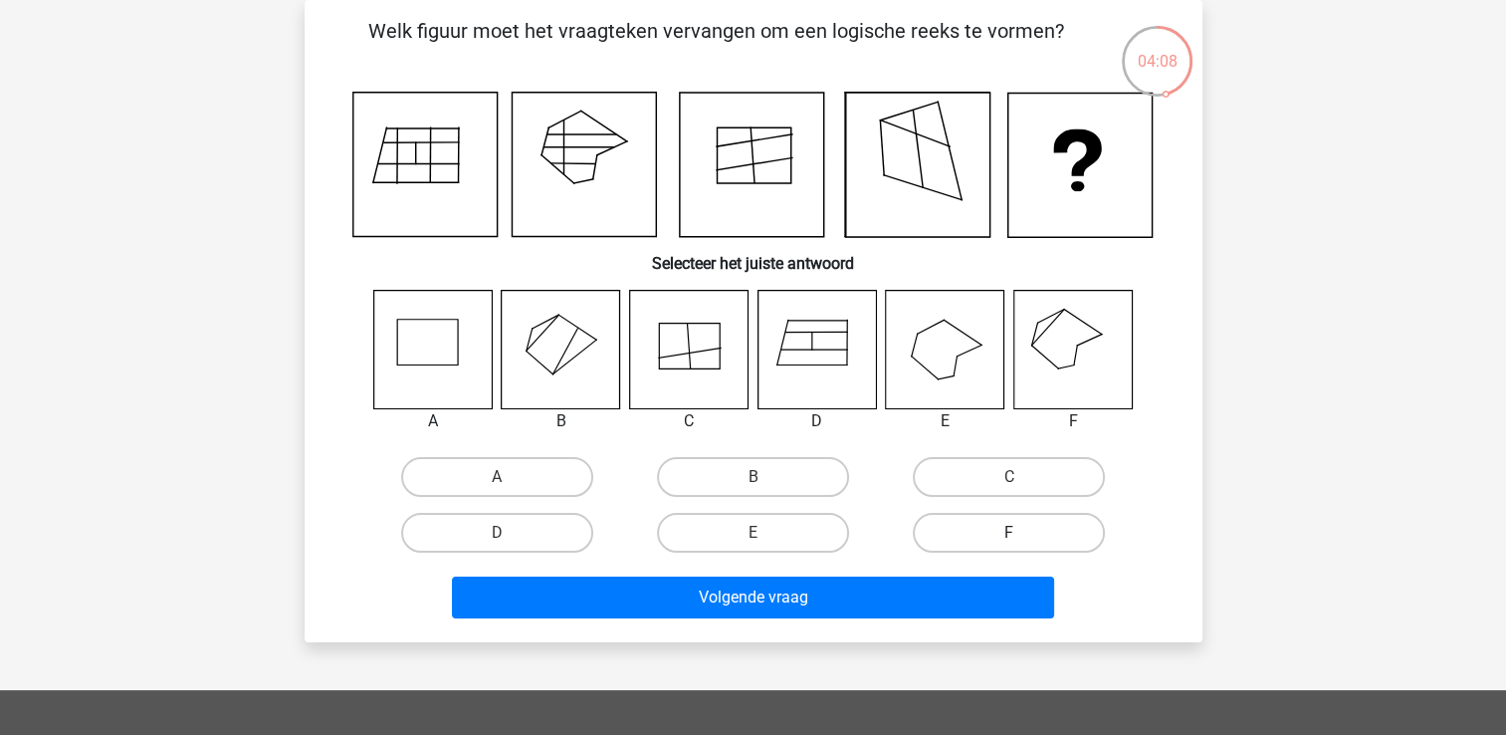
click at [1019, 522] on label "F" at bounding box center [1009, 533] width 192 height 40
click at [1019, 533] on input "F" at bounding box center [1015, 539] width 13 height 13
radio input "true"
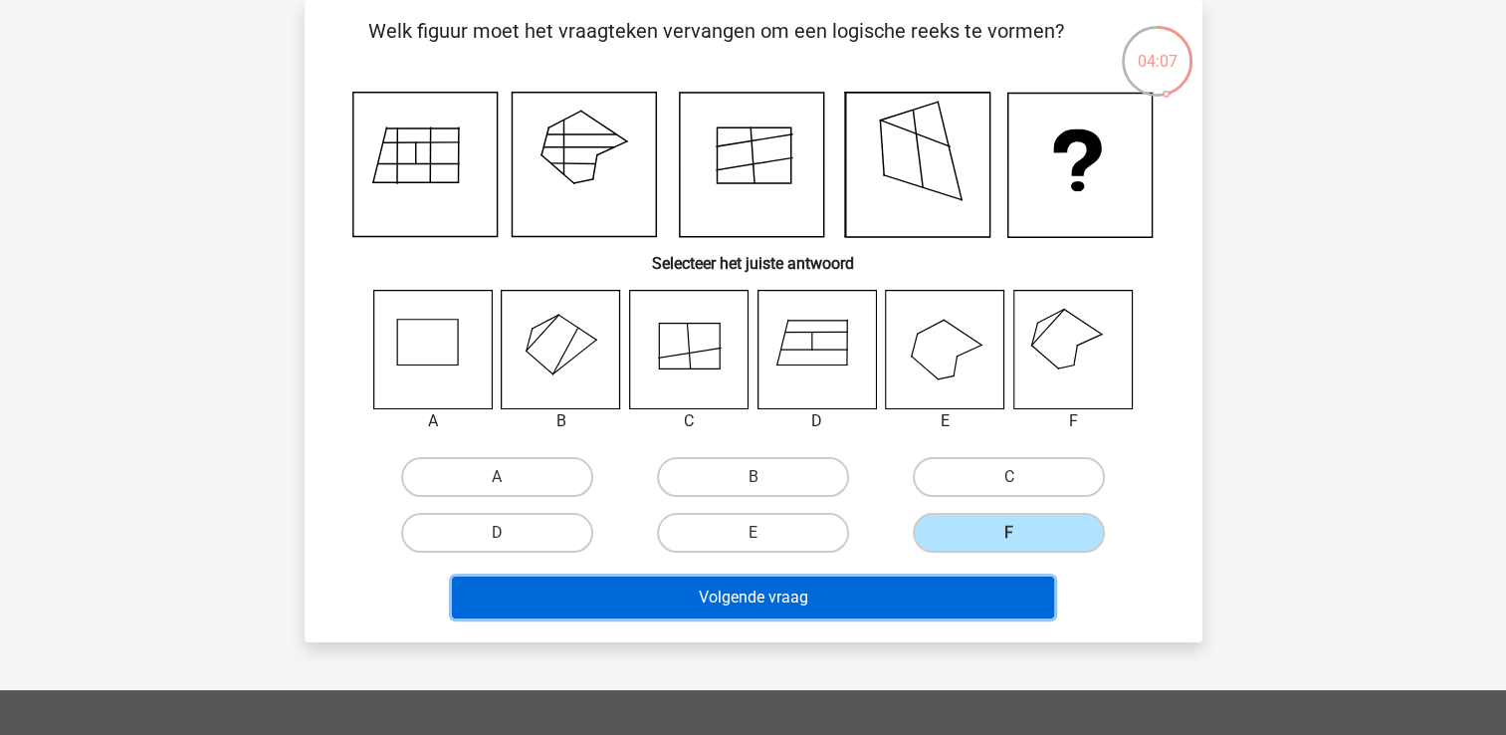
click at [1000, 596] on button "Volgende vraag" at bounding box center [753, 597] width 602 height 42
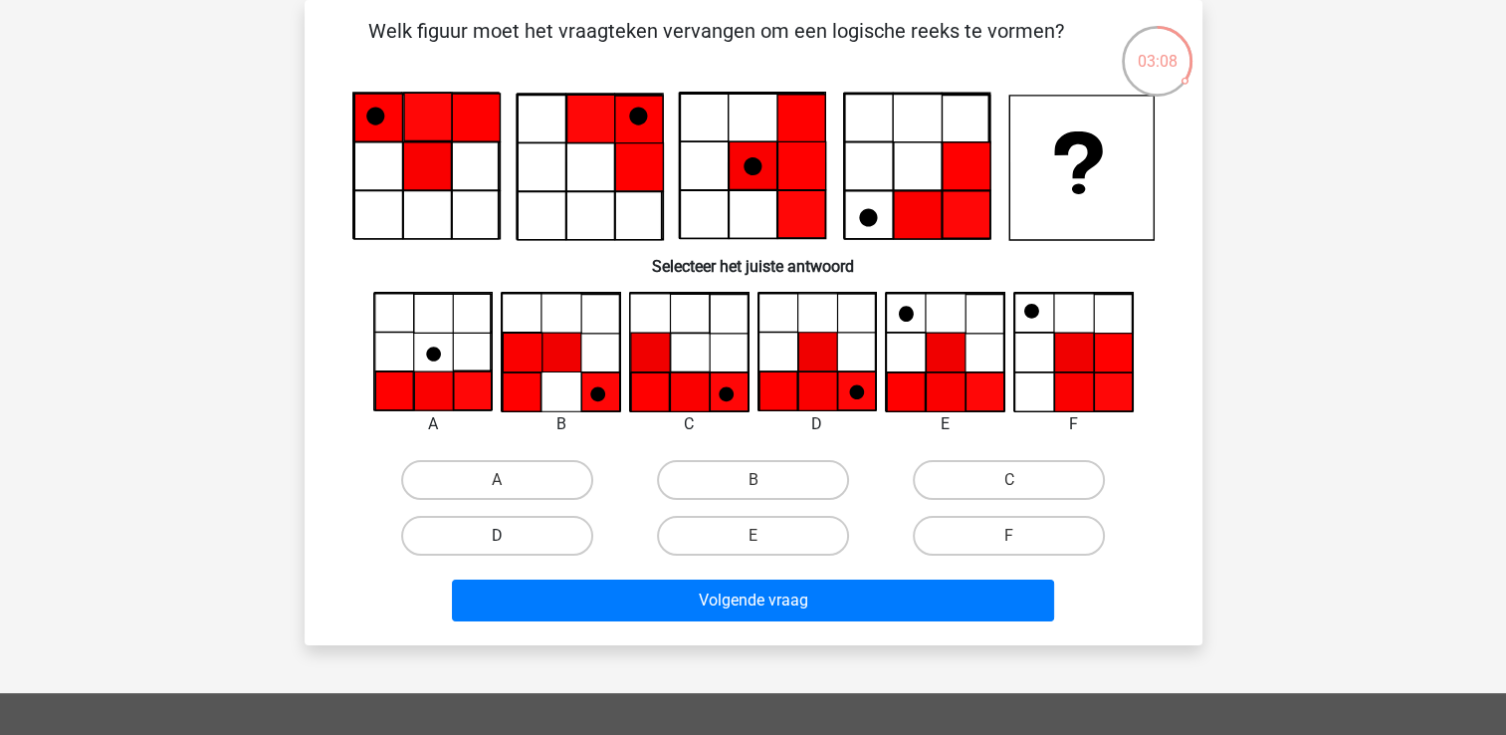
click at [523, 541] on label "D" at bounding box center [497, 536] width 192 height 40
click at [510, 541] on input "D" at bounding box center [503, 542] width 13 height 13
radio input "true"
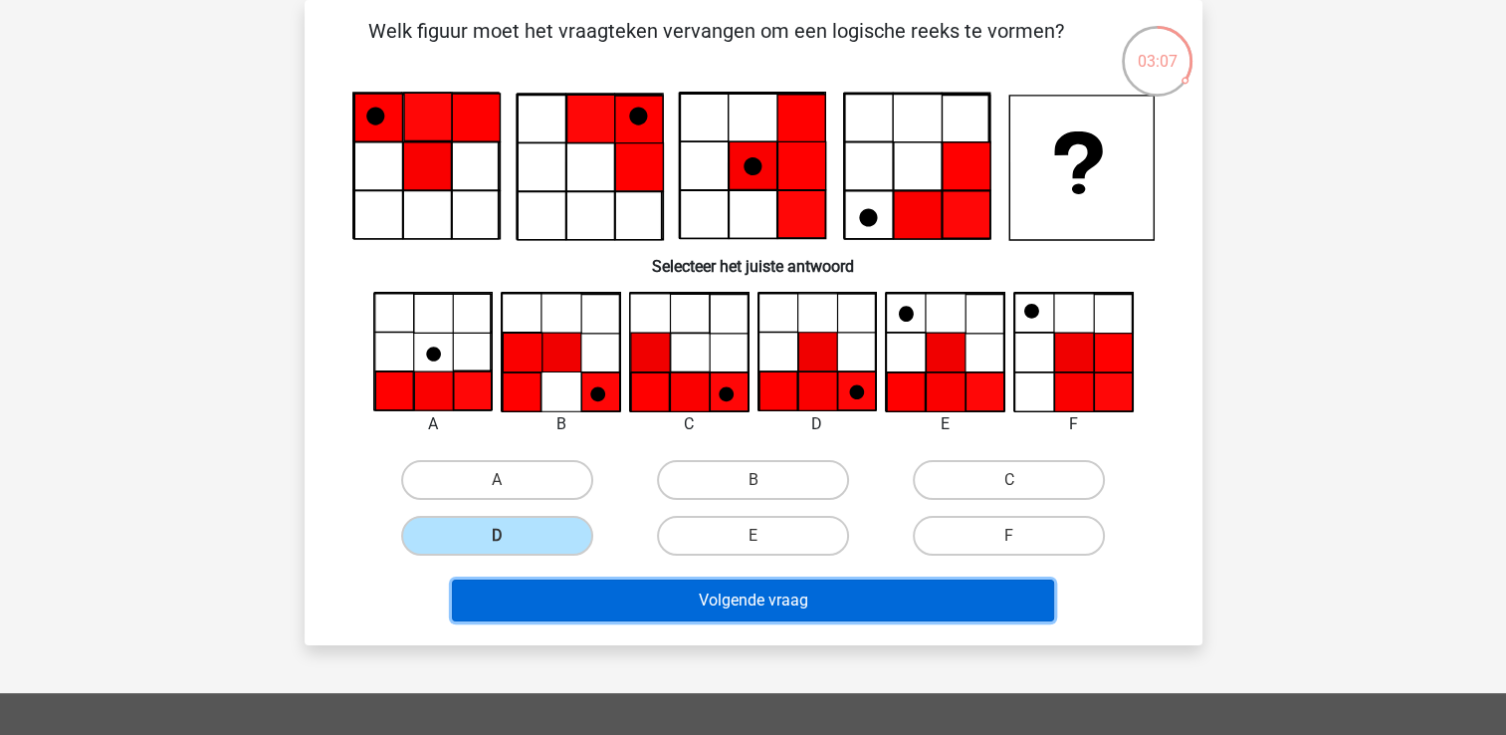
click at [770, 596] on button "Volgende vraag" at bounding box center [753, 600] width 602 height 42
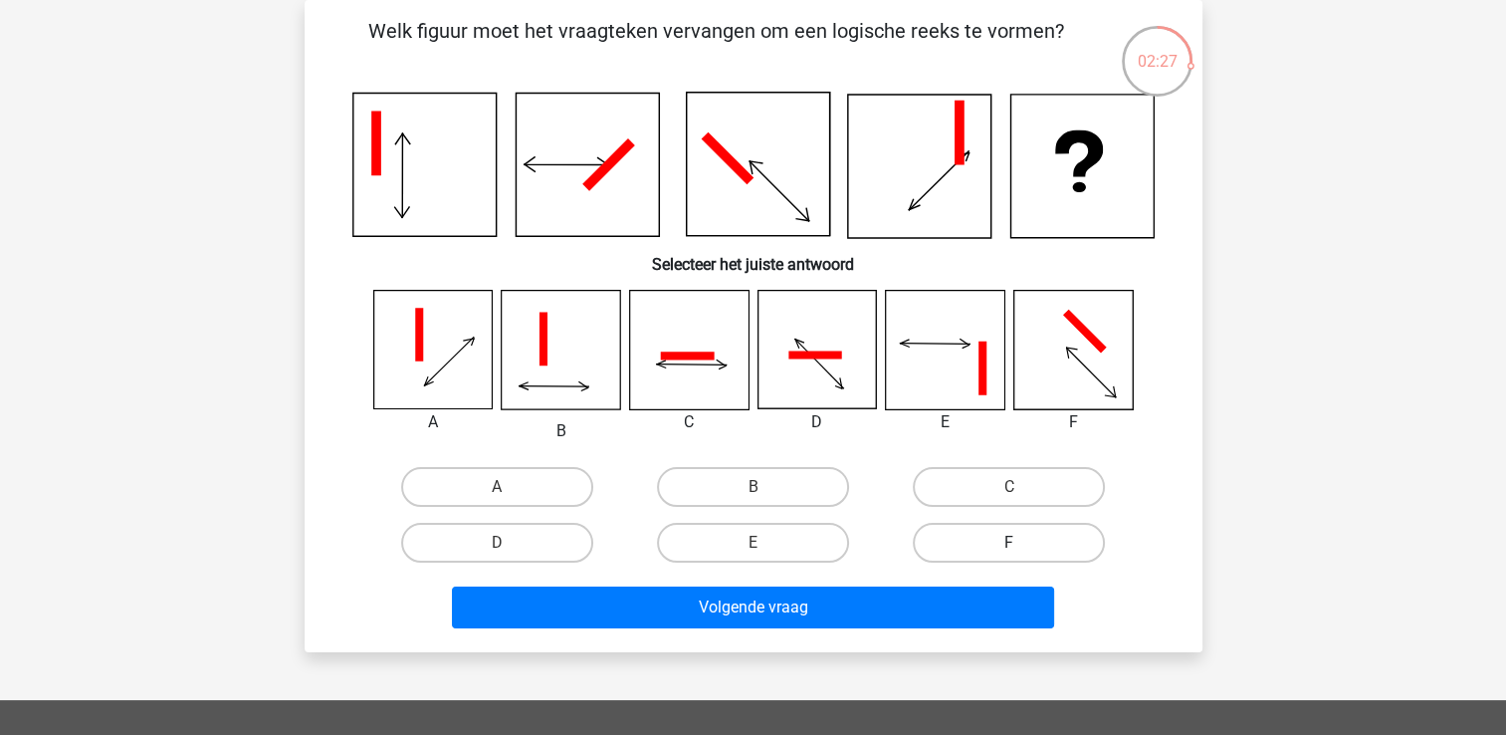
click at [997, 524] on label "F" at bounding box center [1009, 543] width 192 height 40
click at [1009, 543] on input "F" at bounding box center [1015, 549] width 13 height 13
radio input "true"
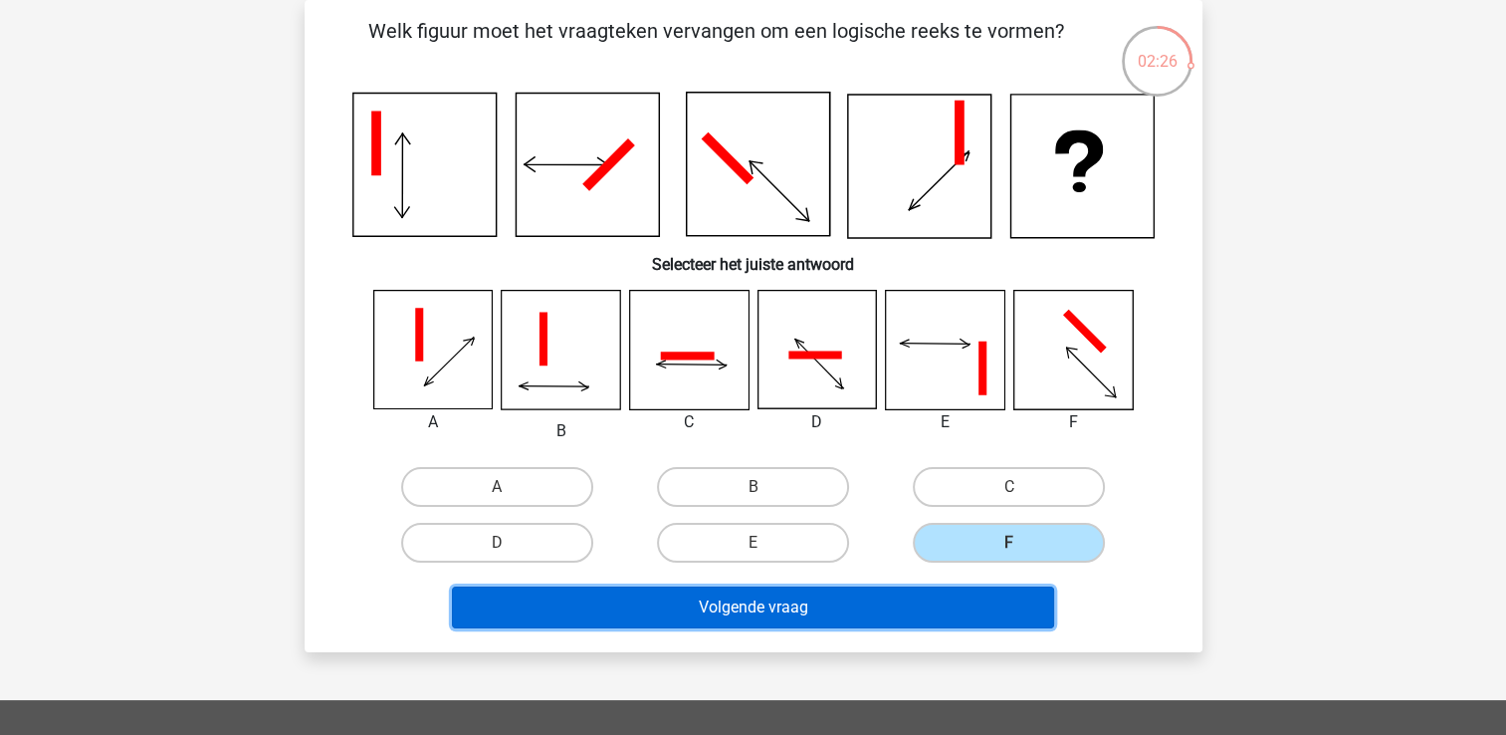
click at [948, 597] on button "Volgende vraag" at bounding box center [753, 607] width 602 height 42
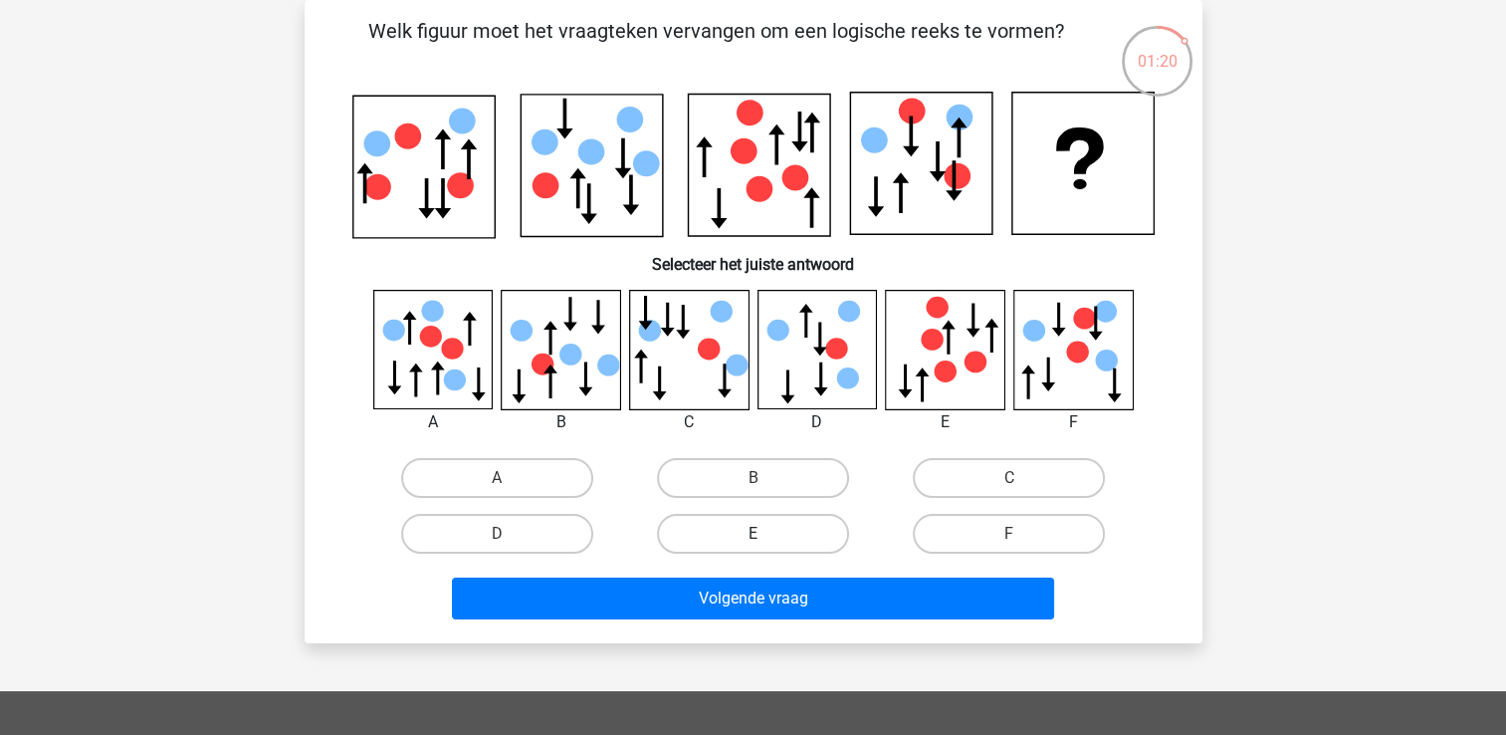
click at [707, 528] on label "E" at bounding box center [753, 534] width 192 height 40
click at [753, 534] on input "E" at bounding box center [759, 540] width 13 height 13
radio input "true"
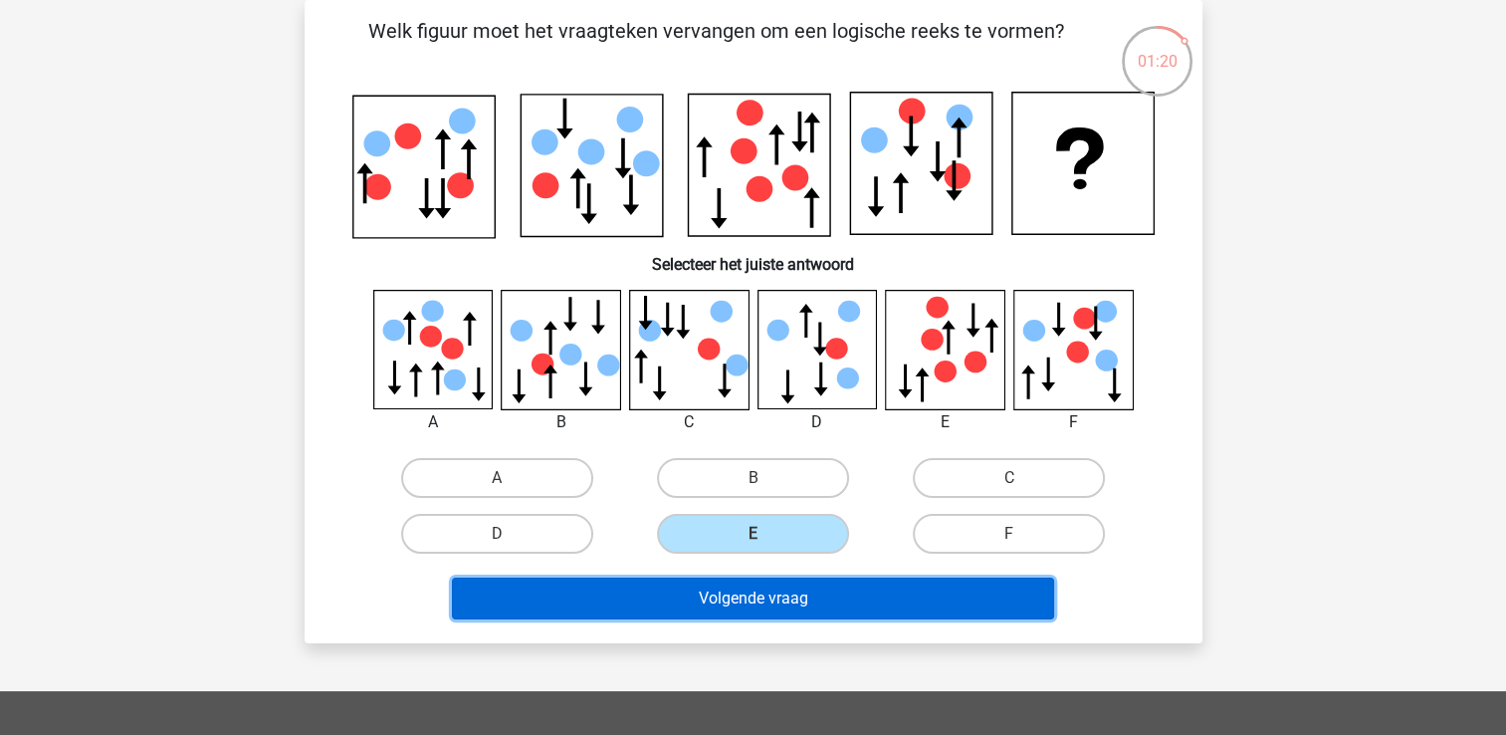
click at [713, 605] on button "Volgende vraag" at bounding box center [753, 598] width 602 height 42
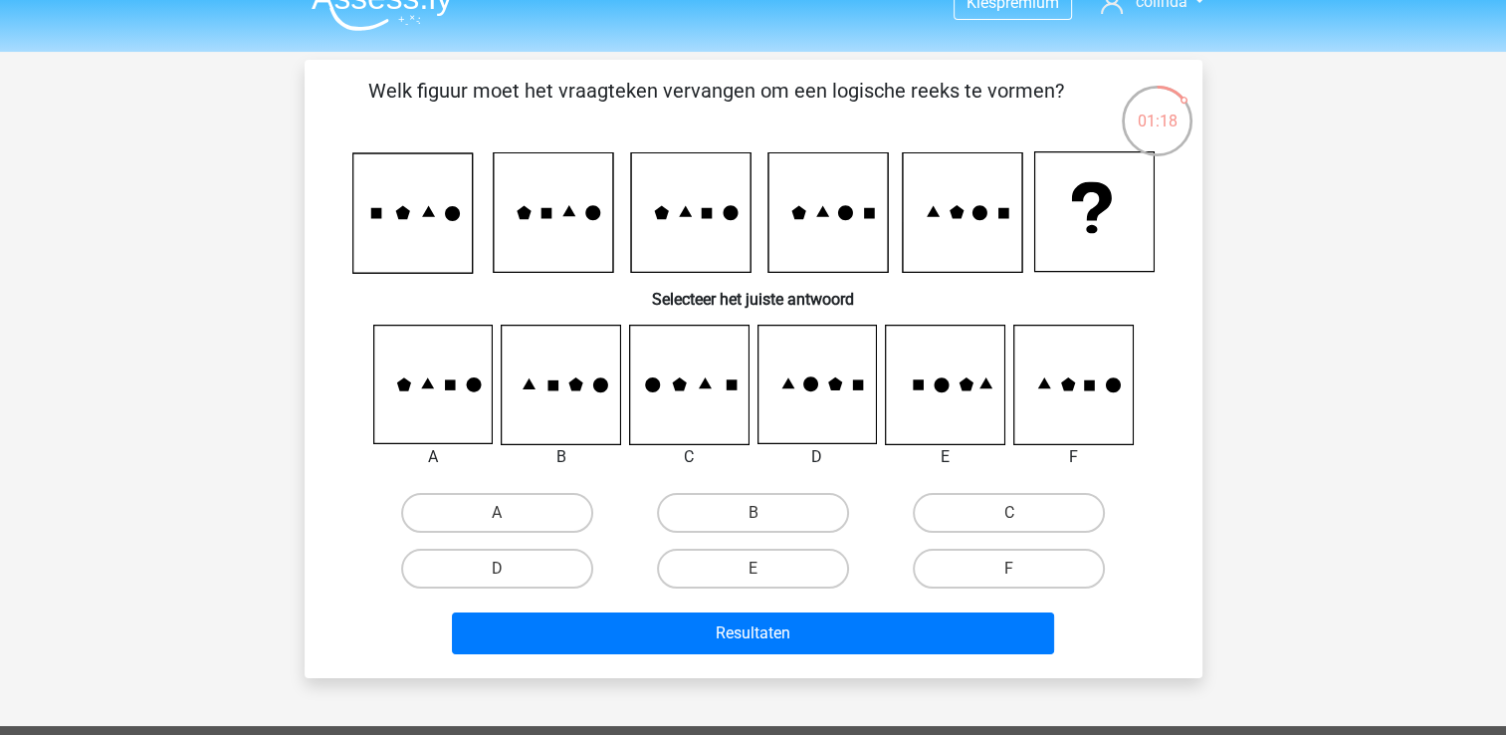
scroll to position [0, 0]
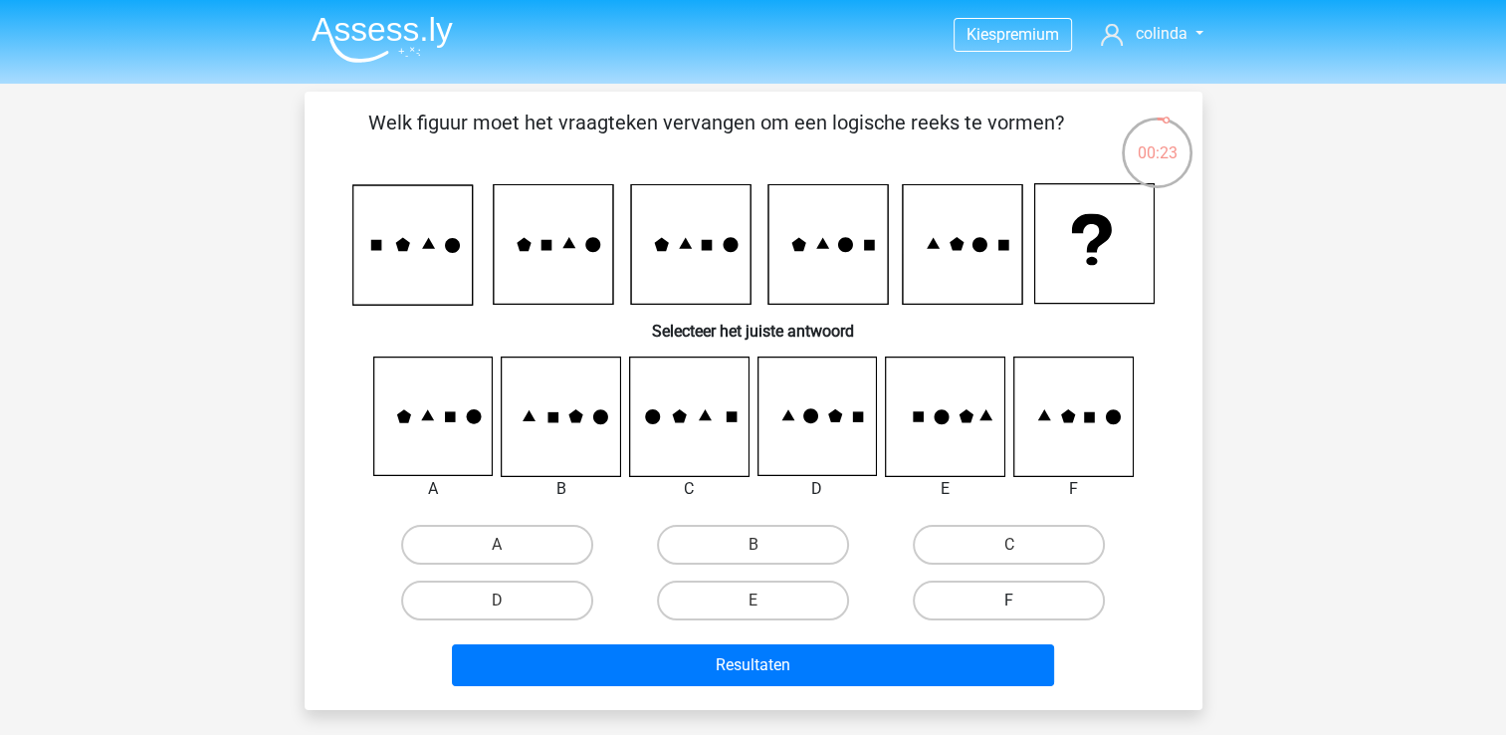
drag, startPoint x: 1078, startPoint y: 589, endPoint x: 1052, endPoint y: 594, distance: 26.4
click at [1075, 587] on label "F" at bounding box center [1009, 600] width 192 height 40
click at [1022, 600] on input "F" at bounding box center [1015, 606] width 13 height 13
radio input "true"
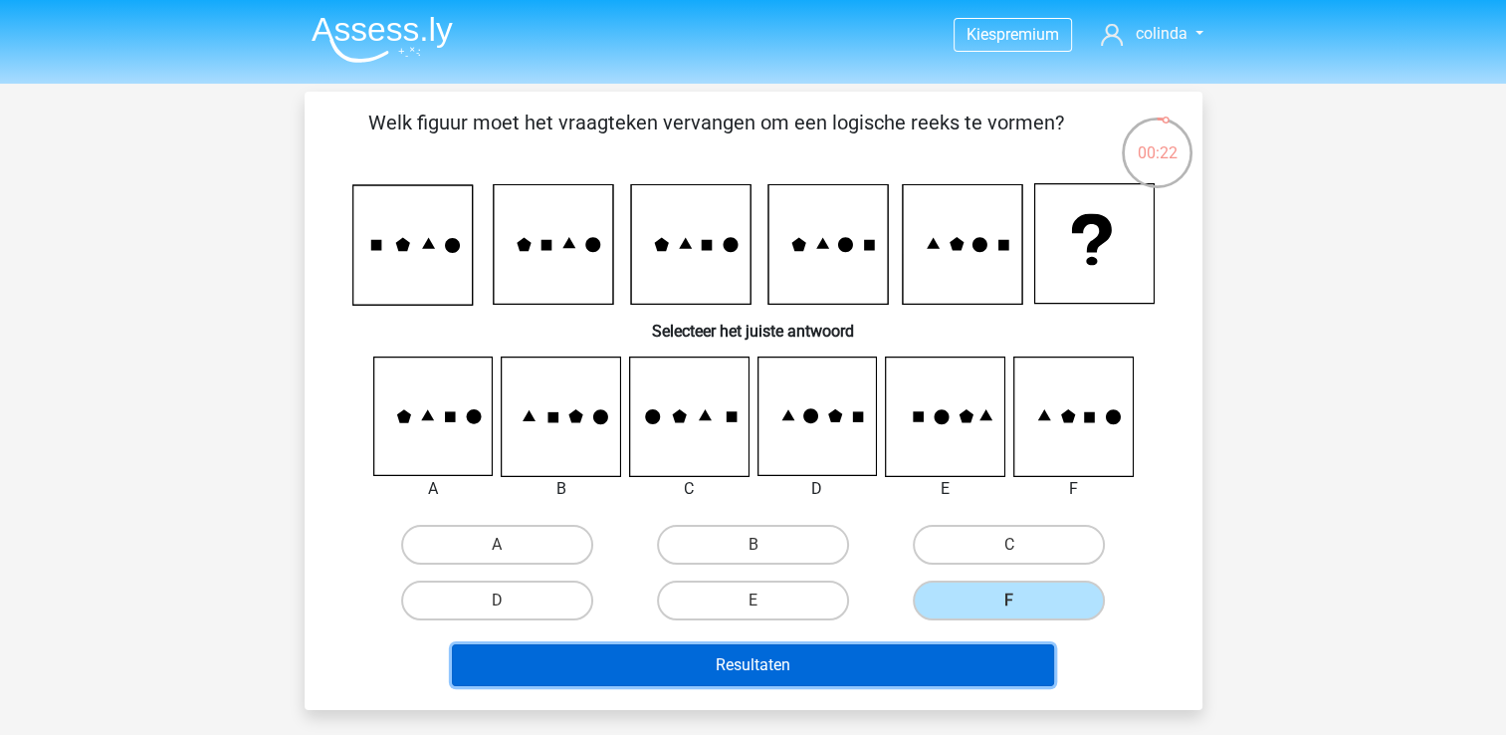
click at [953, 657] on button "Resultaten" at bounding box center [753, 665] width 602 height 42
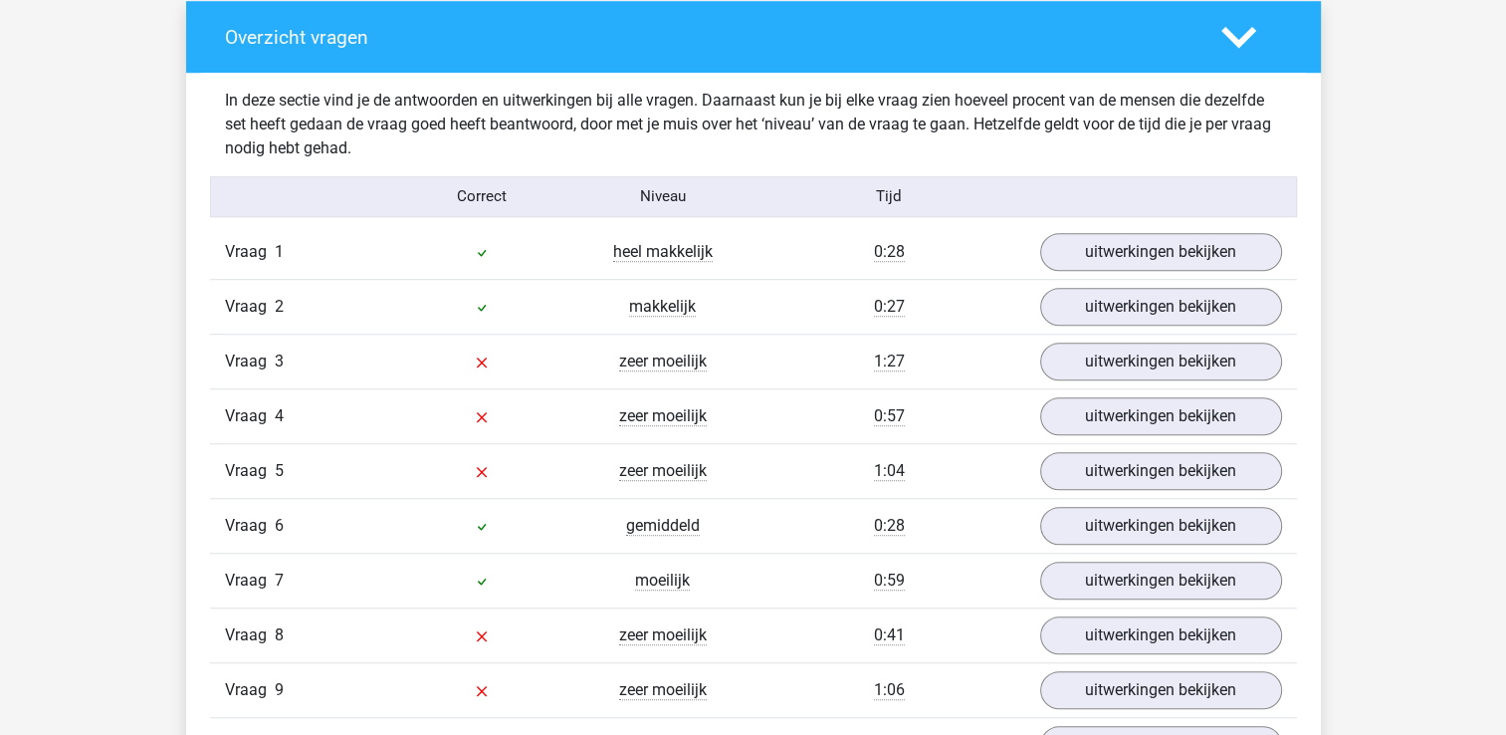
scroll to position [1593, 0]
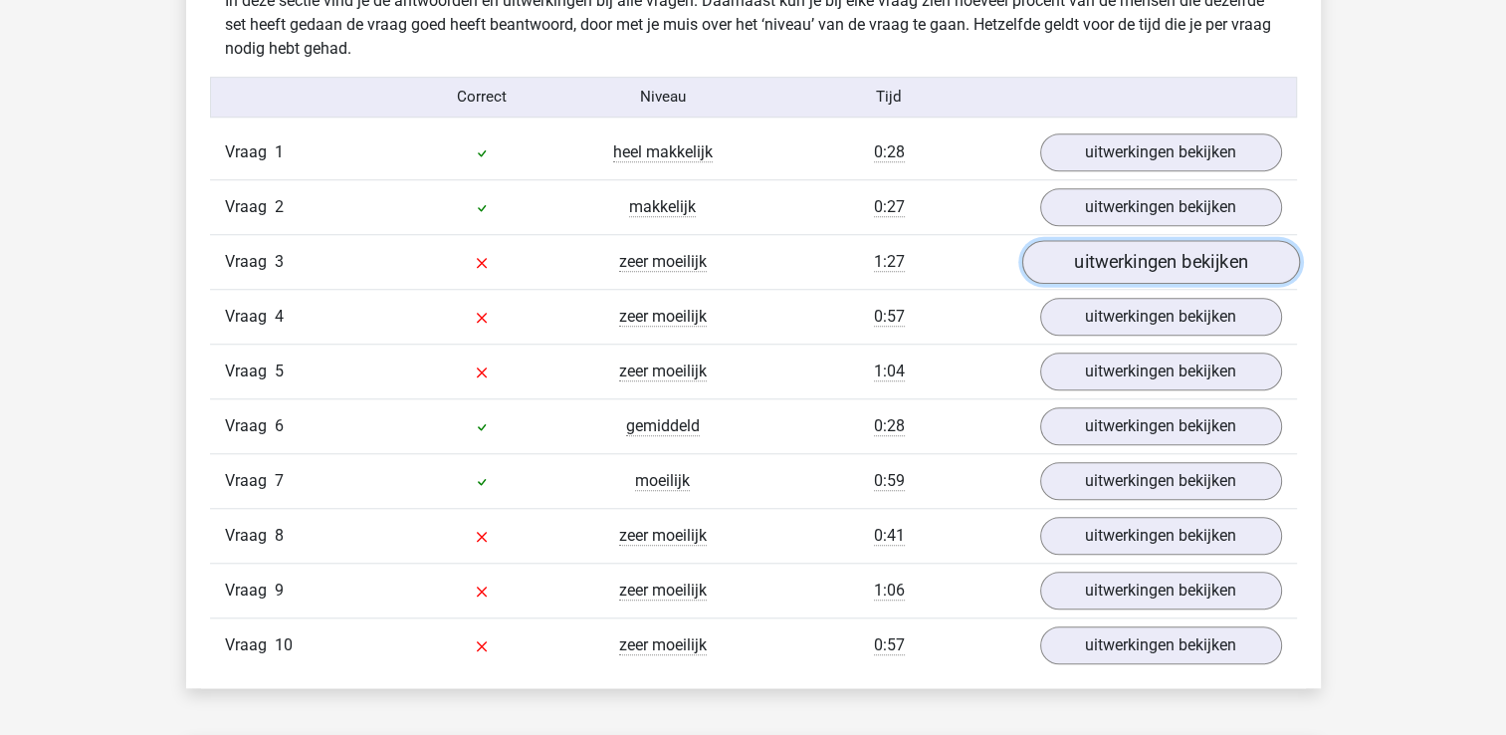
click at [1171, 258] on link "uitwerkingen bekijken" at bounding box center [1160, 262] width 278 height 44
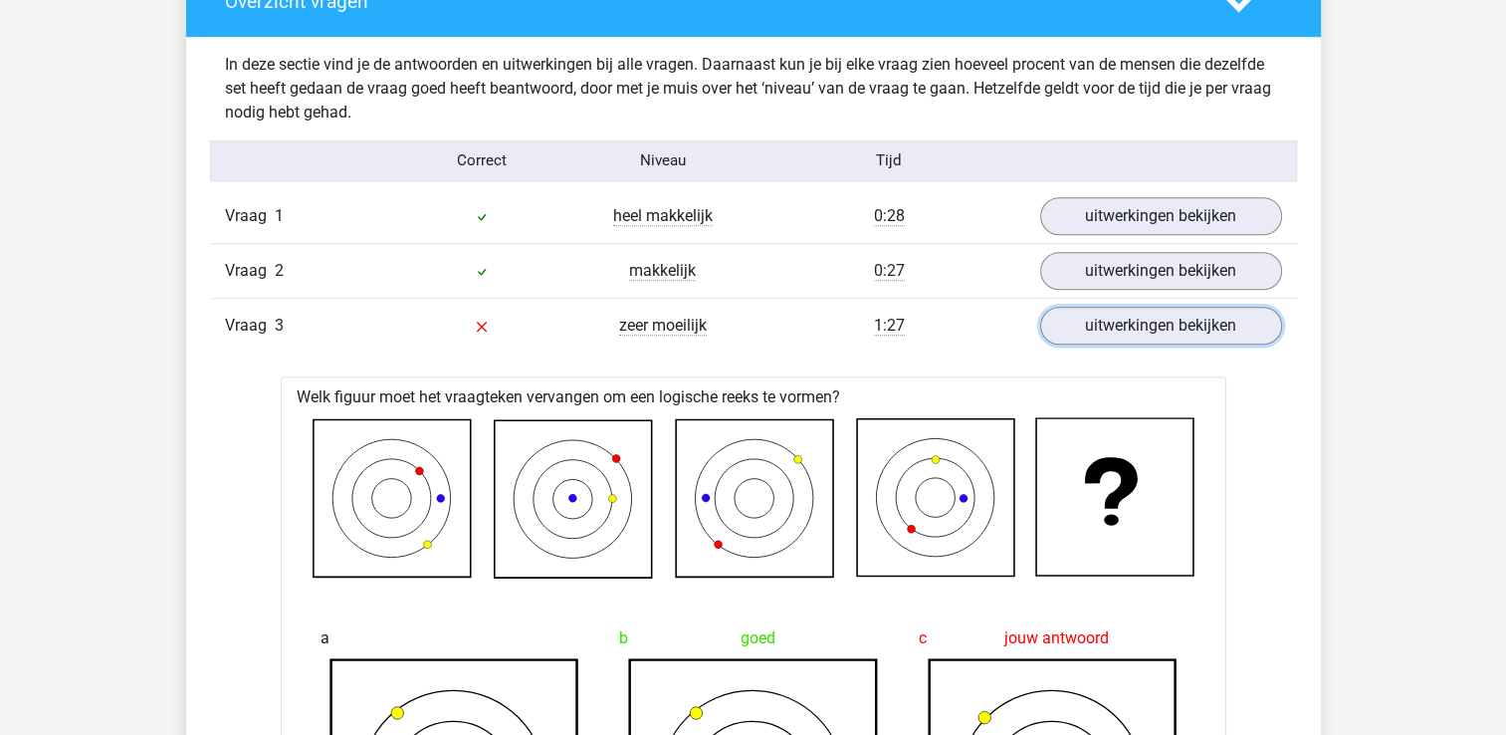
scroll to position [1394, 0]
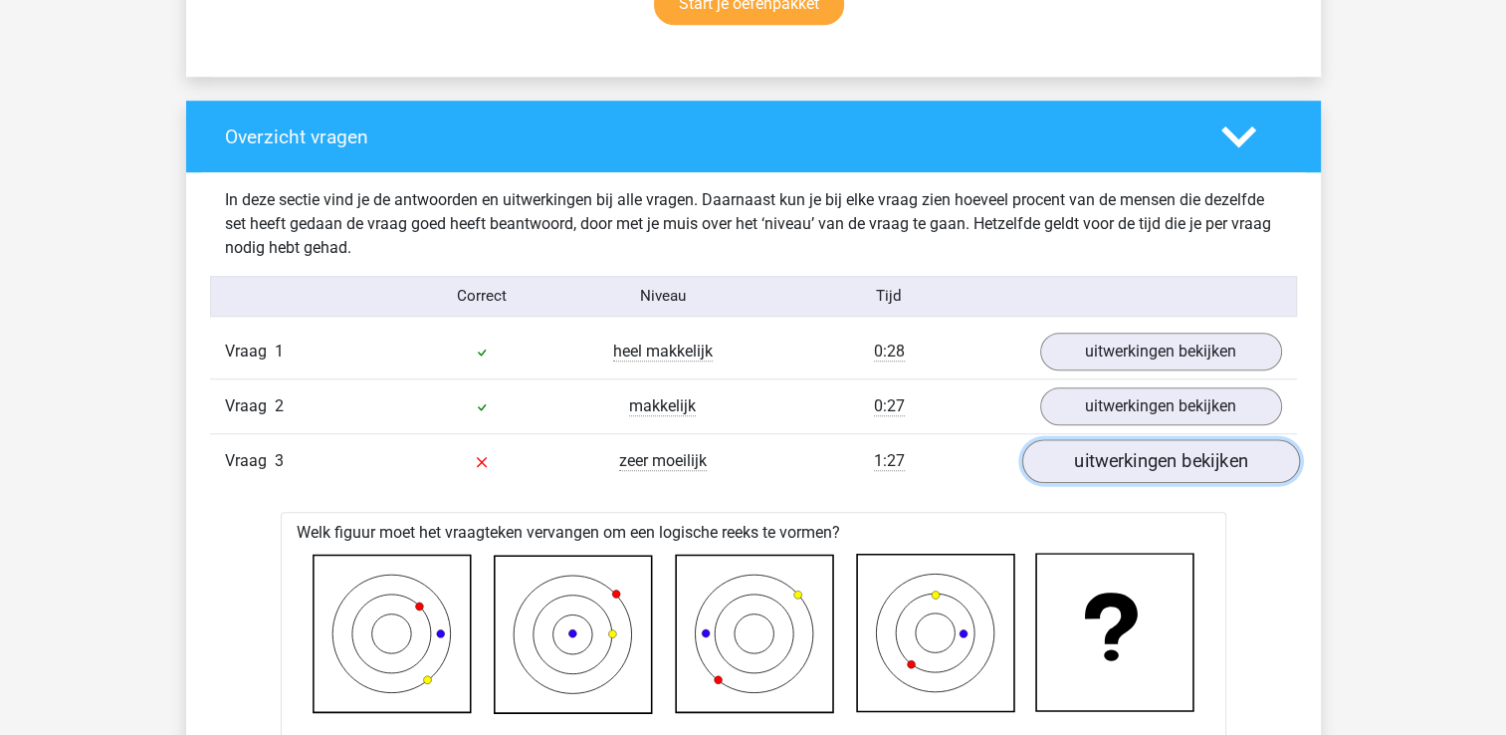
click at [1221, 454] on link "uitwerkingen bekijken" at bounding box center [1160, 461] width 278 height 44
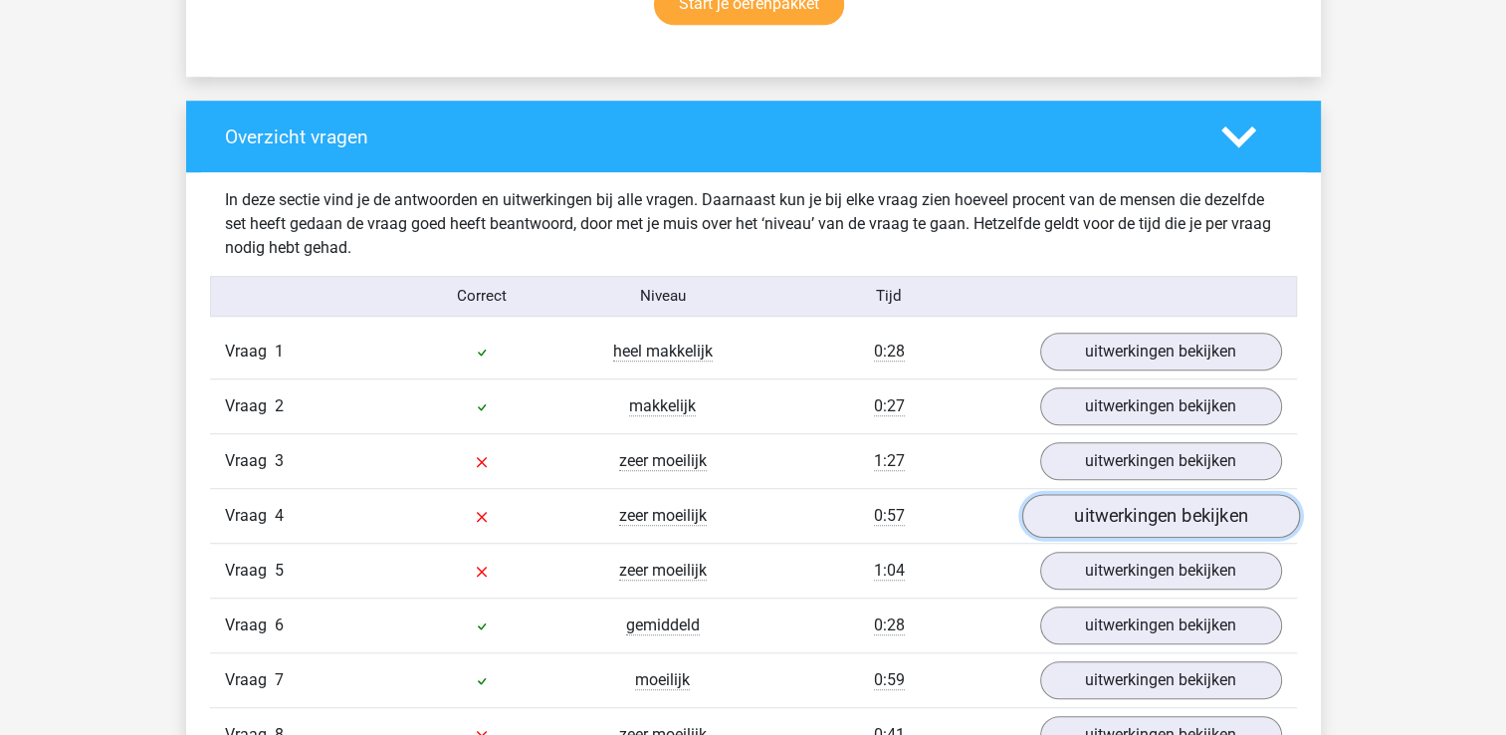
click at [1216, 510] on link "uitwerkingen bekijken" at bounding box center [1160, 516] width 278 height 44
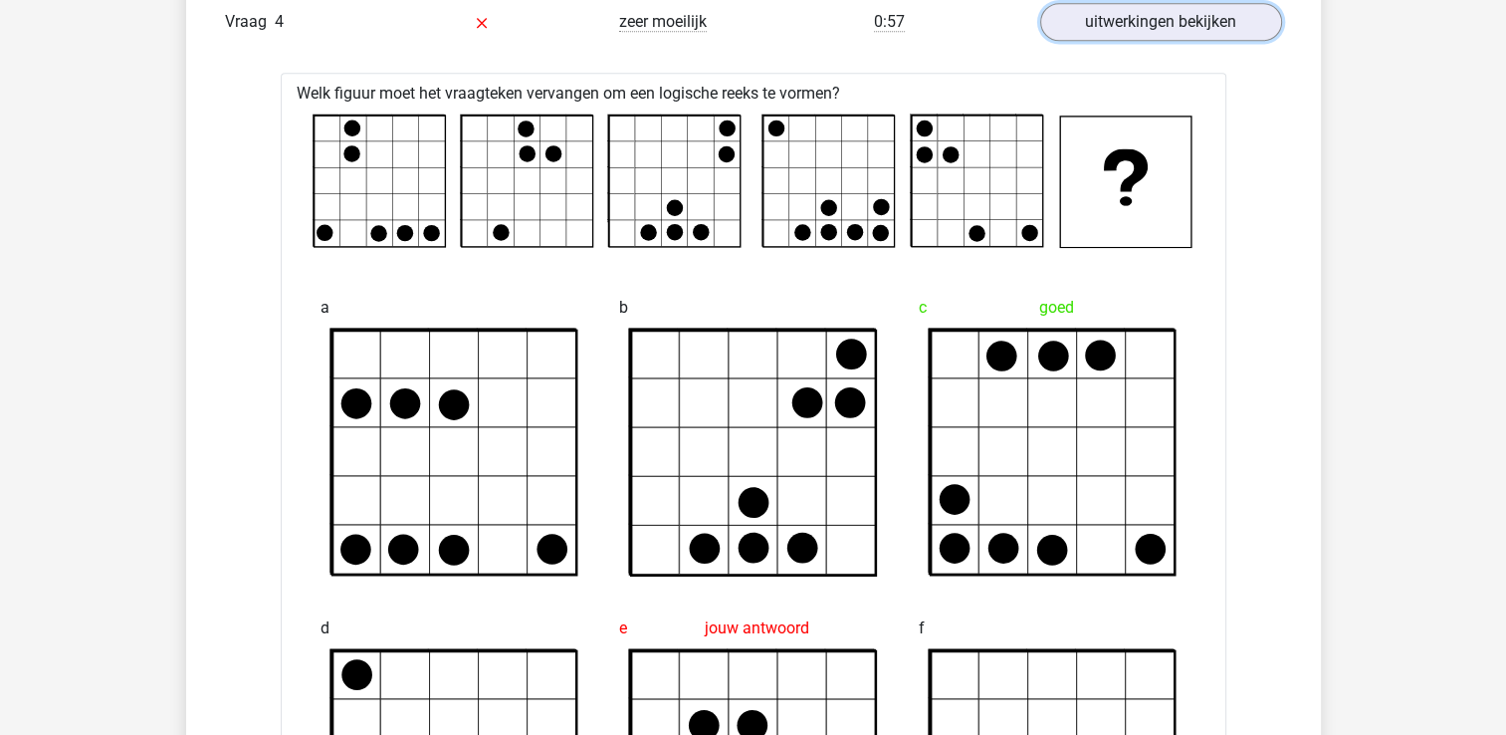
scroll to position [1593, 0]
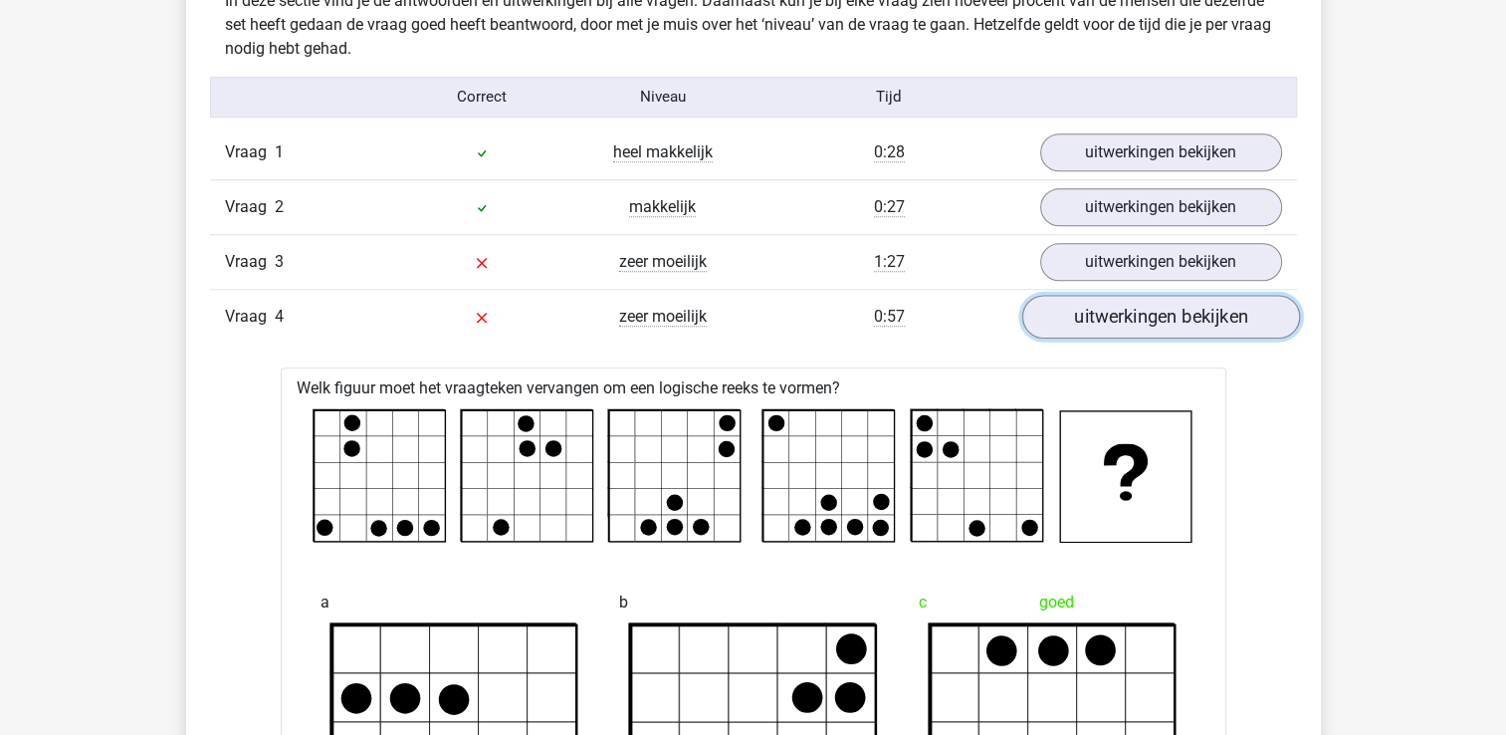
click at [1154, 322] on link "uitwerkingen bekijken" at bounding box center [1160, 317] width 278 height 44
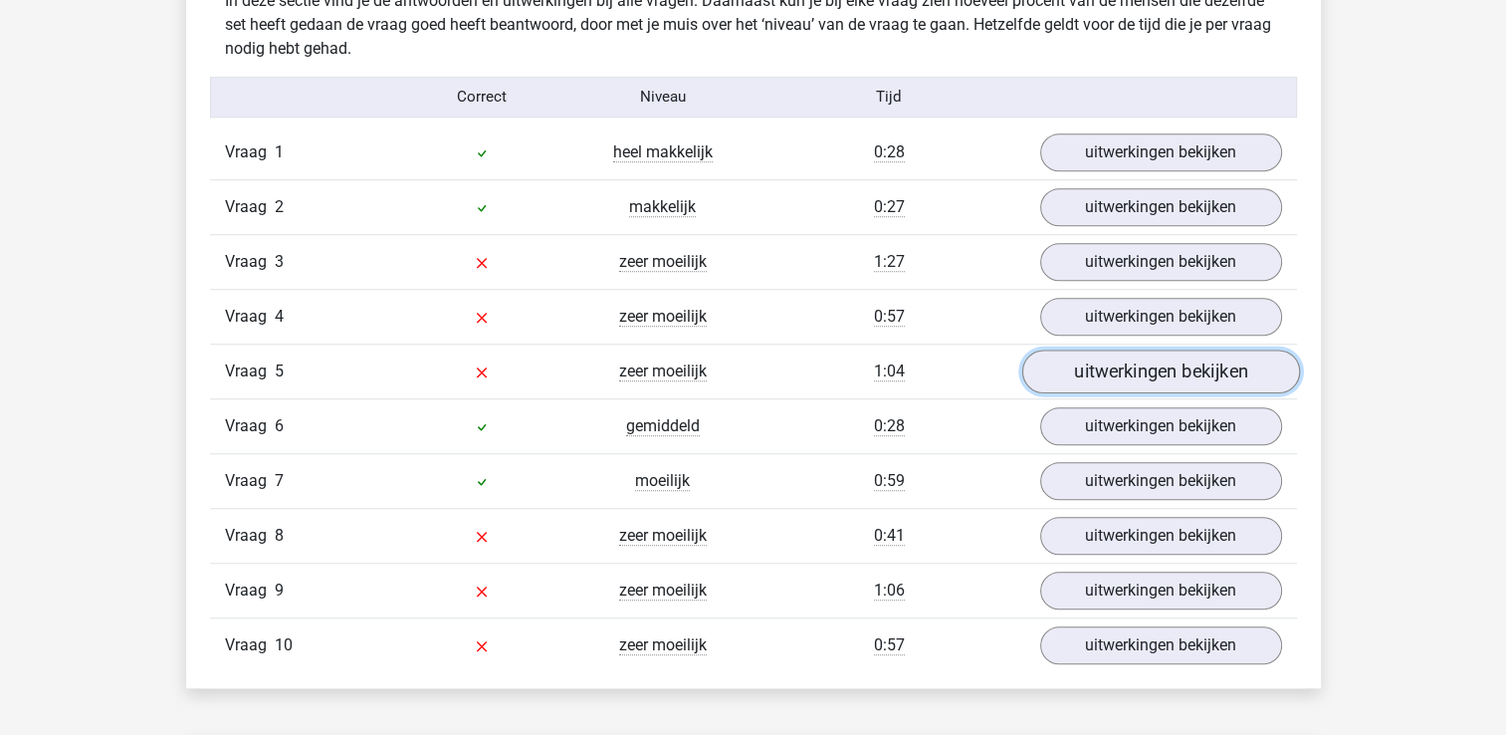
click at [1158, 360] on link "uitwerkingen bekijken" at bounding box center [1160, 371] width 278 height 44
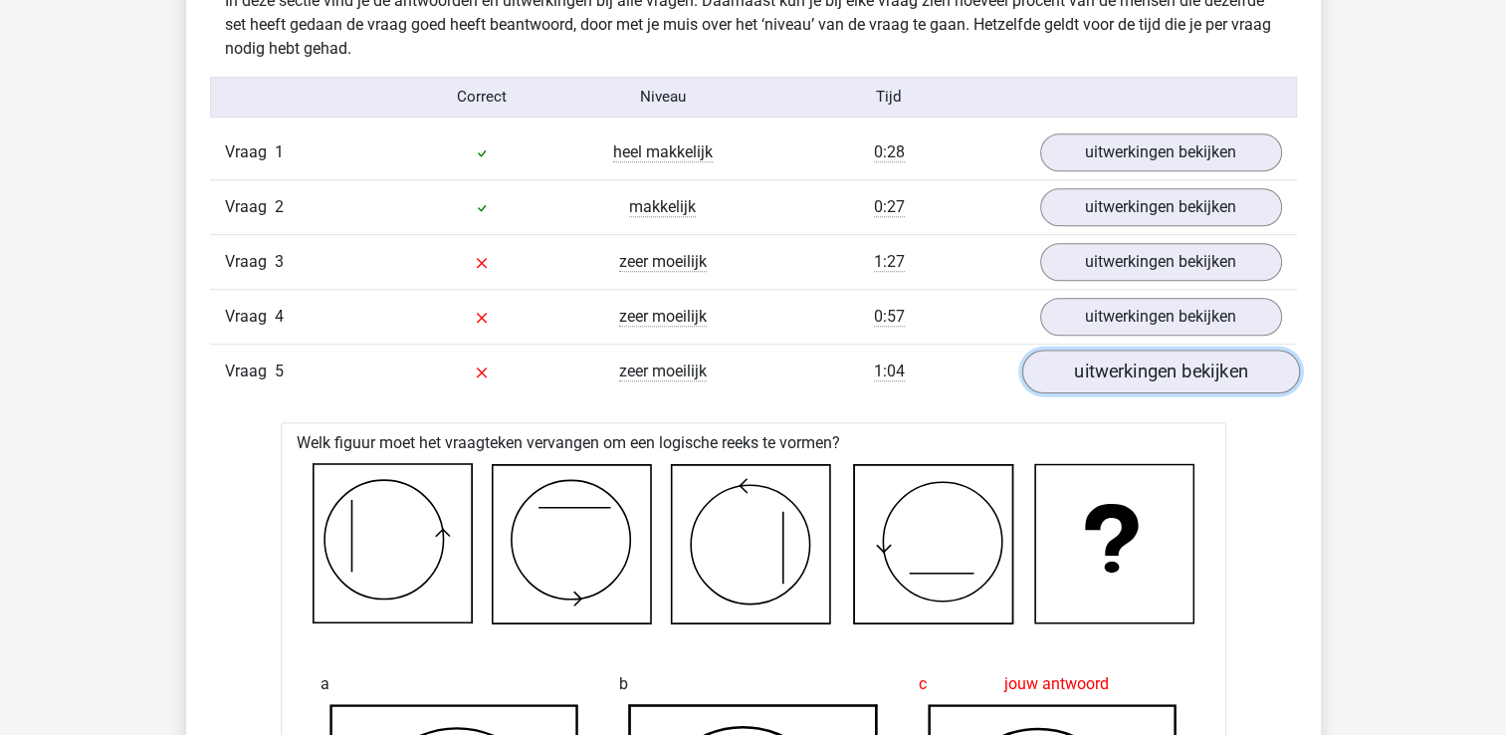
click at [1215, 363] on link "uitwerkingen bekijken" at bounding box center [1160, 371] width 278 height 44
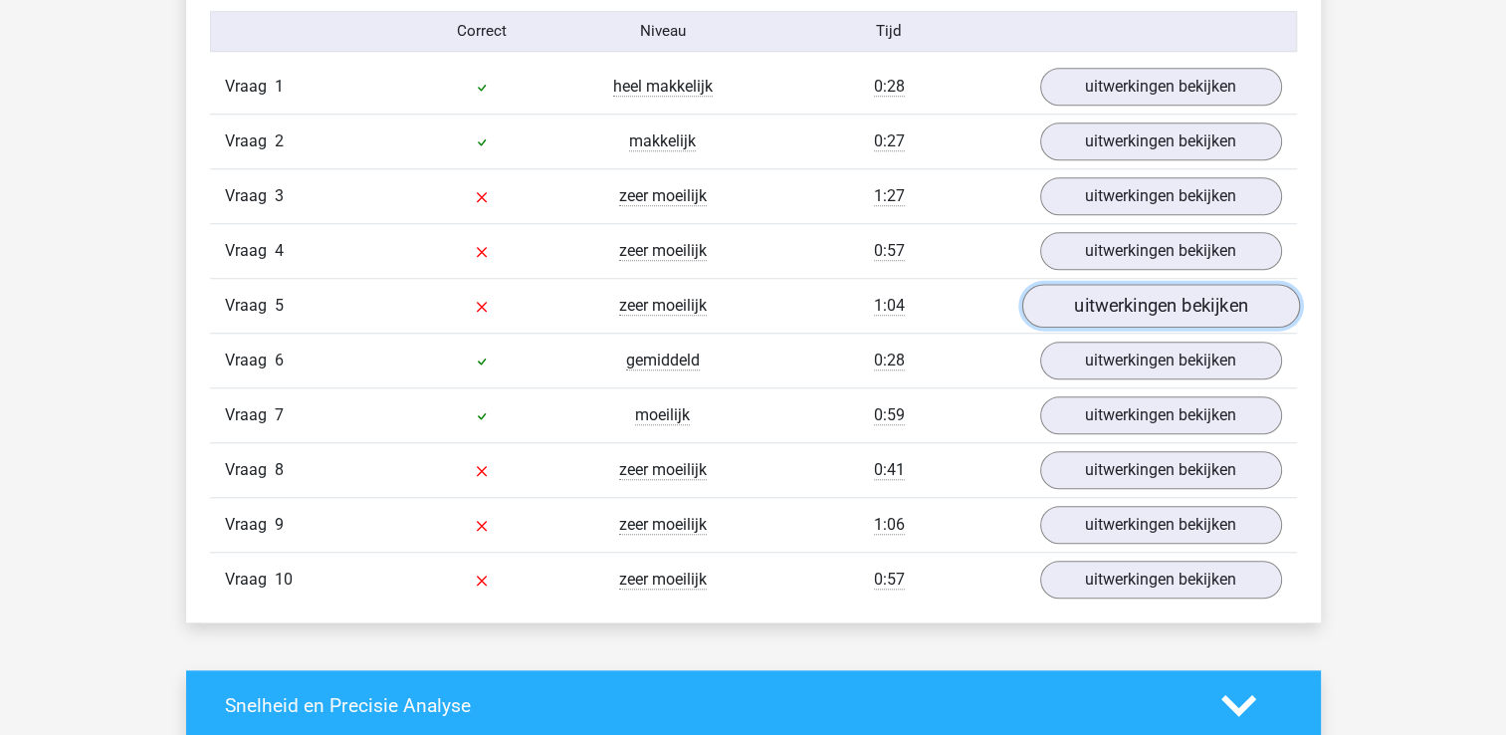
scroll to position [1692, 0]
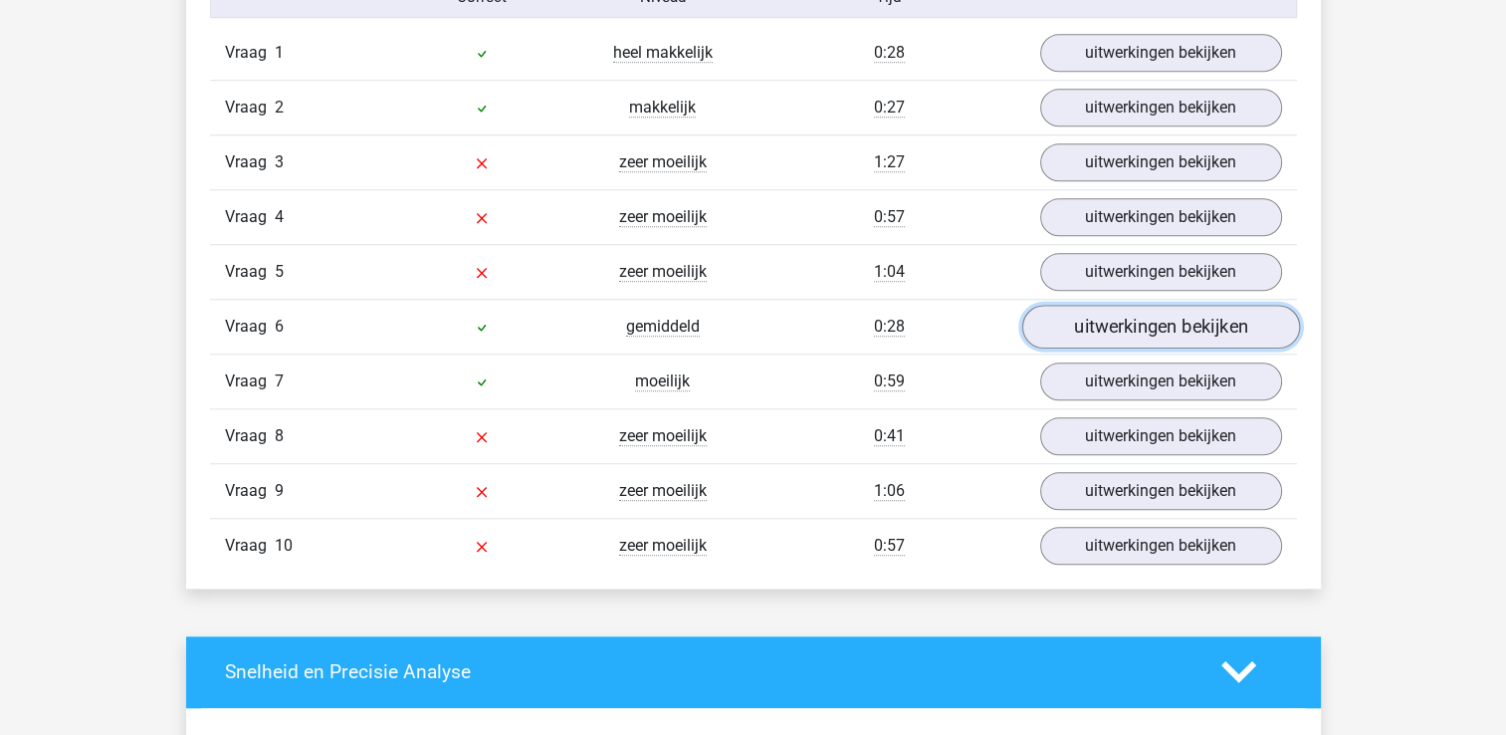
click at [1187, 325] on link "uitwerkingen bekijken" at bounding box center [1160, 327] width 278 height 44
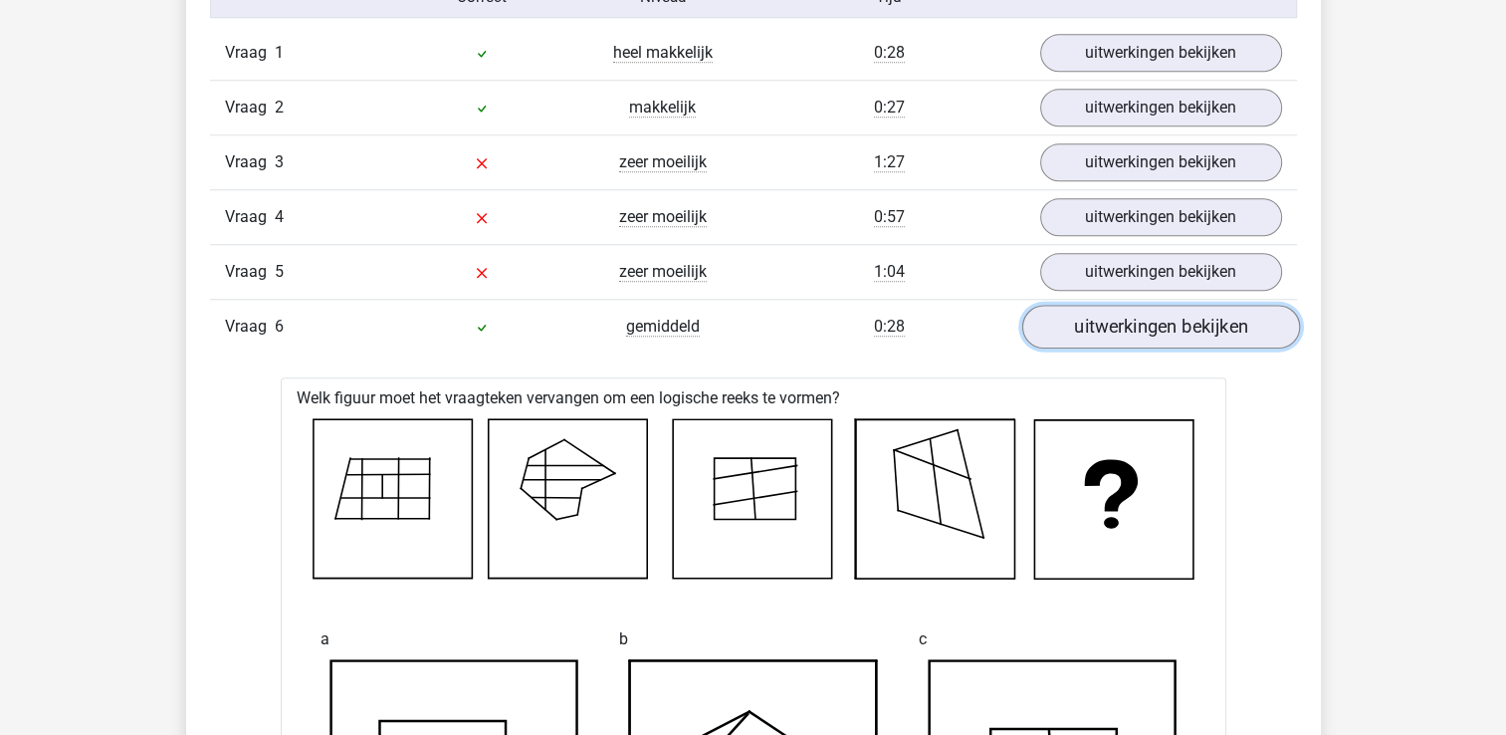
click at [1187, 325] on link "uitwerkingen bekijken" at bounding box center [1160, 327] width 278 height 44
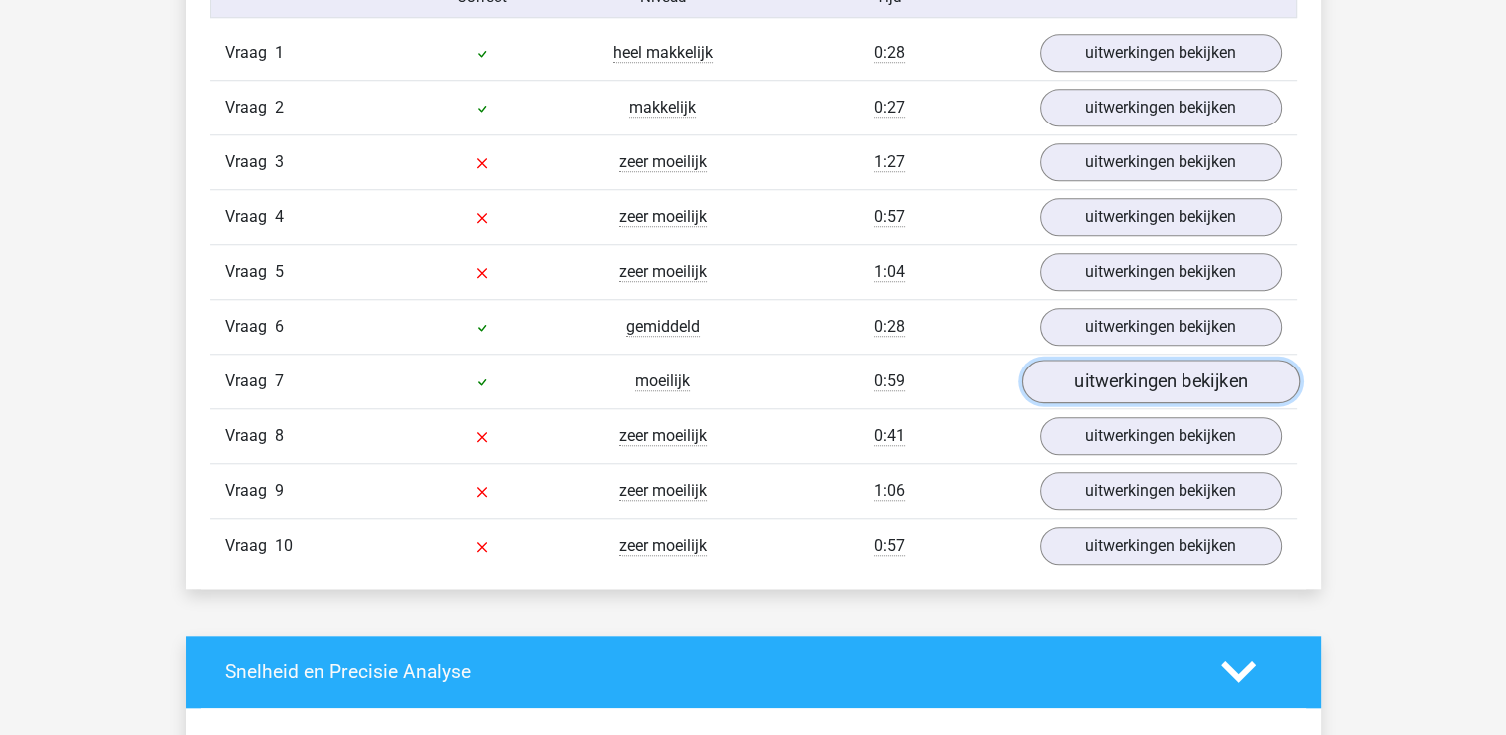
click at [1197, 365] on link "uitwerkingen bekijken" at bounding box center [1160, 381] width 278 height 44
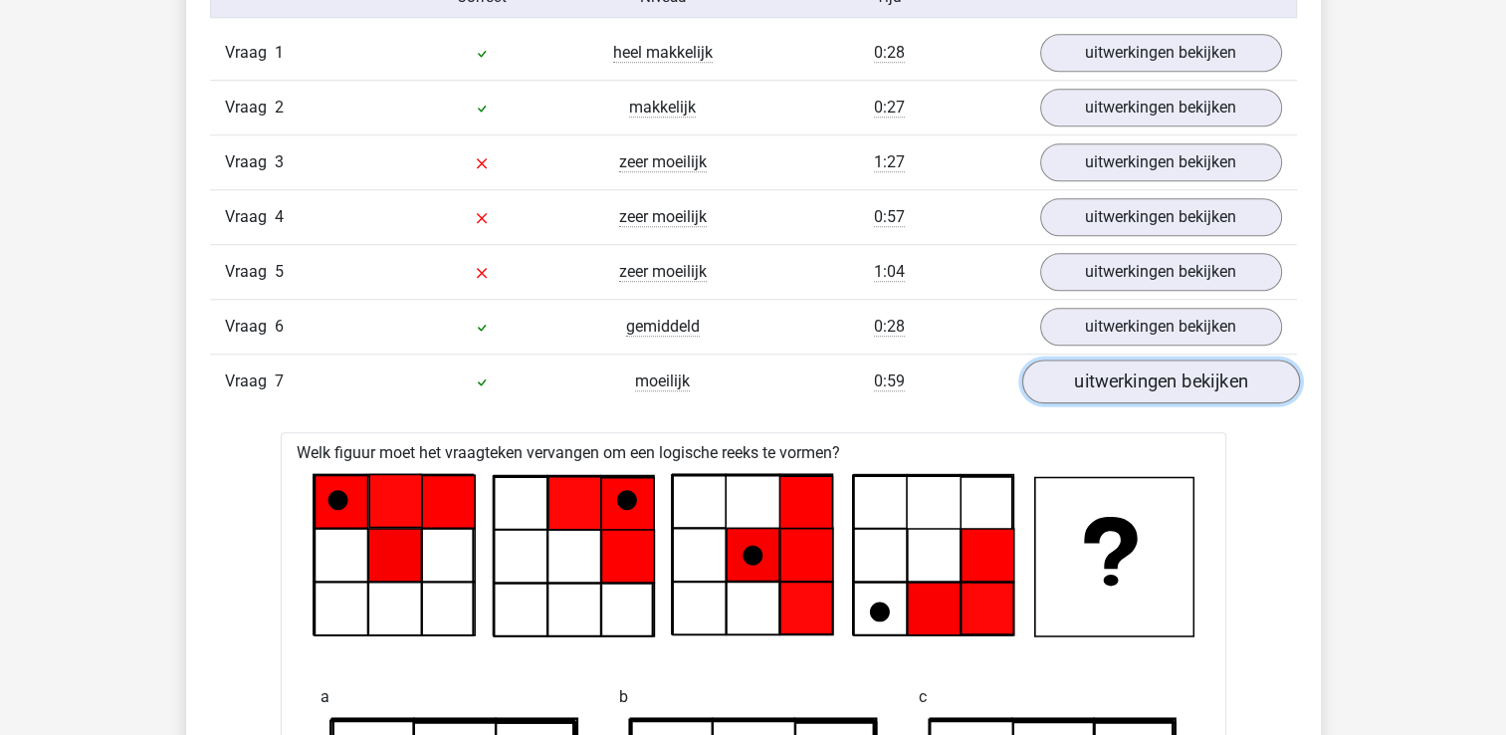
click at [1197, 365] on link "uitwerkingen bekijken" at bounding box center [1160, 381] width 278 height 44
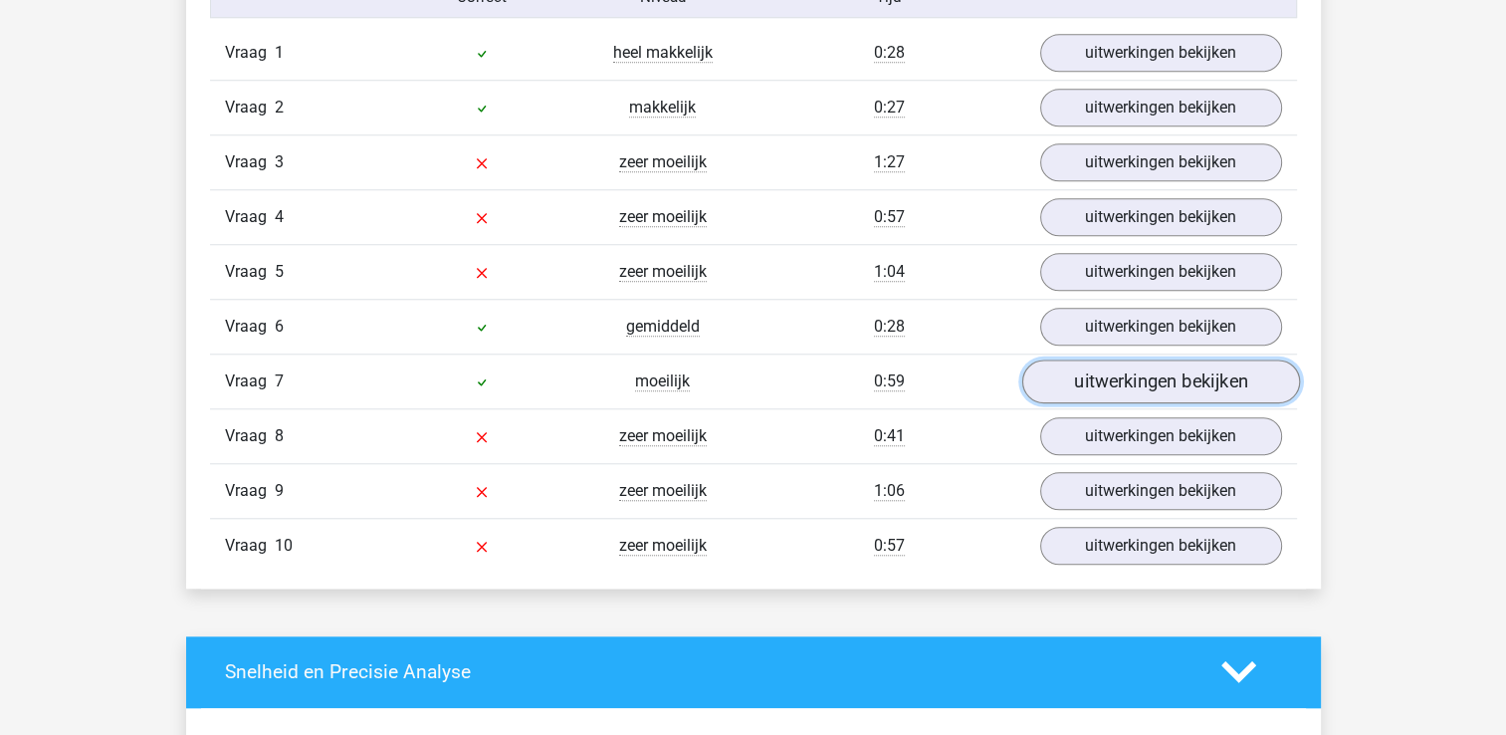
scroll to position [1792, 0]
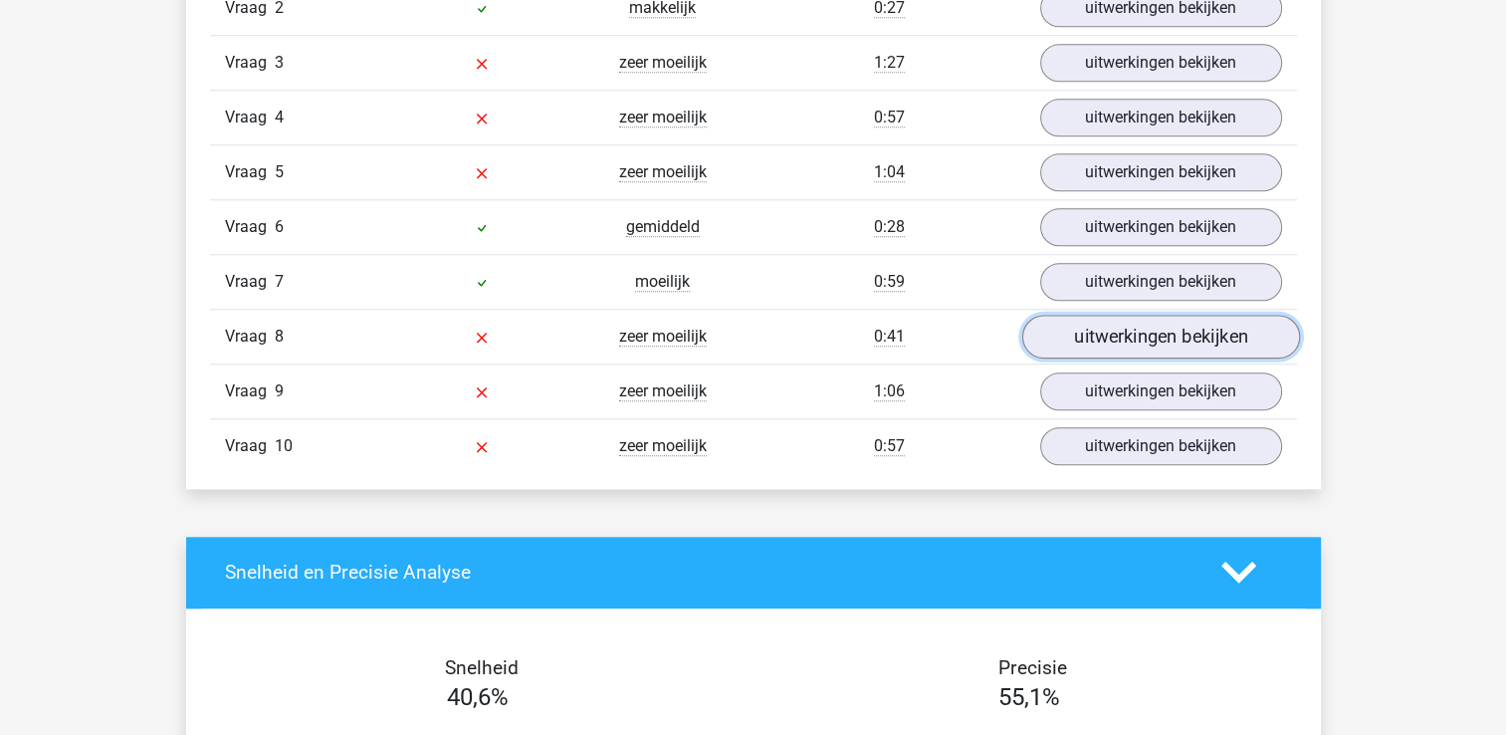
click at [1179, 336] on link "uitwerkingen bekijken" at bounding box center [1160, 337] width 278 height 44
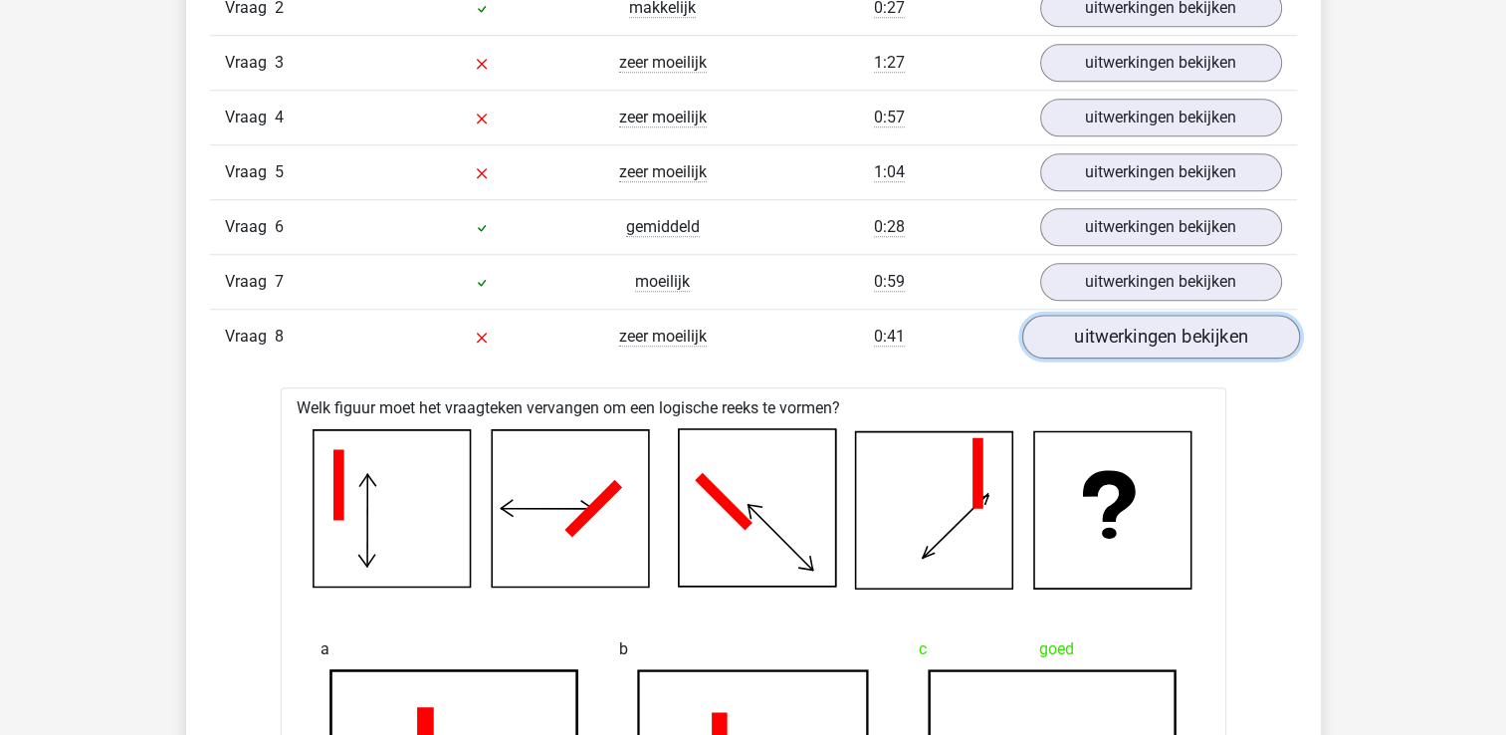
click at [1179, 336] on link "uitwerkingen bekijken" at bounding box center [1160, 337] width 278 height 44
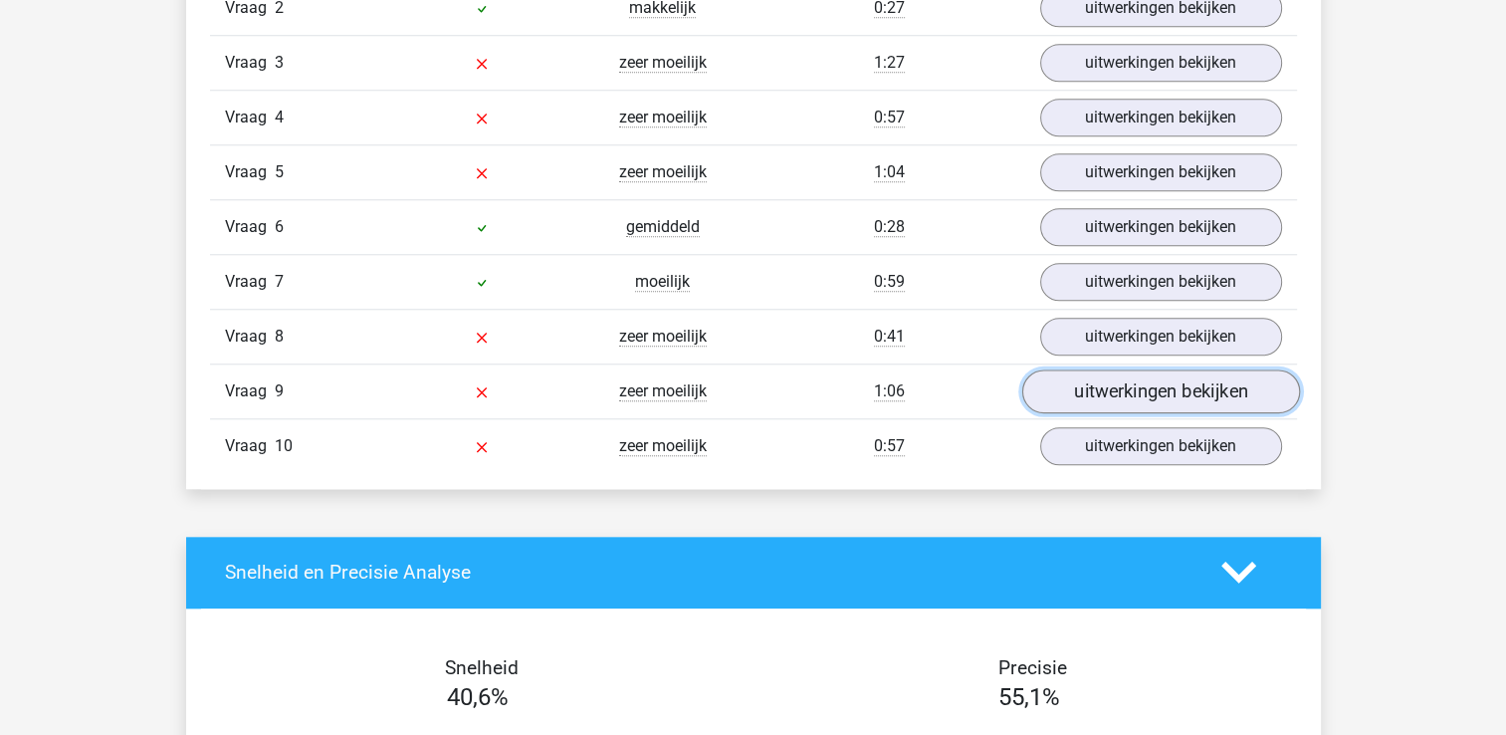
click at [1183, 375] on link "uitwerkingen bekijken" at bounding box center [1160, 391] width 278 height 44
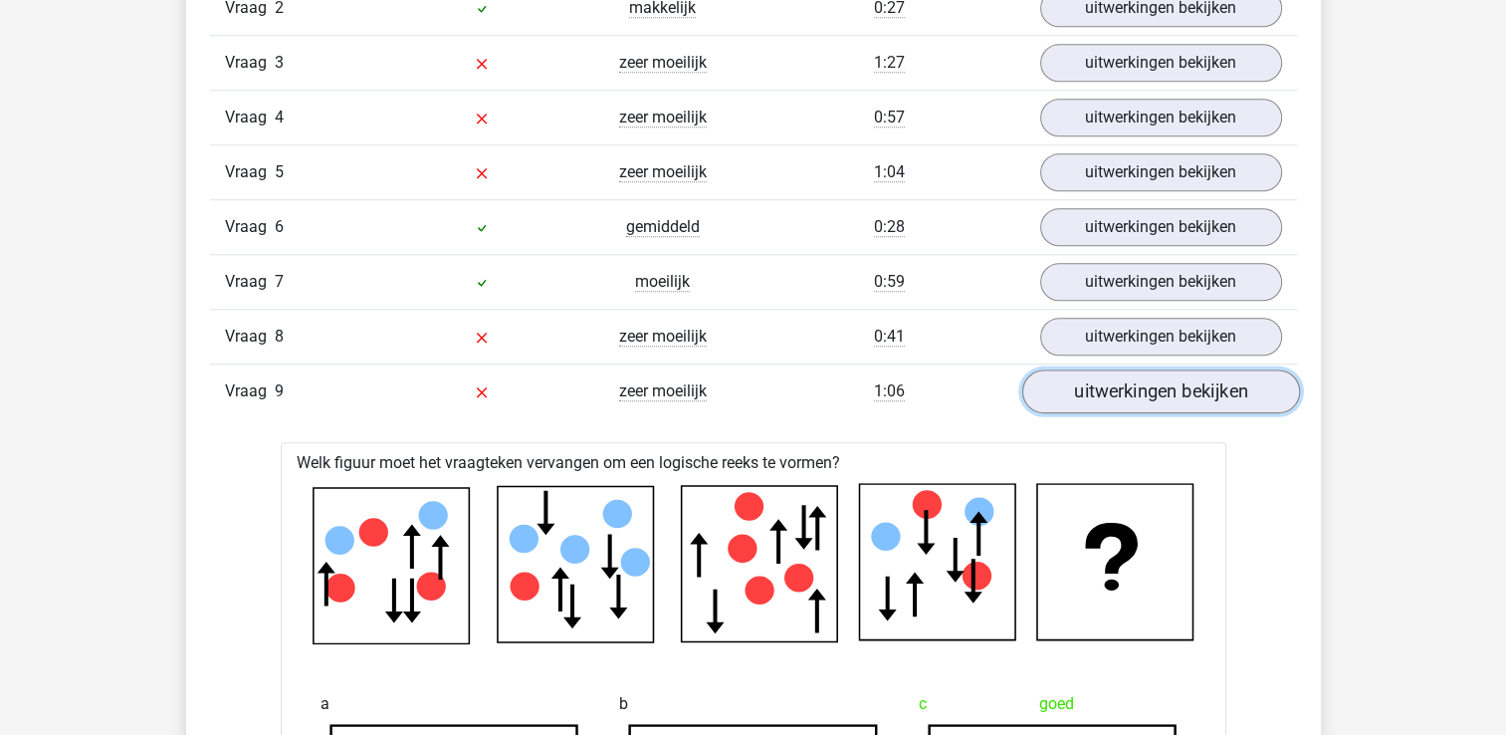
click at [1181, 380] on link "uitwerkingen bekijken" at bounding box center [1160, 391] width 278 height 44
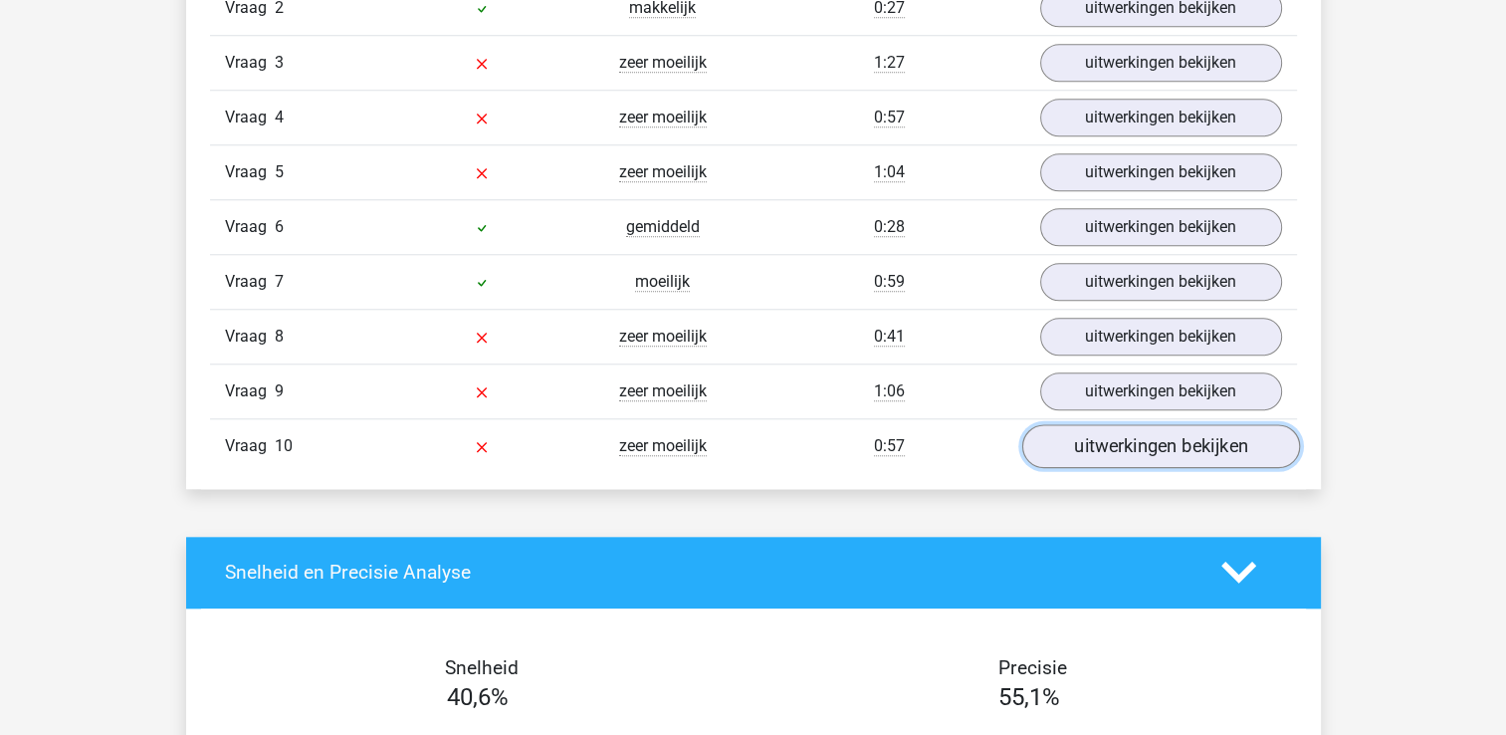
click at [1184, 427] on link "uitwerkingen bekijken" at bounding box center [1160, 446] width 278 height 44
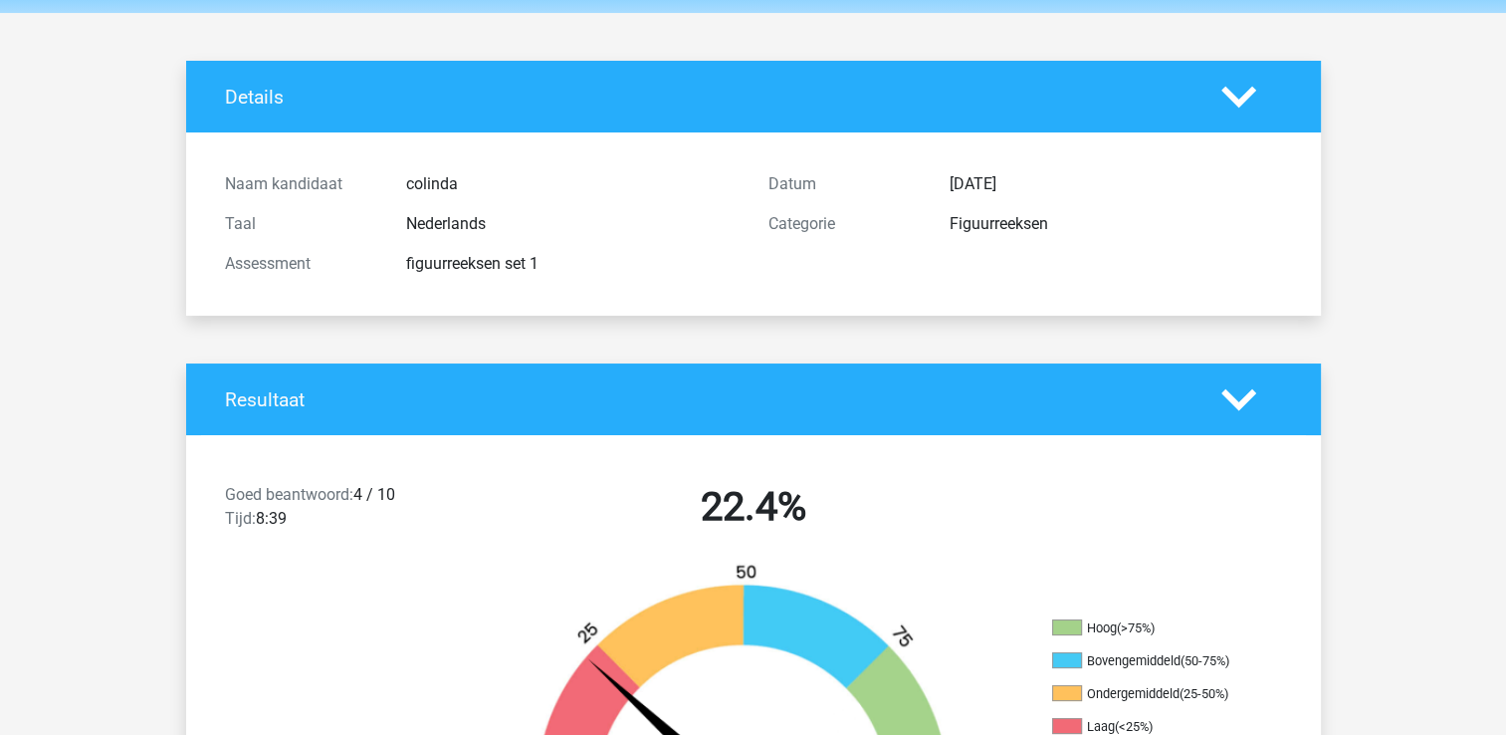
scroll to position [0, 0]
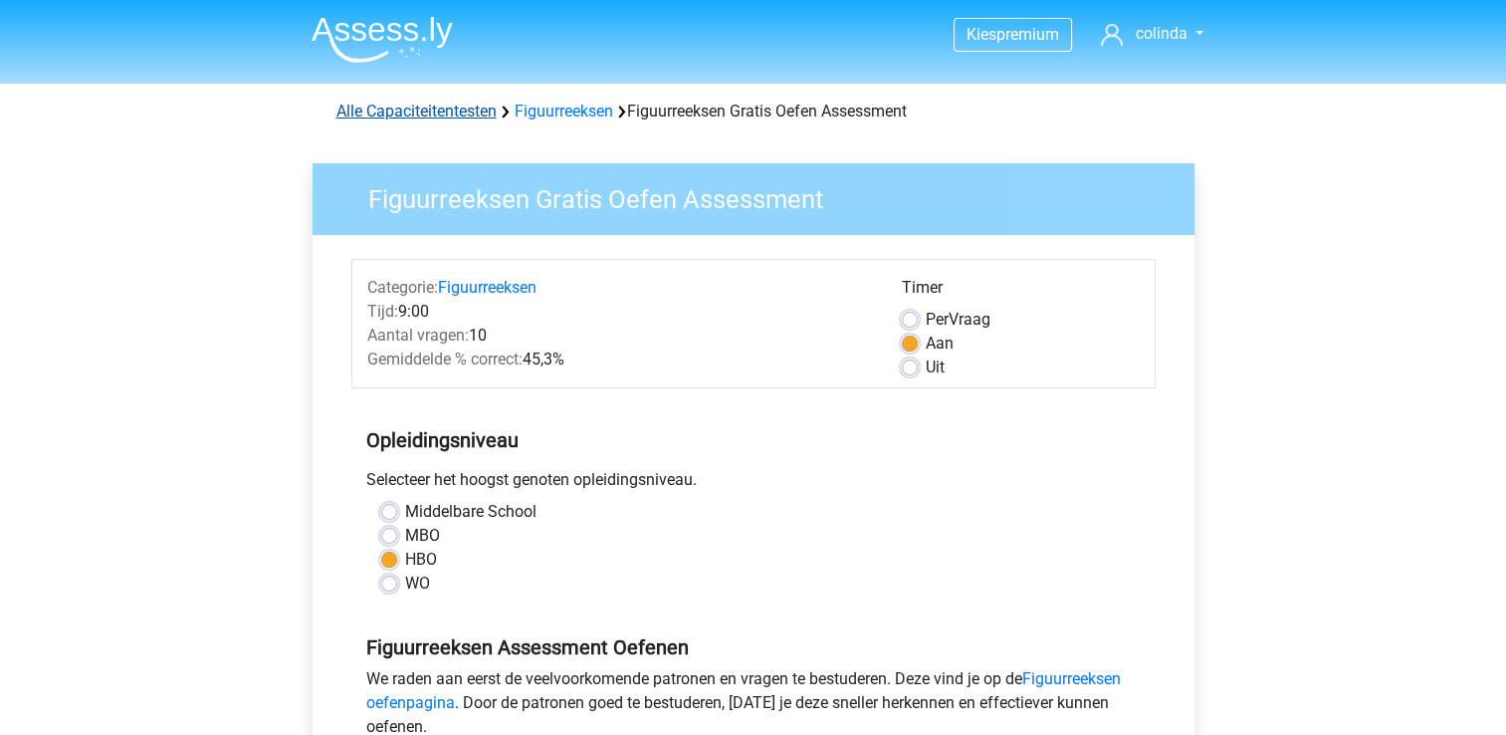
click at [449, 113] on link "Alle Capaciteitentesten" at bounding box center [416, 111] width 160 height 19
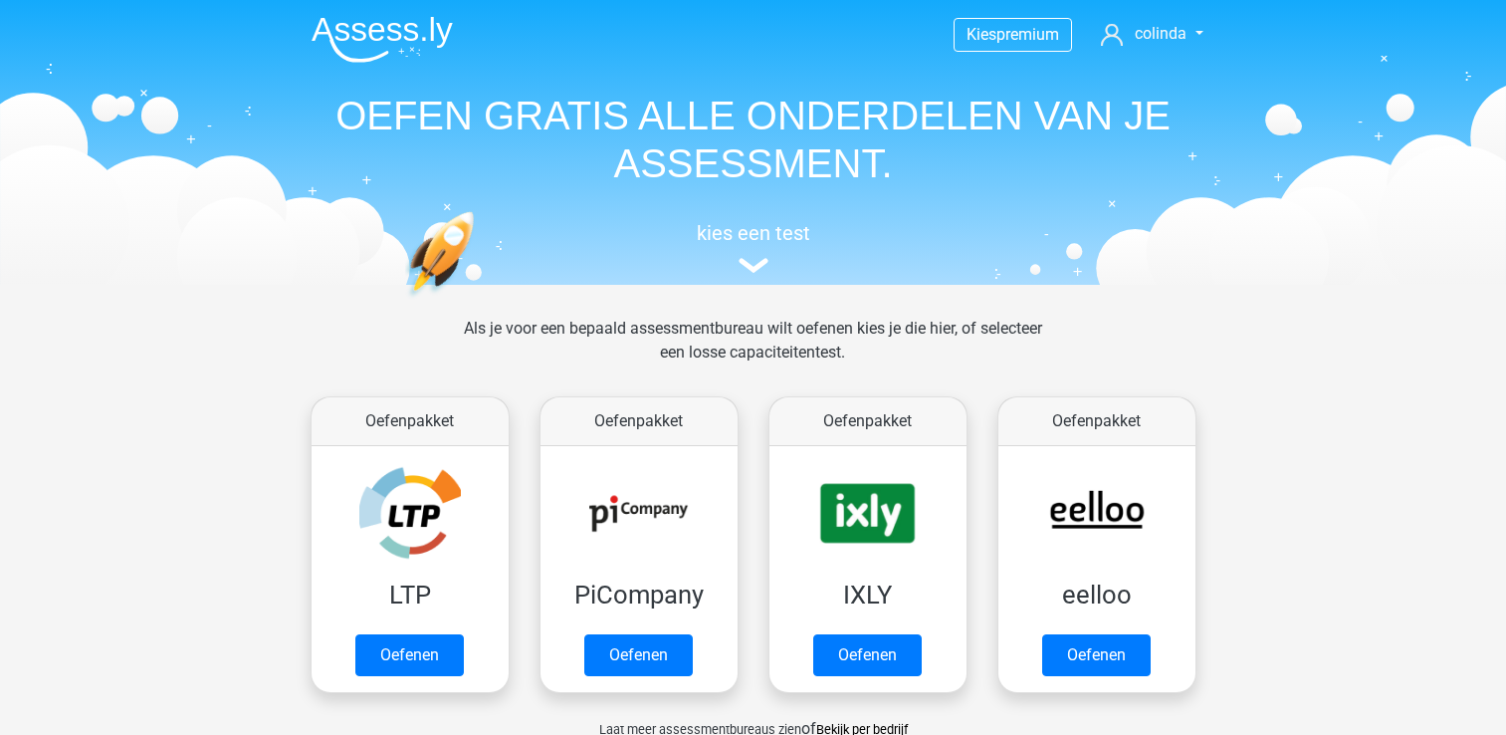
scroll to position [844, 0]
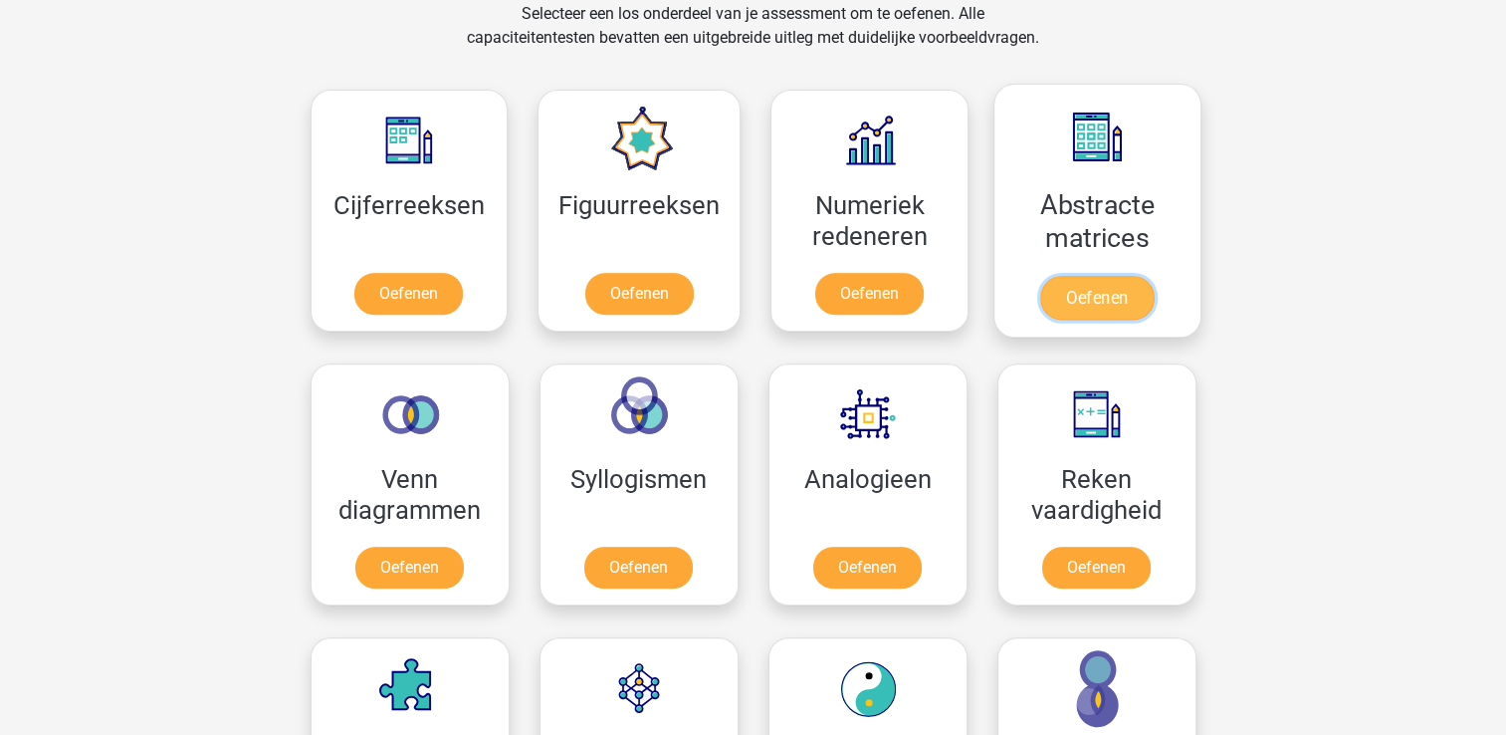
click at [1087, 276] on link "Oefenen" at bounding box center [1096, 298] width 113 height 44
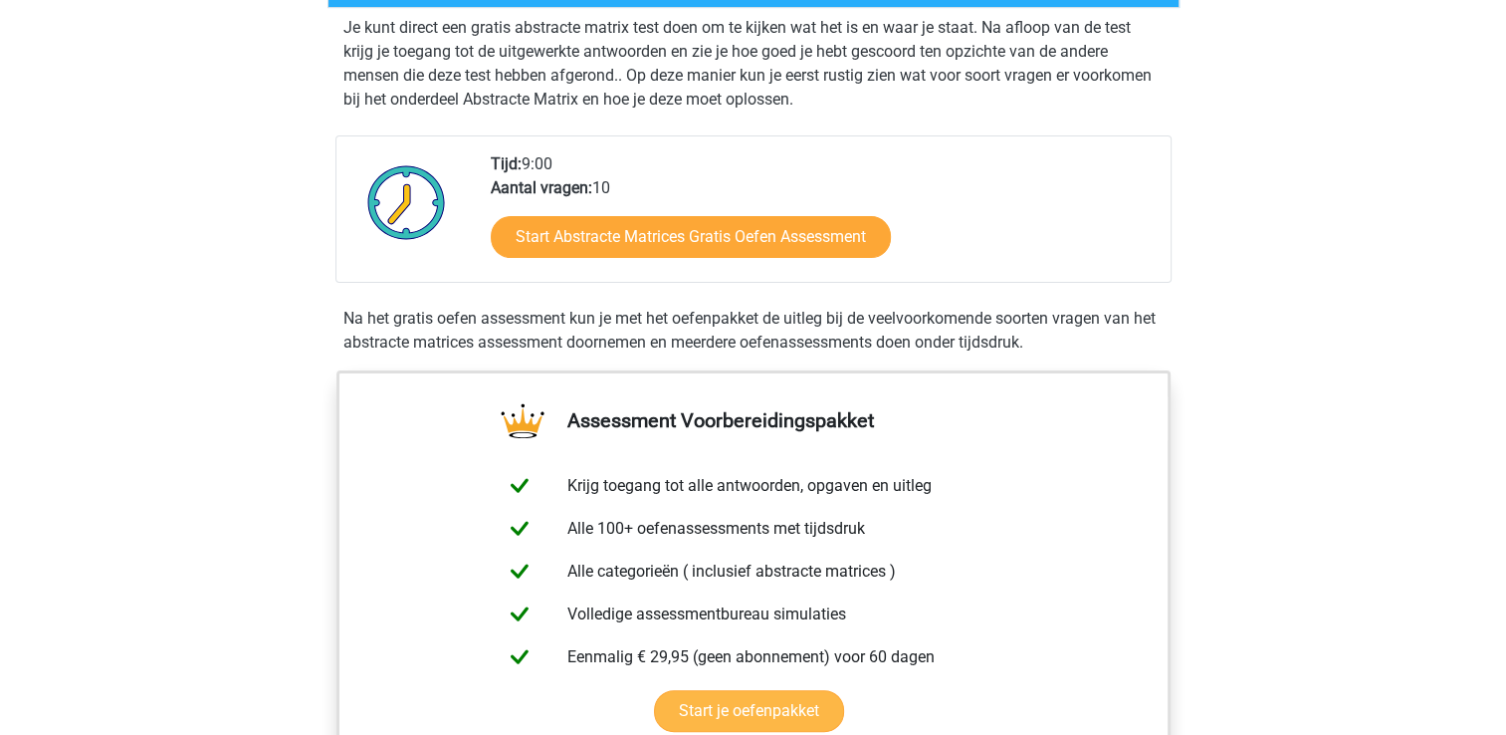
scroll to position [398, 0]
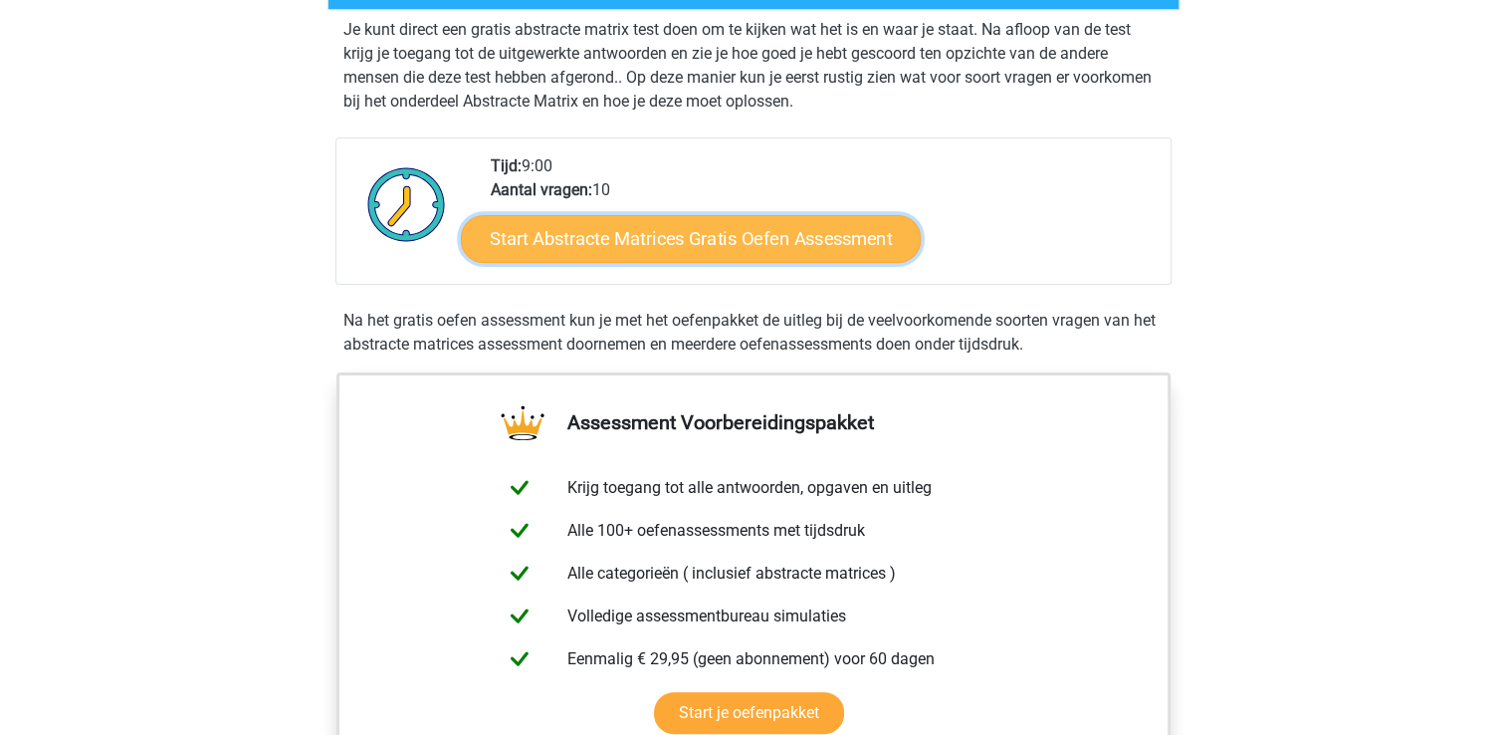
click at [836, 235] on link "Start Abstracte Matrices Gratis Oefen Assessment" at bounding box center [691, 238] width 460 height 48
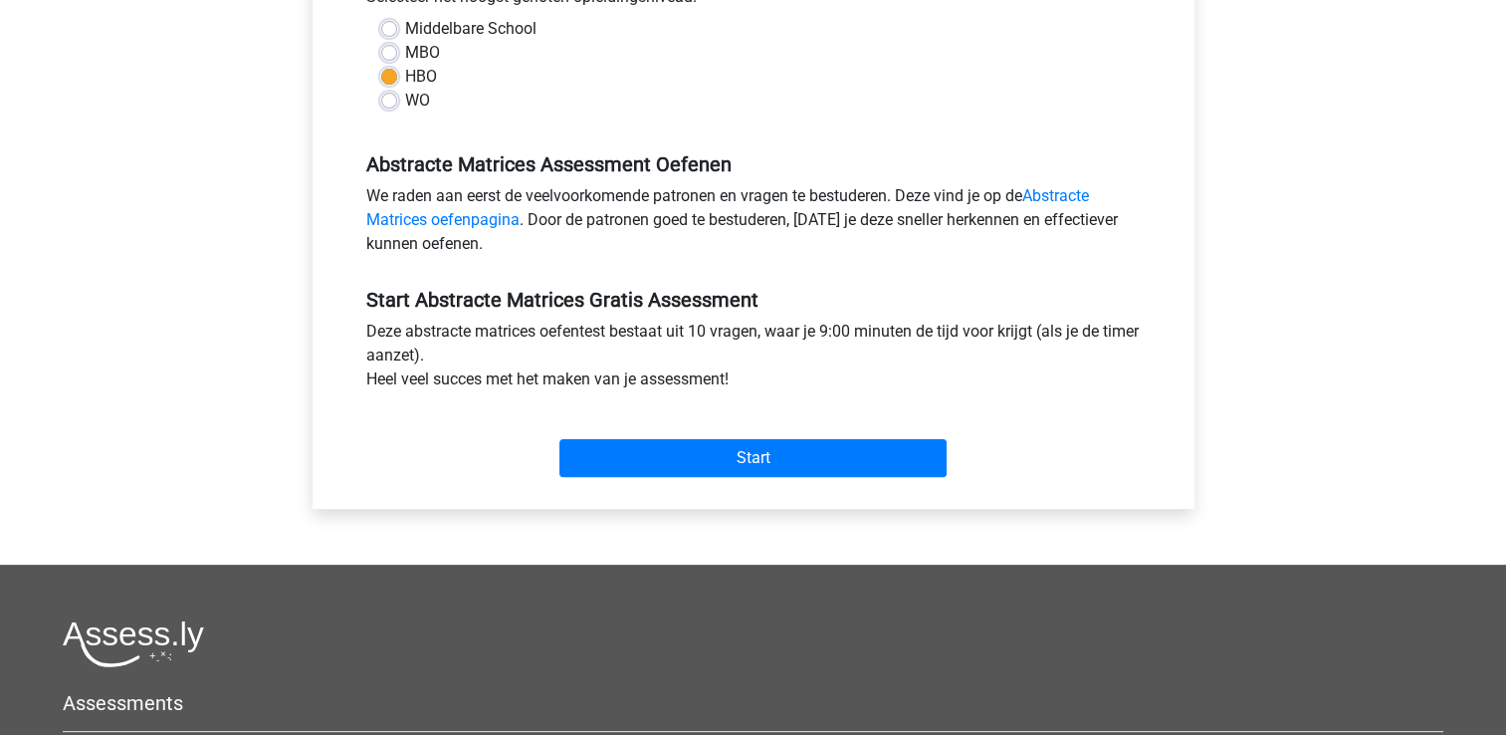
scroll to position [498, 0]
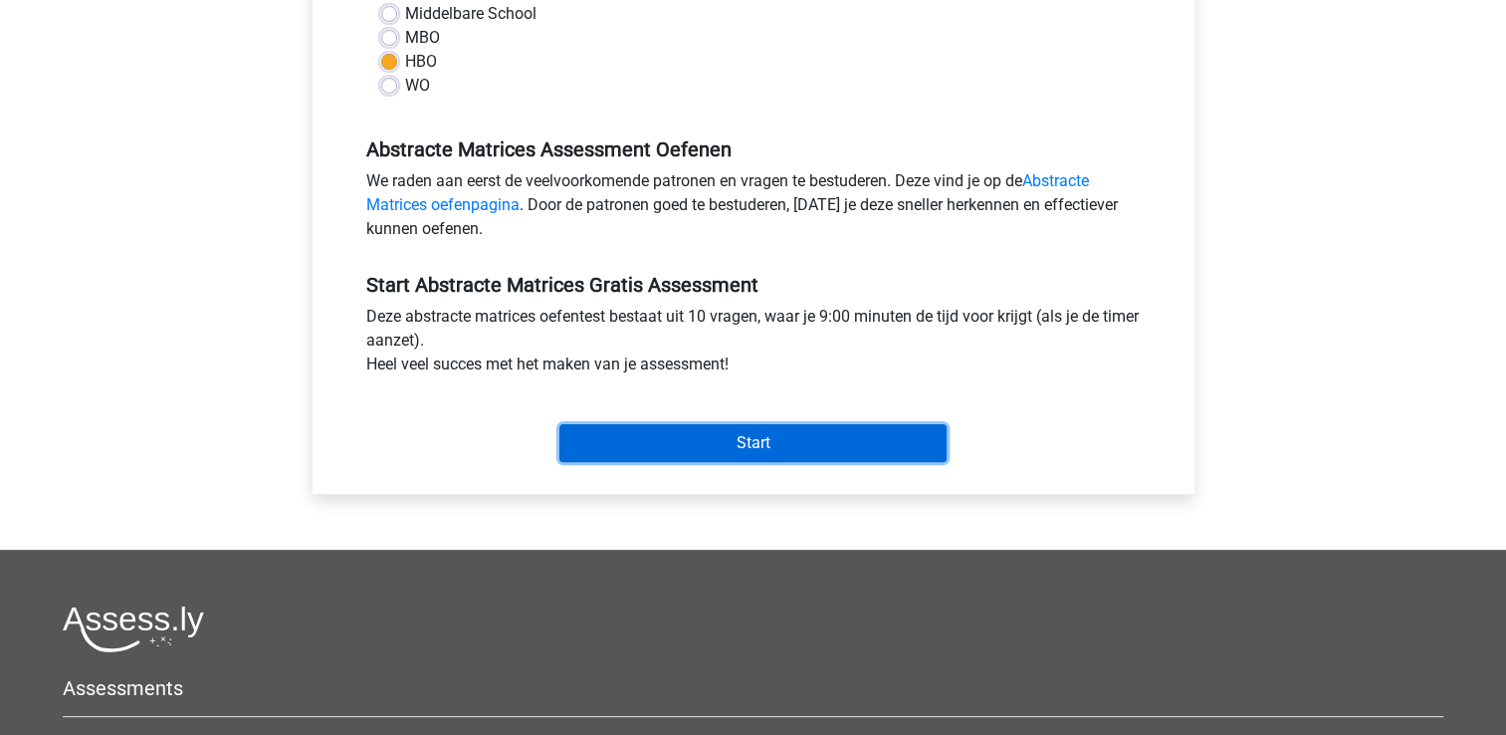
click at [836, 435] on input "Start" at bounding box center [752, 443] width 387 height 38
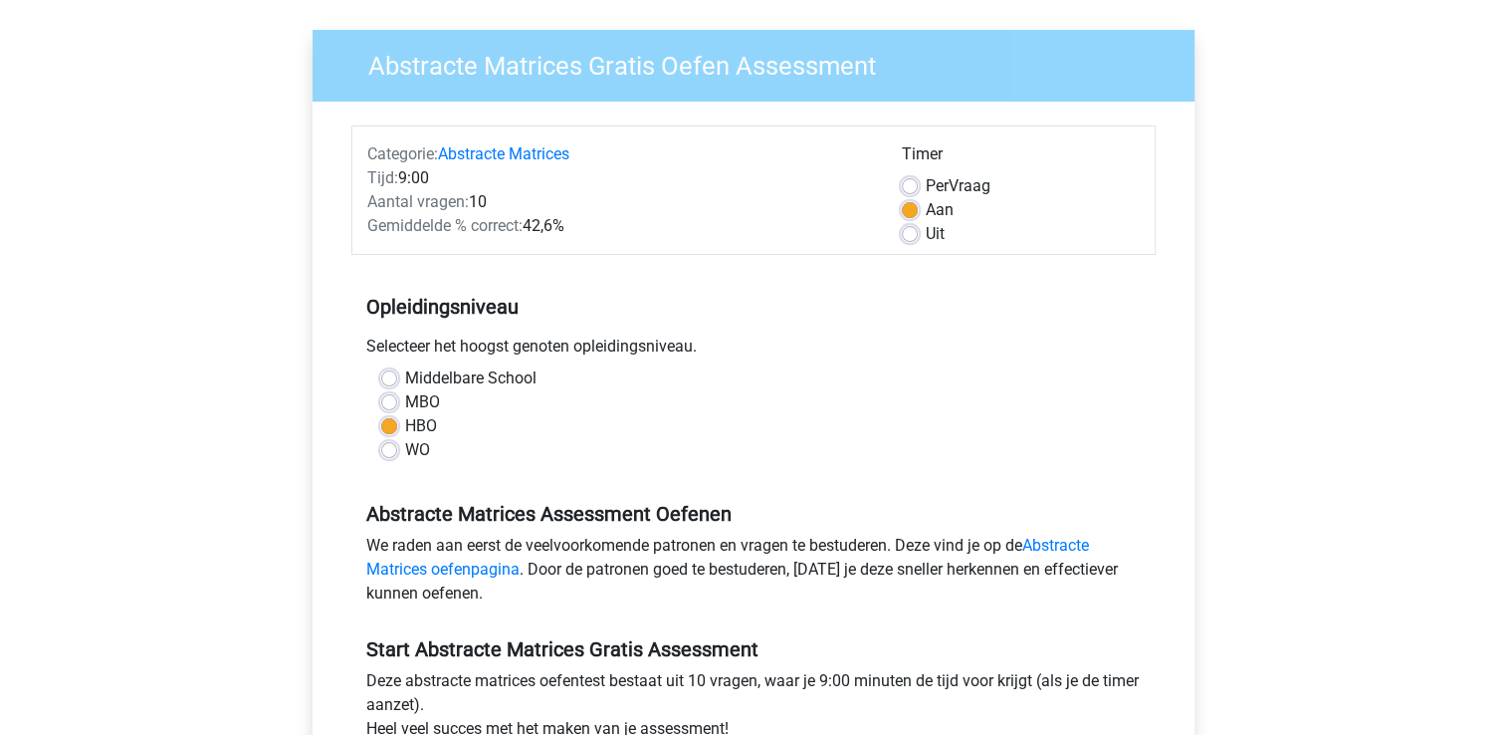
scroll to position [0, 0]
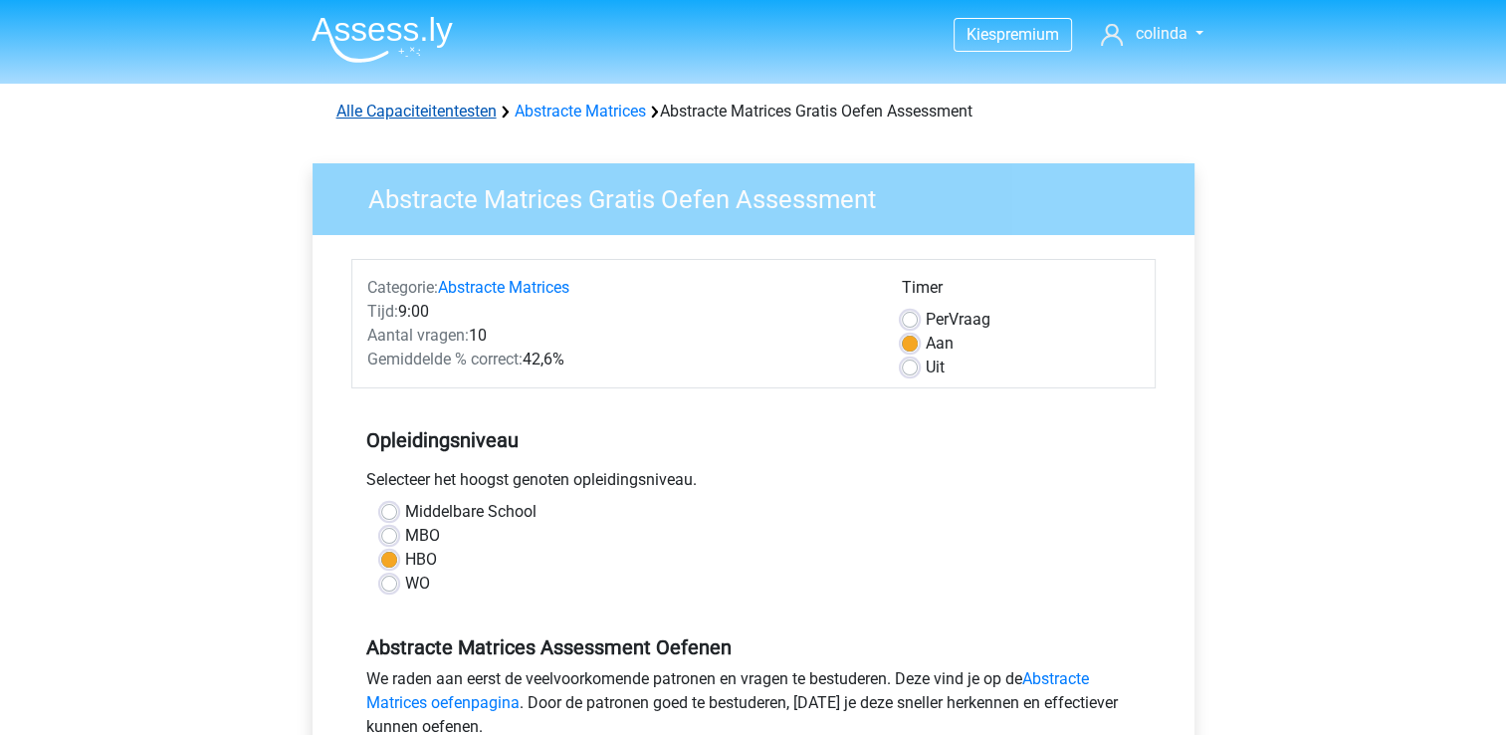
drag, startPoint x: 465, startPoint y: 106, endPoint x: 470, endPoint y: 119, distance: 14.8
click at [464, 106] on link "Alle Capaciteitentesten" at bounding box center [416, 111] width 160 height 19
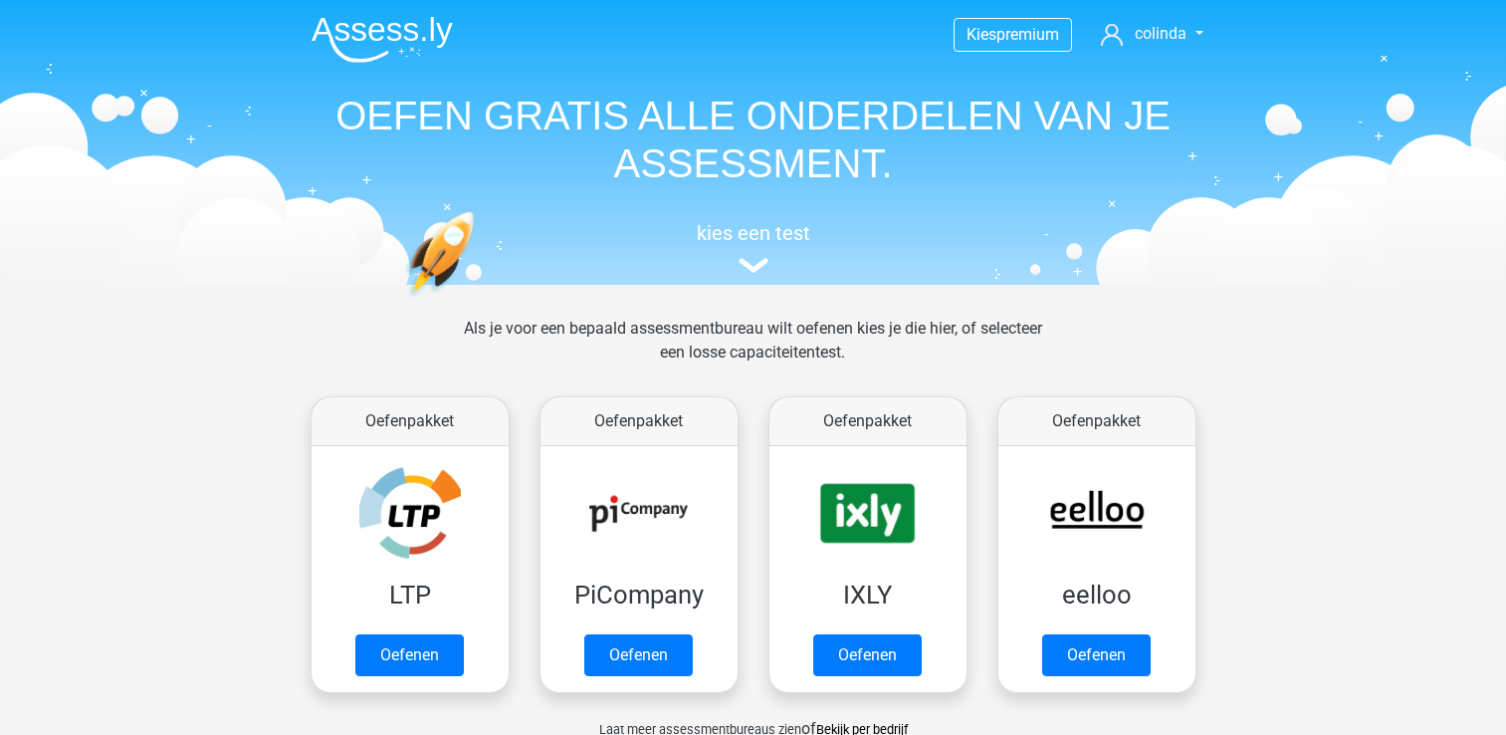
scroll to position [844, 0]
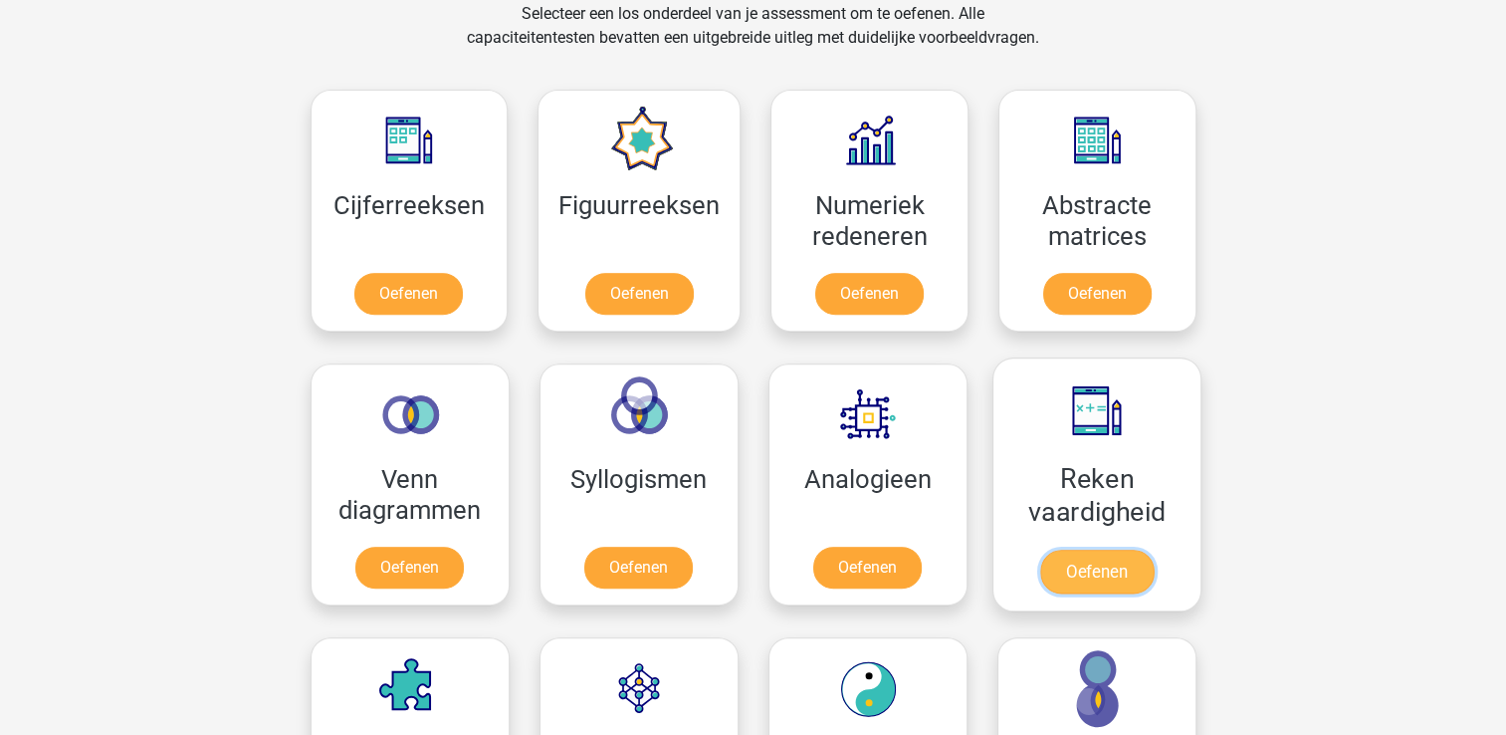
click at [1143, 550] on link "Oefenen" at bounding box center [1095, 572] width 113 height 44
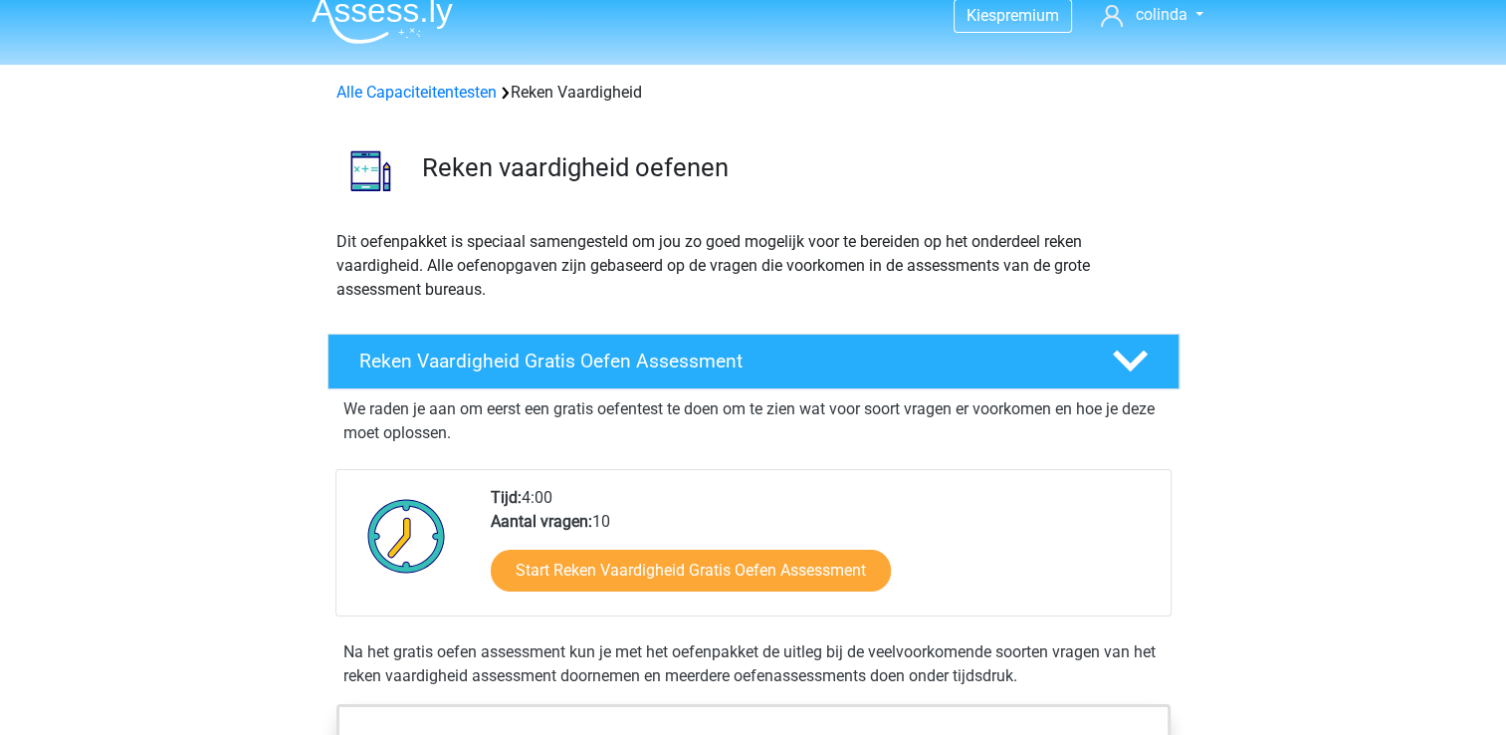
scroll to position [398, 0]
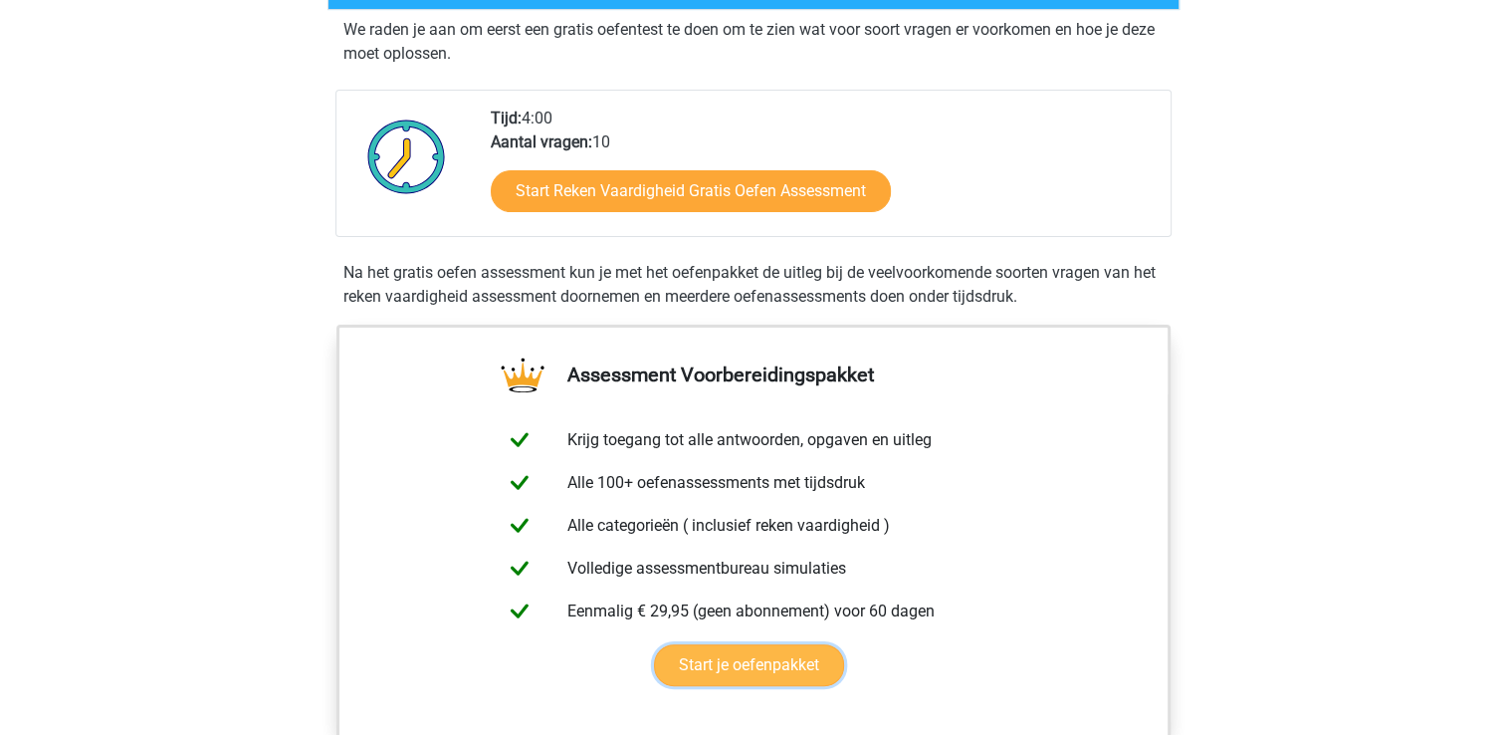
click at [806, 668] on link "Start je oefenpakket" at bounding box center [749, 665] width 190 height 42
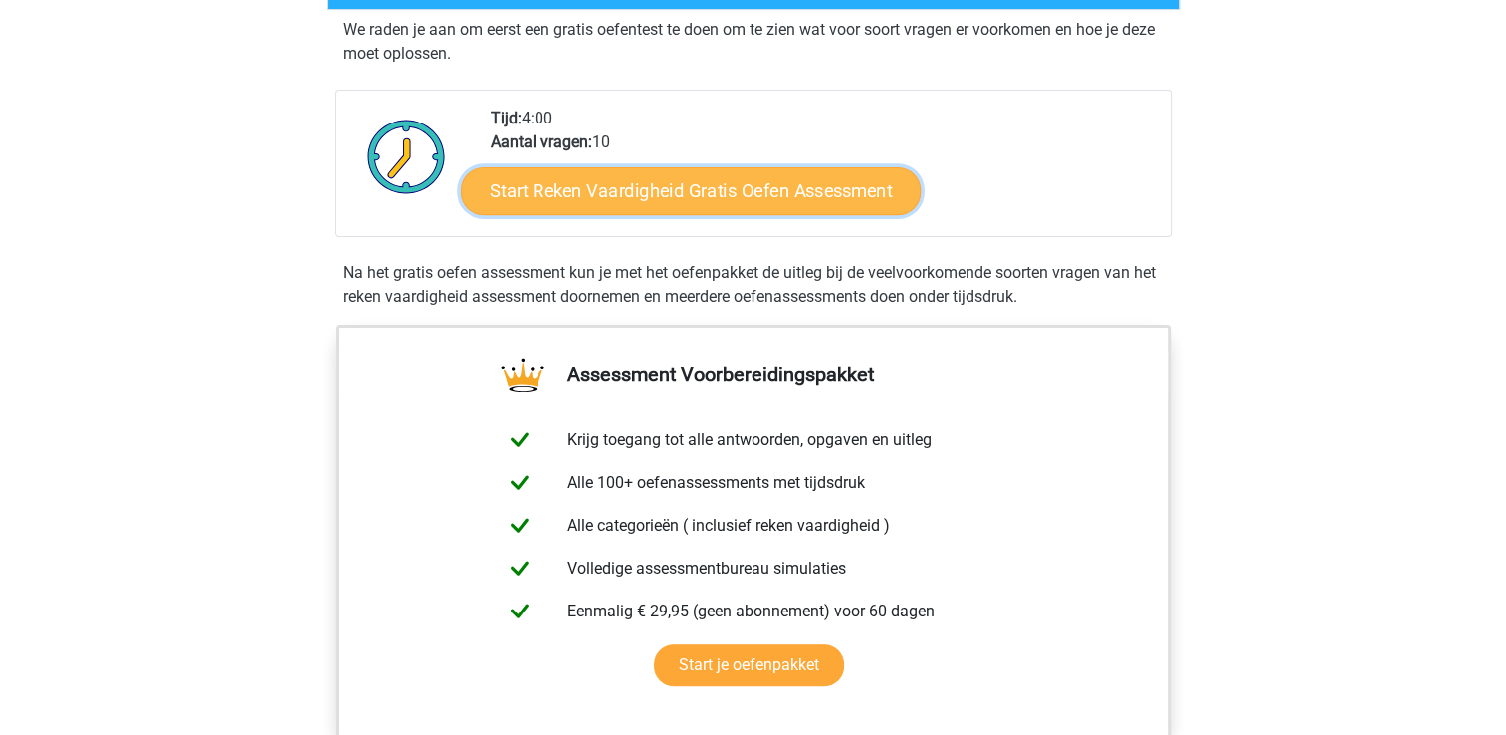
drag, startPoint x: 702, startPoint y: 181, endPoint x: 740, endPoint y: 201, distance: 42.7
click at [701, 182] on link "Start Reken Vaardigheid Gratis Oefen Assessment" at bounding box center [691, 190] width 460 height 48
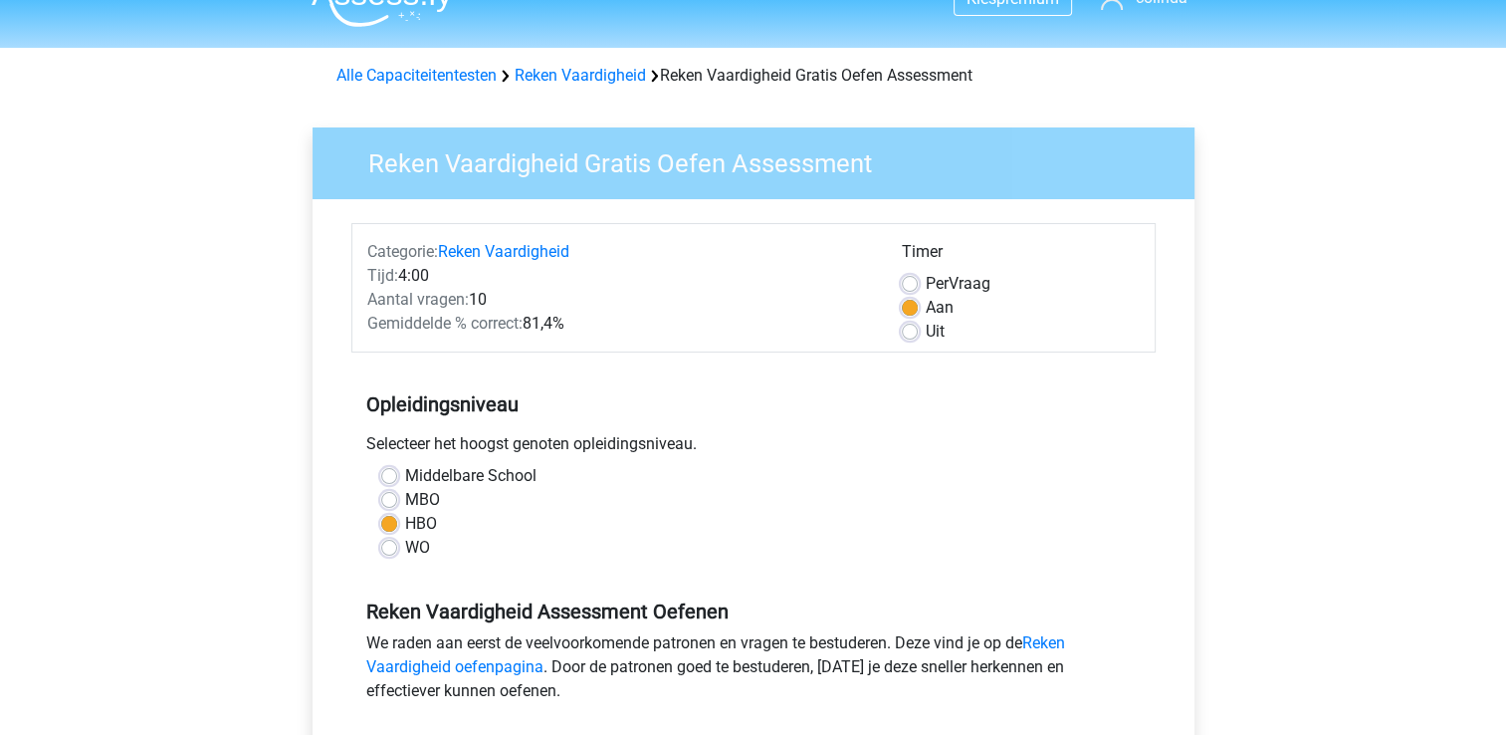
scroll to position [299, 0]
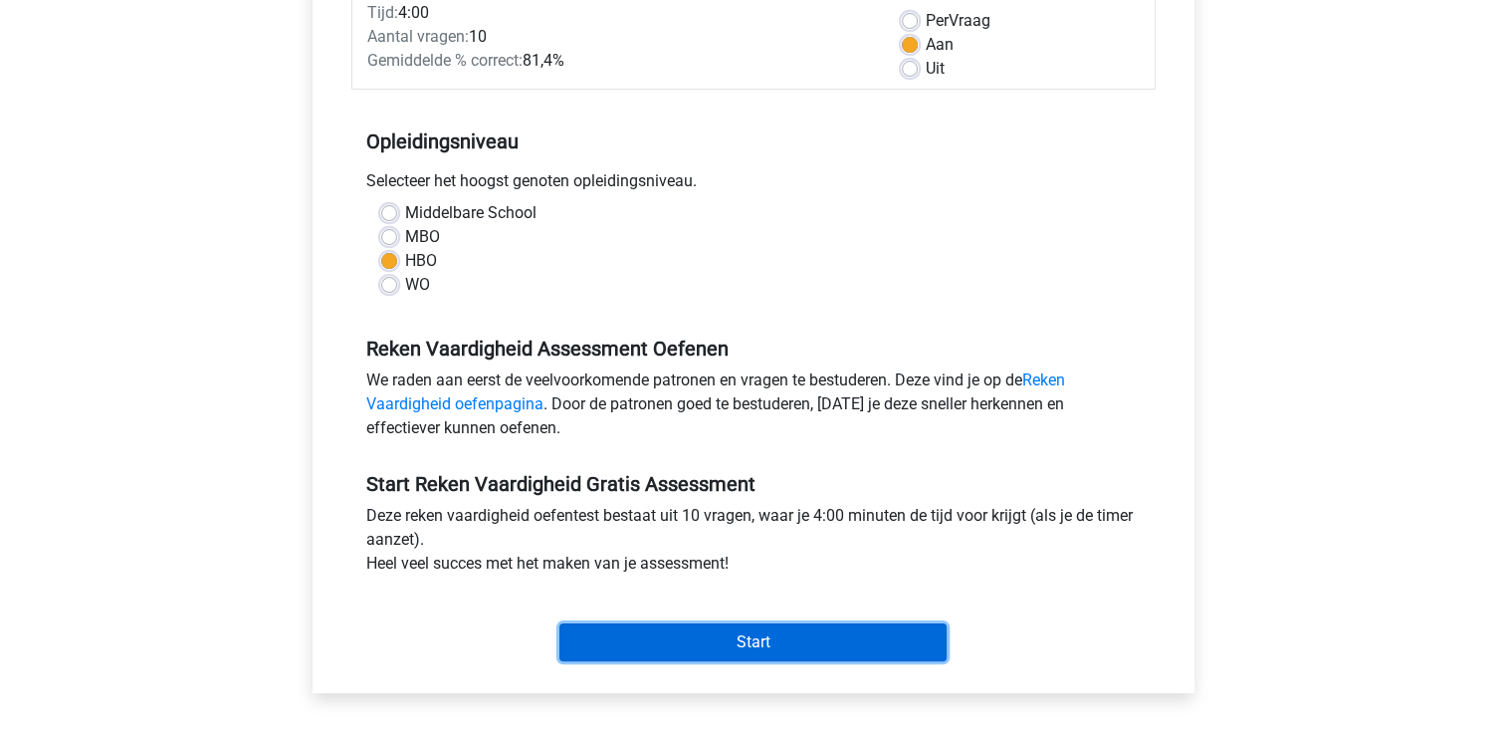
click at [866, 647] on input "Start" at bounding box center [752, 642] width 387 height 38
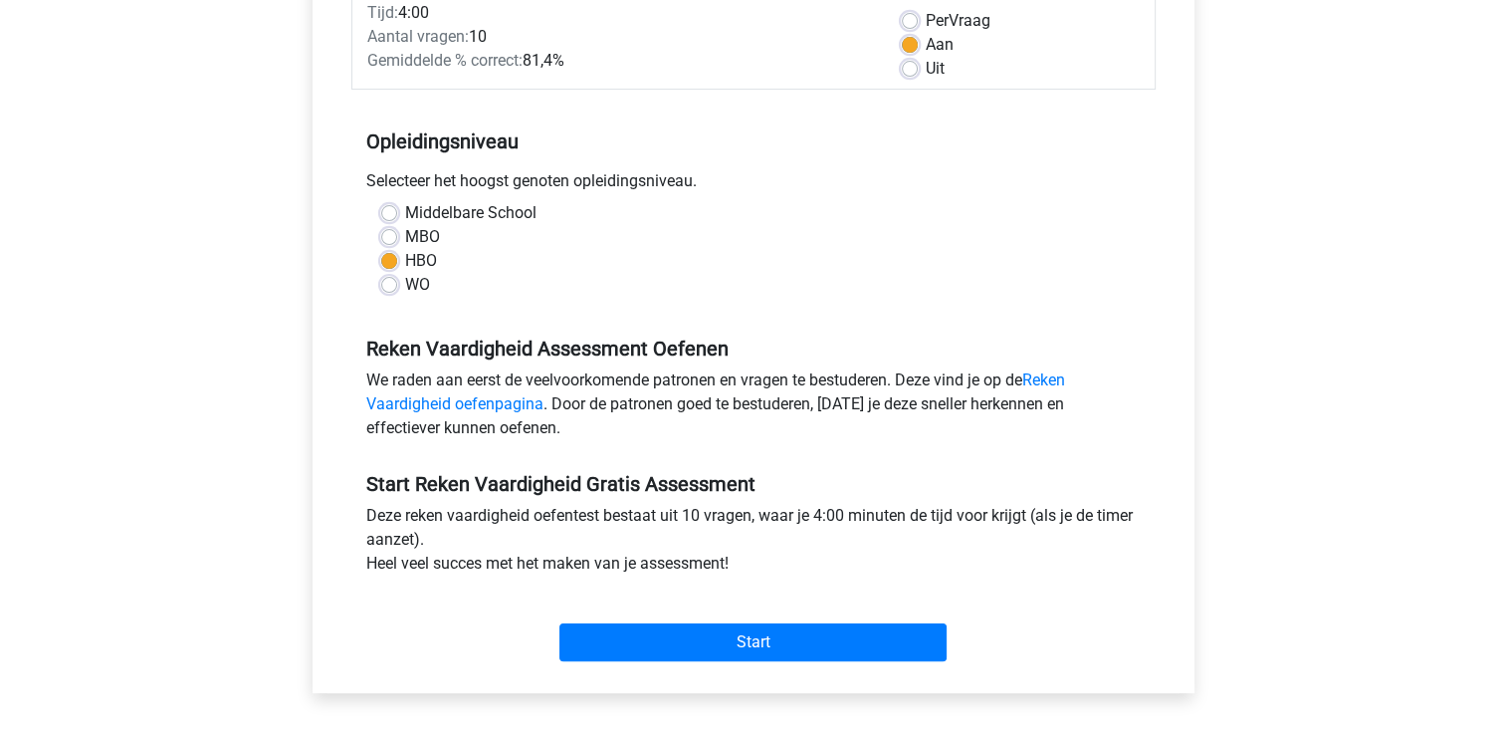
scroll to position [0, 0]
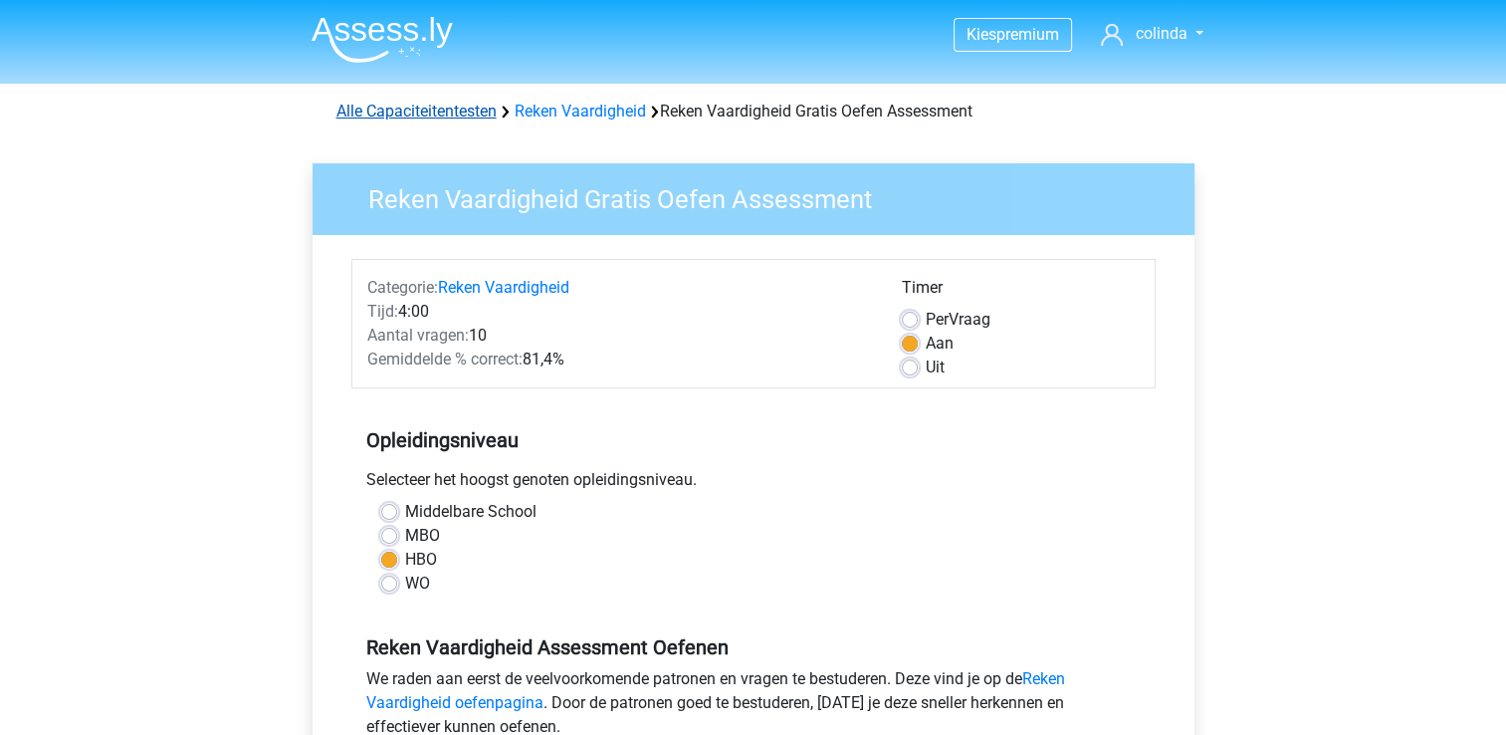
click at [438, 103] on link "Alle Capaciteitentesten" at bounding box center [416, 111] width 160 height 19
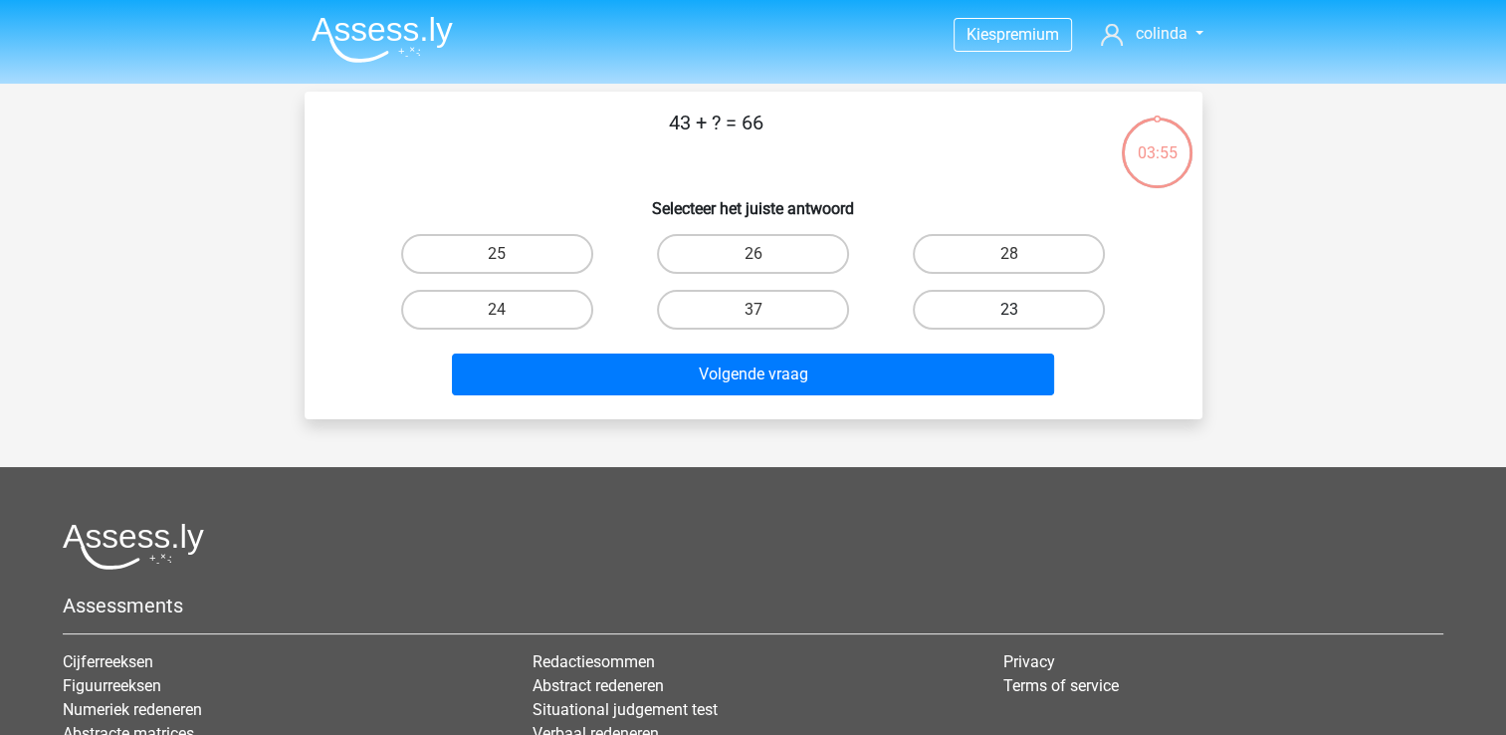
click at [984, 300] on label "23" at bounding box center [1009, 310] width 192 height 40
click at [1009, 310] on input "23" at bounding box center [1015, 316] width 13 height 13
radio input "true"
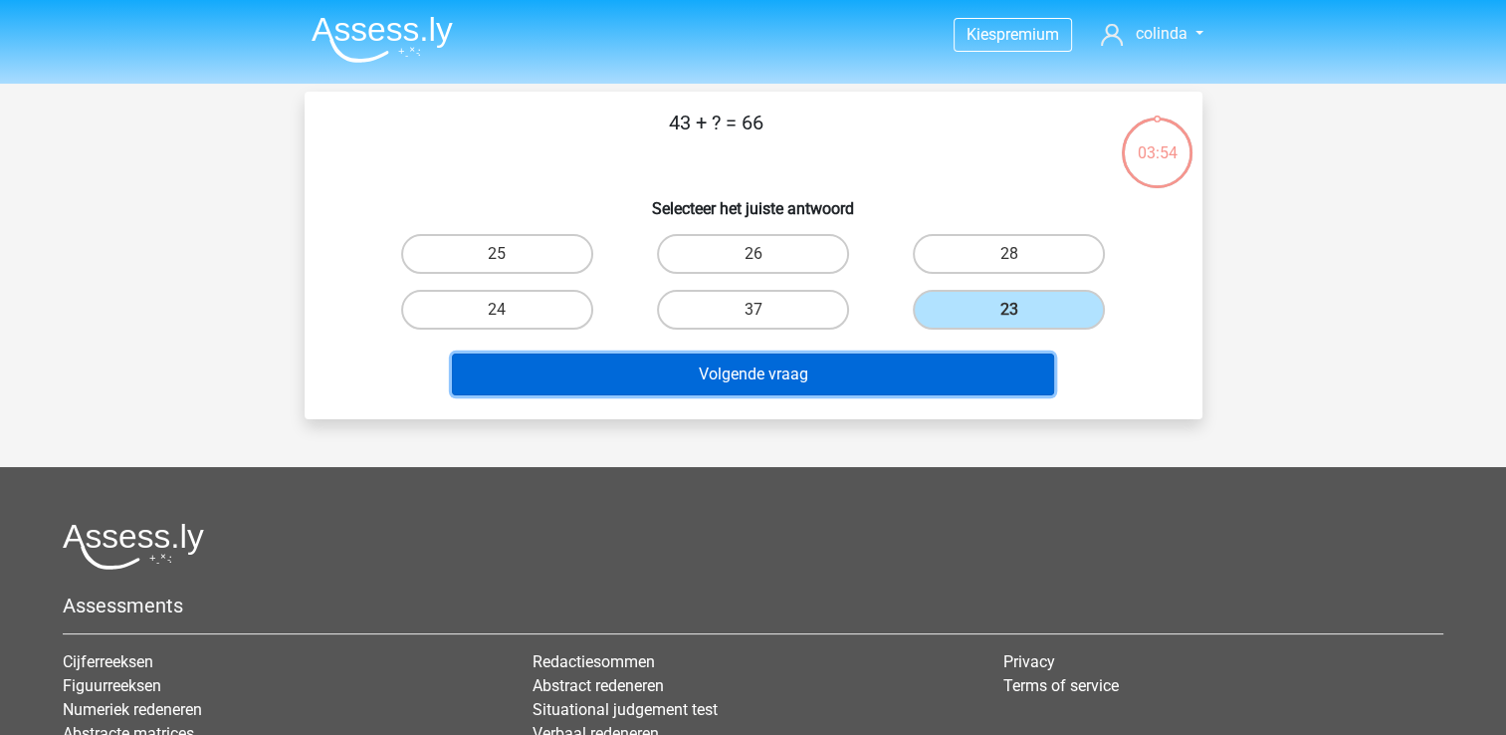
click at [877, 372] on button "Volgende vraag" at bounding box center [753, 374] width 602 height 42
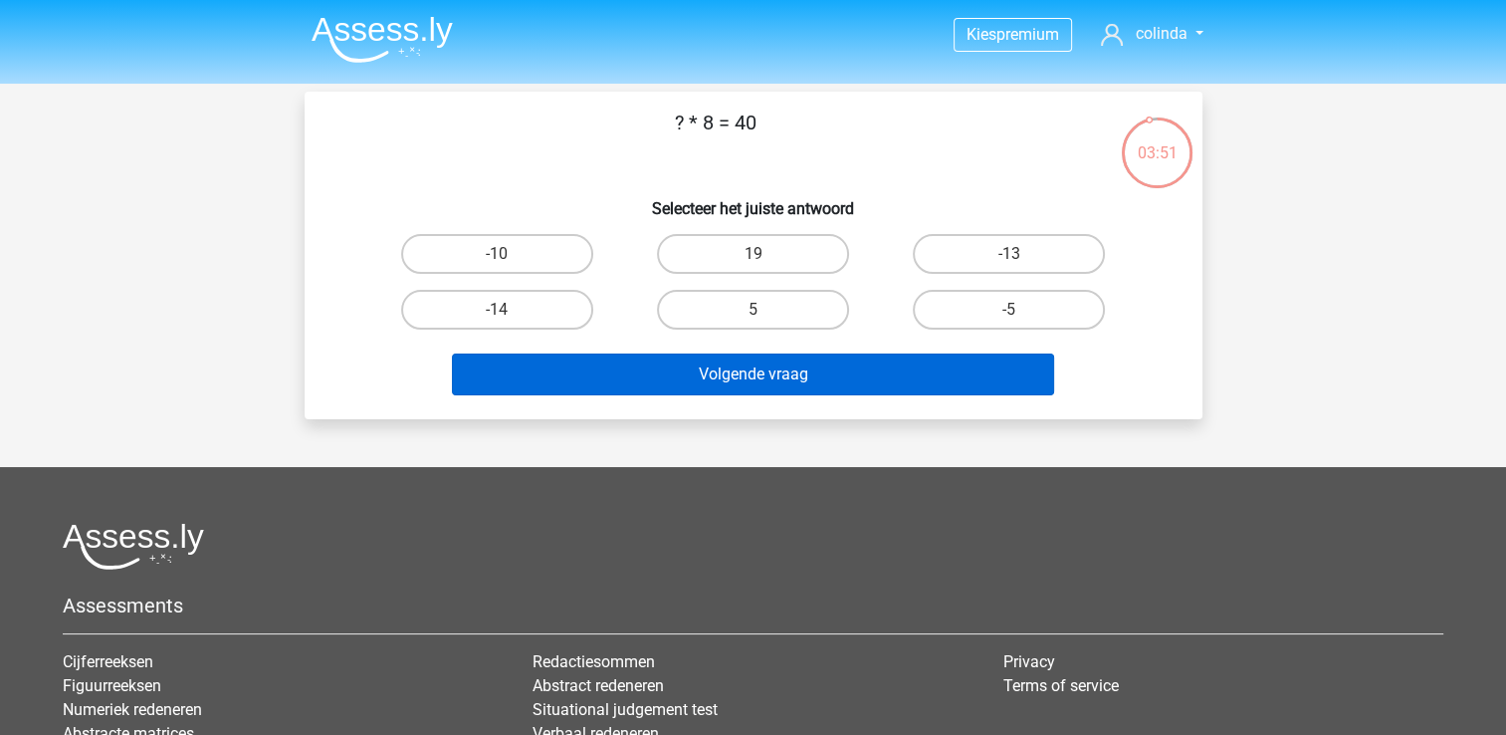
drag, startPoint x: 745, startPoint y: 300, endPoint x: 760, endPoint y: 352, distance: 54.8
click at [745, 301] on label "5" at bounding box center [753, 310] width 192 height 40
click at [753, 310] on input "5" at bounding box center [759, 316] width 13 height 13
radio input "true"
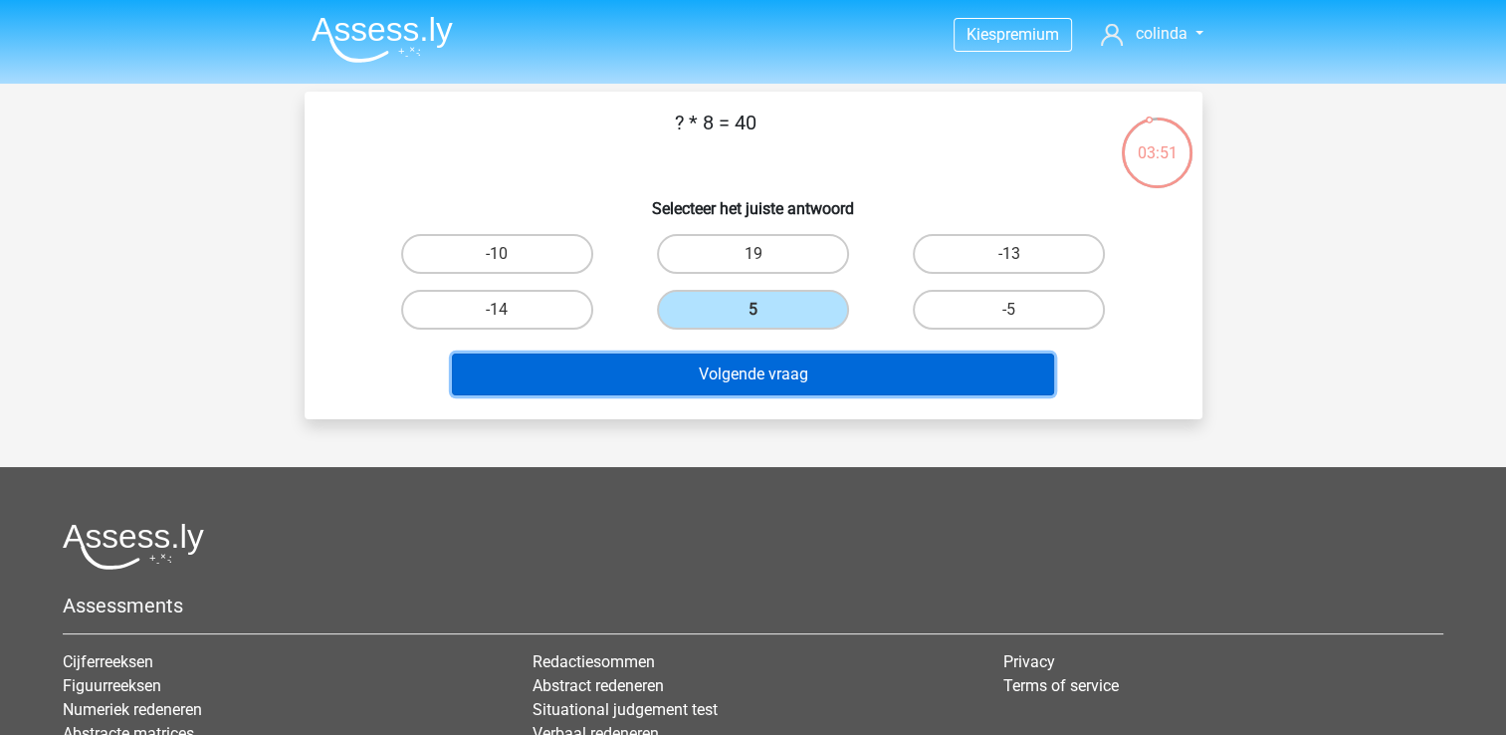
click at [766, 368] on button "Volgende vraag" at bounding box center [753, 374] width 602 height 42
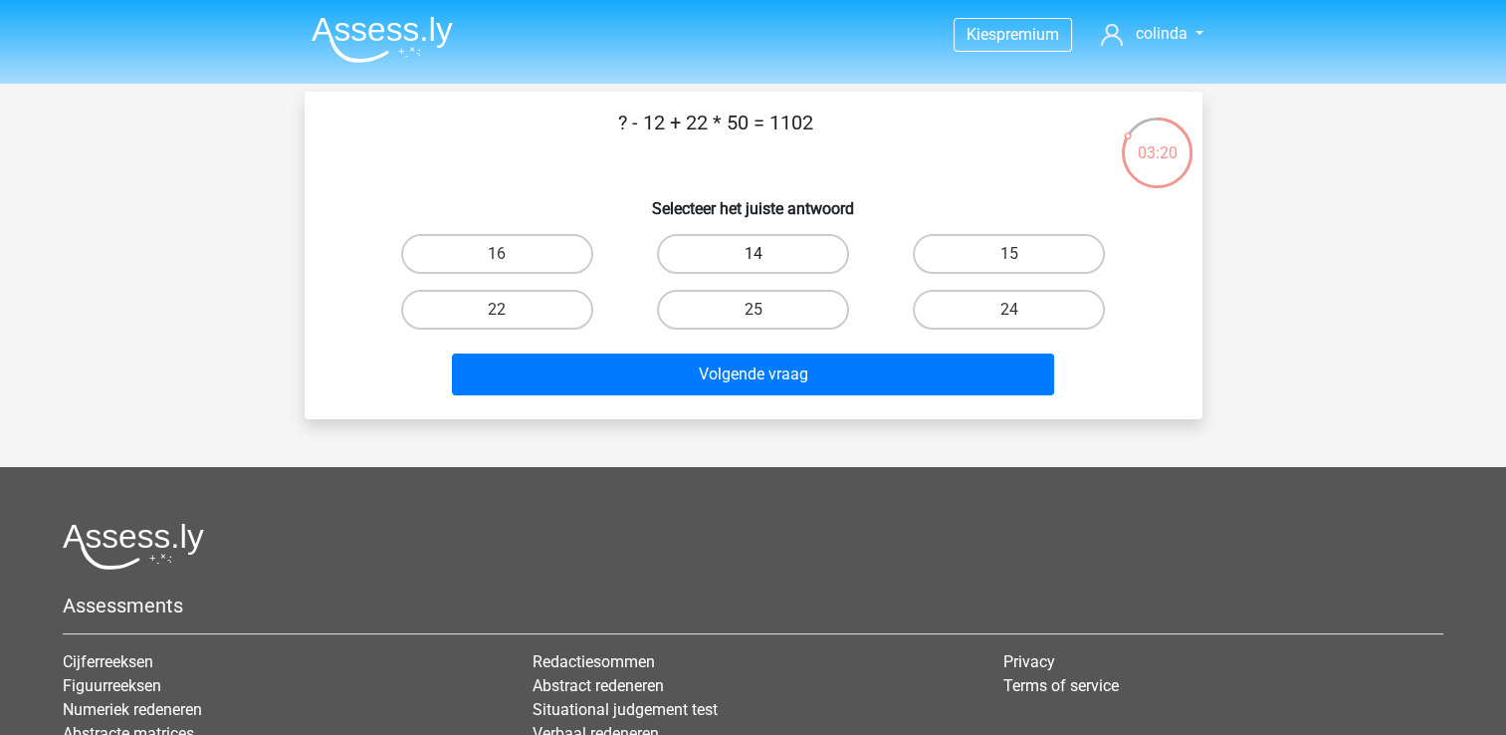
click at [729, 243] on label "14" at bounding box center [753, 254] width 192 height 40
click at [753, 254] on input "14" at bounding box center [759, 260] width 13 height 13
radio input "true"
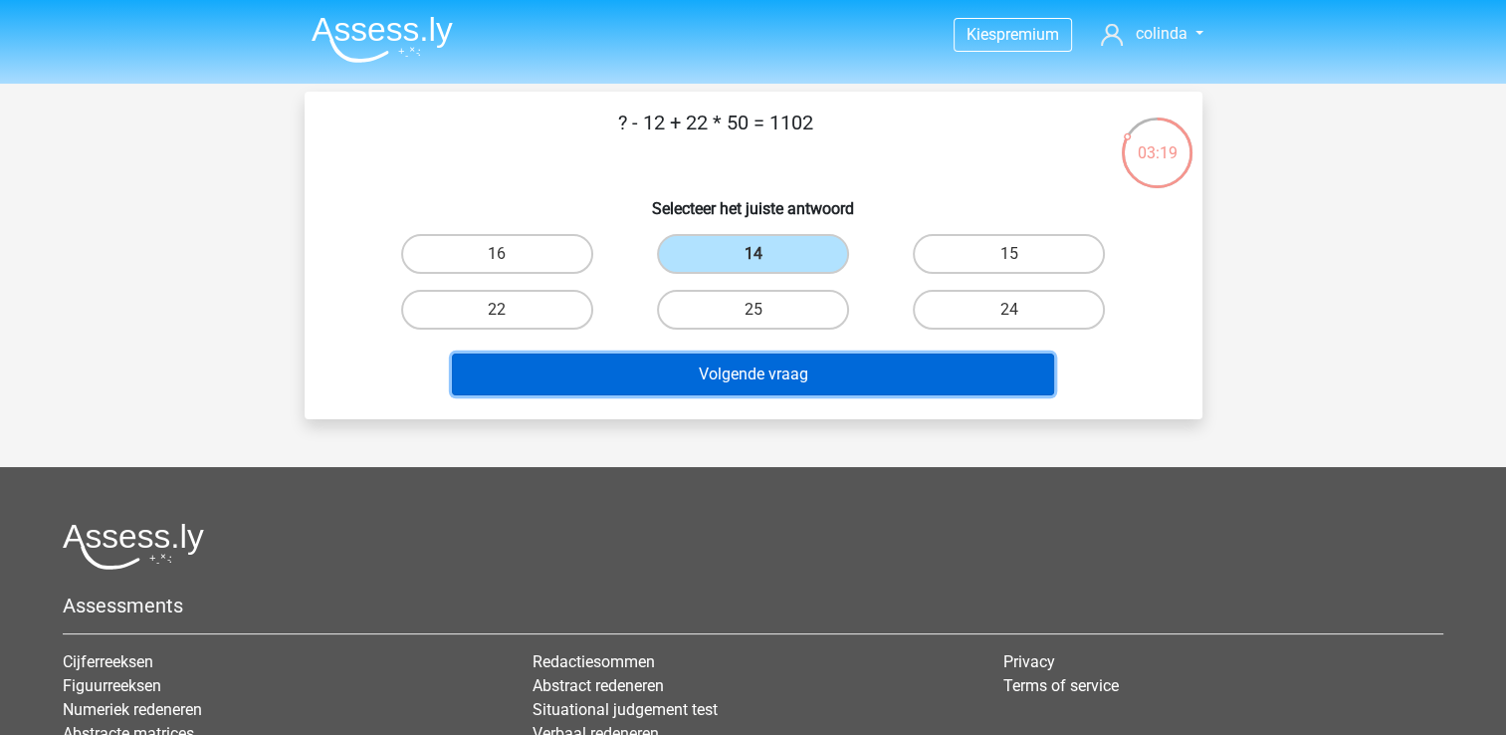
click at [754, 362] on button "Volgende vraag" at bounding box center [753, 374] width 602 height 42
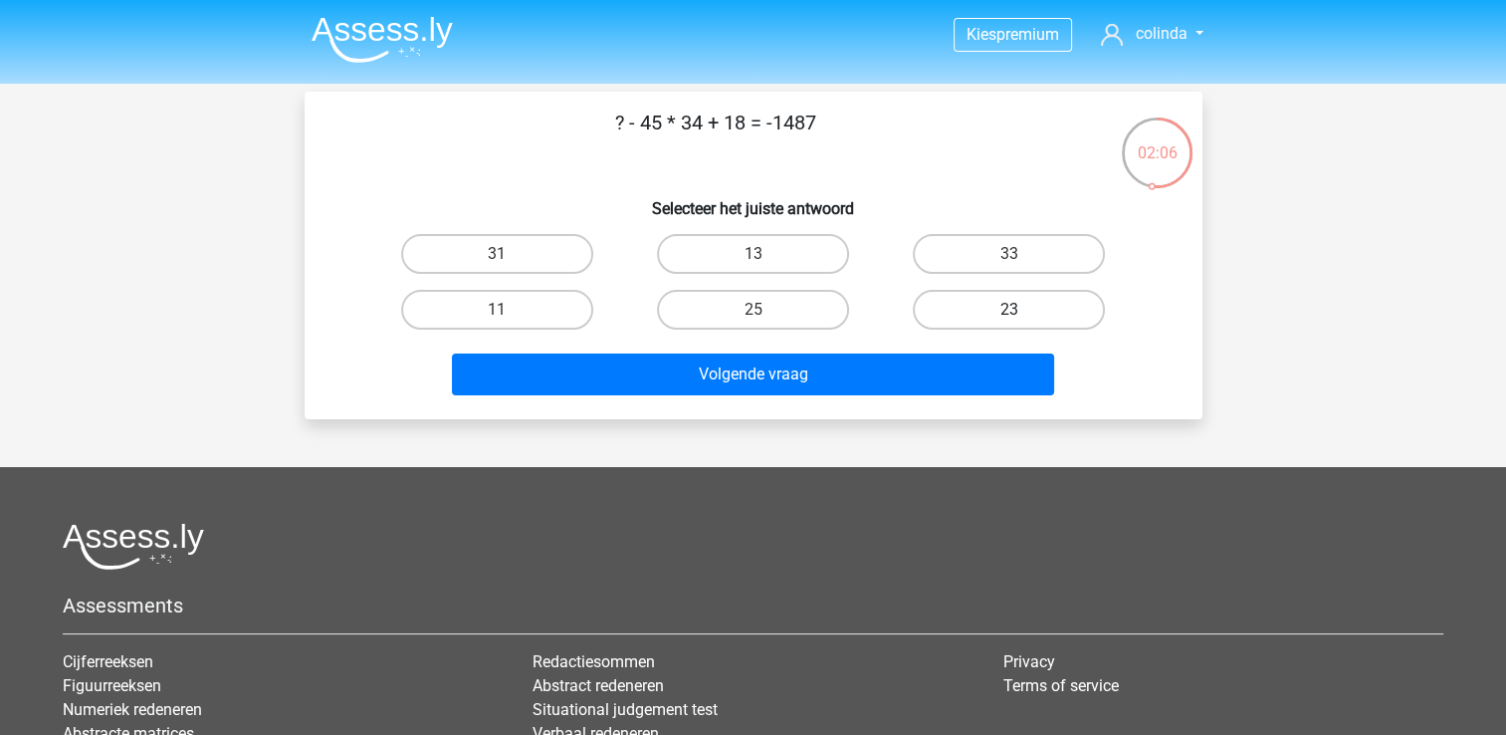
click at [992, 301] on label "23" at bounding box center [1009, 310] width 192 height 40
click at [1009, 310] on input "23" at bounding box center [1015, 316] width 13 height 13
radio input "true"
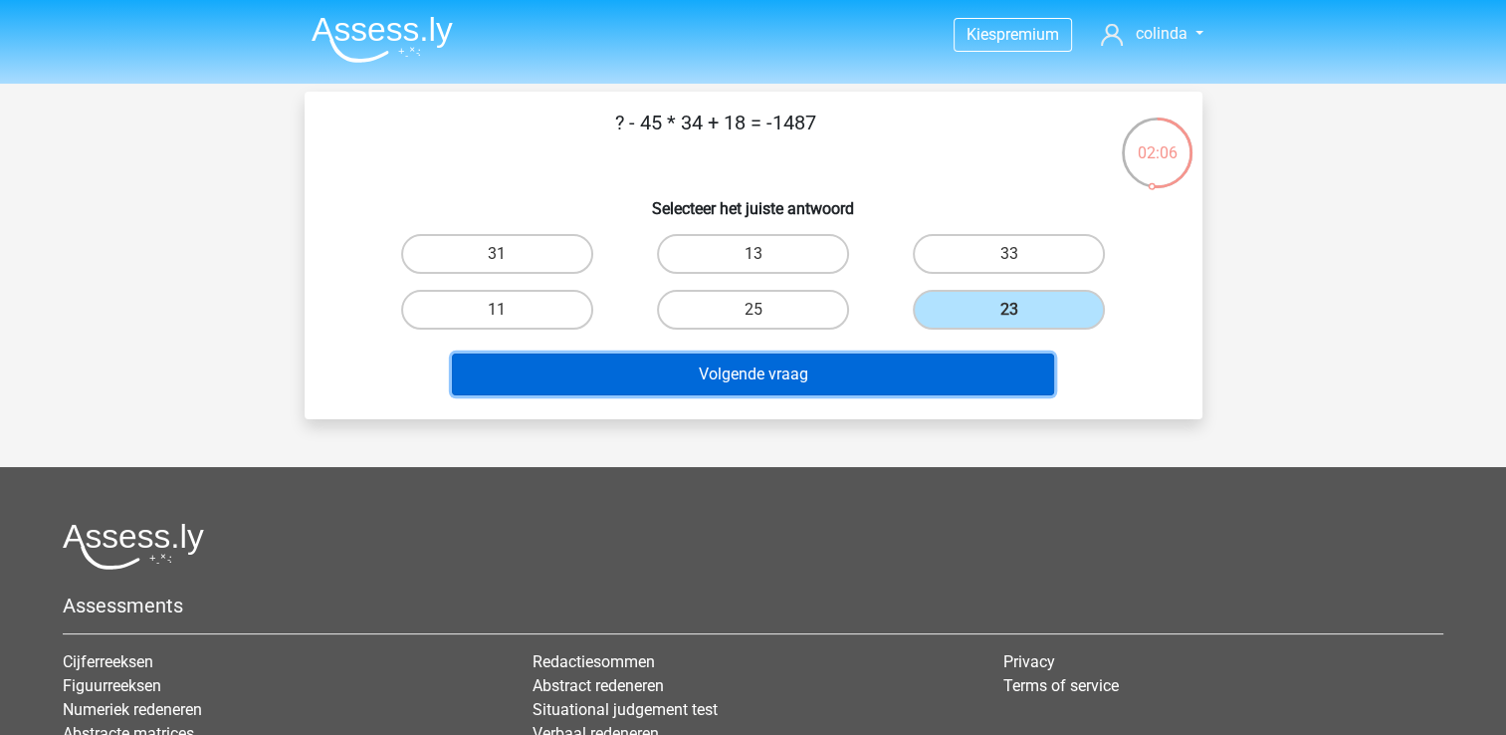
click at [871, 356] on button "Volgende vraag" at bounding box center [753, 374] width 602 height 42
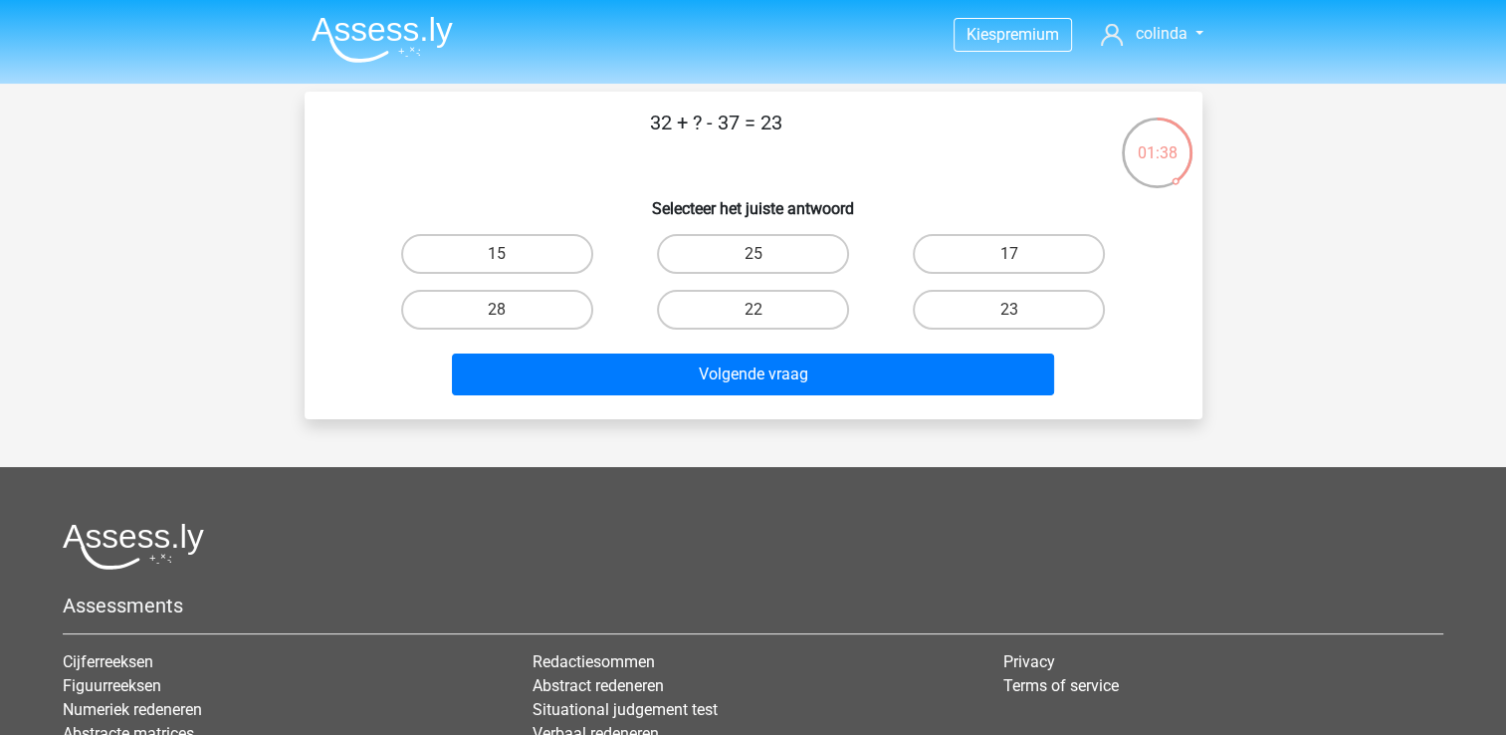
drag, startPoint x: 523, startPoint y: 297, endPoint x: 593, endPoint y: 334, distance: 80.2
click at [523, 301] on label "28" at bounding box center [497, 310] width 192 height 40
click at [510, 310] on input "28" at bounding box center [503, 316] width 13 height 13
radio input "true"
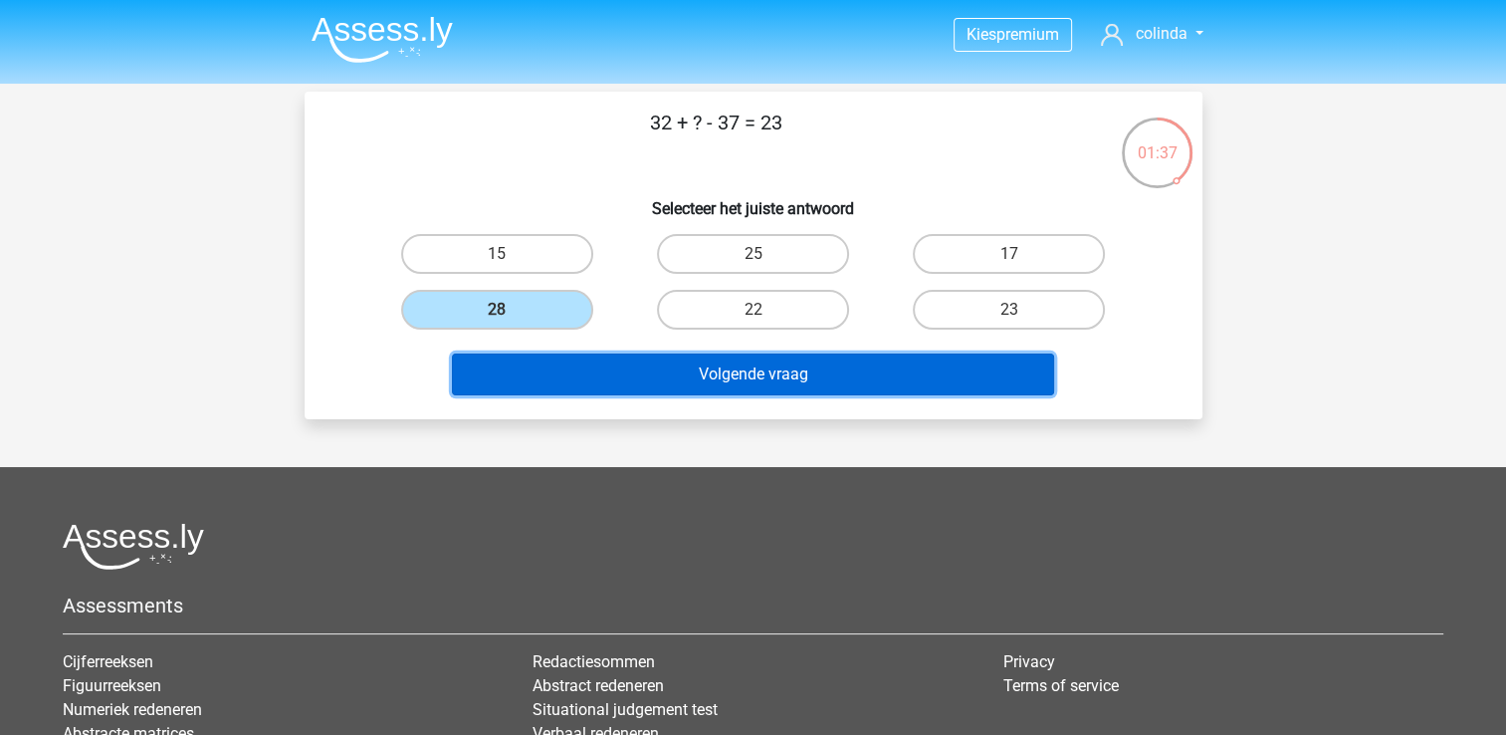
click at [669, 375] on button "Volgende vraag" at bounding box center [753, 374] width 602 height 42
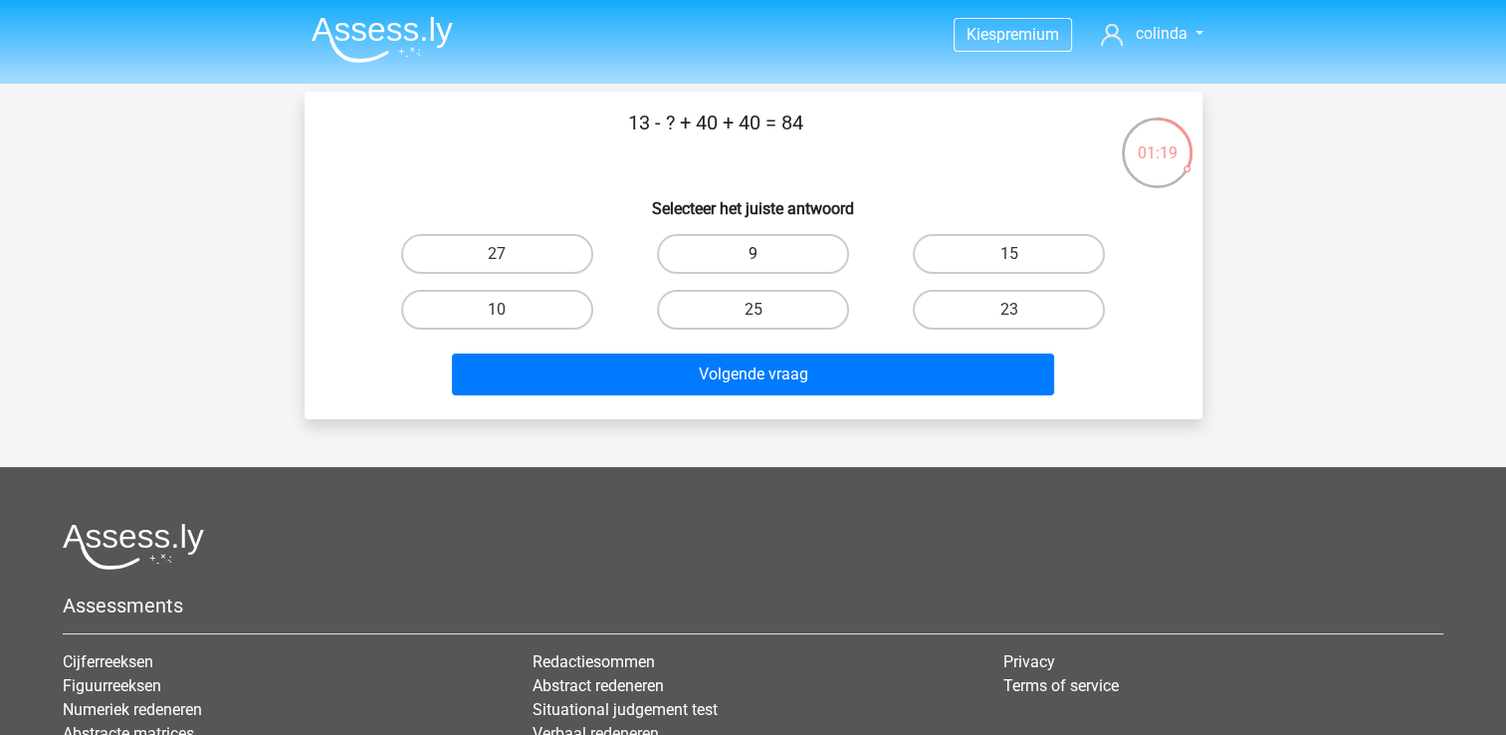
click at [713, 253] on label "9" at bounding box center [753, 254] width 192 height 40
click at [753, 254] on input "9" at bounding box center [759, 260] width 13 height 13
radio input "true"
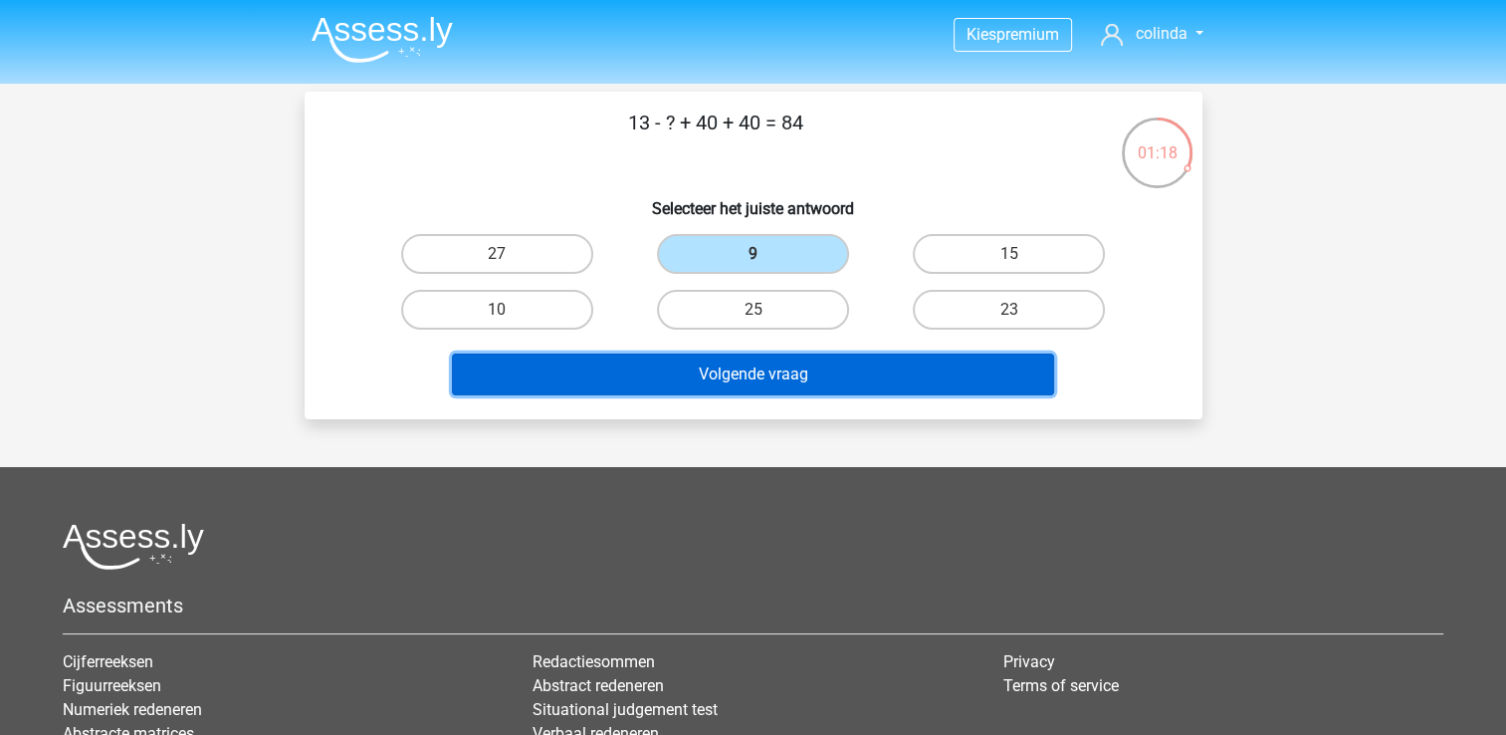
click at [738, 364] on button "Volgende vraag" at bounding box center [753, 374] width 602 height 42
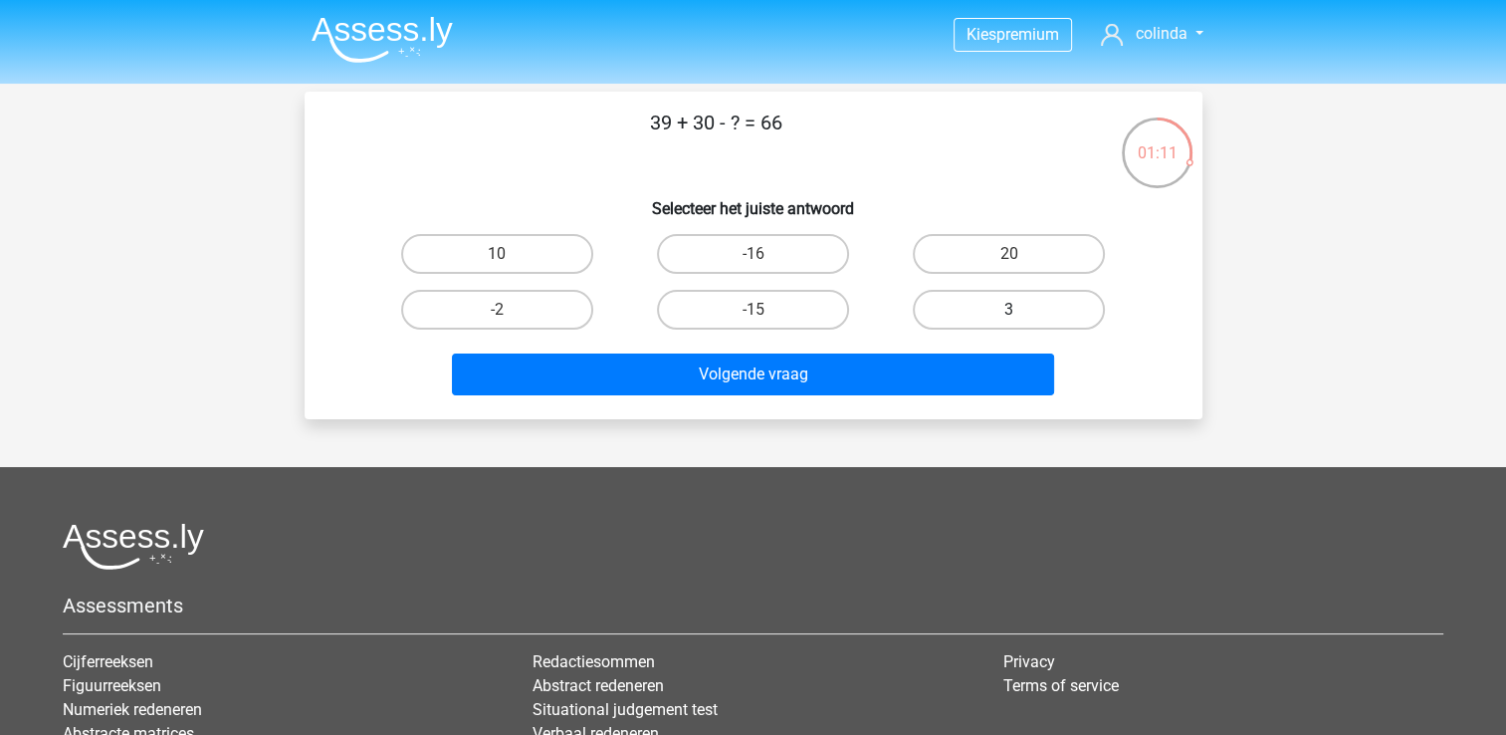
click at [937, 317] on label "3" at bounding box center [1009, 310] width 192 height 40
click at [1009, 317] on input "3" at bounding box center [1015, 316] width 13 height 13
radio input "true"
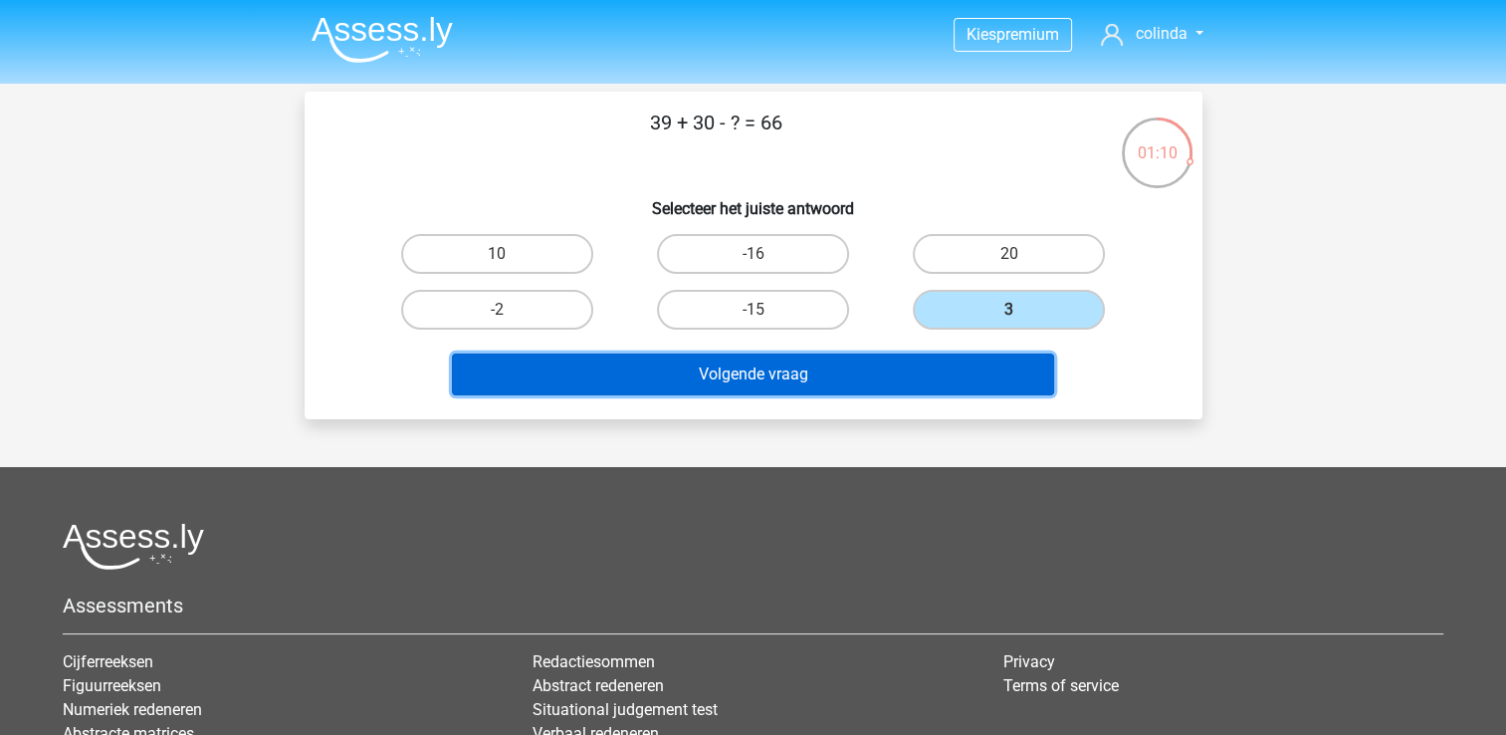
click at [903, 372] on button "Volgende vraag" at bounding box center [753, 374] width 602 height 42
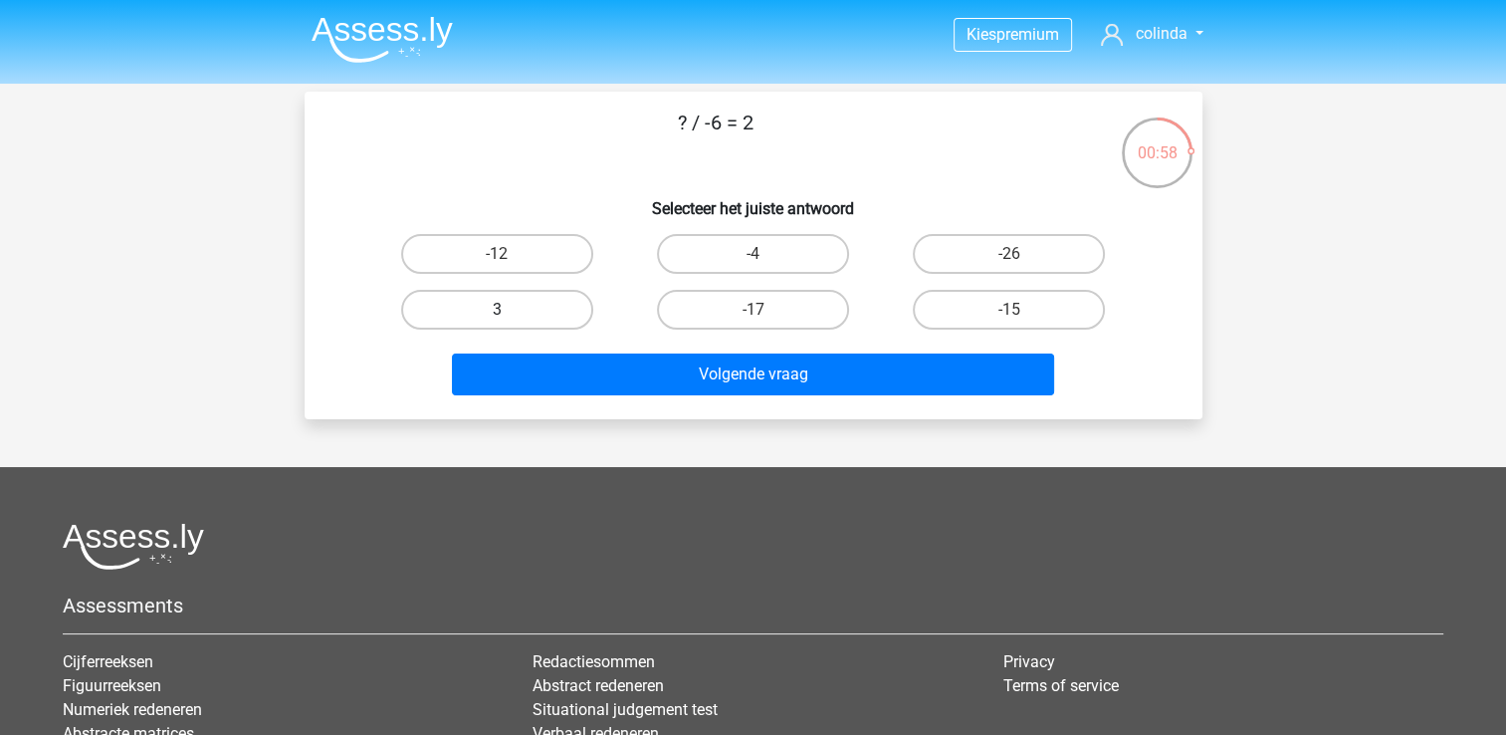
drag, startPoint x: 494, startPoint y: 249, endPoint x: 542, endPoint y: 305, distance: 73.4
click at [494, 251] on label "-12" at bounding box center [497, 254] width 192 height 40
click at [497, 254] on input "-12" at bounding box center [503, 260] width 13 height 13
radio input "true"
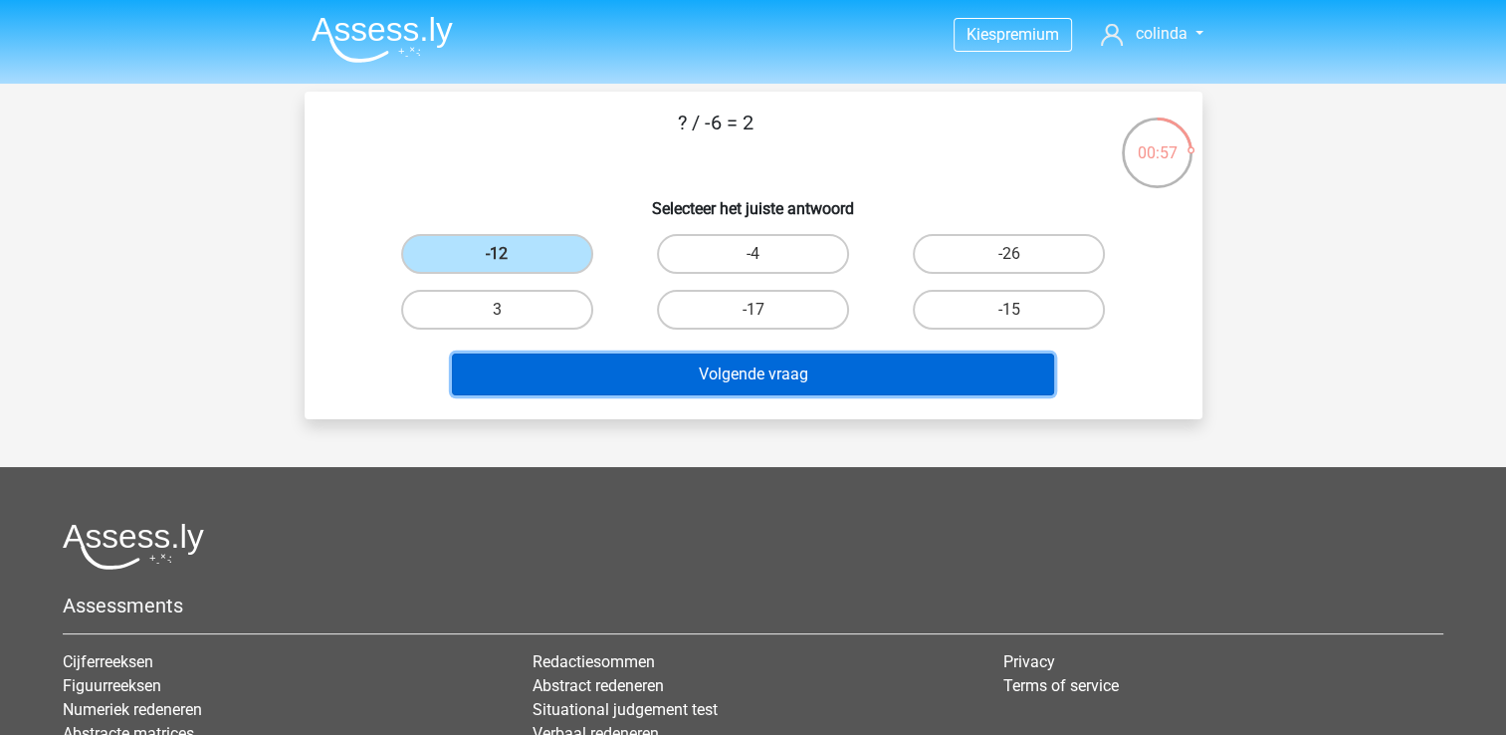
click at [637, 383] on button "Volgende vraag" at bounding box center [753, 374] width 602 height 42
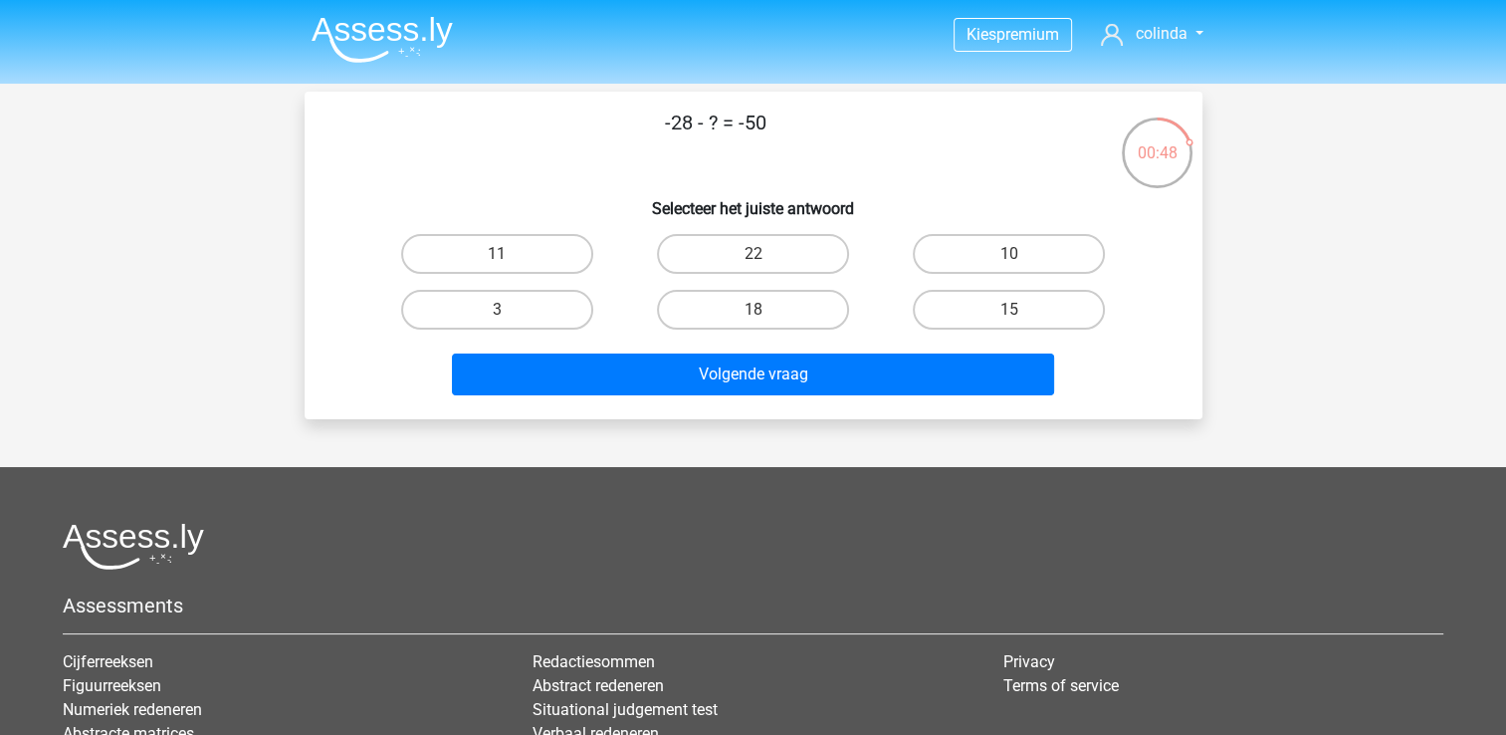
click at [753, 257] on input "22" at bounding box center [759, 260] width 13 height 13
radio input "true"
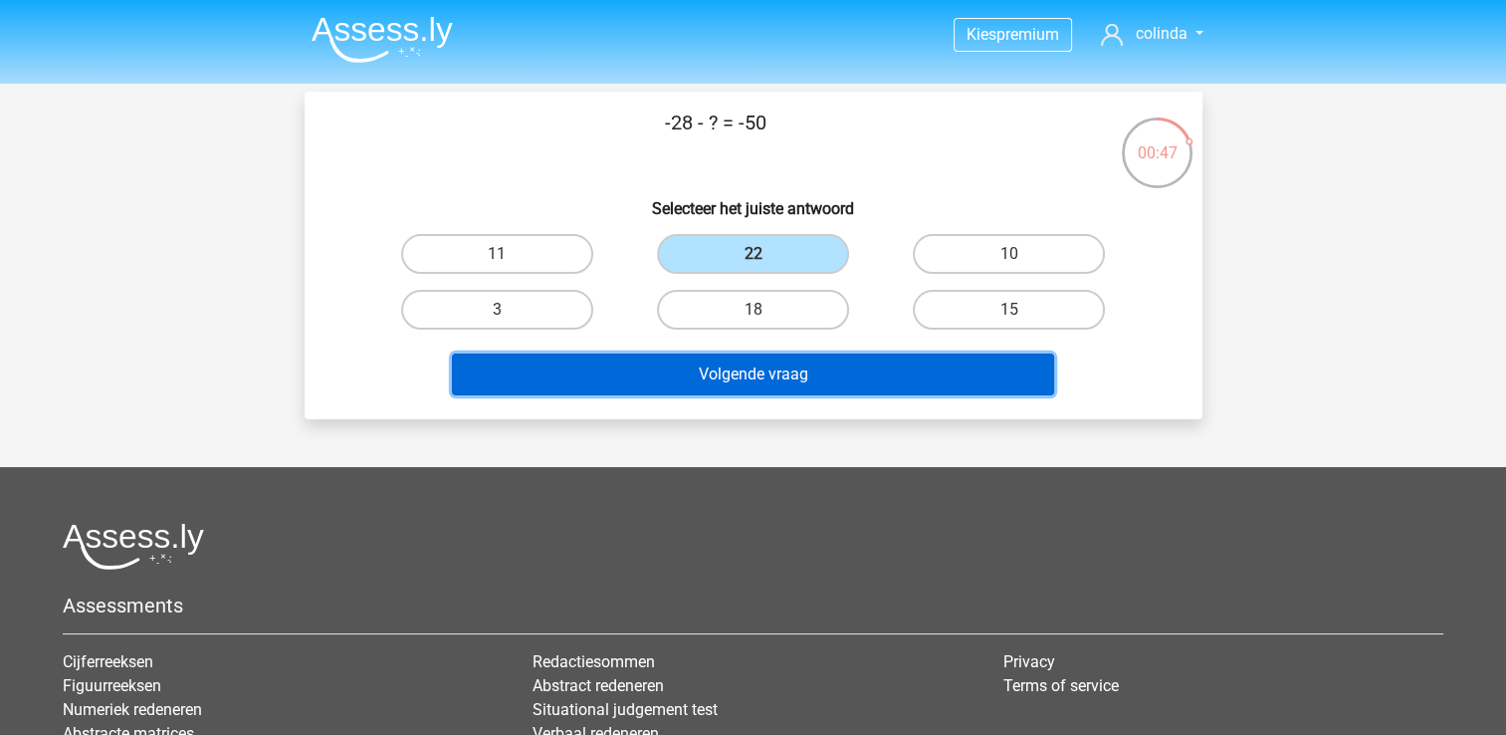
click at [769, 364] on button "Volgende vraag" at bounding box center [753, 374] width 602 height 42
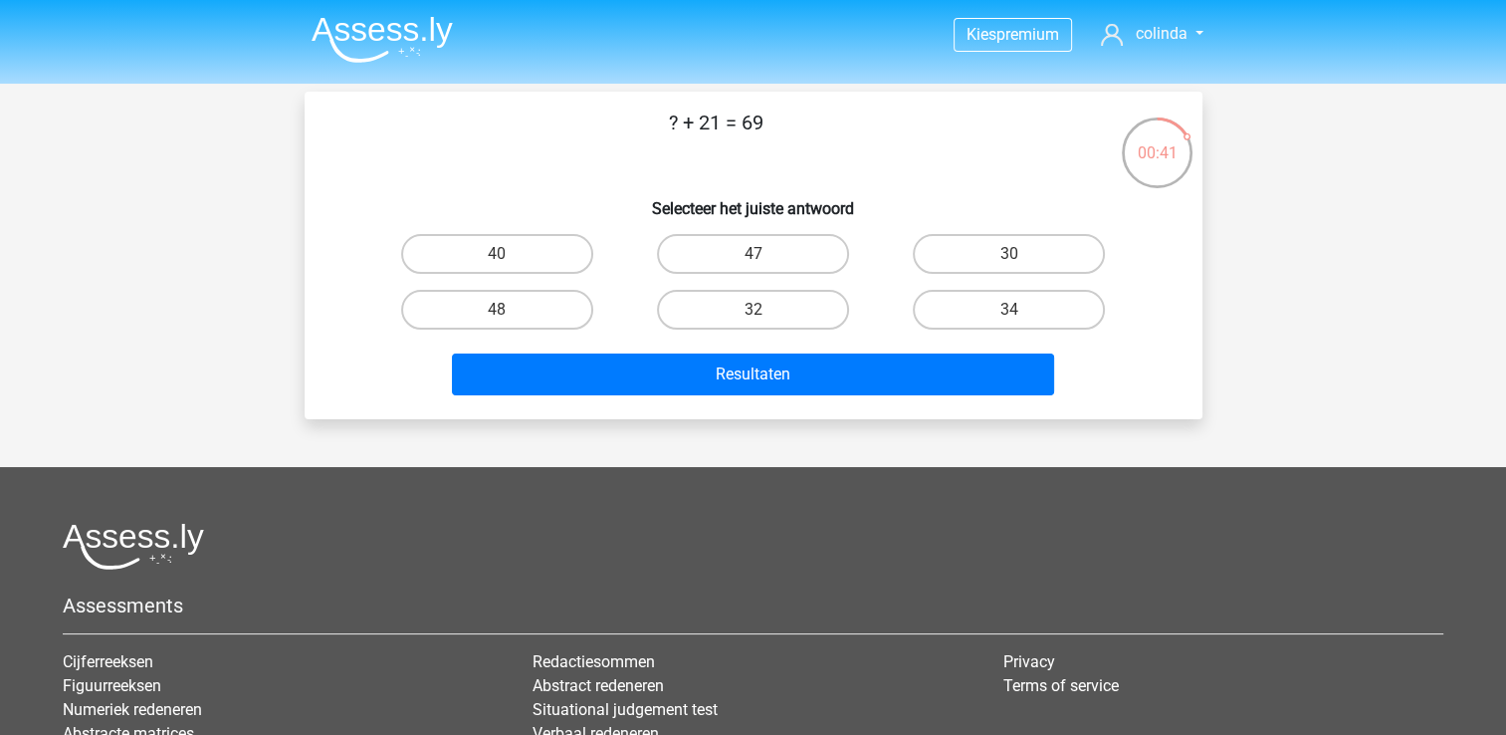
drag, startPoint x: 581, startPoint y: 297, endPoint x: 597, endPoint y: 327, distance: 33.8
click at [581, 300] on label "48" at bounding box center [497, 310] width 192 height 40
click at [510, 310] on input "48" at bounding box center [503, 316] width 13 height 13
radio input "true"
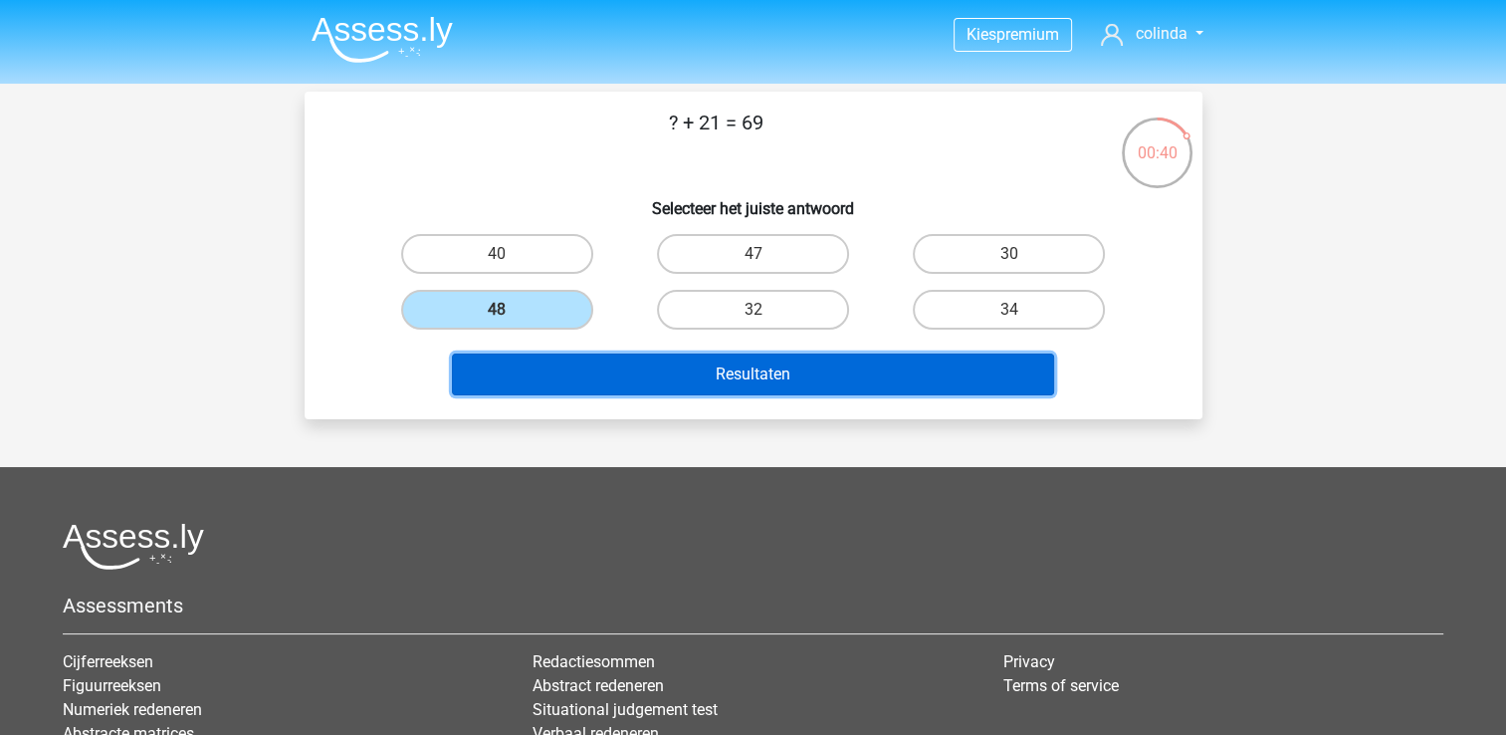
click at [657, 368] on button "Resultaten" at bounding box center [753, 374] width 602 height 42
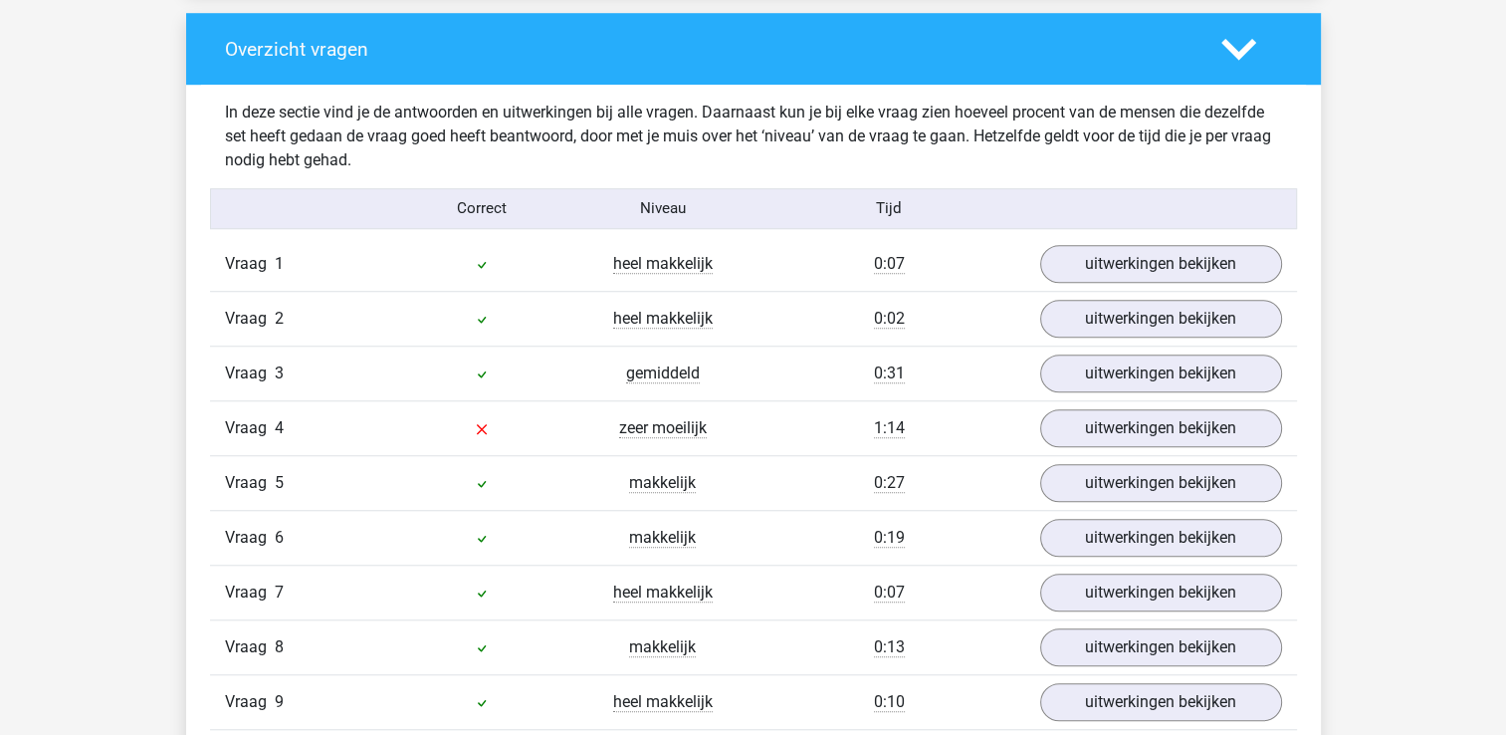
scroll to position [1593, 0]
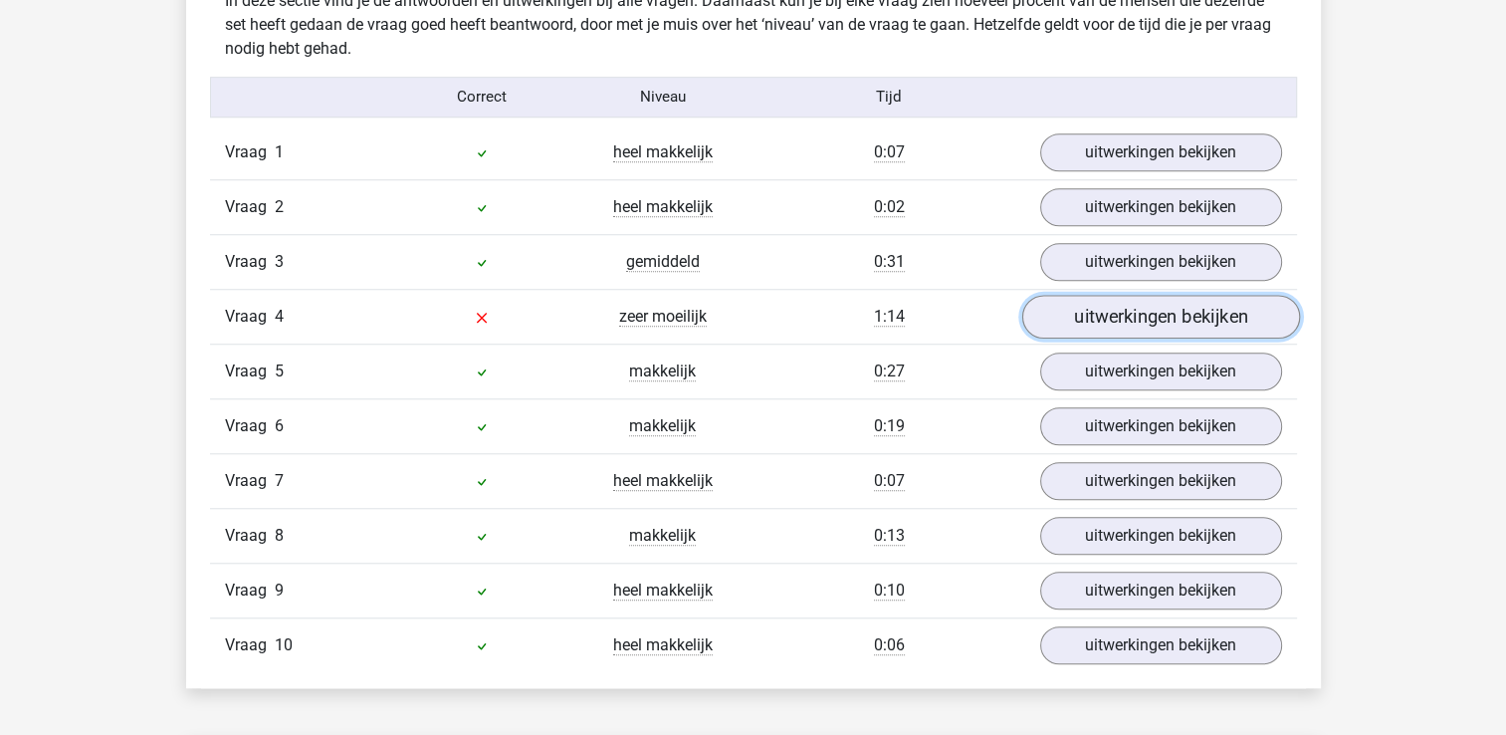
click at [1167, 314] on link "uitwerkingen bekijken" at bounding box center [1160, 317] width 278 height 44
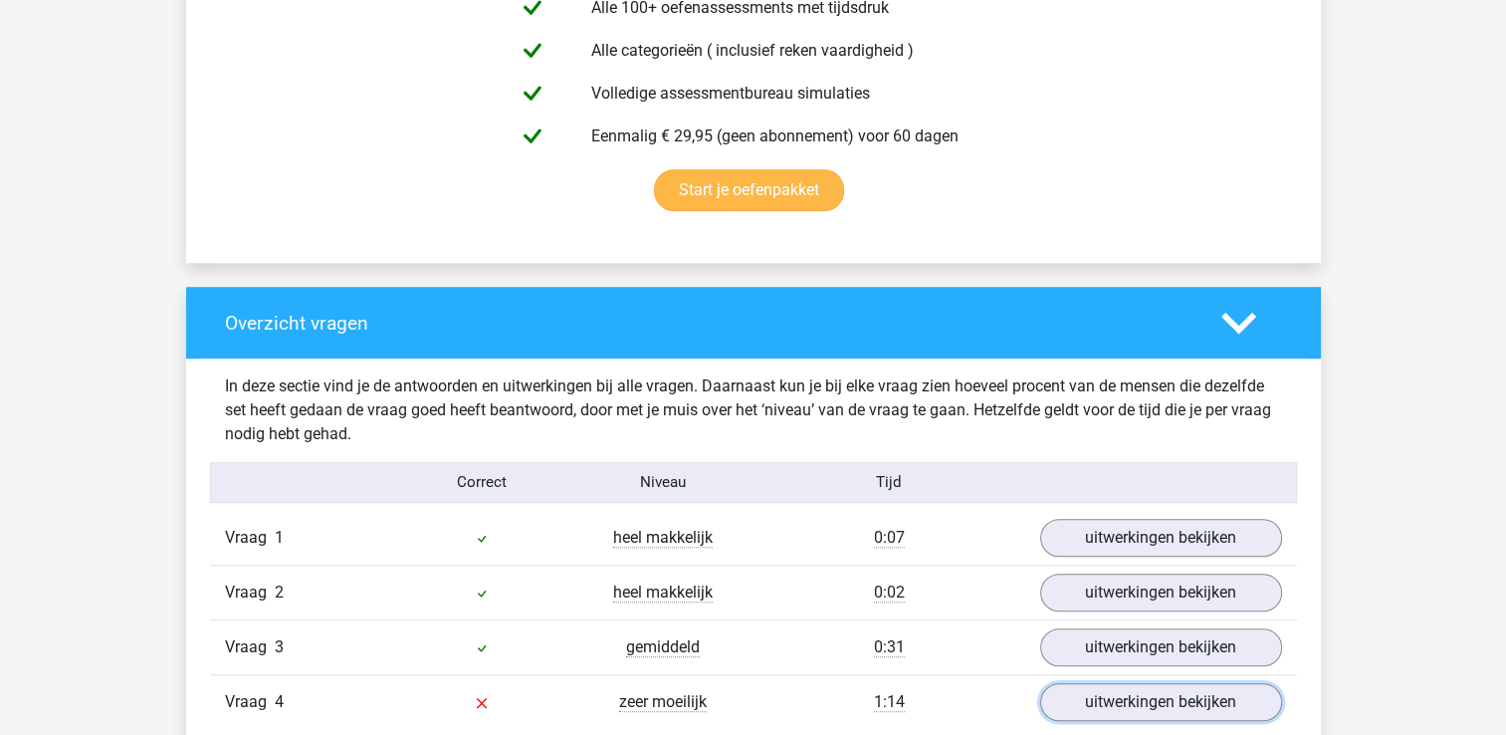
scroll to position [1095, 0]
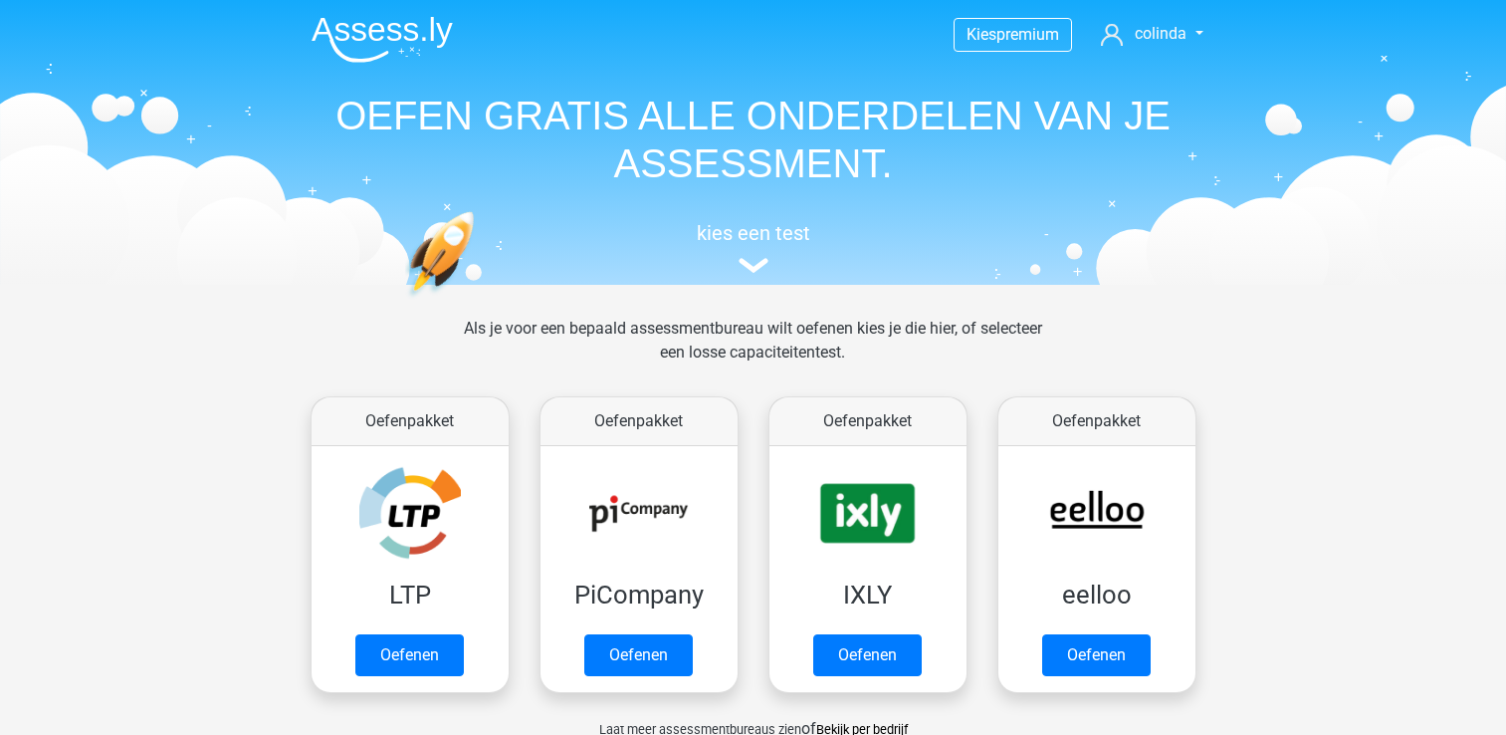
scroll to position [844, 0]
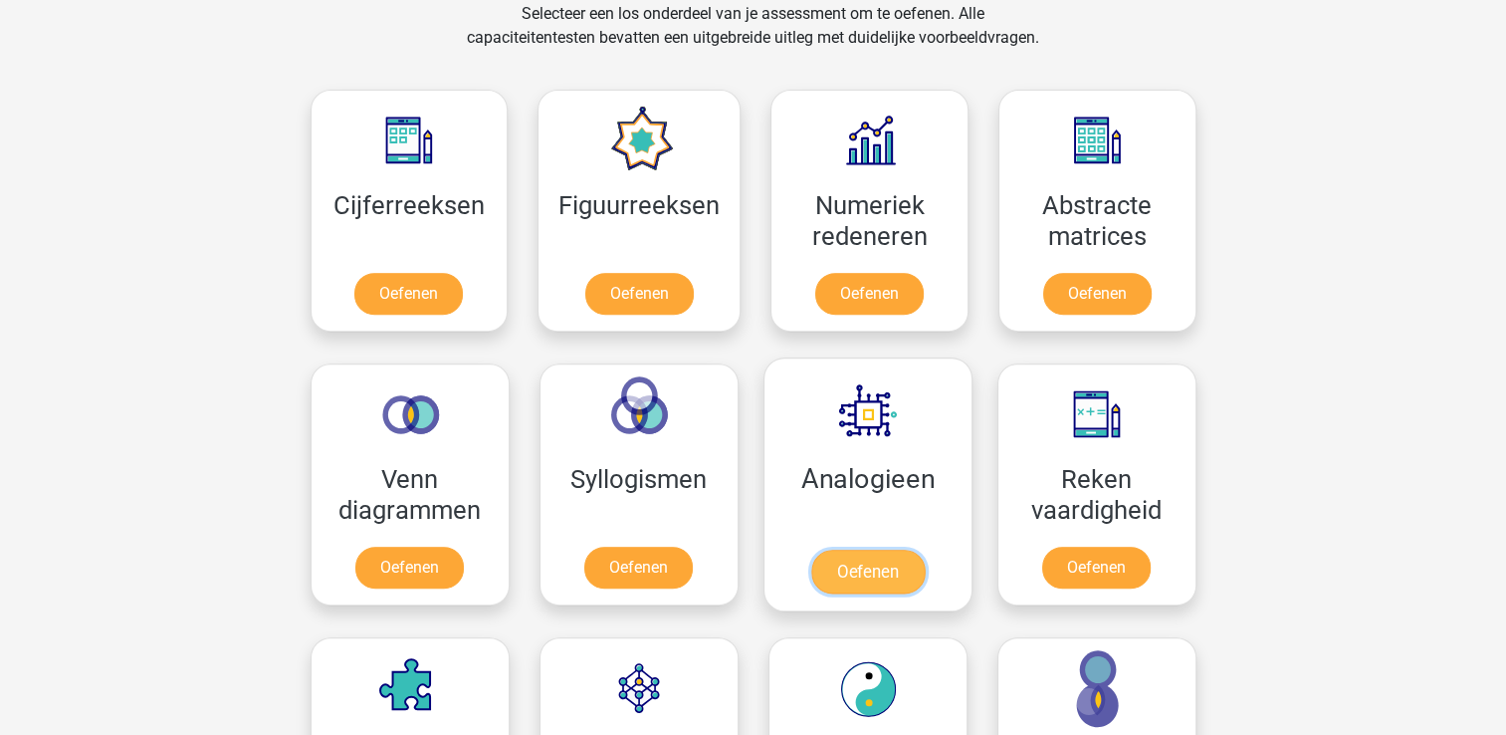
click at [855, 550] on link "Oefenen" at bounding box center [866, 572] width 113 height 44
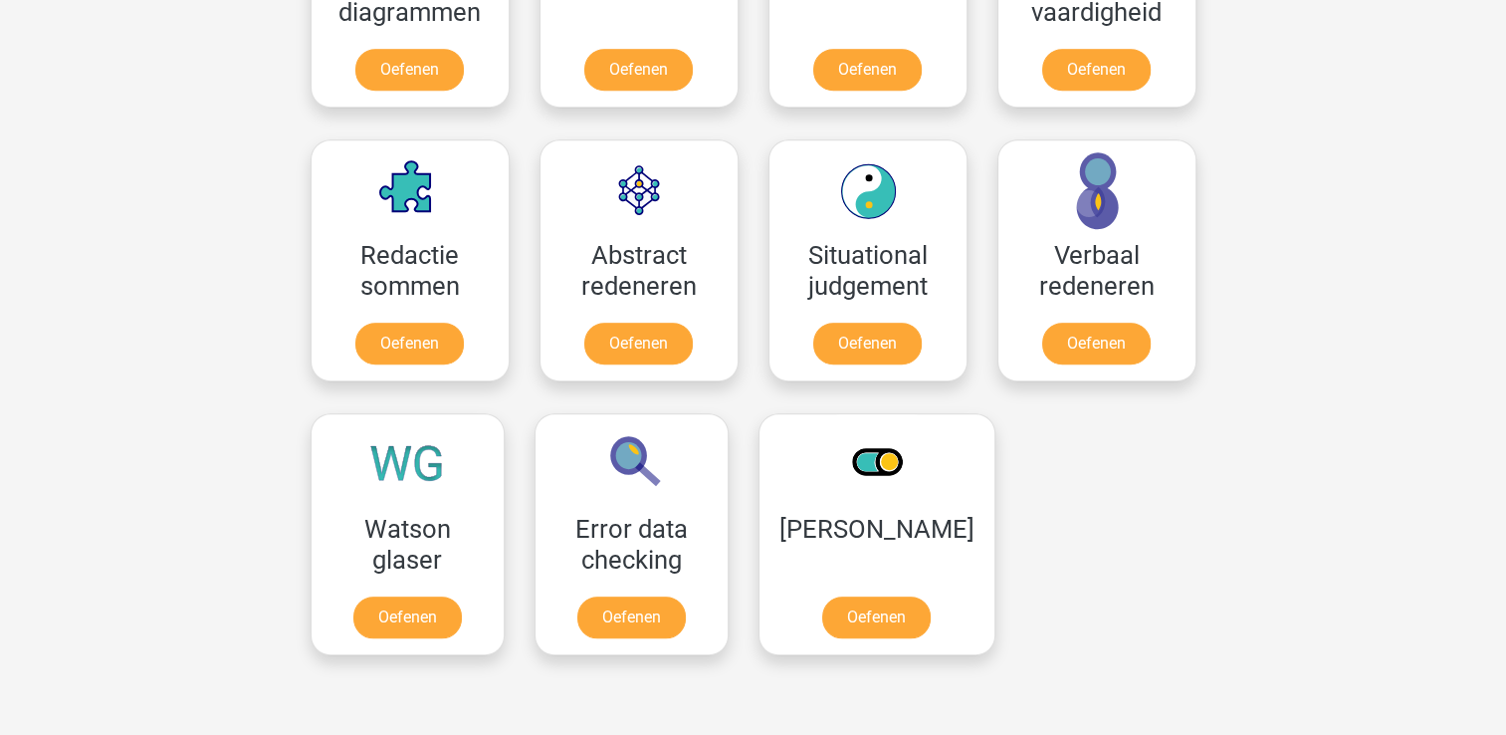
scroll to position [1342, 0]
click at [682, 599] on link "Oefenen" at bounding box center [630, 621] width 113 height 44
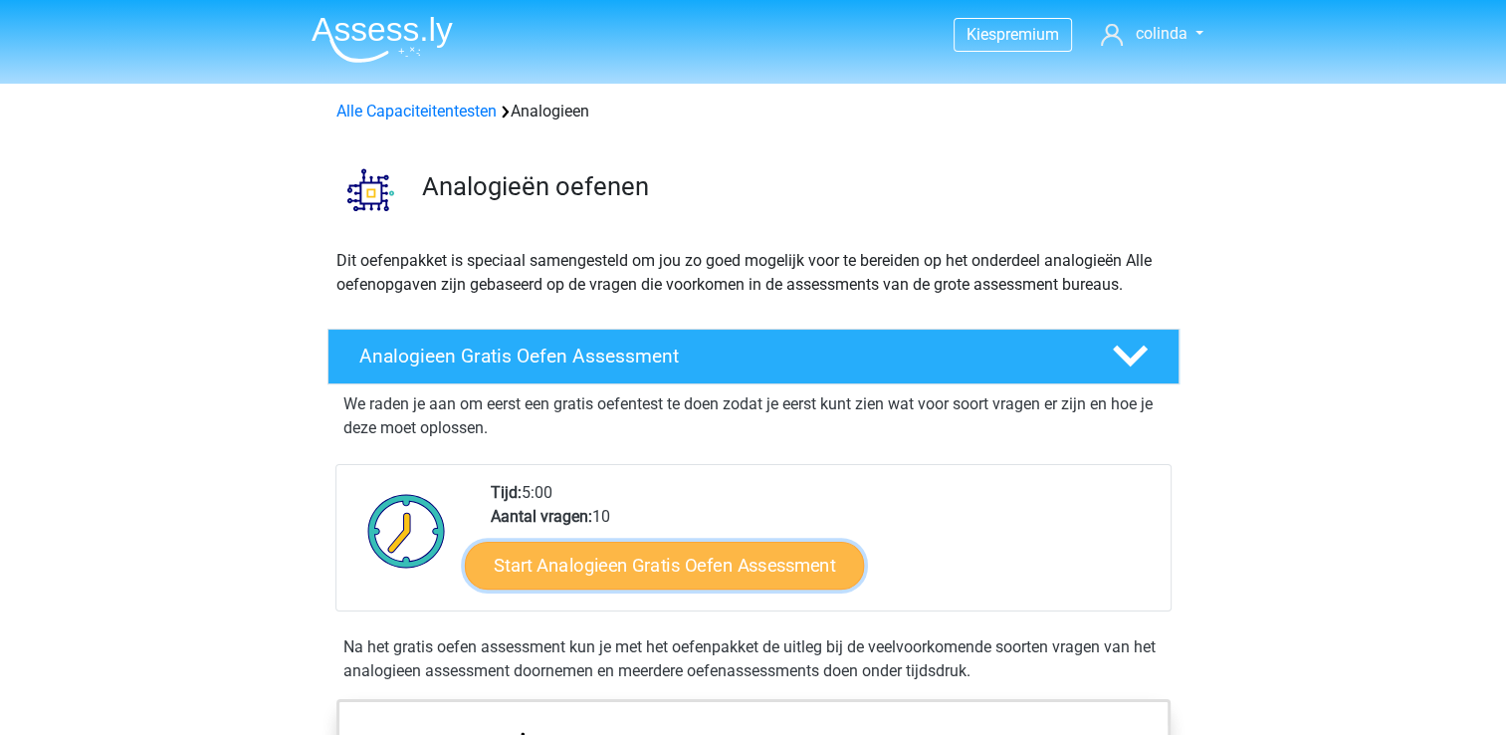
click at [711, 552] on link "Start Analogieen Gratis Oefen Assessment" at bounding box center [664, 565] width 399 height 48
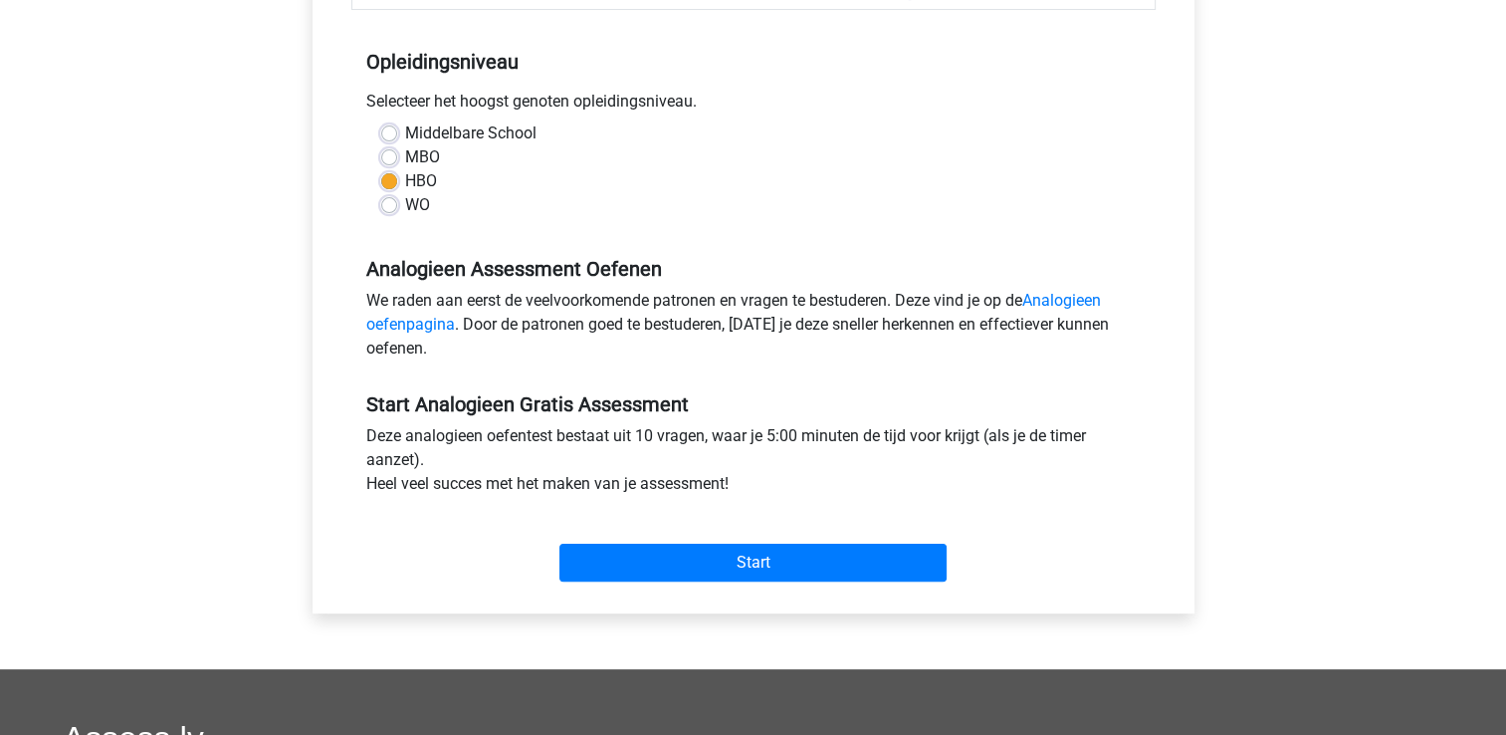
scroll to position [398, 0]
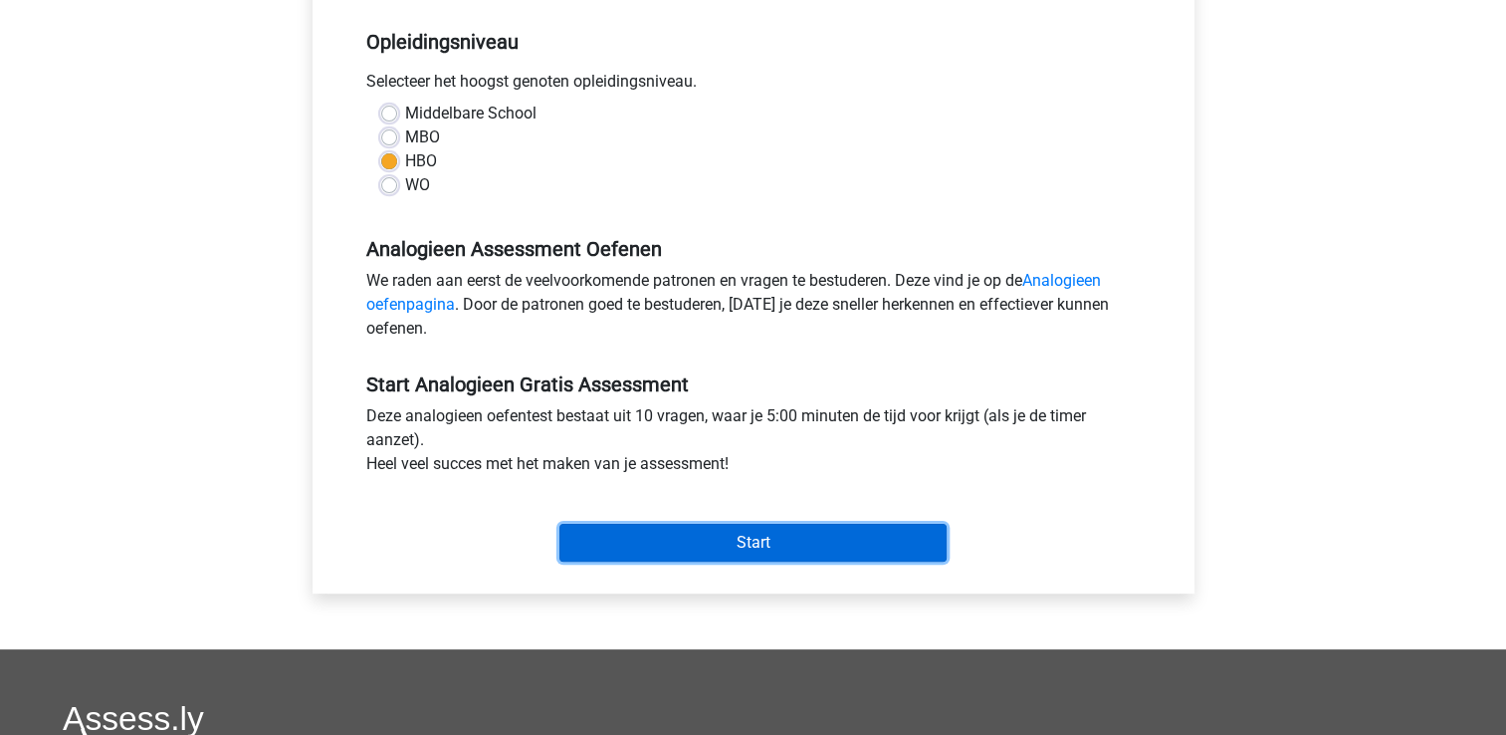
click at [795, 541] on input "Start" at bounding box center [752, 543] width 387 height 38
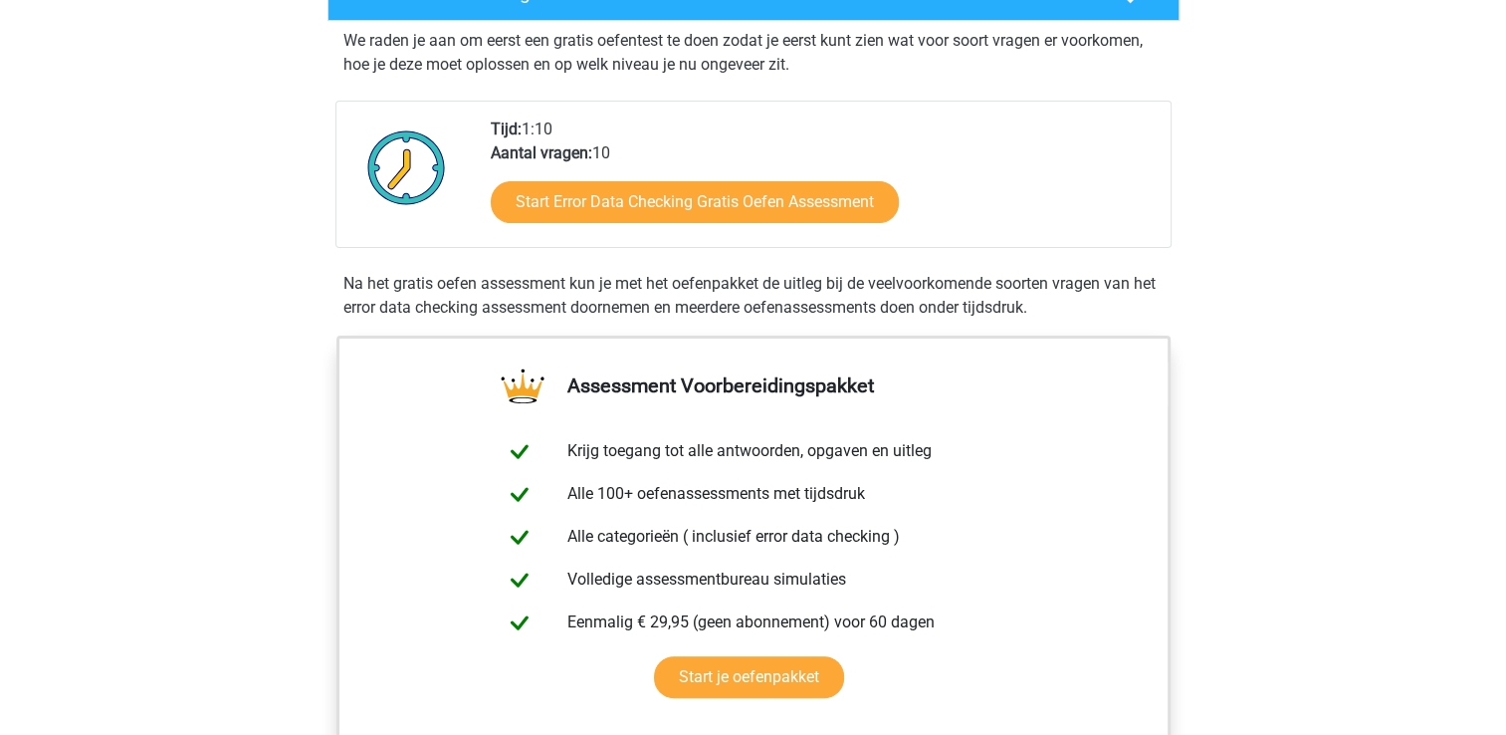
scroll to position [199, 0]
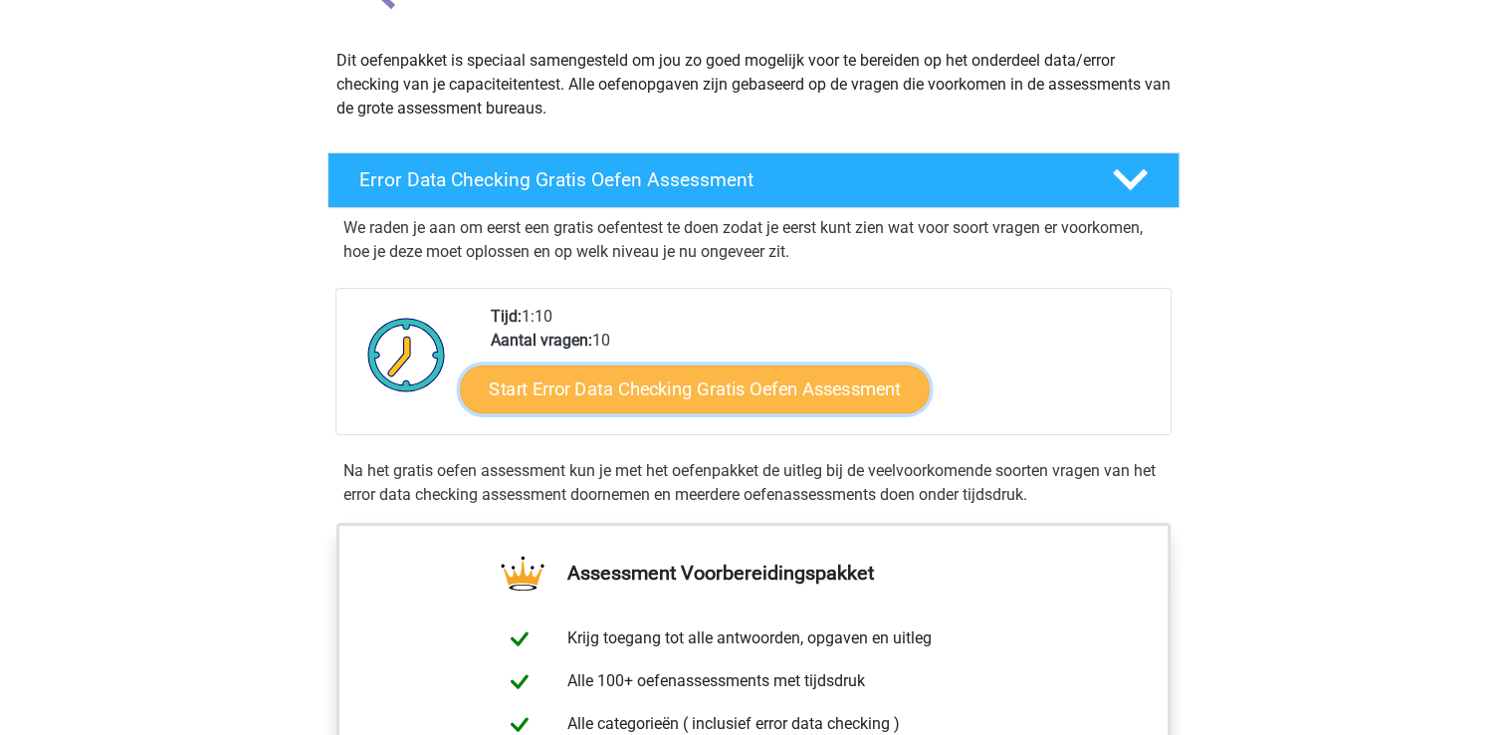
click at [675, 387] on link "Start Error Data Checking Gratis Oefen Assessment" at bounding box center [695, 389] width 470 height 48
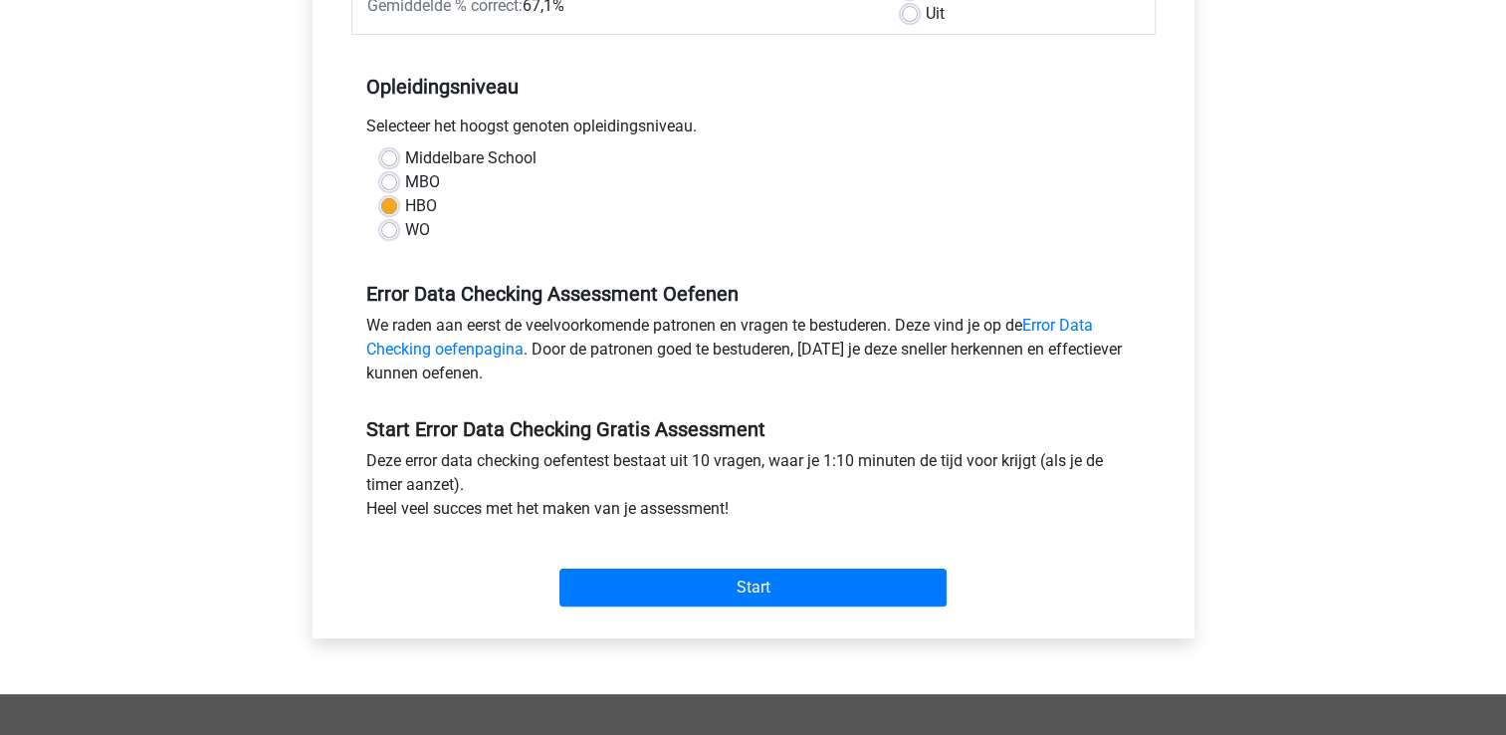
scroll to position [398, 0]
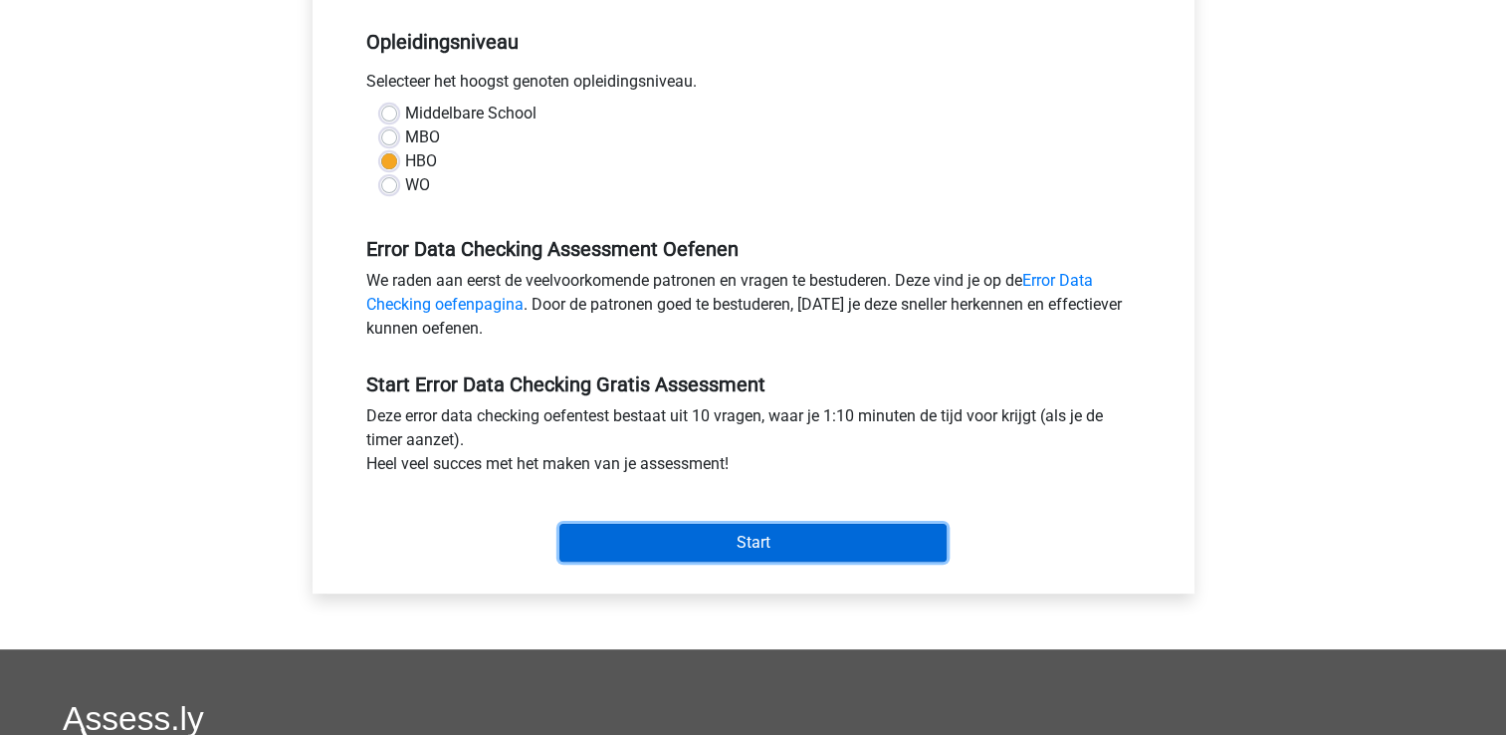
click at [770, 544] on input "Start" at bounding box center [752, 543] width 387 height 38
click at [820, 540] on input "Start" at bounding box center [752, 543] width 387 height 38
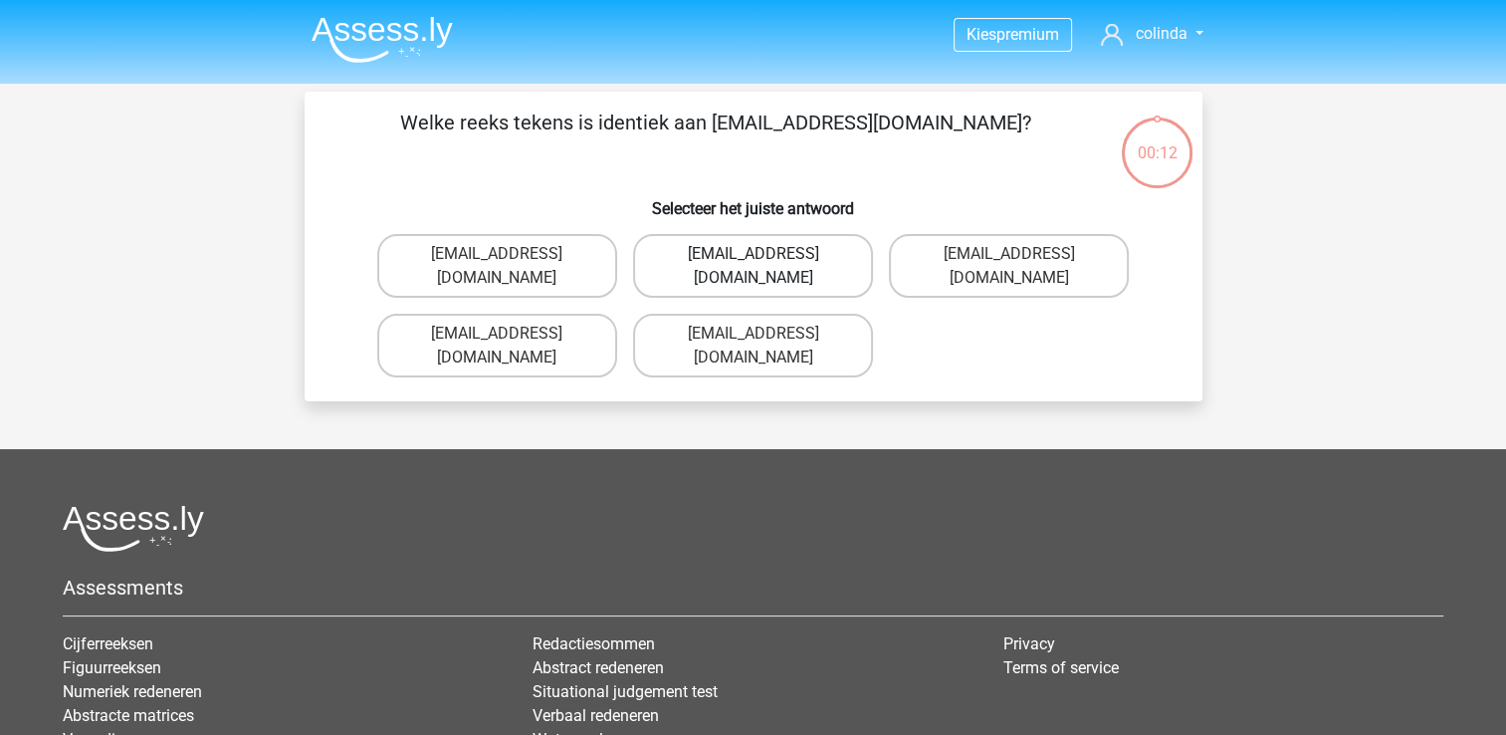
click at [804, 255] on label "[EMAIL_ADDRESS][DOMAIN_NAME]" at bounding box center [753, 266] width 240 height 64
click at [766, 255] on input "[EMAIL_ADDRESS][DOMAIN_NAME]" at bounding box center [759, 260] width 13 height 13
radio input "true"
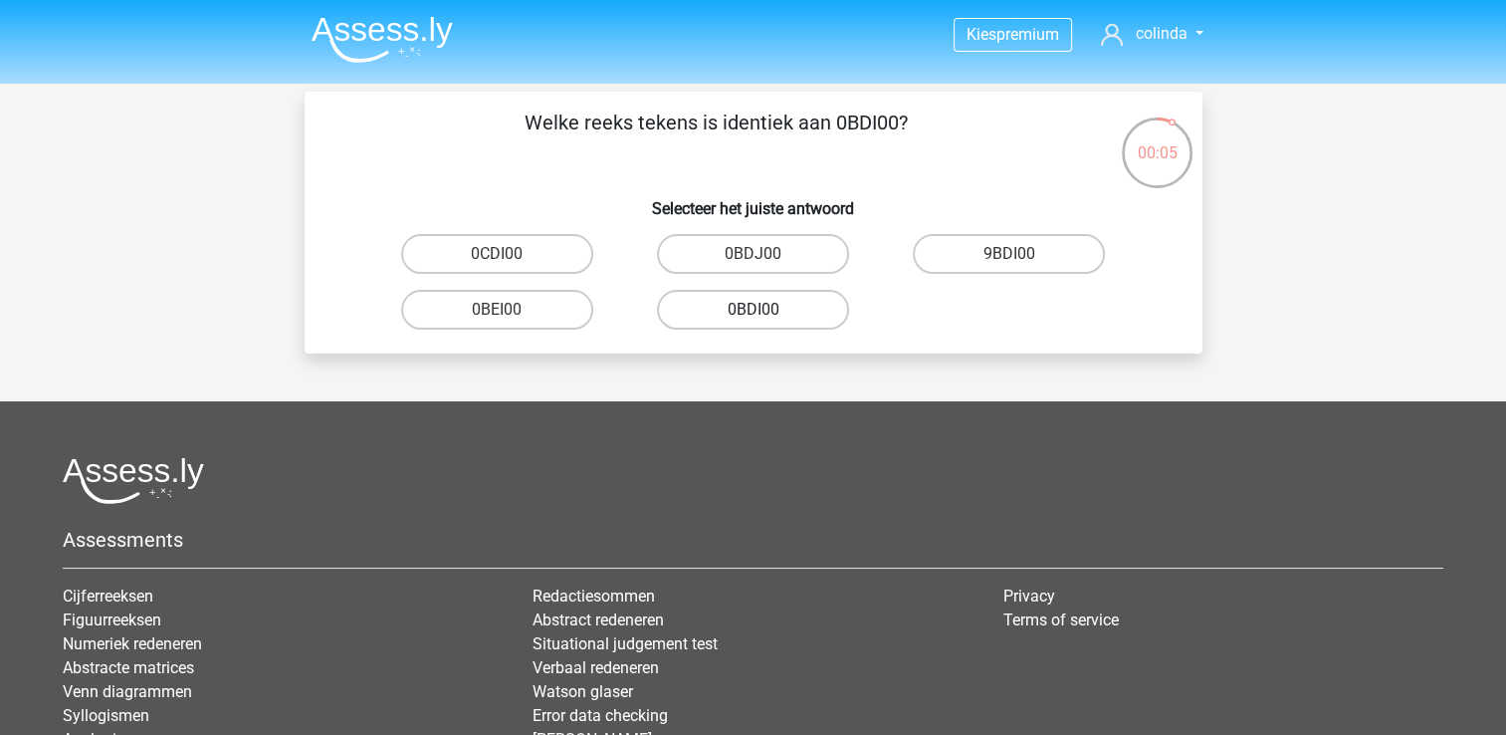
click at [810, 314] on label "0BDI00" at bounding box center [753, 310] width 192 height 40
click at [766, 314] on input "0BDI00" at bounding box center [759, 316] width 13 height 13
radio input "true"
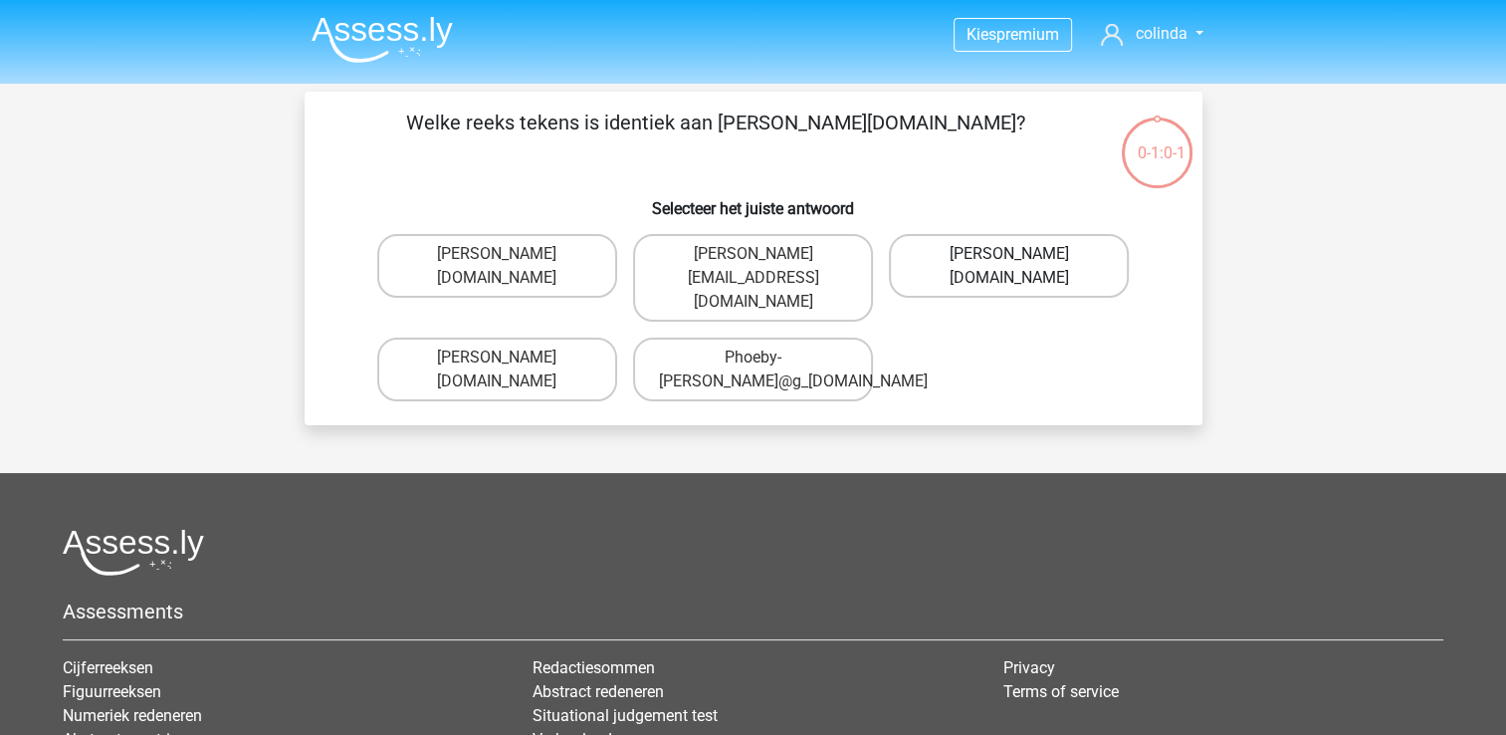
click at [969, 265] on label "[PERSON_NAME][DOMAIN_NAME]" at bounding box center [1009, 266] width 240 height 64
click at [1009, 265] on input "[PERSON_NAME][DOMAIN_NAME]" at bounding box center [1015, 260] width 13 height 13
radio input "true"
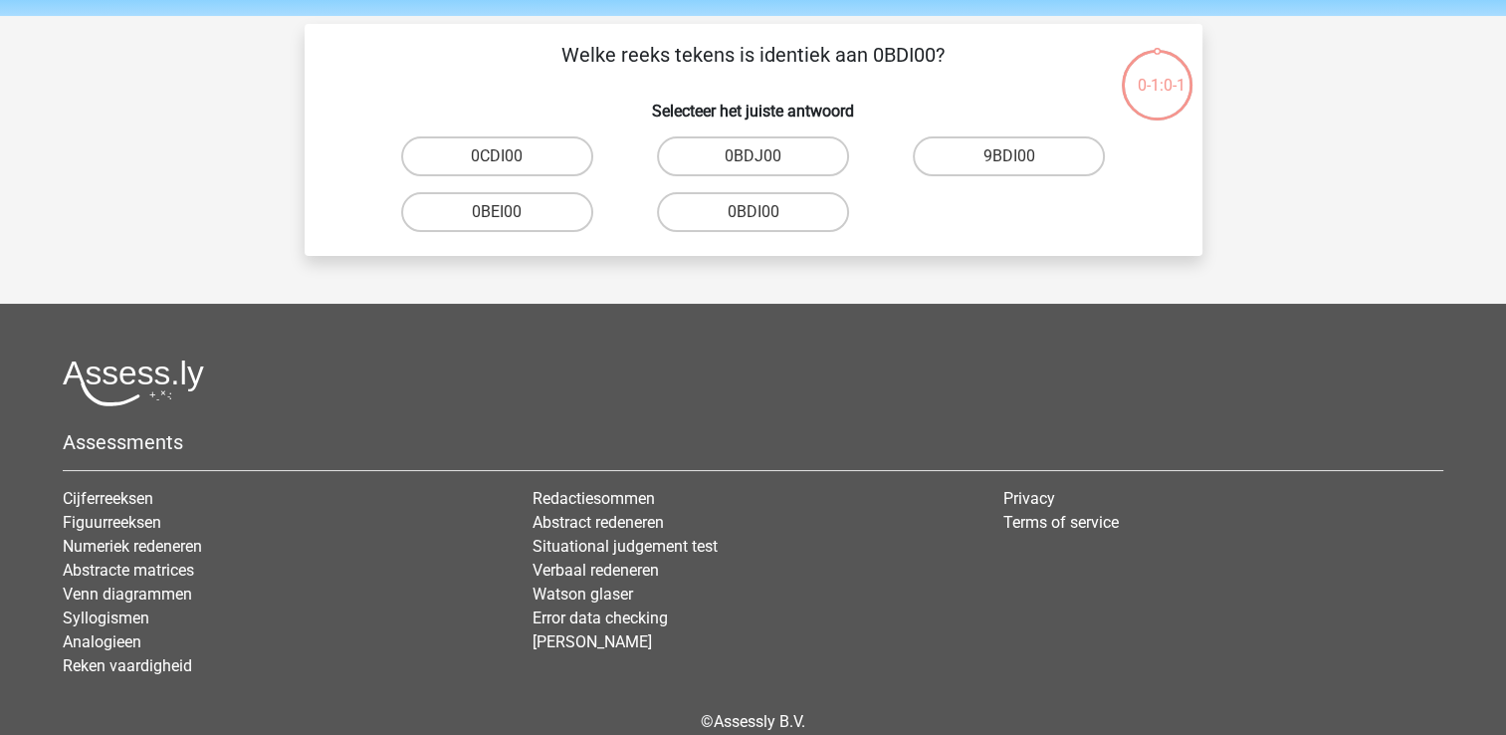
scroll to position [92, 0]
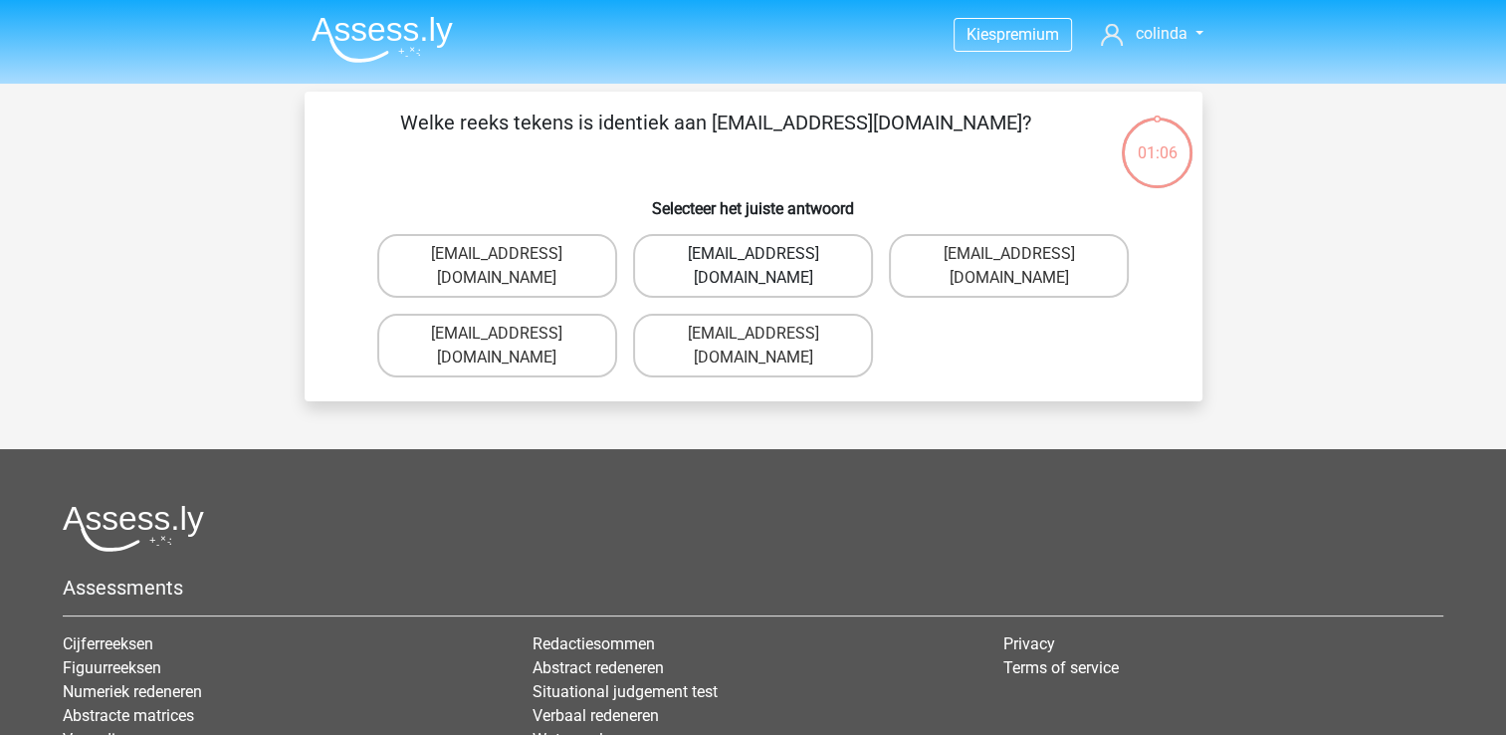
click at [692, 242] on label "Evie_Meade@jointmail.com.uk" at bounding box center [753, 266] width 240 height 64
click at [753, 254] on input "Evie_Meade@jointmail.com.uk" at bounding box center [759, 260] width 13 height 13
radio input "true"
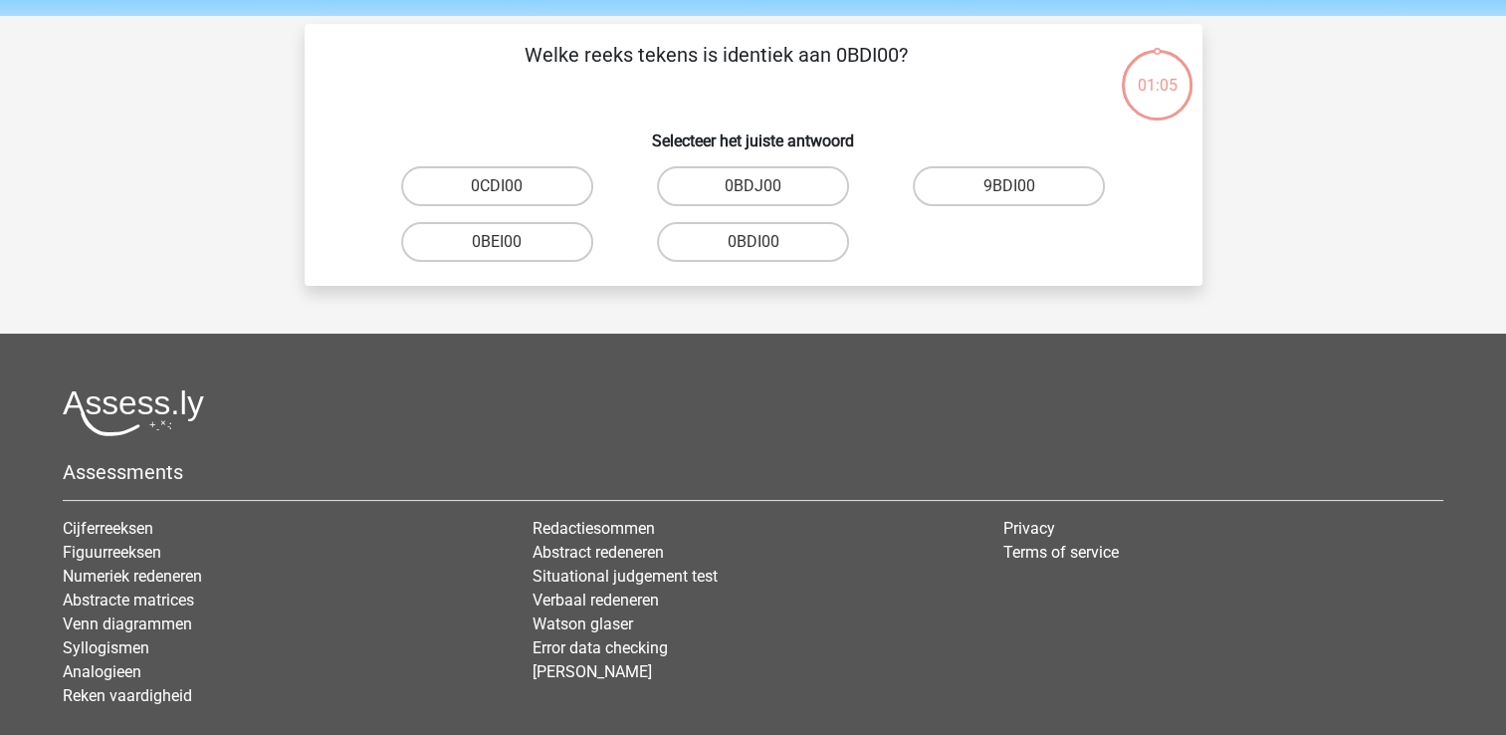
scroll to position [92, 0]
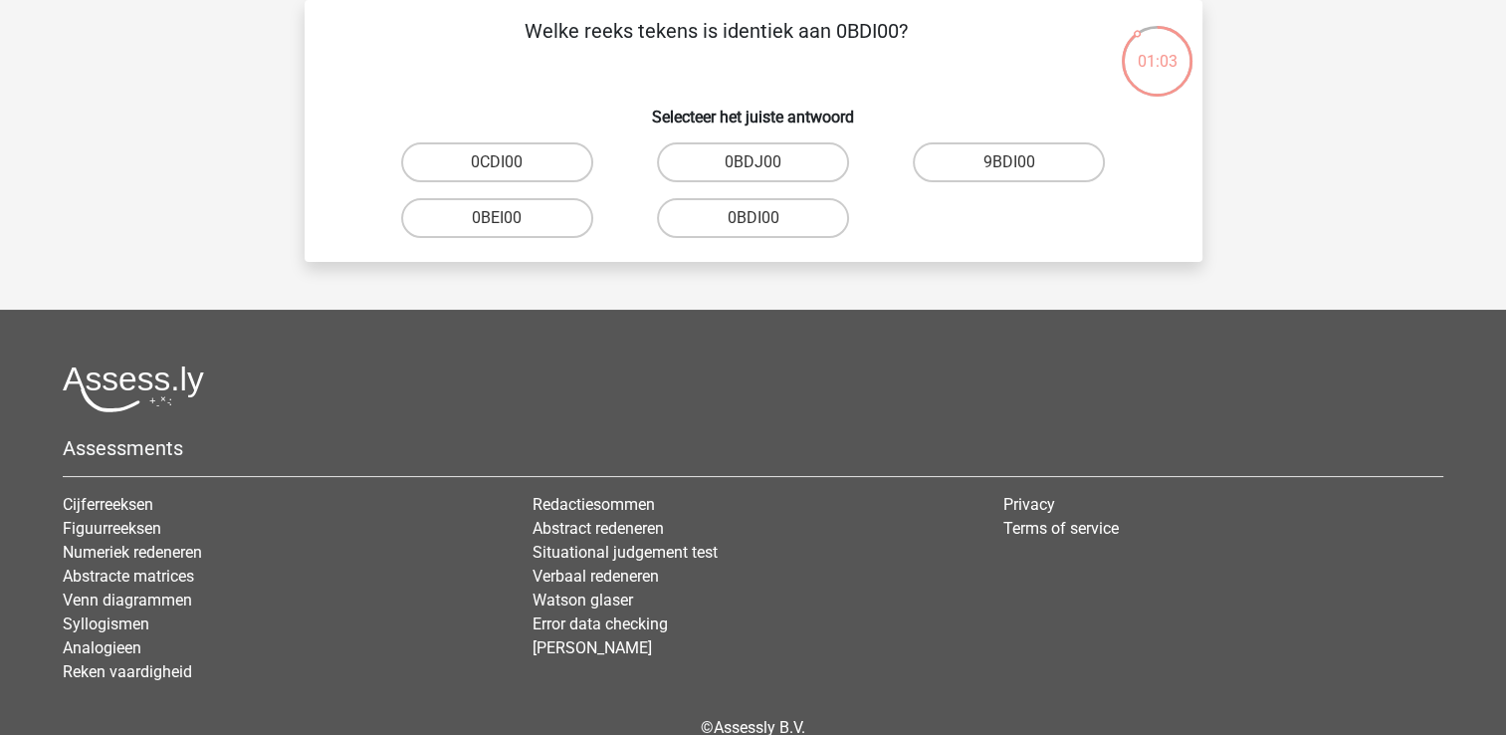
click at [757, 225] on input "0BDI00" at bounding box center [759, 224] width 13 height 13
radio input "true"
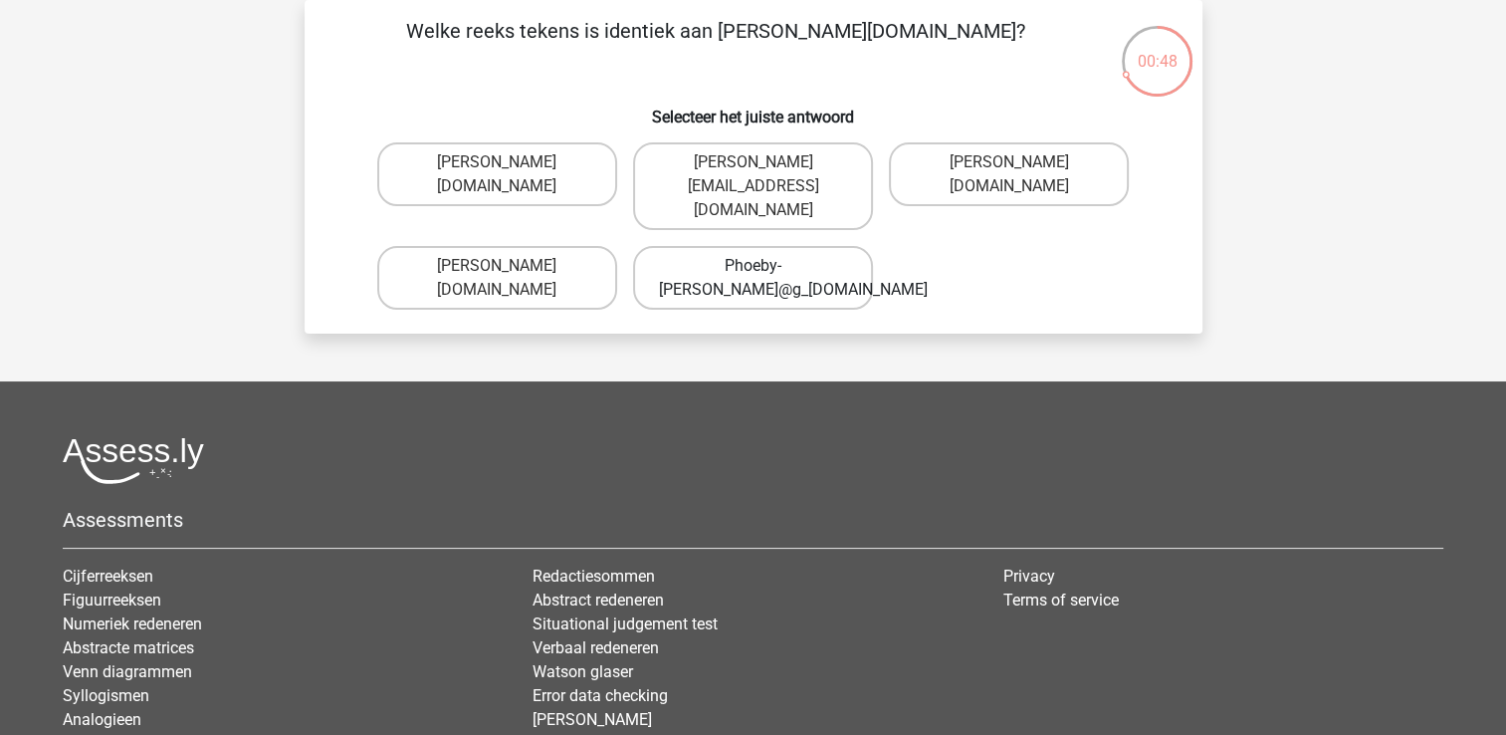
click at [836, 261] on label "Phoeby-Patterson@g_mail.gr" at bounding box center [753, 278] width 240 height 64
click at [766, 266] on input "Phoeby-Patterson@g_mail.gr" at bounding box center [759, 272] width 13 height 13
radio input "true"
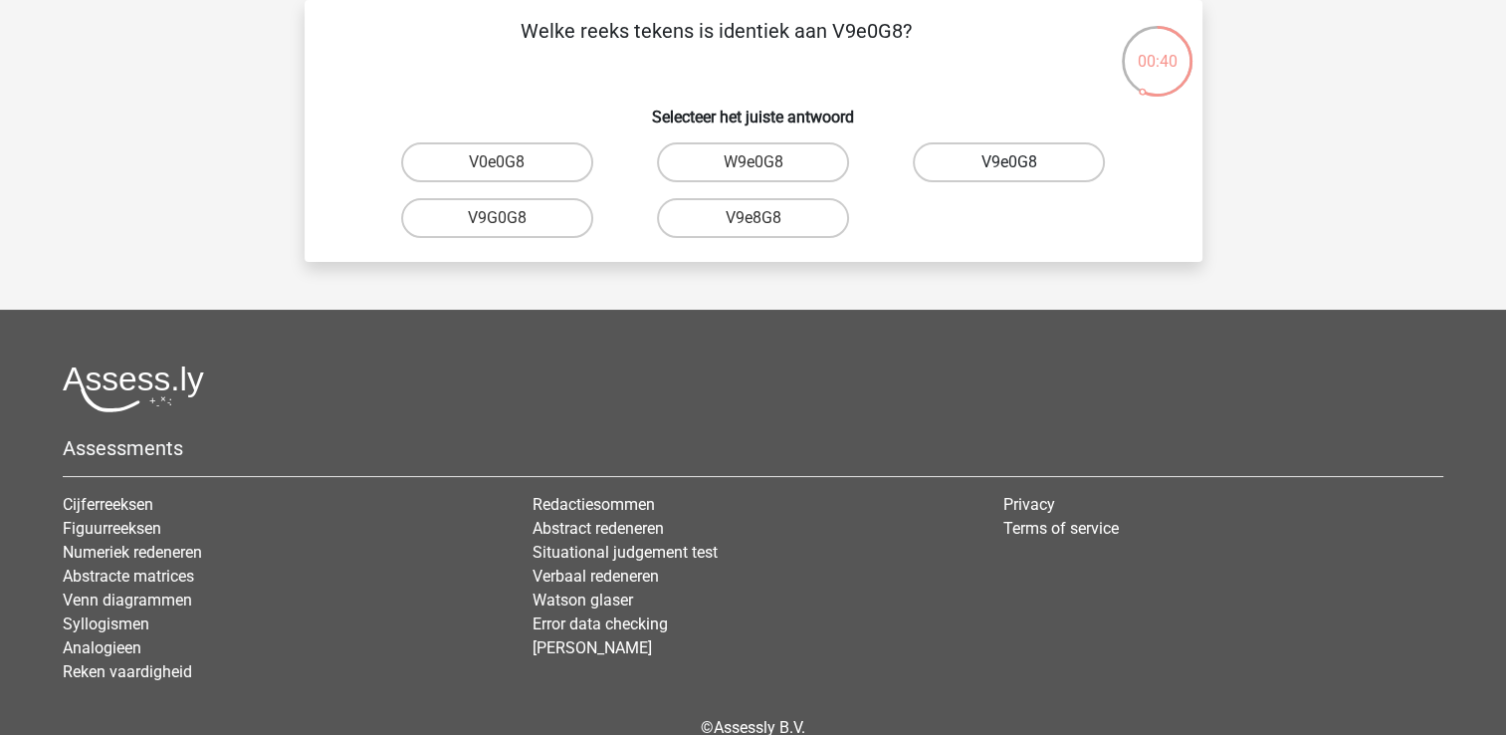
click at [950, 159] on label "V9e0G8" at bounding box center [1009, 162] width 192 height 40
click at [1009, 162] on input "V9e0G8" at bounding box center [1015, 168] width 13 height 13
radio input "true"
click at [563, 157] on label "91051S" at bounding box center [497, 162] width 192 height 40
click at [510, 162] on input "91051S" at bounding box center [503, 168] width 13 height 13
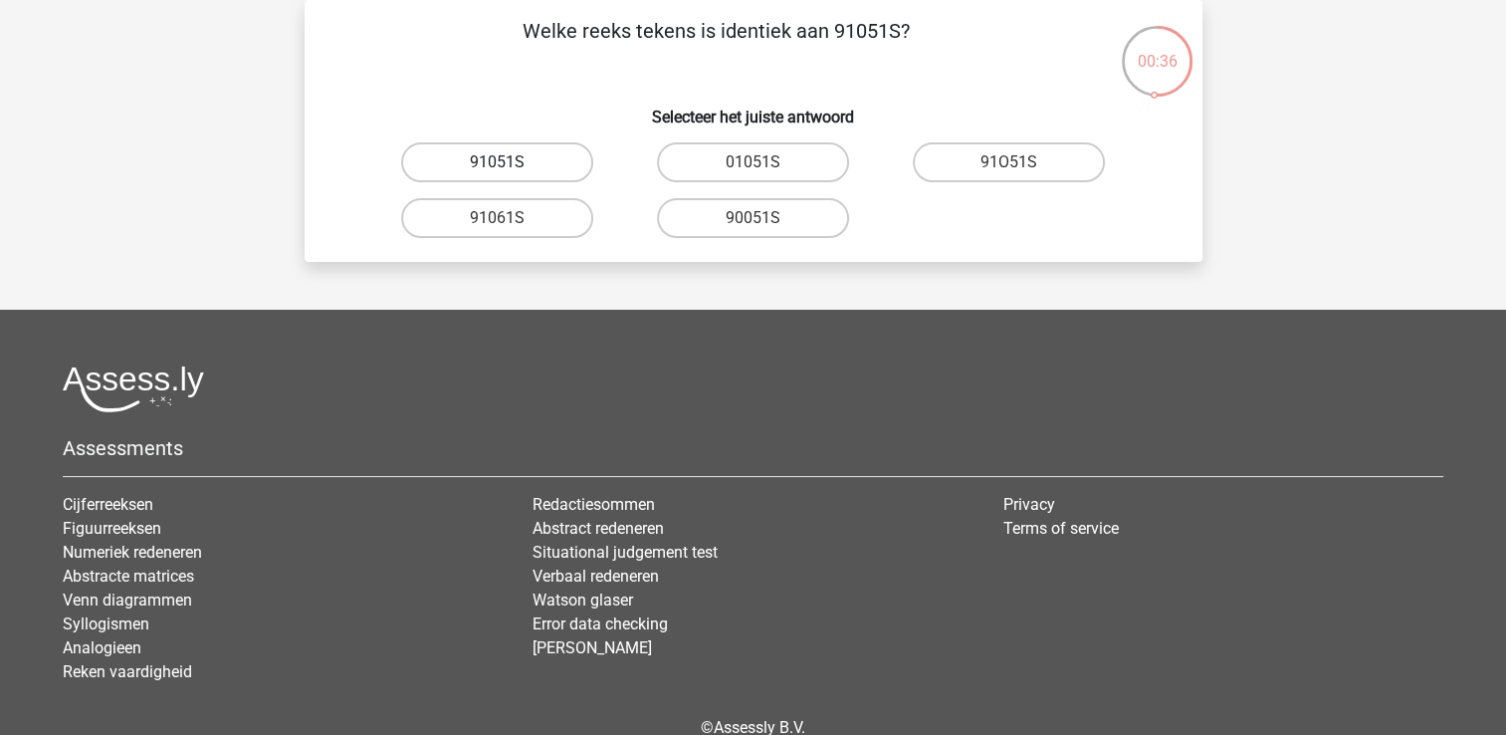
radio input "true"
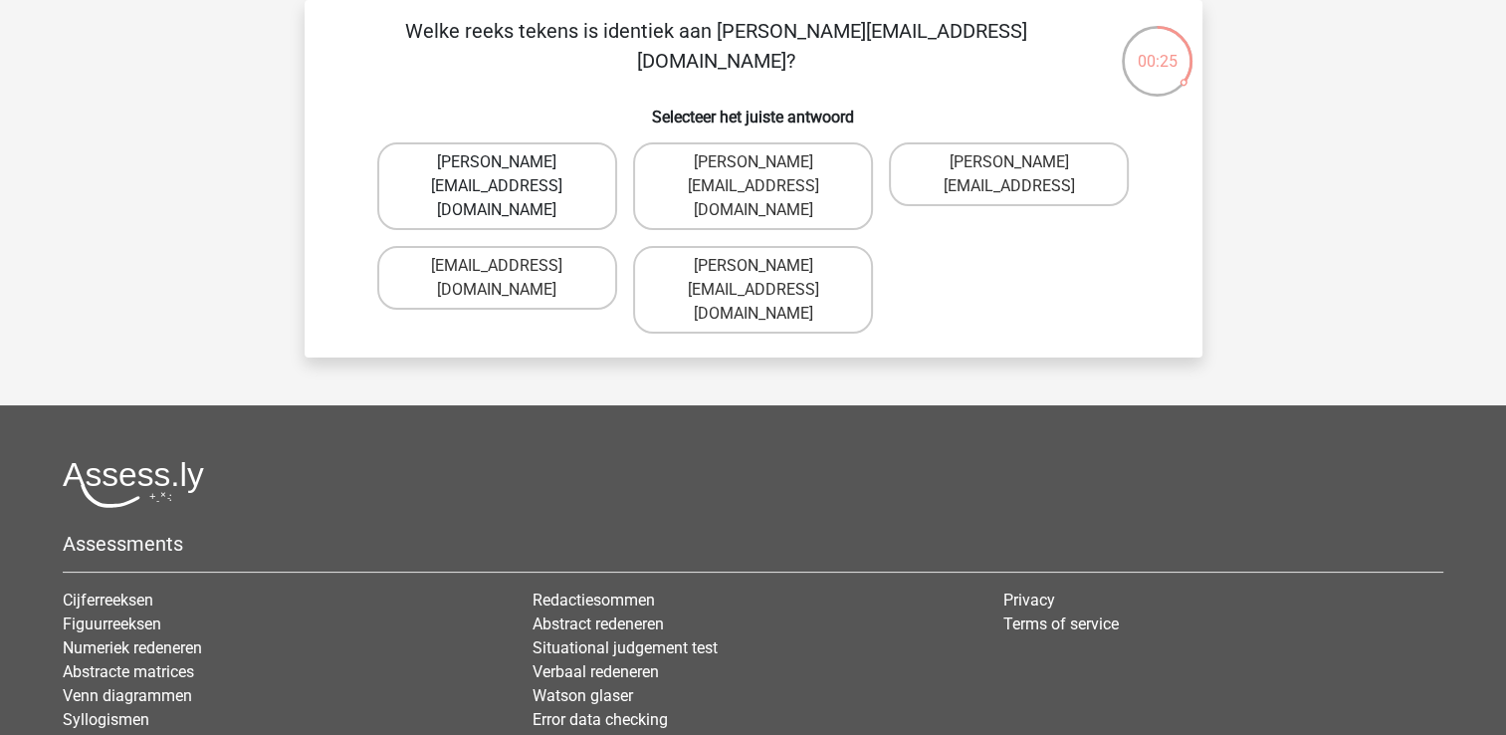
click at [588, 159] on label "Connor.Paterson@mailme.com" at bounding box center [497, 186] width 240 height 88
click at [510, 162] on input "Connor.Paterson@mailme.com" at bounding box center [503, 168] width 13 height 13
radio input "true"
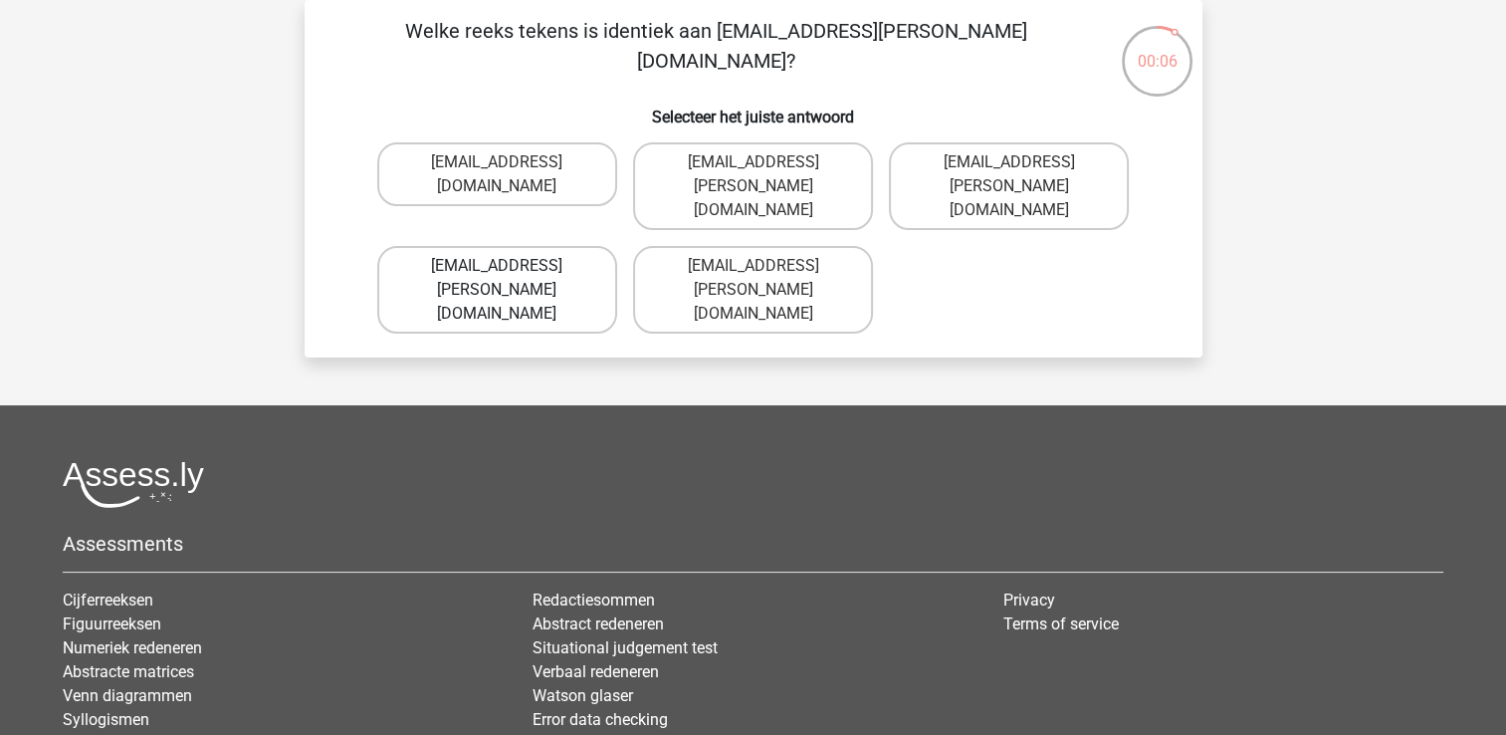
click at [577, 248] on label "Ava-Carroll@mailme.uk.com" at bounding box center [497, 290] width 240 height 88
click at [510, 266] on input "Ava-Carroll@mailme.uk.com" at bounding box center [503, 272] width 13 height 13
radio input "true"
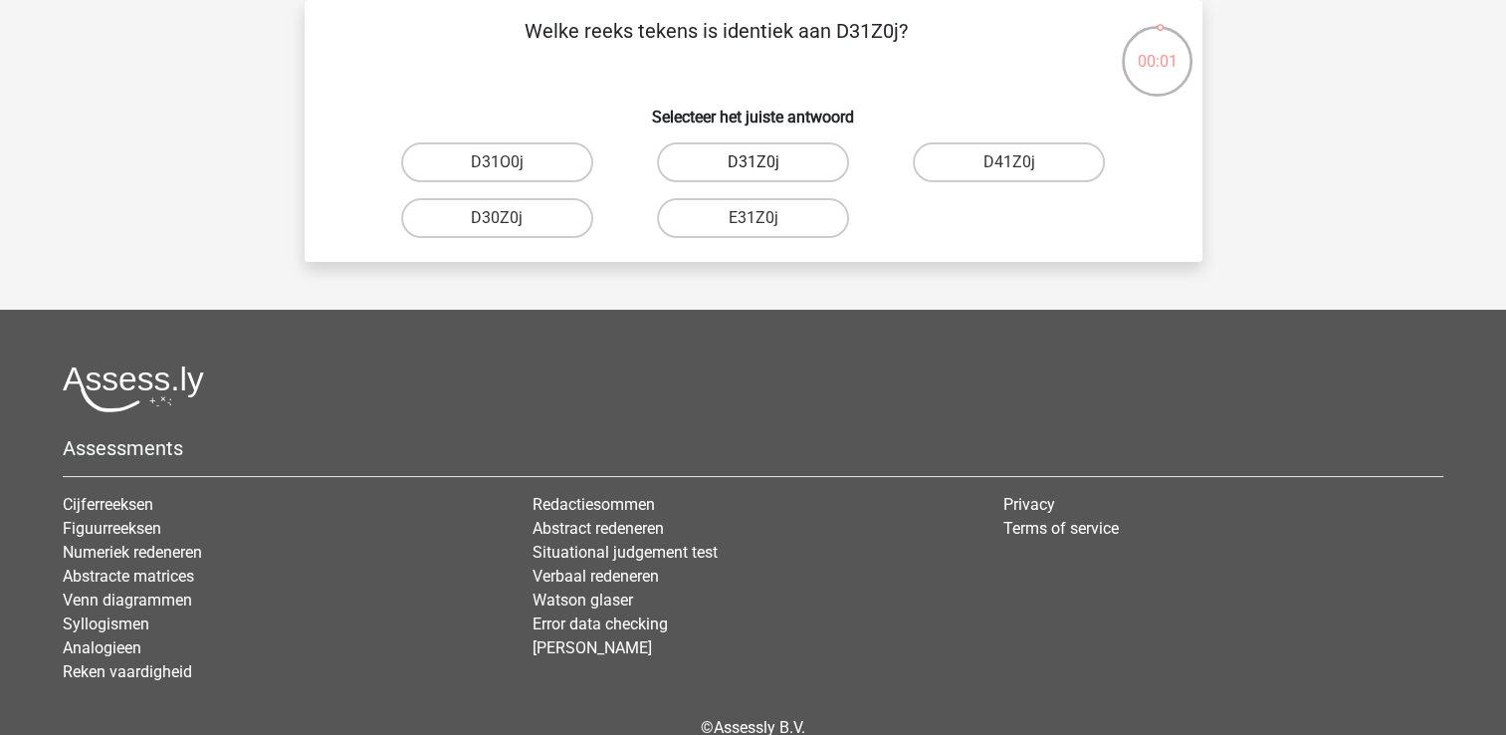
click at [821, 153] on label "D31Z0j" at bounding box center [753, 162] width 192 height 40
click at [766, 162] on input "D31Z0j" at bounding box center [759, 168] width 13 height 13
radio input "true"
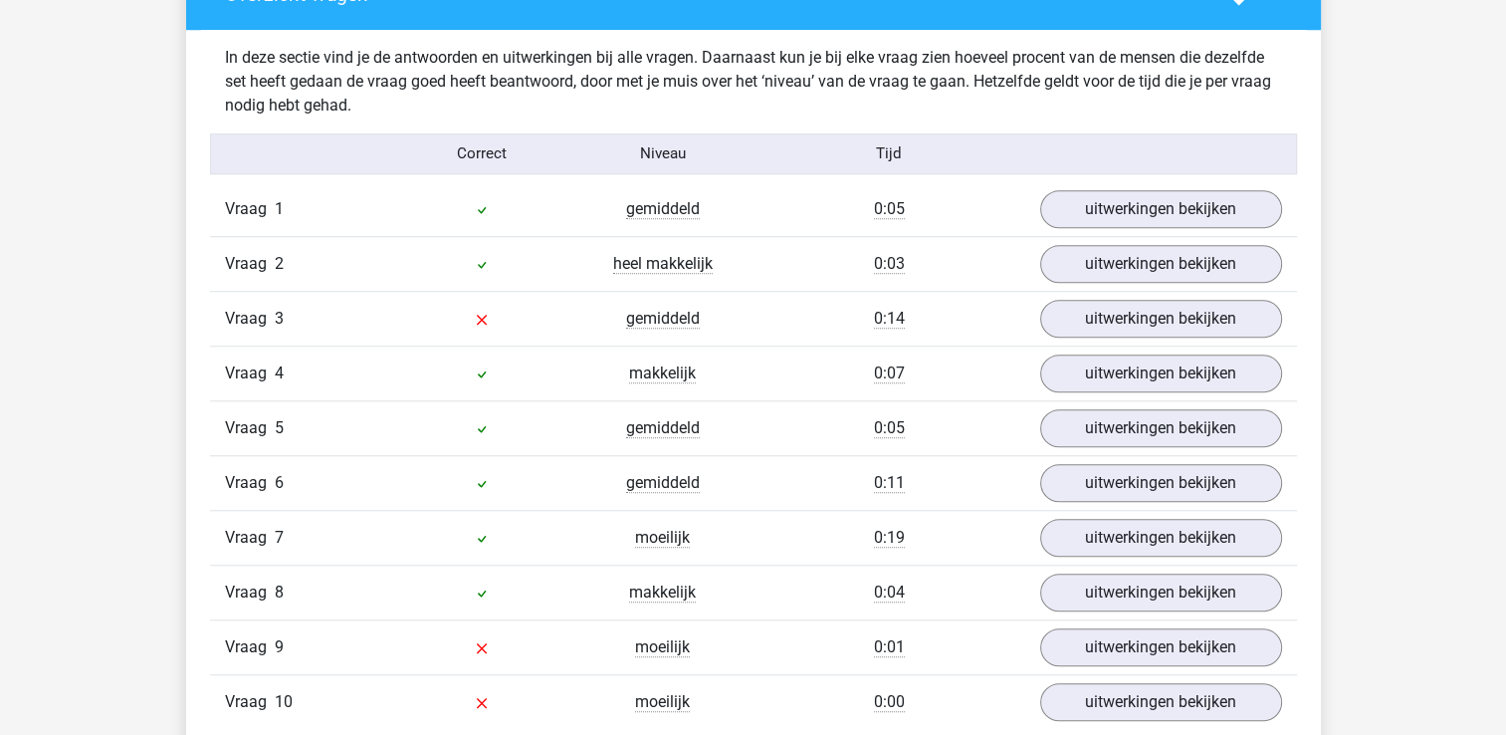
scroll to position [1593, 0]
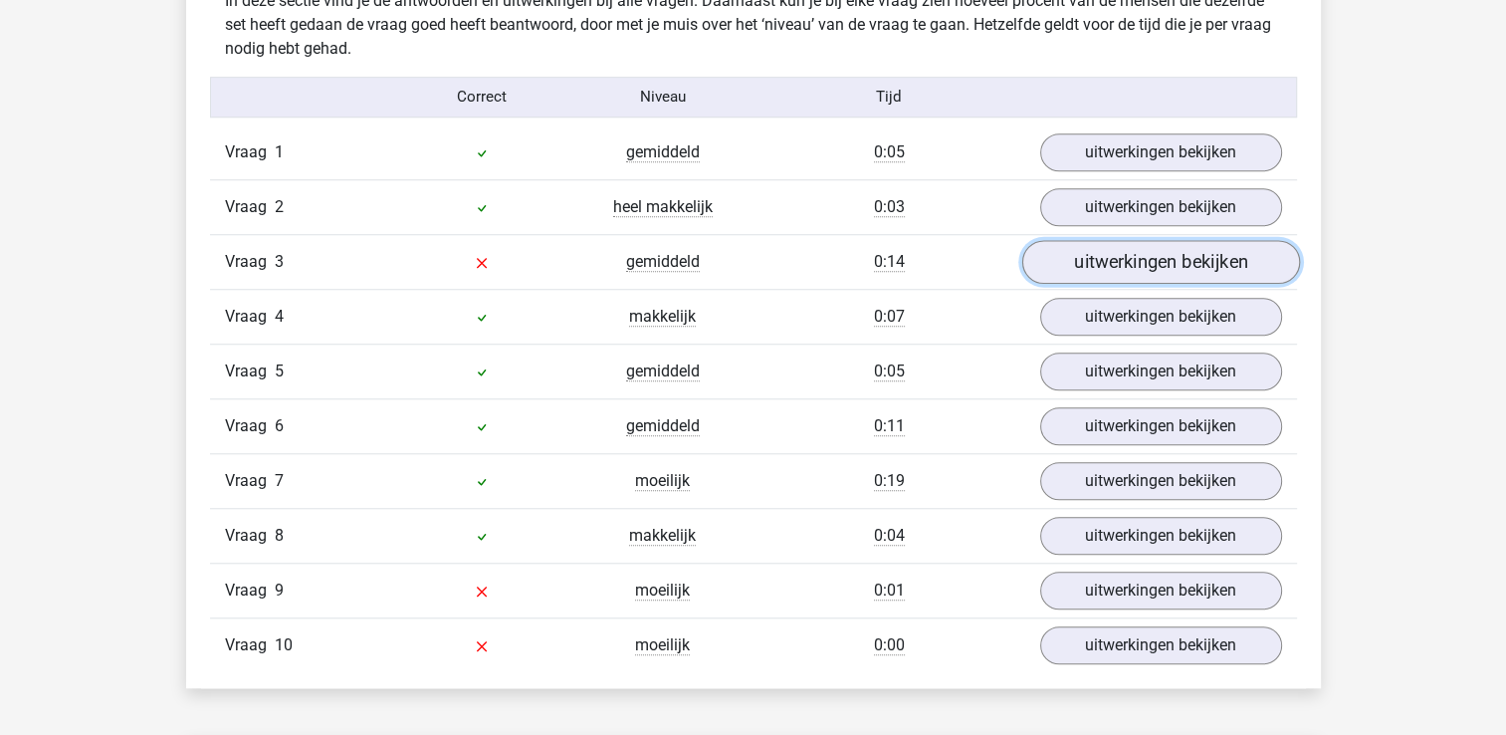
click at [1151, 266] on link "uitwerkingen bekijken" at bounding box center [1160, 262] width 278 height 44
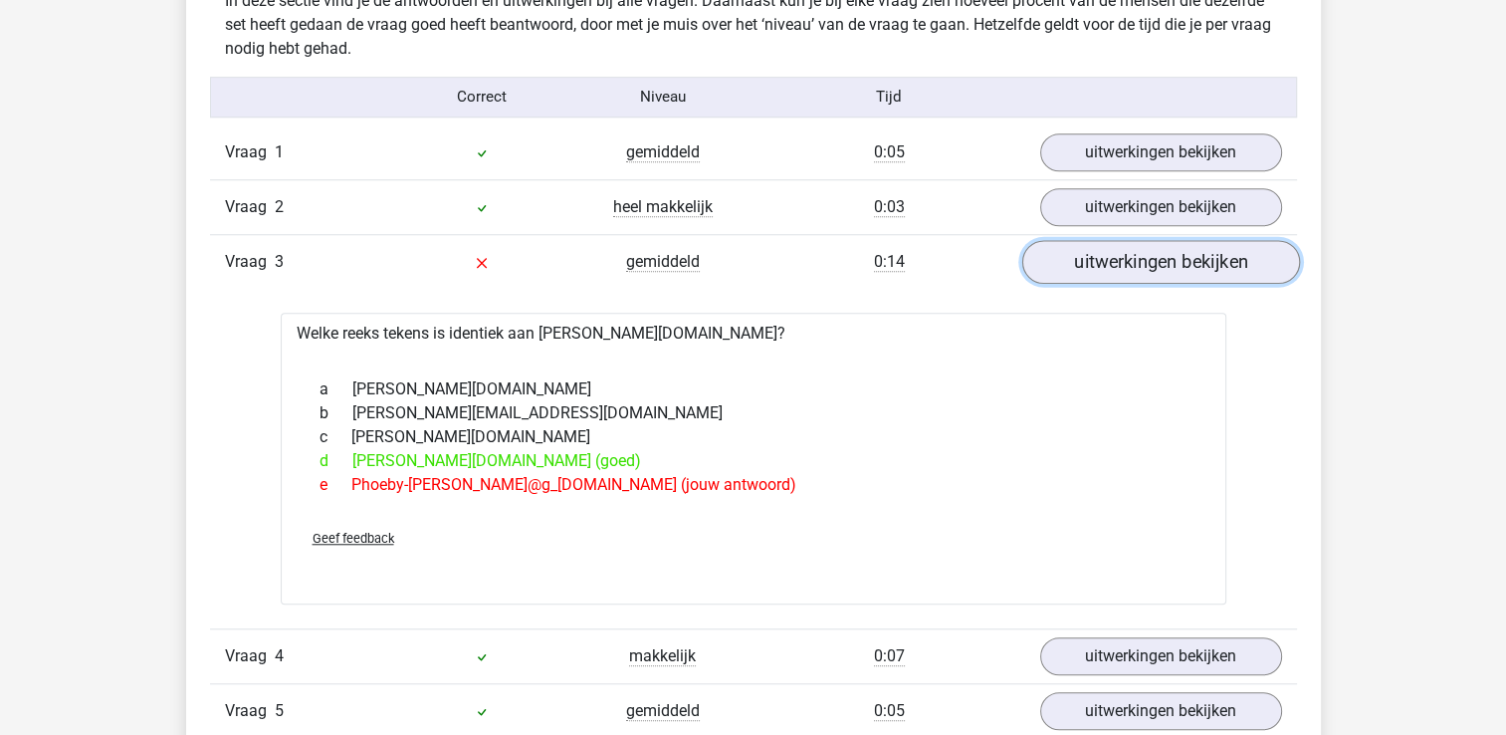
click at [1151, 266] on link "uitwerkingen bekijken" at bounding box center [1160, 262] width 278 height 44
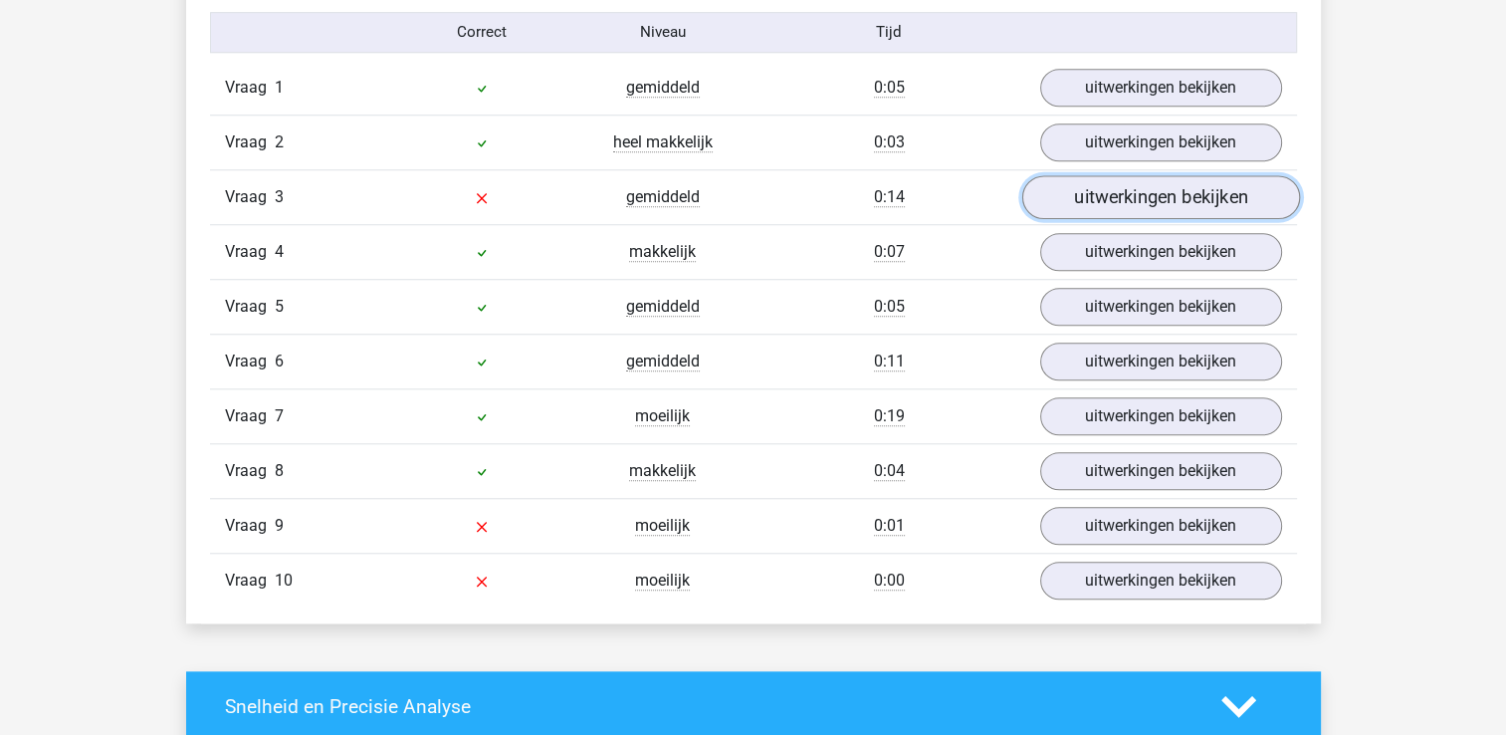
scroll to position [1692, 0]
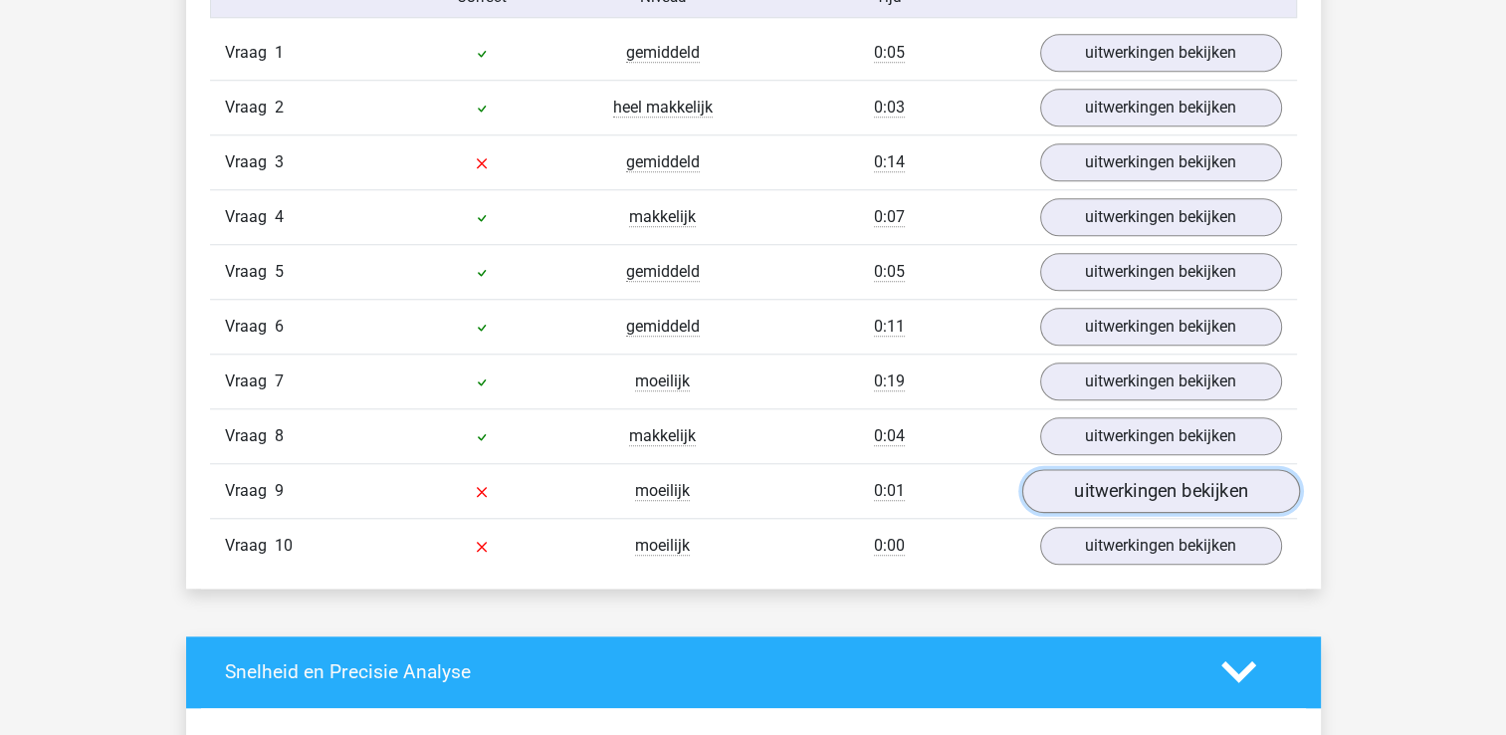
click at [1139, 488] on link "uitwerkingen bekijken" at bounding box center [1160, 491] width 278 height 44
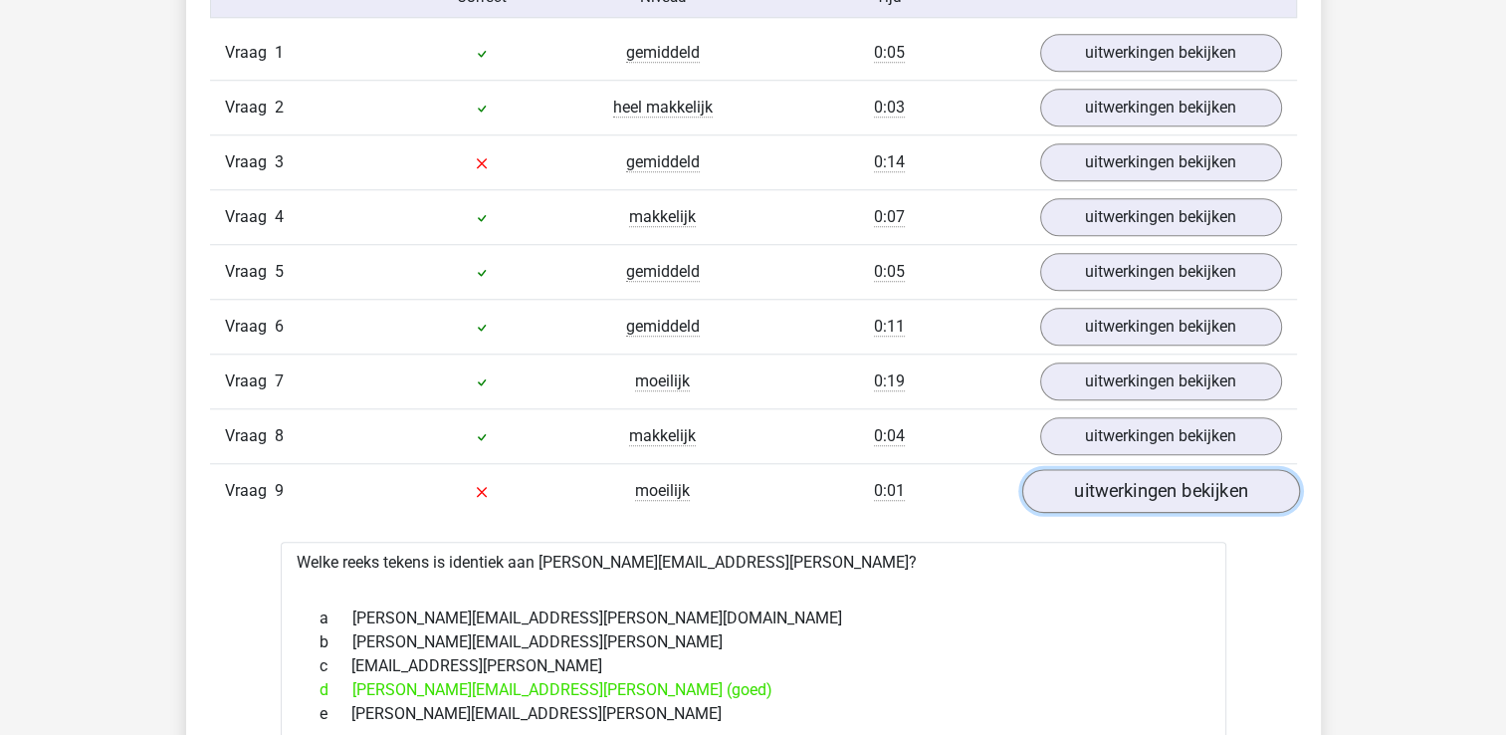
scroll to position [1792, 0]
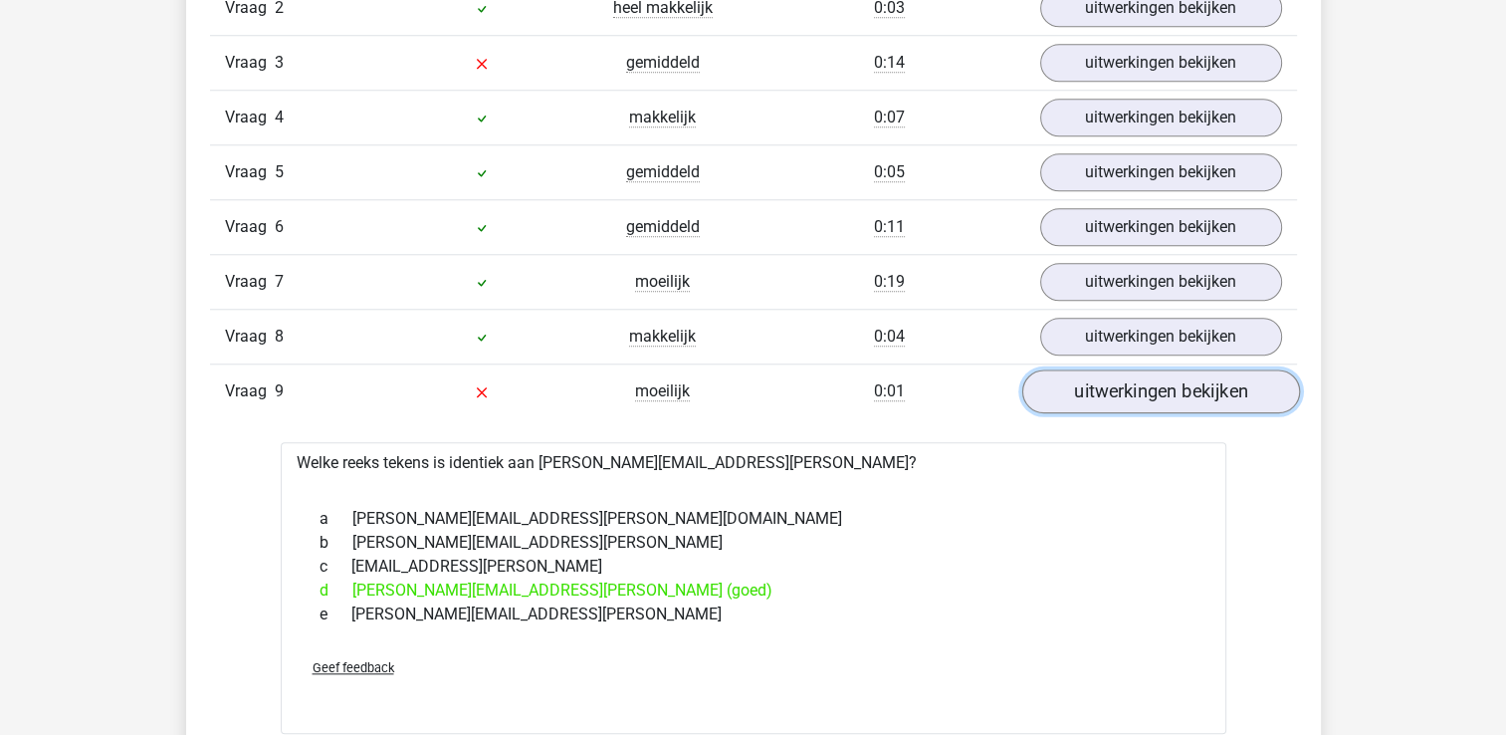
click at [1126, 381] on link "uitwerkingen bekijken" at bounding box center [1160, 391] width 278 height 44
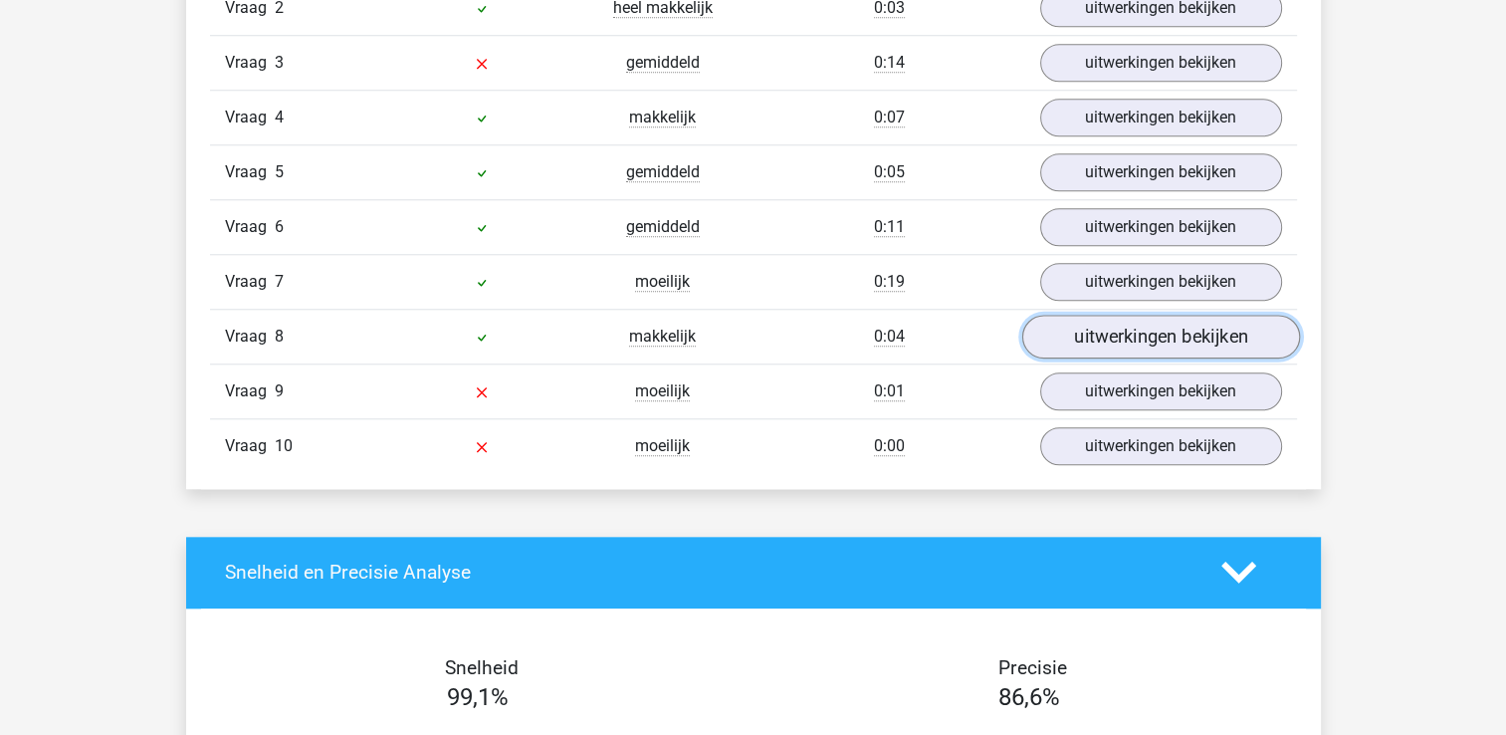
click at [1151, 333] on link "uitwerkingen bekijken" at bounding box center [1160, 337] width 278 height 44
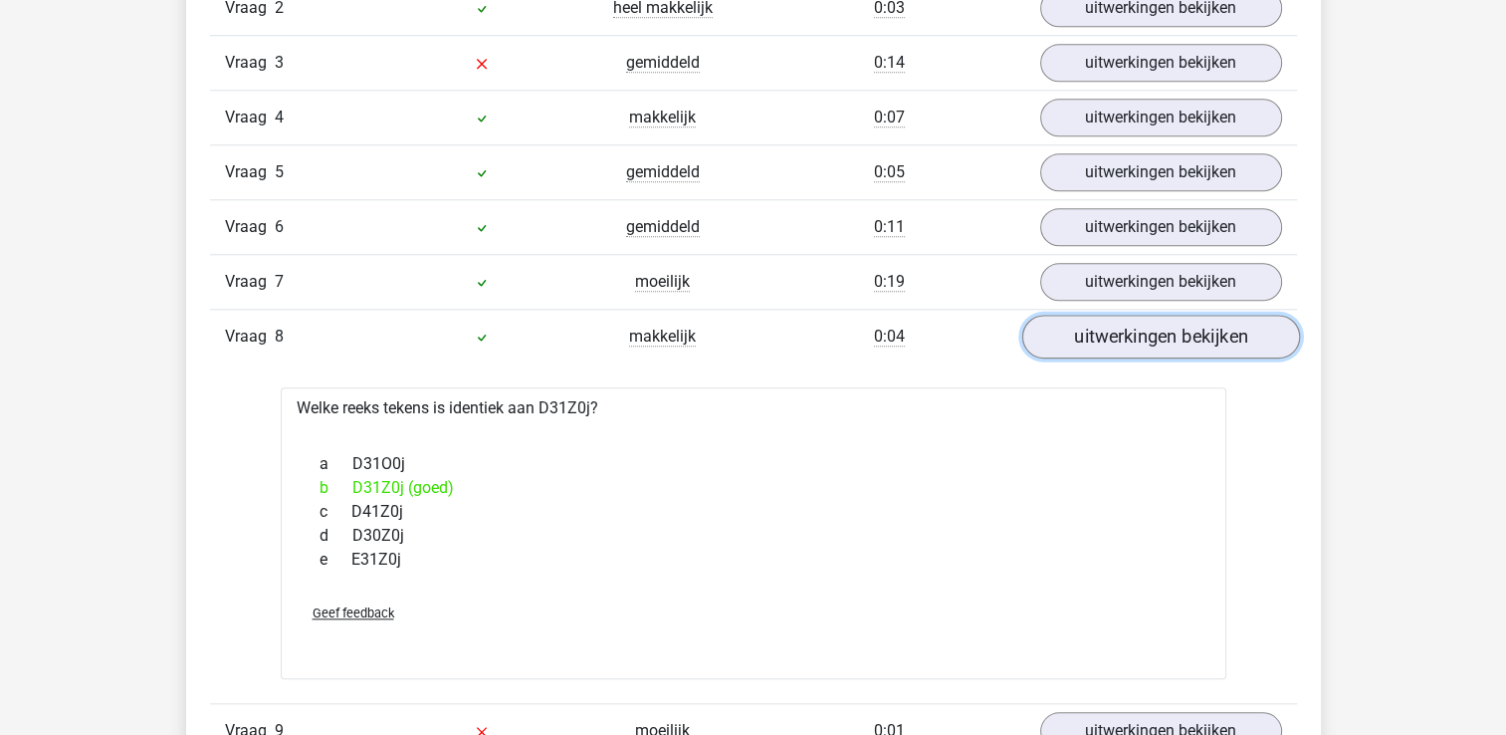
click at [1151, 332] on link "uitwerkingen bekijken" at bounding box center [1160, 337] width 278 height 44
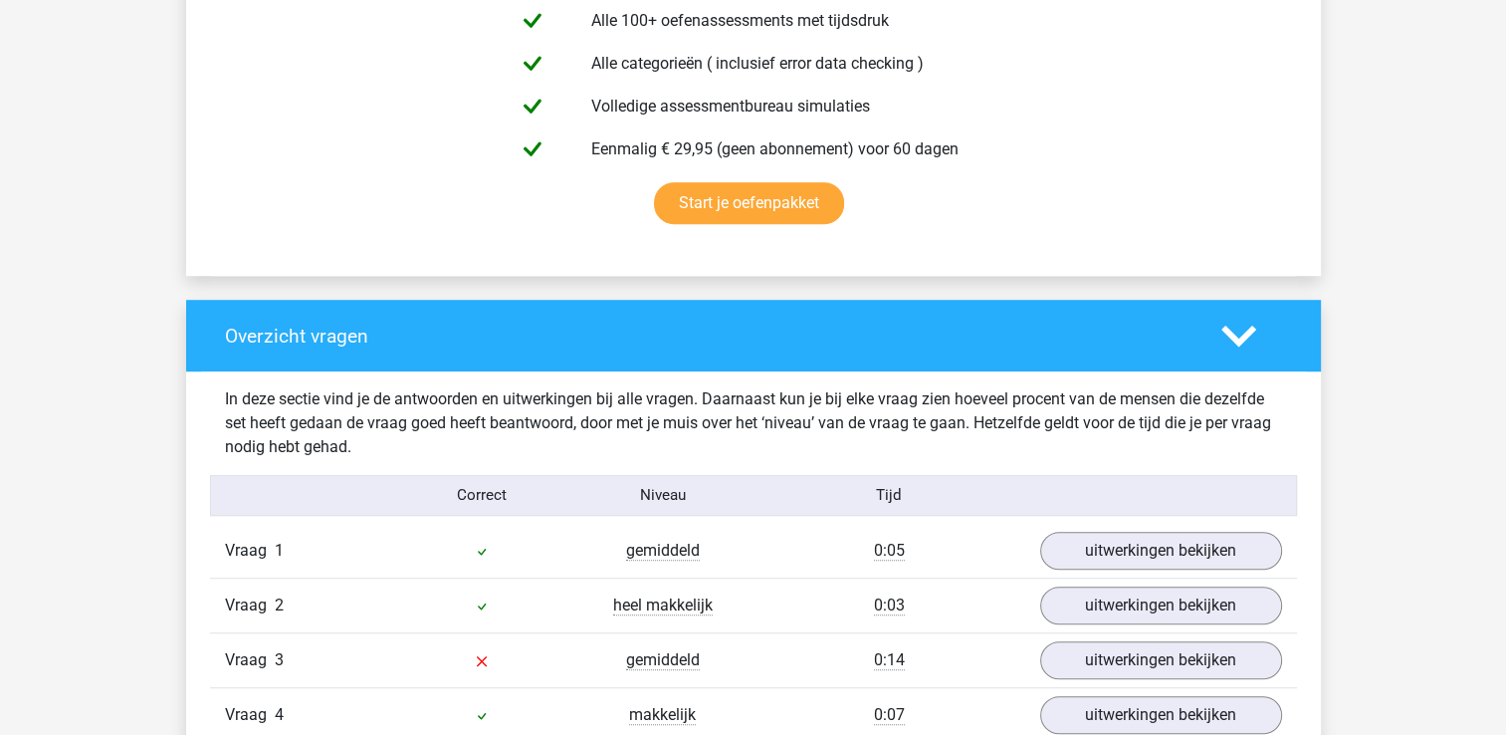
scroll to position [597, 0]
